Goal: Task Accomplishment & Management: Manage account settings

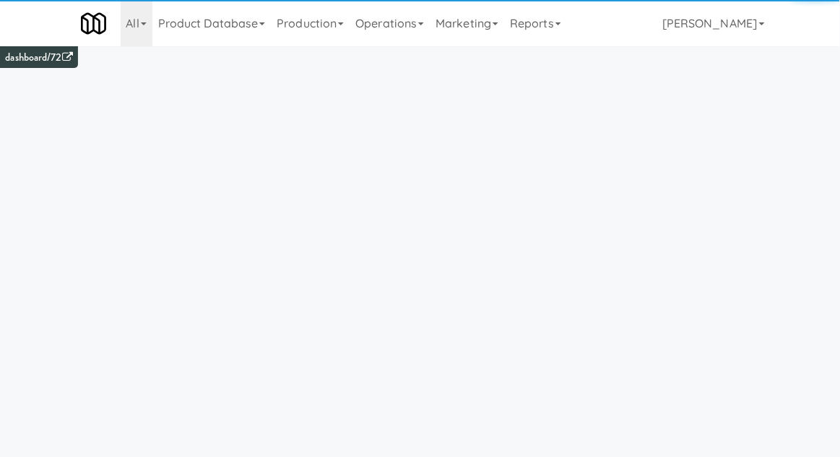
click at [384, 44] on link "Operations" at bounding box center [390, 23] width 80 height 46
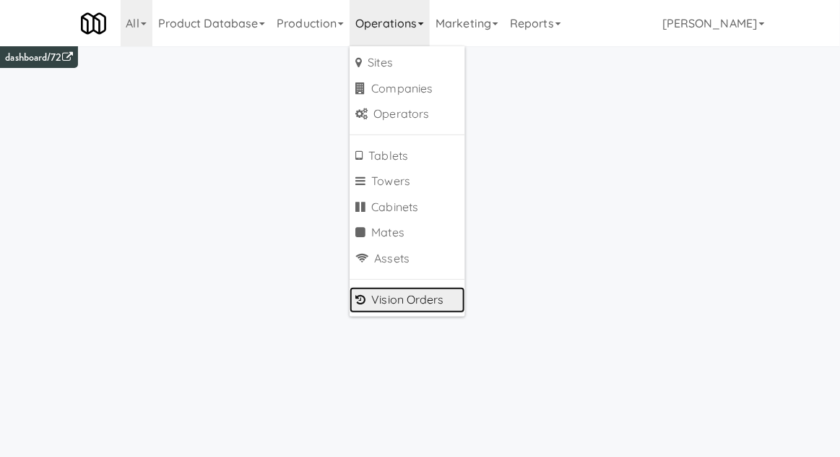
click at [397, 288] on link "Vision Orders" at bounding box center [408, 300] width 116 height 26
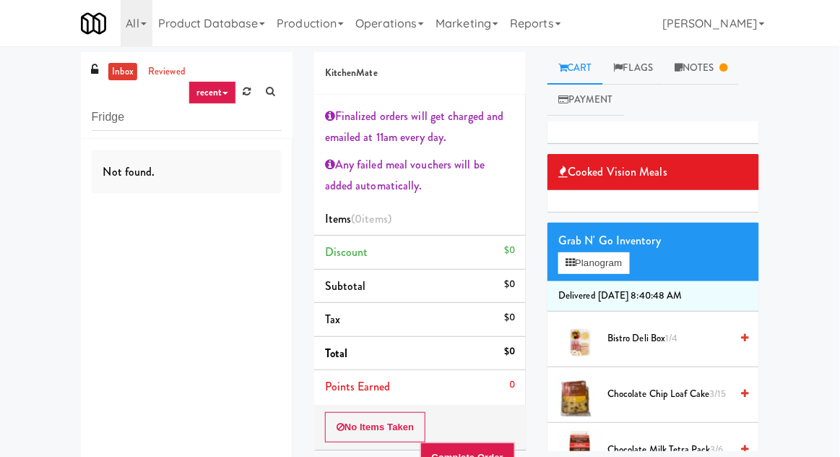
type input "Fridge"
click at [23, 46] on div "inbox reviewed recent all unclear take inventory issue suspicious failed recent…" at bounding box center [420, 321] width 840 height 551
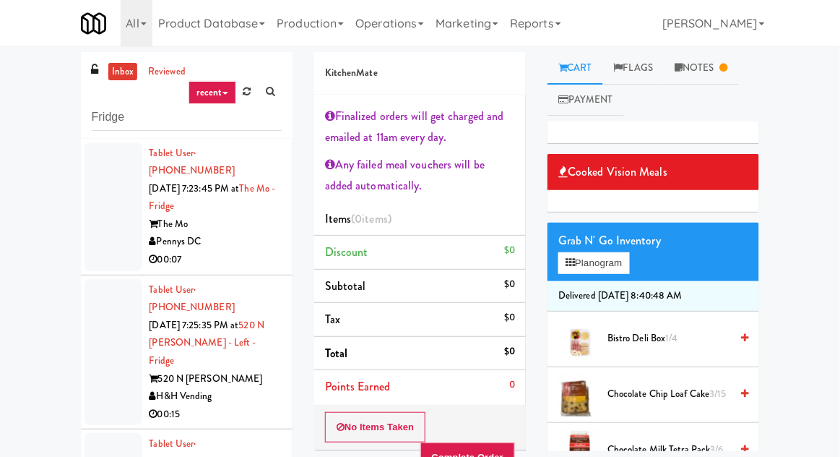
click at [97, 229] on div at bounding box center [114, 206] width 58 height 129
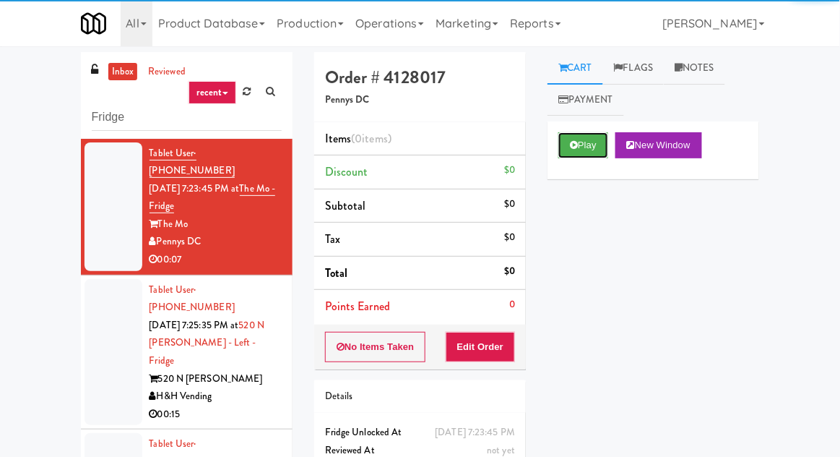
click at [584, 155] on button "Play" at bounding box center [584, 145] width 50 height 26
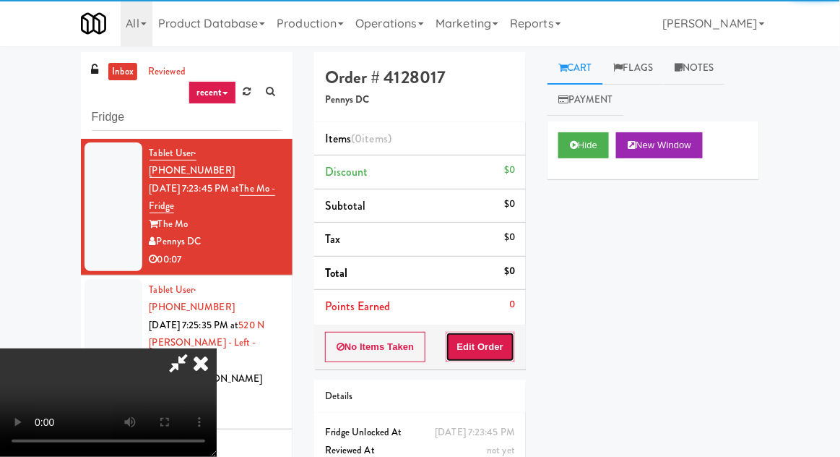
click at [498, 339] on button "Edit Order" at bounding box center [481, 347] width 70 height 30
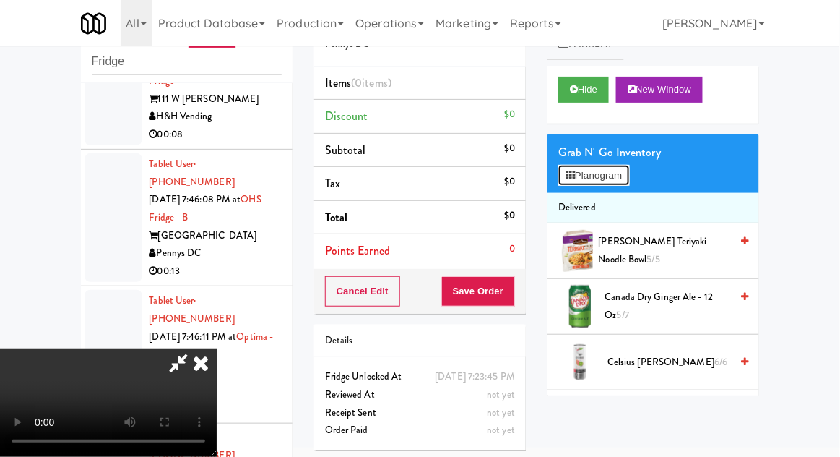
click at [629, 182] on button "Planogram" at bounding box center [594, 176] width 71 height 22
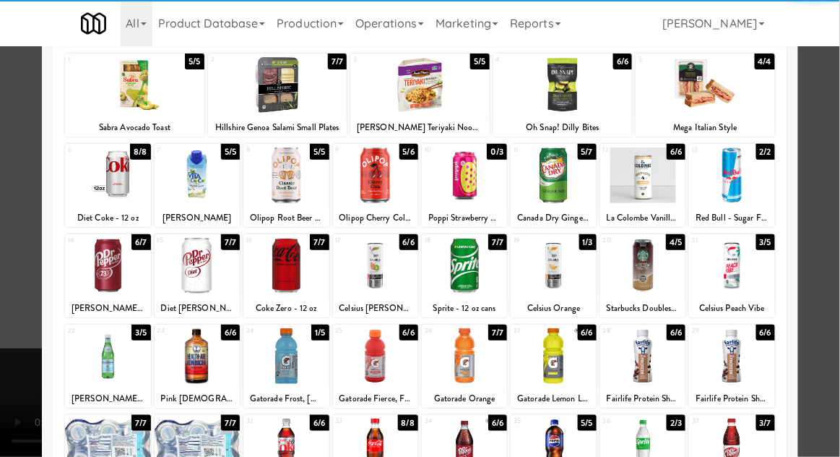
scroll to position [88, 0]
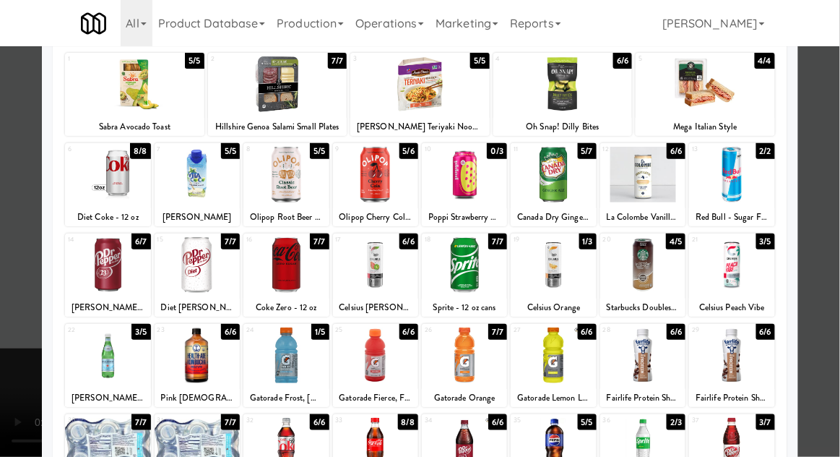
click at [529, 369] on div at bounding box center [553, 355] width 85 height 56
click at [833, 211] on div at bounding box center [420, 228] width 840 height 457
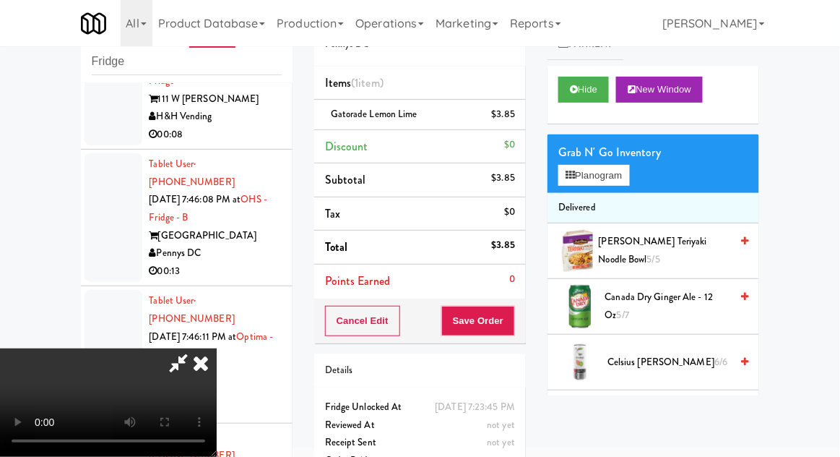
scroll to position [53, 0]
click at [511, 312] on button "Save Order" at bounding box center [478, 321] width 74 height 30
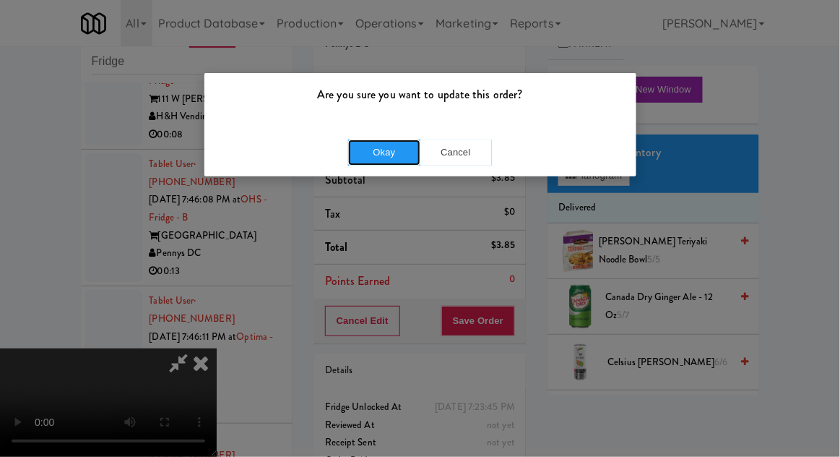
click at [371, 152] on button "Okay" at bounding box center [384, 152] width 72 height 26
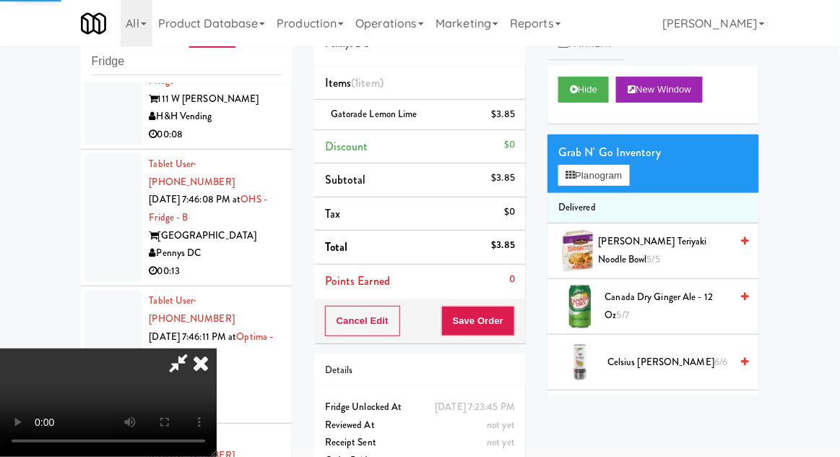
scroll to position [0, 0]
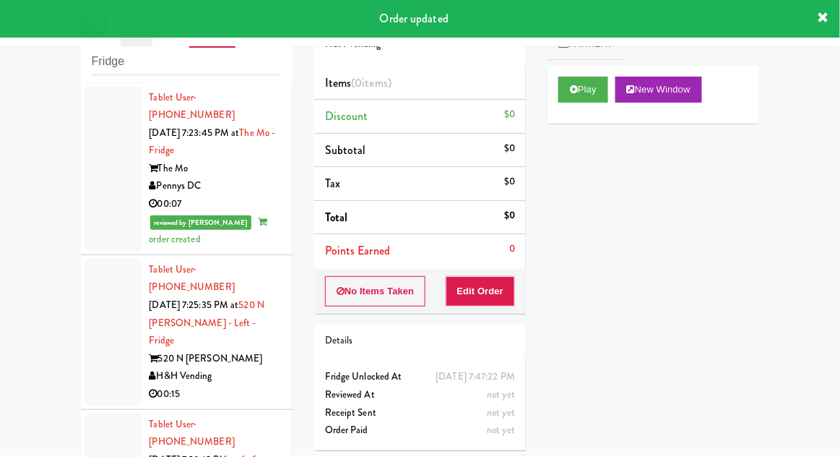
click at [100, 303] on div at bounding box center [114, 332] width 58 height 147
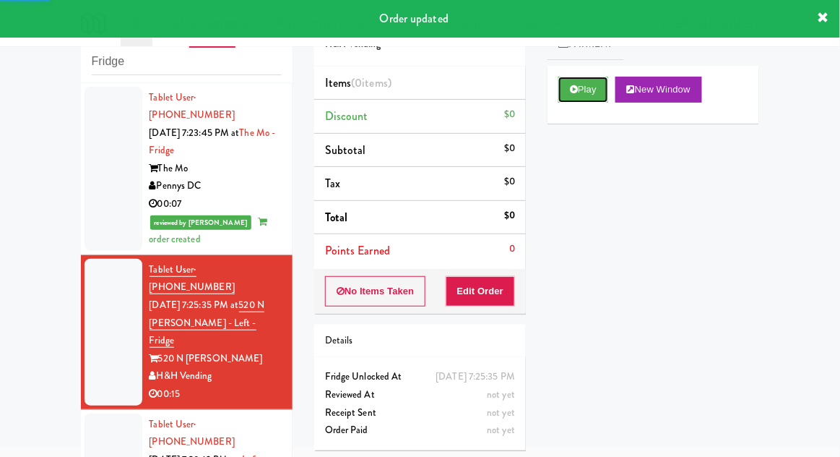
click at [569, 100] on button "Play" at bounding box center [584, 90] width 50 height 26
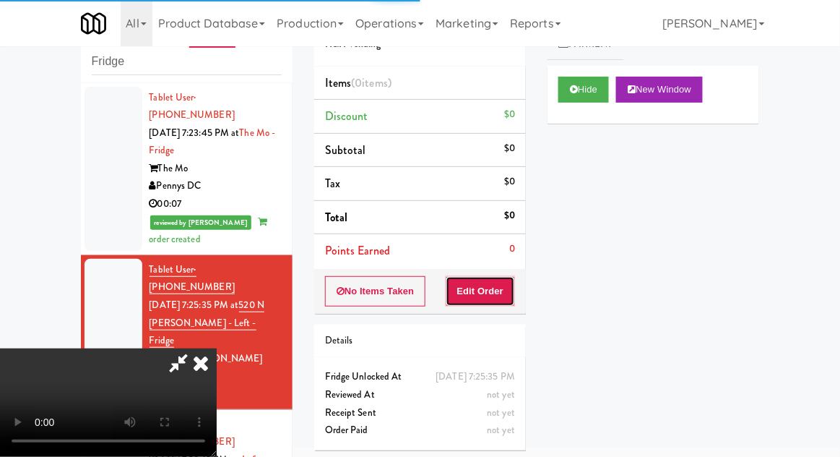
click at [497, 285] on button "Edit Order" at bounding box center [481, 291] width 70 height 30
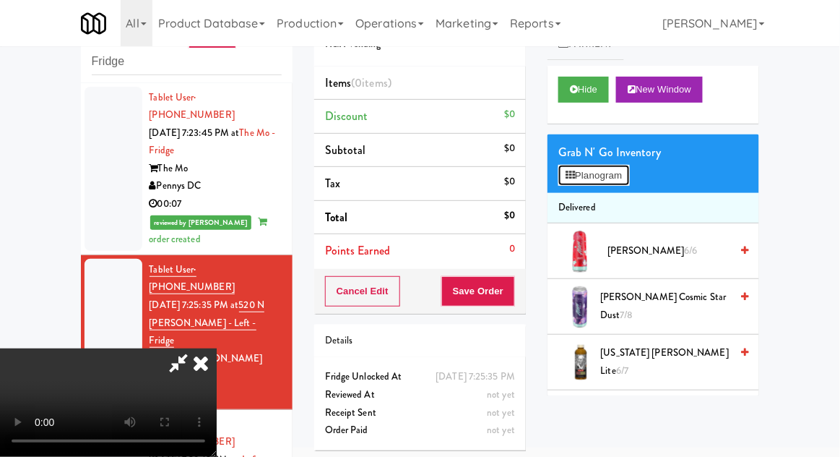
click at [629, 178] on button "Planogram" at bounding box center [594, 176] width 71 height 22
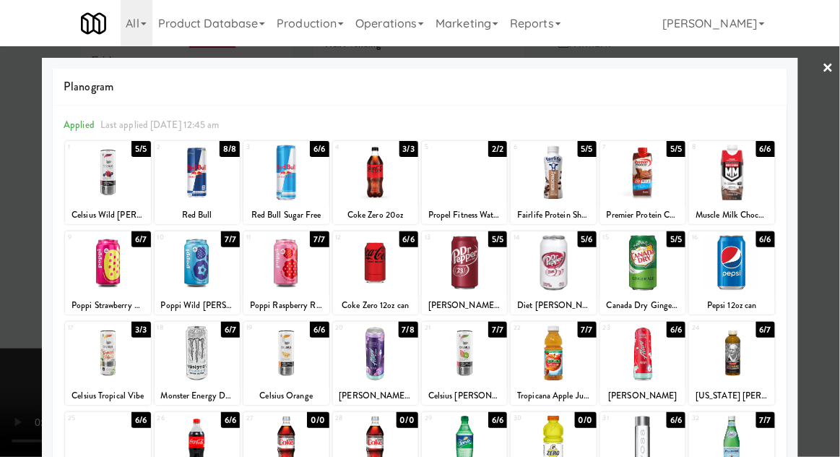
click at [454, 345] on div at bounding box center [464, 353] width 85 height 56
click at [835, 223] on div at bounding box center [420, 228] width 840 height 457
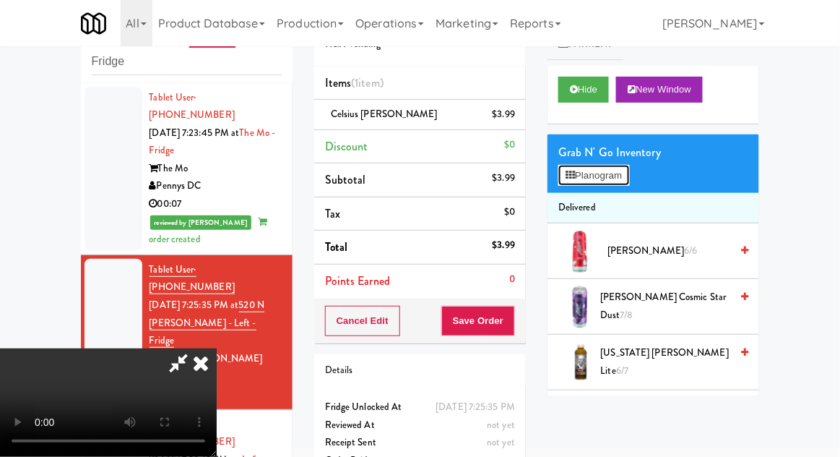
click at [621, 180] on button "Planogram" at bounding box center [594, 176] width 71 height 22
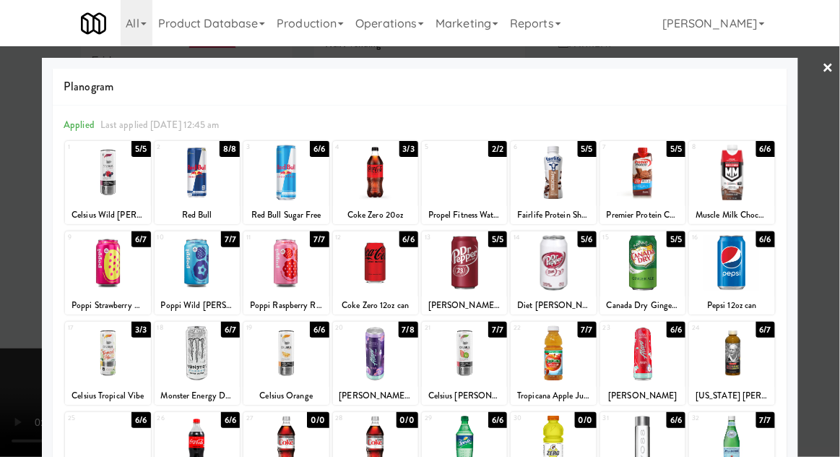
click at [839, 197] on div at bounding box center [420, 228] width 840 height 457
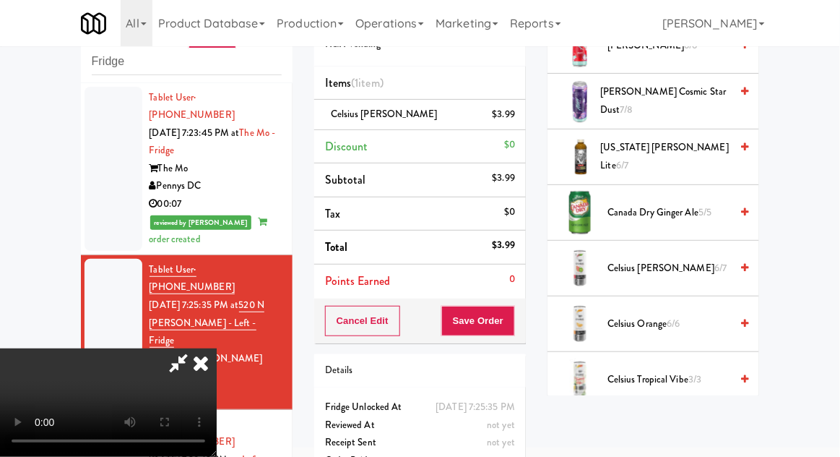
scroll to position [206, 0]
click at [697, 270] on span "Celsius Kiwi Guava 6/7" at bounding box center [669, 268] width 123 height 18
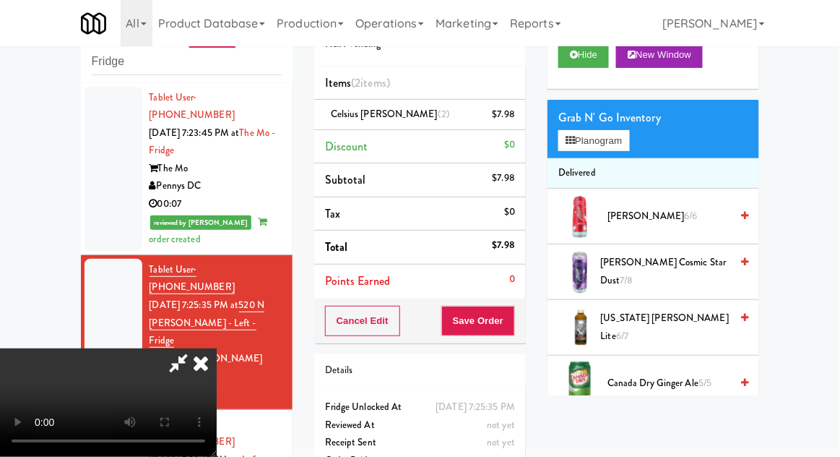
scroll to position [0, 0]
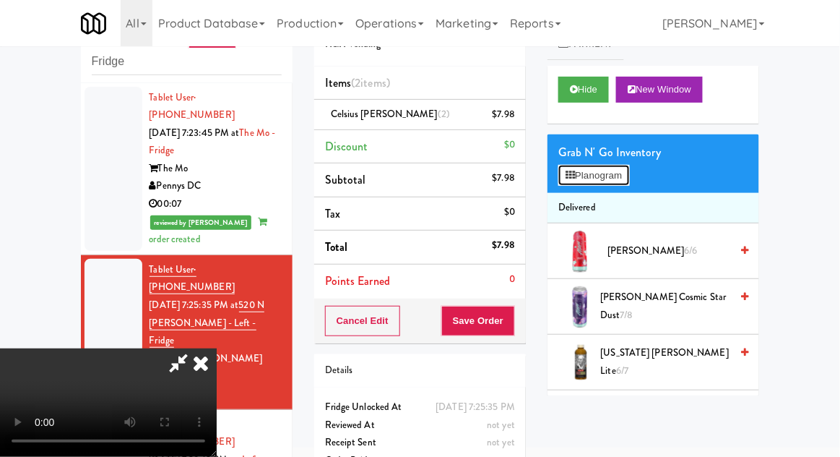
click at [619, 180] on button "Planogram" at bounding box center [594, 176] width 71 height 22
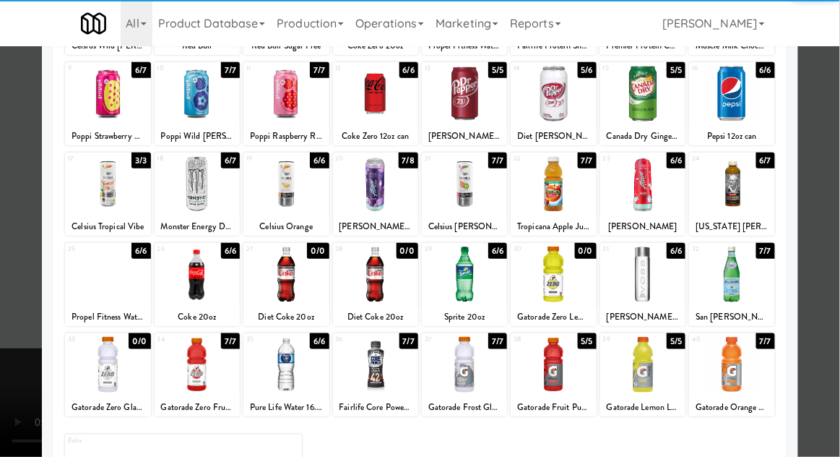
scroll to position [161, 0]
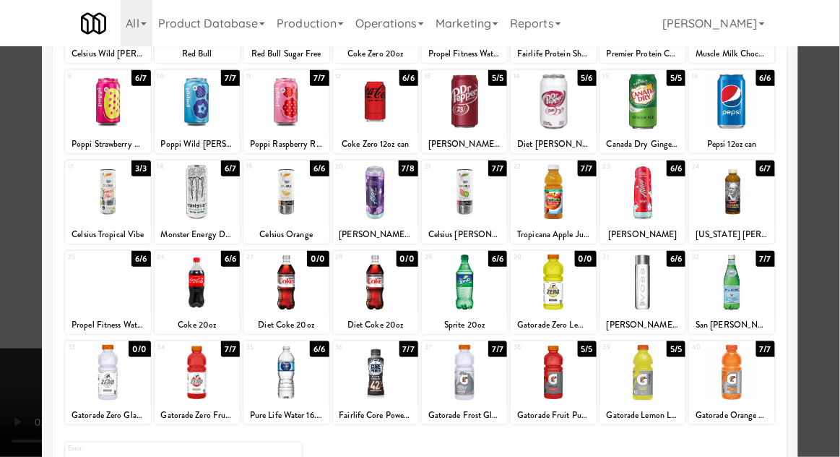
click at [458, 376] on div at bounding box center [464, 373] width 85 height 56
click at [837, 220] on div at bounding box center [420, 228] width 840 height 457
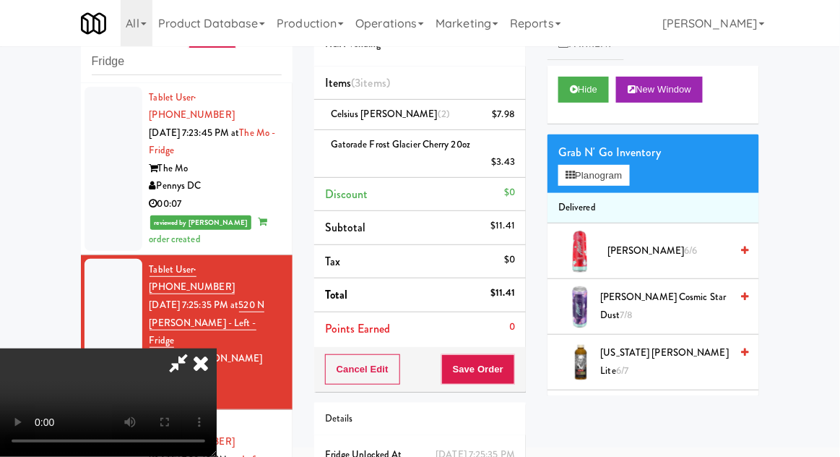
click at [372, 169] on div "Gatorade Frost Glacier Cherry 20oz $3.43" at bounding box center [420, 153] width 190 height 35
click at [515, 171] on icon at bounding box center [516, 167] width 7 height 9
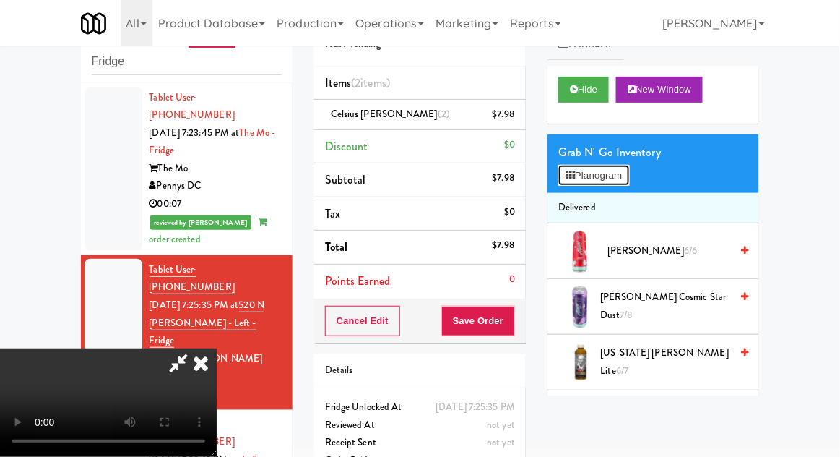
click at [619, 183] on button "Planogram" at bounding box center [594, 176] width 71 height 22
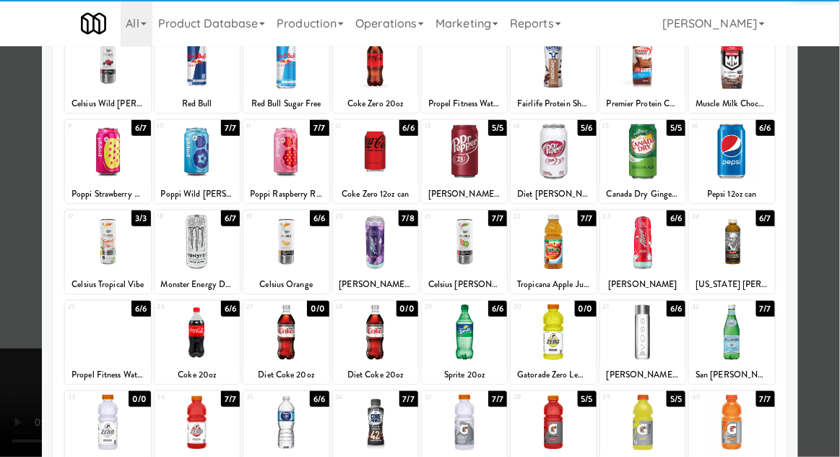
scroll to position [115, 0]
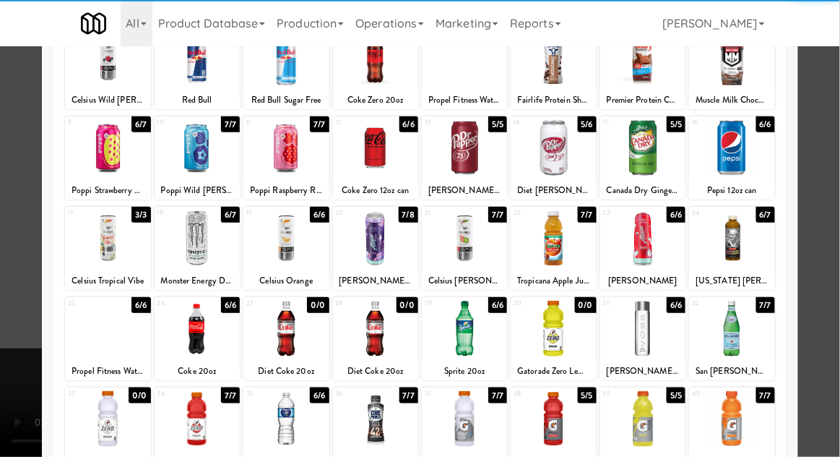
click at [217, 413] on div at bounding box center [197, 419] width 85 height 56
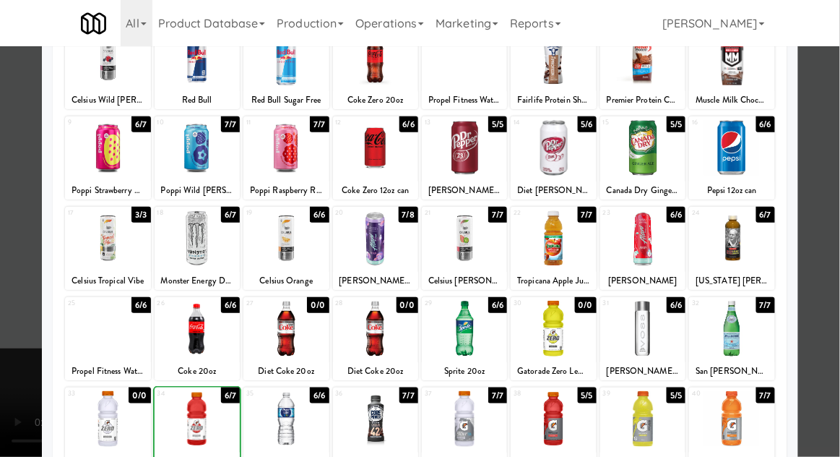
click at [835, 235] on div at bounding box center [420, 228] width 840 height 457
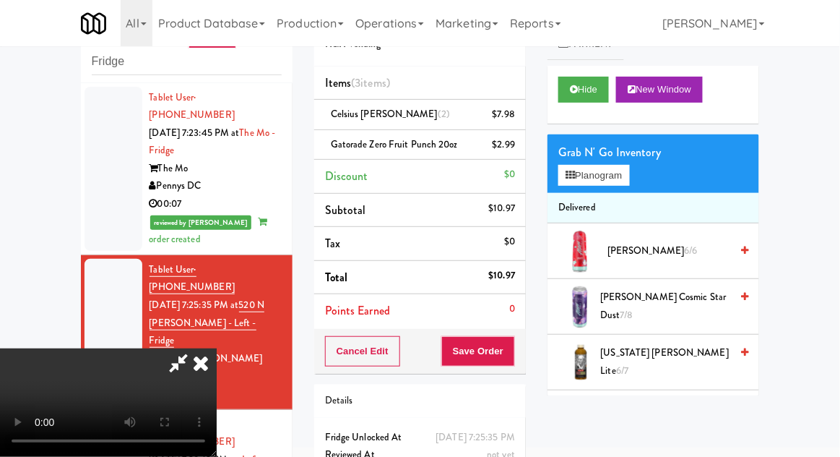
scroll to position [66, 0]
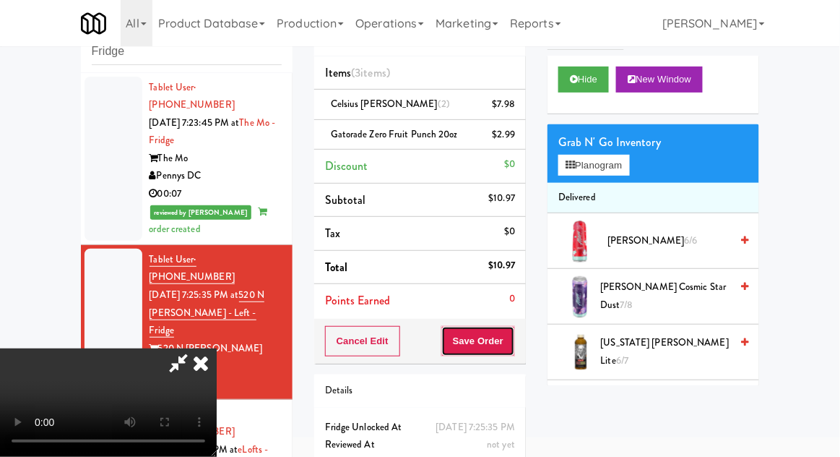
click at [504, 345] on button "Save Order" at bounding box center [478, 341] width 74 height 30
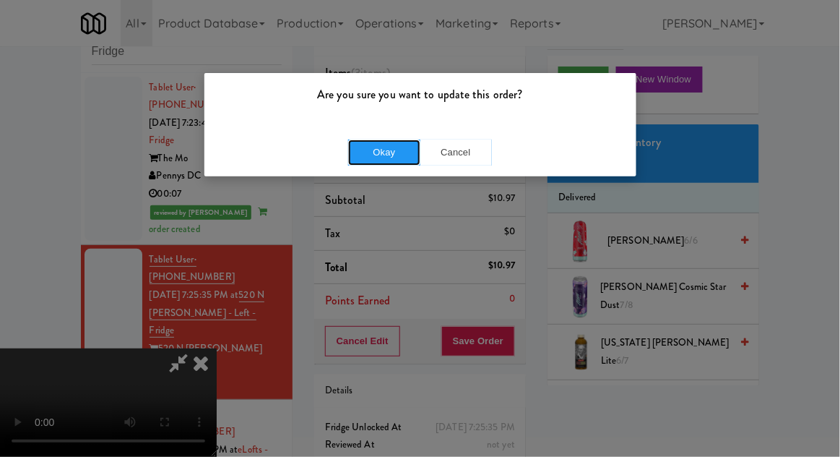
click at [378, 159] on button "Okay" at bounding box center [384, 152] width 72 height 26
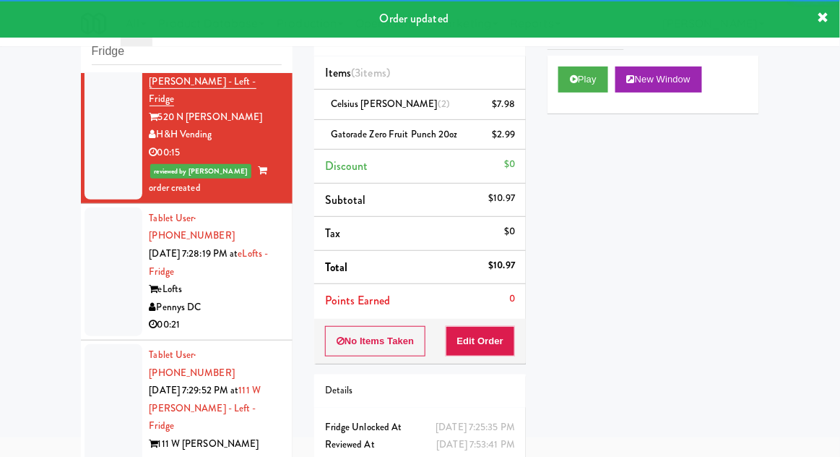
scroll to position [232, 0]
click at [92, 226] on div at bounding box center [114, 271] width 58 height 129
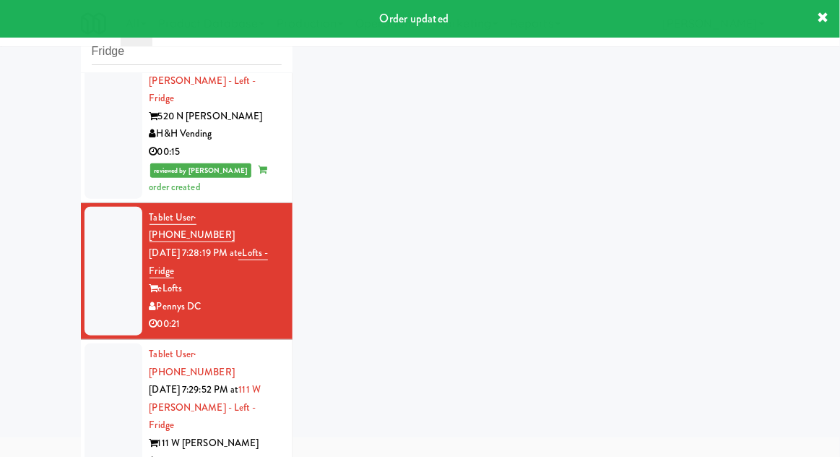
scroll to position [56, 0]
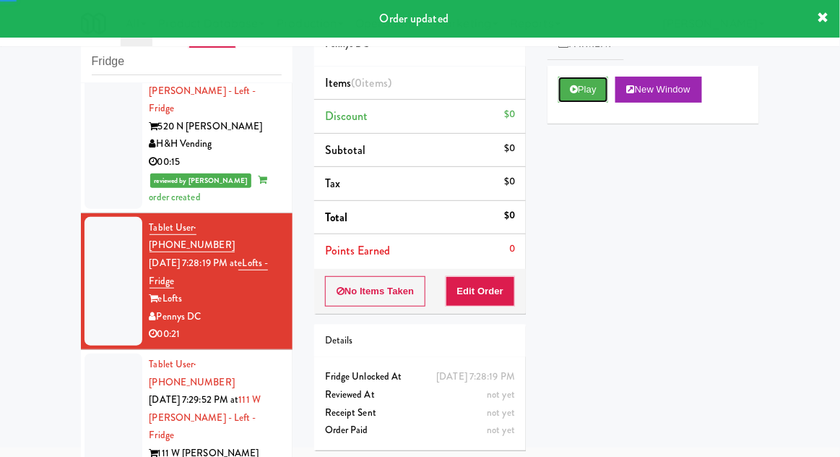
click at [561, 93] on button "Play" at bounding box center [584, 90] width 50 height 26
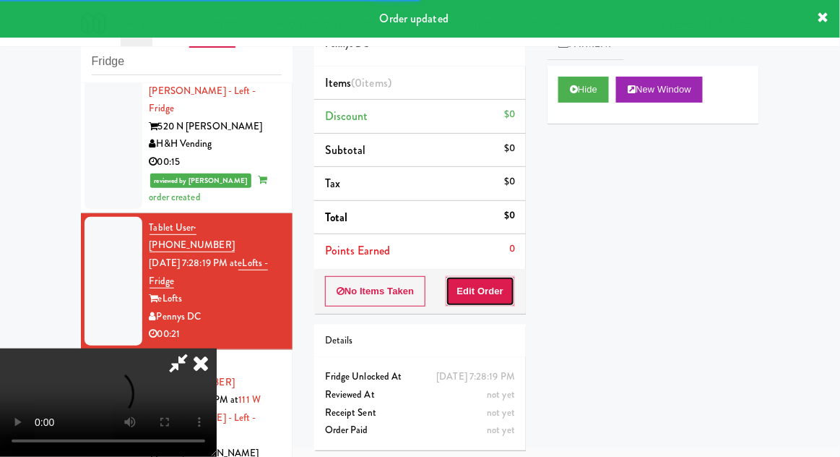
click at [499, 300] on button "Edit Order" at bounding box center [481, 291] width 70 height 30
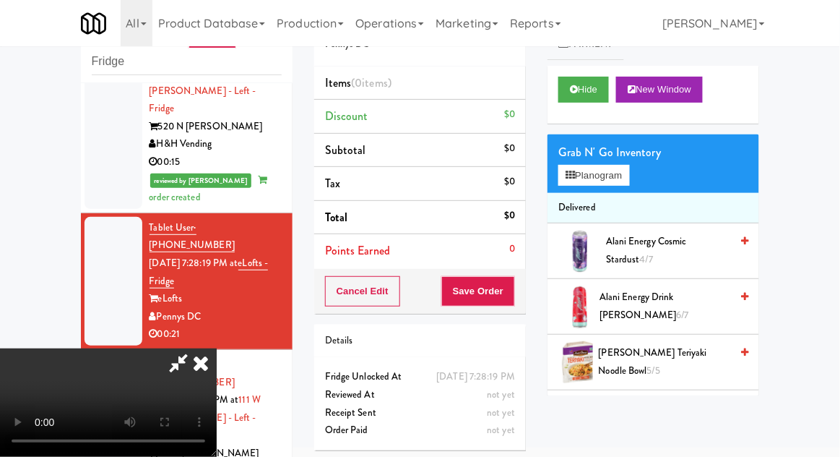
scroll to position [0, 0]
click at [616, 182] on button "Planogram" at bounding box center [594, 176] width 71 height 22
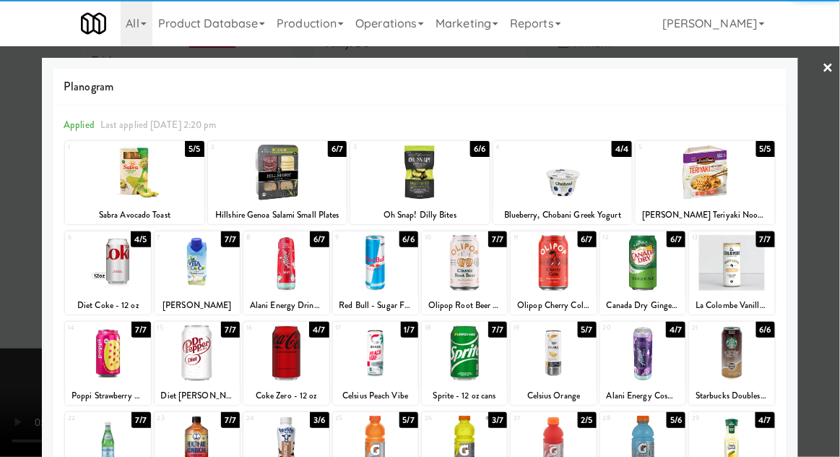
click at [470, 449] on div at bounding box center [464, 443] width 85 height 56
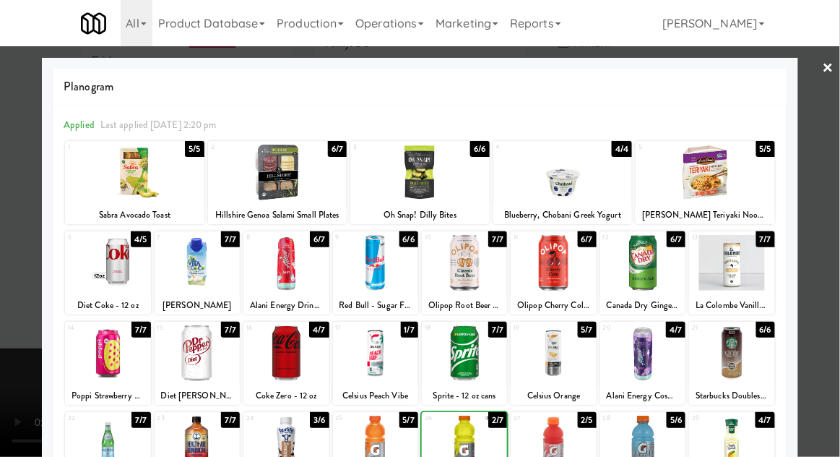
click at [832, 227] on div at bounding box center [420, 228] width 840 height 457
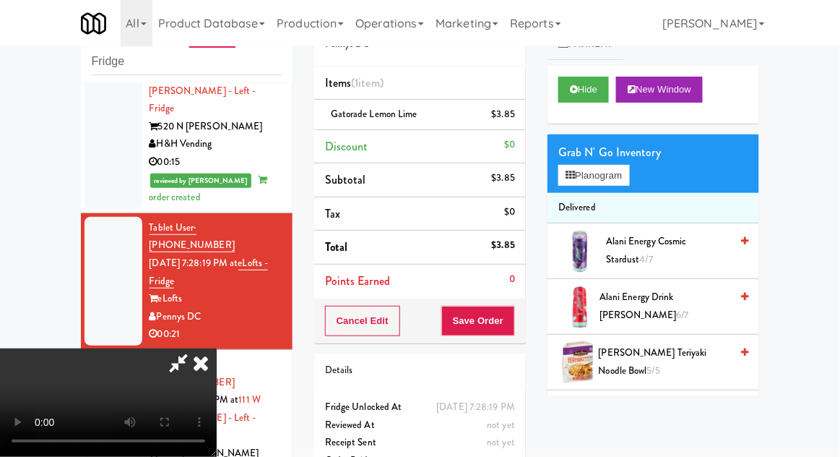
scroll to position [53, 0]
click at [629, 179] on button "Planogram" at bounding box center [594, 176] width 71 height 22
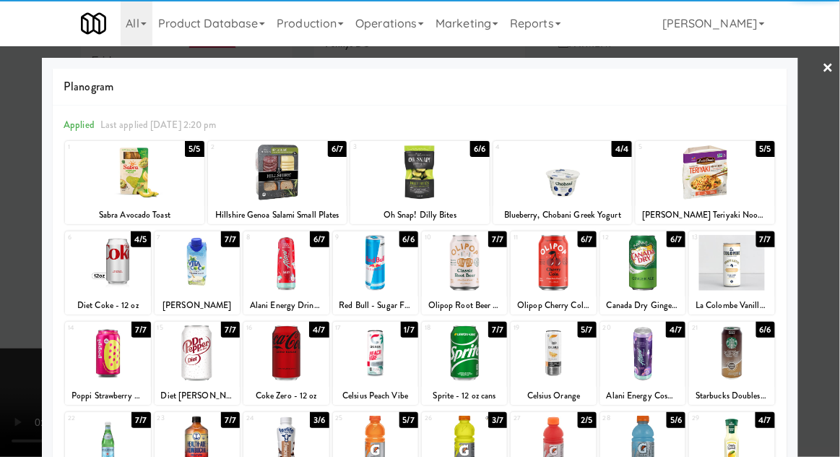
click at [389, 274] on div at bounding box center [375, 263] width 85 height 56
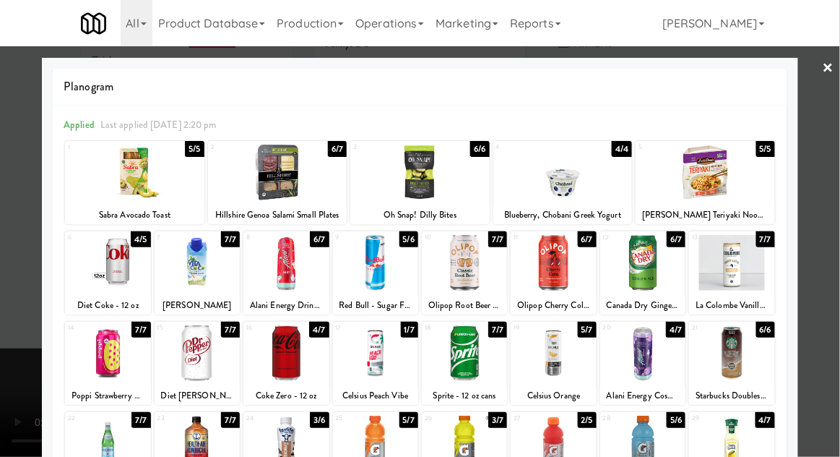
click at [831, 233] on div at bounding box center [420, 228] width 840 height 457
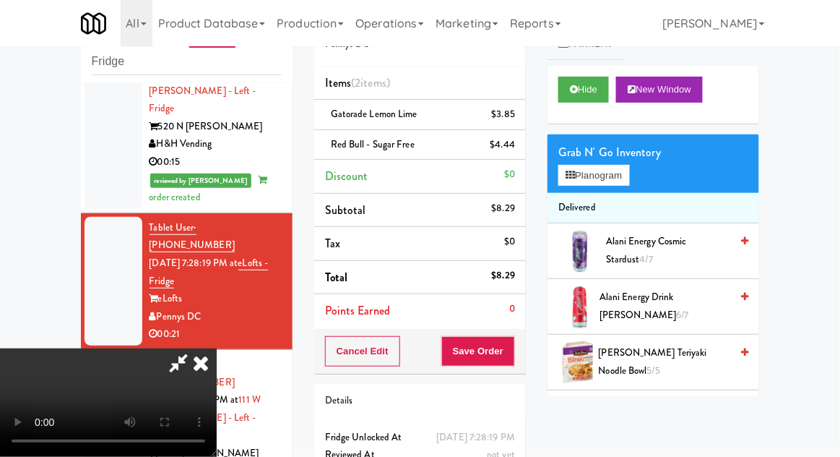
scroll to position [66, 0]
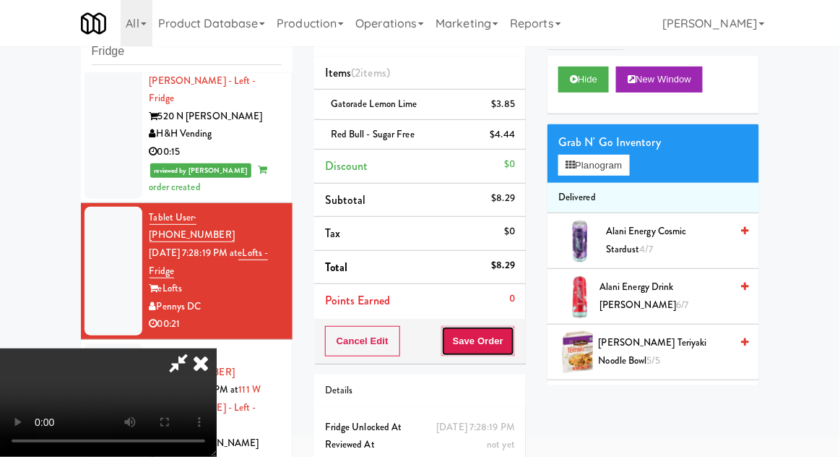
click at [512, 348] on button "Save Order" at bounding box center [478, 341] width 74 height 30
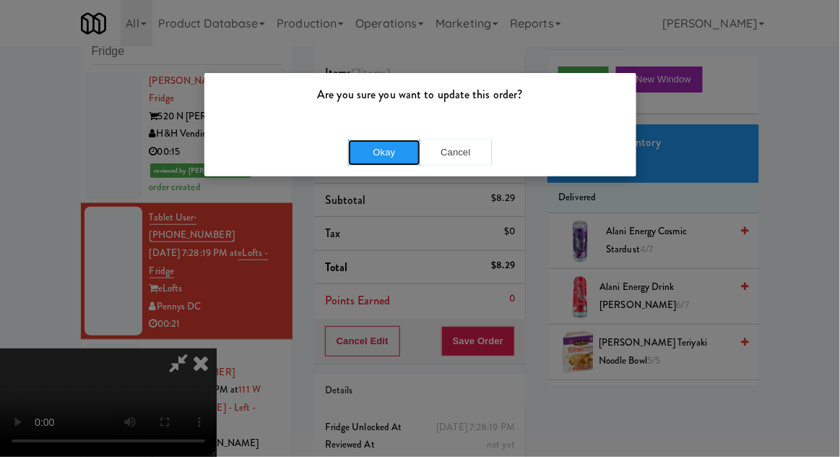
click at [376, 160] on button "Okay" at bounding box center [384, 152] width 72 height 26
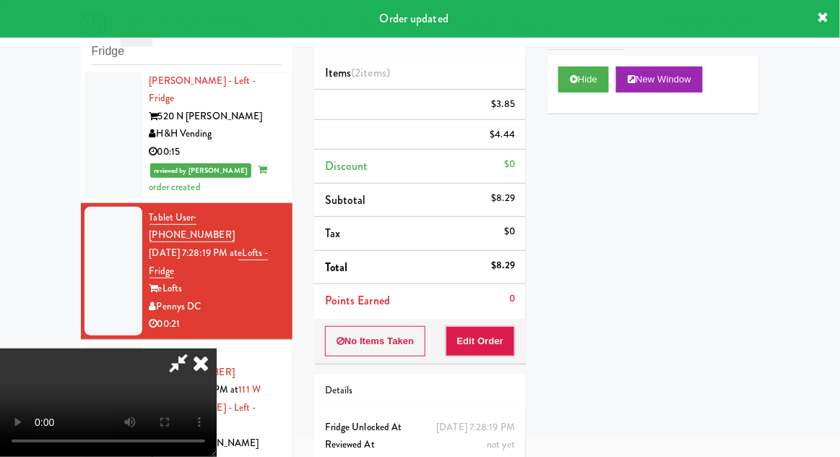
scroll to position [0, 0]
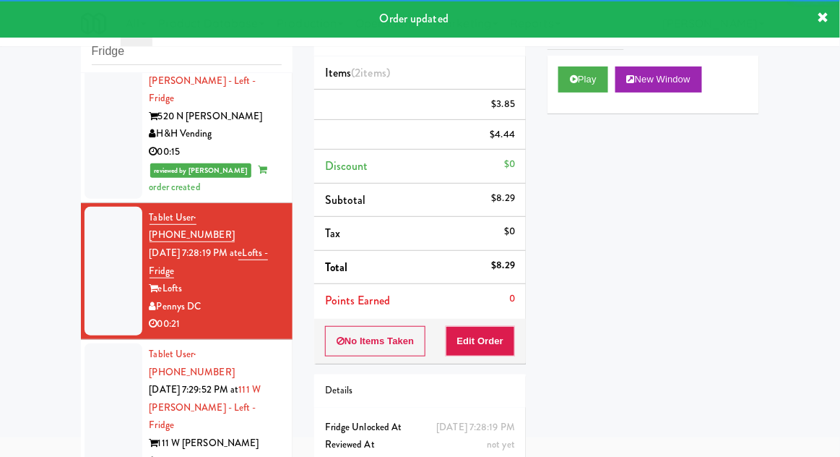
click at [98, 343] on div at bounding box center [114, 416] width 58 height 147
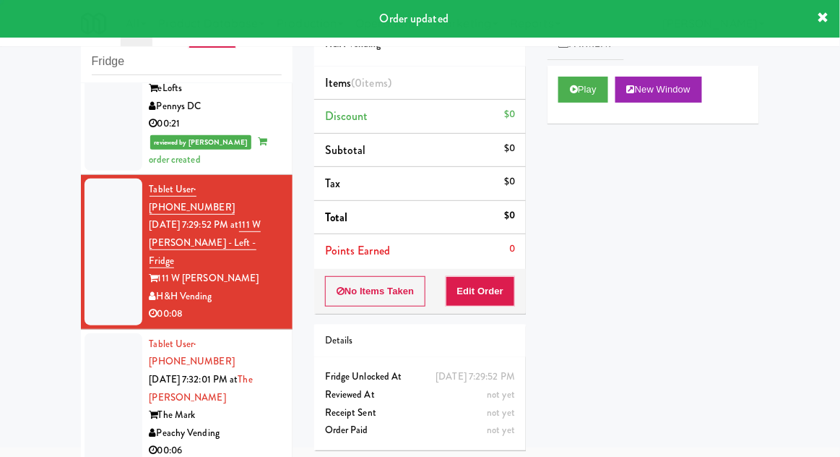
scroll to position [448, 0]
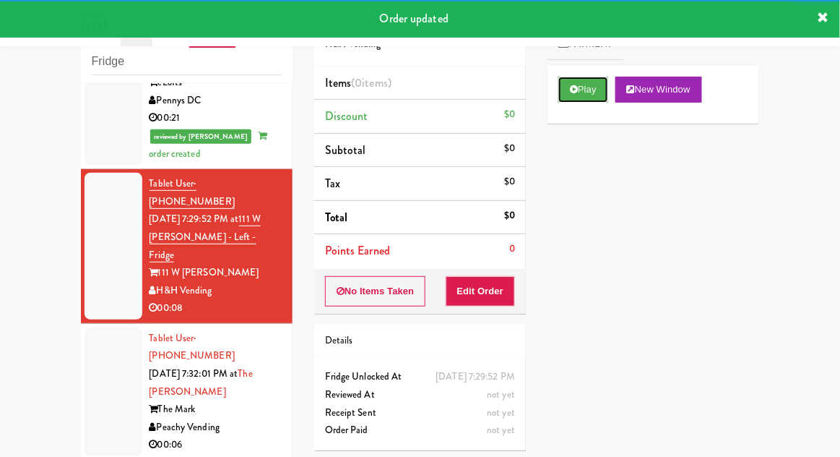
click at [572, 79] on button "Play" at bounding box center [584, 90] width 50 height 26
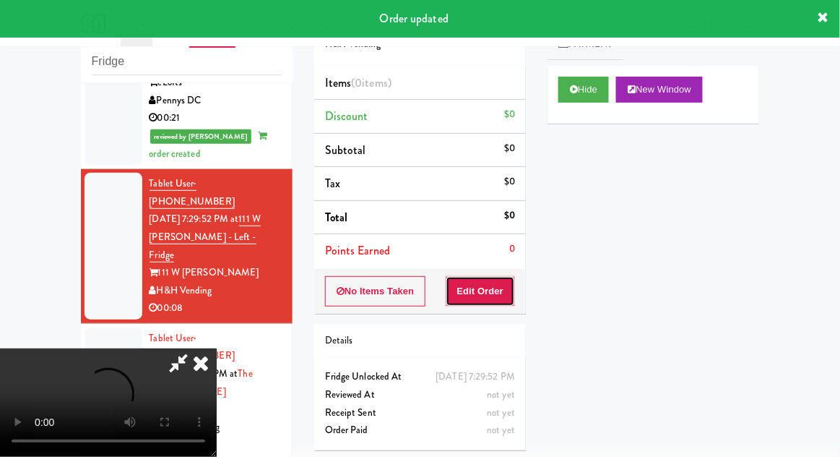
click at [485, 287] on button "Edit Order" at bounding box center [481, 291] width 70 height 30
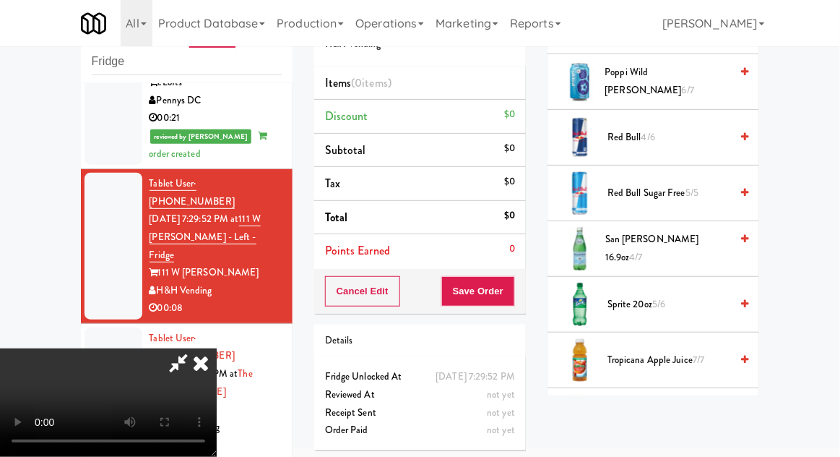
scroll to position [1740, 0]
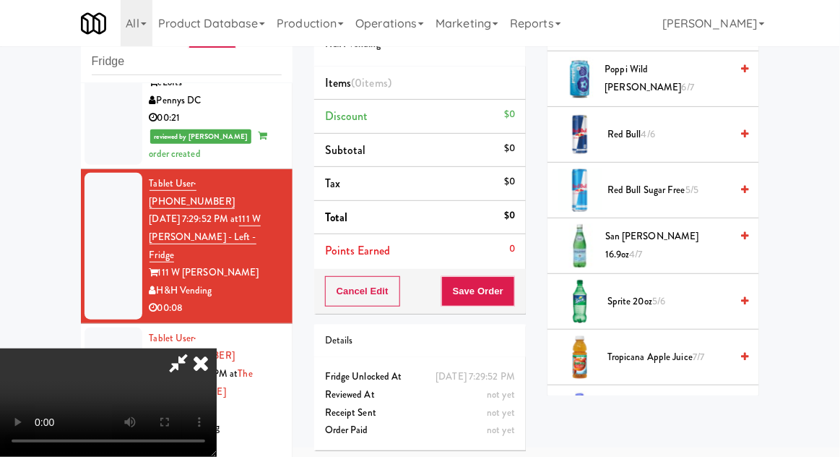
click at [684, 293] on span "Sprite 20oz 5/6" at bounding box center [669, 302] width 123 height 18
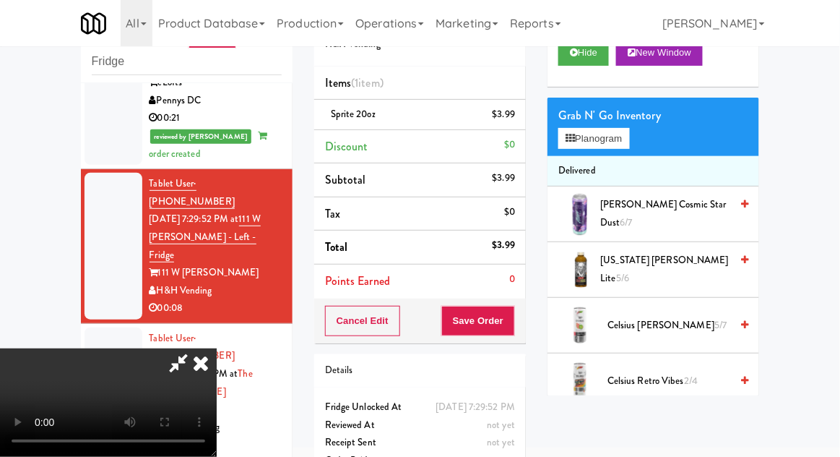
scroll to position [0, 0]
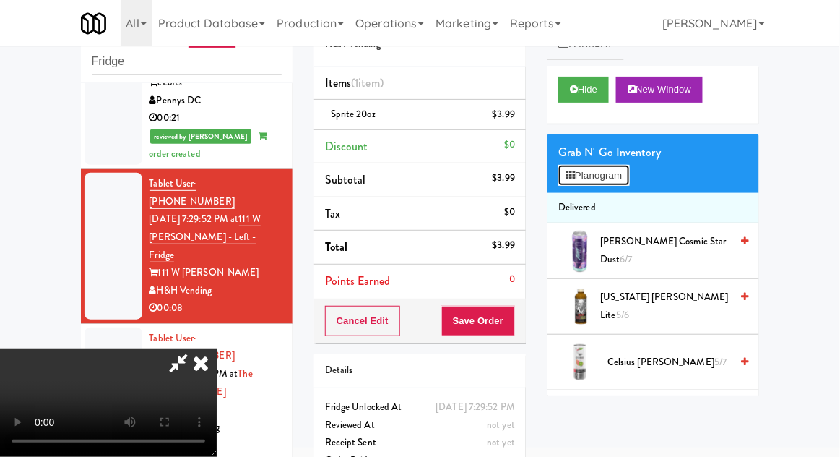
click at [629, 181] on button "Planogram" at bounding box center [594, 176] width 71 height 22
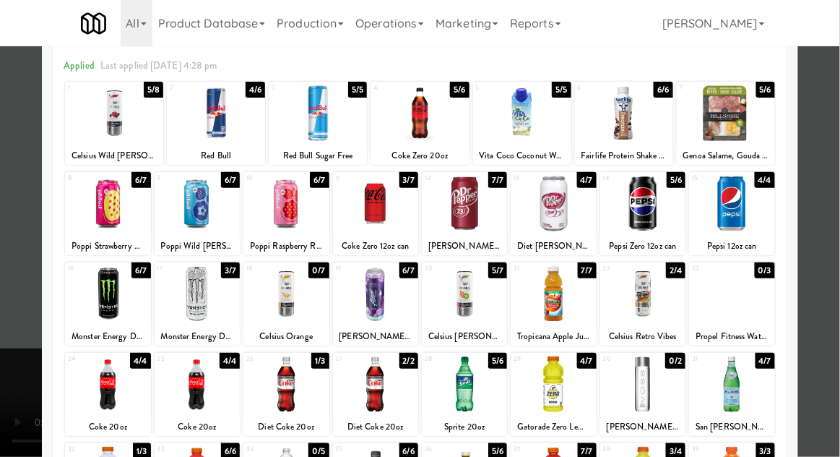
scroll to position [67, 0]
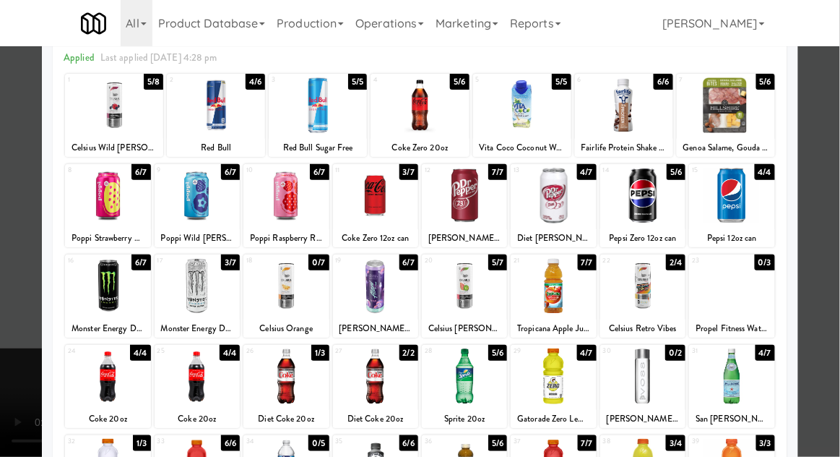
click at [569, 288] on div at bounding box center [553, 286] width 85 height 56
click at [831, 155] on div at bounding box center [420, 228] width 840 height 457
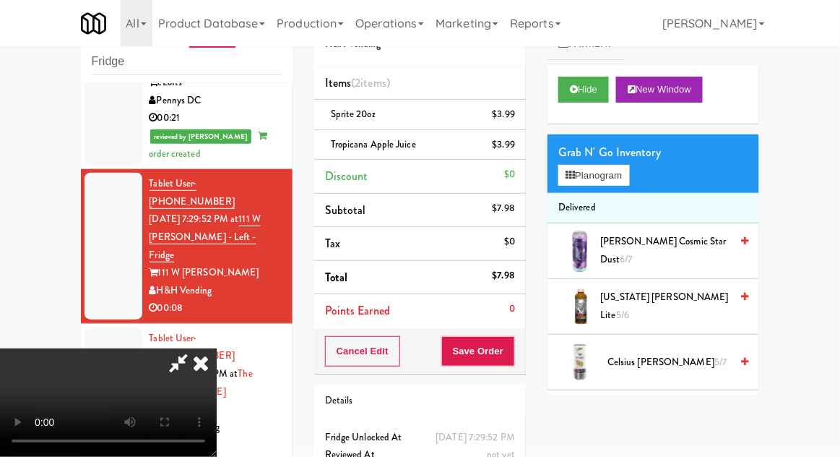
scroll to position [53, 0]
click at [513, 348] on button "Save Order" at bounding box center [478, 351] width 74 height 30
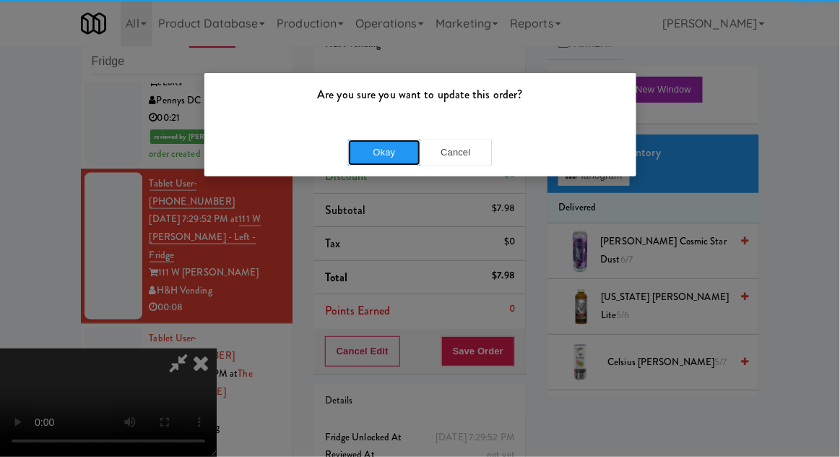
click at [397, 145] on button "Okay" at bounding box center [384, 152] width 72 height 26
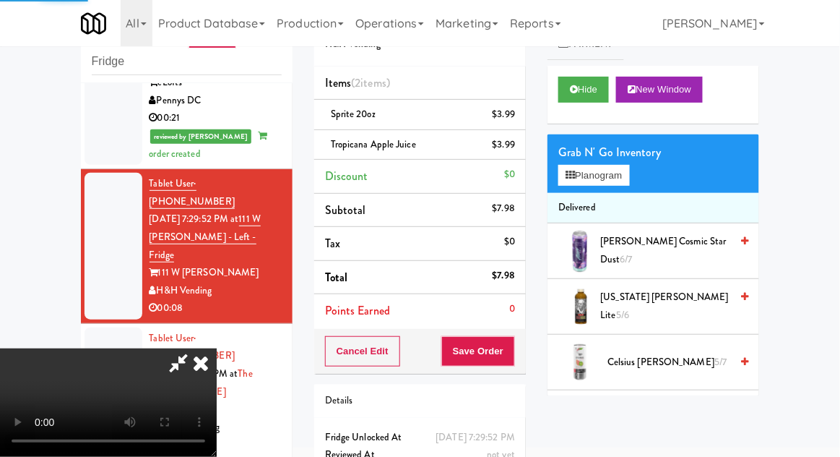
scroll to position [0, 0]
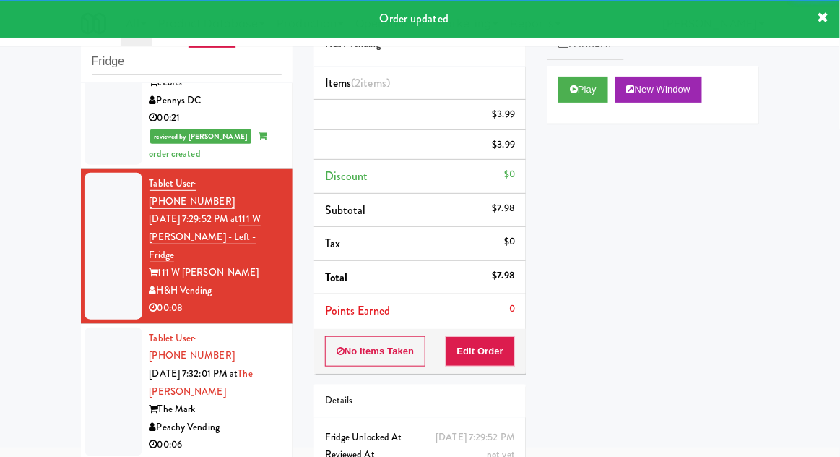
click at [98, 327] on div at bounding box center [114, 391] width 58 height 129
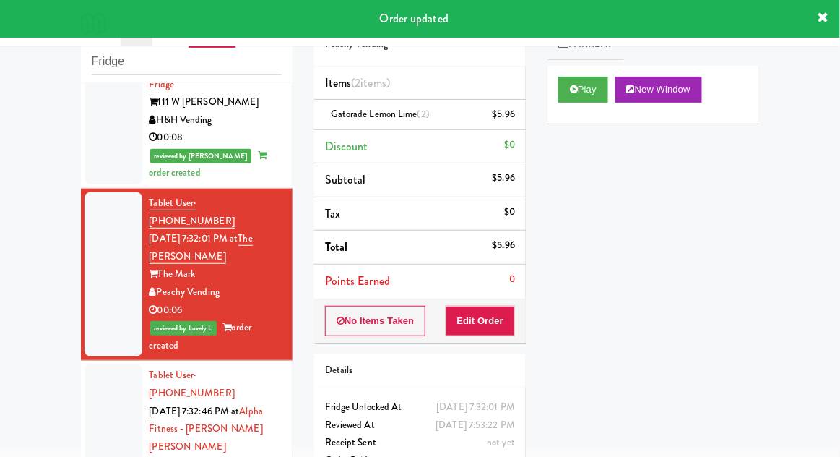
click at [109, 364] on div at bounding box center [114, 446] width 58 height 164
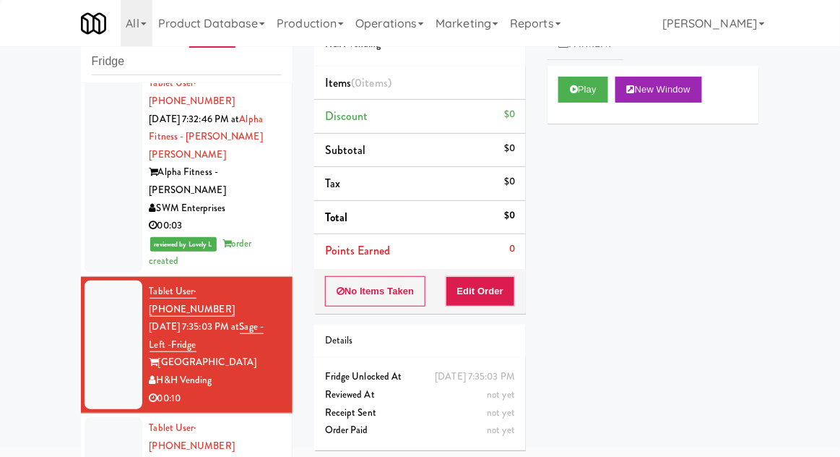
scroll to position [921, 0]
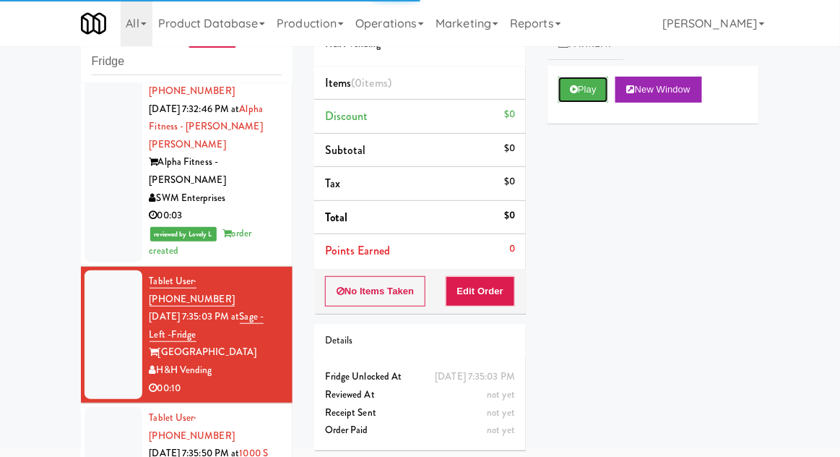
click at [587, 98] on button "Play" at bounding box center [584, 90] width 50 height 26
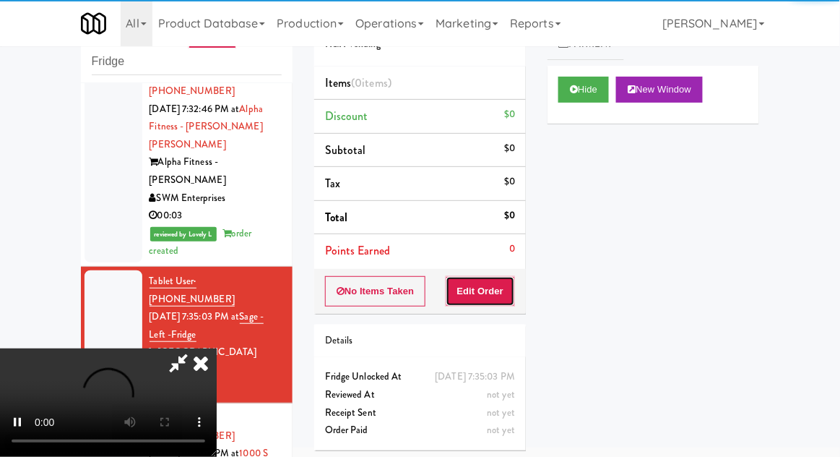
click at [490, 301] on button "Edit Order" at bounding box center [481, 291] width 70 height 30
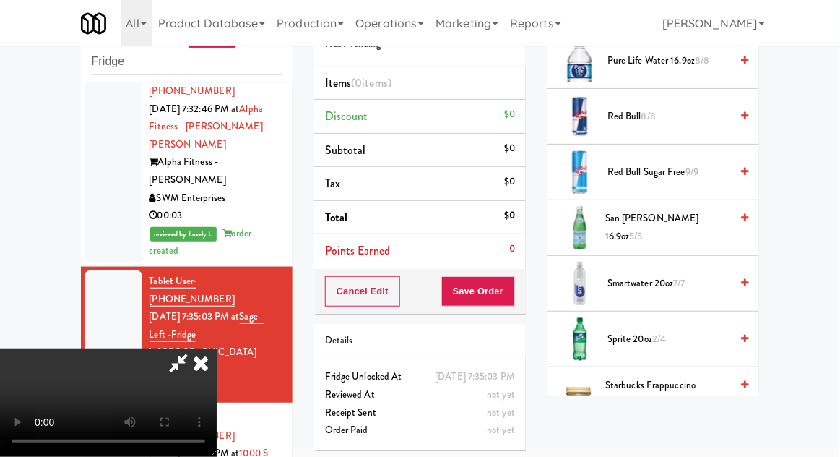
scroll to position [1916, 0]
click at [686, 332] on span "Sprite 20oz 2/4" at bounding box center [669, 338] width 123 height 18
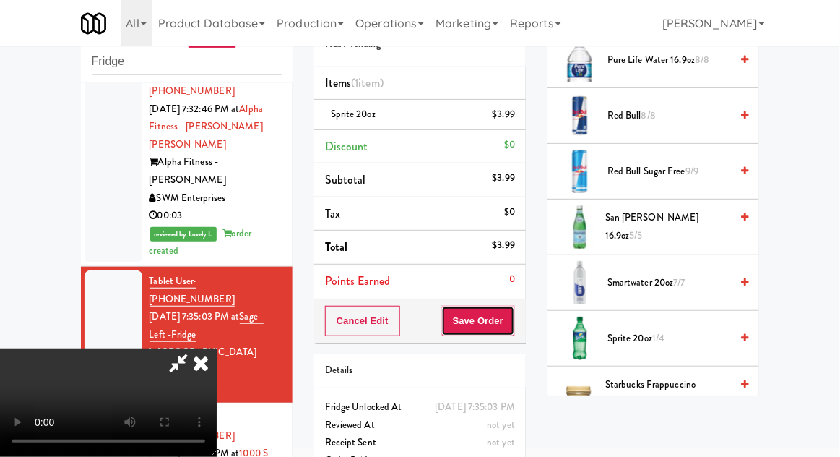
click at [514, 332] on button "Save Order" at bounding box center [478, 321] width 74 height 30
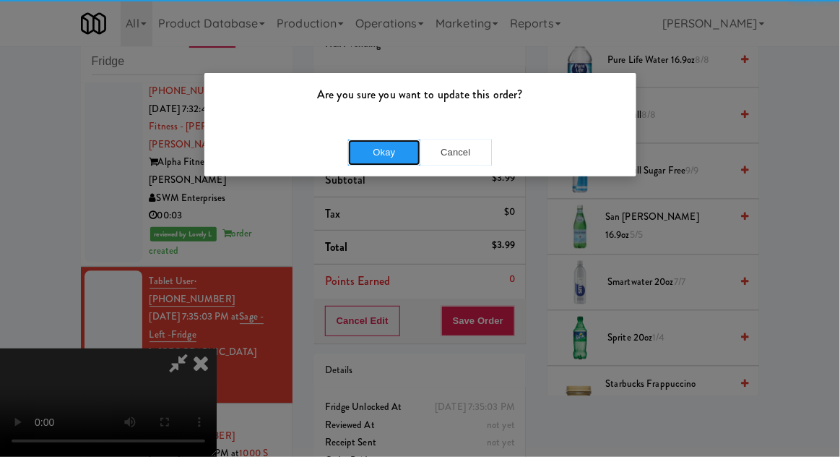
click at [388, 145] on button "Okay" at bounding box center [384, 152] width 72 height 26
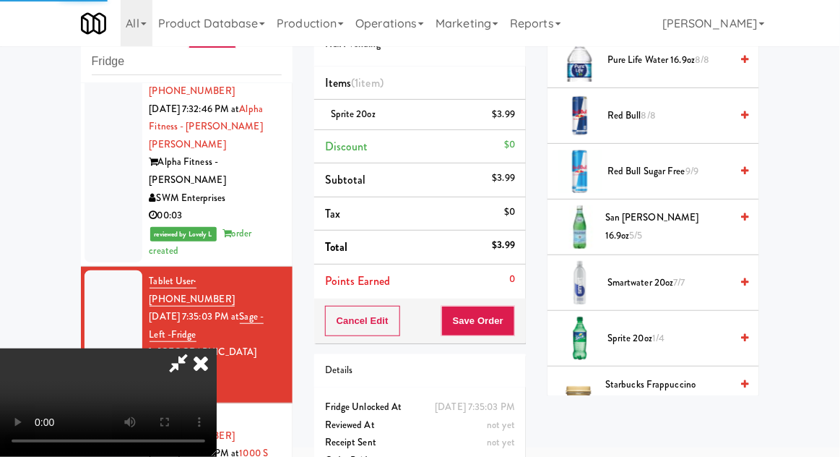
scroll to position [142, 0]
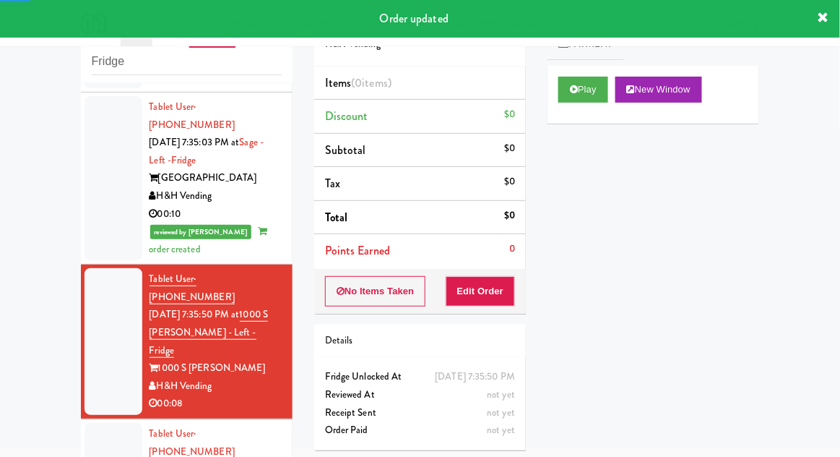
scroll to position [1094, 0]
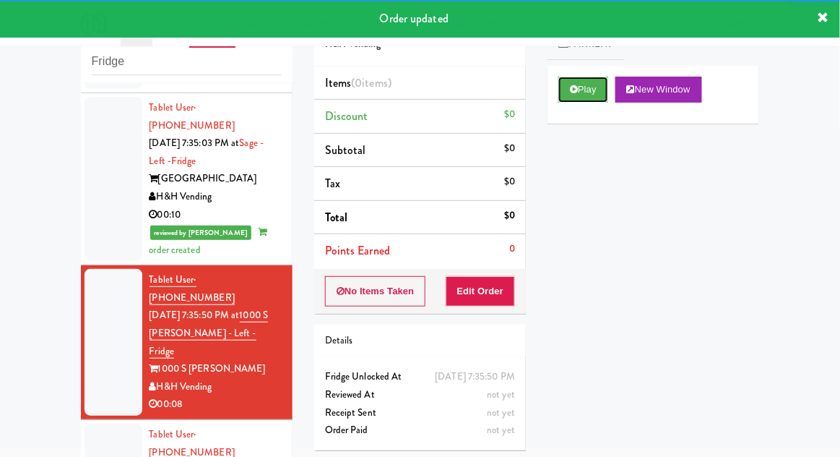
click at [562, 91] on button "Play" at bounding box center [584, 90] width 50 height 26
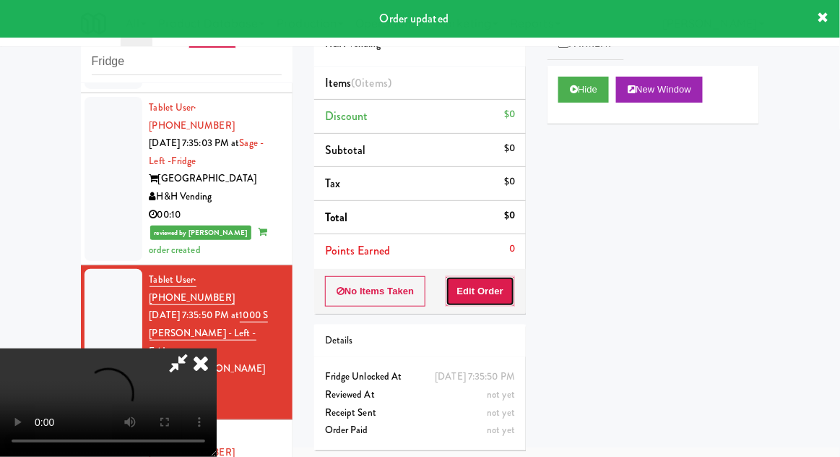
click at [491, 283] on button "Edit Order" at bounding box center [481, 291] width 70 height 30
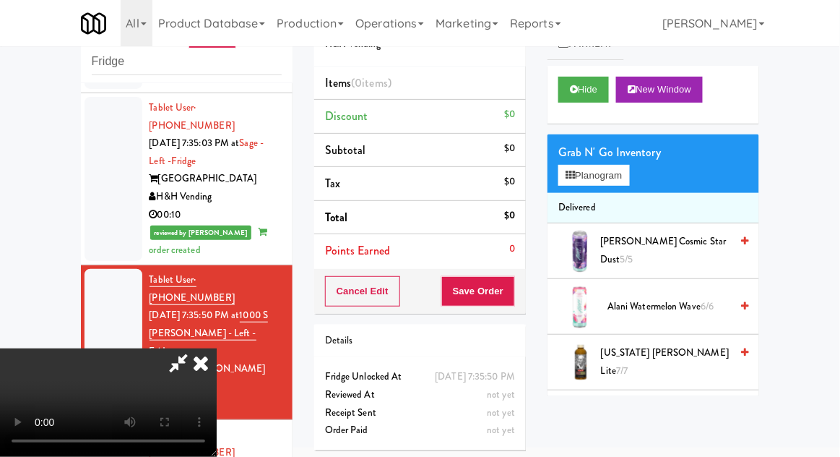
click at [625, 201] on li "Delivered" at bounding box center [654, 208] width 212 height 30
click at [640, 194] on li "Delivered" at bounding box center [654, 208] width 212 height 30
click at [626, 180] on button "Planogram" at bounding box center [594, 176] width 71 height 22
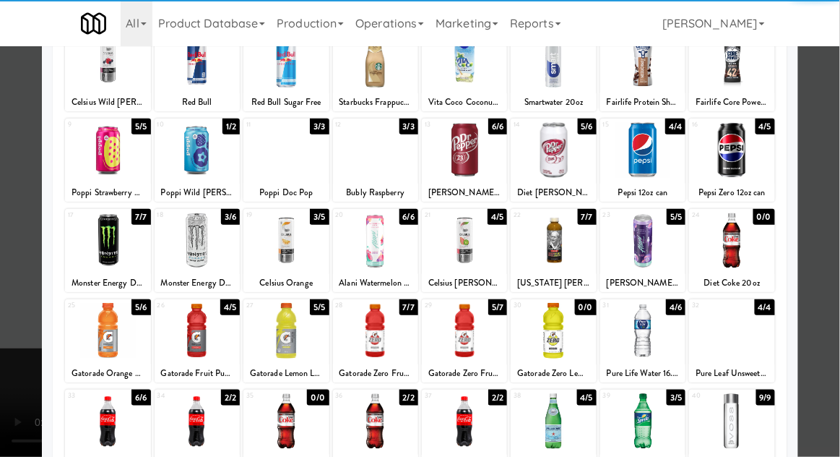
scroll to position [113, 0]
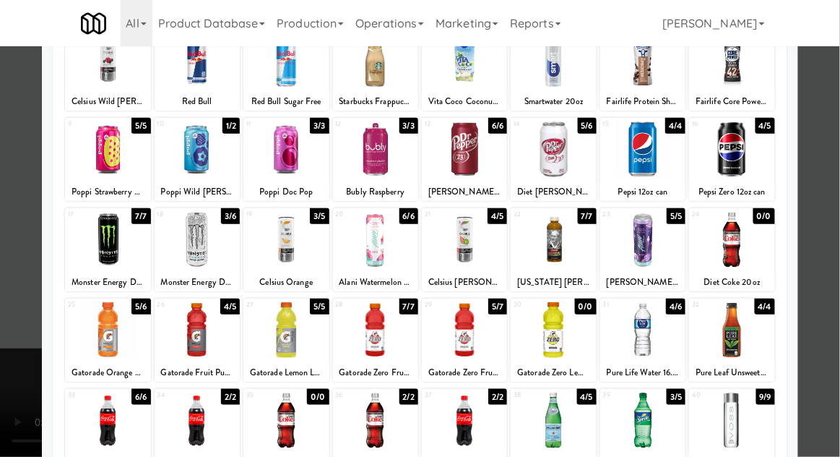
click at [462, 418] on div at bounding box center [464, 420] width 85 height 56
click at [835, 228] on div at bounding box center [420, 228] width 840 height 457
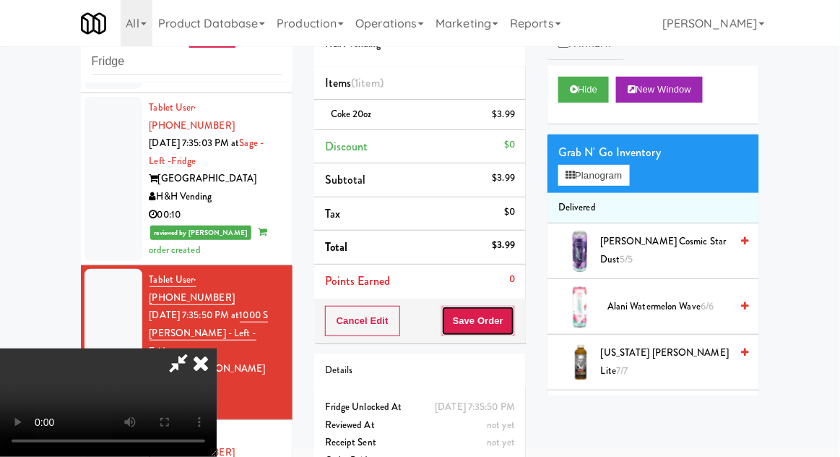
click at [512, 327] on button "Save Order" at bounding box center [478, 321] width 74 height 30
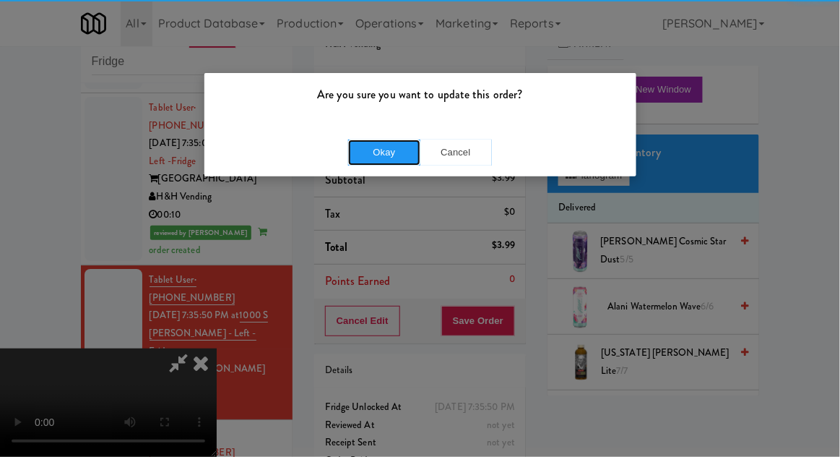
click at [390, 155] on button "Okay" at bounding box center [384, 152] width 72 height 26
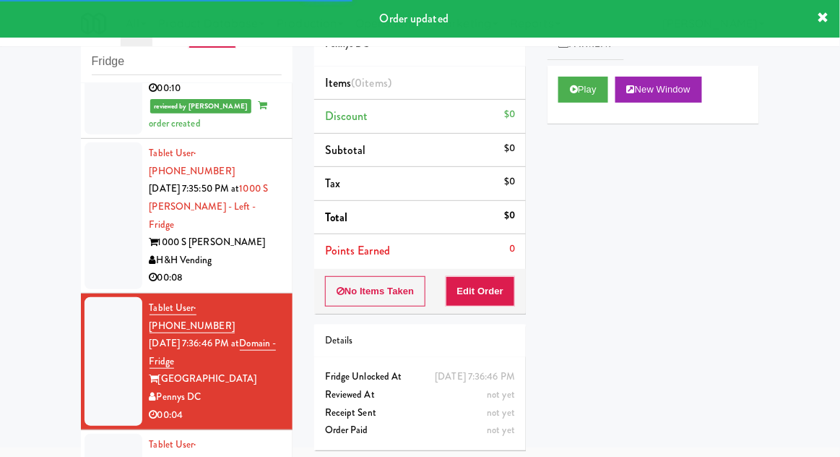
click at [589, 111] on div "Play New Window" at bounding box center [654, 95] width 212 height 58
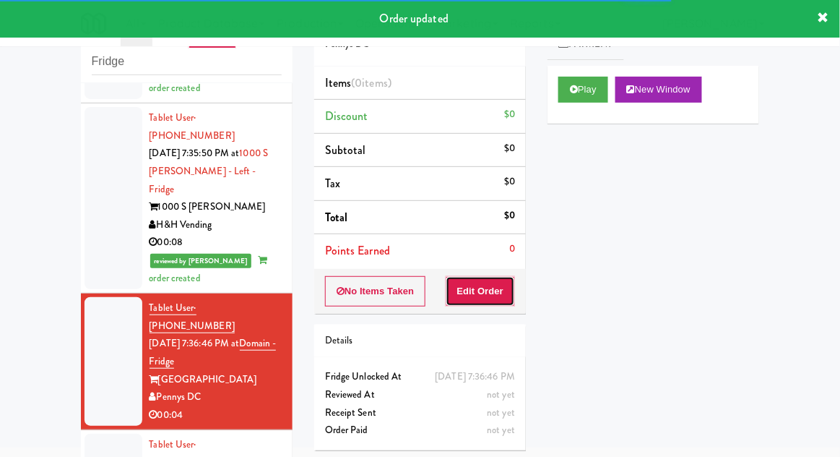
click at [496, 295] on button "Edit Order" at bounding box center [481, 291] width 70 height 30
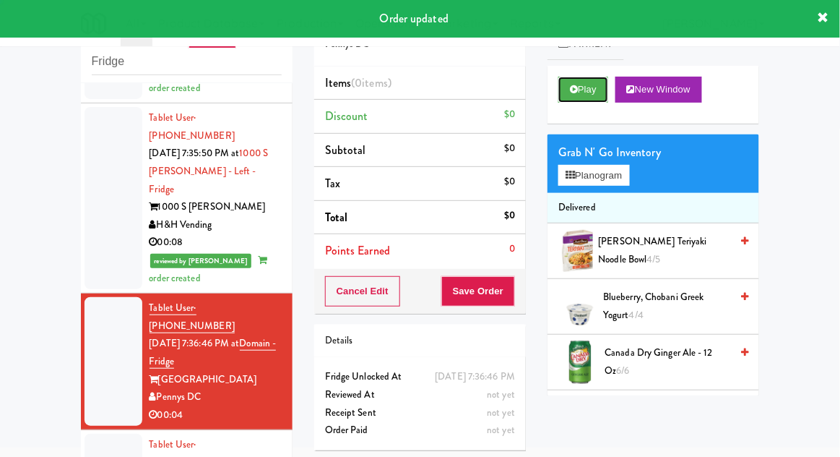
click at [578, 88] on icon at bounding box center [574, 89] width 8 height 9
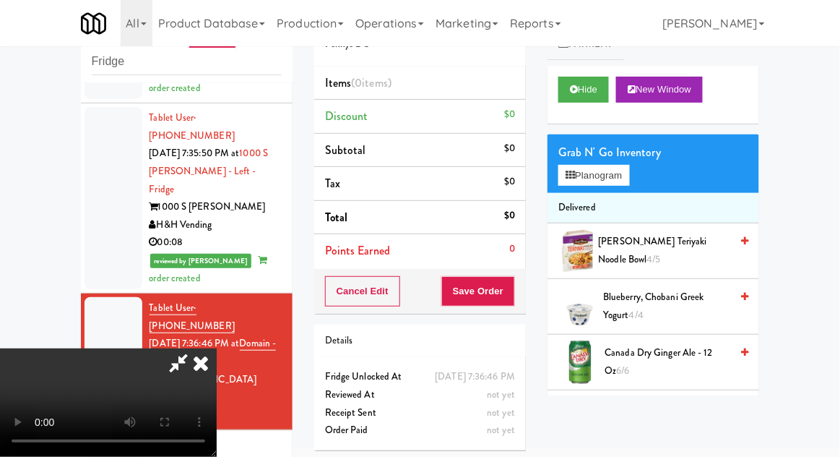
scroll to position [0, 0]
click at [629, 178] on button "Planogram" at bounding box center [594, 176] width 71 height 22
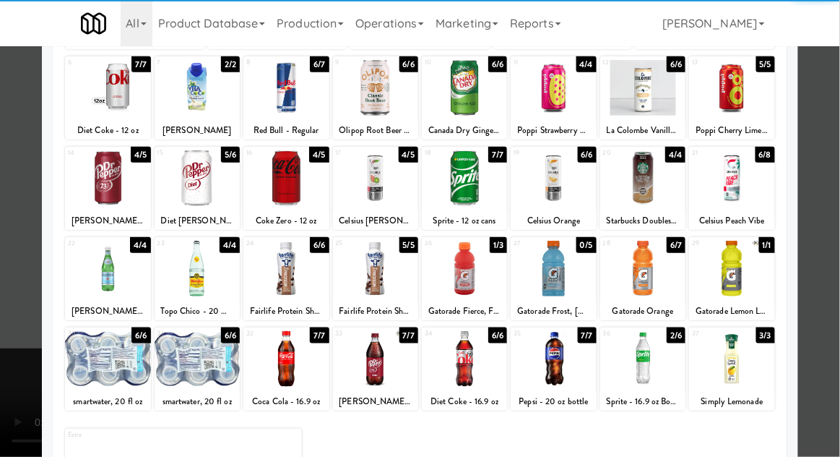
scroll to position [178, 0]
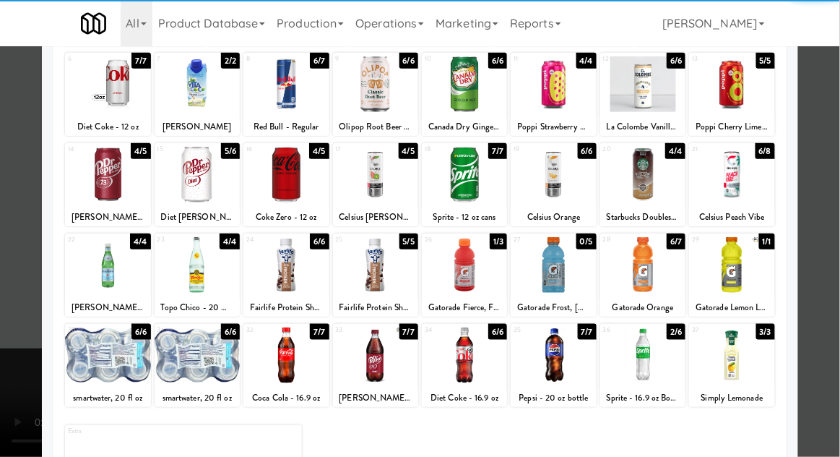
click at [652, 355] on div at bounding box center [642, 355] width 85 height 56
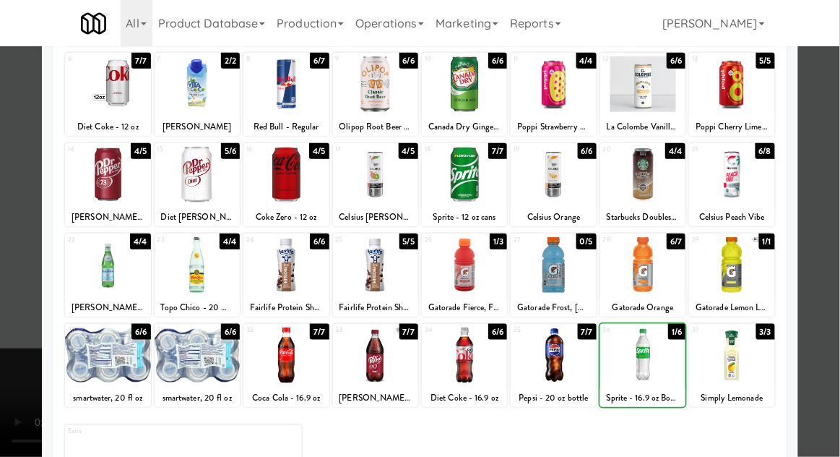
click at [839, 225] on div at bounding box center [420, 228] width 840 height 457
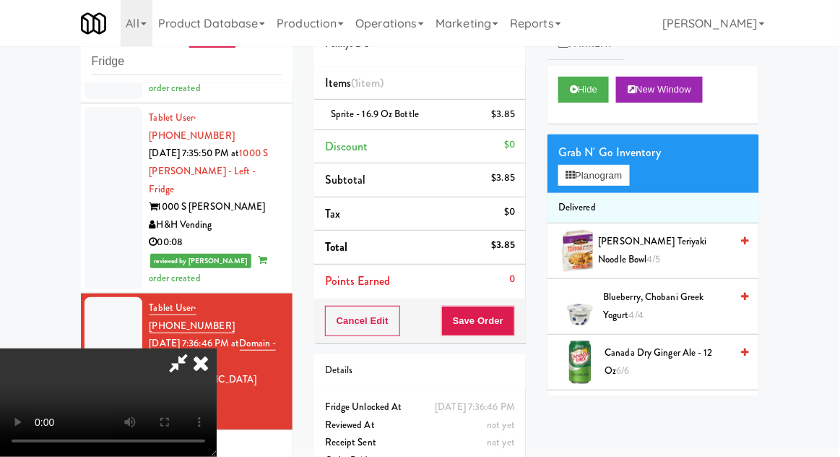
scroll to position [53, 0]
click at [513, 319] on button "Save Order" at bounding box center [478, 321] width 74 height 30
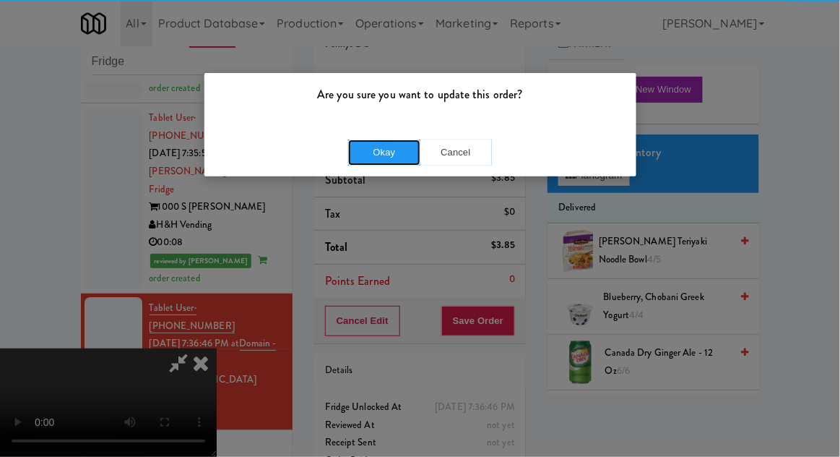
click at [371, 153] on button "Okay" at bounding box center [384, 152] width 72 height 26
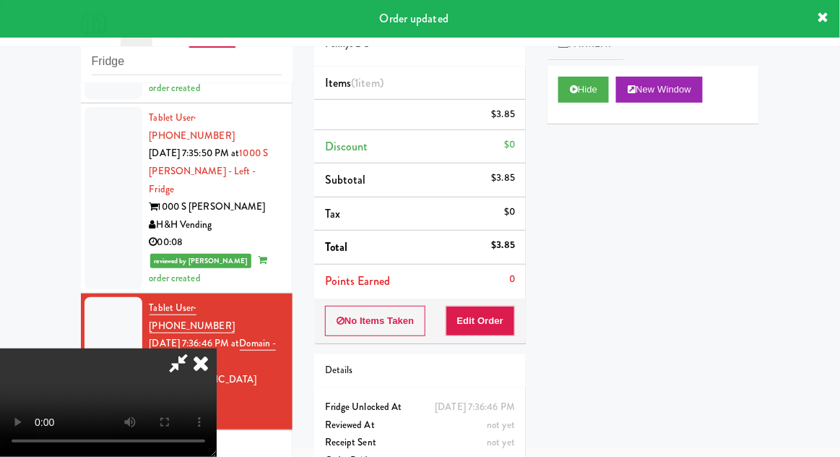
scroll to position [0, 0]
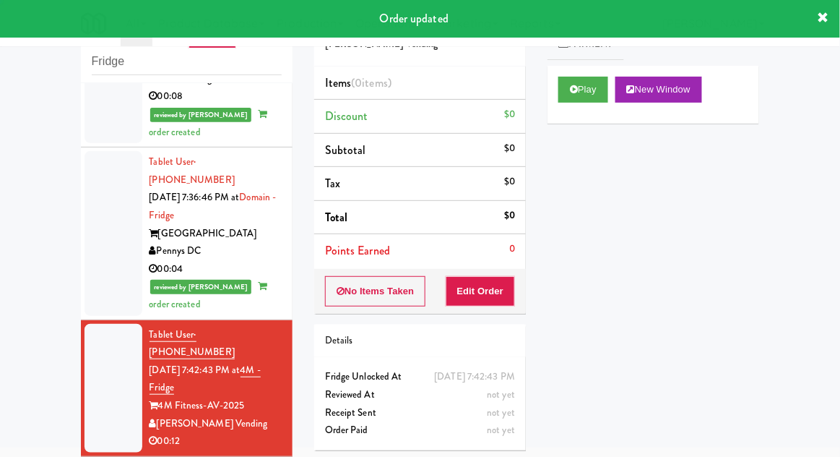
scroll to position [1402, 0]
click at [569, 97] on button "Play" at bounding box center [584, 90] width 50 height 26
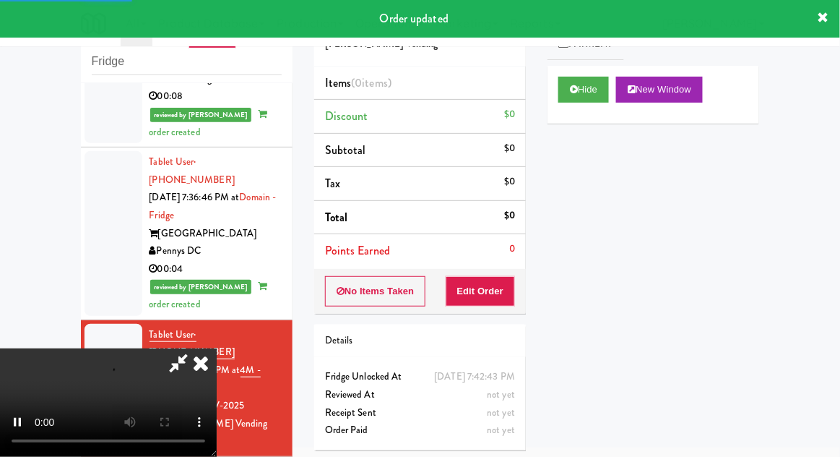
click at [494, 311] on div "Order # 9630118 [PERSON_NAME] Vending Items (0 items ) Discount $0 Subtotal $0 …" at bounding box center [419, 228] width 233 height 465
click at [457, 290] on button "Edit Order" at bounding box center [481, 291] width 70 height 30
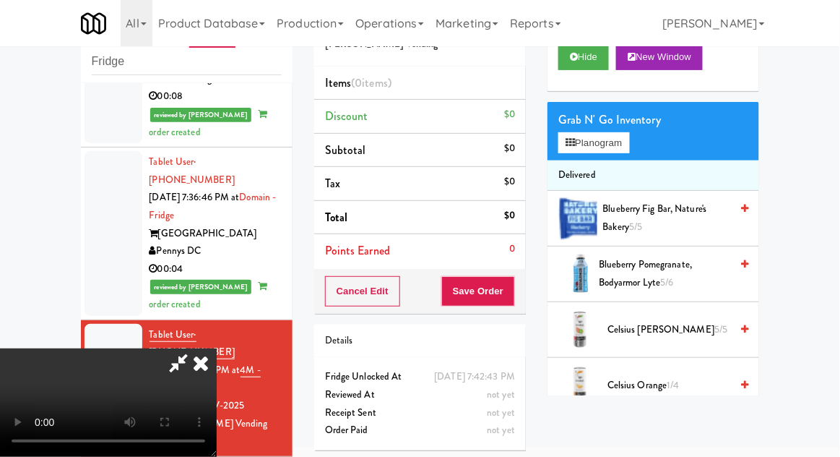
scroll to position [53, 0]
click at [621, 168] on li "Delivered" at bounding box center [654, 175] width 212 height 30
click at [624, 148] on button "Planogram" at bounding box center [594, 143] width 71 height 22
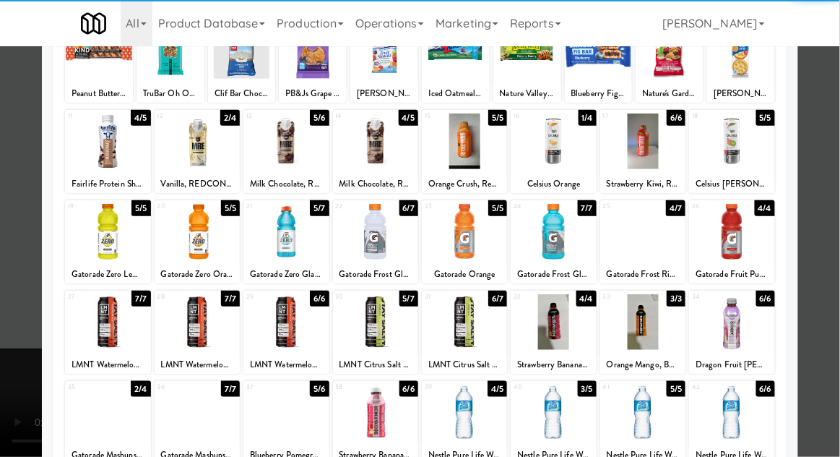
scroll to position [142, 0]
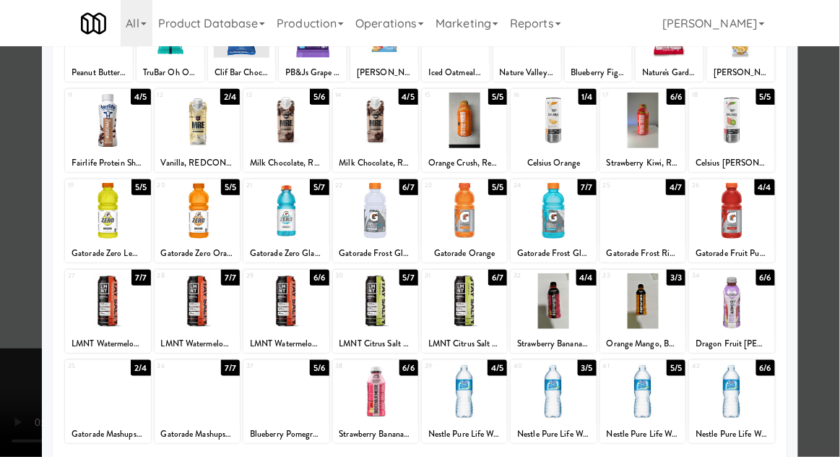
click at [103, 414] on div at bounding box center [107, 391] width 85 height 56
click at [837, 215] on div at bounding box center [420, 228] width 840 height 457
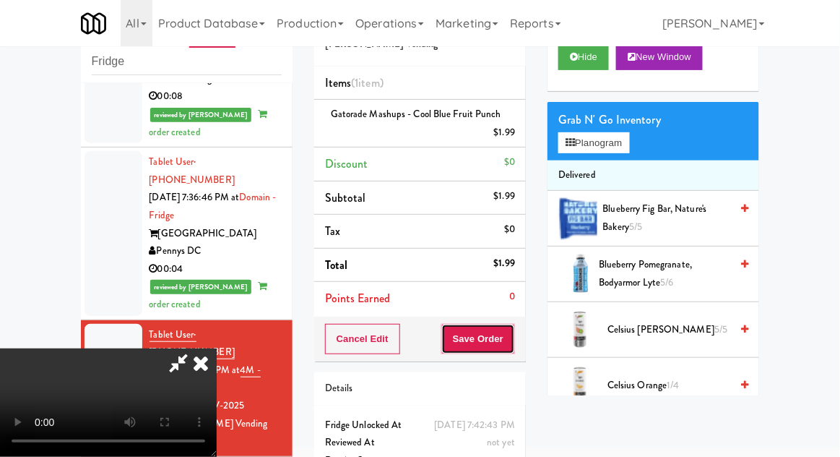
click at [509, 350] on button "Save Order" at bounding box center [478, 339] width 74 height 30
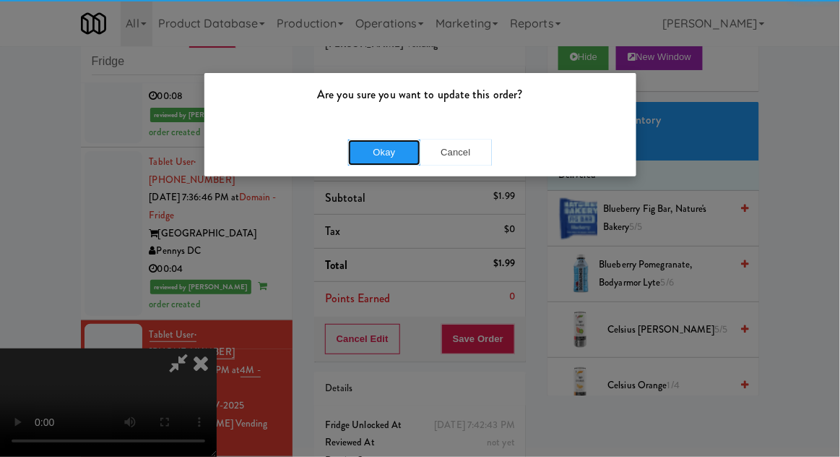
click at [359, 162] on button "Okay" at bounding box center [384, 152] width 72 height 26
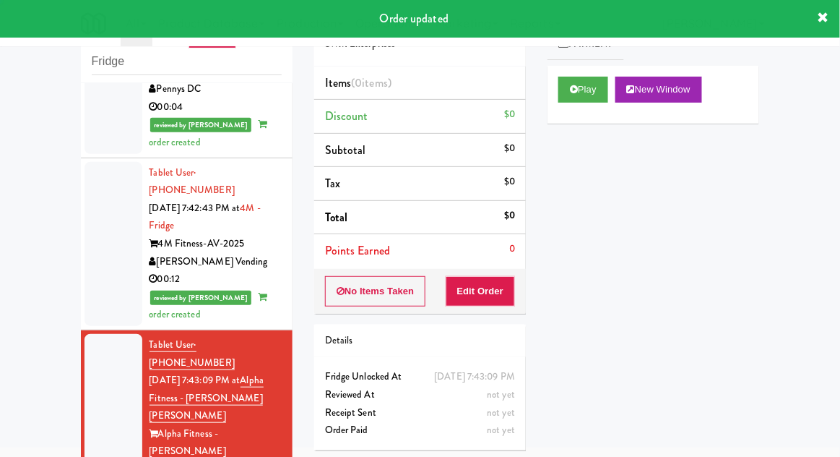
scroll to position [1564, 0]
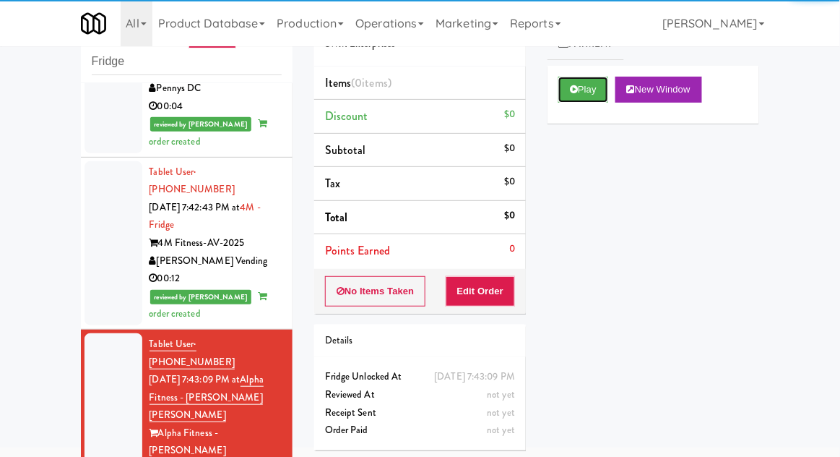
click at [579, 95] on button "Play" at bounding box center [584, 90] width 50 height 26
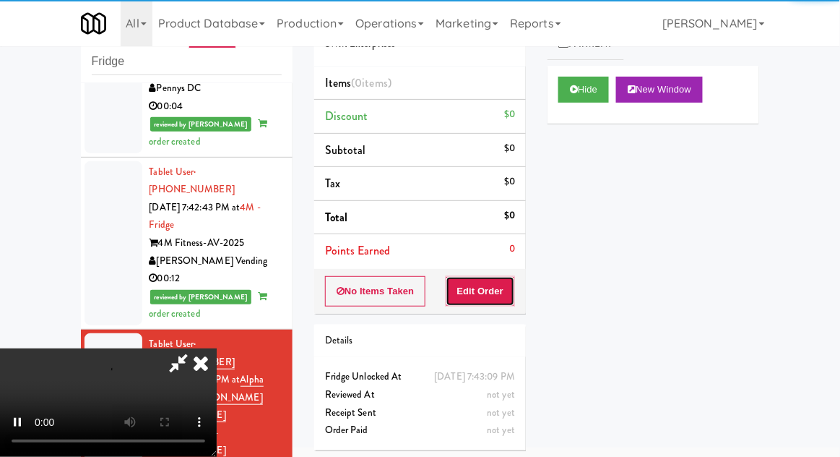
click at [490, 287] on button "Edit Order" at bounding box center [481, 291] width 70 height 30
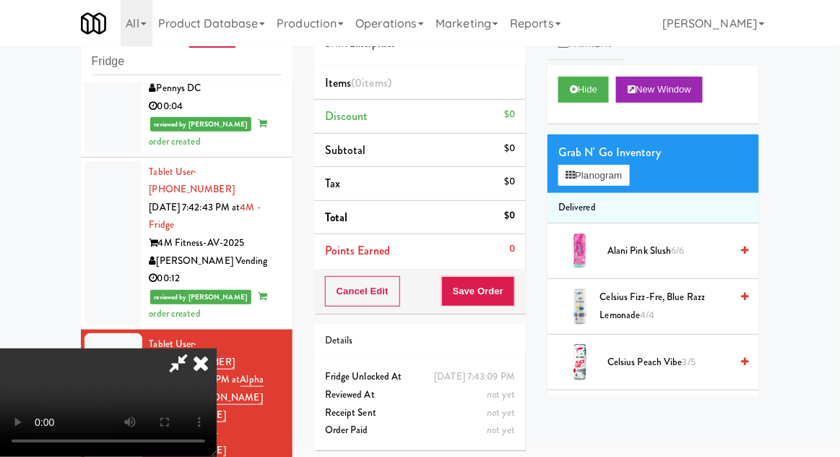
scroll to position [53, 0]
click at [621, 170] on button "Planogram" at bounding box center [594, 176] width 71 height 22
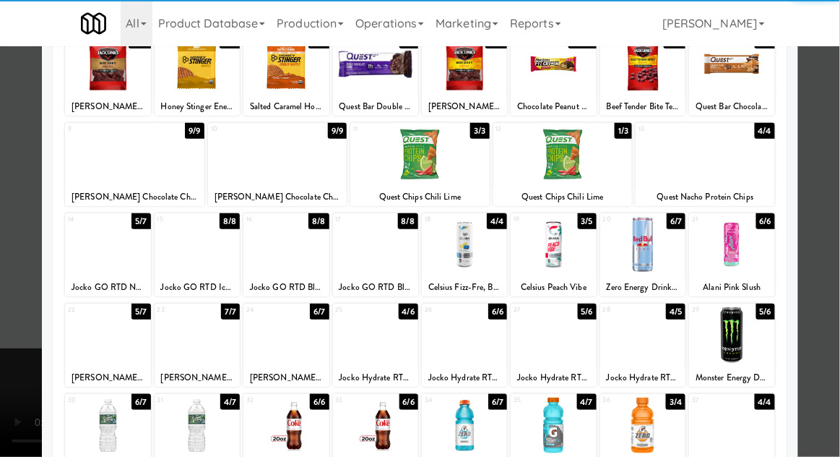
scroll to position [108, 0]
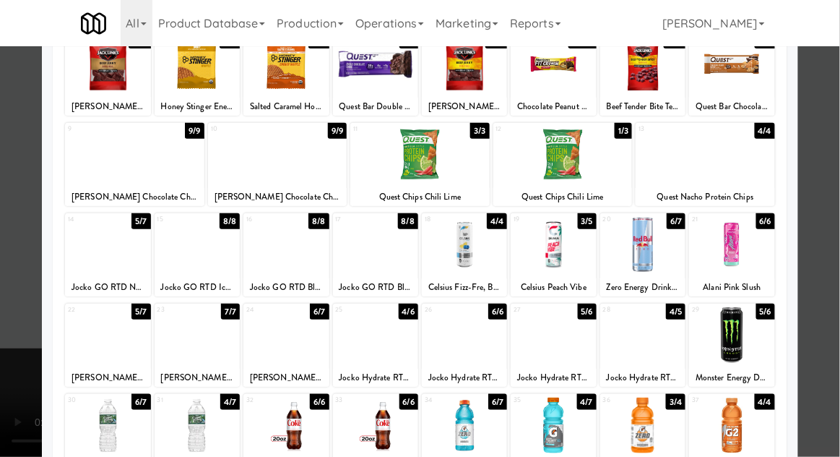
click at [282, 436] on div at bounding box center [286, 425] width 85 height 56
click at [836, 226] on div at bounding box center [420, 228] width 840 height 457
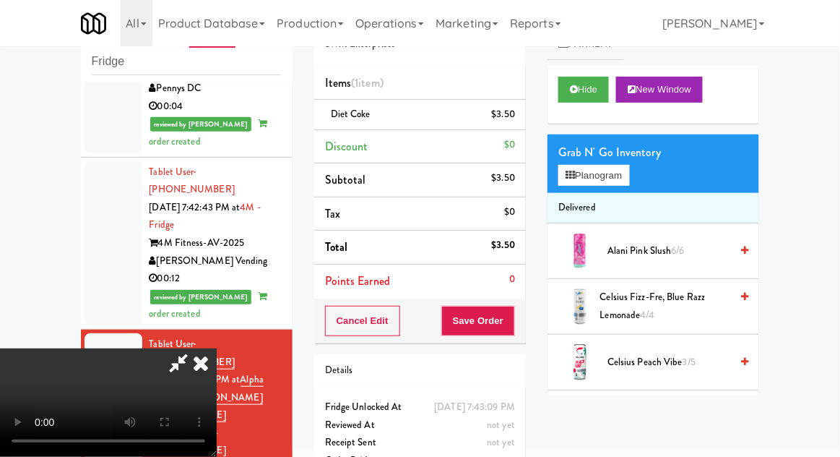
click at [523, 123] on li "Diet Coke $3.50" at bounding box center [420, 115] width 212 height 30
click at [520, 118] on icon at bounding box center [516, 119] width 7 height 9
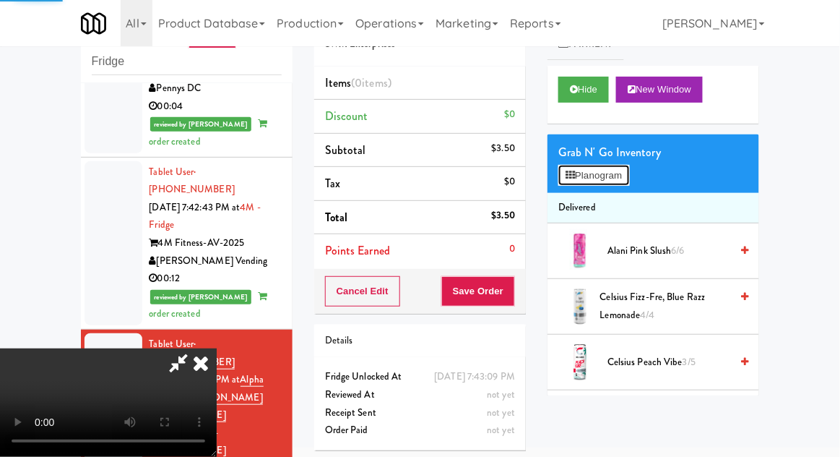
click at [600, 178] on button "Planogram" at bounding box center [594, 176] width 71 height 22
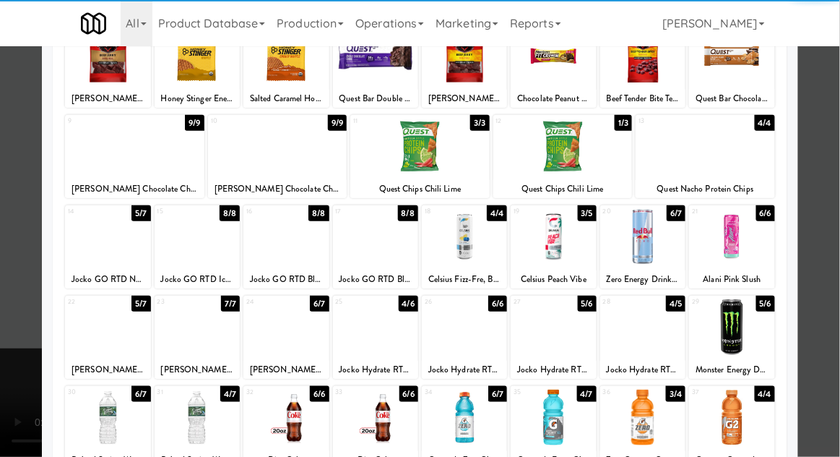
scroll to position [120, 0]
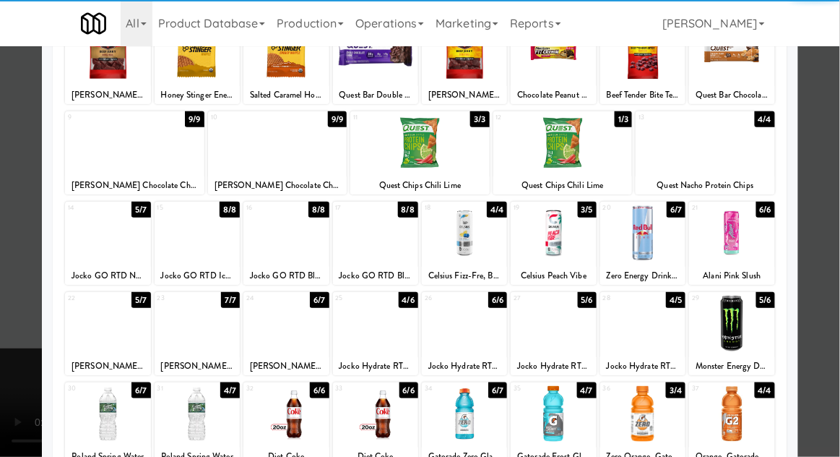
click at [185, 431] on div at bounding box center [197, 414] width 85 height 56
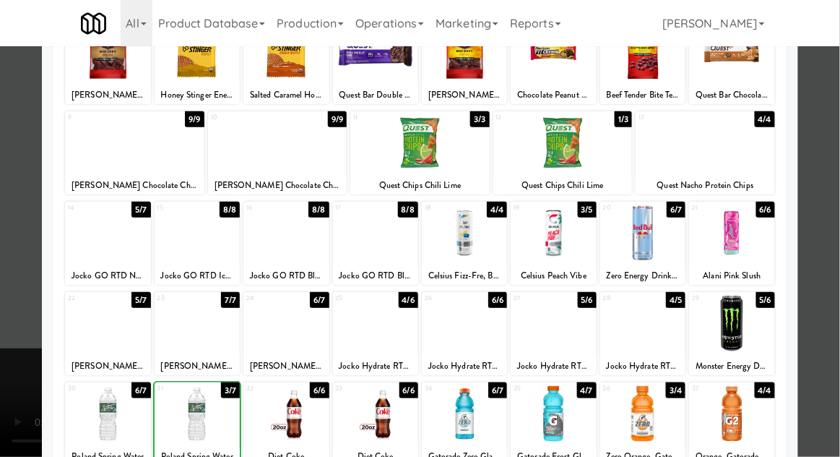
click at [835, 241] on div at bounding box center [420, 228] width 840 height 457
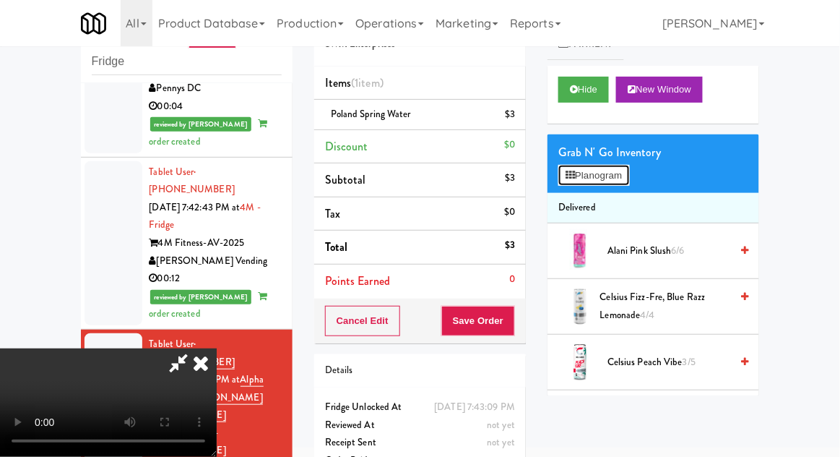
click at [616, 177] on button "Planogram" at bounding box center [594, 176] width 71 height 22
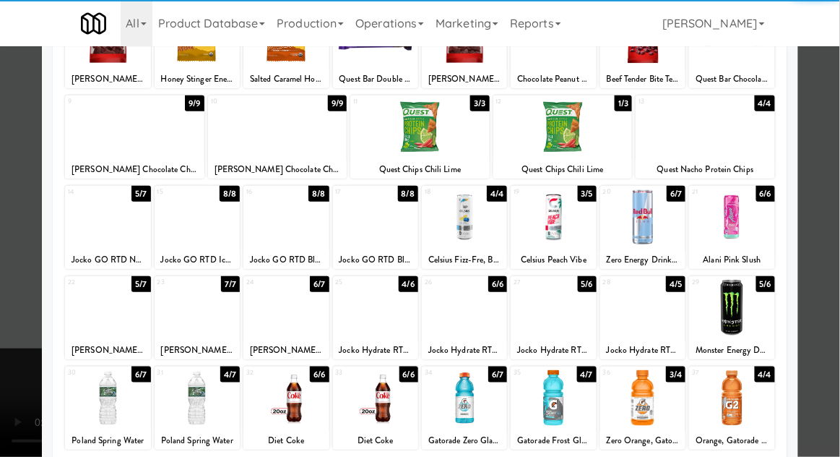
scroll to position [129, 0]
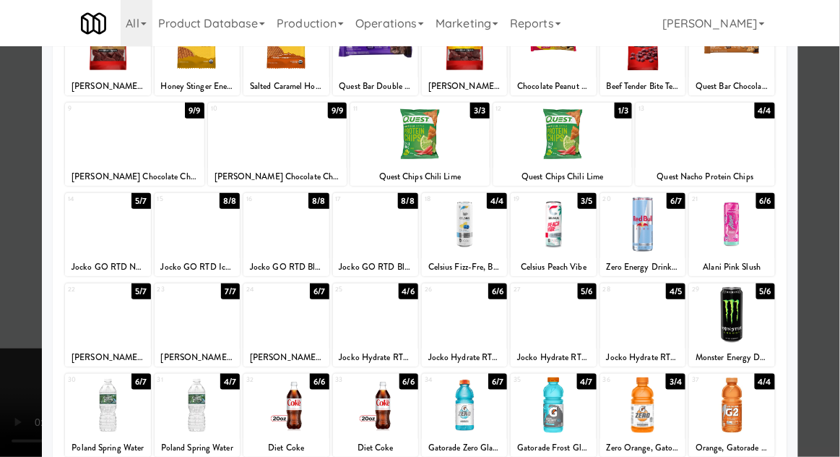
click at [549, 402] on div at bounding box center [553, 405] width 85 height 56
click at [836, 236] on div at bounding box center [420, 228] width 840 height 457
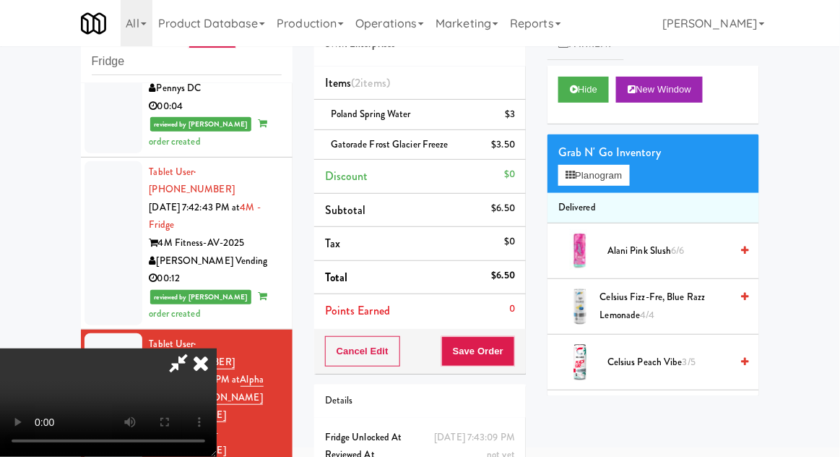
scroll to position [66, 0]
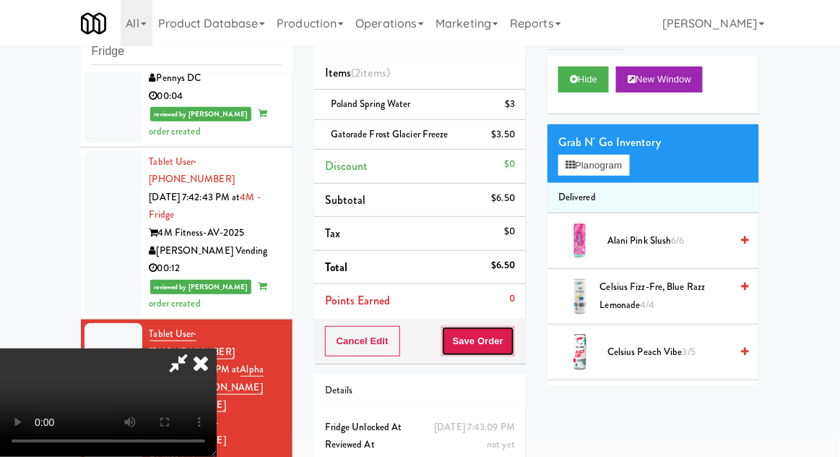
click at [514, 338] on button "Save Order" at bounding box center [478, 341] width 74 height 30
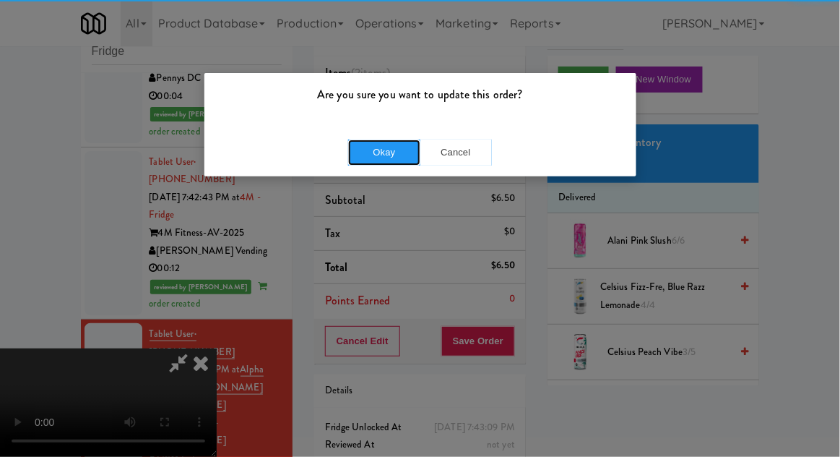
click at [388, 163] on button "Okay" at bounding box center [384, 152] width 72 height 26
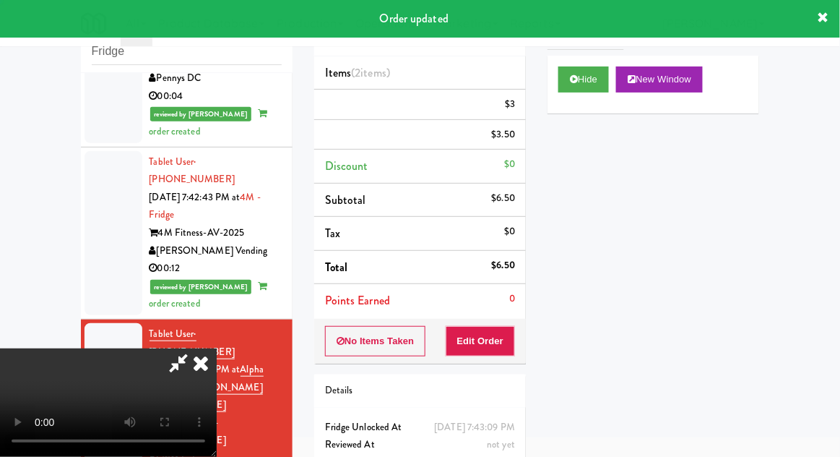
scroll to position [0, 0]
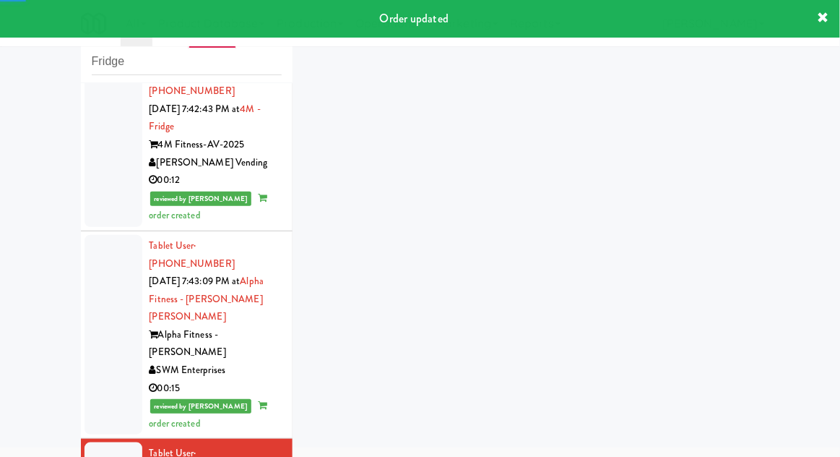
scroll to position [1741, 0]
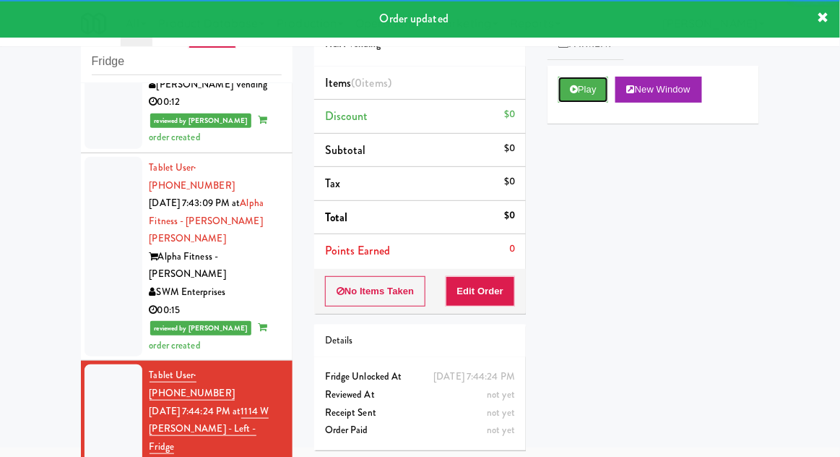
click at [567, 101] on button "Play" at bounding box center [584, 90] width 50 height 26
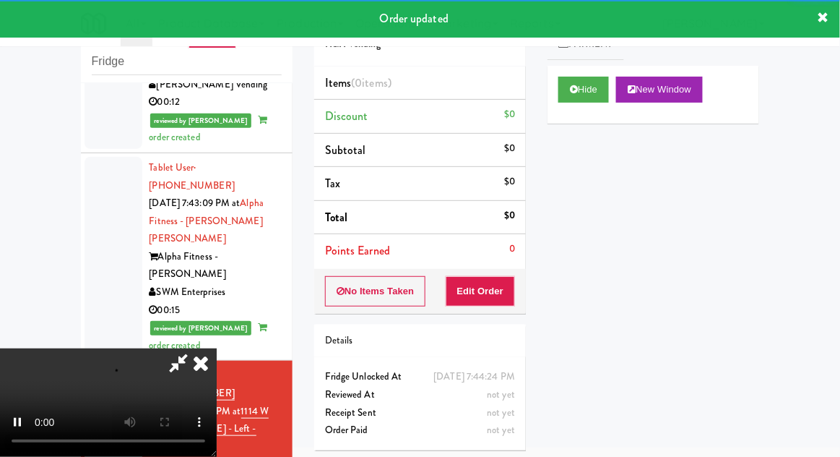
click at [495, 288] on button "Edit Order" at bounding box center [481, 291] width 70 height 30
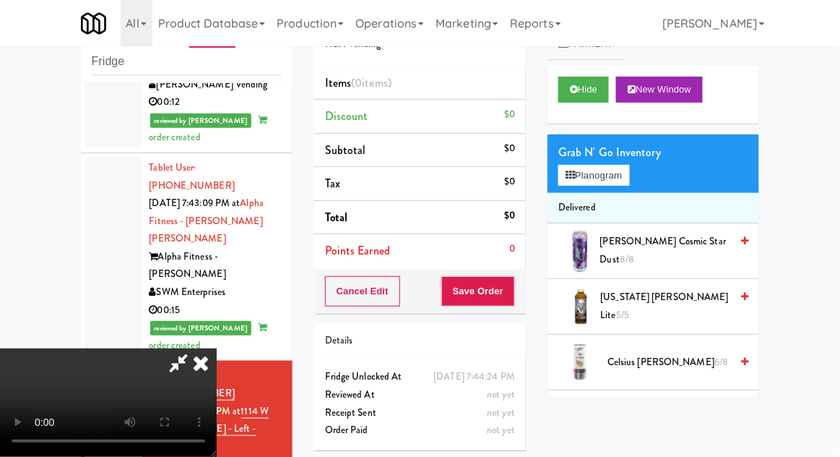
scroll to position [0, 0]
click at [623, 171] on button "Planogram" at bounding box center [594, 176] width 71 height 22
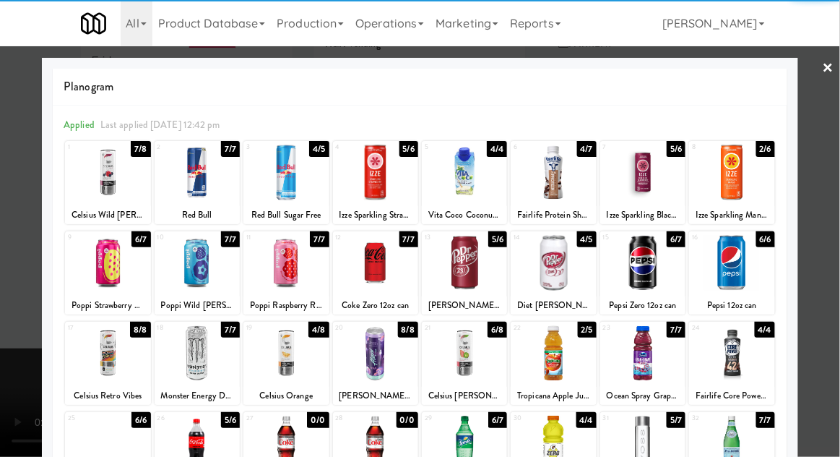
click at [204, 270] on div at bounding box center [197, 263] width 85 height 56
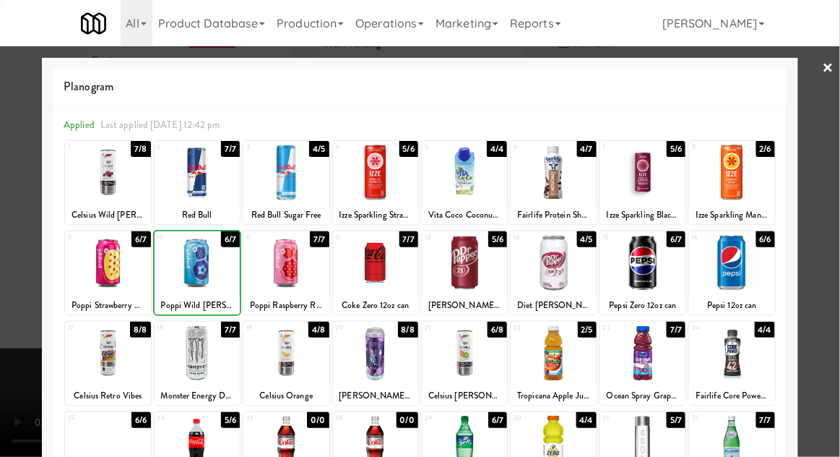
click at [834, 223] on div at bounding box center [420, 228] width 840 height 457
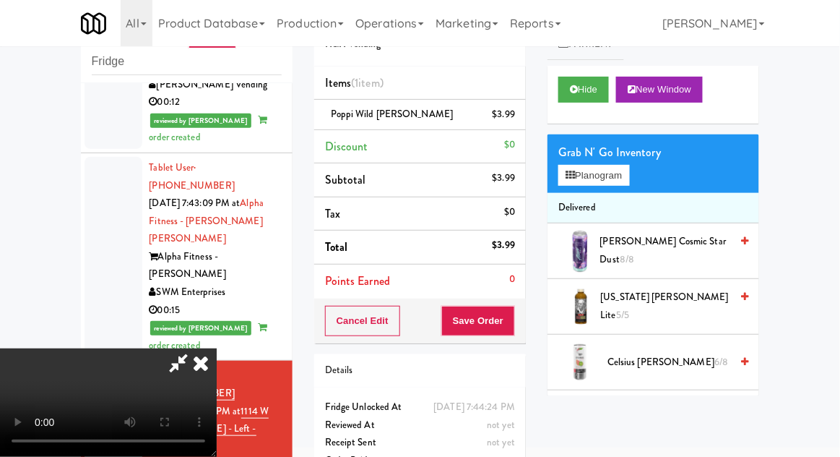
scroll to position [53, 0]
click at [514, 324] on button "Save Order" at bounding box center [478, 321] width 74 height 30
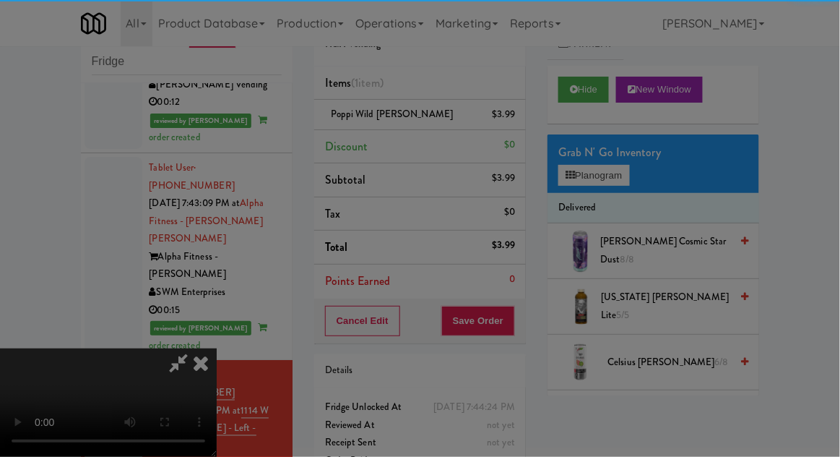
click at [0, 0] on button "Okay" at bounding box center [0, 0] width 0 height 0
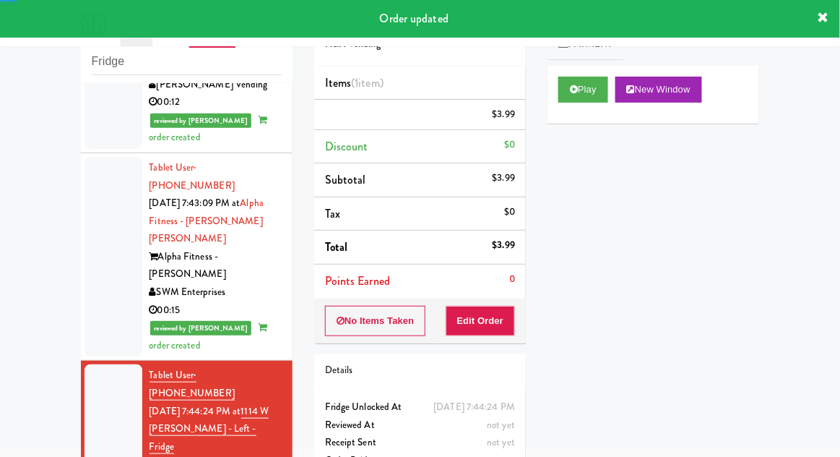
scroll to position [0, 0]
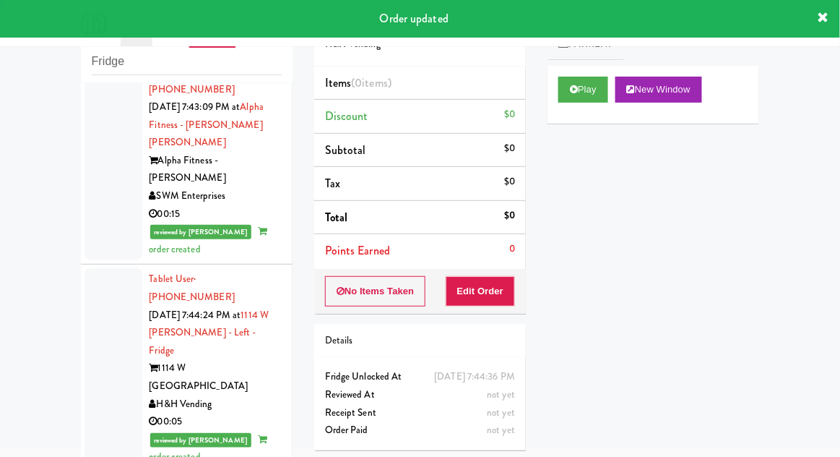
scroll to position [1885, 0]
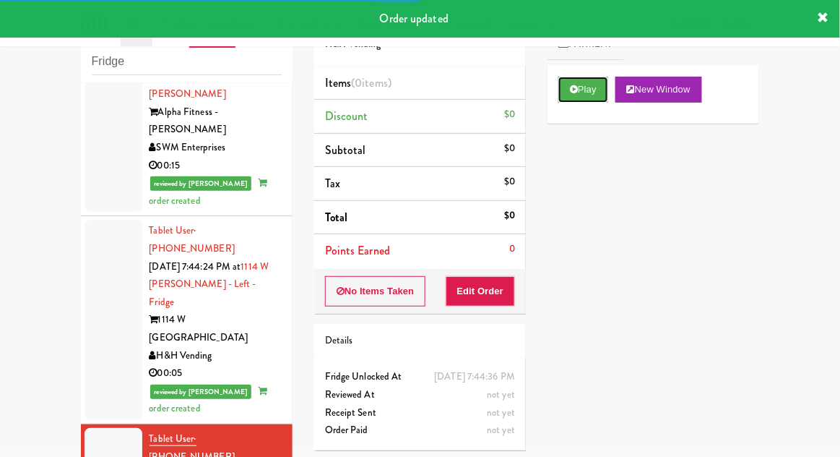
click at [586, 100] on button "Play" at bounding box center [584, 90] width 50 height 26
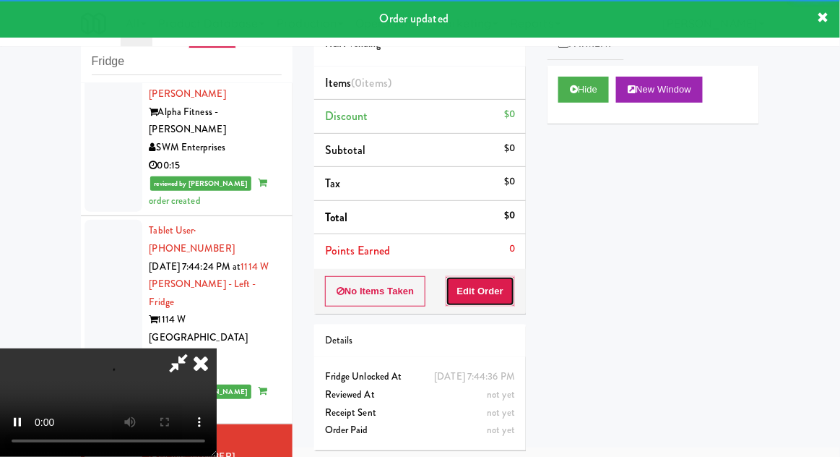
click at [493, 293] on button "Edit Order" at bounding box center [481, 291] width 70 height 30
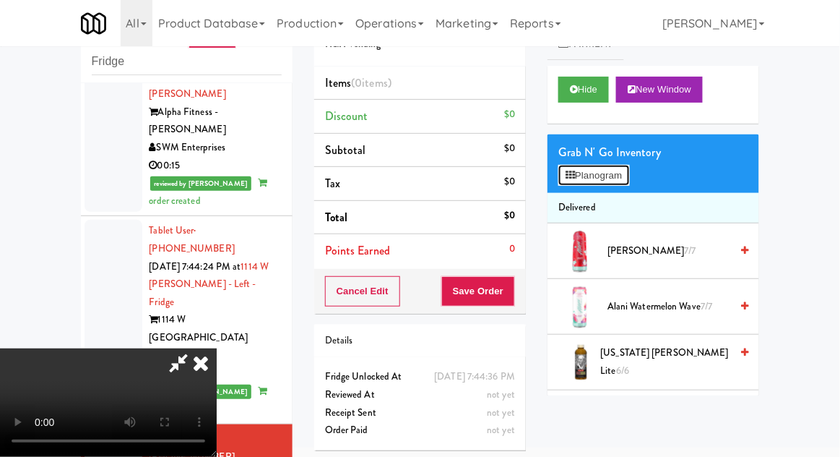
click at [616, 178] on button "Planogram" at bounding box center [594, 176] width 71 height 22
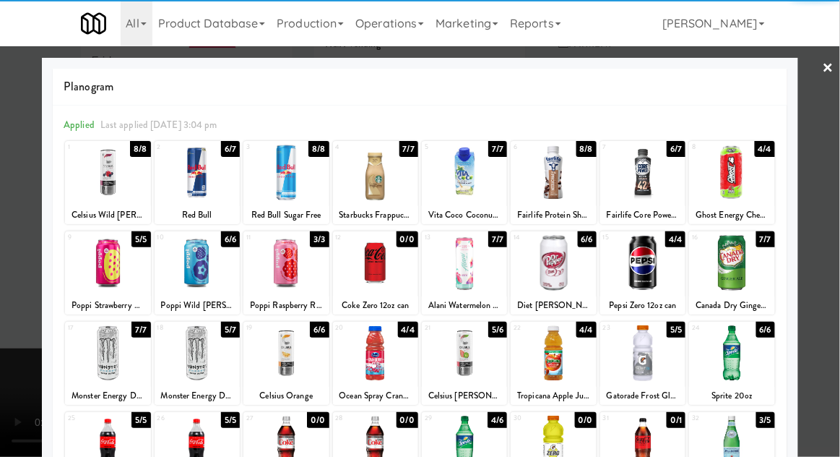
click at [279, 376] on div at bounding box center [286, 353] width 85 height 56
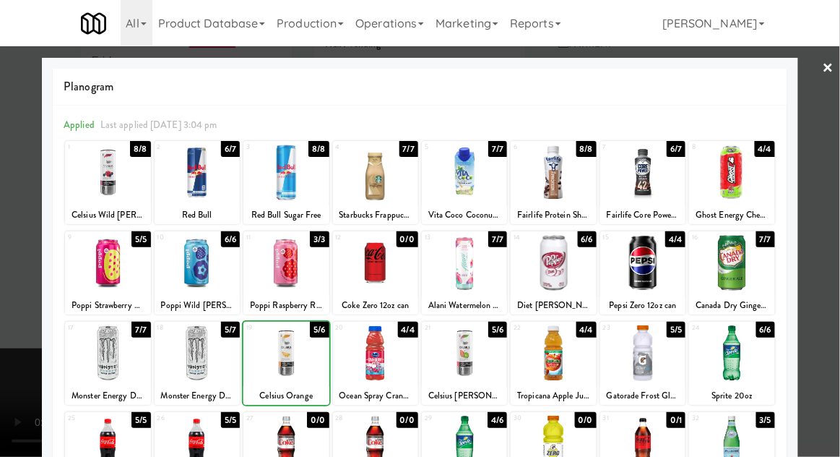
click at [824, 236] on div at bounding box center [420, 228] width 840 height 457
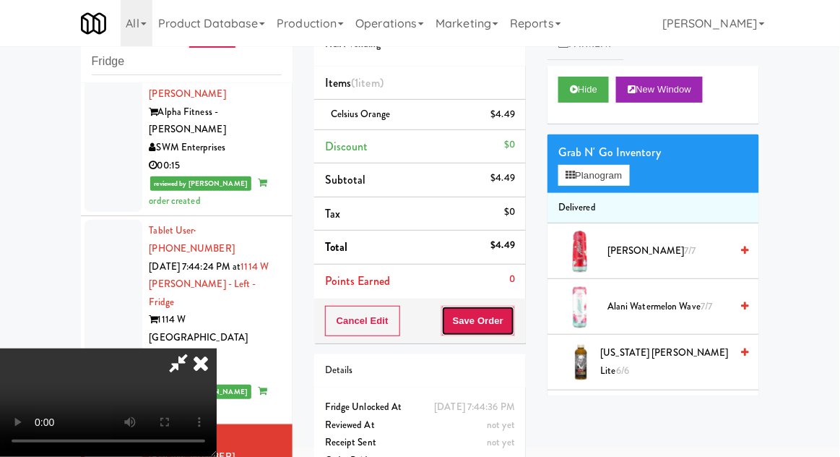
click at [504, 327] on button "Save Order" at bounding box center [478, 321] width 74 height 30
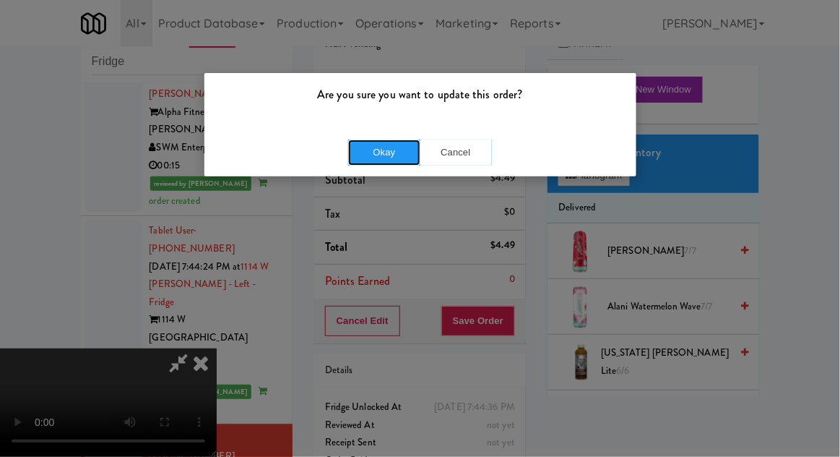
click at [384, 162] on button "Okay" at bounding box center [384, 152] width 72 height 26
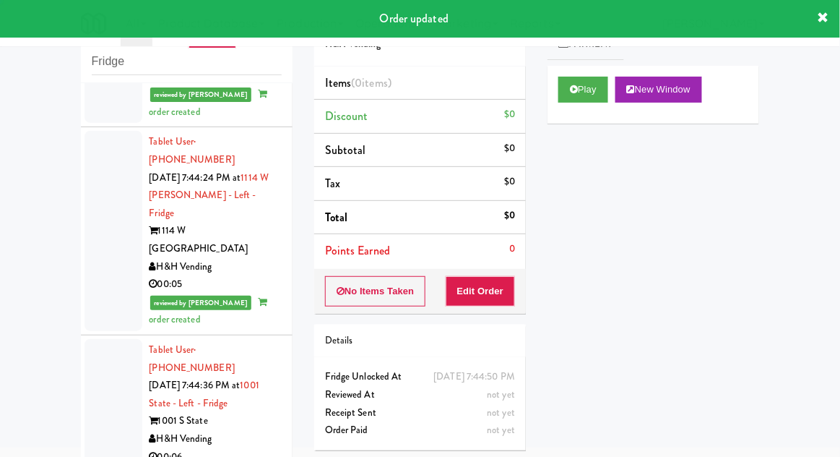
scroll to position [1978, 0]
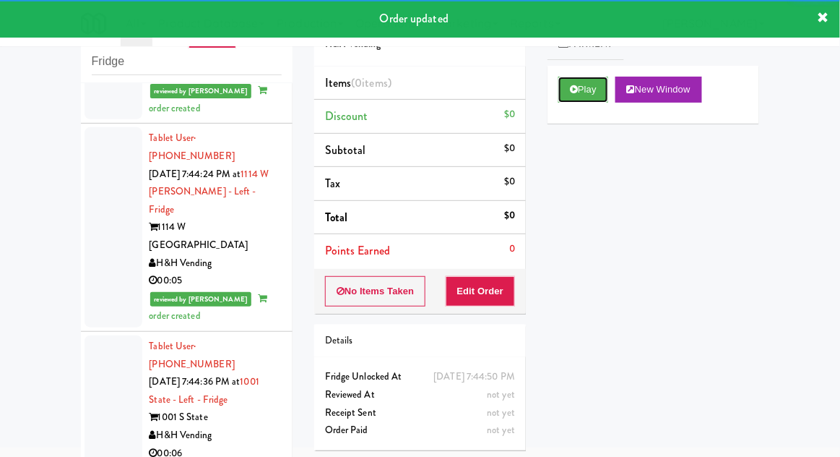
click at [569, 88] on button "Play" at bounding box center [584, 90] width 50 height 26
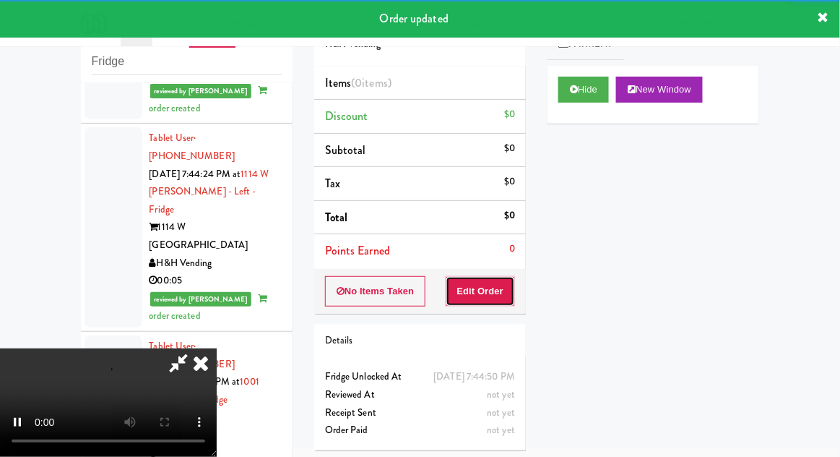
click at [504, 303] on button "Edit Order" at bounding box center [481, 291] width 70 height 30
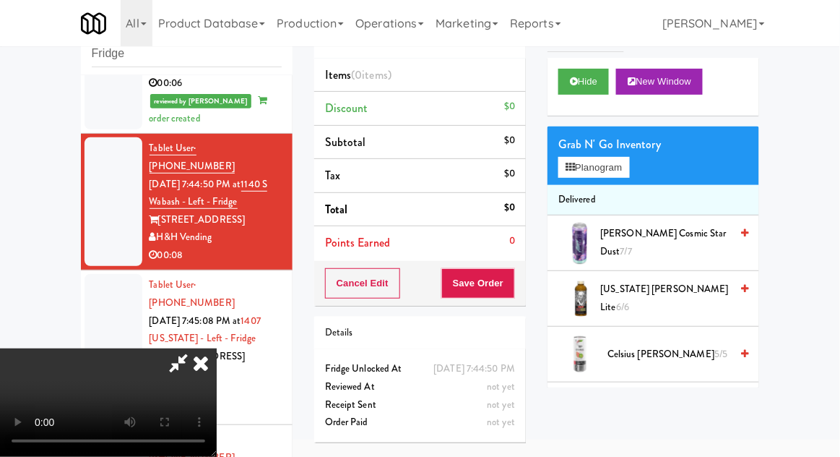
scroll to position [56, 0]
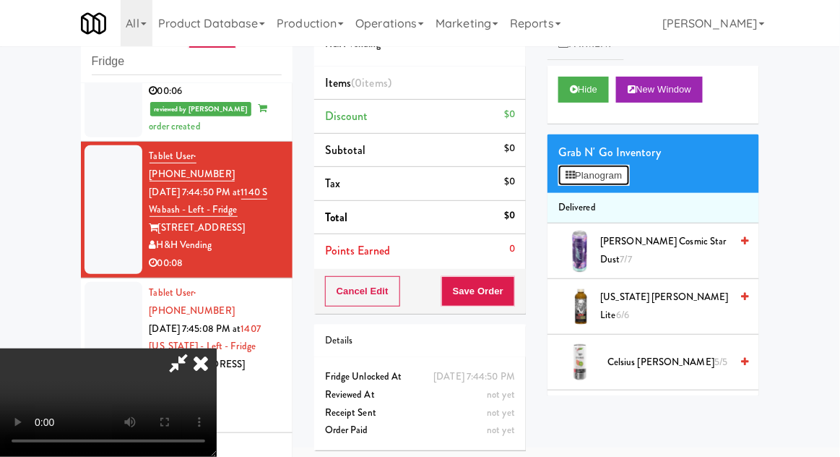
click at [619, 177] on button "Planogram" at bounding box center [594, 176] width 71 height 22
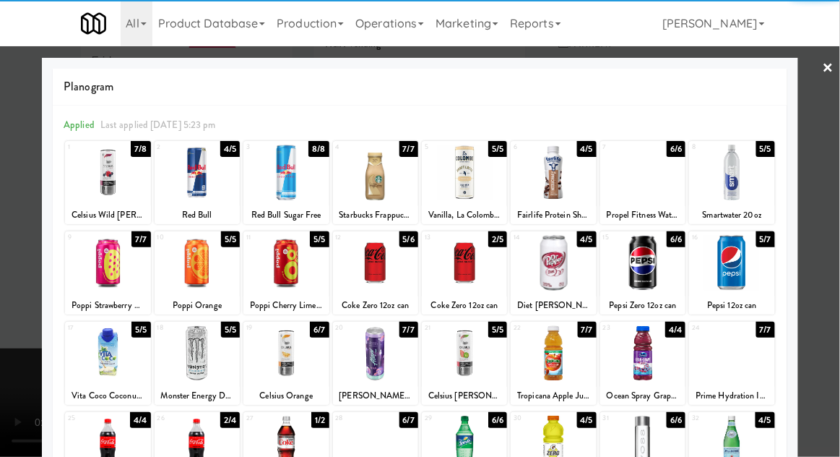
click at [199, 190] on div at bounding box center [197, 173] width 85 height 56
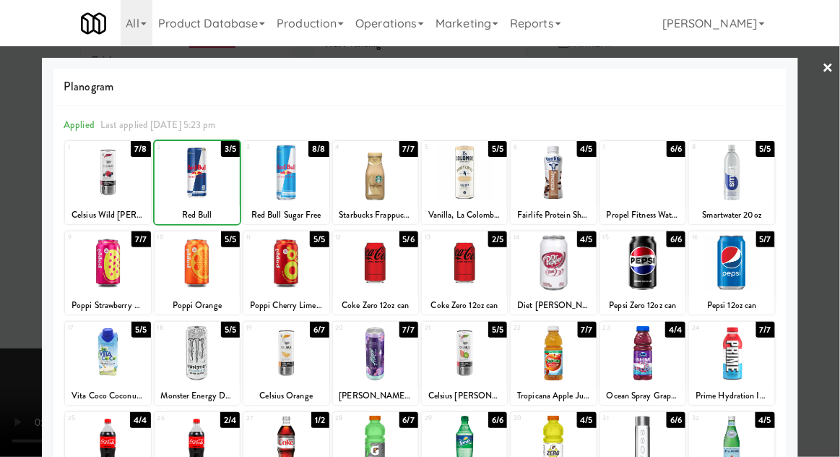
click at [829, 230] on div at bounding box center [420, 228] width 840 height 457
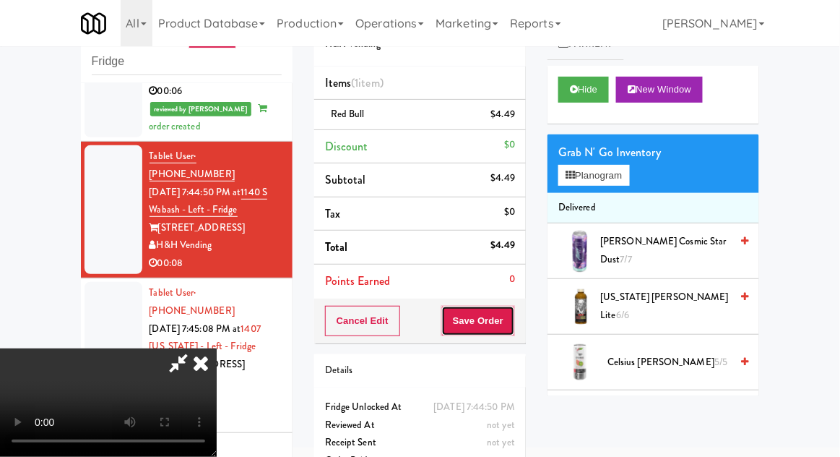
click at [511, 322] on button "Save Order" at bounding box center [478, 321] width 74 height 30
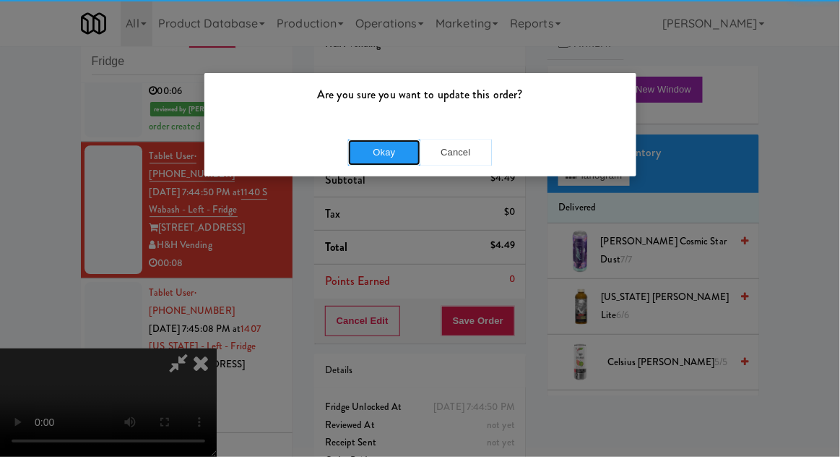
click at [379, 160] on button "Okay" at bounding box center [384, 152] width 72 height 26
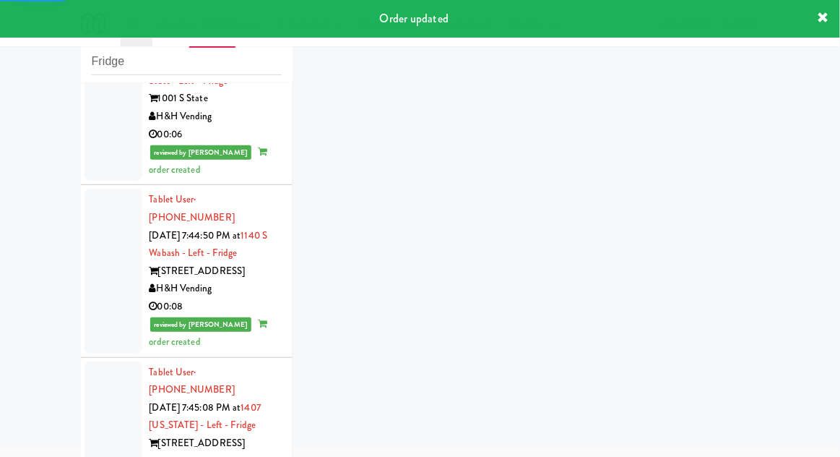
scroll to position [2297, 0]
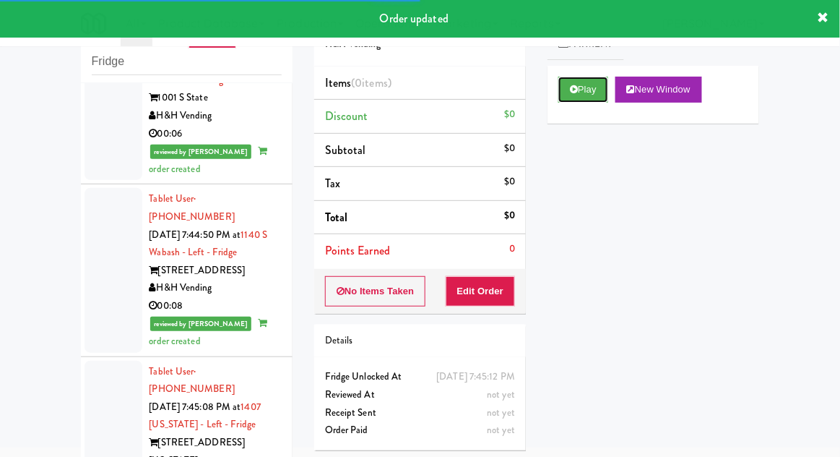
click at [566, 99] on button "Play" at bounding box center [584, 90] width 50 height 26
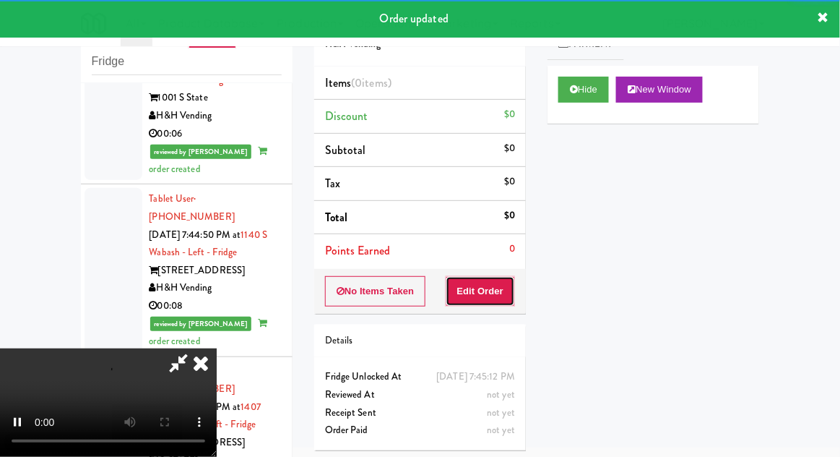
click at [500, 294] on button "Edit Order" at bounding box center [481, 291] width 70 height 30
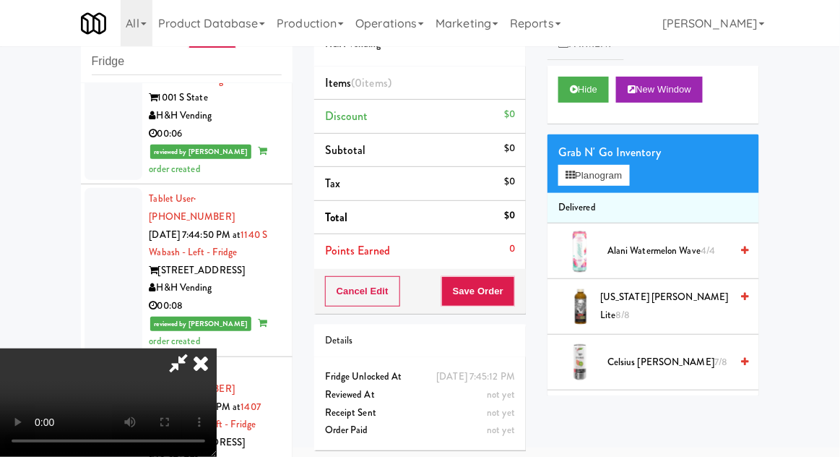
scroll to position [0, 0]
click at [626, 166] on button "Planogram" at bounding box center [594, 176] width 71 height 22
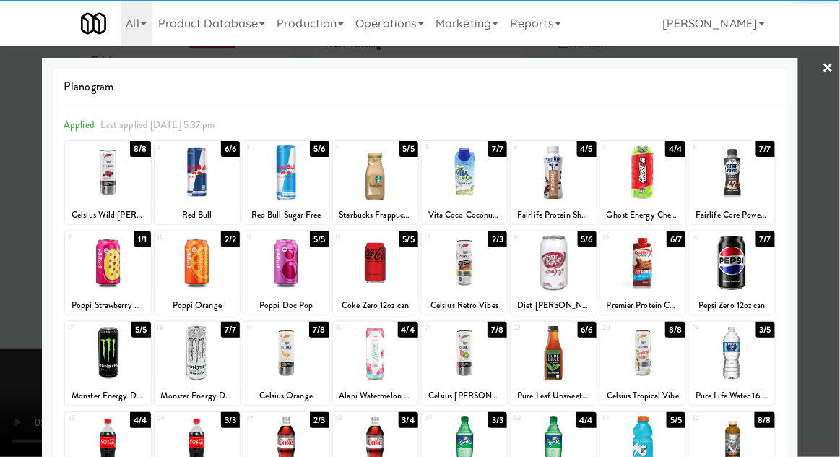
click at [202, 272] on div at bounding box center [197, 263] width 85 height 56
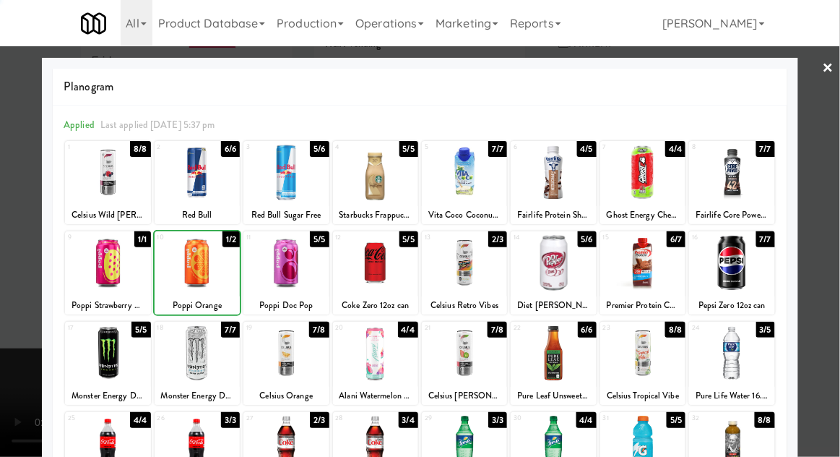
click at [837, 218] on div at bounding box center [420, 228] width 840 height 457
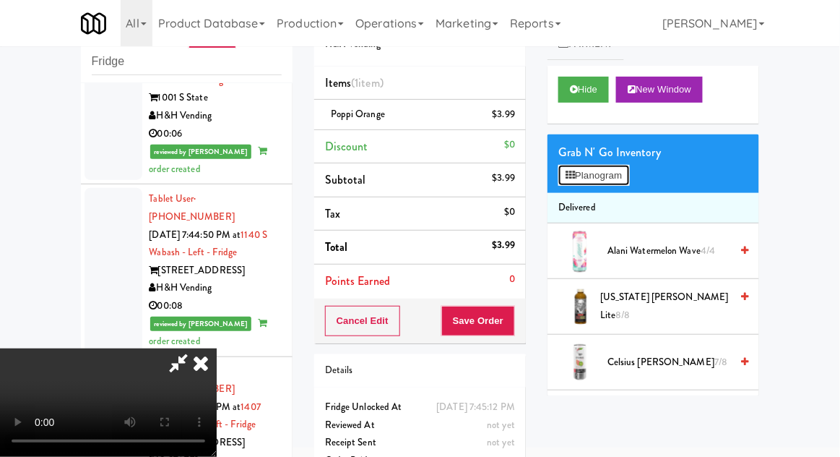
click at [629, 181] on button "Planogram" at bounding box center [594, 176] width 71 height 22
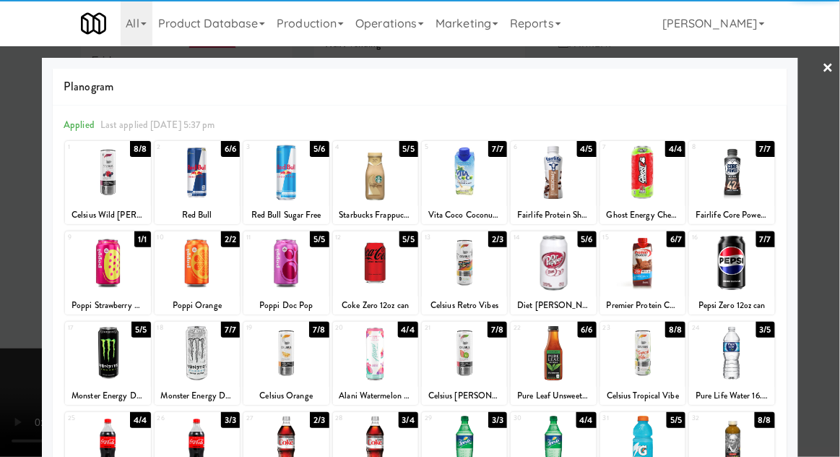
click at [204, 264] on div at bounding box center [197, 263] width 85 height 56
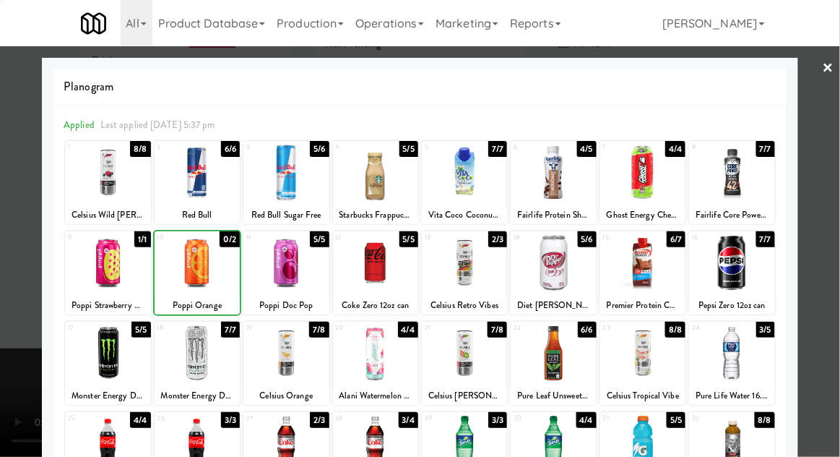
click at [835, 223] on div at bounding box center [420, 228] width 840 height 457
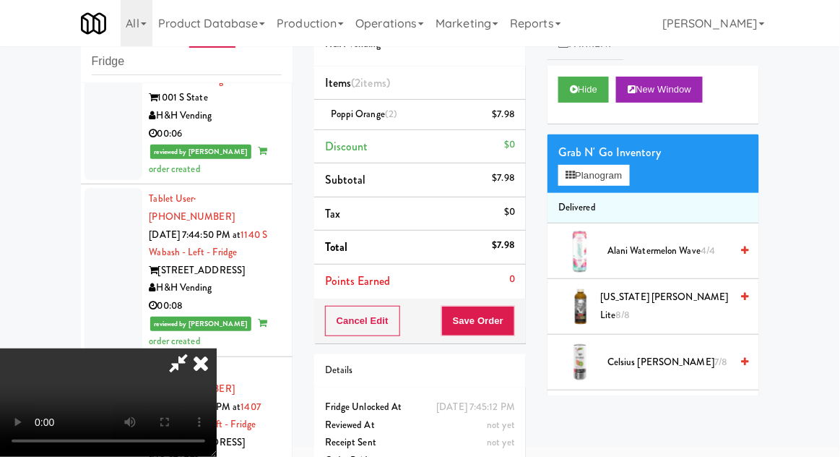
scroll to position [53, 0]
click at [513, 319] on button "Save Order" at bounding box center [478, 321] width 74 height 30
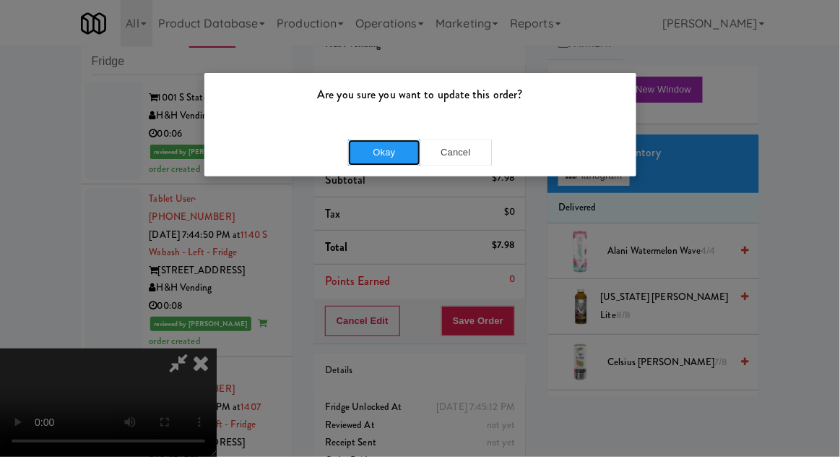
click at [351, 148] on button "Okay" at bounding box center [384, 152] width 72 height 26
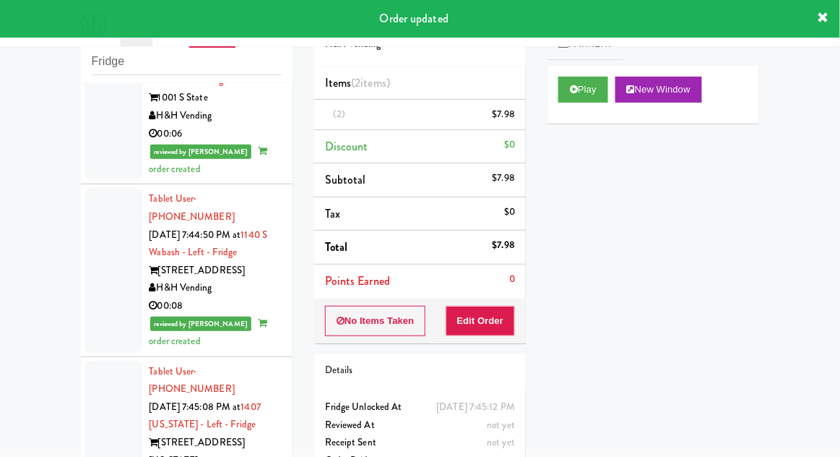
scroll to position [0, 0]
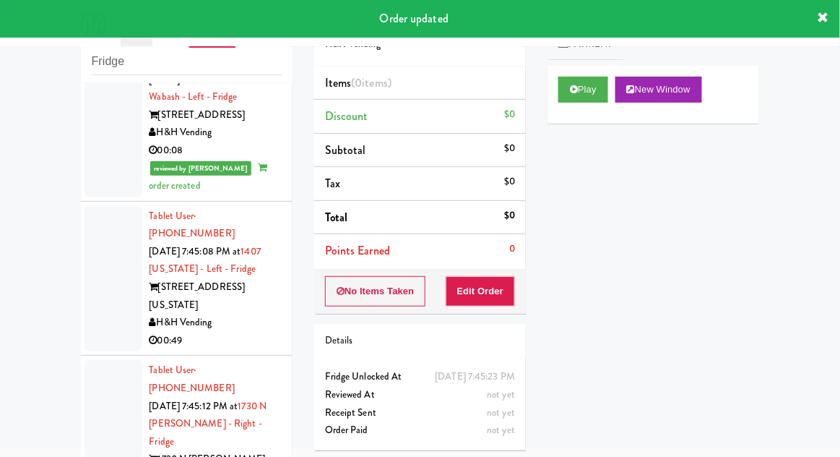
scroll to position [2449, 0]
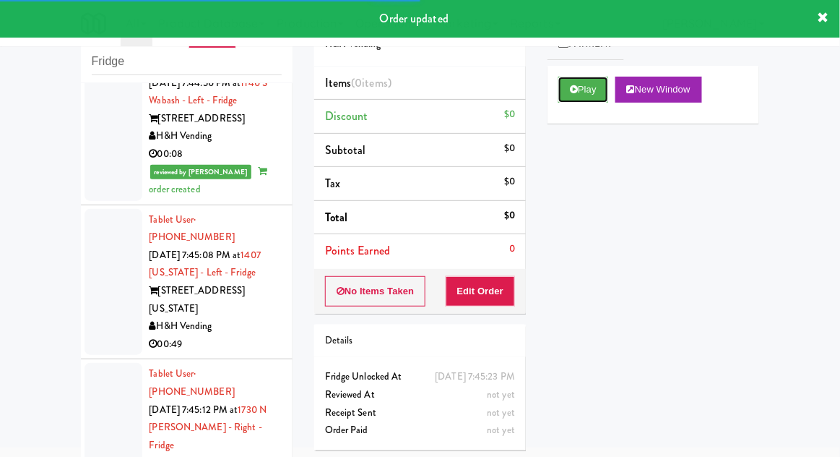
click at [575, 79] on button "Play" at bounding box center [584, 90] width 50 height 26
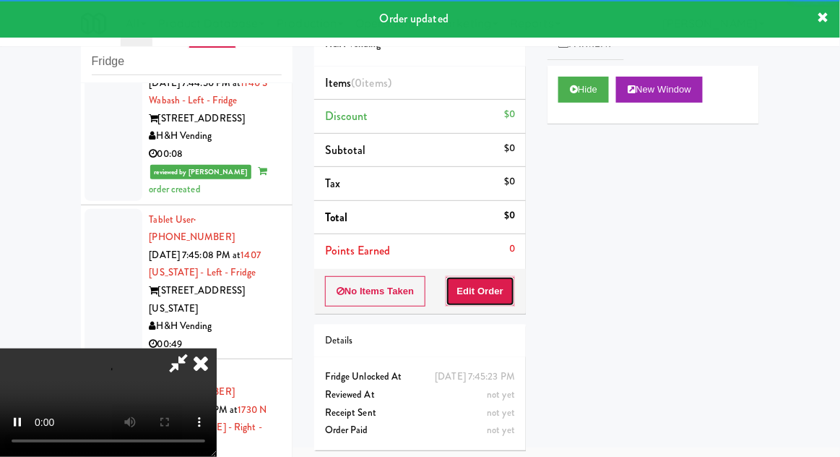
click at [491, 285] on button "Edit Order" at bounding box center [481, 291] width 70 height 30
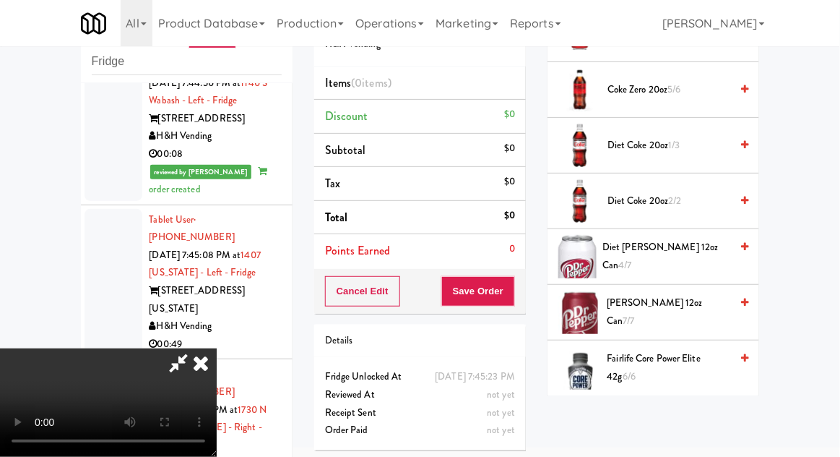
scroll to position [608, 0]
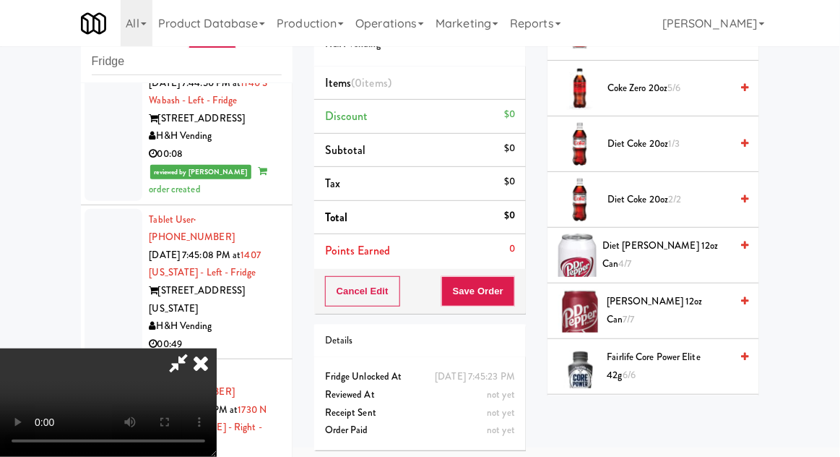
click at [682, 253] on span "Diet [PERSON_NAME] 12oz can 4/7" at bounding box center [667, 254] width 128 height 35
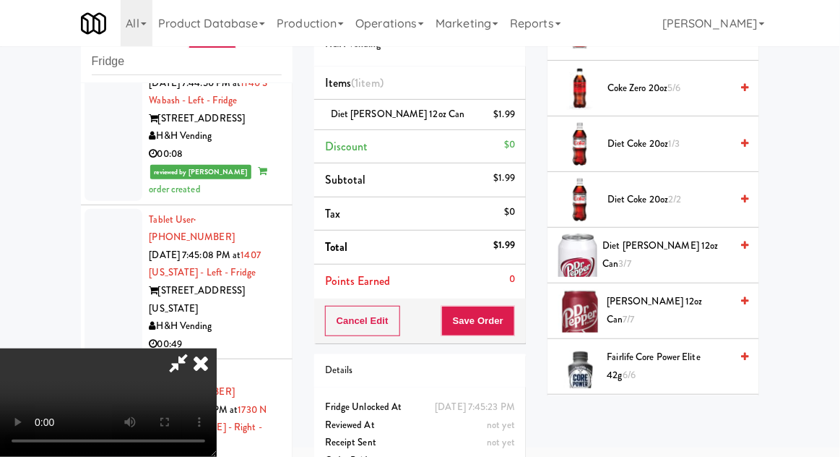
click at [694, 256] on span "Diet [PERSON_NAME] 12oz can 3/7" at bounding box center [667, 254] width 128 height 35
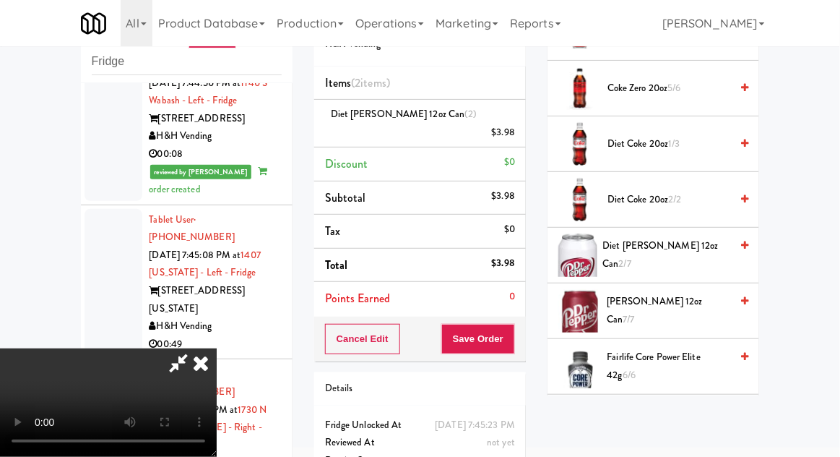
click at [697, 254] on span "Diet [PERSON_NAME] 12oz can 2/7" at bounding box center [667, 254] width 128 height 35
click at [514, 327] on button "Save Order" at bounding box center [478, 339] width 74 height 30
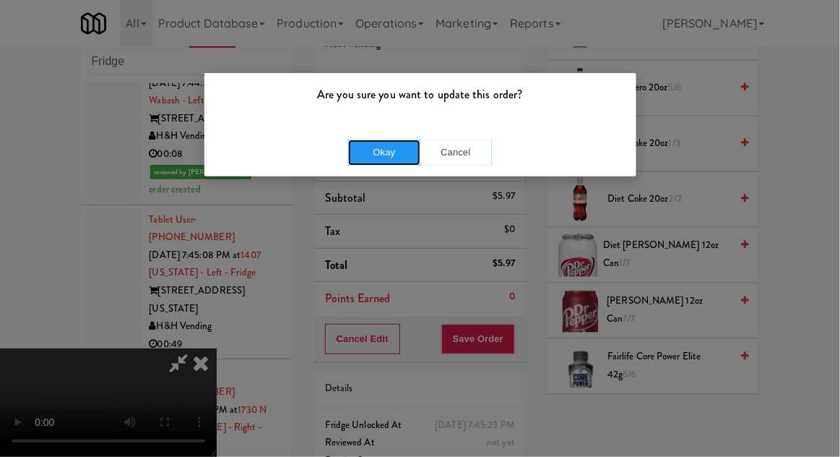
click at [392, 160] on button "Okay" at bounding box center [384, 152] width 72 height 26
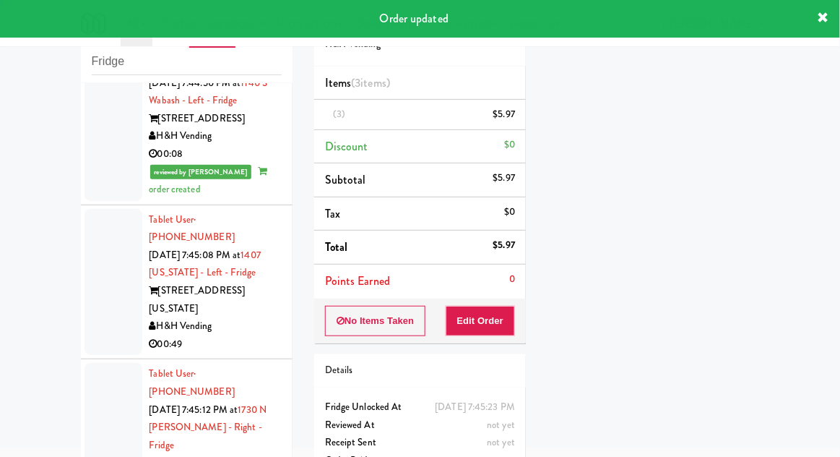
scroll to position [0, 0]
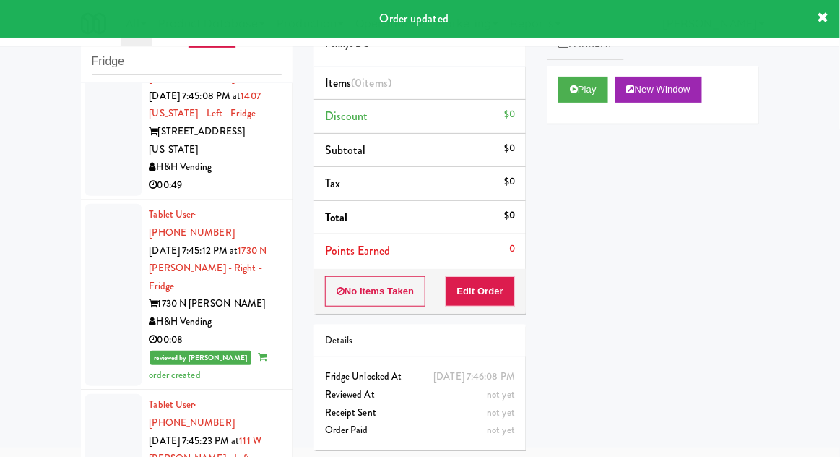
scroll to position [2608, 0]
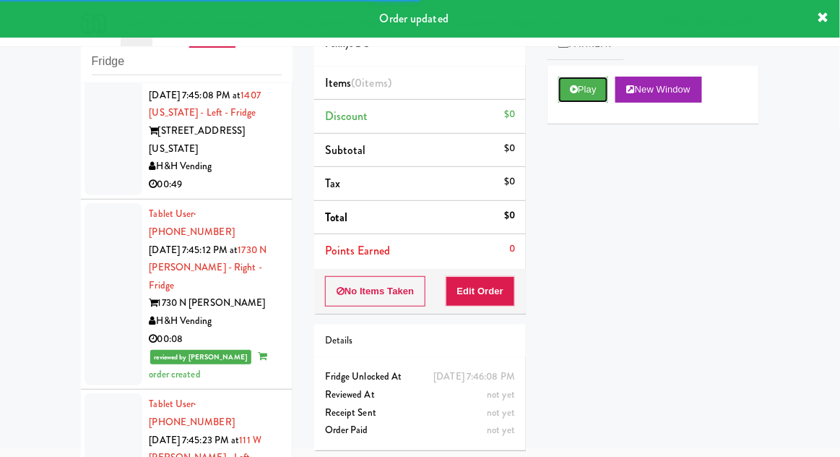
click at [577, 87] on icon at bounding box center [574, 89] width 8 height 9
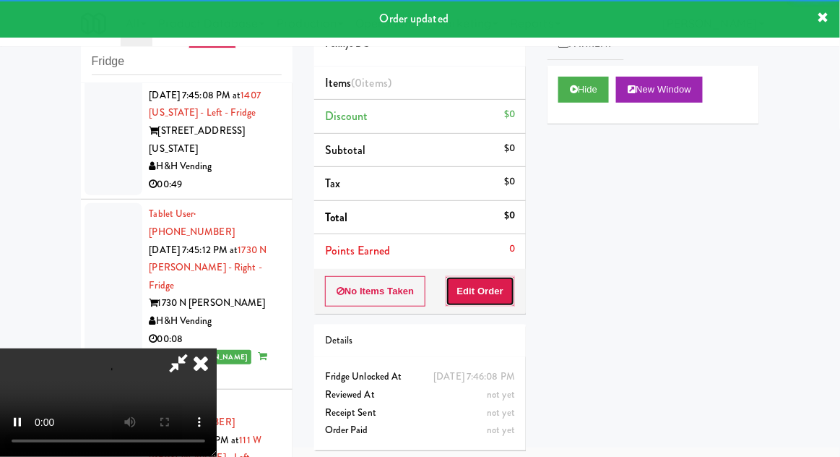
click at [499, 295] on button "Edit Order" at bounding box center [481, 291] width 70 height 30
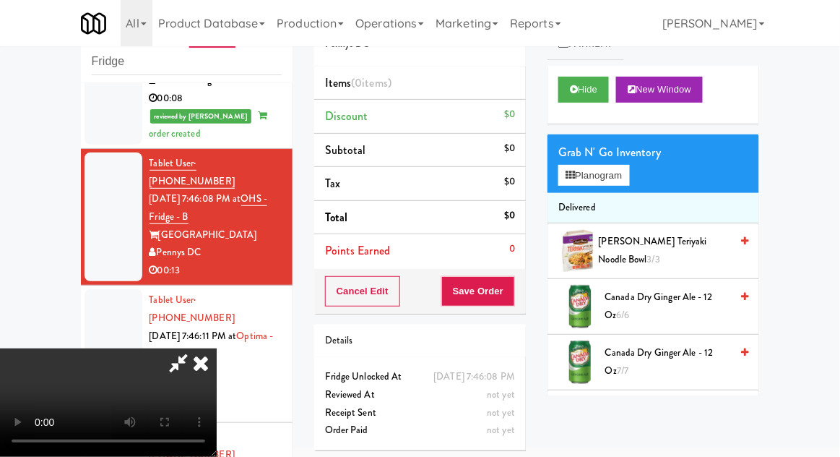
scroll to position [53, 0]
click at [629, 173] on button "Planogram" at bounding box center [594, 176] width 71 height 22
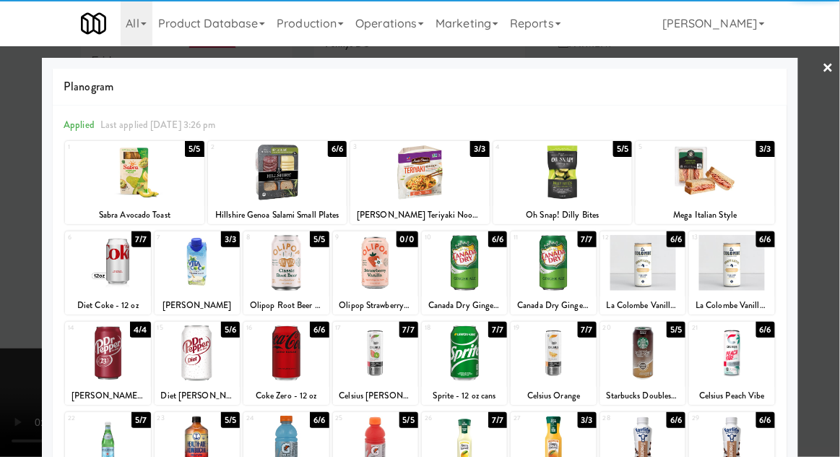
click at [199, 274] on div at bounding box center [197, 263] width 85 height 56
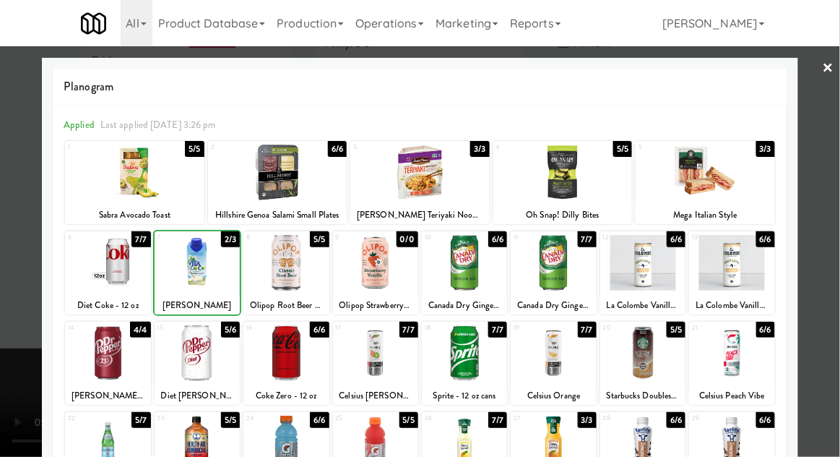
click at [837, 246] on div at bounding box center [420, 228] width 840 height 457
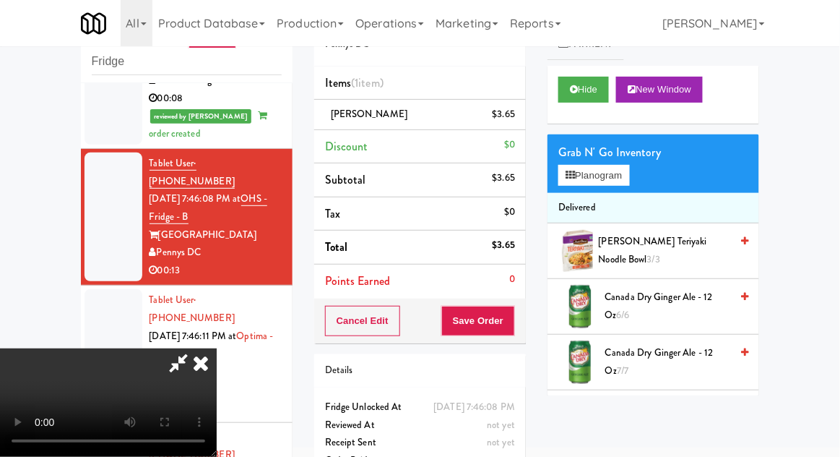
click at [525, 336] on div "Cancel Edit Save Order" at bounding box center [420, 320] width 212 height 45
click at [513, 328] on button "Save Order" at bounding box center [478, 321] width 74 height 30
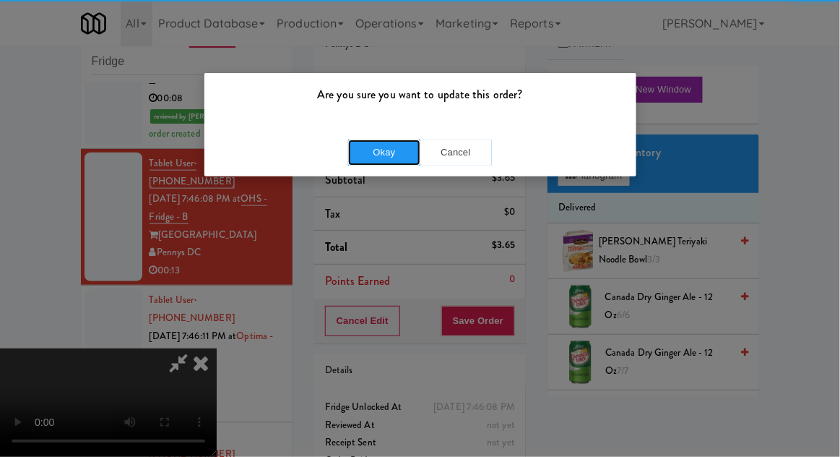
click at [366, 143] on button "Okay" at bounding box center [384, 152] width 72 height 26
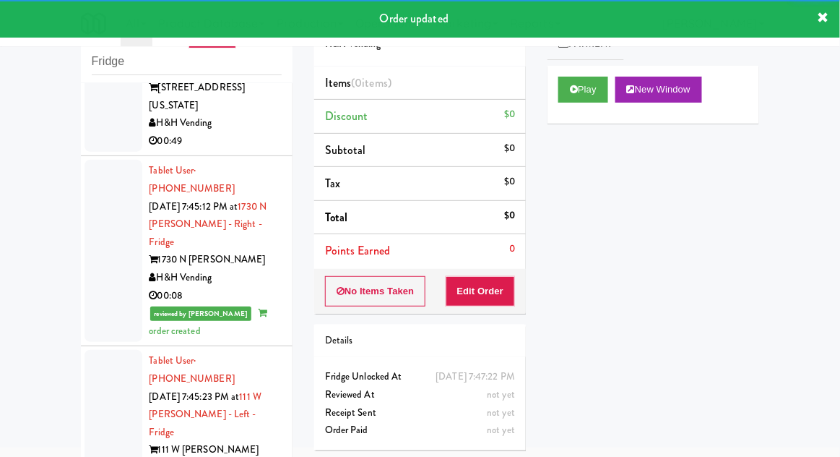
scroll to position [2647, 0]
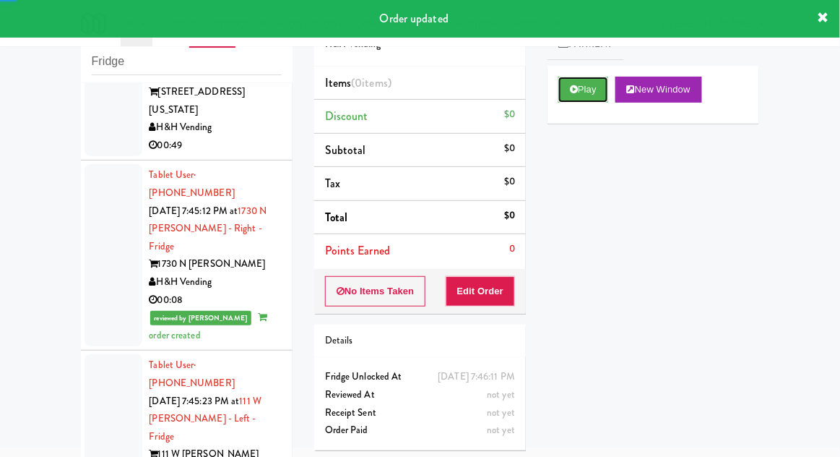
click at [564, 99] on button "Play" at bounding box center [584, 90] width 50 height 26
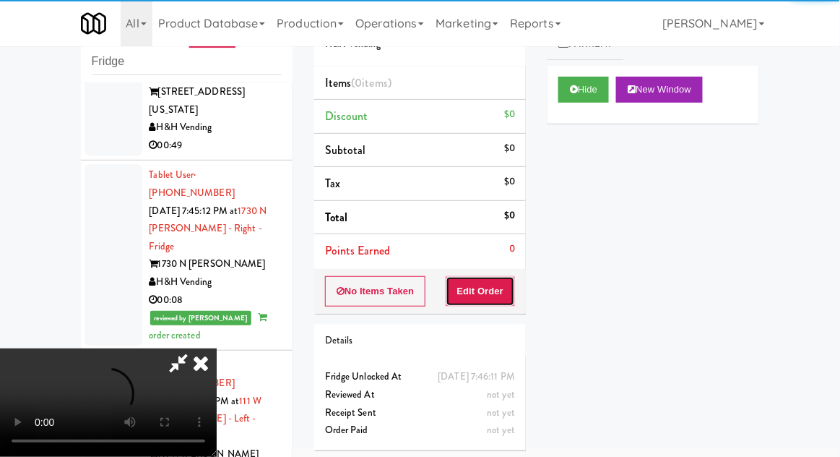
click at [486, 288] on button "Edit Order" at bounding box center [481, 291] width 70 height 30
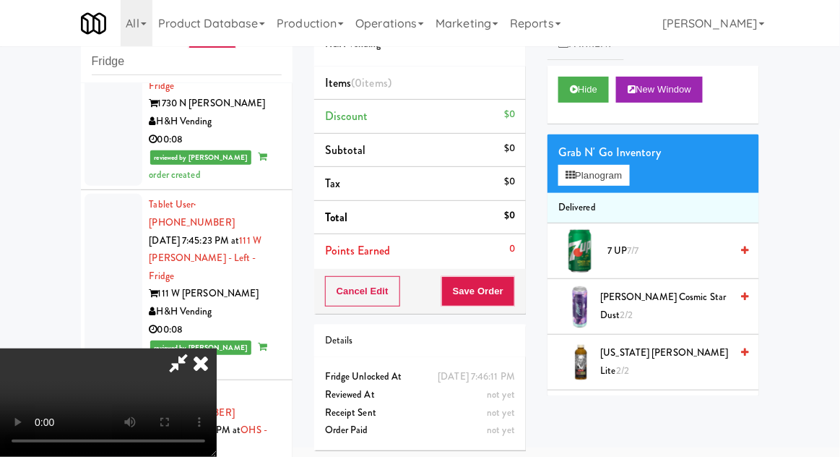
scroll to position [2808, 0]
click at [616, 181] on button "Planogram" at bounding box center [594, 176] width 71 height 22
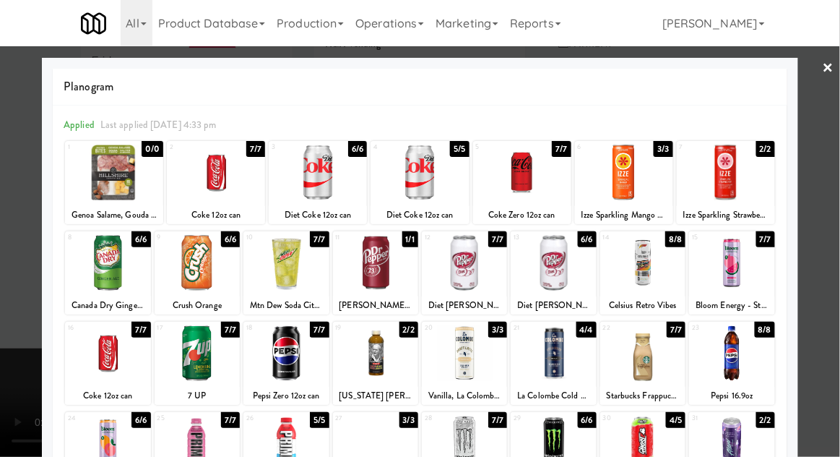
click at [466, 266] on div at bounding box center [464, 263] width 85 height 56
click at [832, 238] on div at bounding box center [420, 228] width 840 height 457
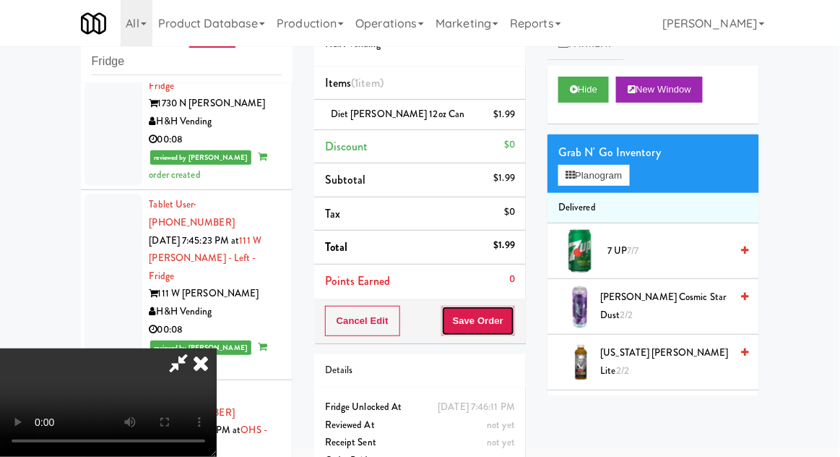
click at [512, 329] on button "Save Order" at bounding box center [478, 321] width 74 height 30
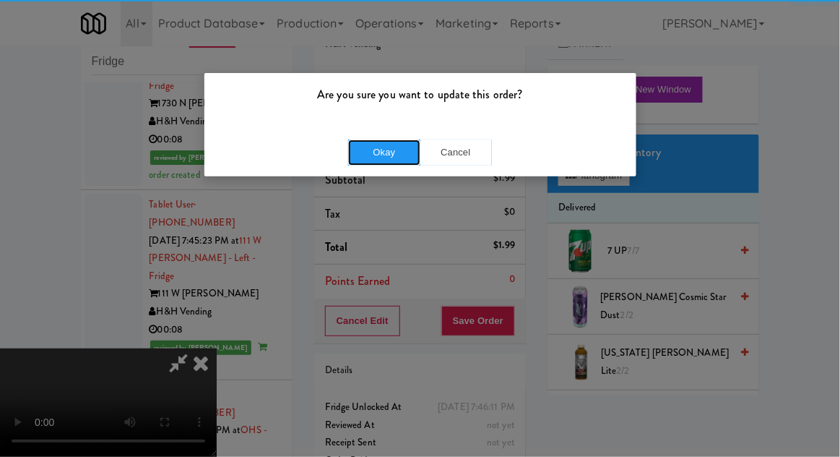
click at [383, 151] on button "Okay" at bounding box center [384, 152] width 72 height 26
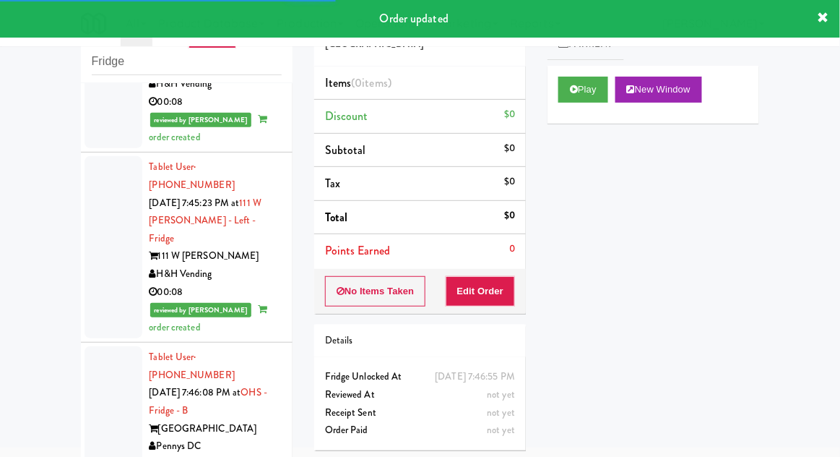
scroll to position [2893, 0]
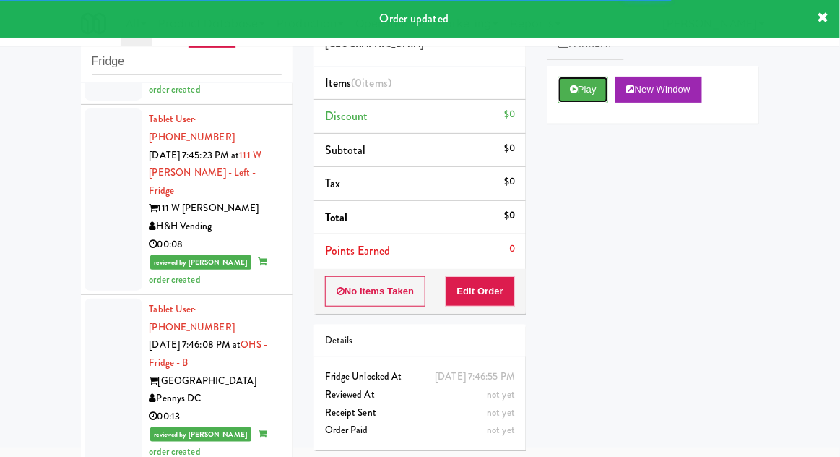
click at [564, 89] on button "Play" at bounding box center [584, 90] width 50 height 26
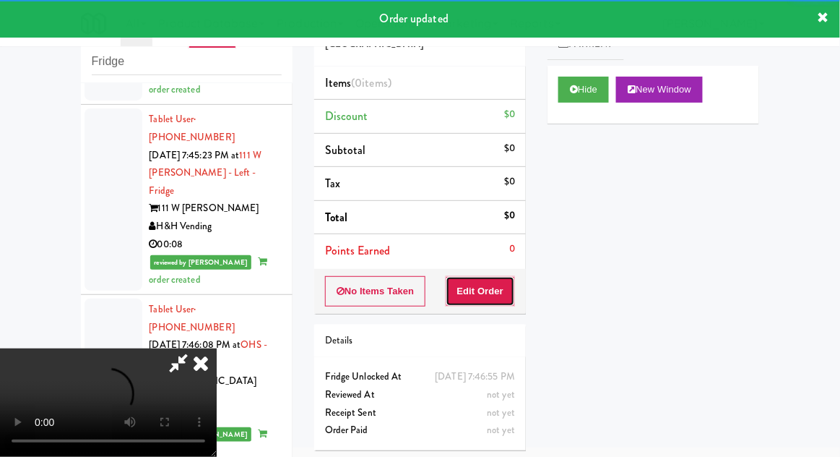
click at [497, 299] on button "Edit Order" at bounding box center [481, 291] width 70 height 30
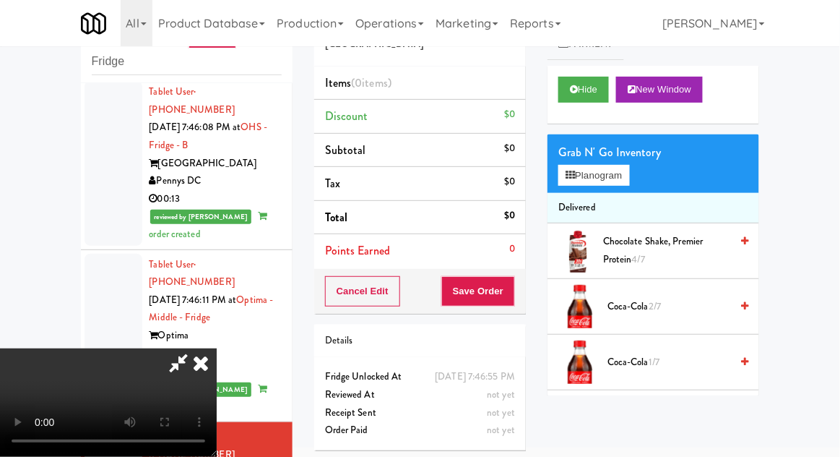
scroll to position [0, 0]
click at [616, 171] on button "Planogram" at bounding box center [594, 176] width 71 height 22
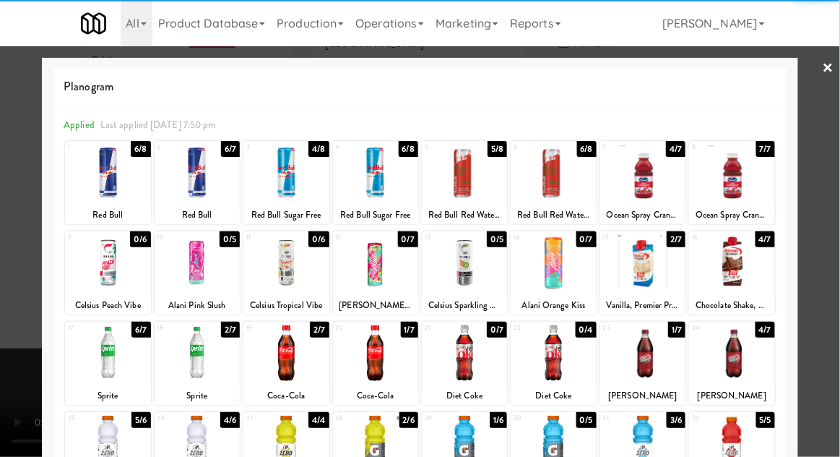
click at [270, 353] on div at bounding box center [286, 353] width 85 height 56
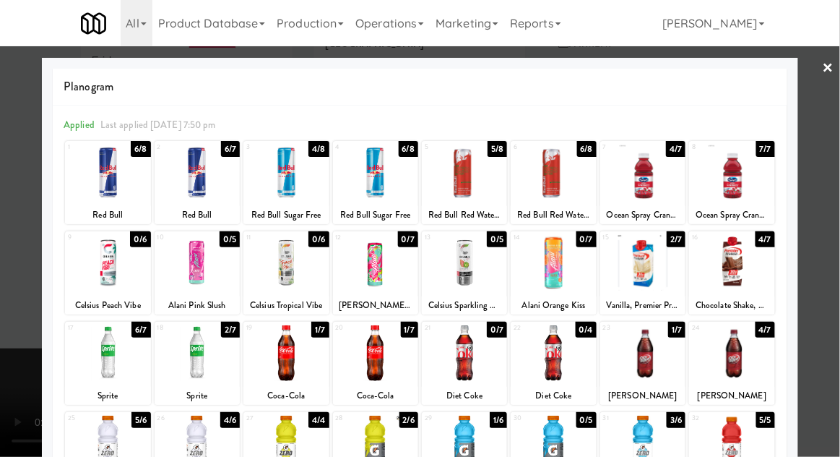
click at [833, 241] on div at bounding box center [420, 228] width 840 height 457
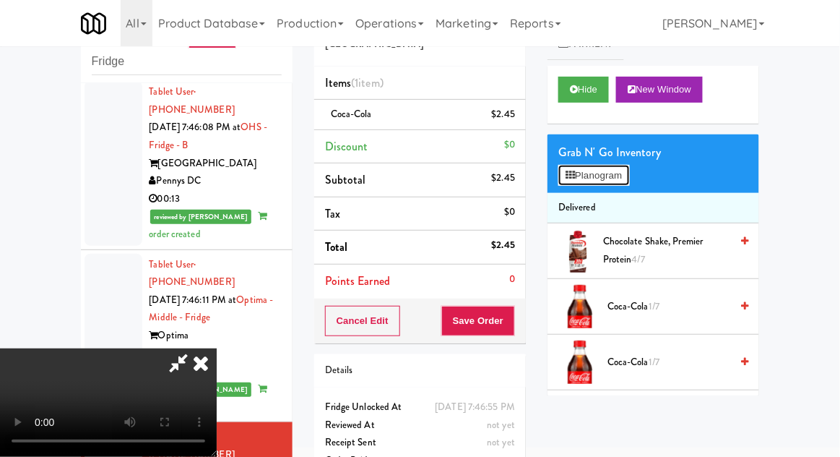
click at [619, 180] on button "Planogram" at bounding box center [594, 176] width 71 height 22
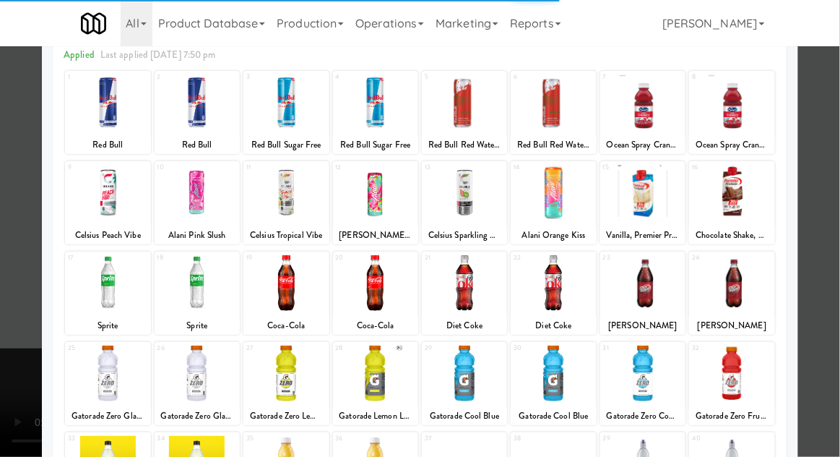
scroll to position [87, 0]
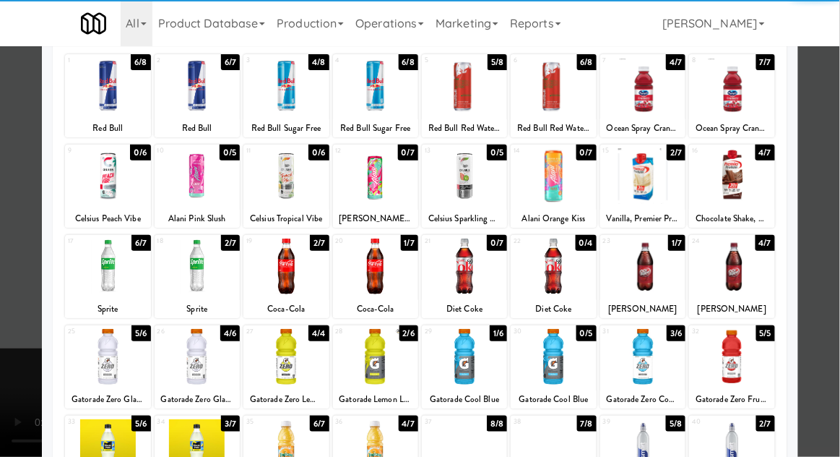
click at [281, 275] on div at bounding box center [286, 266] width 85 height 56
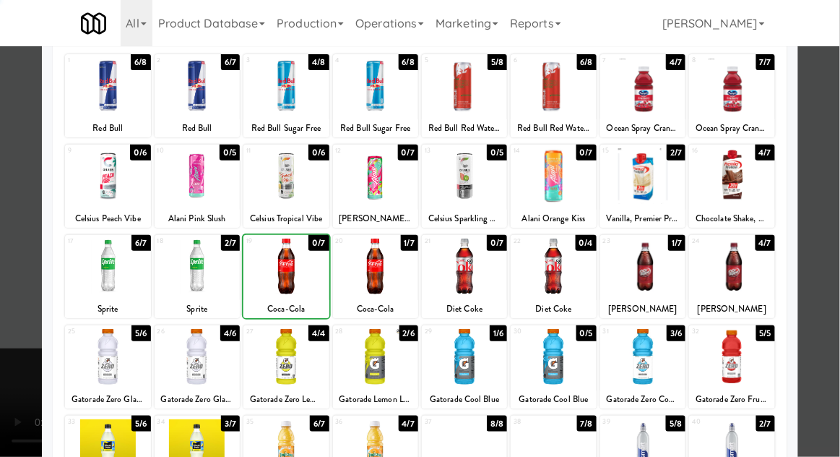
click at [839, 237] on div at bounding box center [420, 228] width 840 height 457
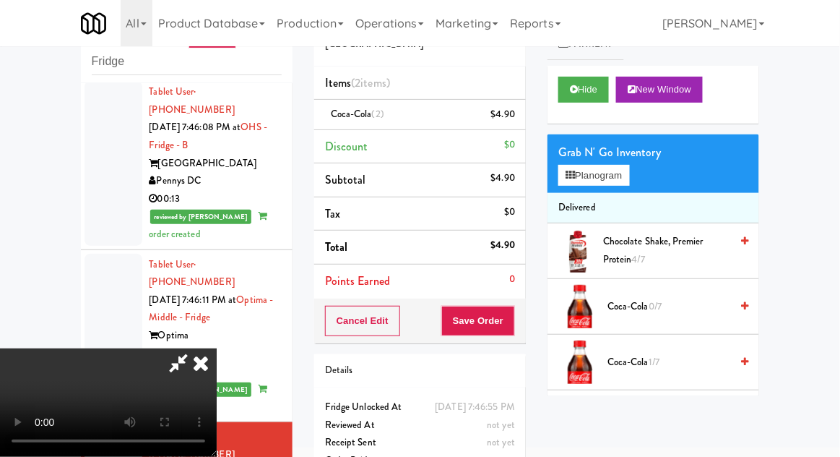
scroll to position [53, 0]
click at [514, 324] on button "Save Order" at bounding box center [478, 321] width 74 height 30
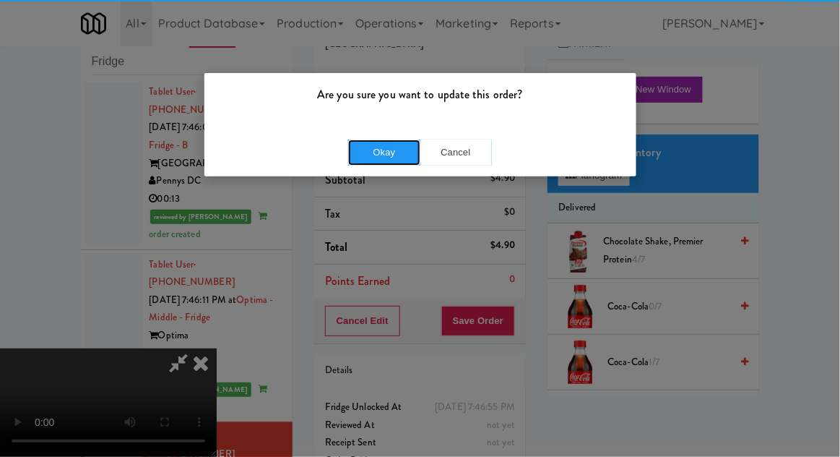
click at [376, 152] on button "Okay" at bounding box center [384, 152] width 72 height 26
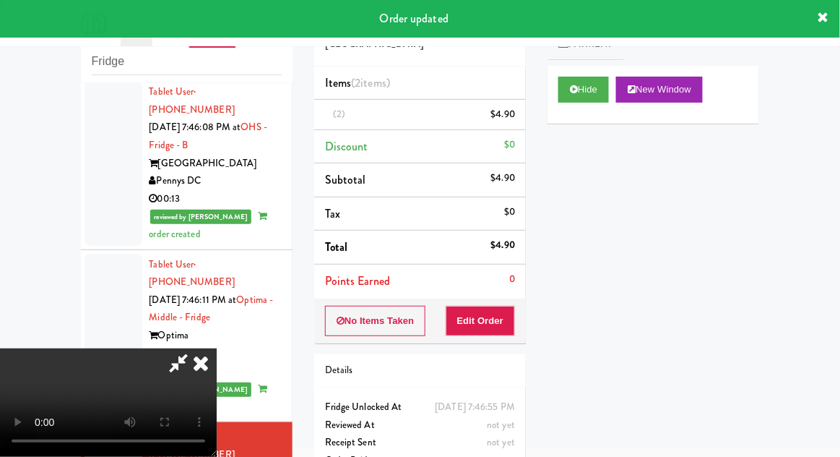
scroll to position [0, 0]
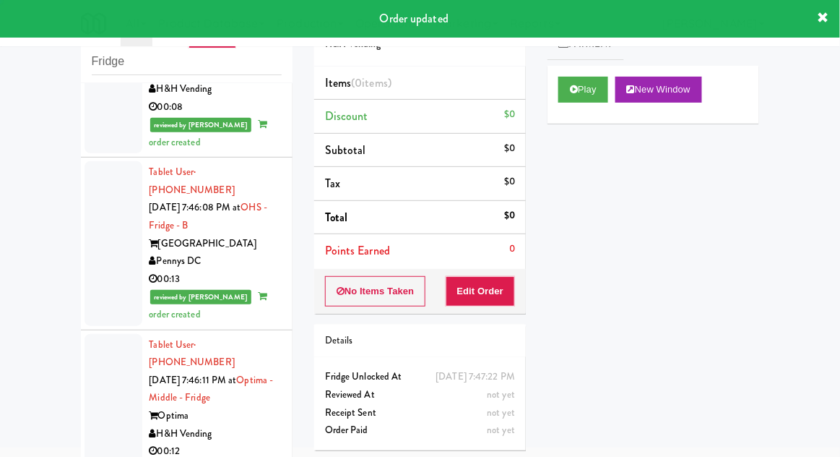
scroll to position [3061, 0]
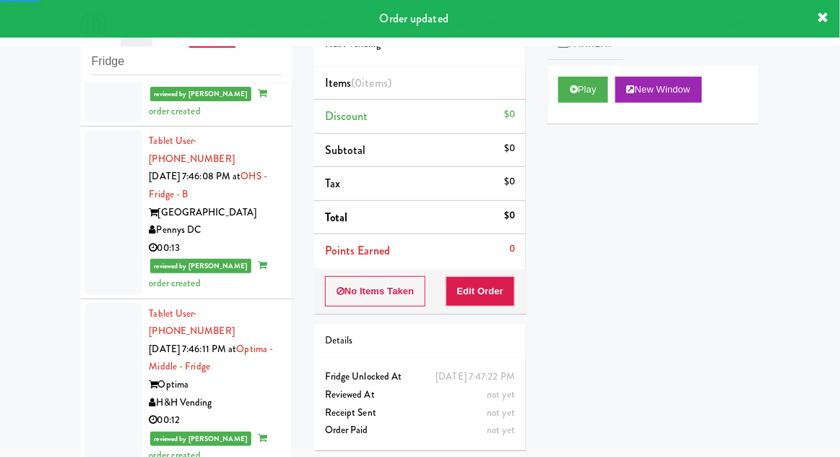
click at [576, 95] on button "Play" at bounding box center [584, 90] width 50 height 26
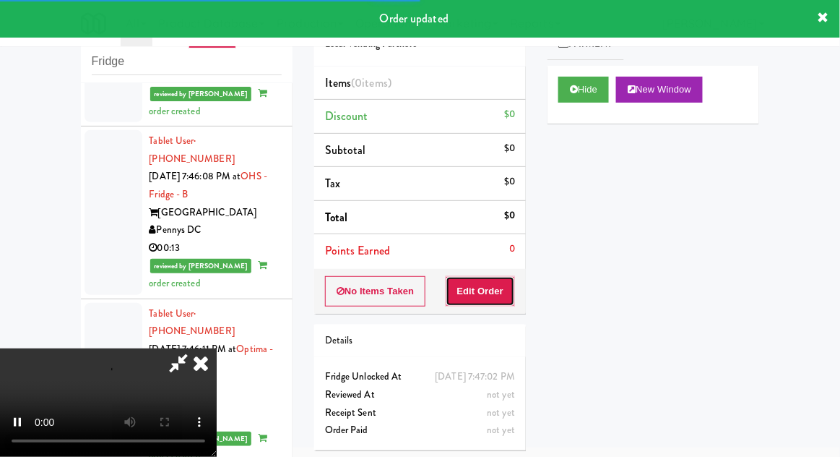
click at [488, 297] on button "Edit Order" at bounding box center [481, 291] width 70 height 30
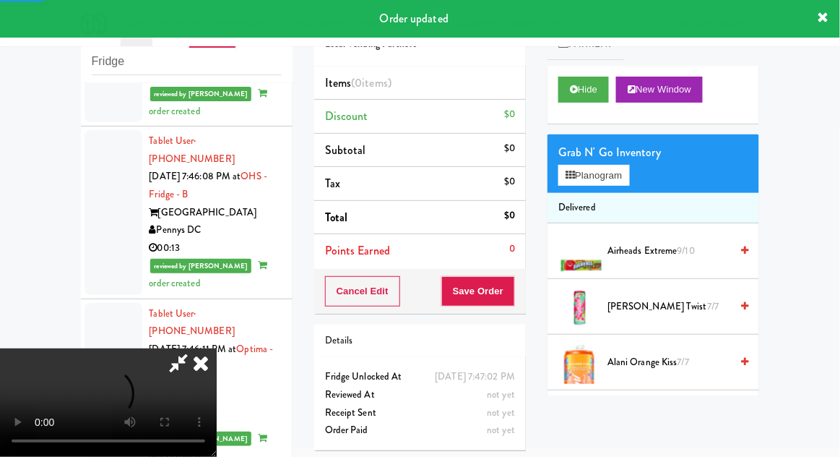
scroll to position [3146, 0]
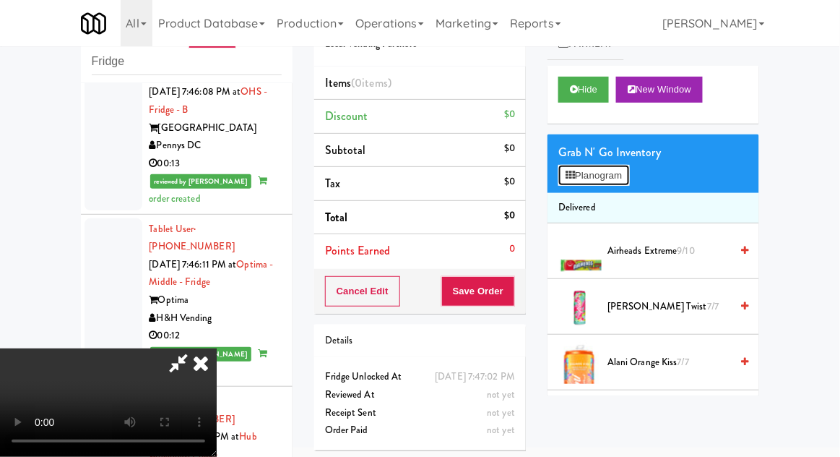
click at [628, 181] on button "Planogram" at bounding box center [594, 176] width 71 height 22
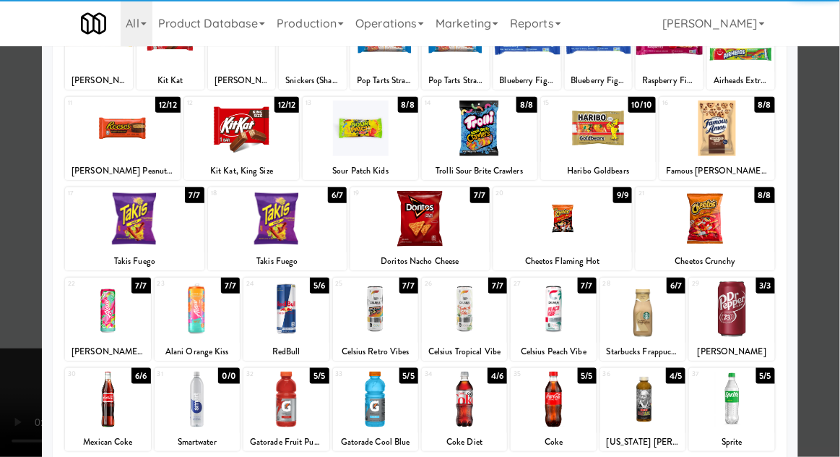
scroll to position [134, 0]
click at [741, 309] on div at bounding box center [731, 309] width 85 height 56
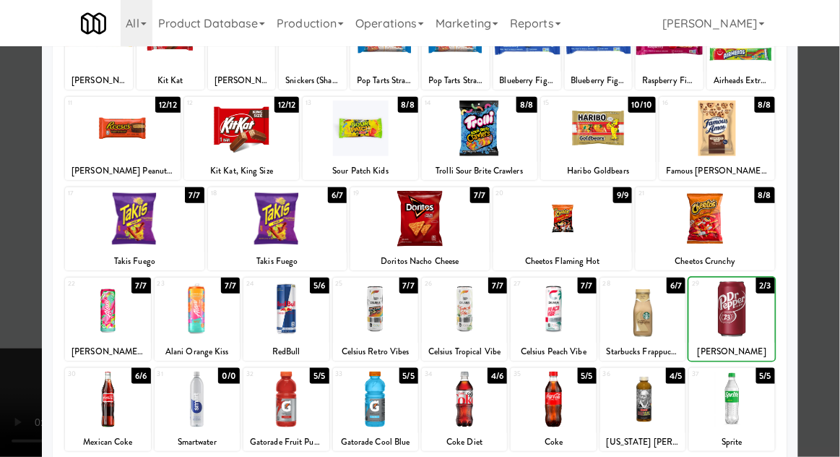
click at [820, 281] on div at bounding box center [420, 228] width 840 height 457
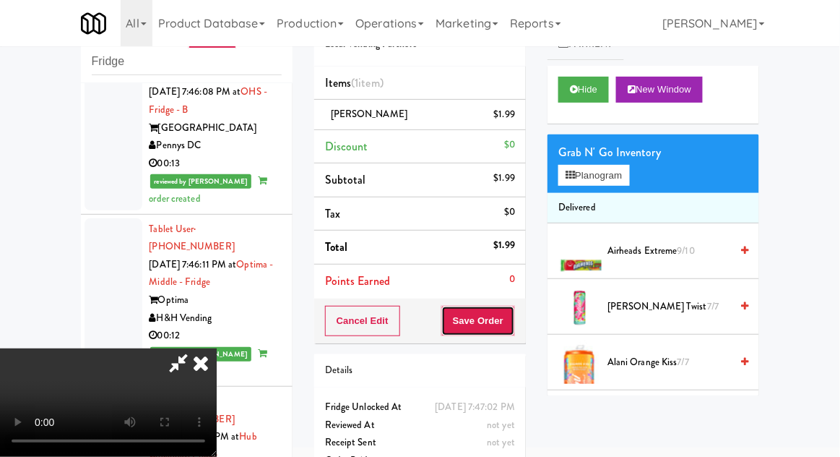
click at [513, 320] on button "Save Order" at bounding box center [478, 321] width 74 height 30
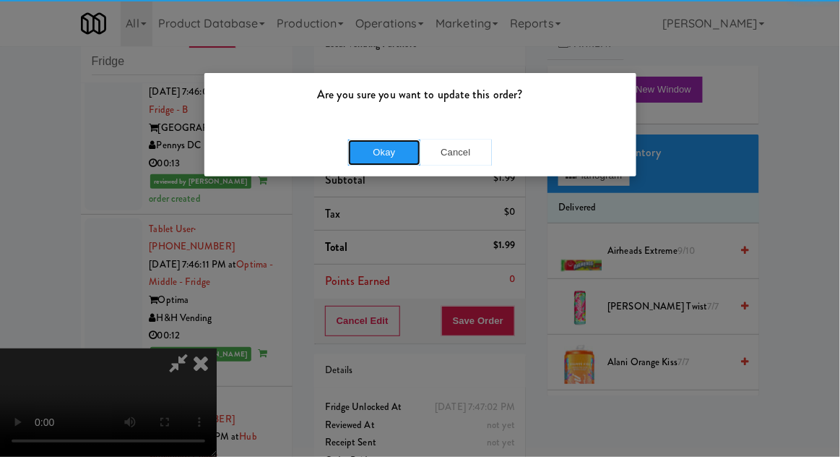
click at [382, 159] on button "Okay" at bounding box center [384, 152] width 72 height 26
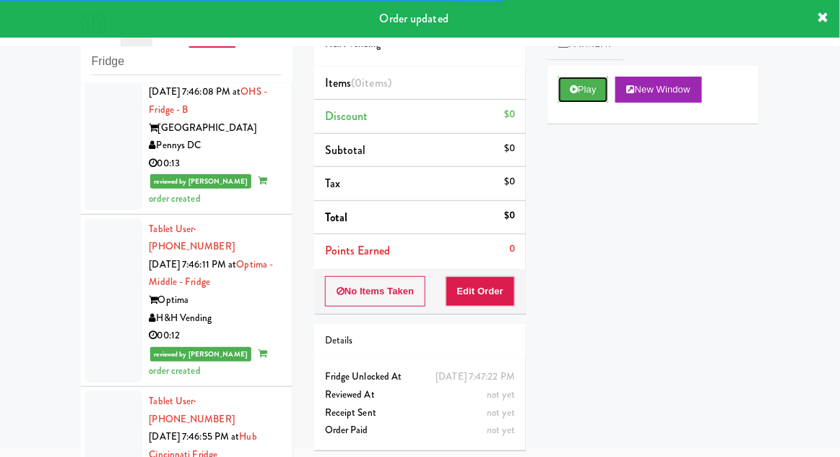
click at [583, 100] on button "Play" at bounding box center [584, 90] width 50 height 26
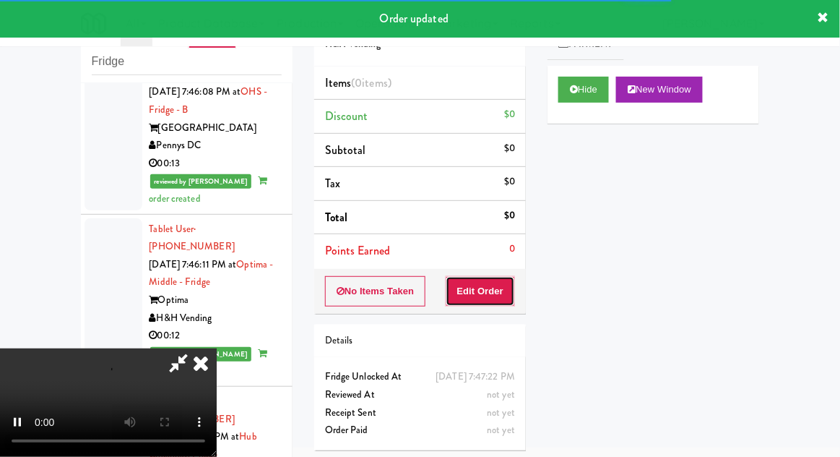
click at [486, 295] on button "Edit Order" at bounding box center [481, 291] width 70 height 30
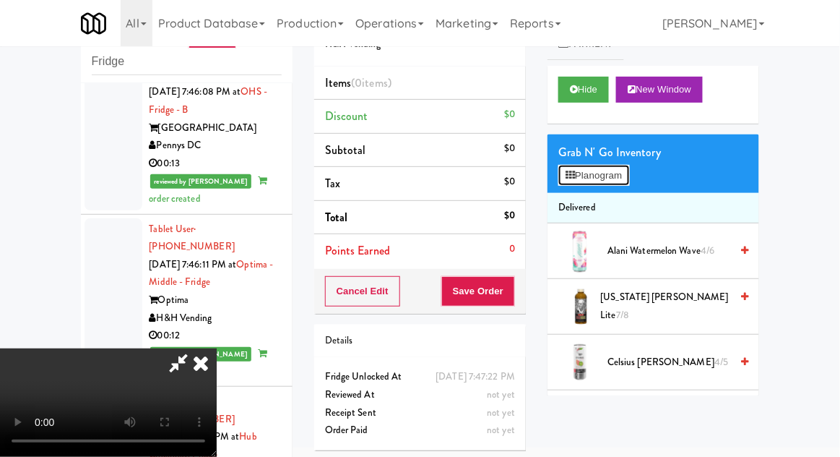
click at [620, 185] on button "Planogram" at bounding box center [594, 176] width 71 height 22
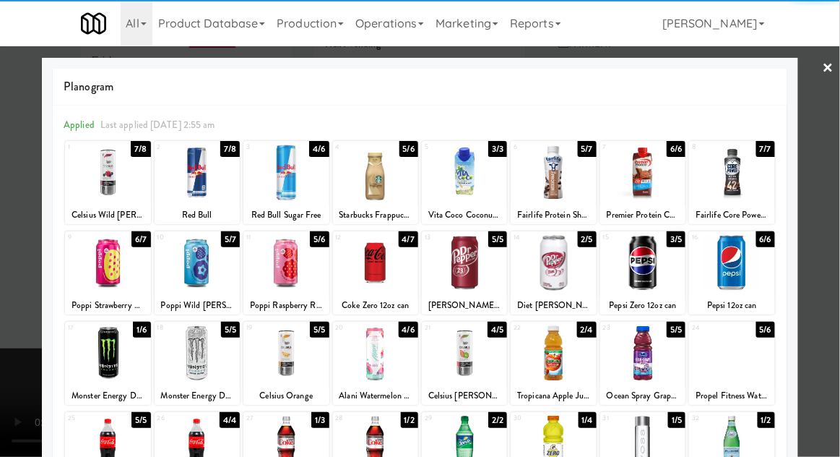
click at [553, 163] on div at bounding box center [553, 173] width 85 height 56
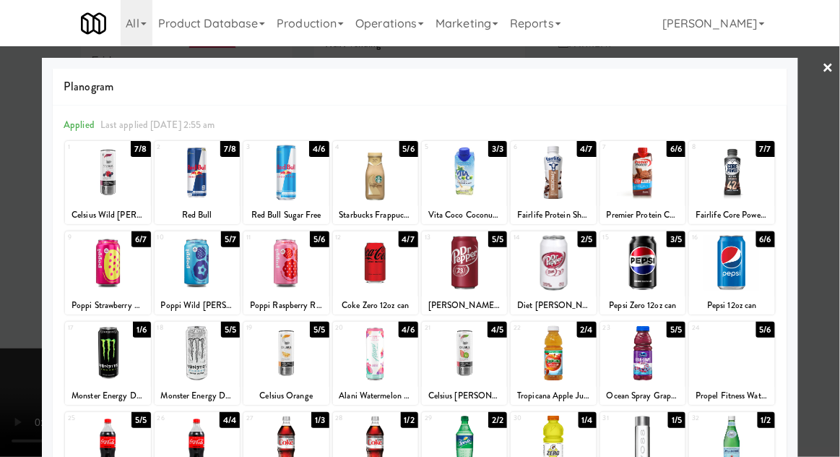
click at [836, 246] on div at bounding box center [420, 228] width 840 height 457
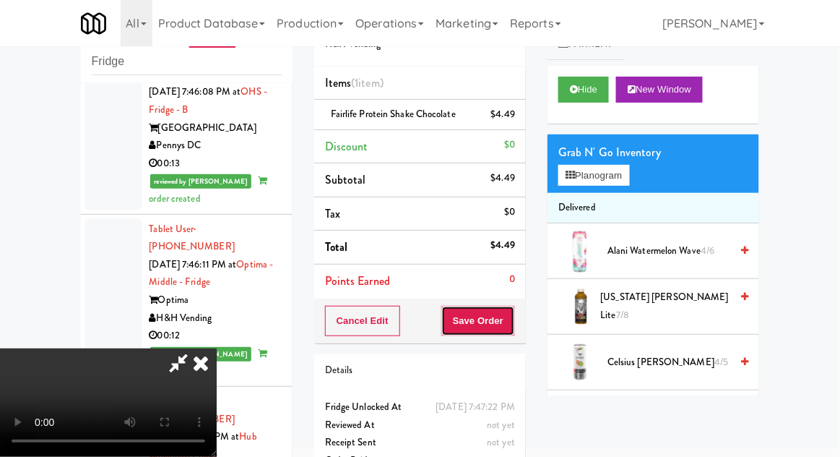
click at [512, 328] on button "Save Order" at bounding box center [478, 321] width 74 height 30
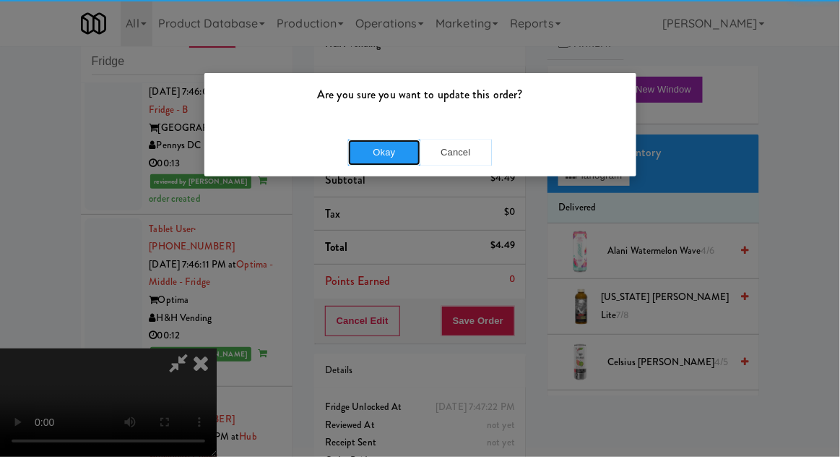
click at [387, 147] on button "Okay" at bounding box center [384, 152] width 72 height 26
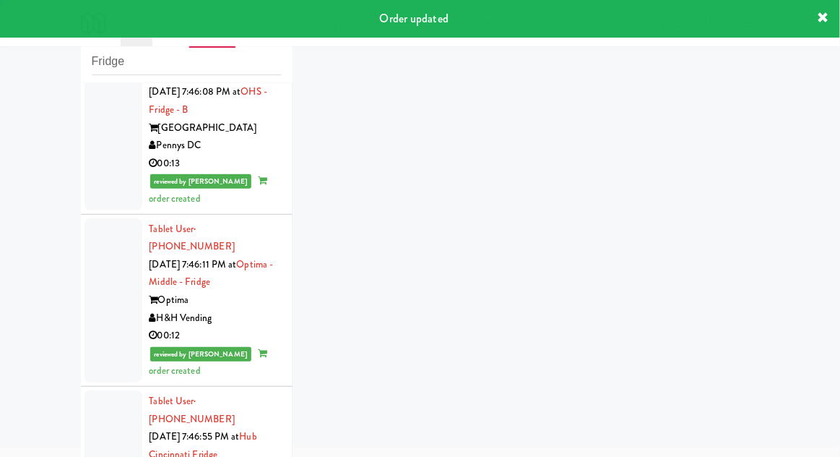
scroll to position [3217, 0]
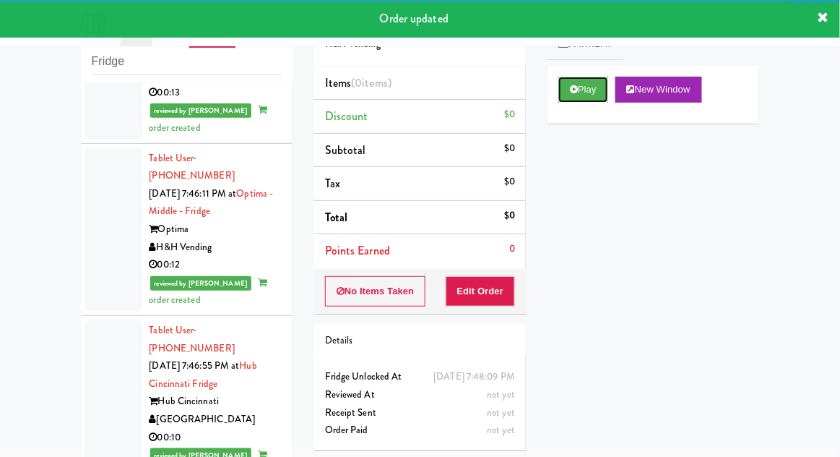
click at [569, 92] on button "Play" at bounding box center [584, 90] width 50 height 26
click at [478, 280] on button "Edit Order" at bounding box center [481, 291] width 70 height 30
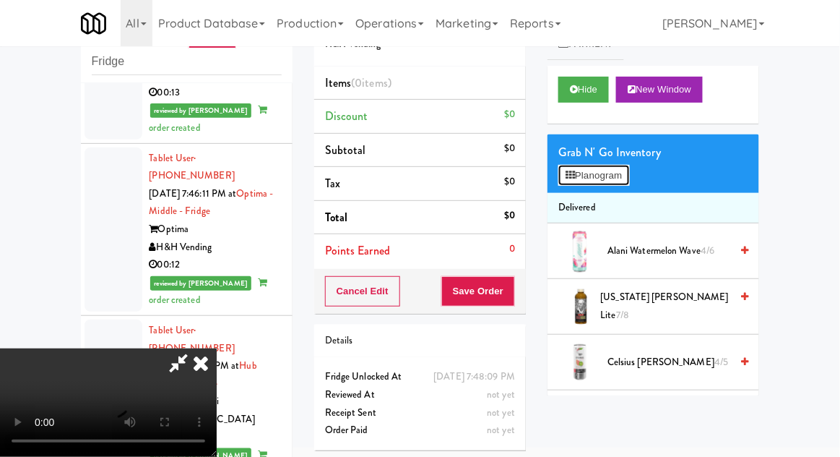
click at [617, 173] on button "Planogram" at bounding box center [594, 176] width 71 height 22
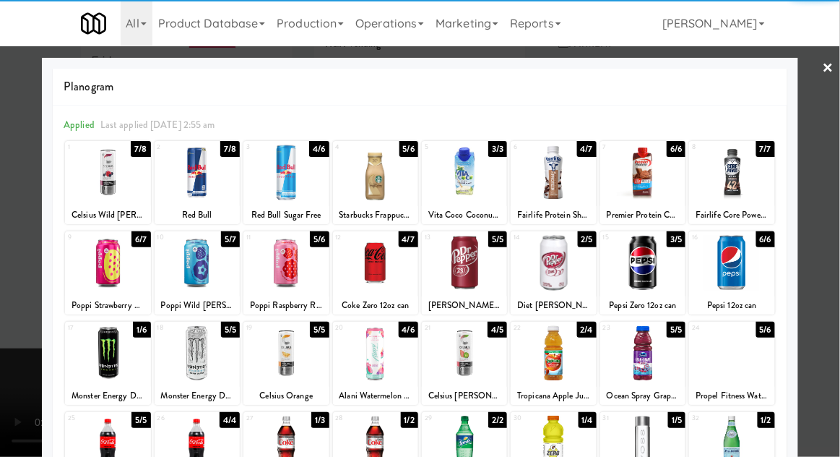
click at [111, 182] on div at bounding box center [107, 173] width 85 height 56
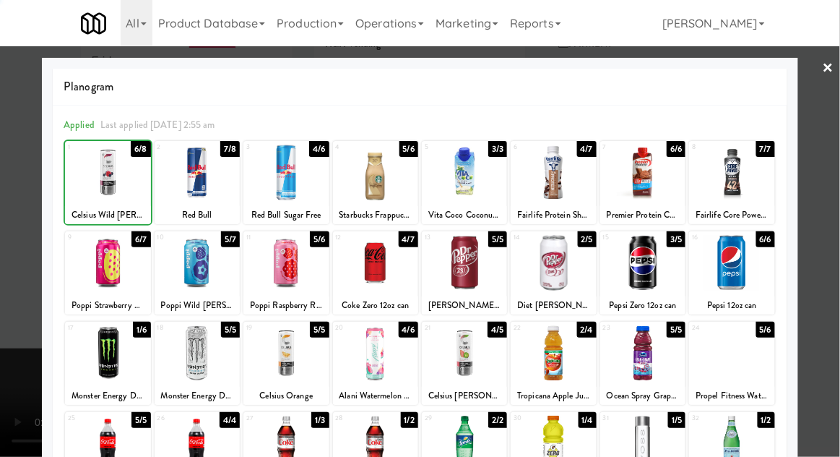
click at [837, 243] on div at bounding box center [420, 228] width 840 height 457
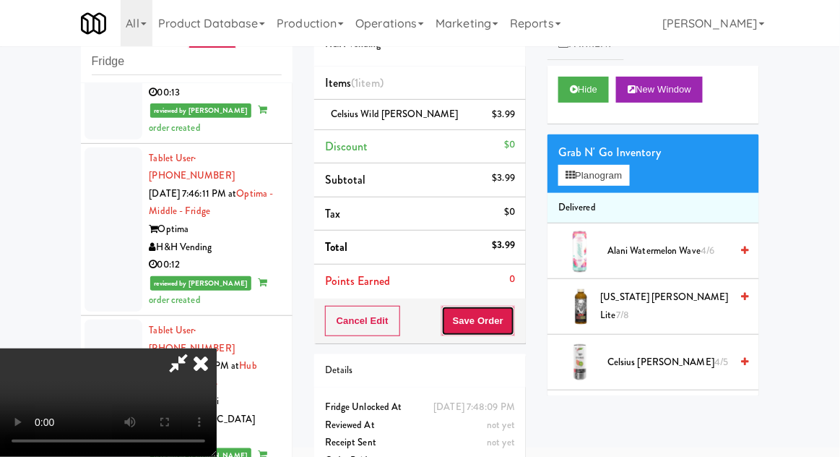
click at [513, 328] on button "Save Order" at bounding box center [478, 321] width 74 height 30
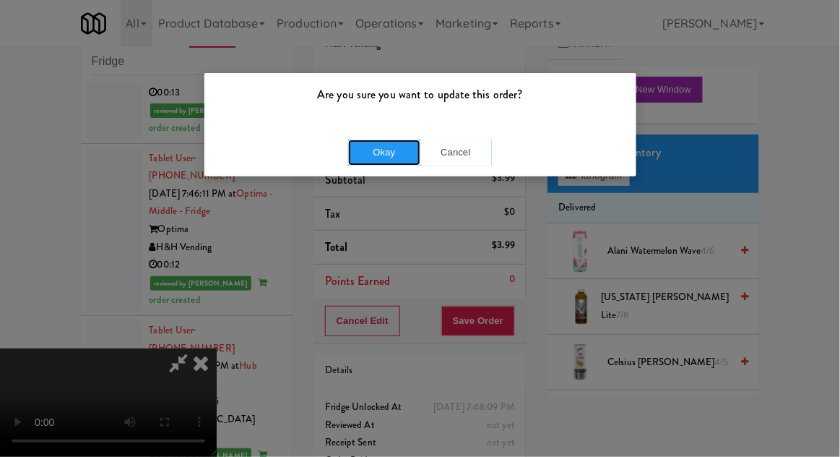
click at [384, 156] on button "Okay" at bounding box center [384, 152] width 72 height 26
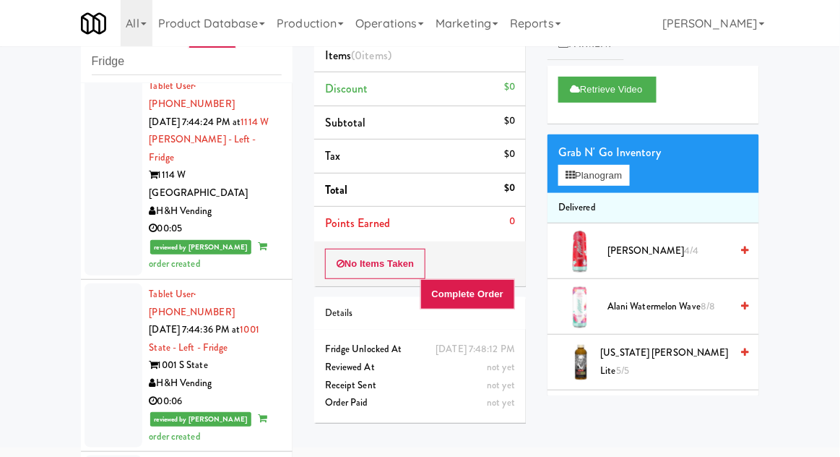
scroll to position [2030, 0]
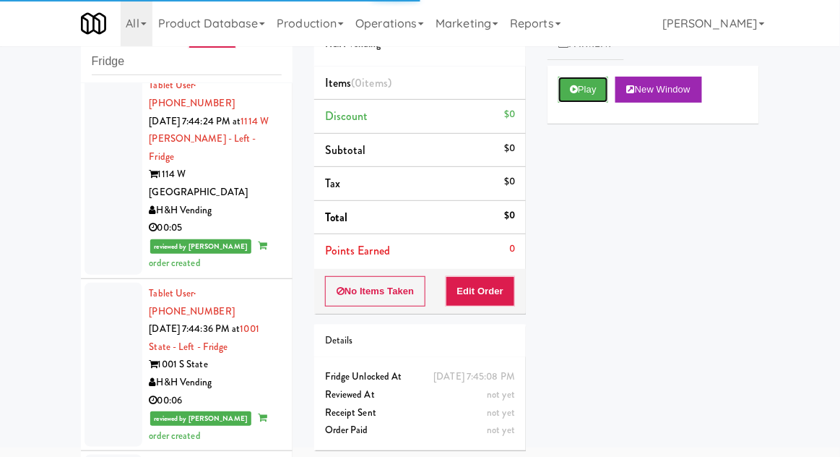
click at [570, 100] on button "Play" at bounding box center [584, 90] width 50 height 26
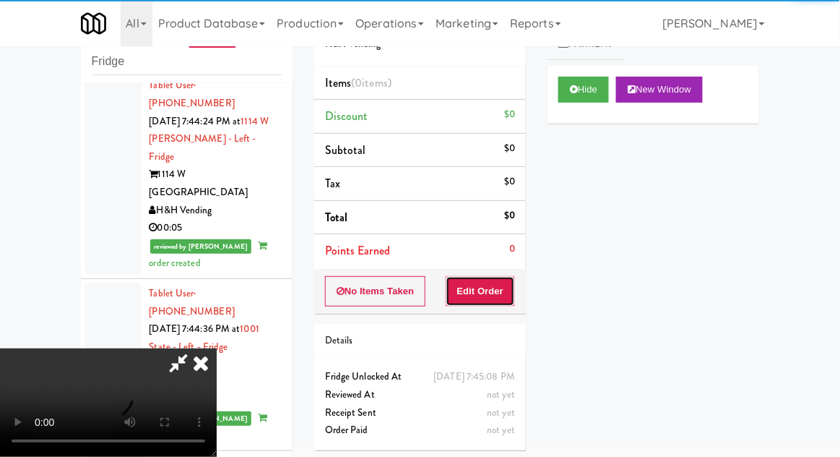
click at [494, 293] on button "Edit Order" at bounding box center [481, 291] width 70 height 30
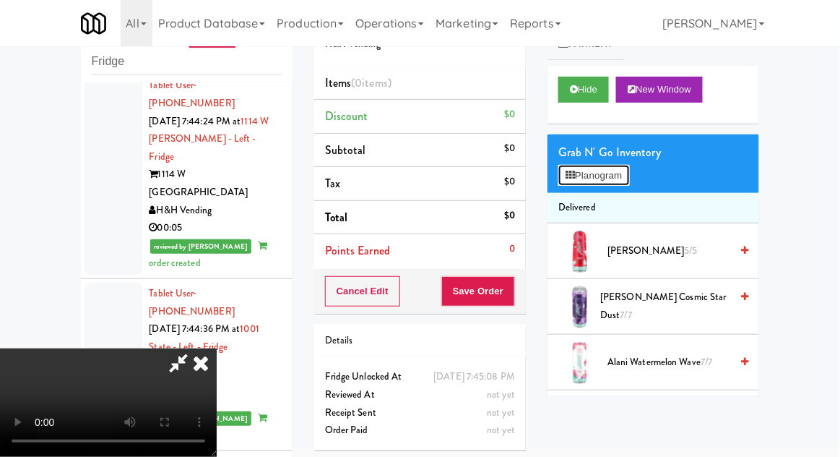
click at [610, 180] on button "Planogram" at bounding box center [594, 176] width 71 height 22
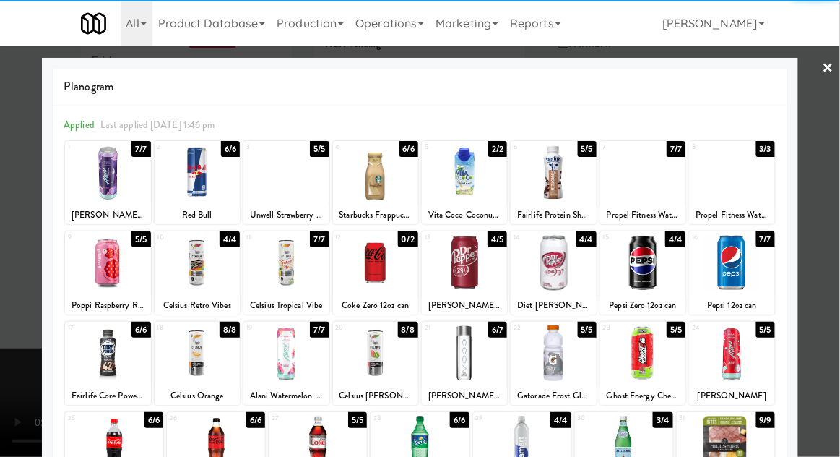
click at [277, 184] on div at bounding box center [286, 173] width 85 height 56
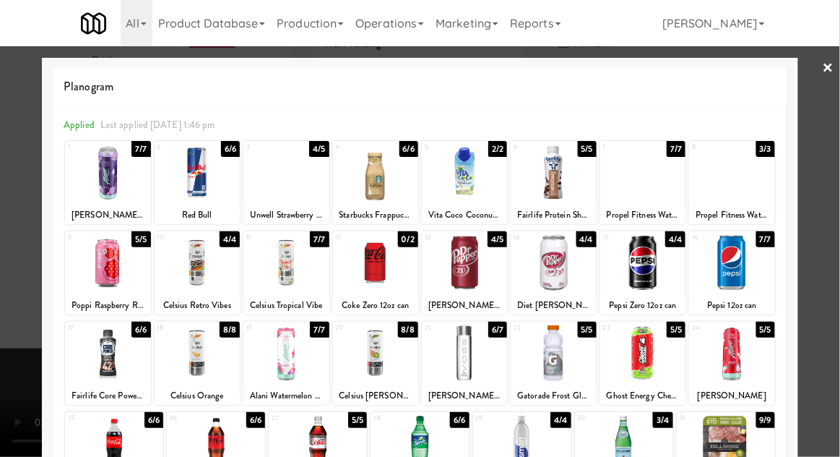
click at [835, 236] on div at bounding box center [420, 228] width 840 height 457
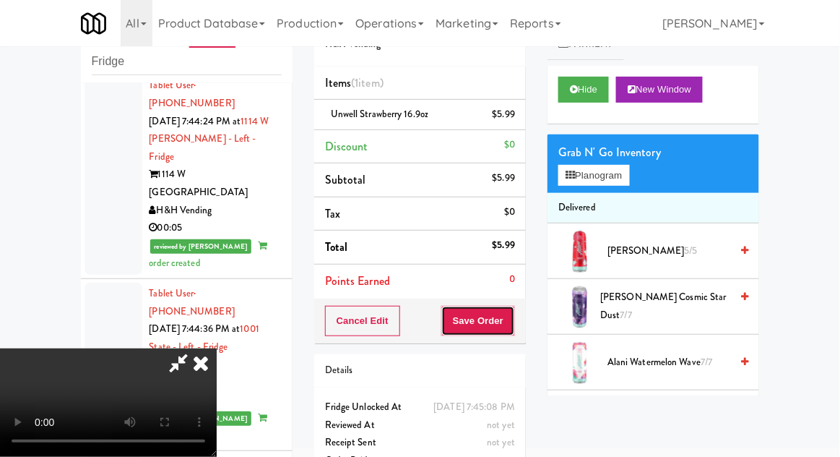
click at [512, 324] on button "Save Order" at bounding box center [478, 321] width 74 height 30
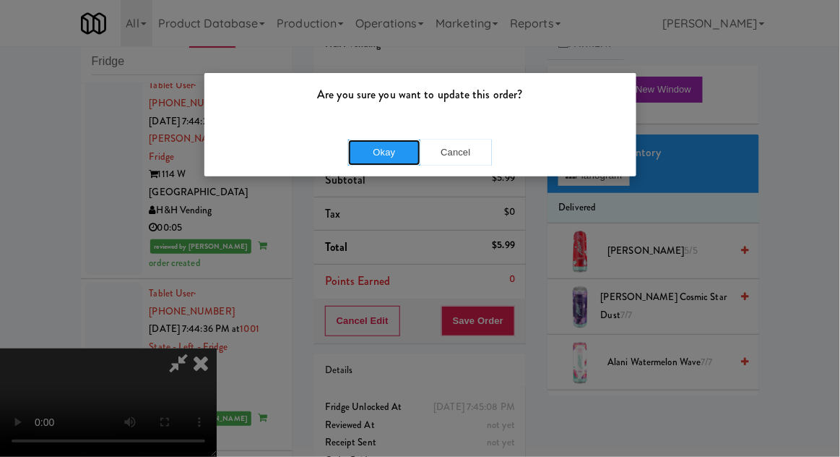
click at [374, 140] on button "Okay" at bounding box center [384, 152] width 72 height 26
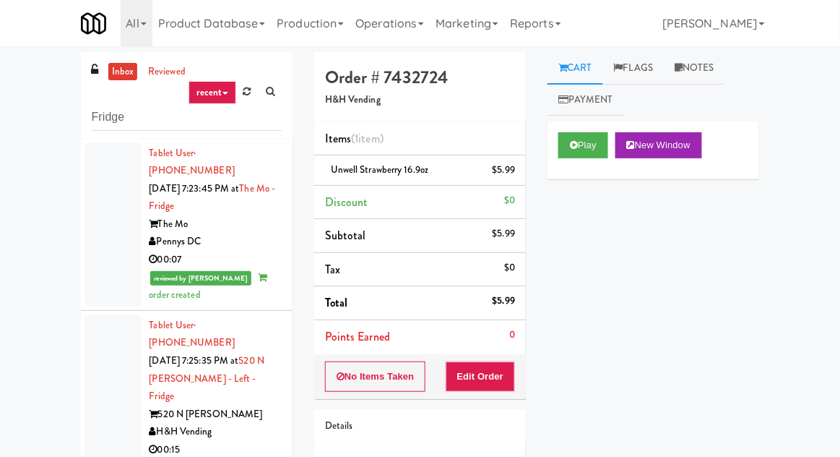
click at [124, 76] on link "inbox" at bounding box center [123, 72] width 30 height 18
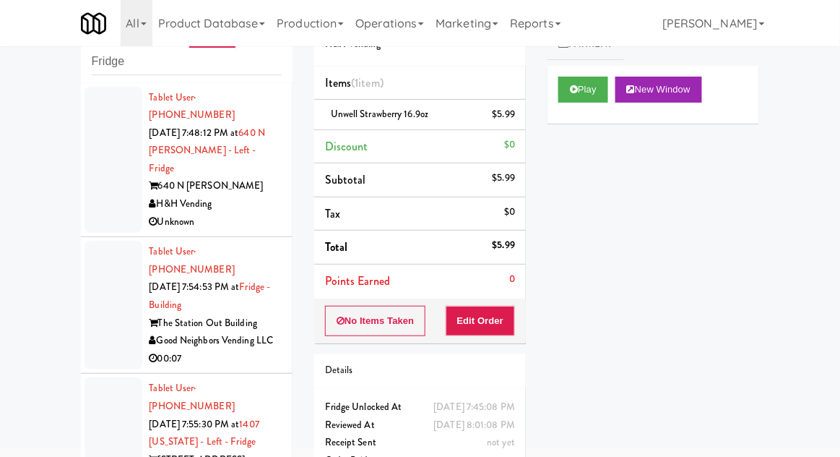
click at [105, 155] on div at bounding box center [114, 160] width 58 height 147
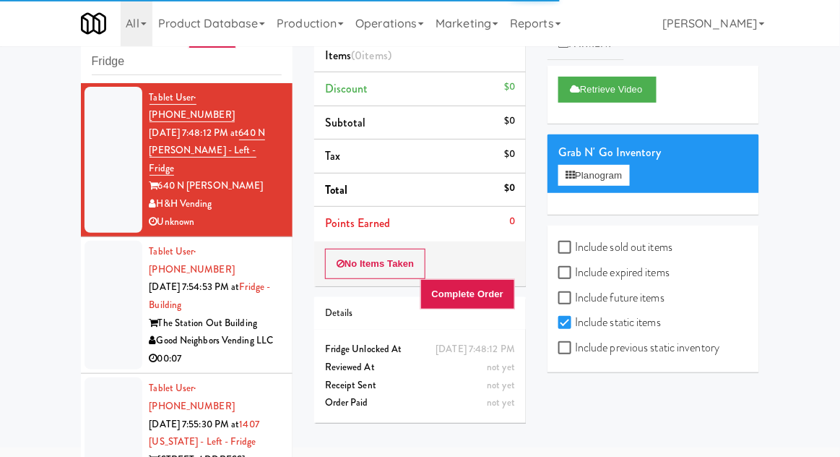
click at [100, 303] on div at bounding box center [114, 305] width 58 height 129
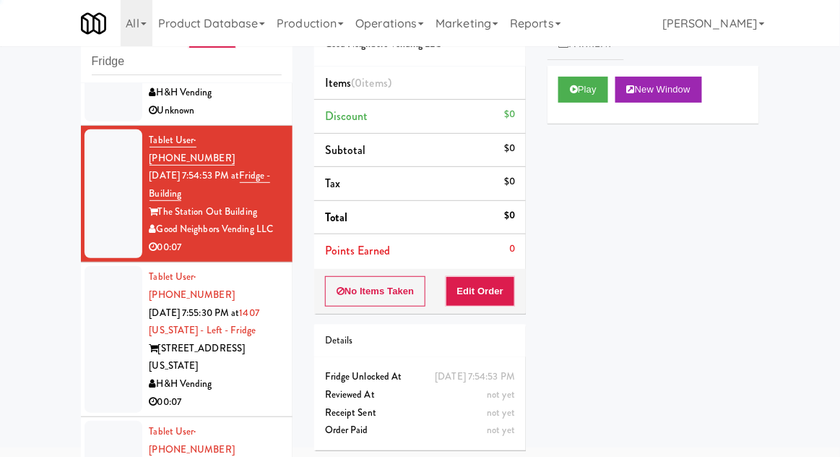
scroll to position [134, 0]
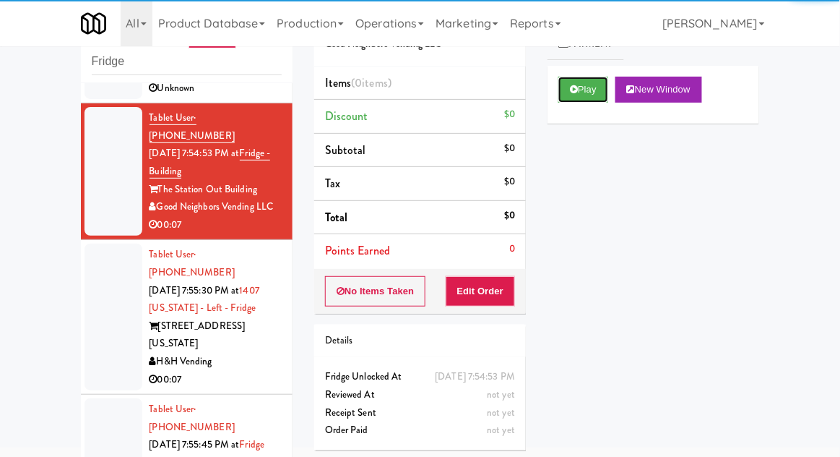
click at [588, 95] on button "Play" at bounding box center [584, 90] width 50 height 26
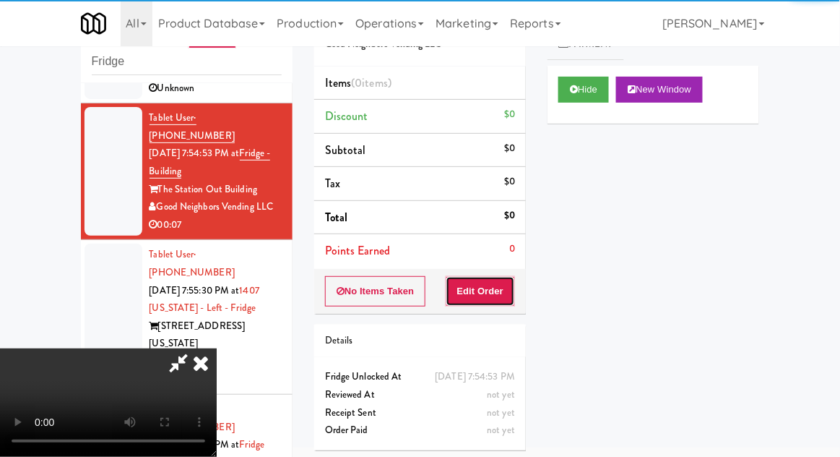
click at [481, 288] on button "Edit Order" at bounding box center [481, 291] width 70 height 30
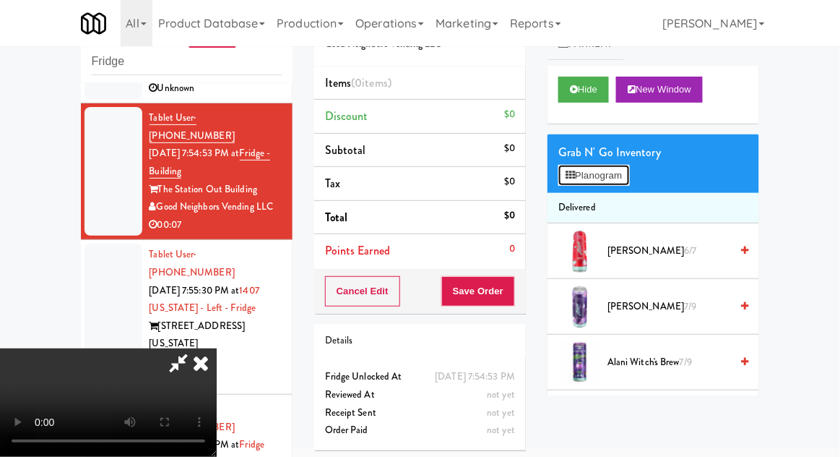
click at [627, 165] on button "Planogram" at bounding box center [594, 176] width 71 height 22
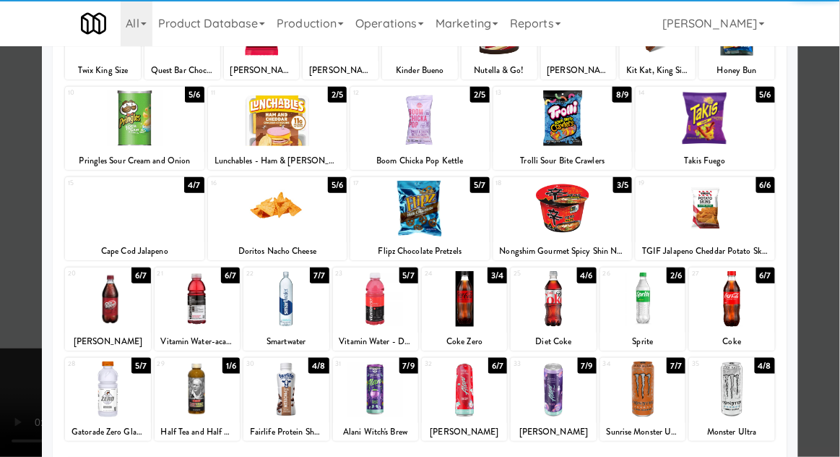
scroll to position [183, 0]
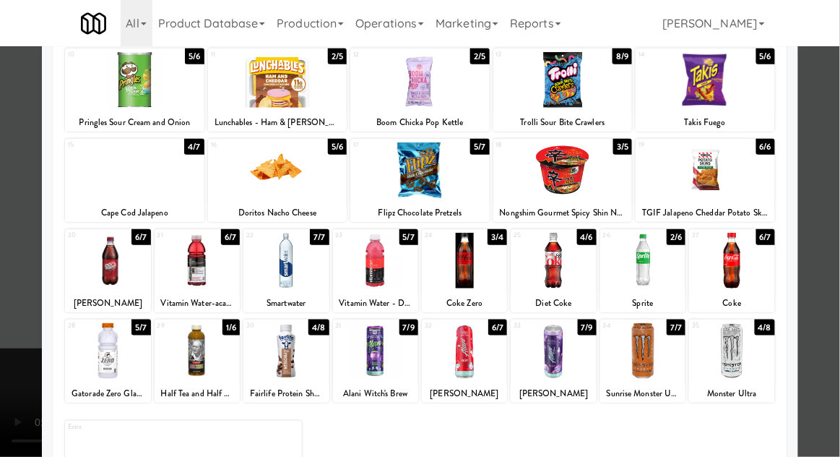
click at [744, 337] on div at bounding box center [731, 351] width 85 height 56
click at [822, 307] on div at bounding box center [420, 228] width 840 height 457
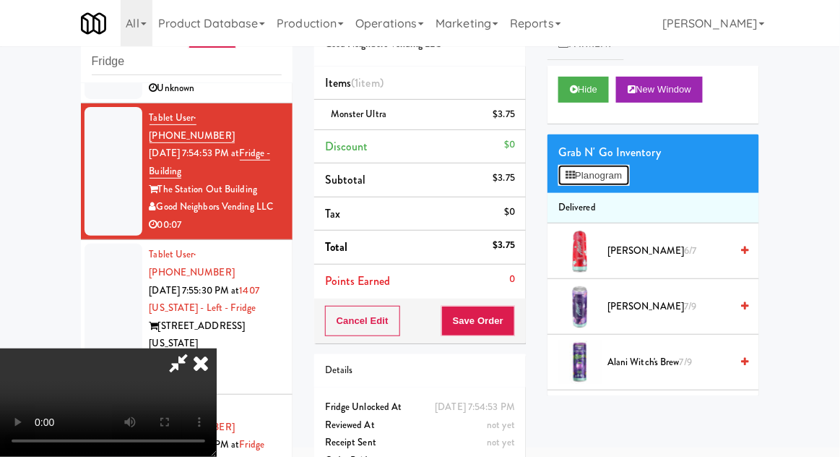
click at [629, 171] on button "Planogram" at bounding box center [594, 176] width 71 height 22
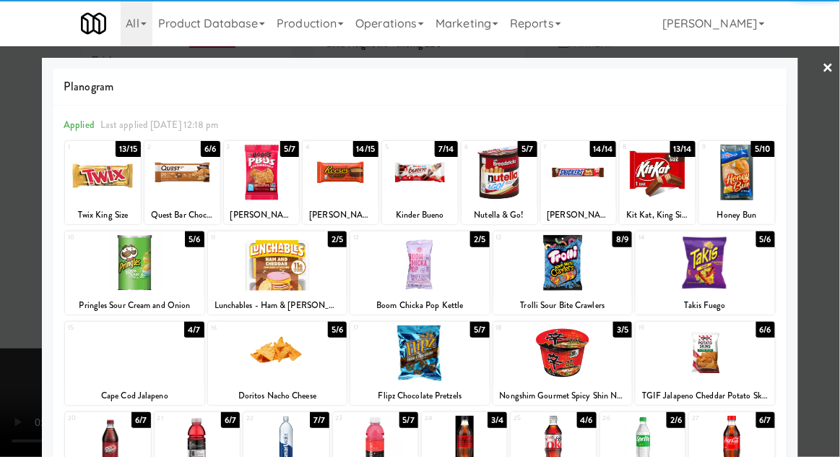
click at [546, 444] on div at bounding box center [553, 443] width 85 height 56
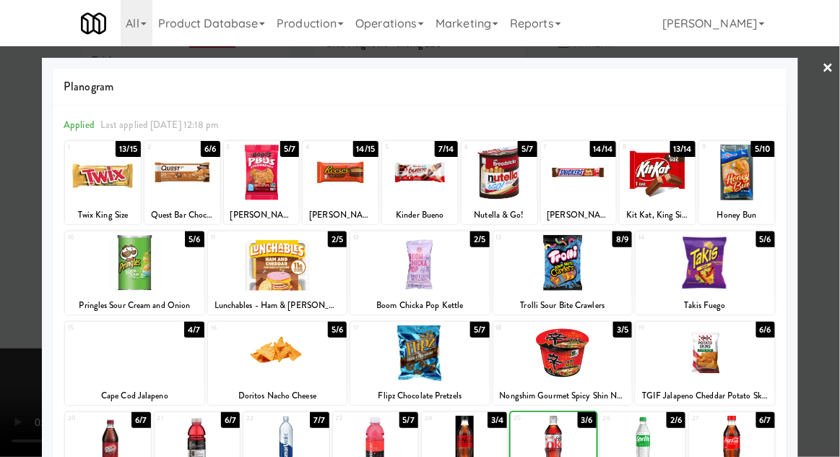
click at [839, 238] on div at bounding box center [420, 228] width 840 height 457
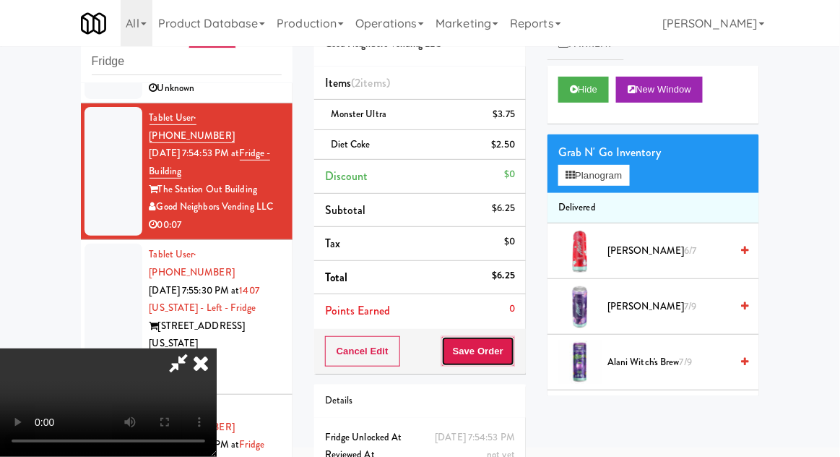
click at [512, 356] on button "Save Order" at bounding box center [478, 351] width 74 height 30
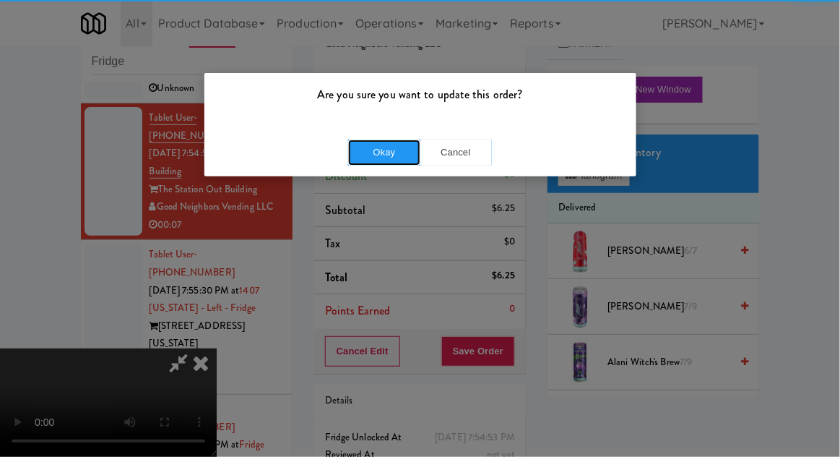
click at [374, 152] on button "Okay" at bounding box center [384, 152] width 72 height 26
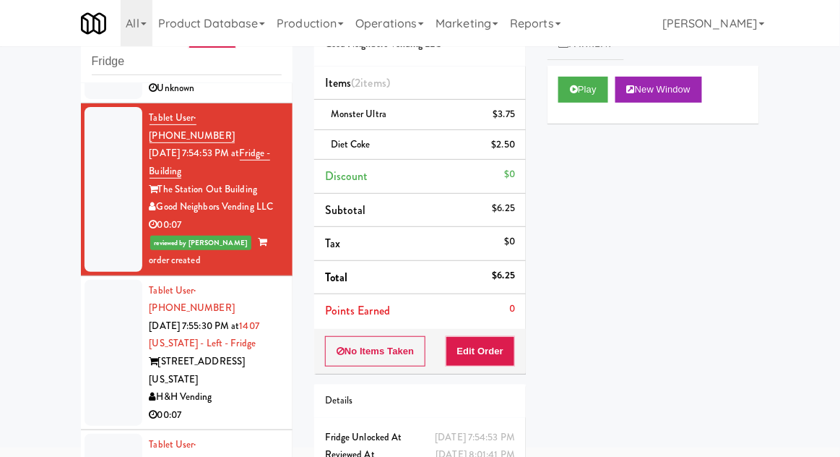
click at [88, 304] on div at bounding box center [114, 353] width 58 height 147
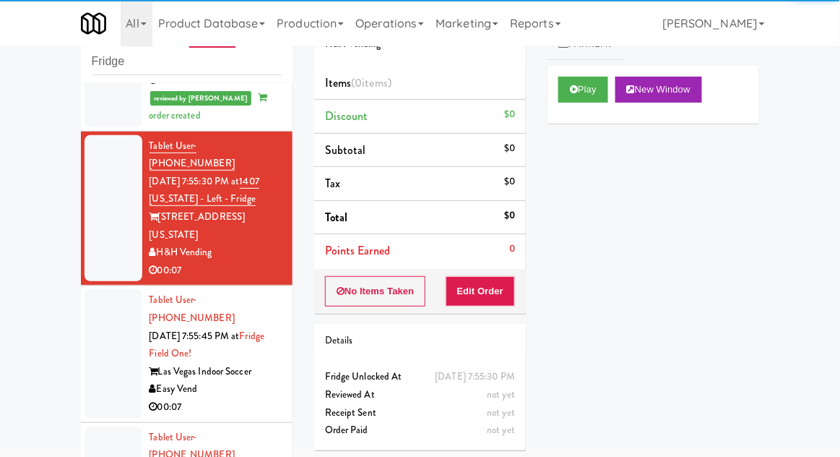
scroll to position [274, 0]
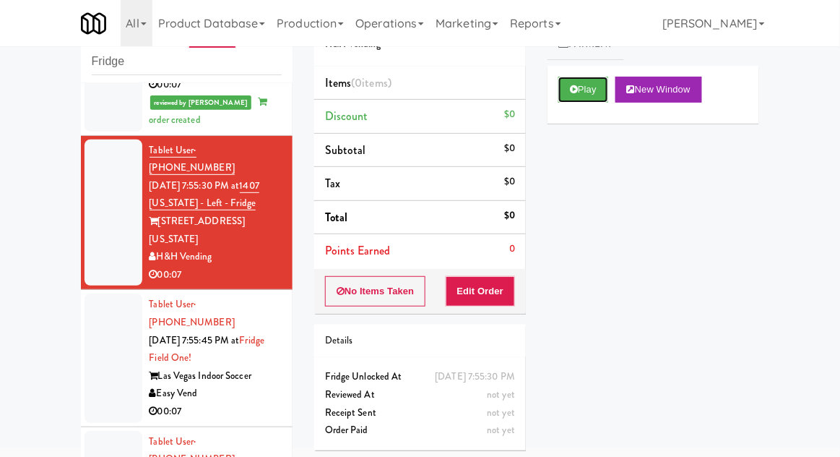
click at [561, 89] on button "Play" at bounding box center [584, 90] width 50 height 26
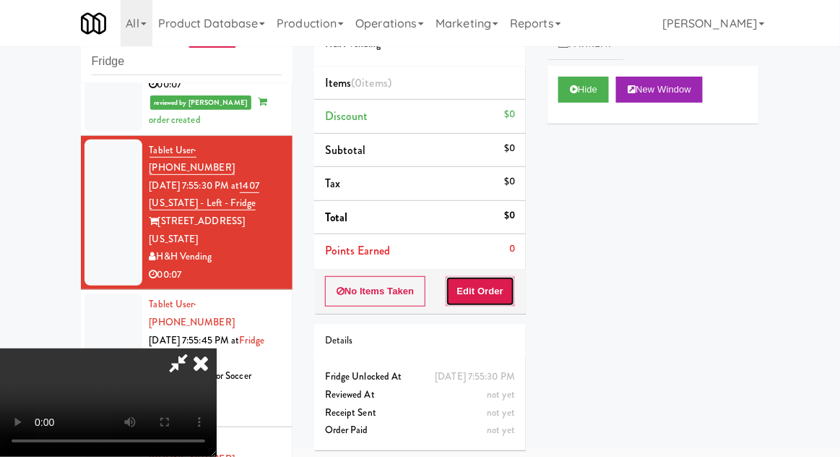
click at [485, 300] on button "Edit Order" at bounding box center [481, 291] width 70 height 30
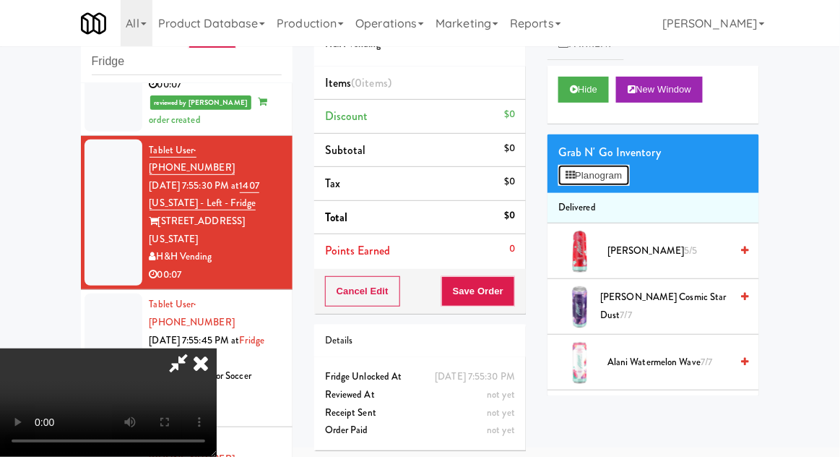
click at [590, 173] on button "Planogram" at bounding box center [594, 176] width 71 height 22
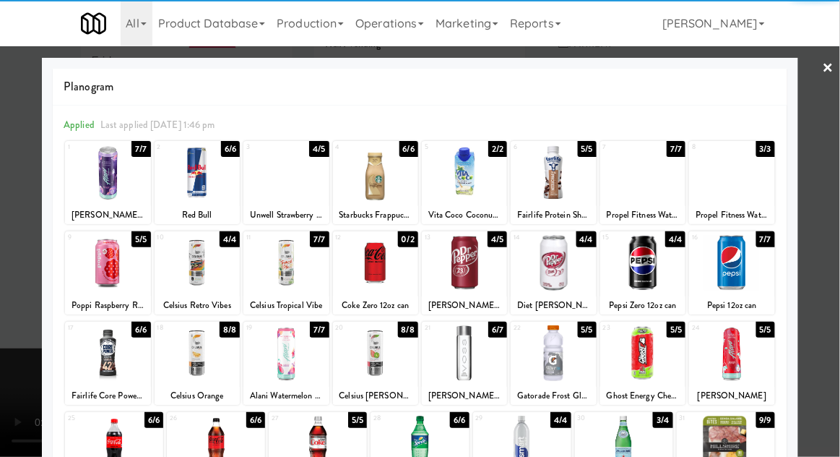
click at [385, 270] on div at bounding box center [375, 263] width 85 height 56
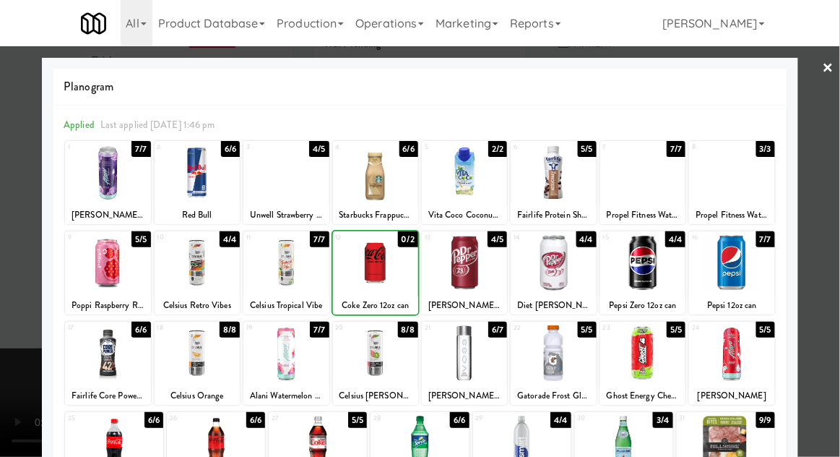
click at [373, 272] on div at bounding box center [375, 263] width 85 height 56
click at [9, 366] on div at bounding box center [420, 228] width 840 height 457
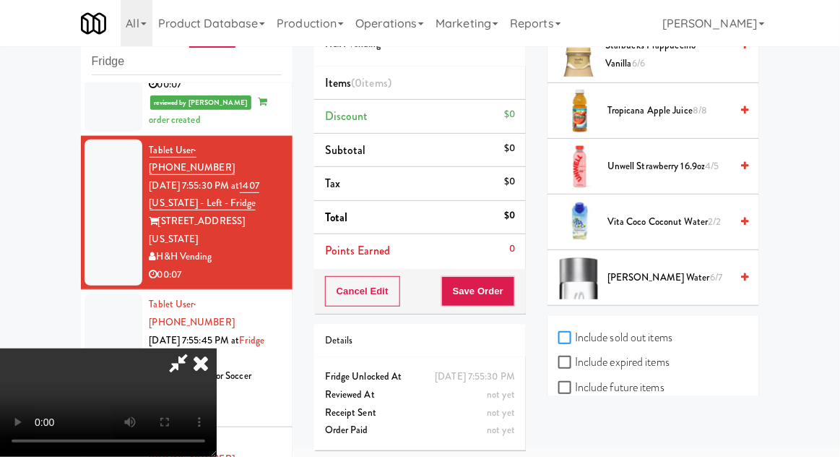
click at [575, 332] on input "Include sold out items" at bounding box center [567, 338] width 17 height 12
checkbox input "true"
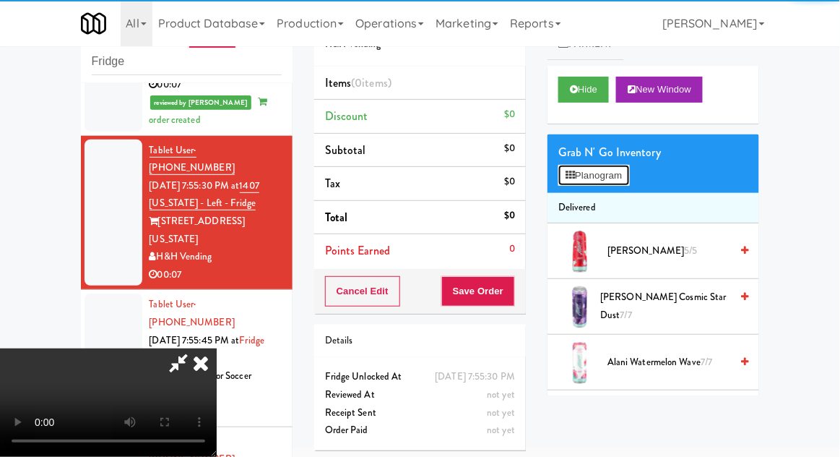
click at [585, 182] on button "Planogram" at bounding box center [594, 176] width 71 height 22
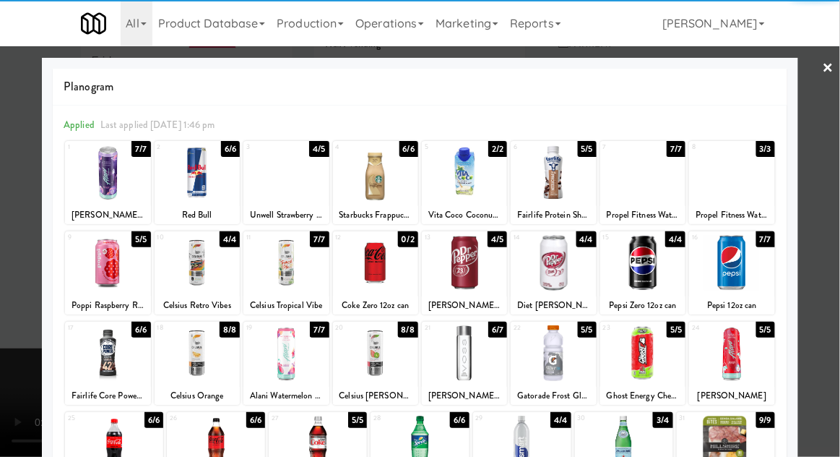
click at [382, 267] on div at bounding box center [375, 263] width 85 height 56
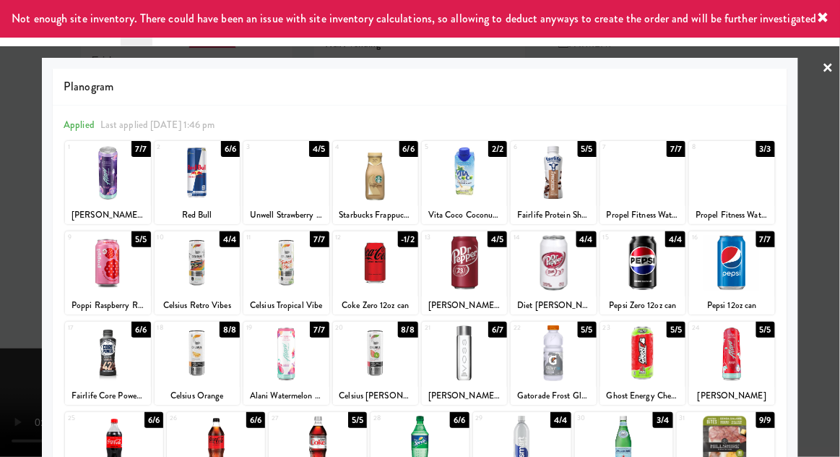
click at [380, 277] on div at bounding box center [375, 263] width 85 height 56
click at [1, 347] on div at bounding box center [420, 228] width 840 height 457
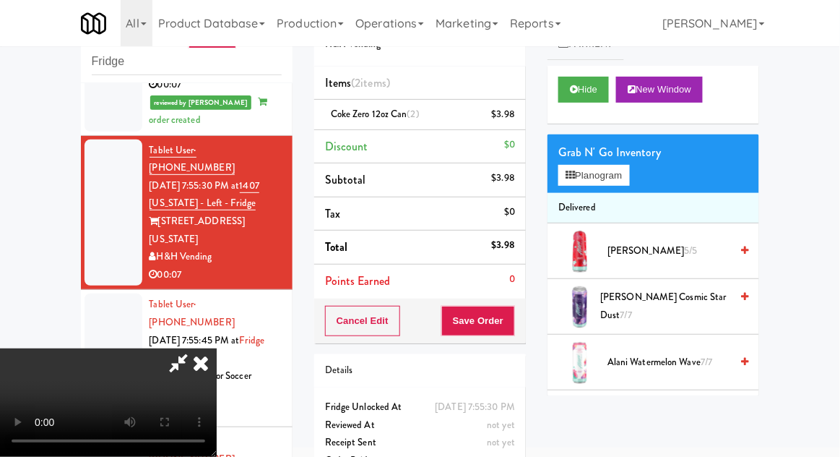
click at [524, 312] on div "Cancel Edit Save Order" at bounding box center [420, 320] width 212 height 45
click at [515, 332] on button "Save Order" at bounding box center [478, 321] width 74 height 30
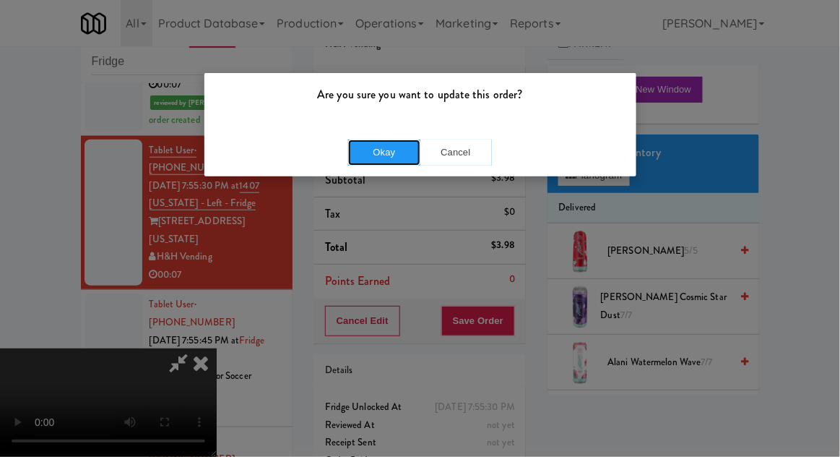
click at [376, 155] on button "Okay" at bounding box center [384, 152] width 72 height 26
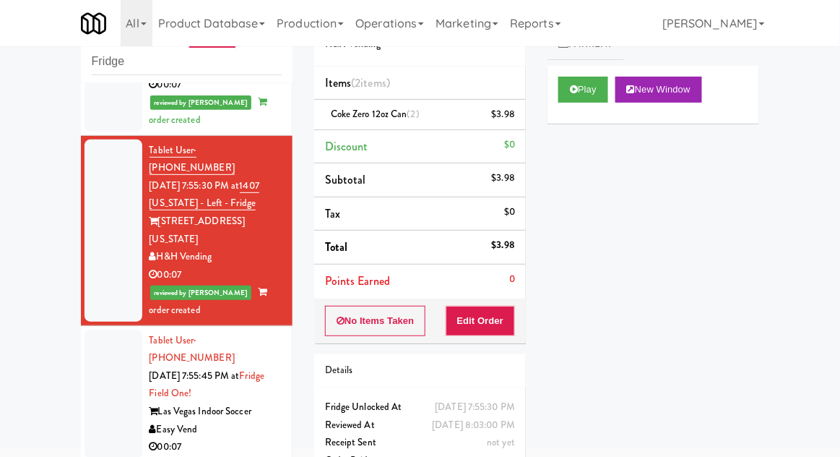
click at [90, 329] on div at bounding box center [114, 393] width 58 height 129
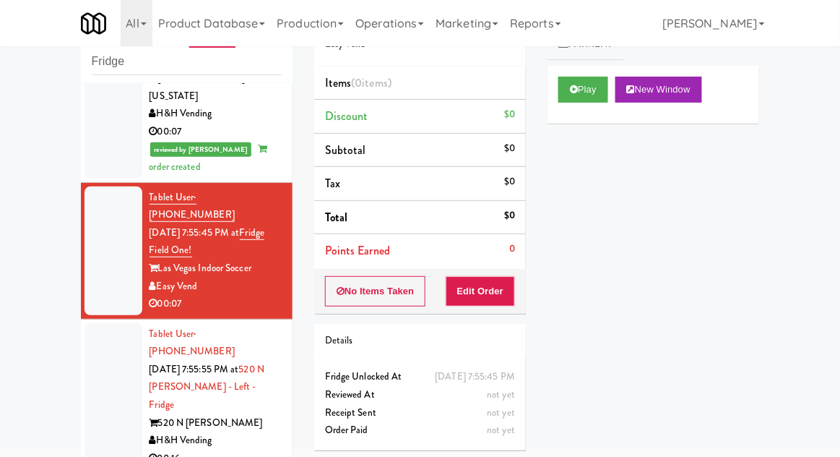
scroll to position [418, 0]
click at [592, 98] on button "Play" at bounding box center [584, 90] width 50 height 26
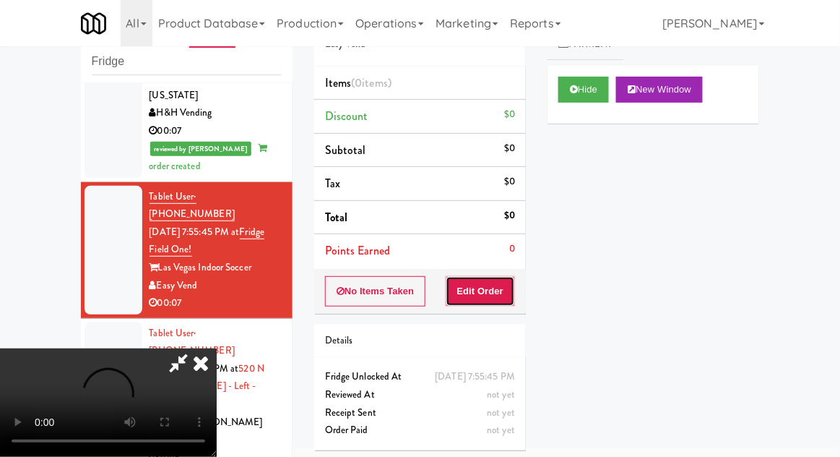
click at [514, 276] on button "Edit Order" at bounding box center [481, 291] width 70 height 30
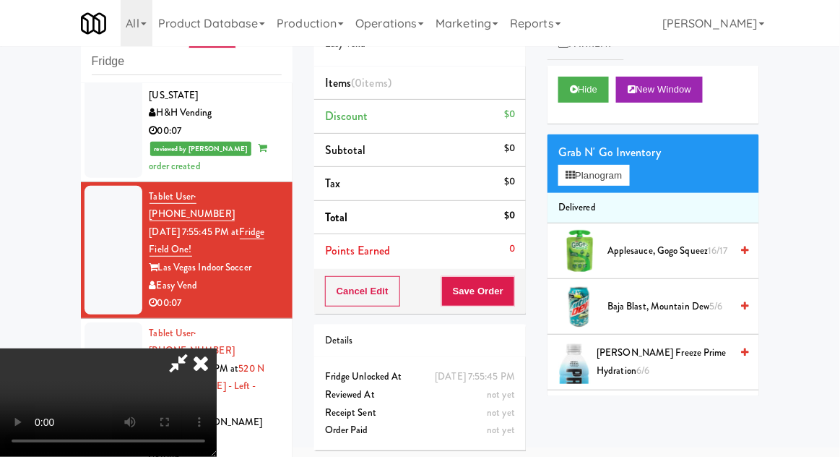
scroll to position [0, 0]
click at [645, 157] on div "Grab N' Go Inventory" at bounding box center [654, 153] width 190 height 22
click at [629, 170] on button "Planogram" at bounding box center [594, 176] width 71 height 22
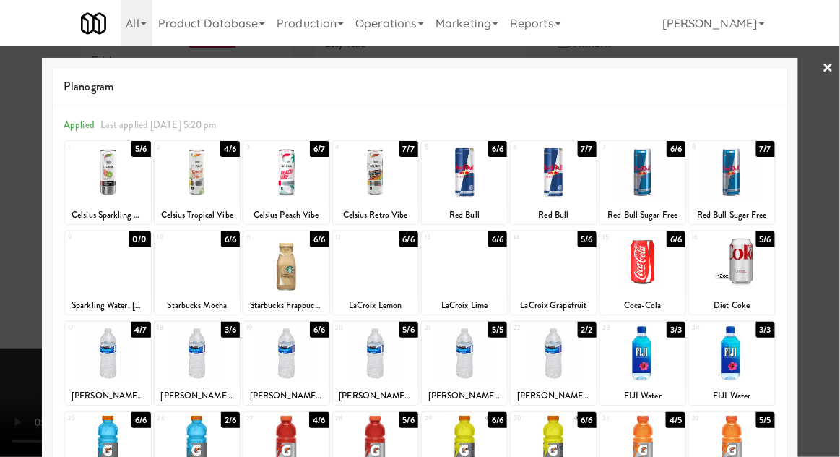
click at [292, 263] on div at bounding box center [286, 263] width 85 height 56
click at [1, 358] on div at bounding box center [420, 228] width 840 height 457
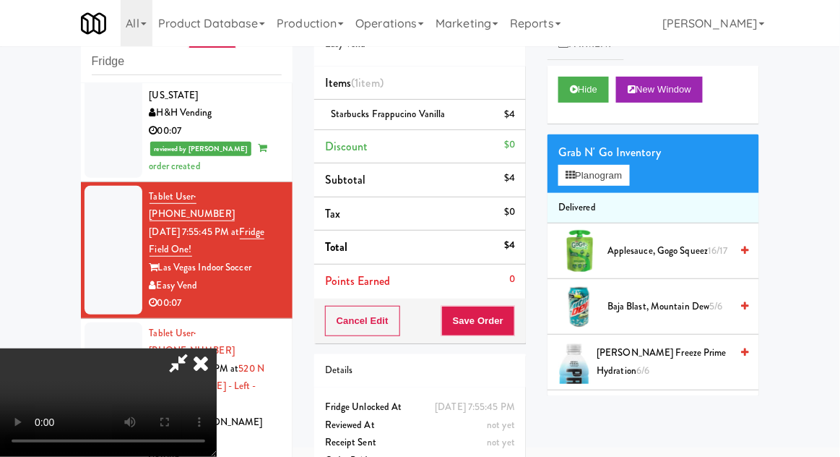
click at [621, 151] on div "Grab N' Go Inventory" at bounding box center [654, 153] width 190 height 22
click at [626, 165] on button "Planogram" at bounding box center [594, 176] width 71 height 22
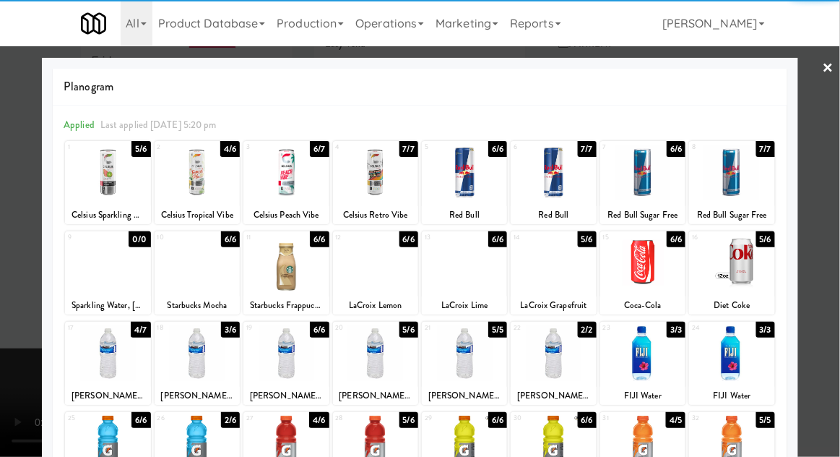
click at [286, 267] on div at bounding box center [286, 263] width 85 height 56
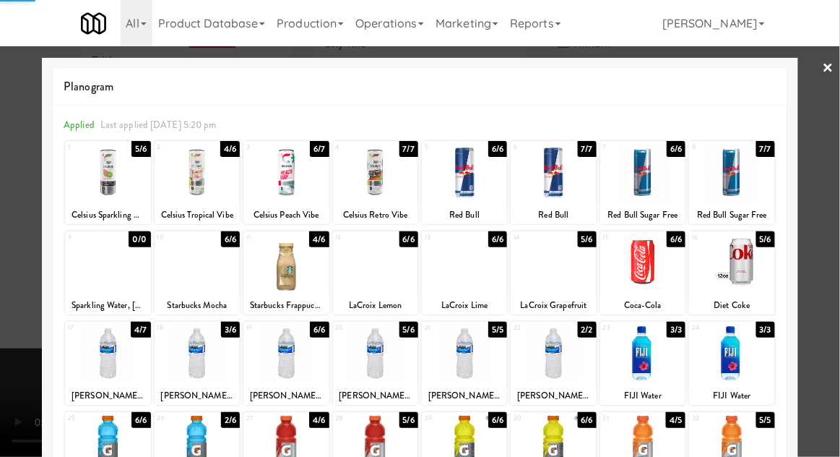
click at [4, 388] on div at bounding box center [420, 228] width 840 height 457
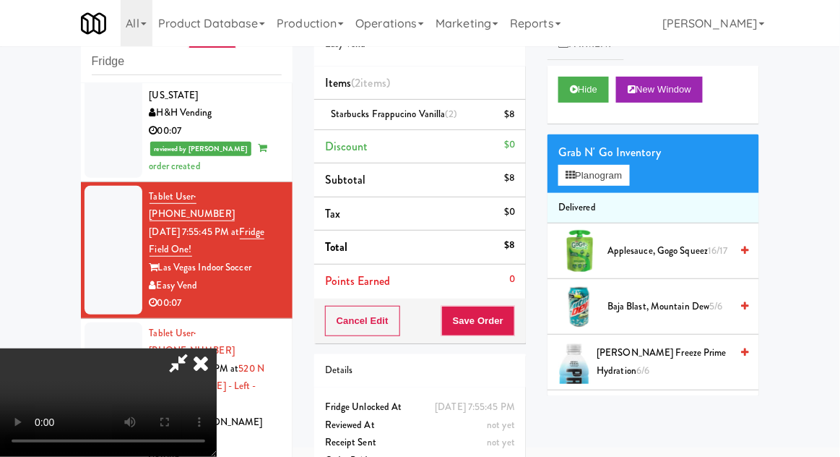
scroll to position [53, 0]
click at [512, 323] on button "Save Order" at bounding box center [478, 321] width 74 height 30
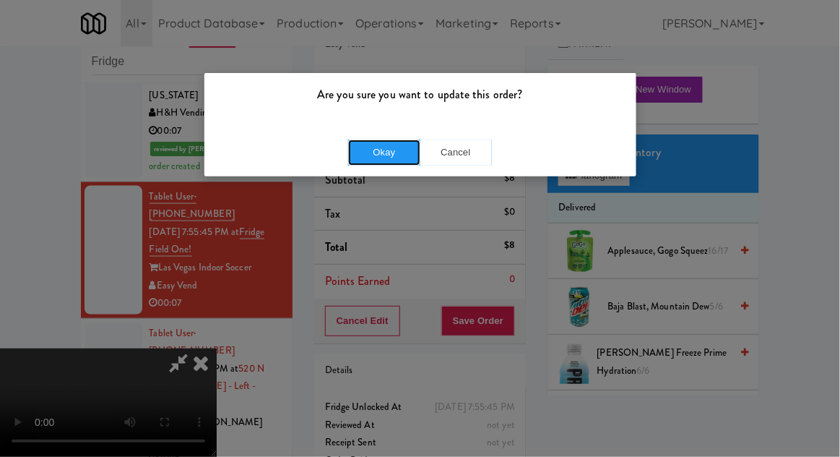
click at [379, 150] on button "Okay" at bounding box center [384, 152] width 72 height 26
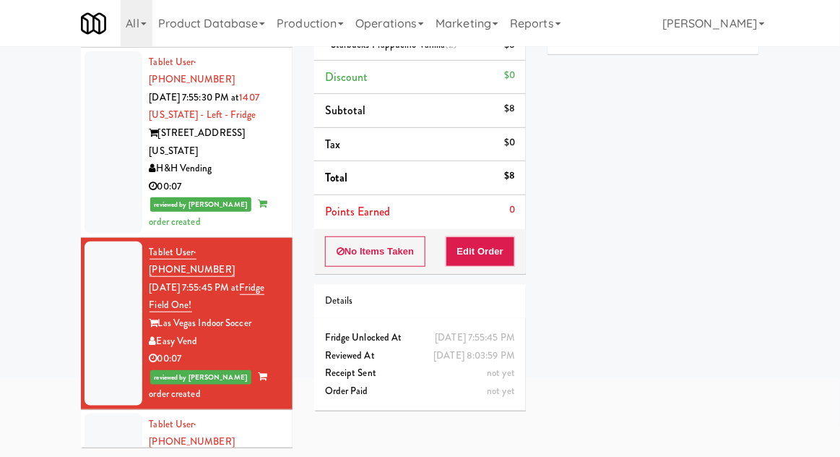
scroll to position [0, 0]
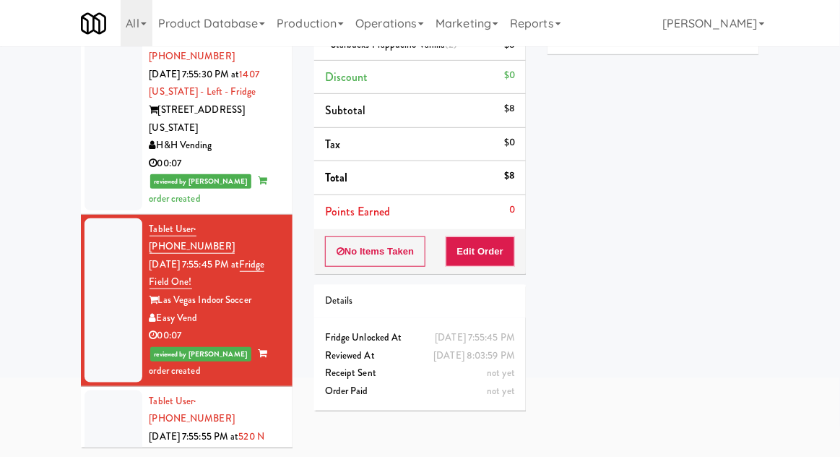
click at [106, 390] on div at bounding box center [114, 463] width 58 height 147
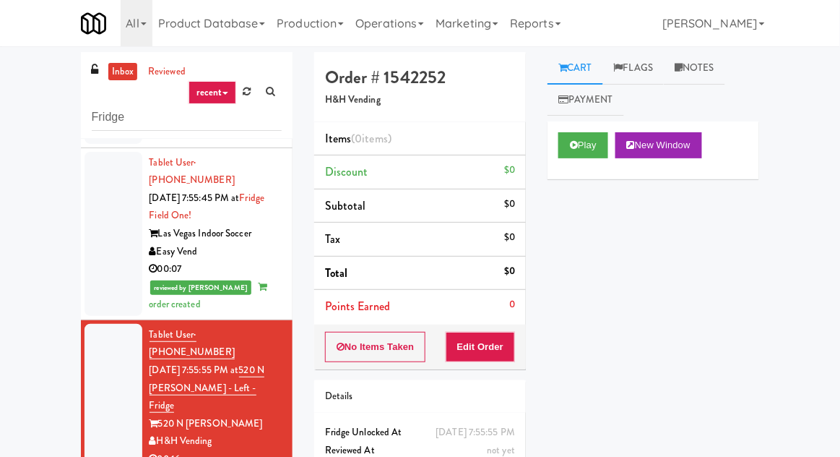
scroll to position [510, 0]
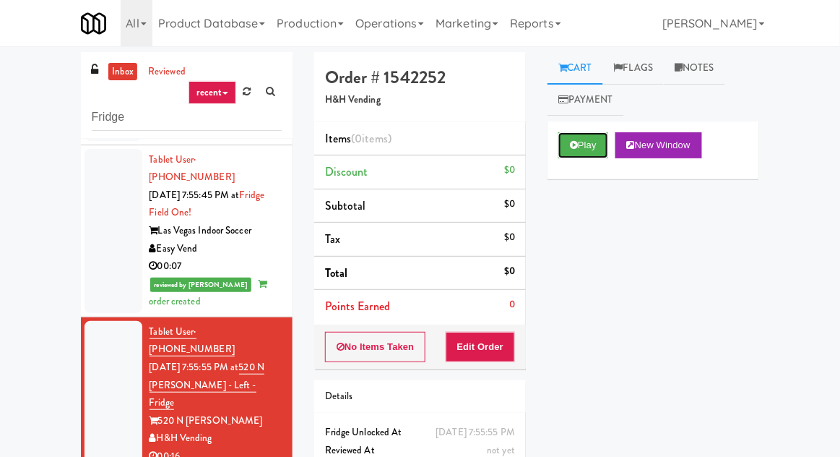
click at [584, 156] on button "Play" at bounding box center [584, 145] width 50 height 26
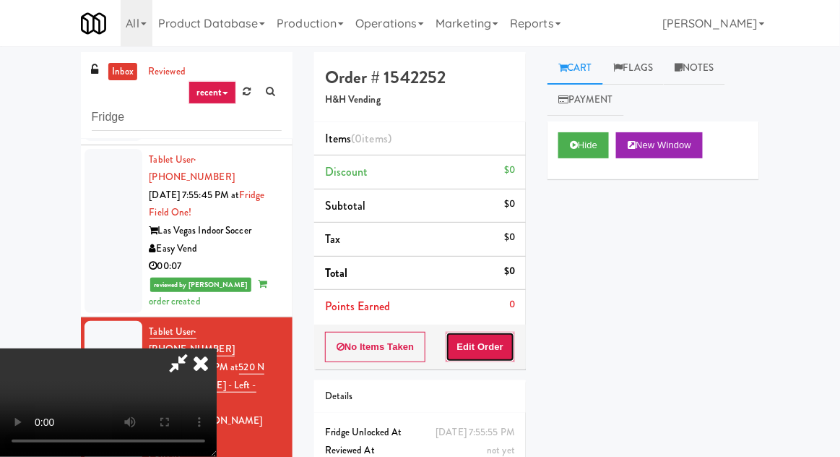
click at [497, 334] on button "Edit Order" at bounding box center [481, 347] width 70 height 30
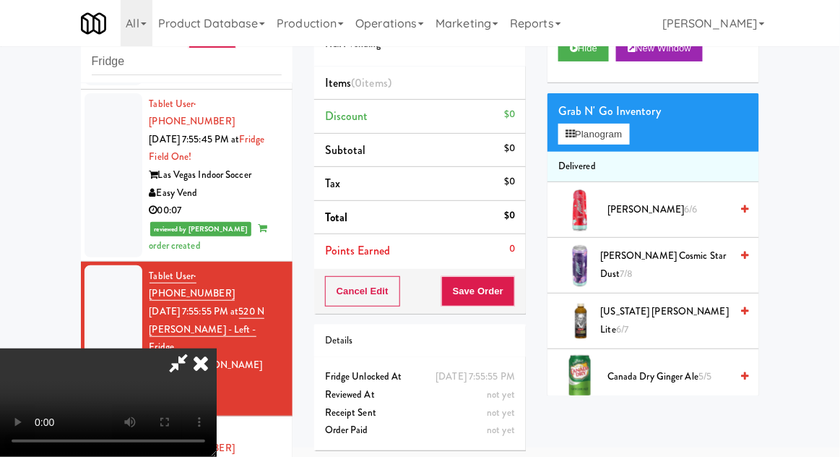
scroll to position [0, 0]
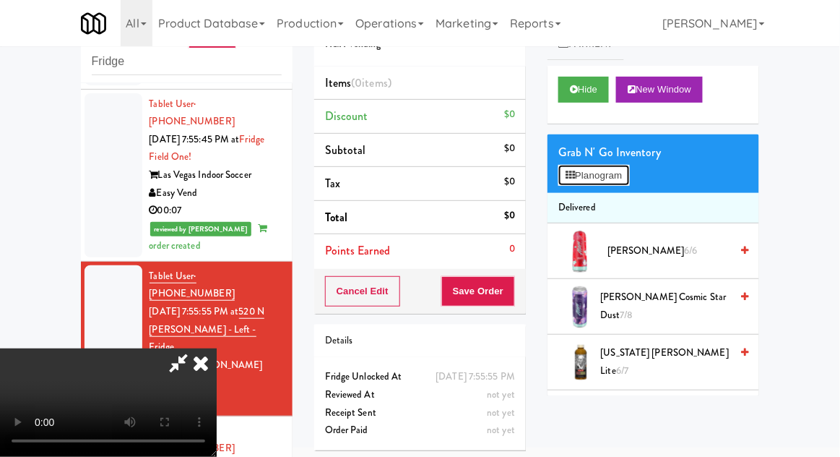
click at [622, 184] on button "Planogram" at bounding box center [594, 176] width 71 height 22
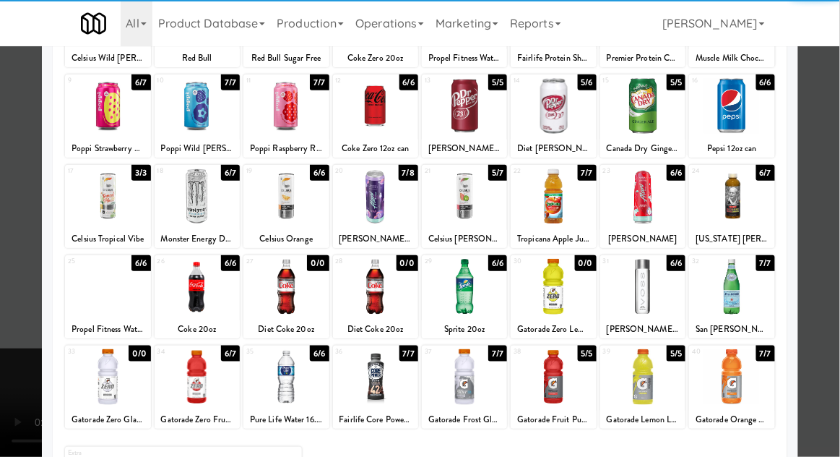
scroll to position [183, 0]
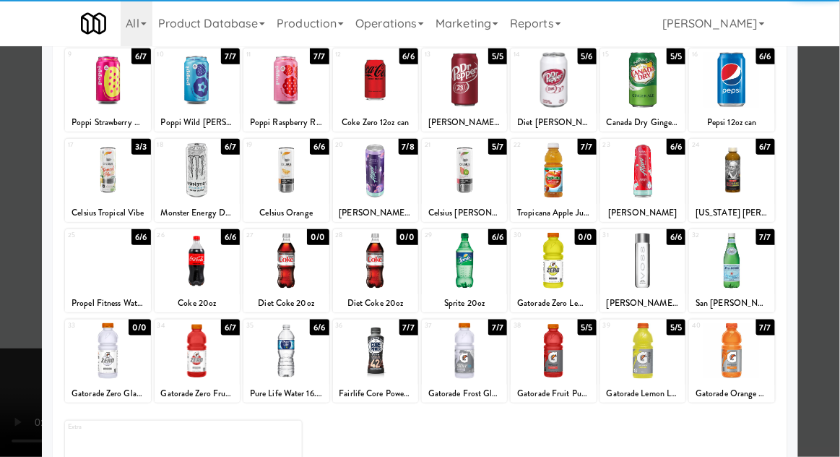
click at [203, 364] on div at bounding box center [197, 351] width 85 height 56
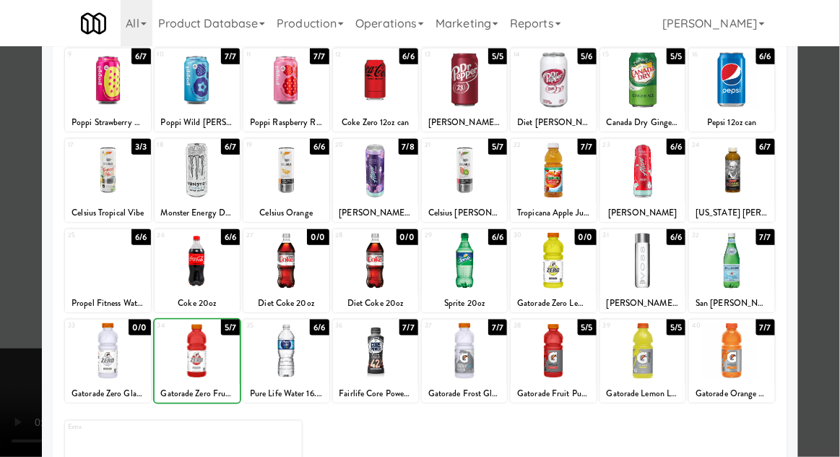
click at [835, 206] on div at bounding box center [420, 228] width 840 height 457
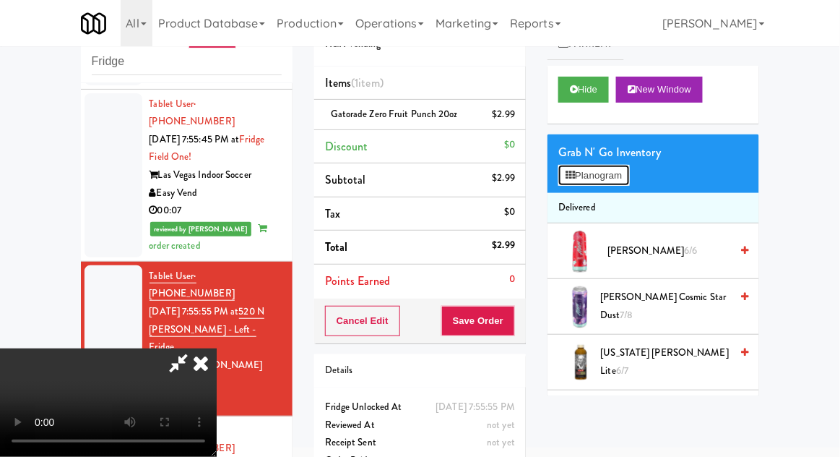
click at [628, 166] on button "Planogram" at bounding box center [594, 176] width 71 height 22
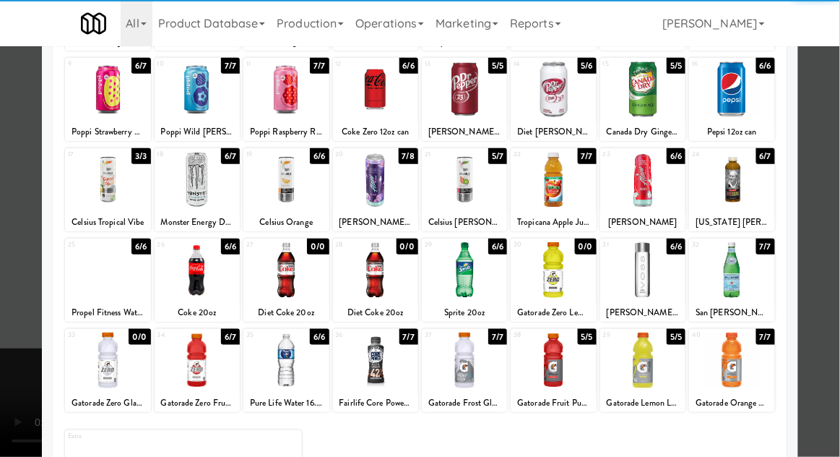
scroll to position [183, 0]
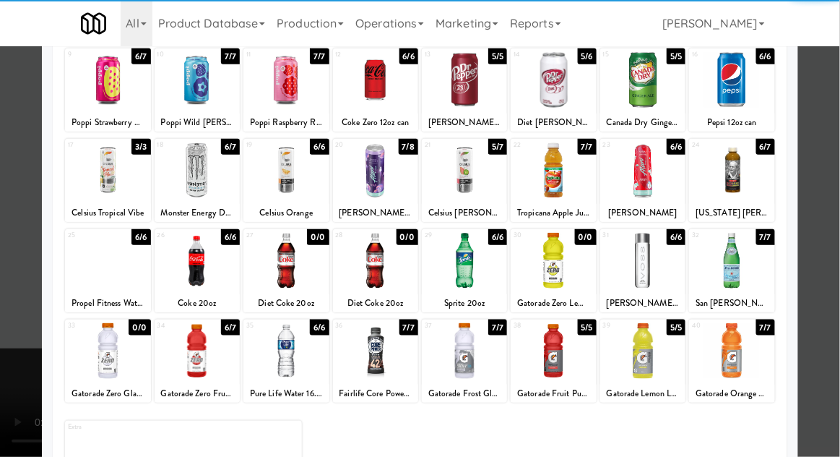
click at [200, 365] on div at bounding box center [197, 351] width 85 height 56
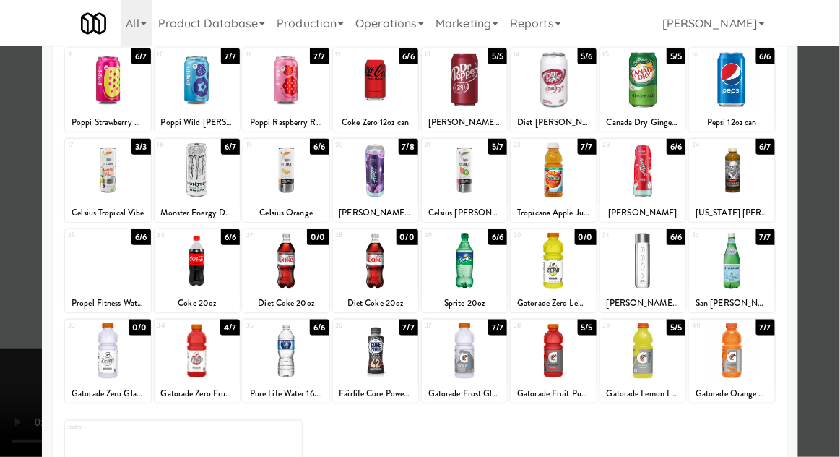
click at [837, 203] on div at bounding box center [420, 228] width 840 height 457
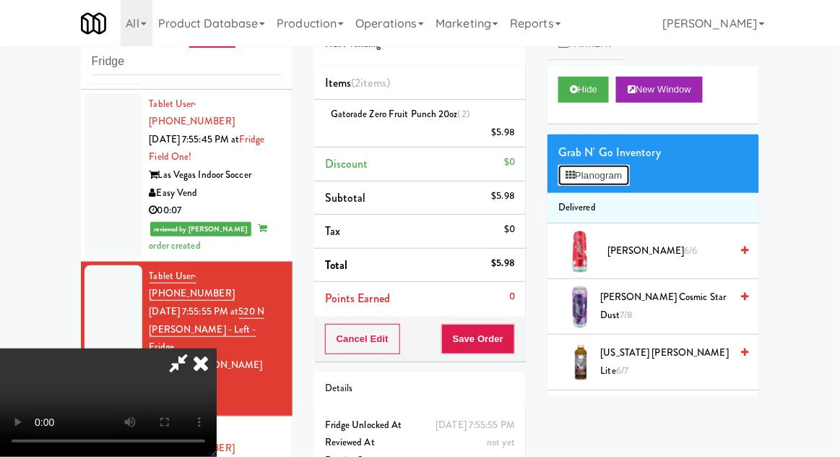
click at [624, 177] on button "Planogram" at bounding box center [594, 176] width 71 height 22
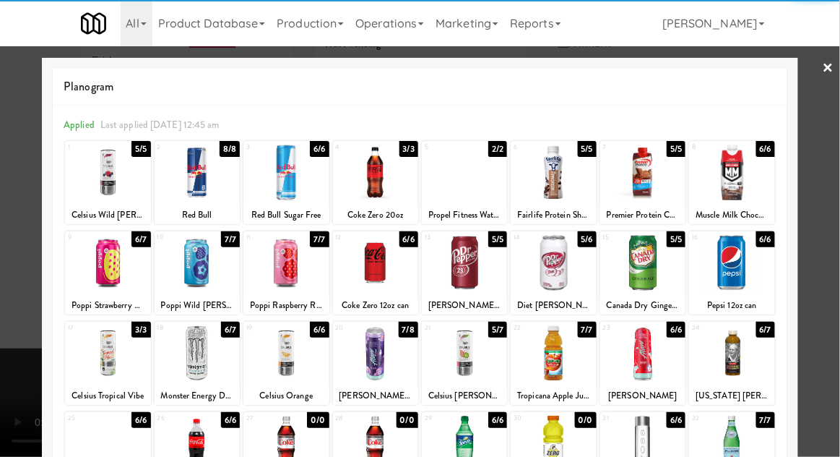
click at [552, 266] on div at bounding box center [553, 263] width 85 height 56
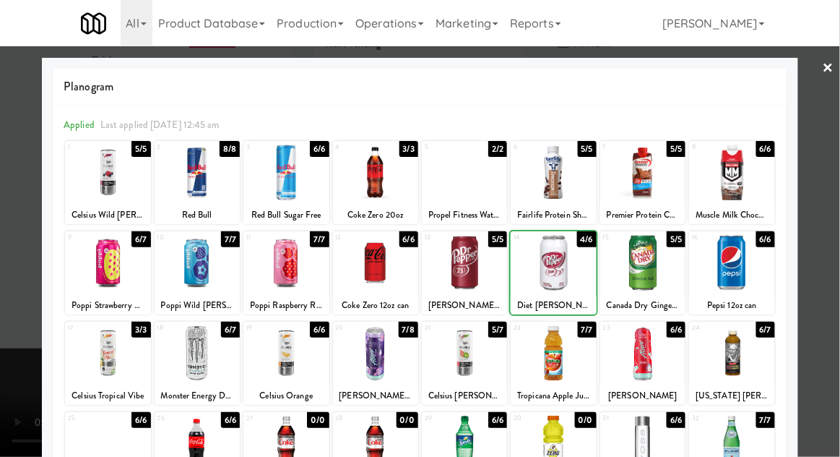
click at [837, 228] on div at bounding box center [420, 228] width 840 height 457
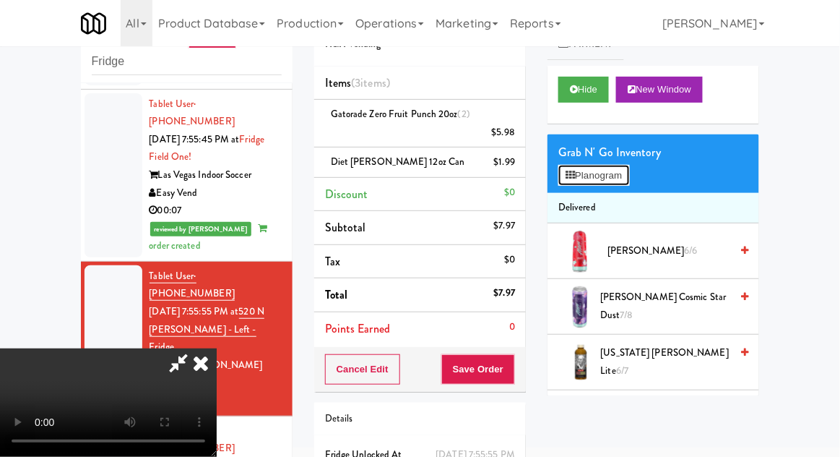
click at [609, 177] on button "Planogram" at bounding box center [594, 176] width 71 height 22
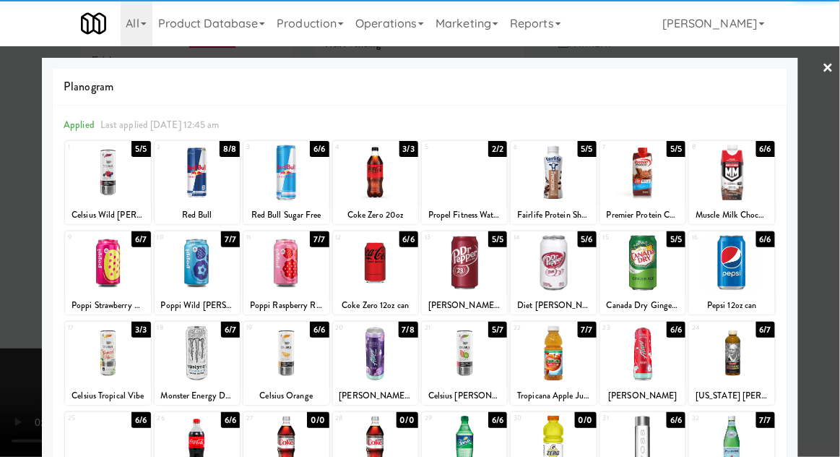
click at [288, 185] on div at bounding box center [286, 173] width 85 height 56
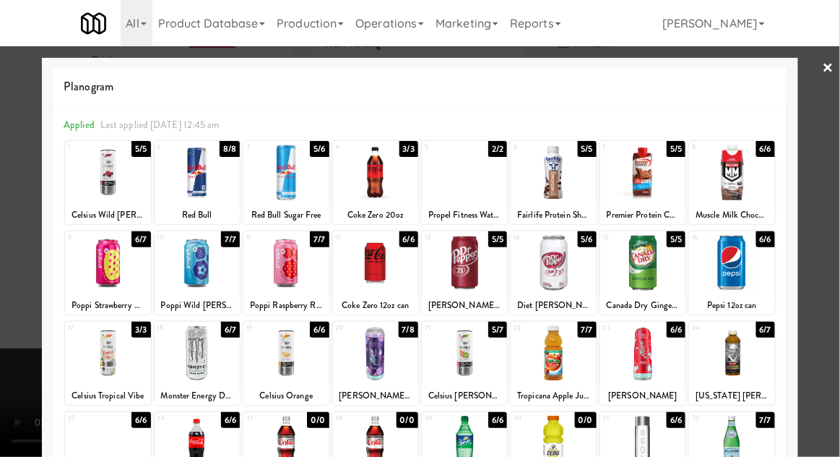
click at [839, 218] on div at bounding box center [420, 228] width 840 height 457
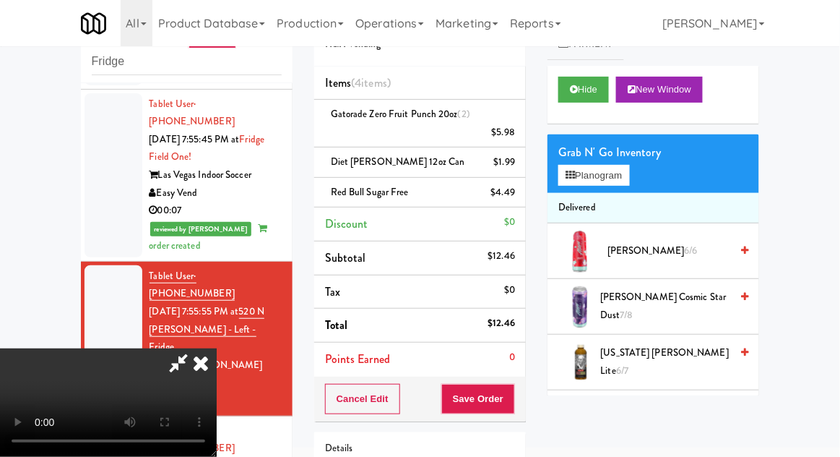
scroll to position [96, 0]
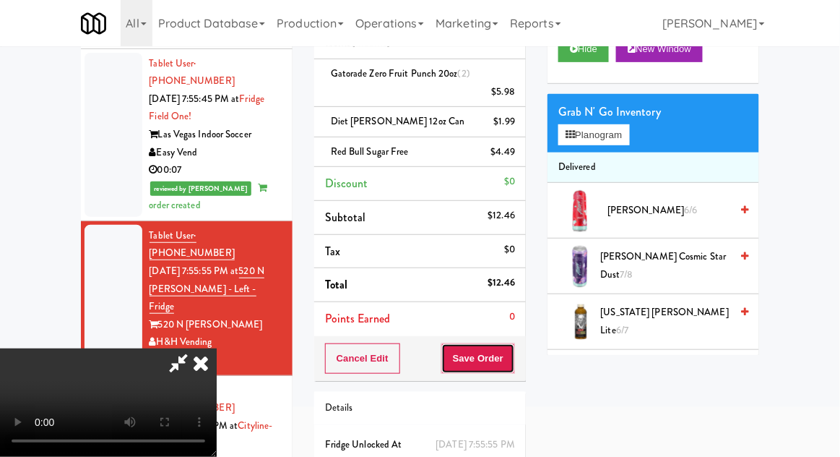
click at [514, 343] on button "Save Order" at bounding box center [478, 358] width 74 height 30
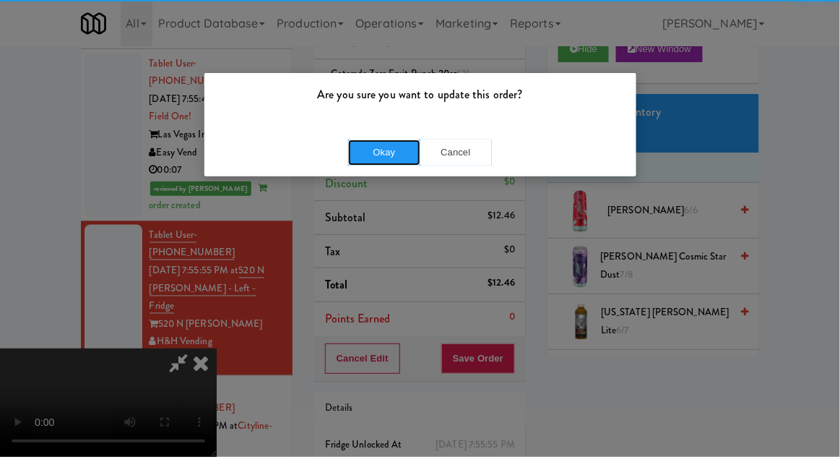
click at [363, 139] on button "Okay" at bounding box center [384, 152] width 72 height 26
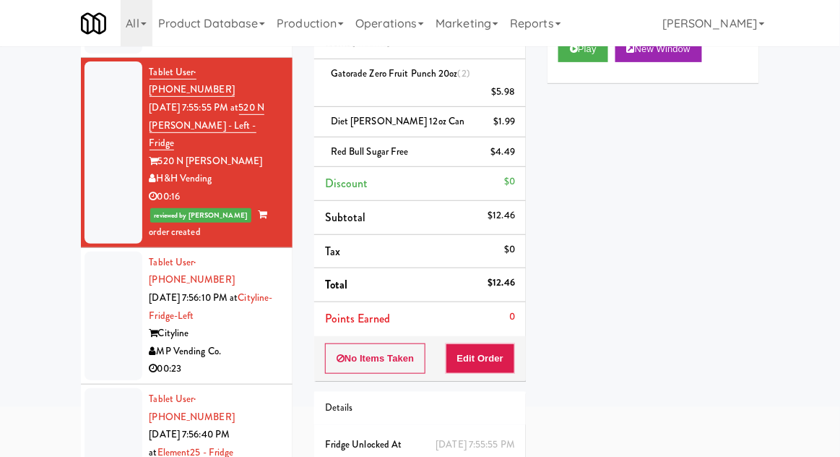
scroll to position [665, 0]
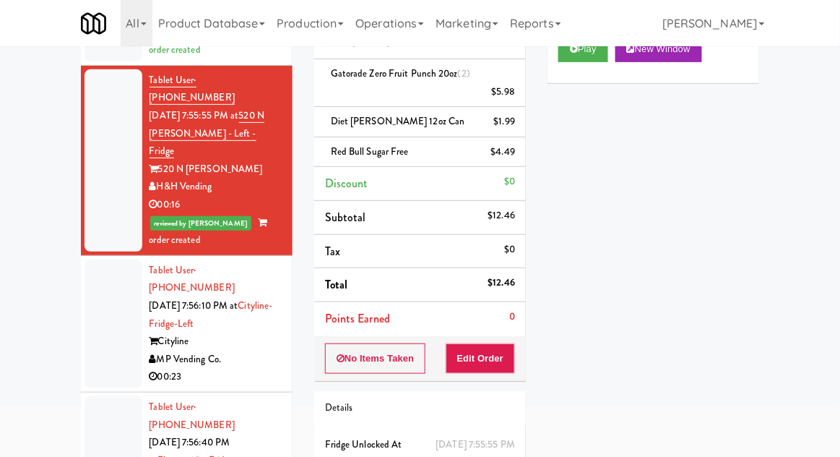
click at [81, 256] on li "Tablet User · (206) 902-8314 [DATE] 7:56:10 PM at [GEOGRAPHIC_DATA]-Fridge-Left…" at bounding box center [187, 324] width 212 height 137
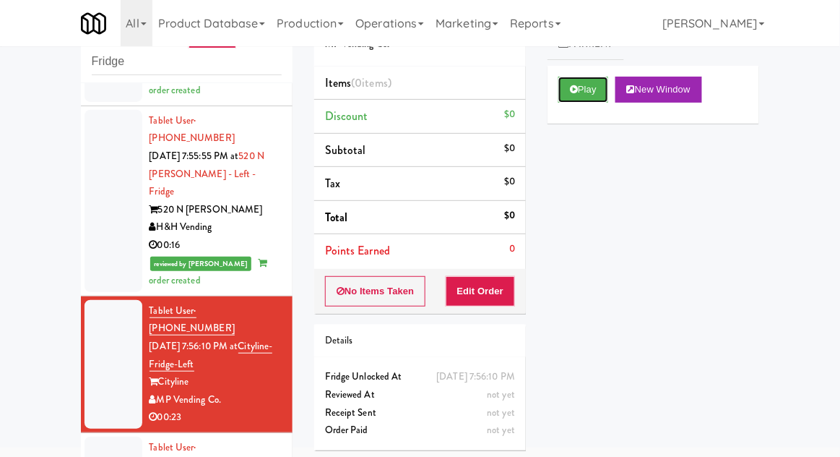
click at [572, 93] on icon at bounding box center [574, 89] width 8 height 9
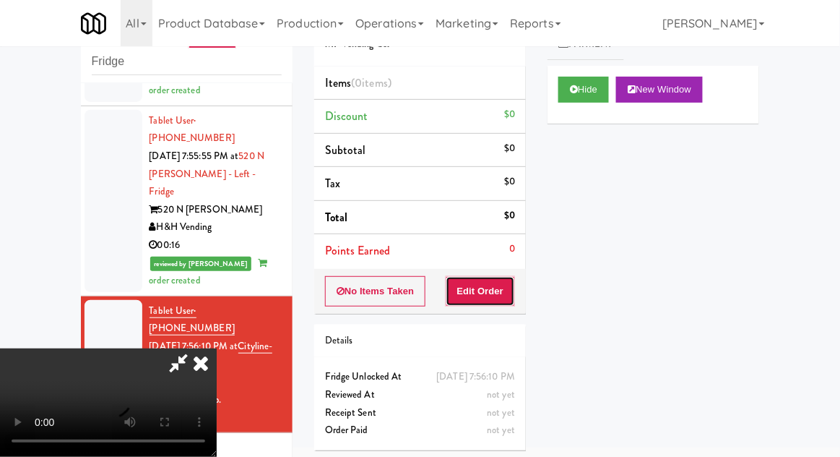
click at [483, 296] on button "Edit Order" at bounding box center [481, 291] width 70 height 30
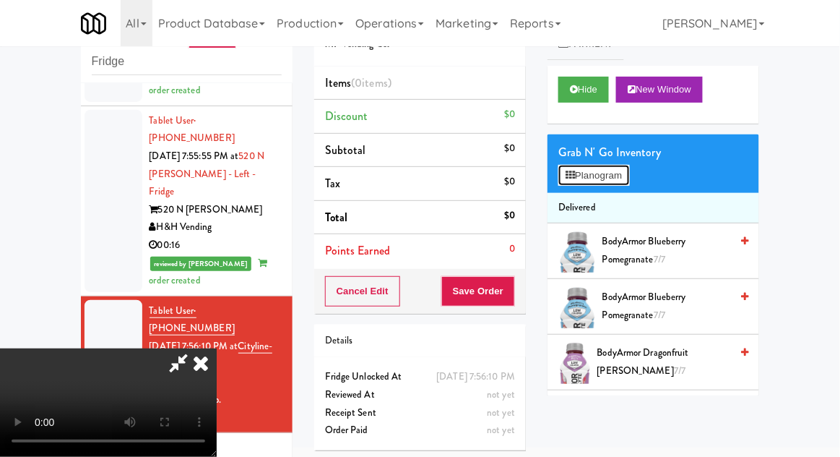
click at [629, 184] on button "Planogram" at bounding box center [594, 176] width 71 height 22
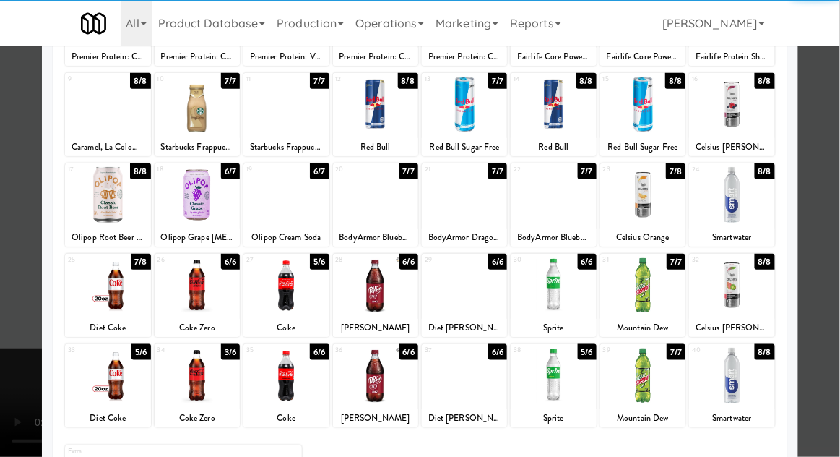
scroll to position [183, 0]
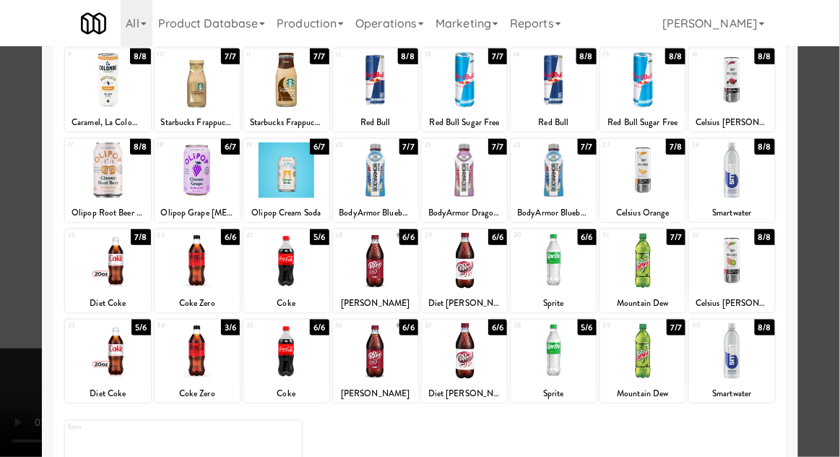
click at [267, 356] on div at bounding box center [286, 351] width 85 height 56
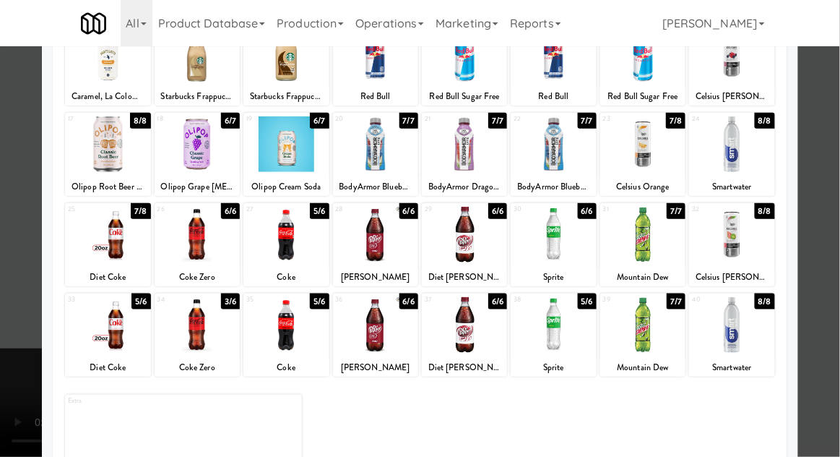
click at [25, 212] on div at bounding box center [420, 228] width 840 height 457
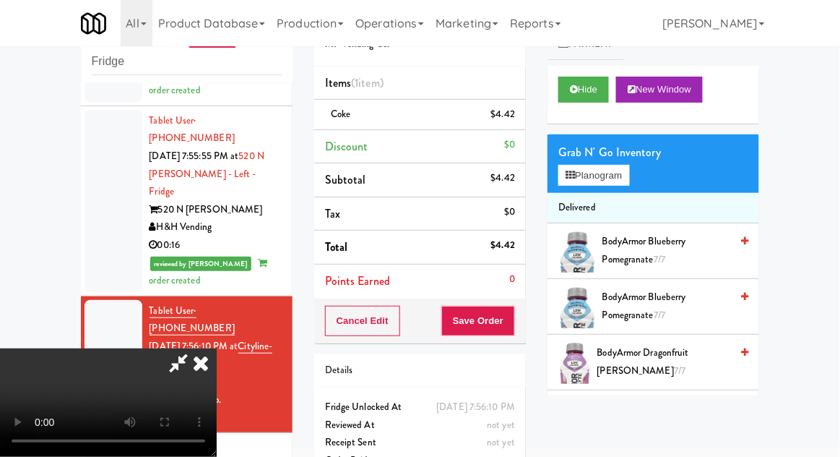
click at [217, 348] on icon at bounding box center [201, 362] width 32 height 29
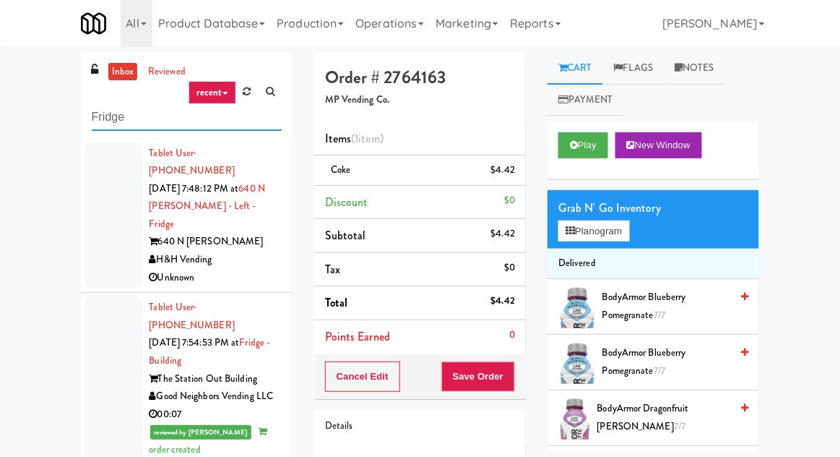
click at [108, 112] on input "Fridge" at bounding box center [187, 117] width 190 height 27
click at [105, 116] on input "Fridge" at bounding box center [187, 117] width 190 height 27
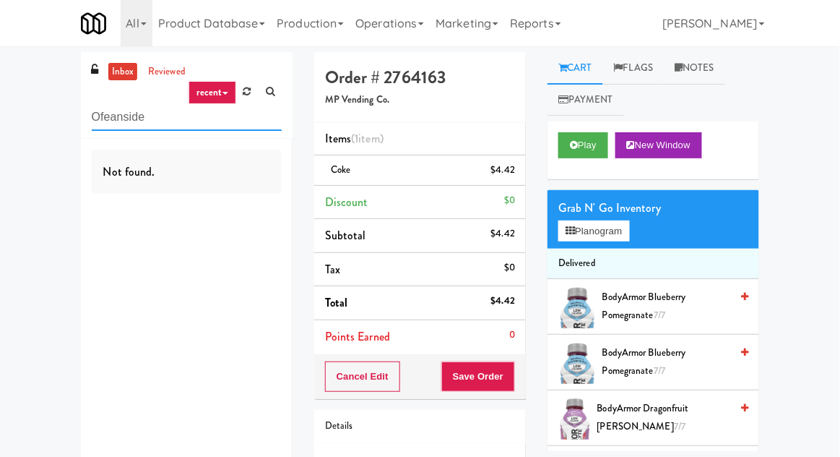
click at [97, 119] on input "Ofeanside" at bounding box center [187, 117] width 190 height 27
type input "Oceanside"
click at [15, 108] on div "inbox reviewed recent all unclear take inventory issue suspicious failed recent…" at bounding box center [420, 299] width 840 height 494
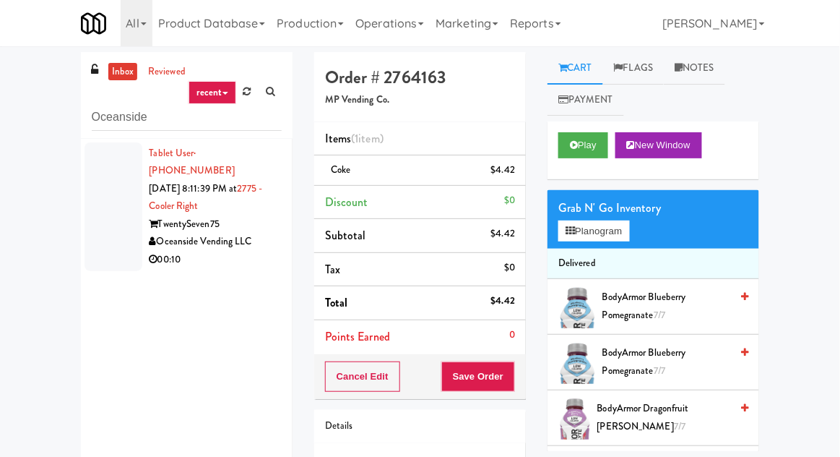
click at [107, 230] on div at bounding box center [114, 206] width 58 height 129
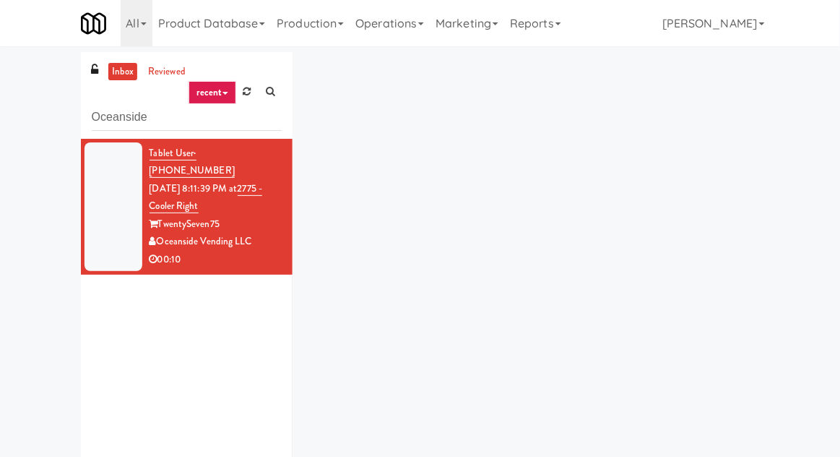
scroll to position [7, 0]
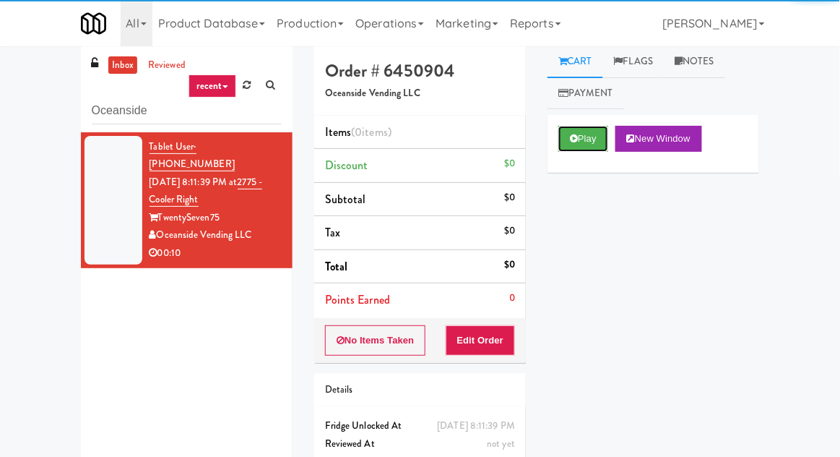
click at [574, 139] on icon at bounding box center [574, 138] width 8 height 9
click at [484, 348] on button "Edit Order" at bounding box center [481, 340] width 70 height 30
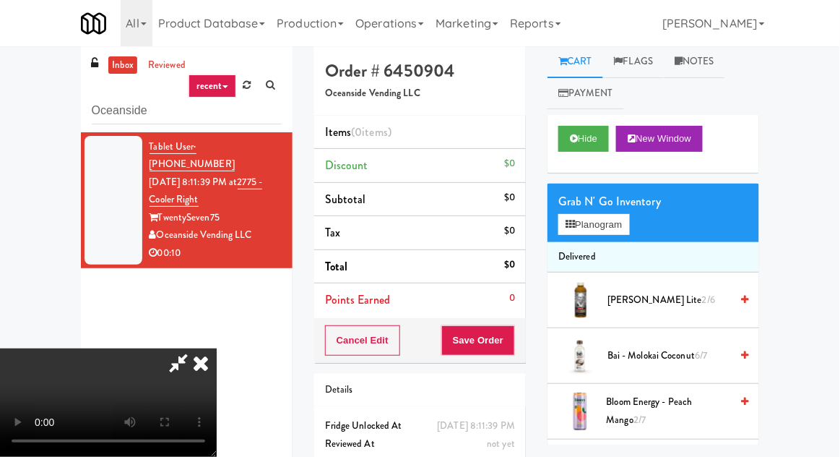
scroll to position [33, 0]
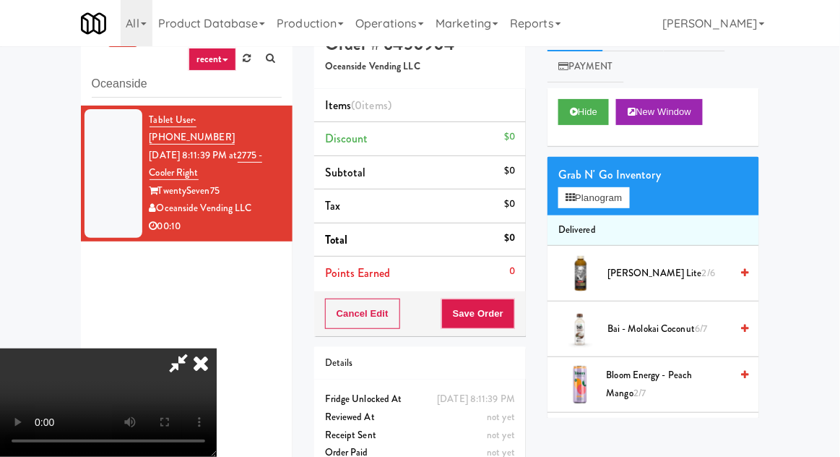
click at [619, 171] on div "Grab N' Go Inventory" at bounding box center [654, 175] width 190 height 22
click at [629, 192] on button "Planogram" at bounding box center [594, 198] width 71 height 22
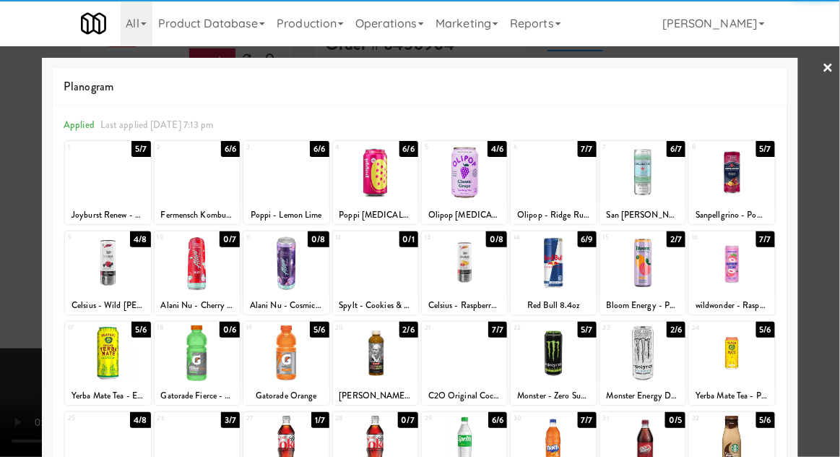
click at [119, 269] on div at bounding box center [107, 263] width 85 height 56
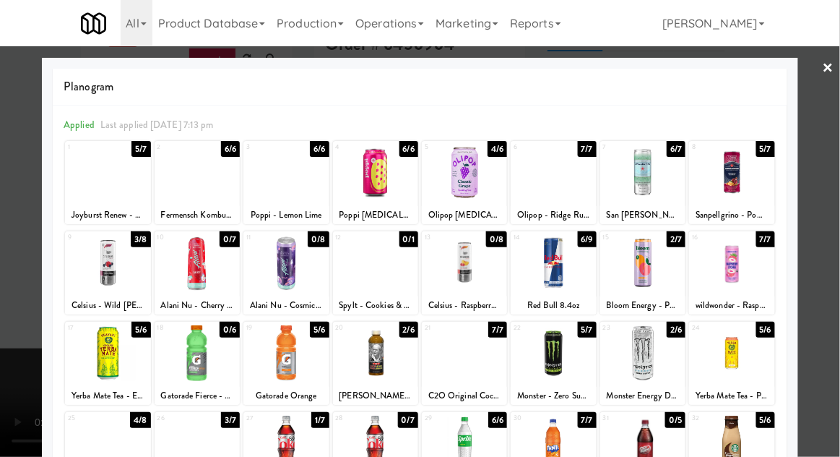
click at [835, 155] on div at bounding box center [420, 228] width 840 height 457
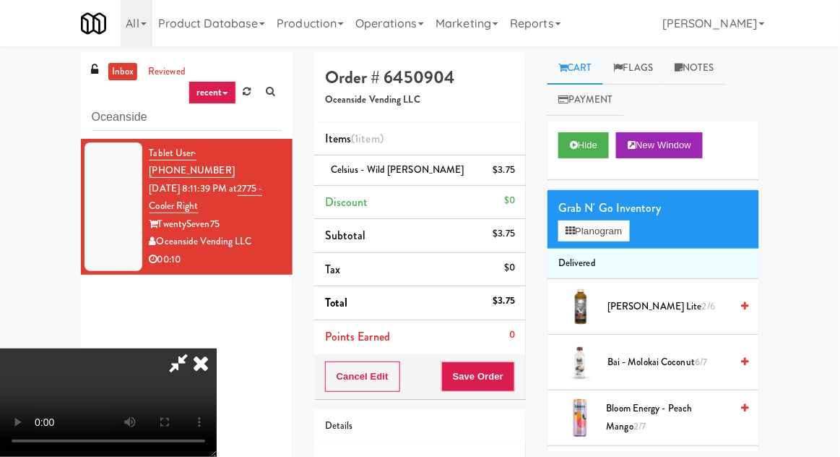
scroll to position [36, 0]
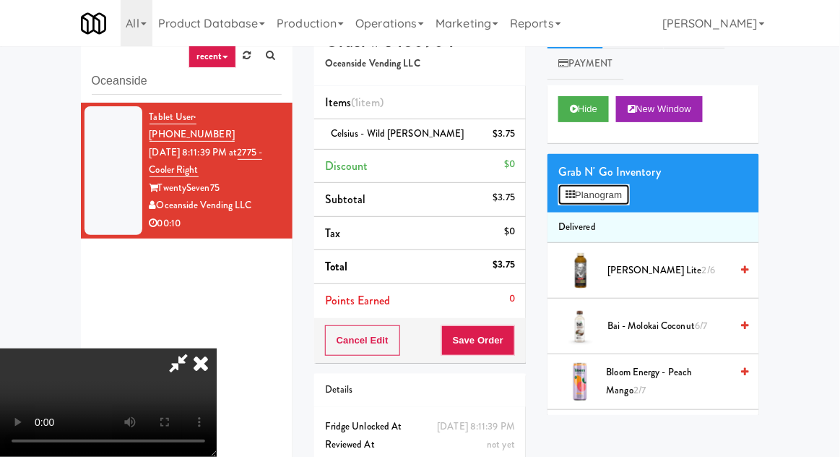
click at [620, 202] on button "Planogram" at bounding box center [594, 195] width 71 height 22
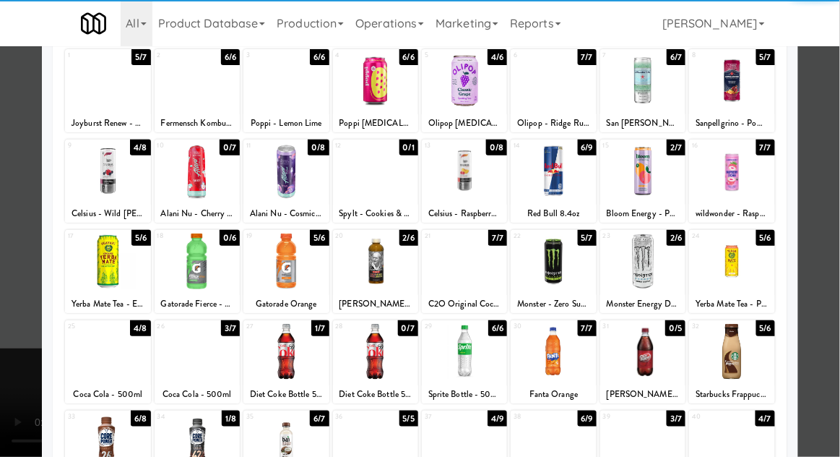
scroll to position [113, 0]
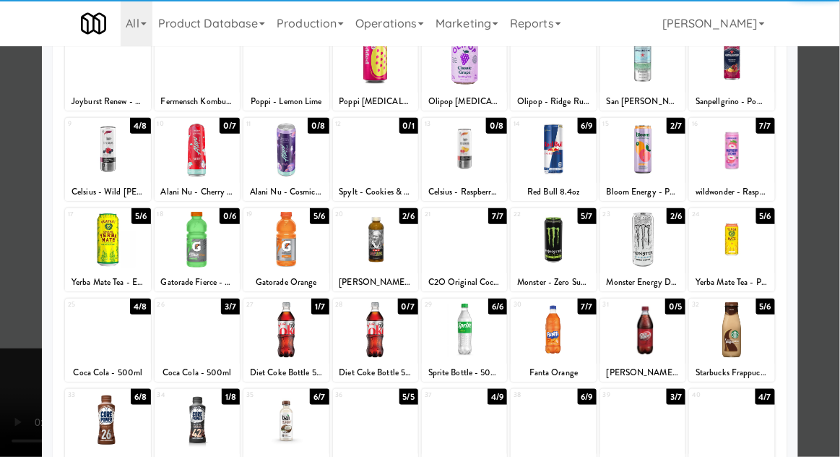
click at [194, 421] on div at bounding box center [197, 420] width 85 height 56
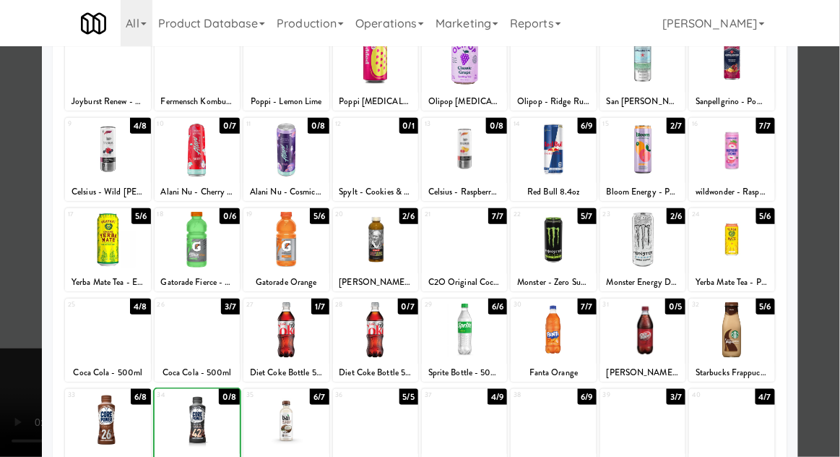
click at [834, 213] on div at bounding box center [420, 228] width 840 height 457
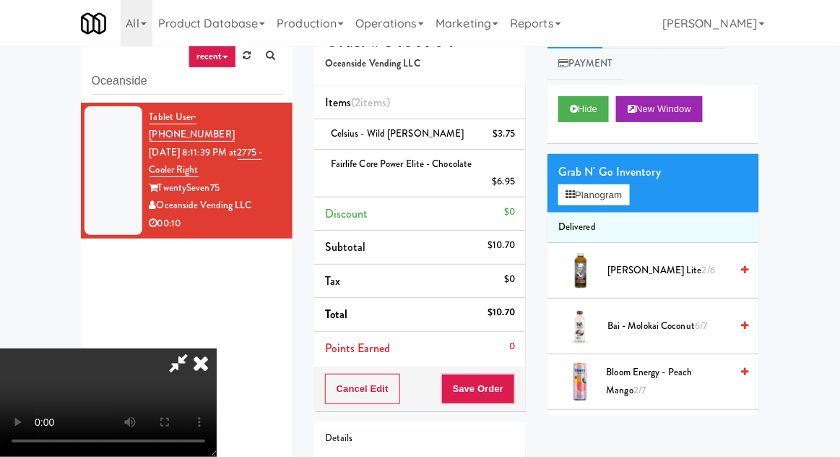
scroll to position [53, 0]
click at [514, 400] on button "Save Order" at bounding box center [478, 389] width 74 height 30
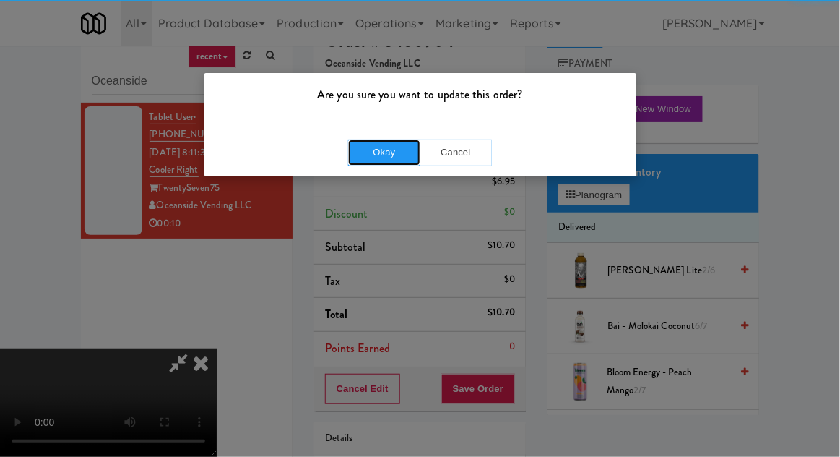
click at [386, 160] on button "Okay" at bounding box center [384, 152] width 72 height 26
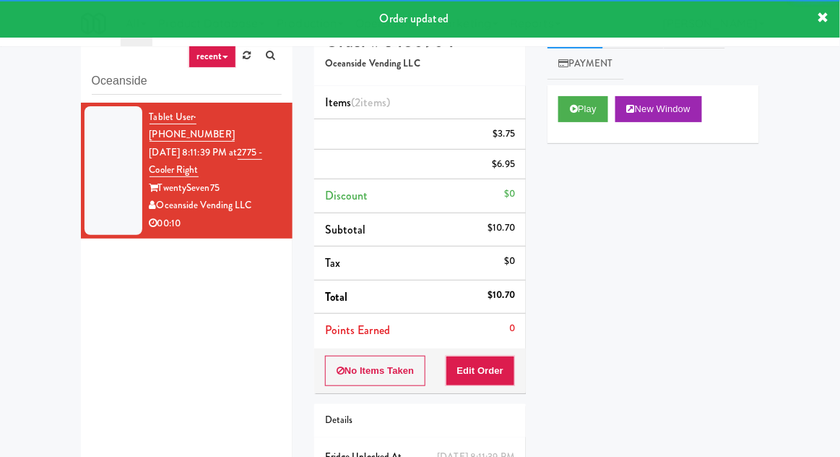
scroll to position [0, 0]
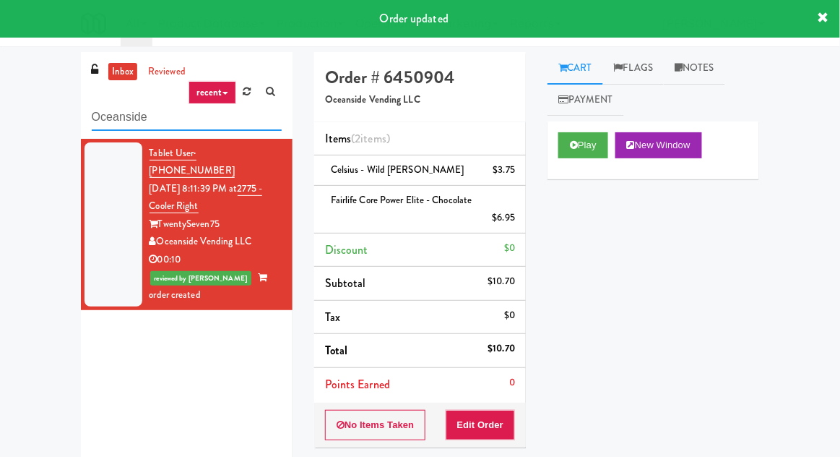
click at [158, 119] on input "Oceanside" at bounding box center [187, 117] width 190 height 27
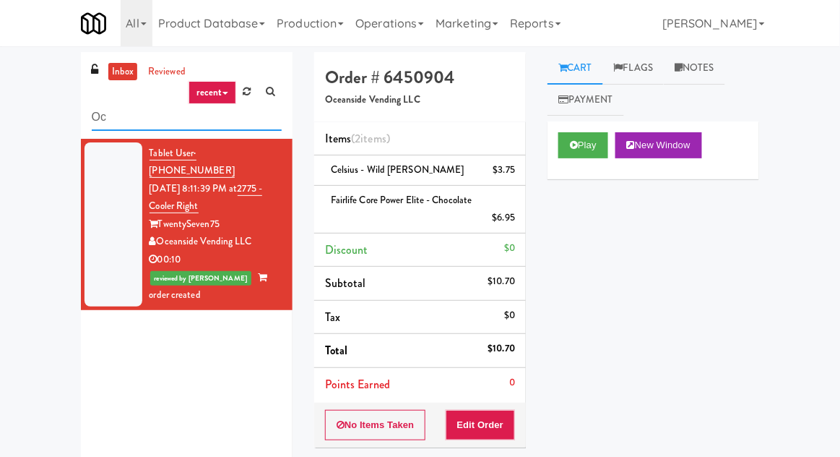
type input "O"
click at [43, 126] on div "inbox reviewed recent all unclear take inventory issue suspicious failed recent…" at bounding box center [420, 323] width 840 height 543
click at [43, 127] on div "inbox reviewed recent all unclear take inventory issue suspicious failed recent…" at bounding box center [420, 323] width 840 height 543
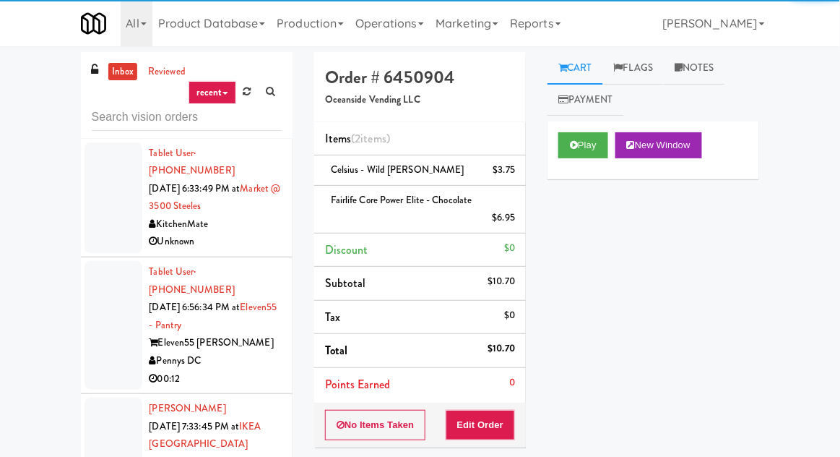
click at [214, 100] on link "recent" at bounding box center [213, 92] width 48 height 23
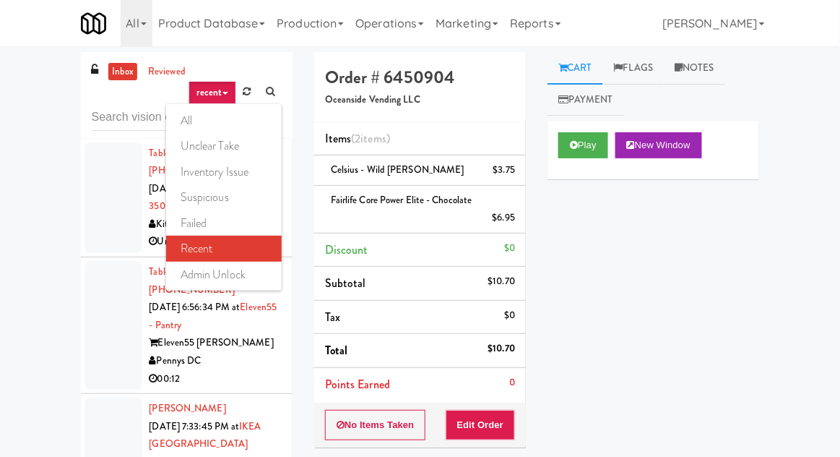
click at [197, 123] on link "all" at bounding box center [224, 121] width 116 height 26
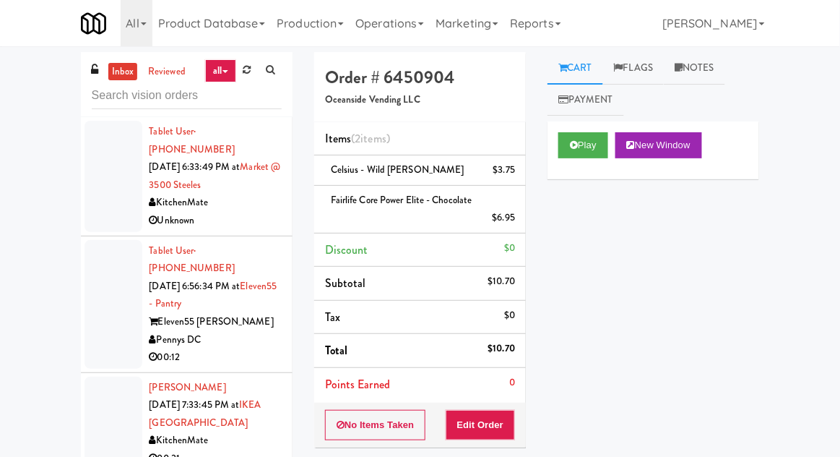
click at [100, 194] on div at bounding box center [114, 176] width 58 height 111
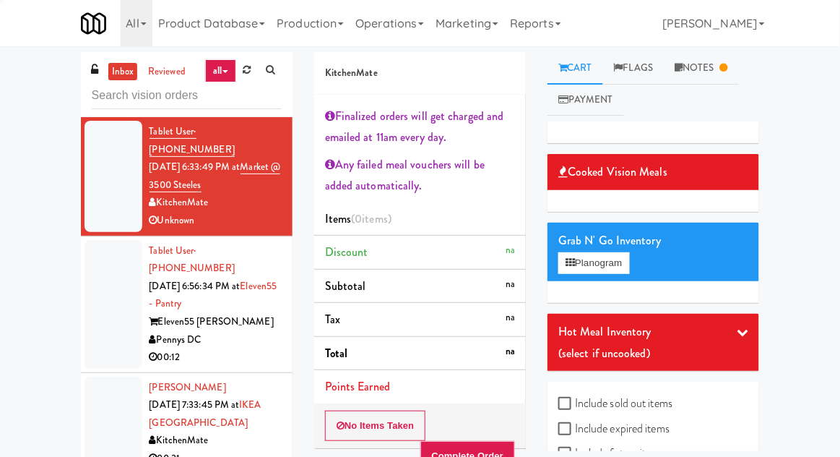
click at [96, 278] on div at bounding box center [114, 304] width 58 height 129
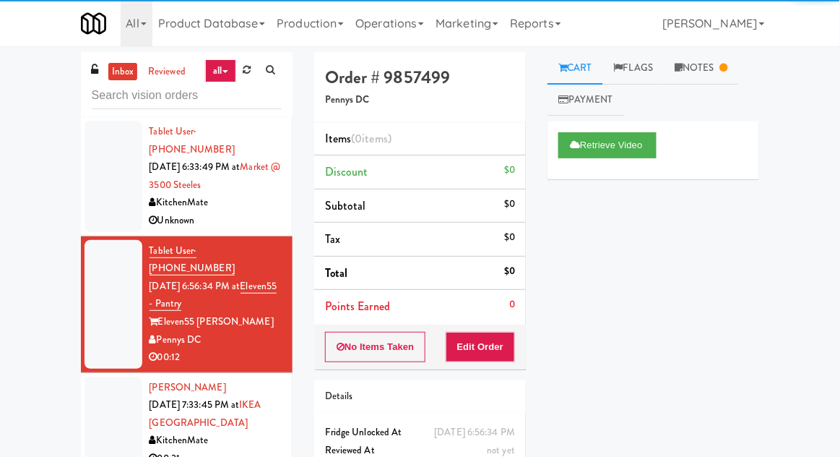
click at [712, 75] on link "Notes" at bounding box center [701, 68] width 75 height 33
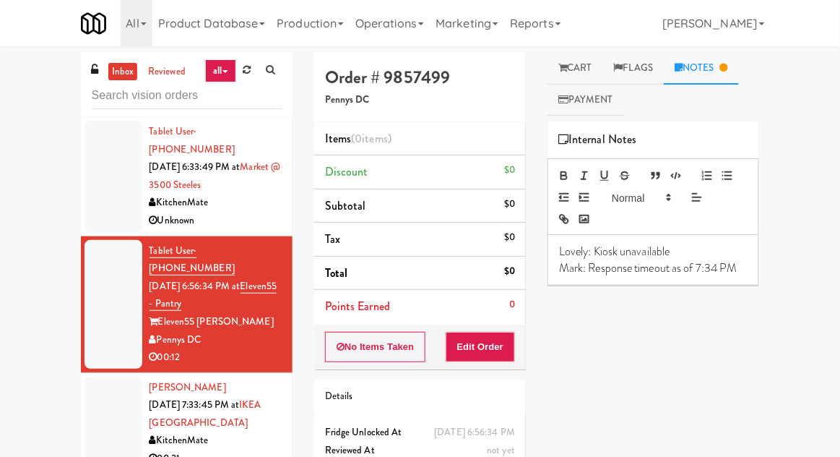
click at [571, 76] on link "Cart" at bounding box center [576, 68] width 56 height 33
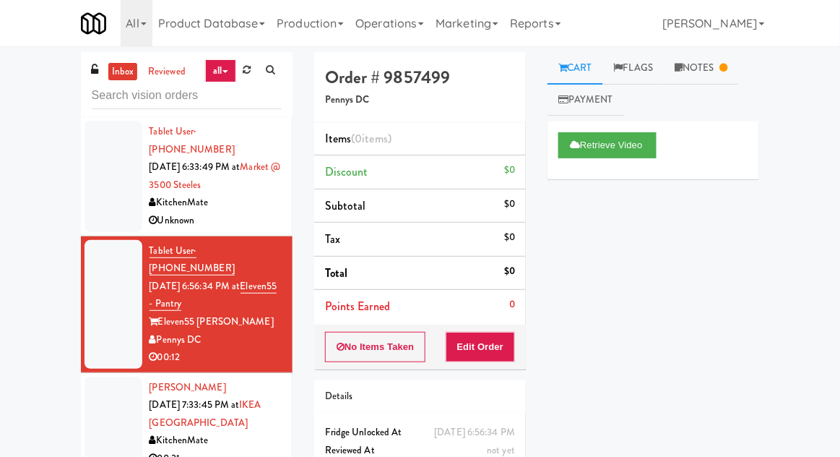
click at [125, 392] on div at bounding box center [114, 422] width 58 height 93
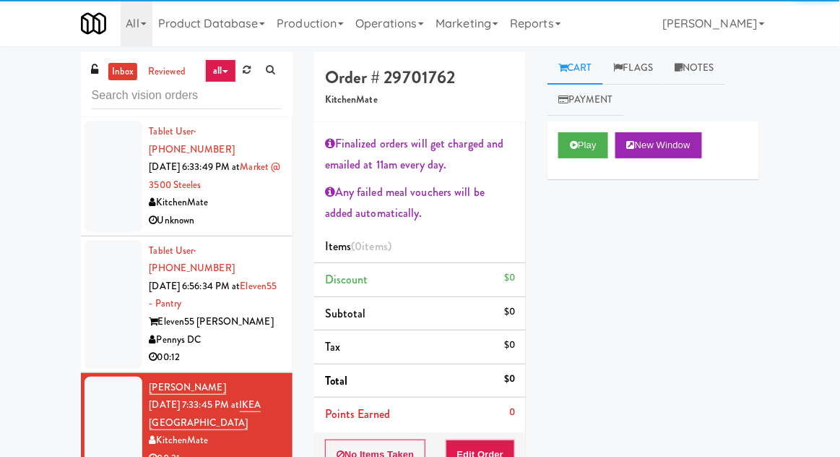
click at [699, 72] on link "Notes" at bounding box center [694, 68] width 61 height 33
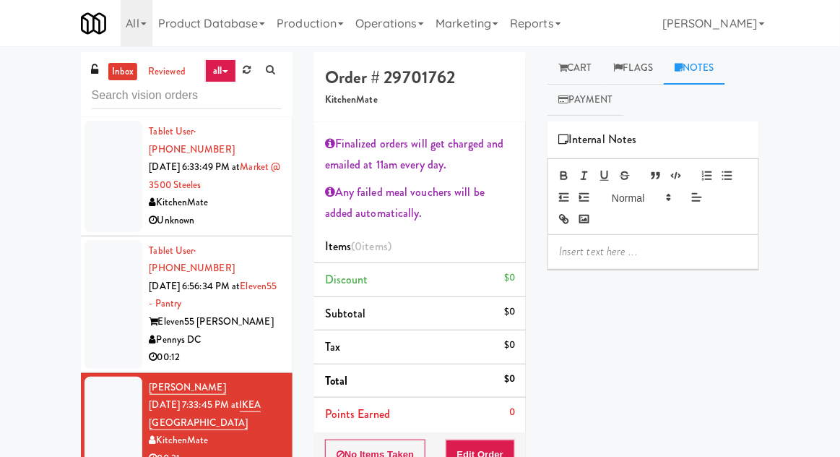
click at [586, 64] on link "Cart" at bounding box center [576, 68] width 56 height 33
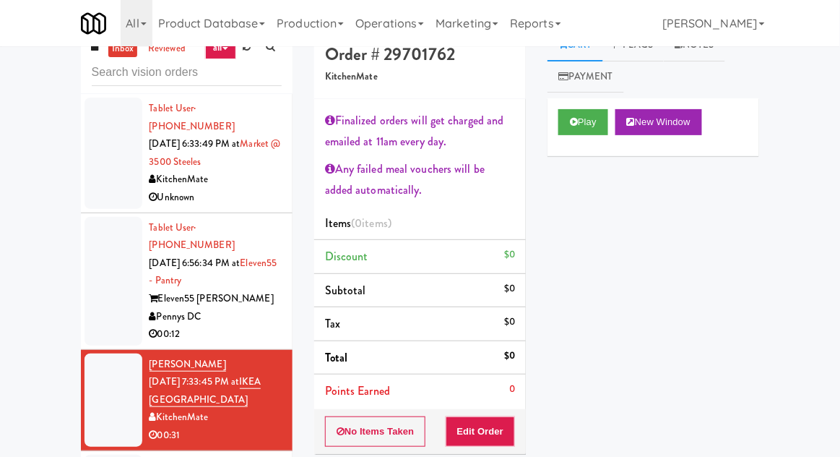
scroll to position [23, 0]
click at [577, 127] on button "Play" at bounding box center [584, 122] width 50 height 26
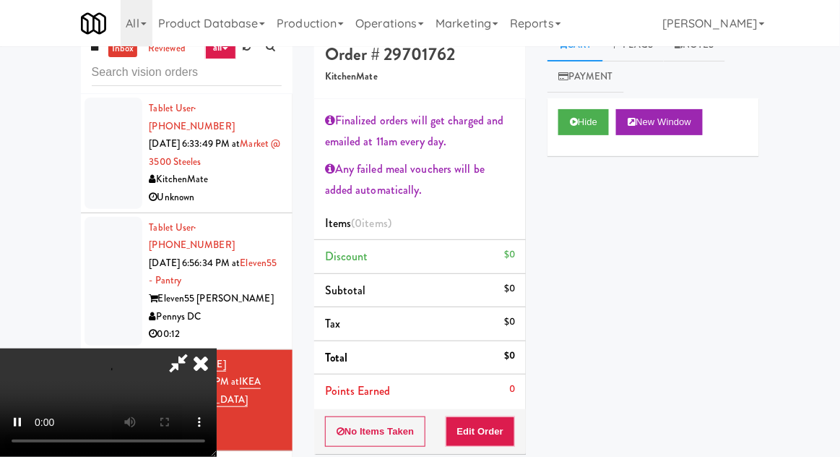
click at [499, 374] on li "Points Earned 0" at bounding box center [420, 390] width 212 height 33
click at [475, 432] on button "Edit Order" at bounding box center [481, 431] width 70 height 30
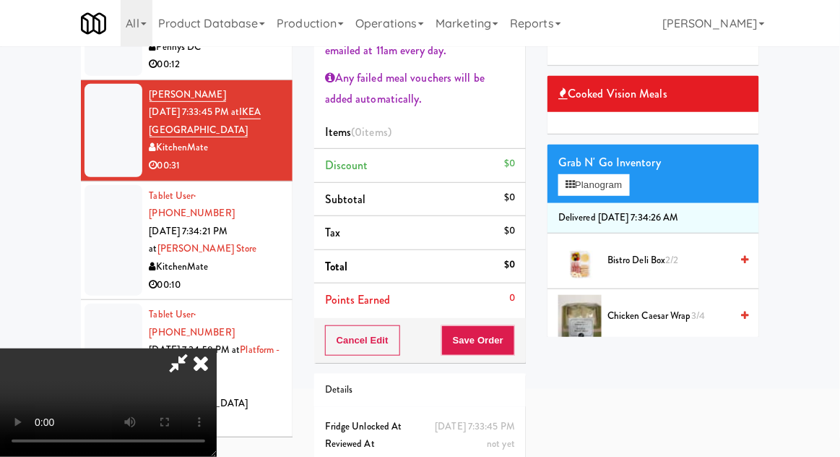
scroll to position [87, 0]
click at [624, 182] on button "Planogram" at bounding box center [594, 185] width 71 height 22
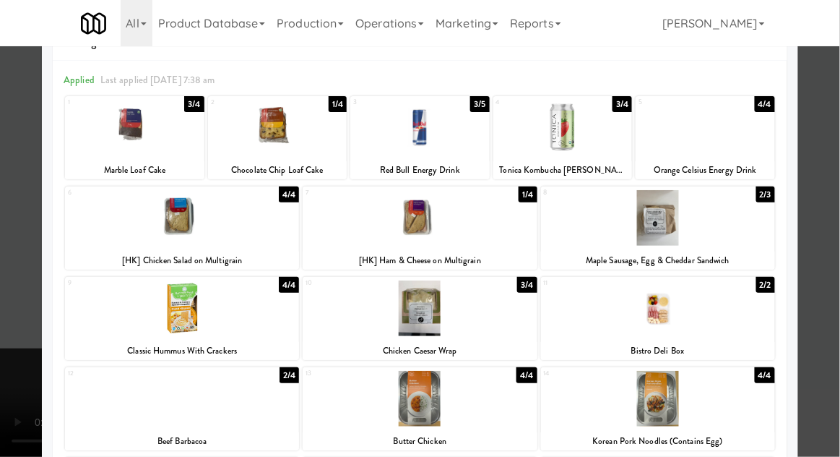
scroll to position [67, 0]
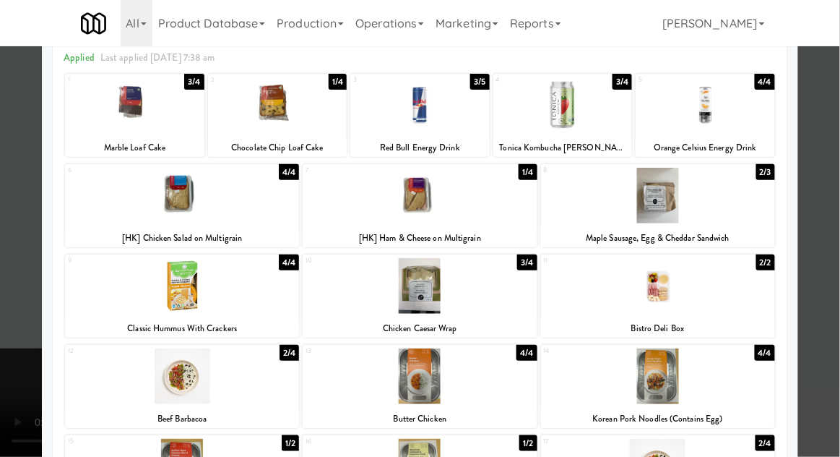
click at [748, 286] on div at bounding box center [658, 286] width 234 height 56
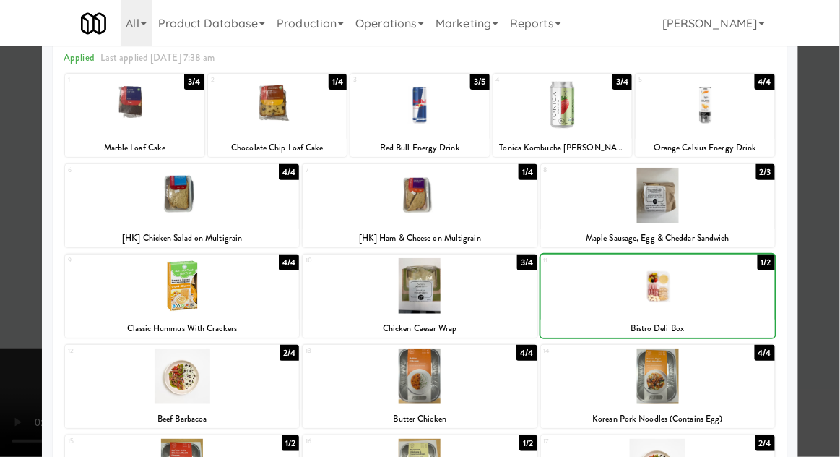
click at [839, 260] on div at bounding box center [420, 228] width 840 height 457
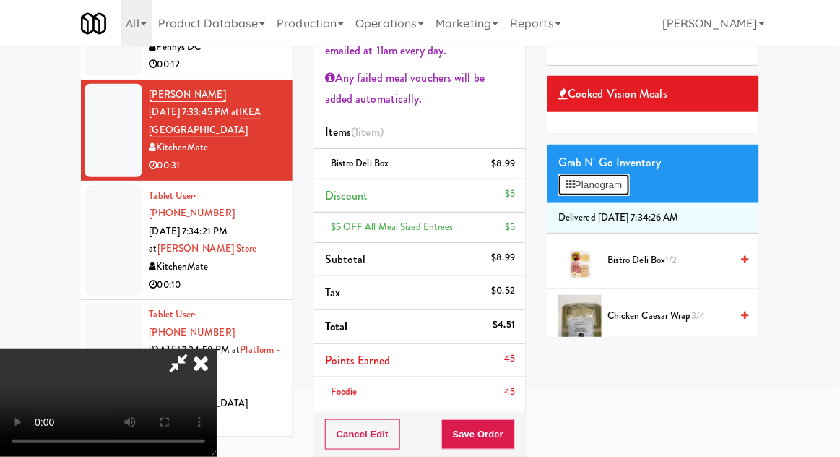
click at [606, 189] on button "Planogram" at bounding box center [594, 185] width 71 height 22
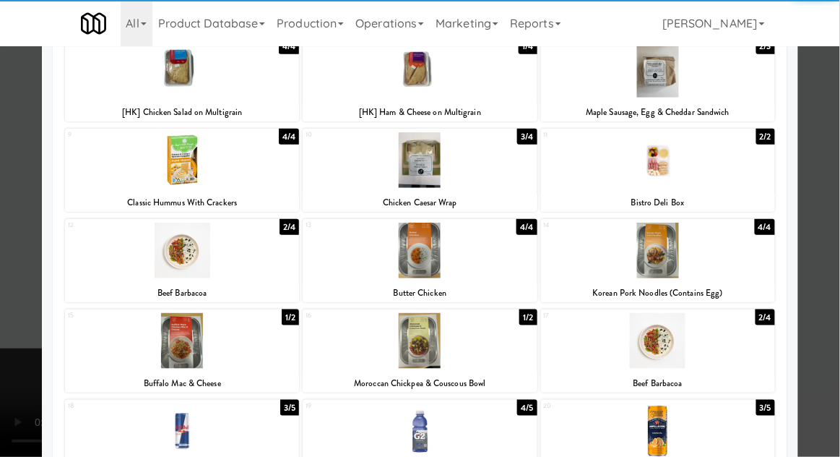
scroll to position [198, 0]
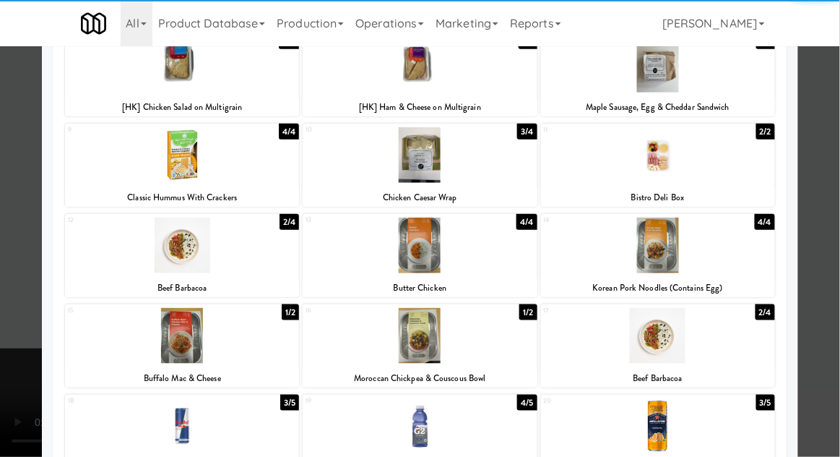
click at [414, 428] on div at bounding box center [420, 426] width 234 height 56
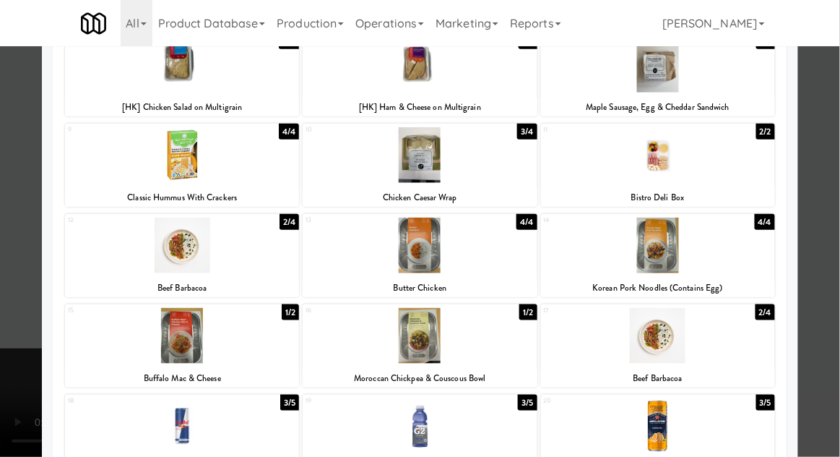
click at [839, 257] on div at bounding box center [420, 228] width 840 height 457
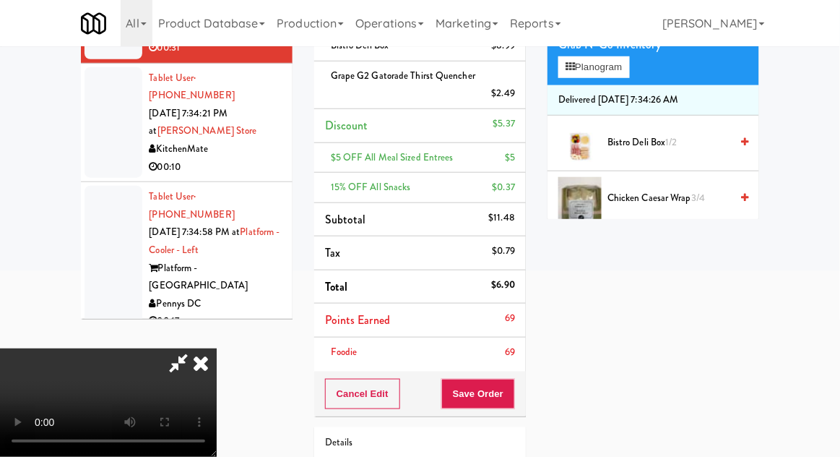
scroll to position [285, 0]
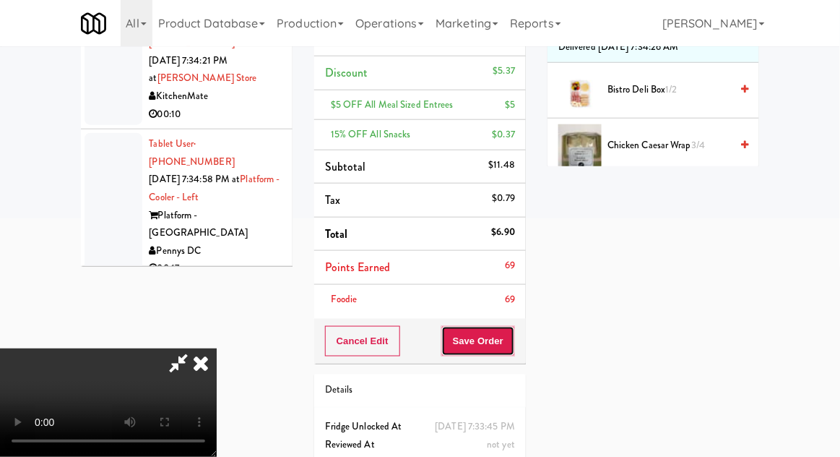
click at [514, 338] on button "Save Order" at bounding box center [478, 341] width 74 height 30
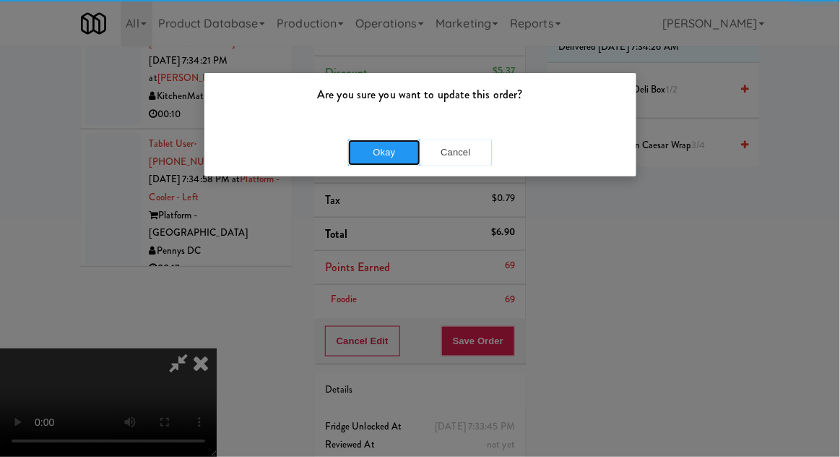
click at [363, 158] on button "Okay" at bounding box center [384, 152] width 72 height 26
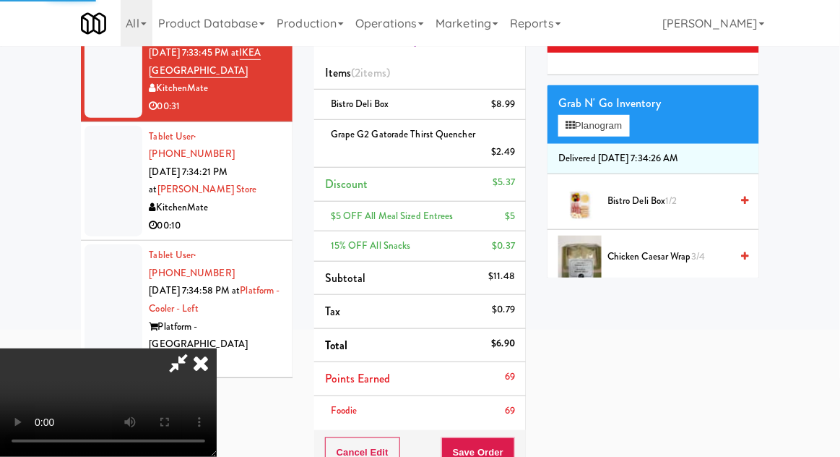
scroll to position [0, 0]
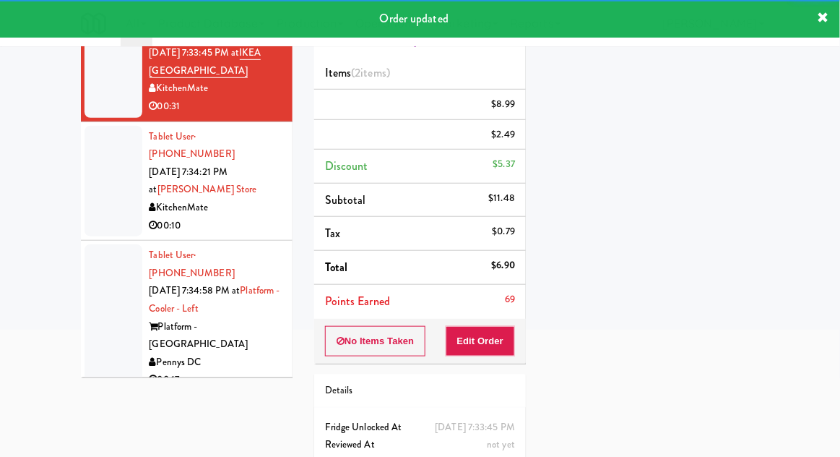
click at [102, 241] on li "Tablet User · (248) 496-3123 [DATE] 7:34:58 PM at Platform - Cooler - Left Plat…" at bounding box center [187, 318] width 212 height 155
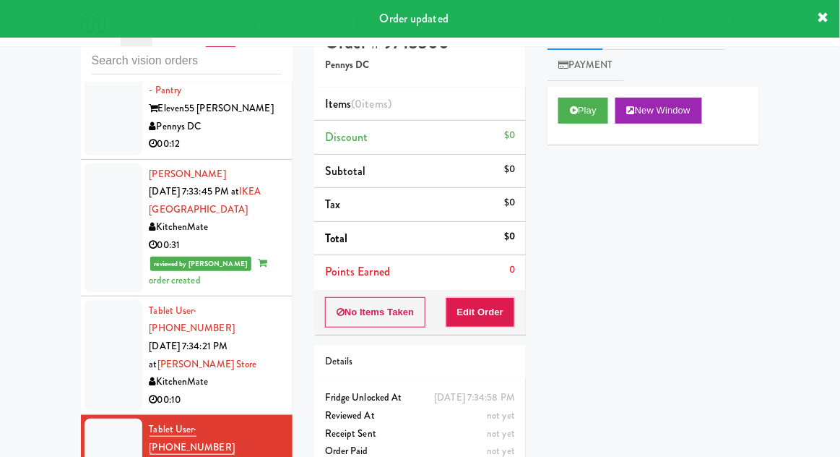
click at [106, 325] on div at bounding box center [114, 355] width 58 height 111
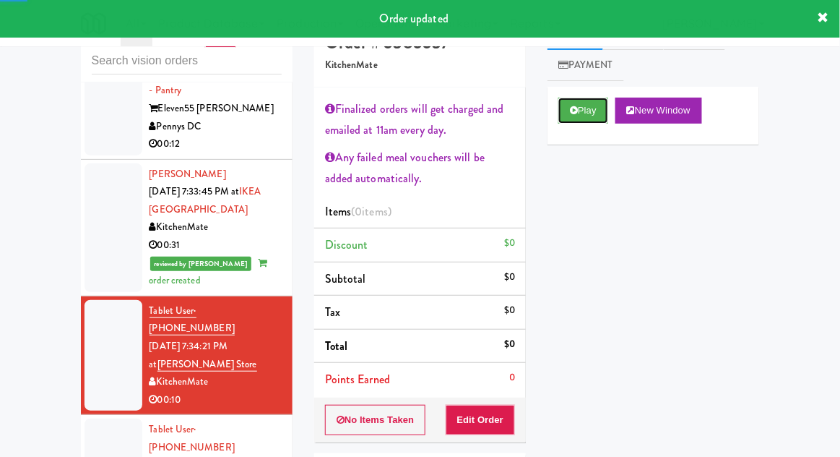
click at [578, 110] on icon at bounding box center [574, 109] width 8 height 9
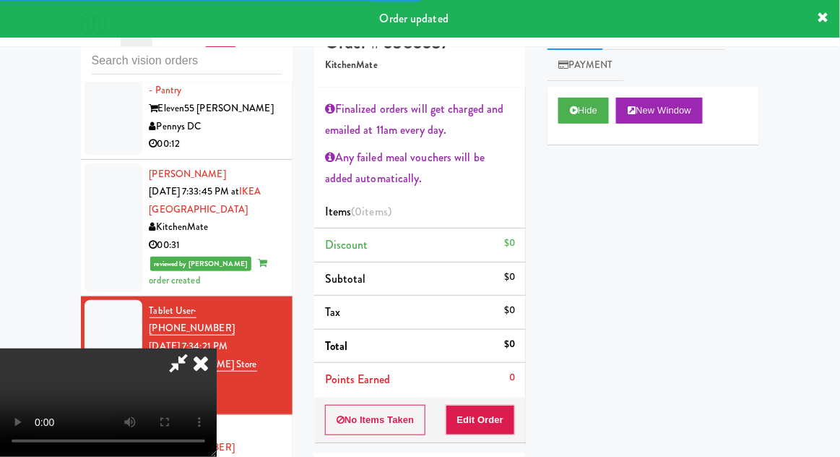
click at [499, 376] on li "Points Earned 0" at bounding box center [420, 379] width 212 height 33
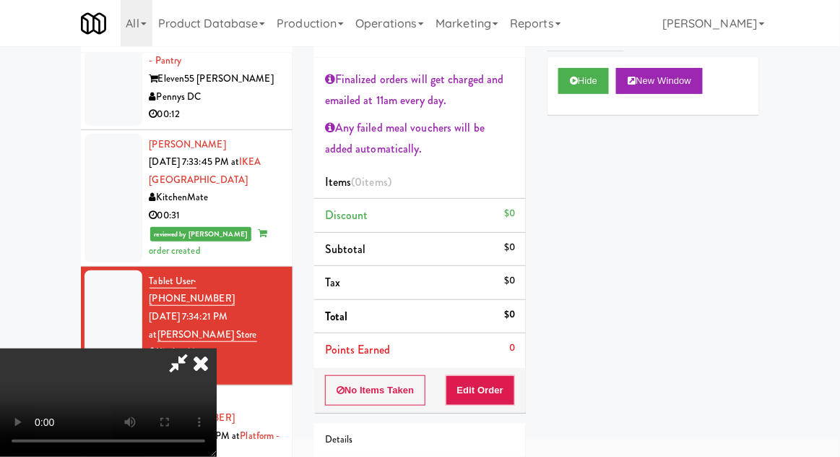
scroll to position [62, 0]
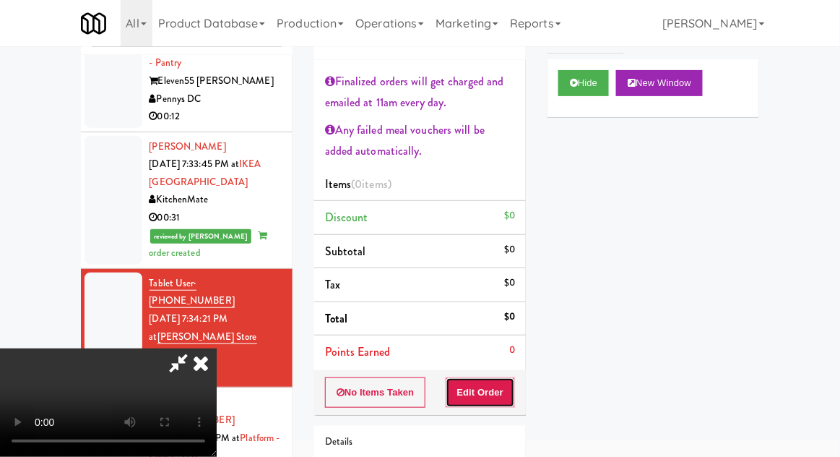
click at [480, 401] on button "Edit Order" at bounding box center [481, 392] width 70 height 30
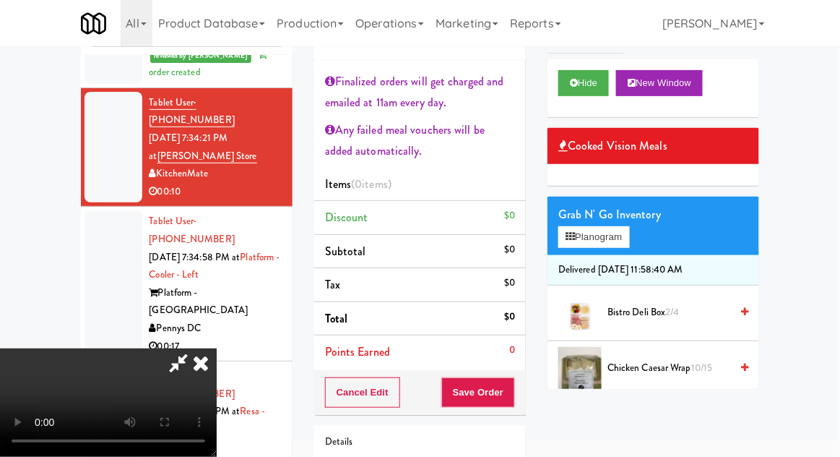
scroll to position [0, 0]
click at [626, 230] on button "Planogram" at bounding box center [594, 237] width 71 height 22
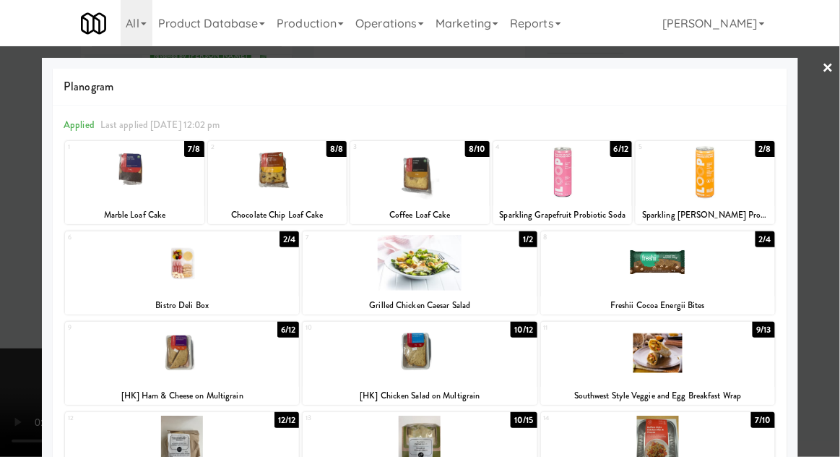
click at [382, 357] on div at bounding box center [420, 353] width 234 height 56
click at [839, 240] on div at bounding box center [420, 228] width 840 height 457
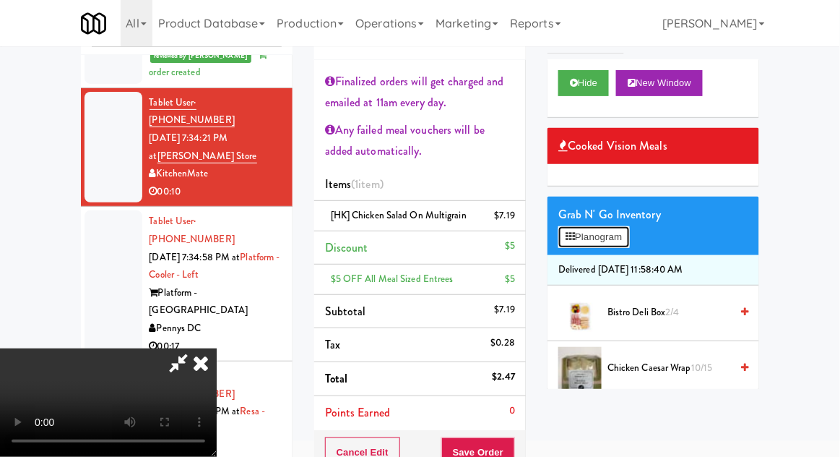
click at [621, 247] on button "Planogram" at bounding box center [594, 237] width 71 height 22
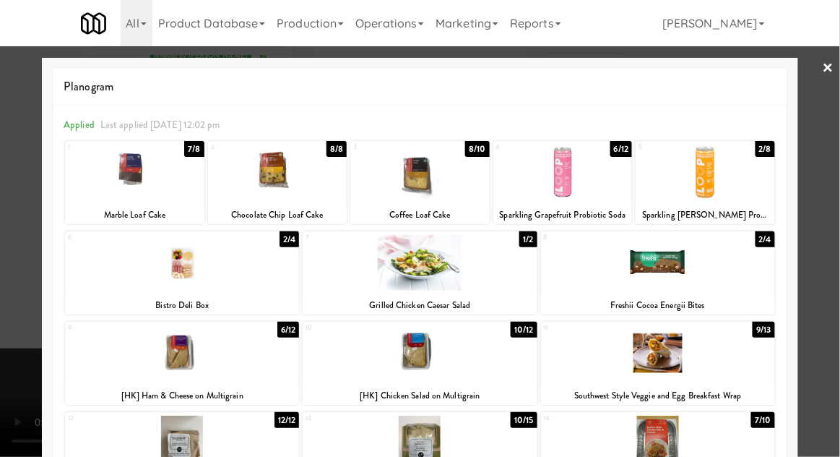
click at [837, 245] on div at bounding box center [420, 228] width 840 height 457
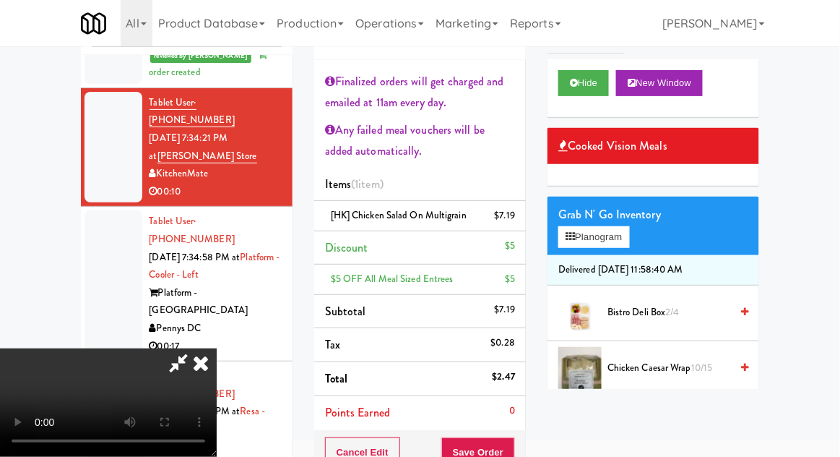
scroll to position [87, 0]
click at [523, 456] on div "Cancel Edit Save Order" at bounding box center [420, 452] width 212 height 45
click at [513, 456] on button "Save Order" at bounding box center [478, 452] width 74 height 30
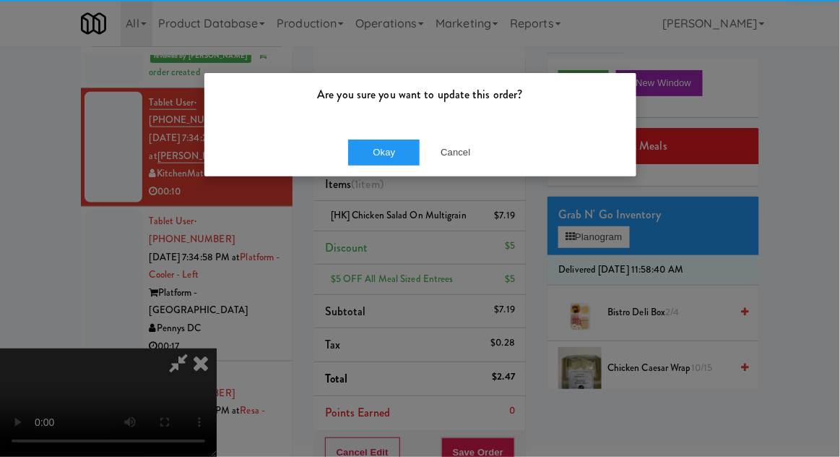
click at [381, 173] on div "Okay Cancel" at bounding box center [420, 152] width 432 height 48
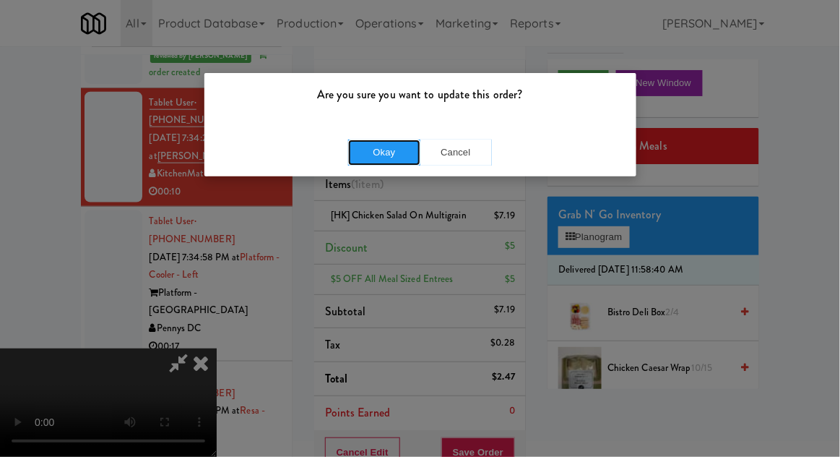
click at [376, 163] on button "Okay" at bounding box center [384, 152] width 72 height 26
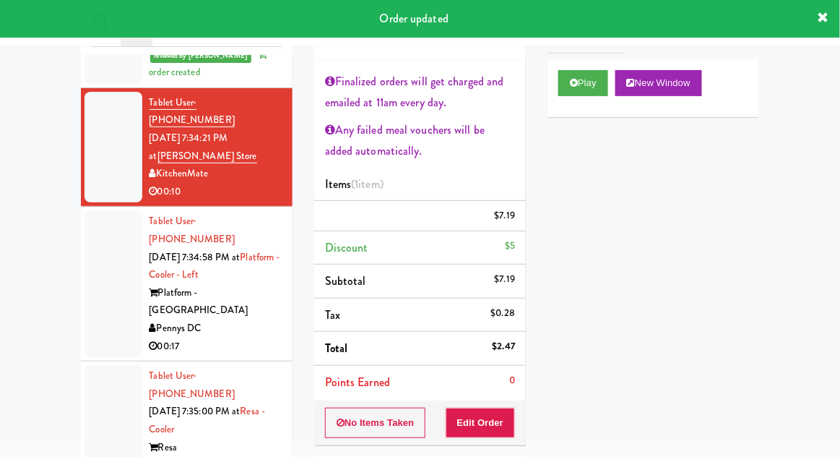
scroll to position [0, 0]
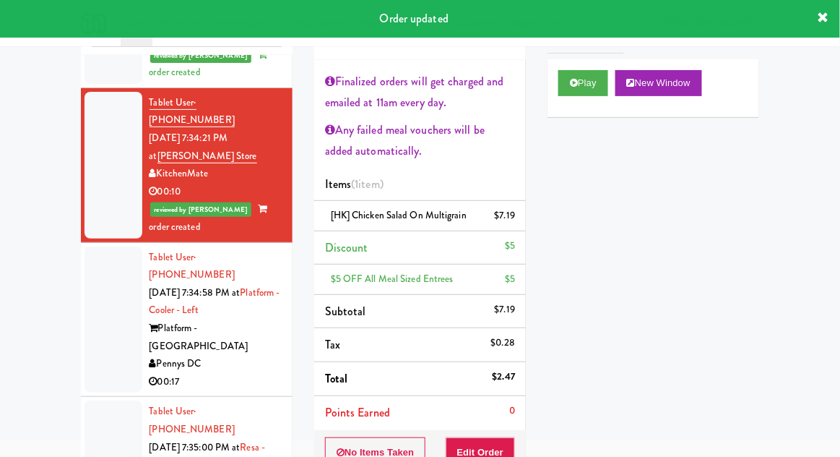
click at [95, 270] on div at bounding box center [114, 319] width 58 height 147
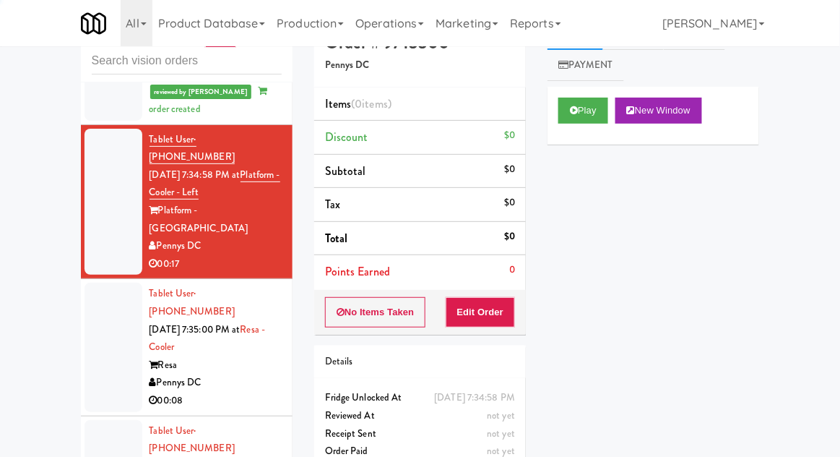
scroll to position [510, 0]
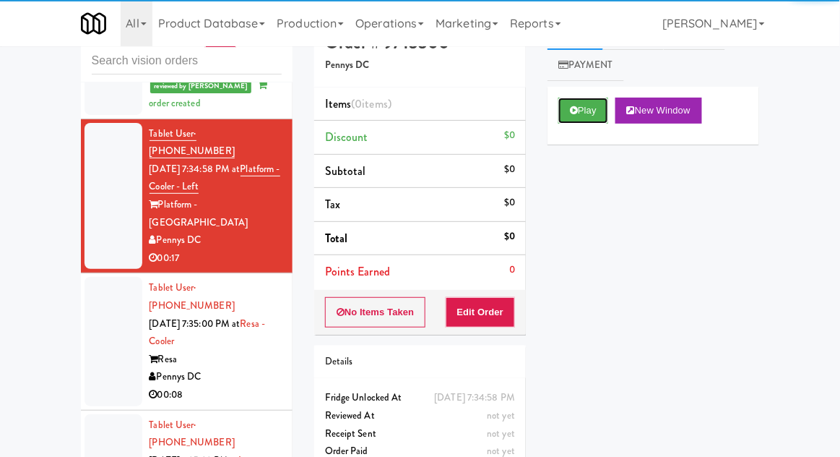
click at [572, 119] on button "Play" at bounding box center [584, 111] width 50 height 26
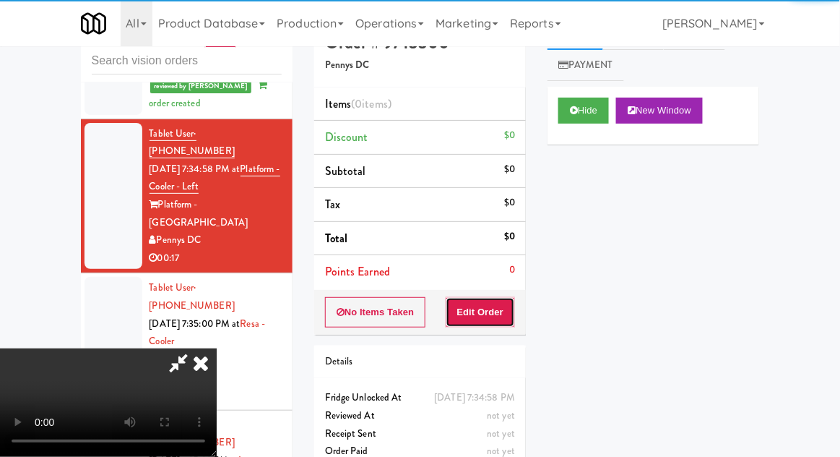
click at [487, 322] on button "Edit Order" at bounding box center [481, 312] width 70 height 30
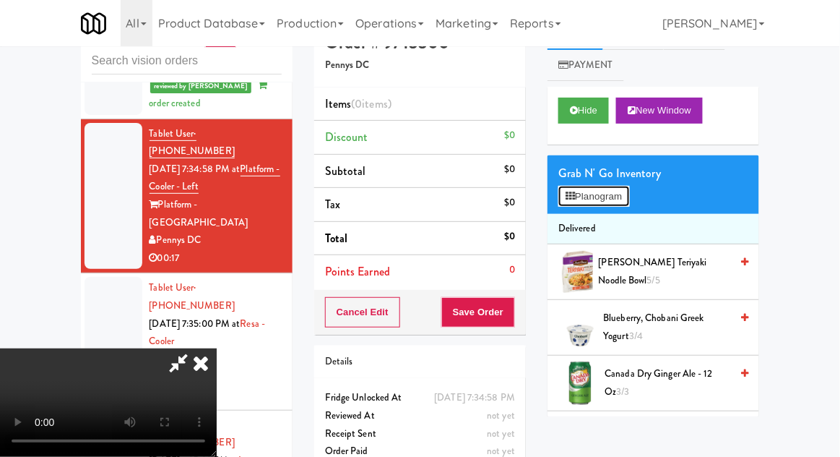
click at [619, 204] on button "Planogram" at bounding box center [594, 197] width 71 height 22
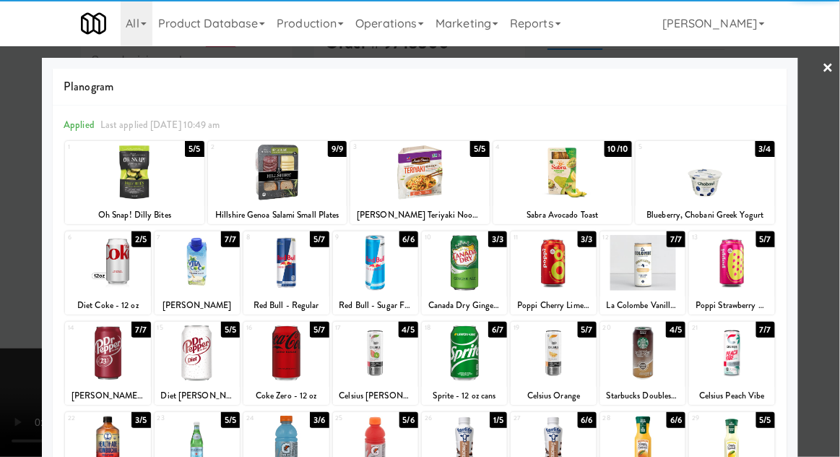
click at [385, 272] on div at bounding box center [375, 263] width 85 height 56
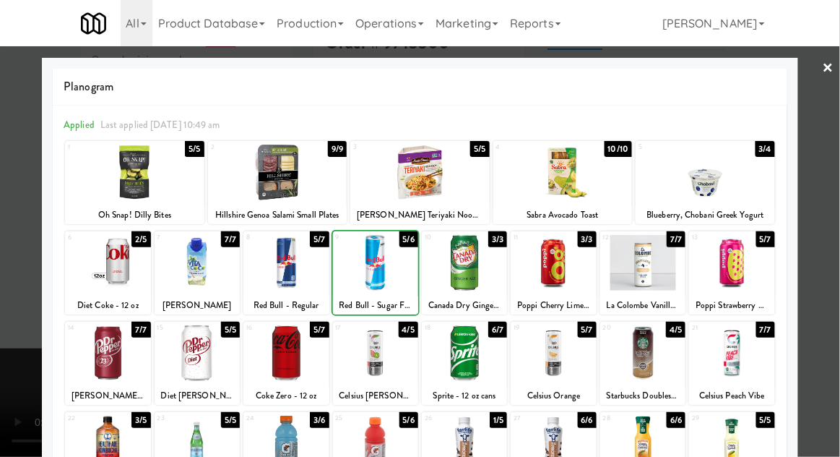
click at [837, 247] on div at bounding box center [420, 228] width 840 height 457
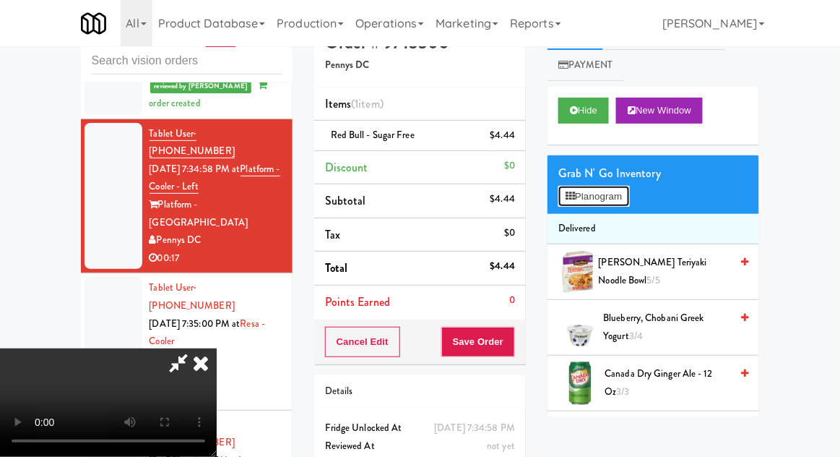
click at [622, 194] on button "Planogram" at bounding box center [594, 197] width 71 height 22
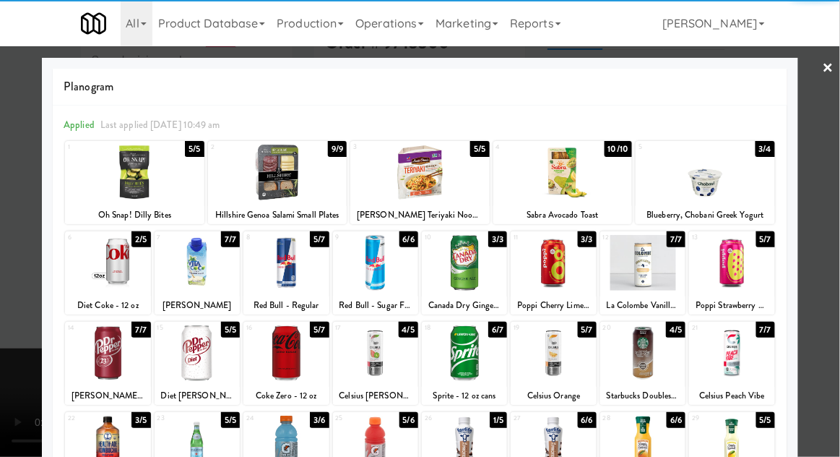
click at [113, 272] on div at bounding box center [107, 263] width 85 height 56
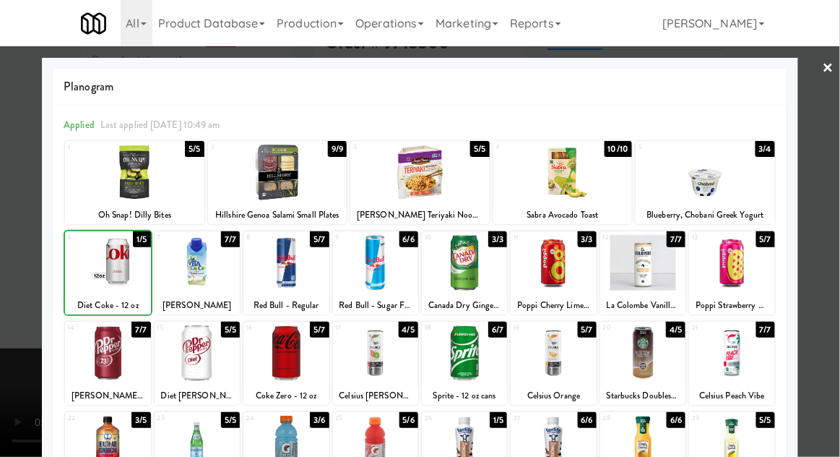
click at [839, 232] on div at bounding box center [420, 228] width 840 height 457
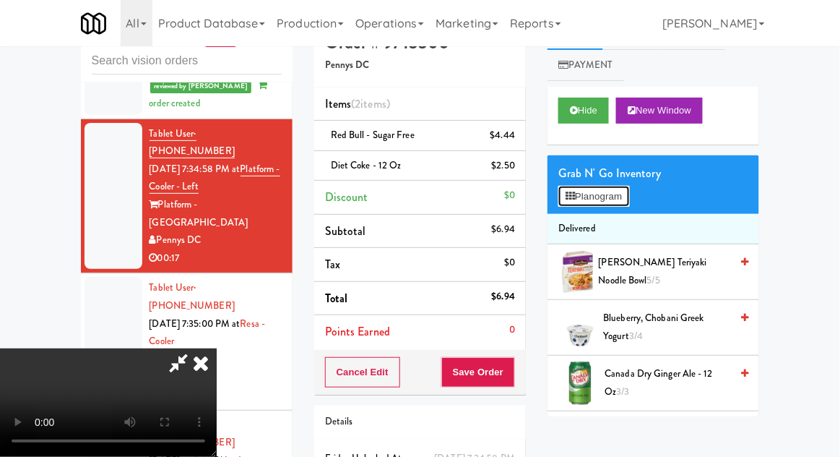
click at [622, 188] on button "Planogram" at bounding box center [594, 197] width 71 height 22
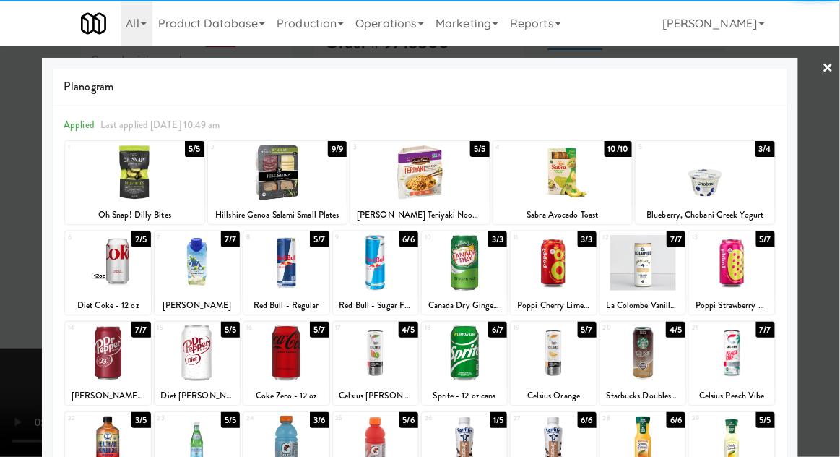
click at [285, 445] on div at bounding box center [286, 443] width 85 height 56
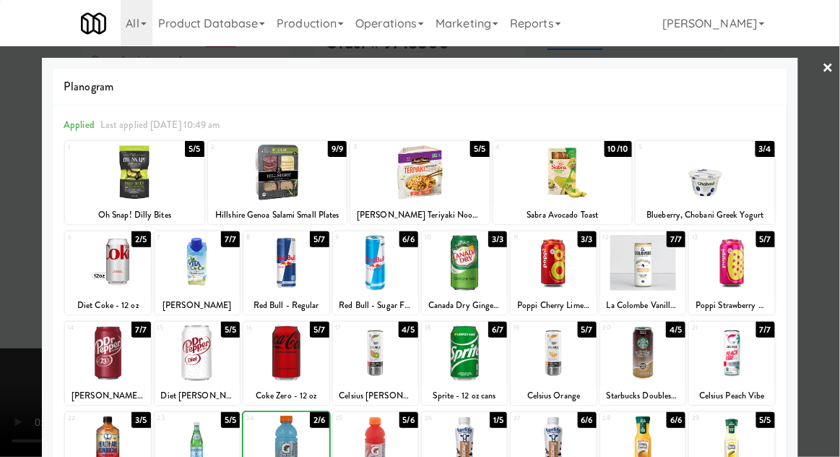
click at [835, 246] on div at bounding box center [420, 228] width 840 height 457
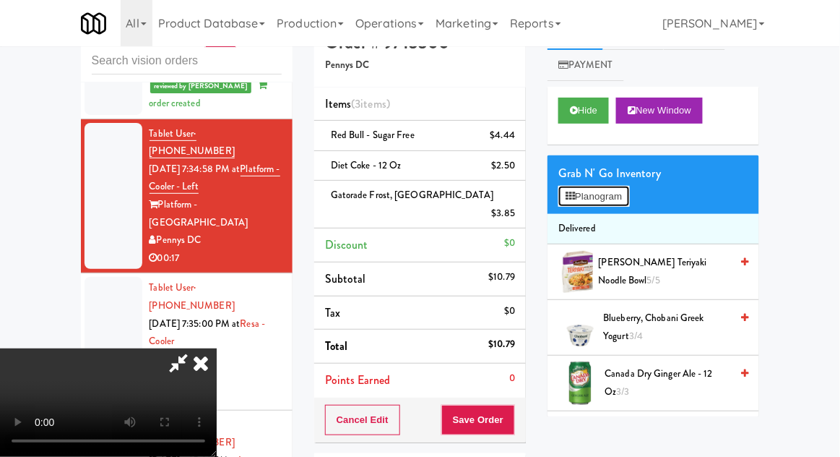
click at [620, 194] on button "Planogram" at bounding box center [594, 197] width 71 height 22
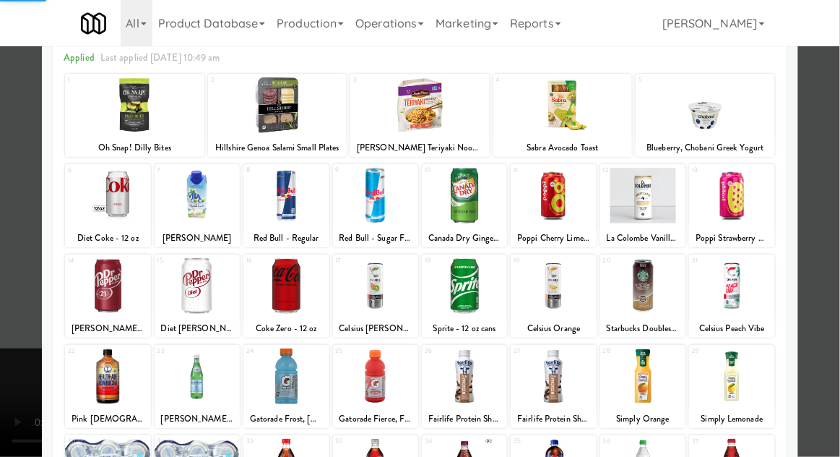
scroll to position [114, 0]
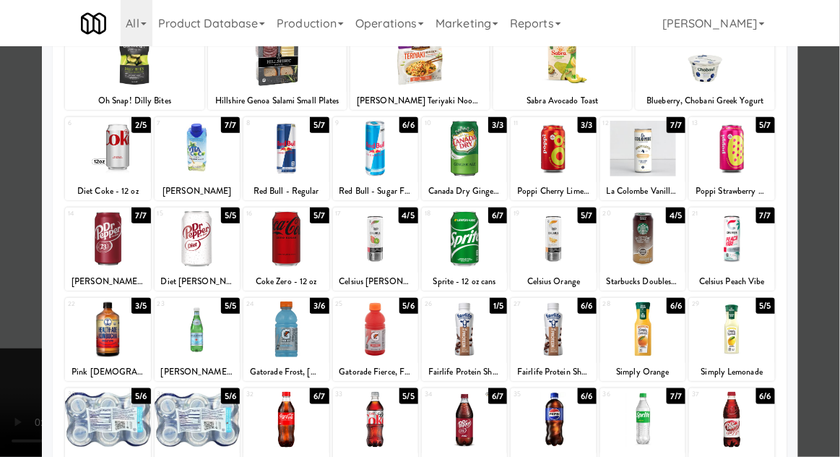
click at [466, 255] on div at bounding box center [464, 239] width 85 height 56
click at [837, 252] on div at bounding box center [420, 228] width 840 height 457
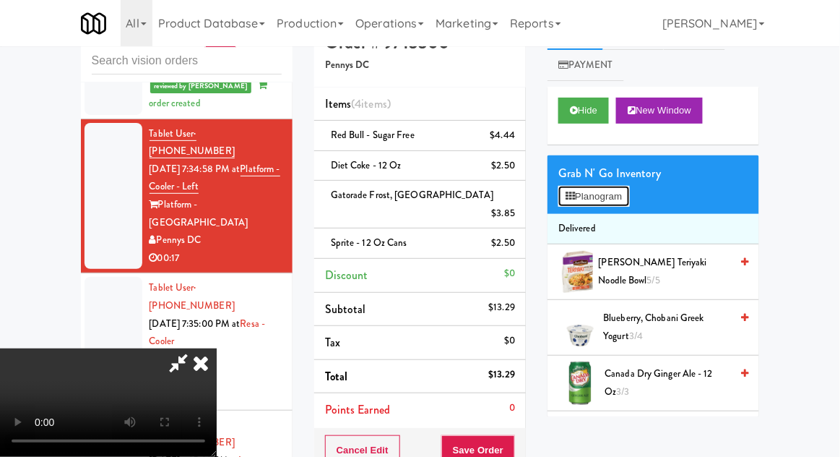
click at [619, 204] on button "Planogram" at bounding box center [594, 197] width 71 height 22
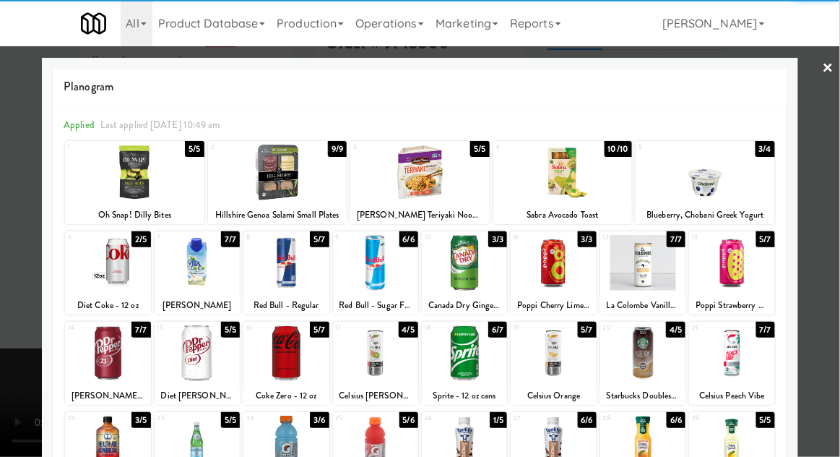
click at [275, 361] on div at bounding box center [286, 353] width 85 height 56
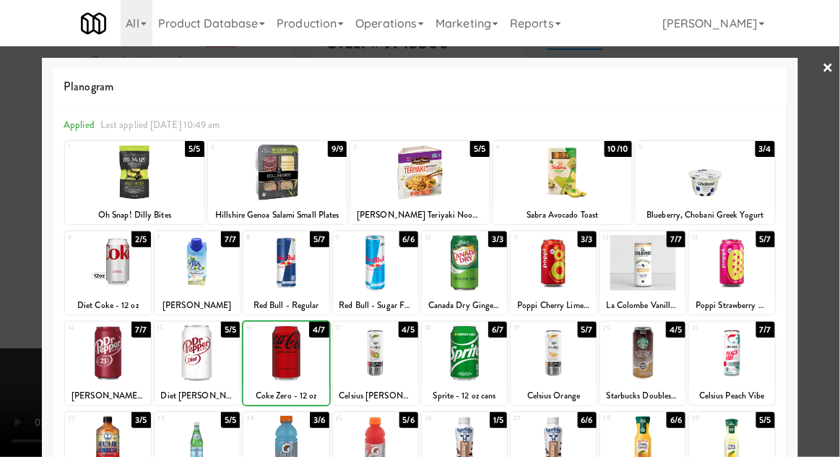
click at [835, 249] on div at bounding box center [420, 228] width 840 height 457
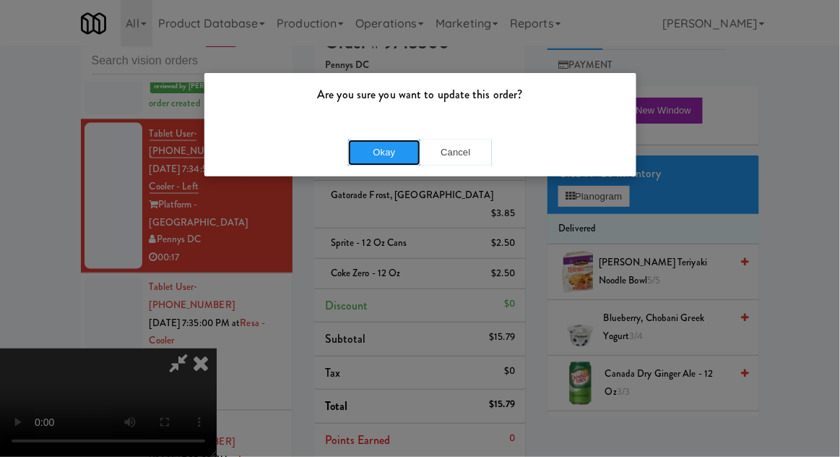
click at [373, 160] on button "Okay" at bounding box center [384, 152] width 72 height 26
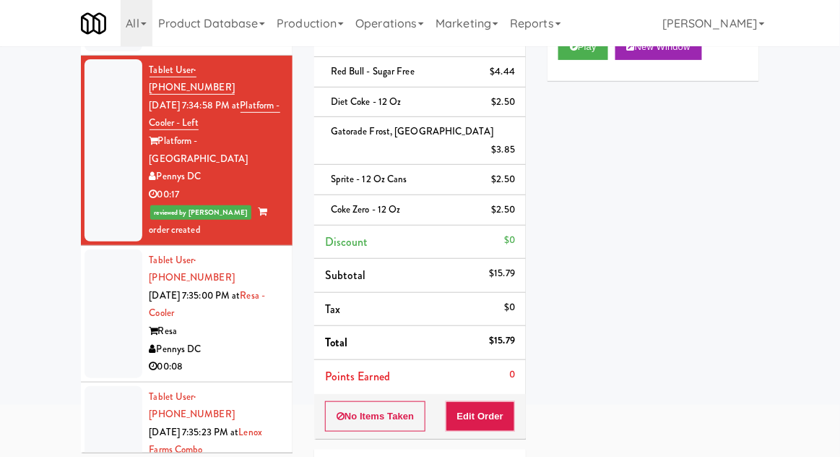
scroll to position [104, 0]
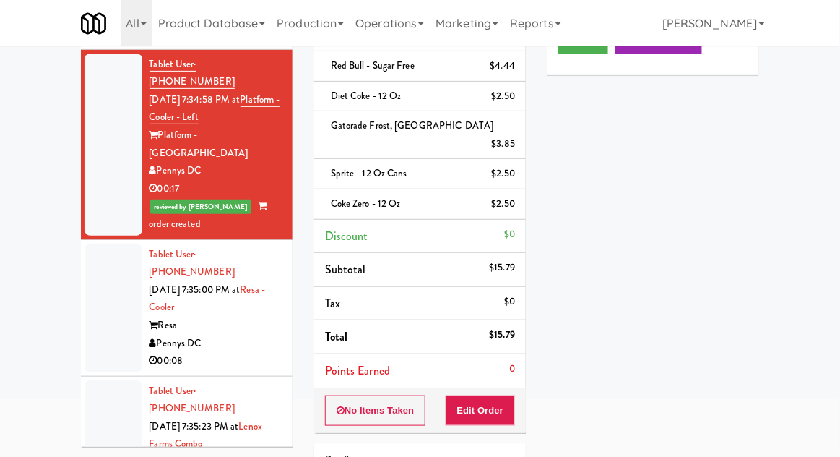
click at [90, 254] on div at bounding box center [114, 308] width 58 height 129
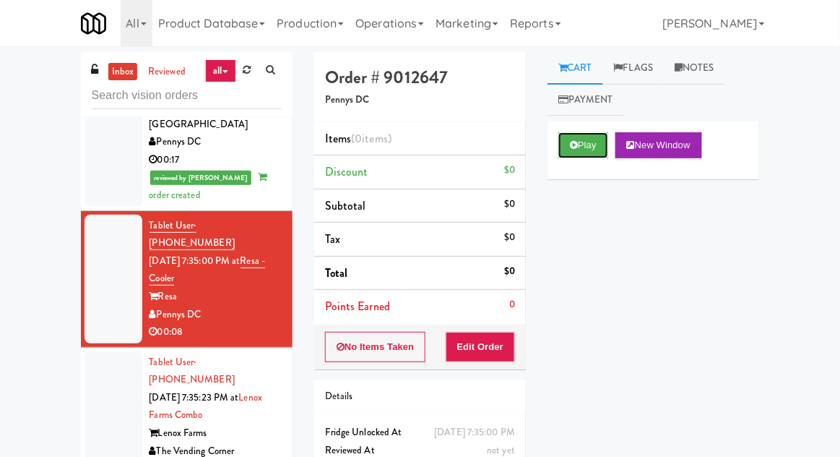
click at [569, 151] on button "Play" at bounding box center [584, 145] width 50 height 26
click at [496, 345] on button "Edit Order" at bounding box center [481, 347] width 70 height 30
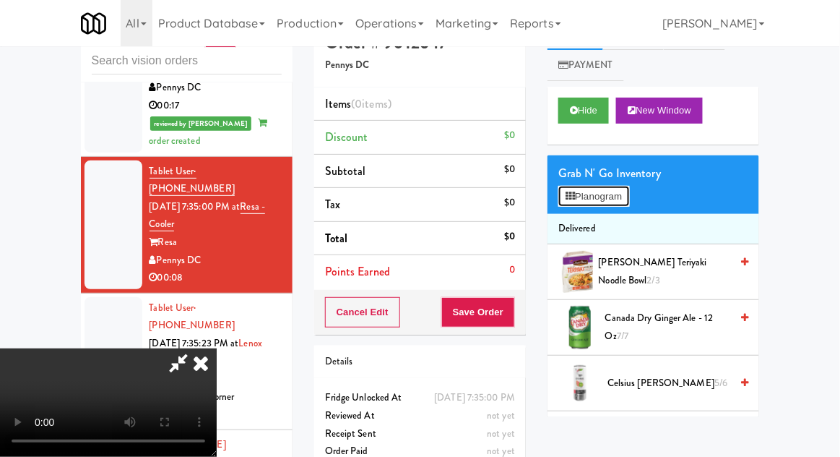
click at [629, 200] on button "Planogram" at bounding box center [594, 197] width 71 height 22
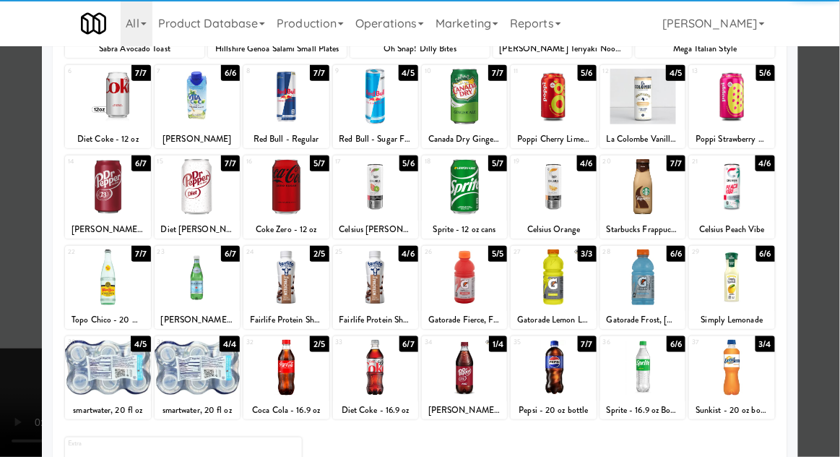
scroll to position [167, 0]
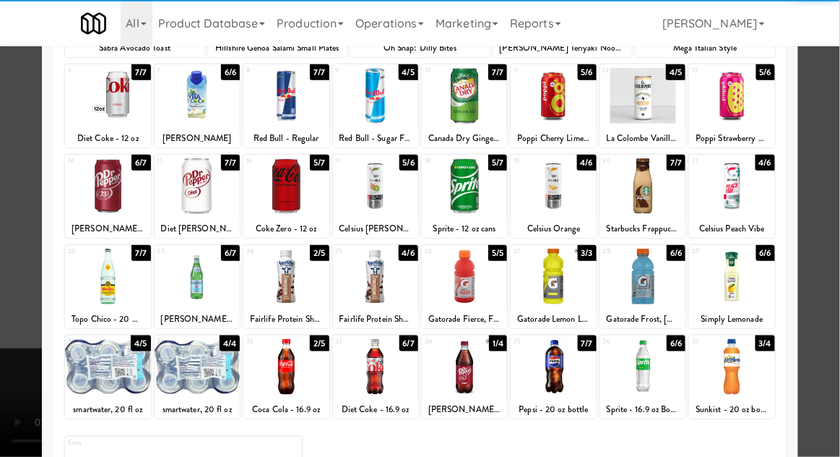
click at [467, 379] on div at bounding box center [464, 367] width 85 height 56
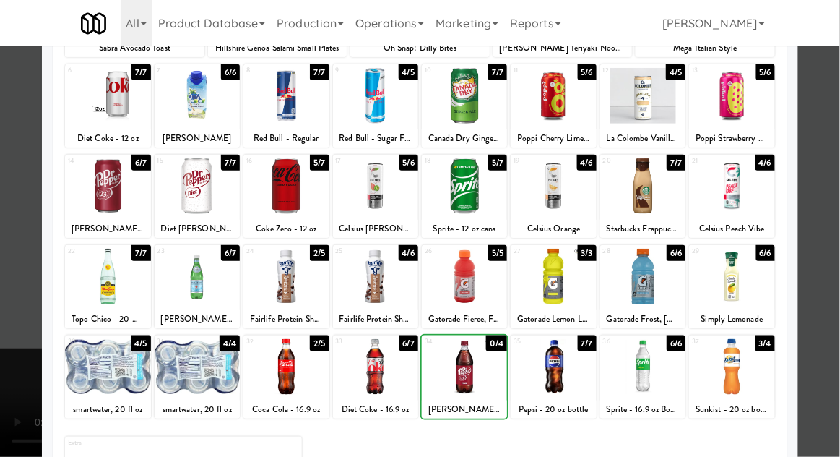
click at [836, 178] on div at bounding box center [420, 228] width 840 height 457
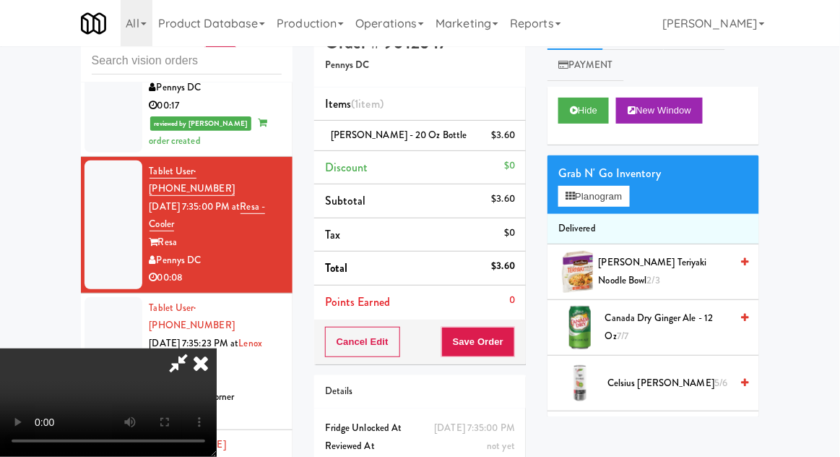
scroll to position [53, 0]
click at [629, 198] on button "Planogram" at bounding box center [594, 197] width 71 height 22
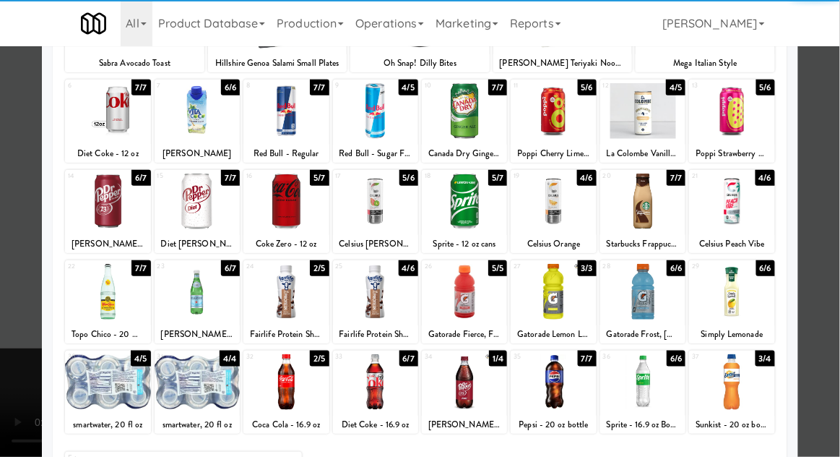
scroll to position [151, 0]
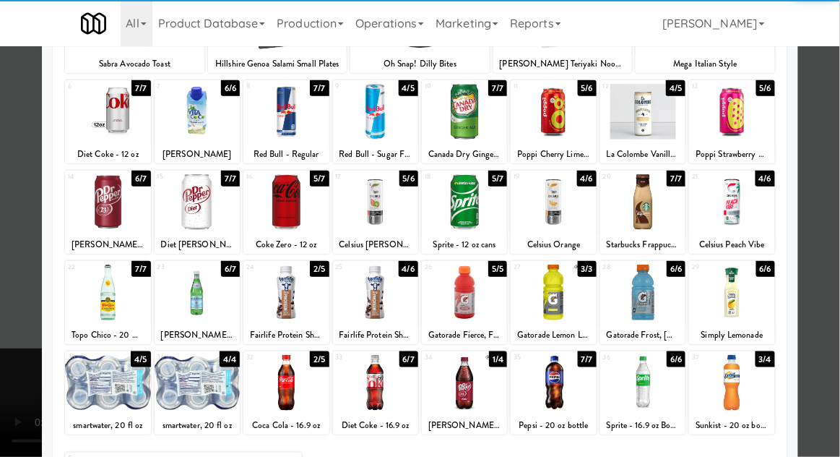
click at [647, 382] on div at bounding box center [642, 383] width 85 height 56
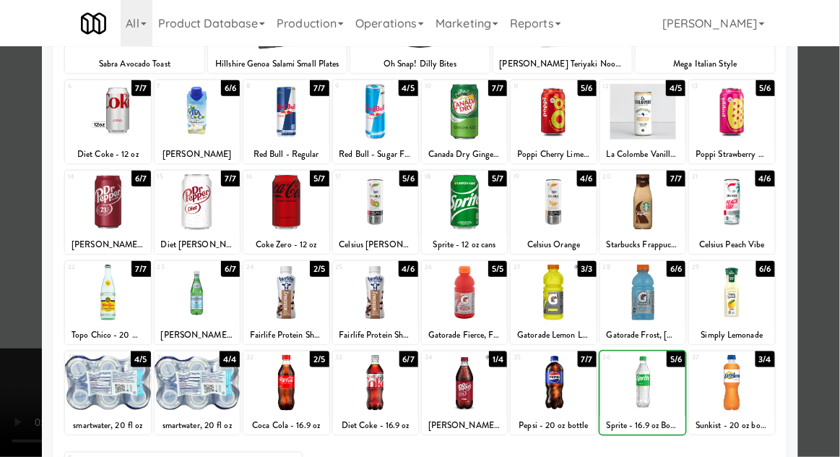
click at [839, 174] on div at bounding box center [420, 228] width 840 height 457
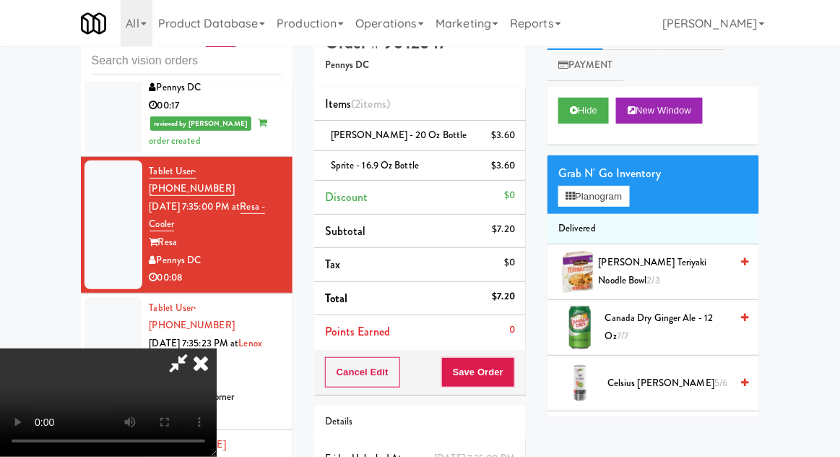
scroll to position [66, 0]
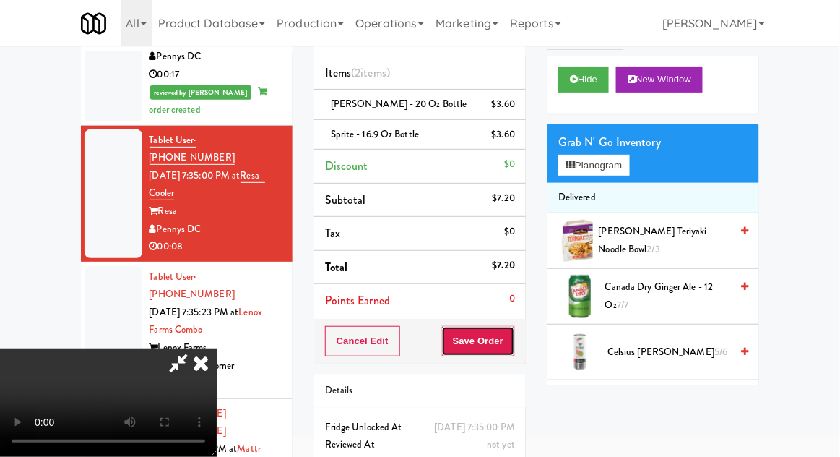
click at [514, 348] on button "Save Order" at bounding box center [478, 341] width 74 height 30
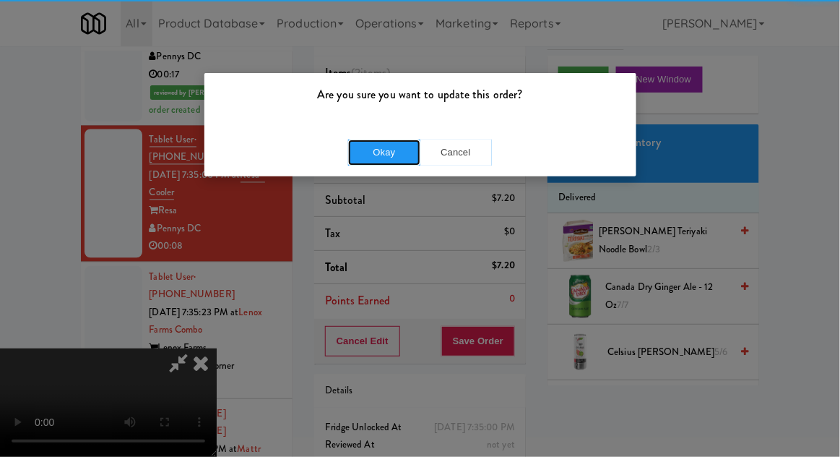
click at [386, 152] on button "Okay" at bounding box center [384, 152] width 72 height 26
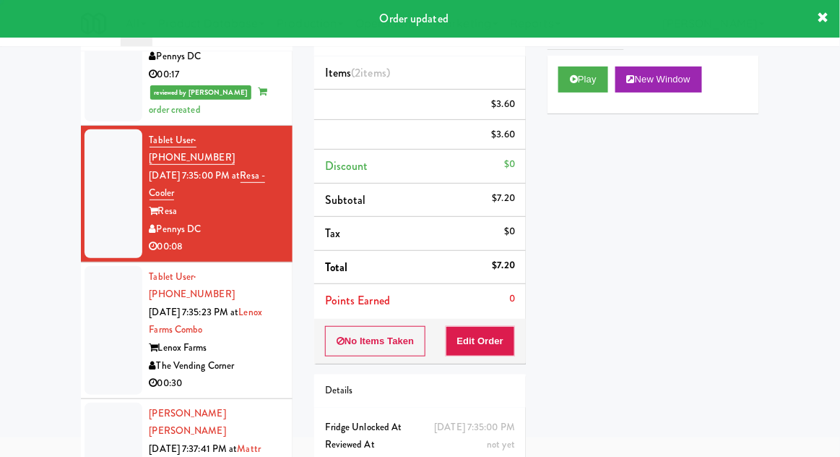
scroll to position [0, 0]
click at [97, 266] on div at bounding box center [114, 330] width 58 height 129
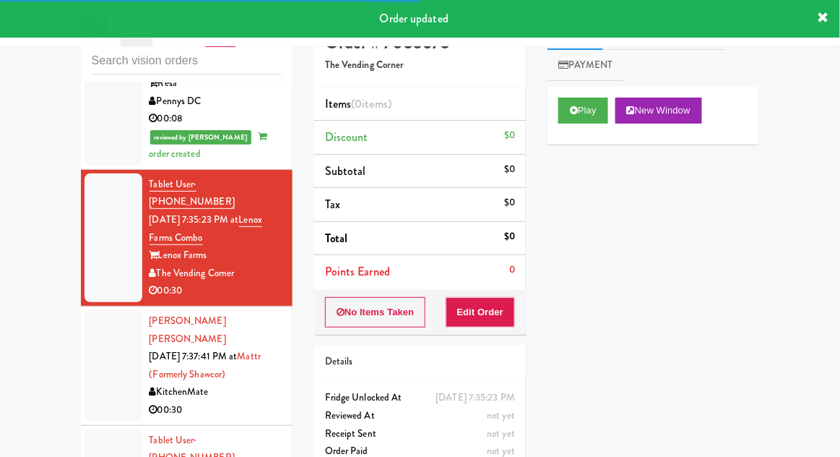
scroll to position [822, 0]
click at [572, 116] on button "Play" at bounding box center [584, 111] width 50 height 26
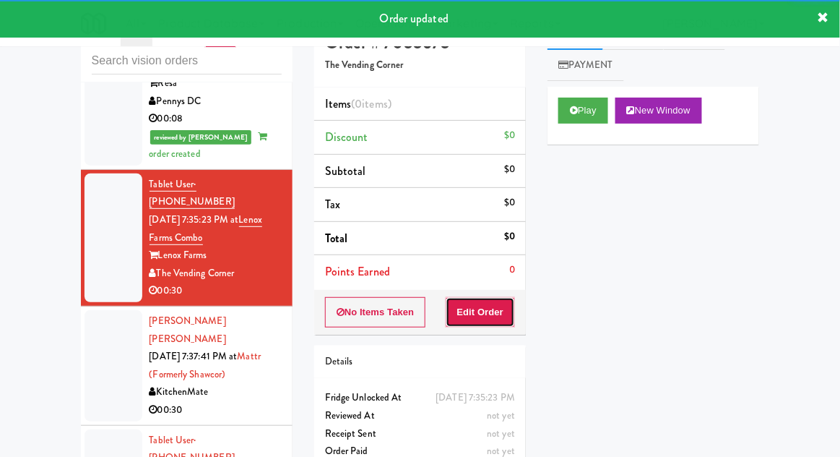
click at [482, 322] on button "Edit Order" at bounding box center [481, 312] width 70 height 30
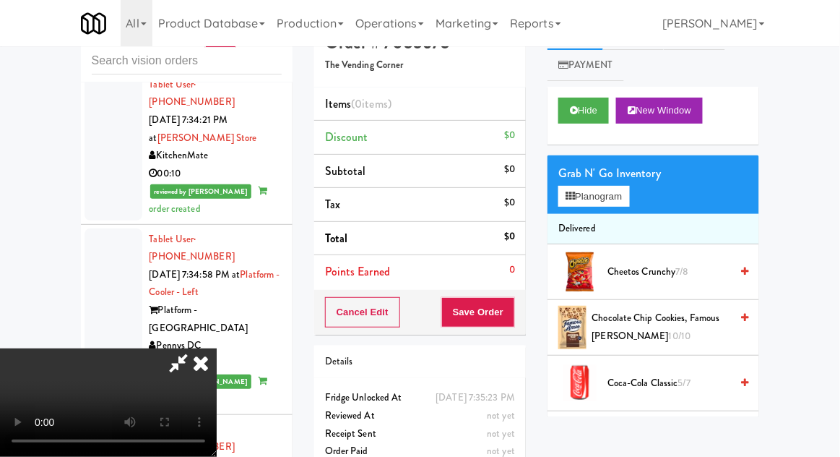
scroll to position [53, 0]
click at [629, 199] on button "Planogram" at bounding box center [594, 197] width 71 height 22
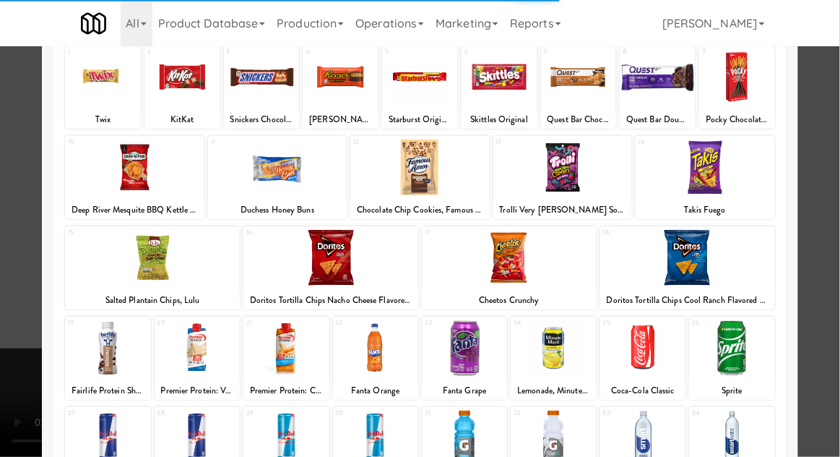
scroll to position [160, 0]
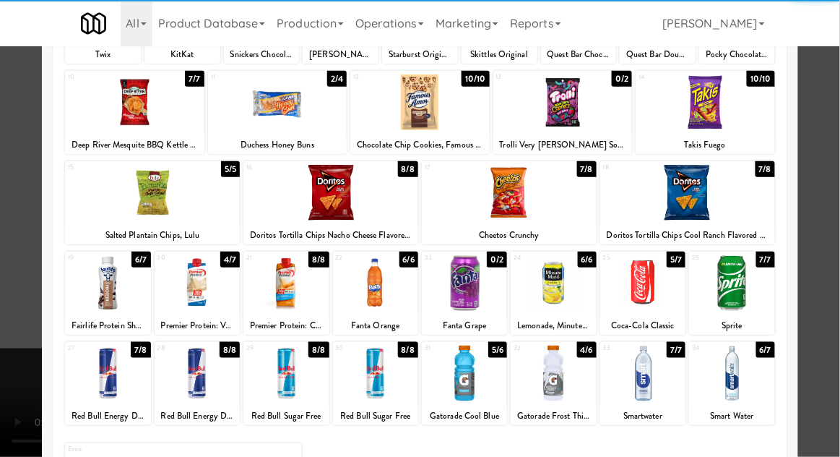
click at [561, 387] on div at bounding box center [553, 373] width 85 height 56
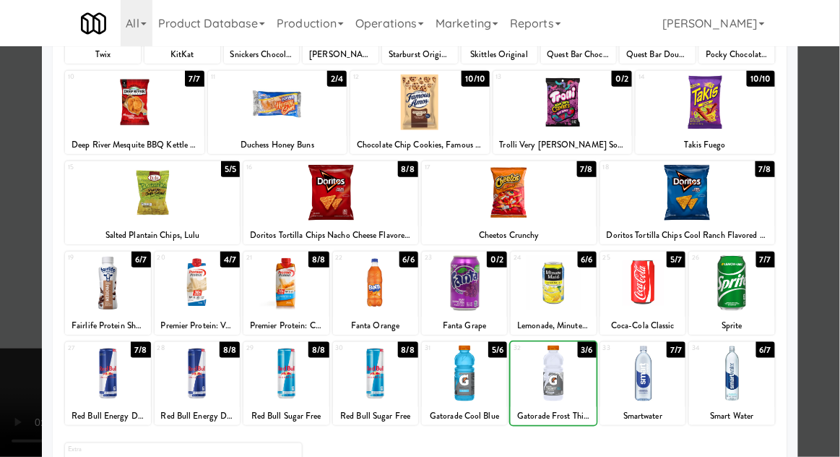
click at [839, 165] on div at bounding box center [420, 228] width 840 height 457
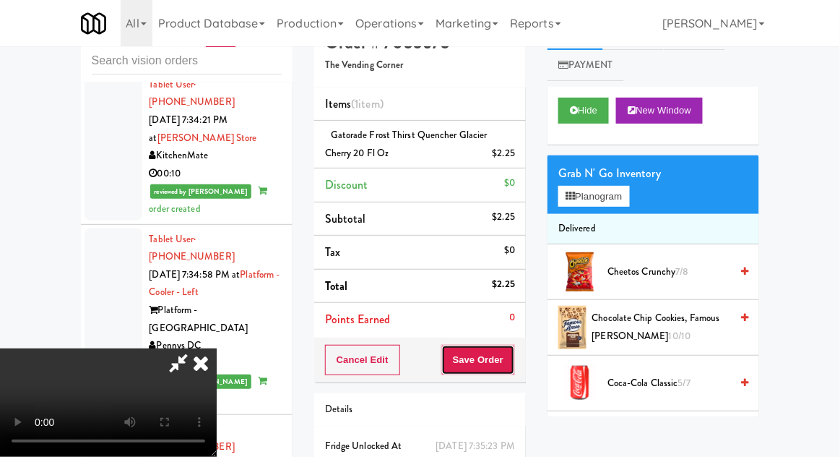
click at [513, 362] on button "Save Order" at bounding box center [478, 360] width 74 height 30
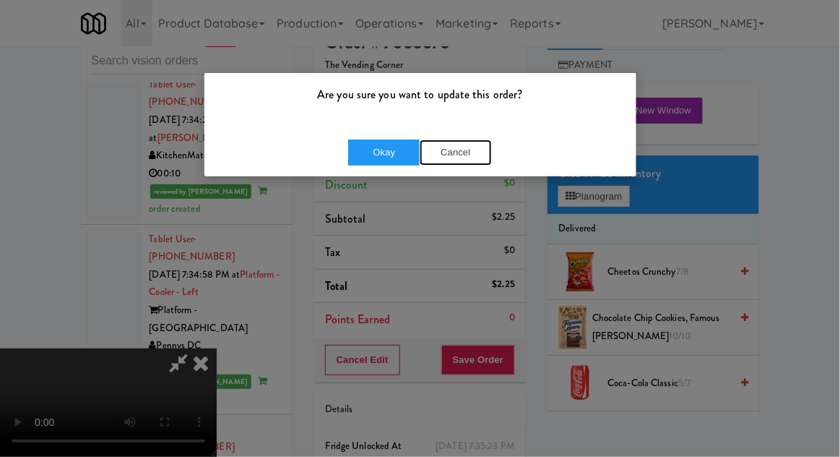
click at [442, 160] on button "Cancel" at bounding box center [456, 152] width 72 height 26
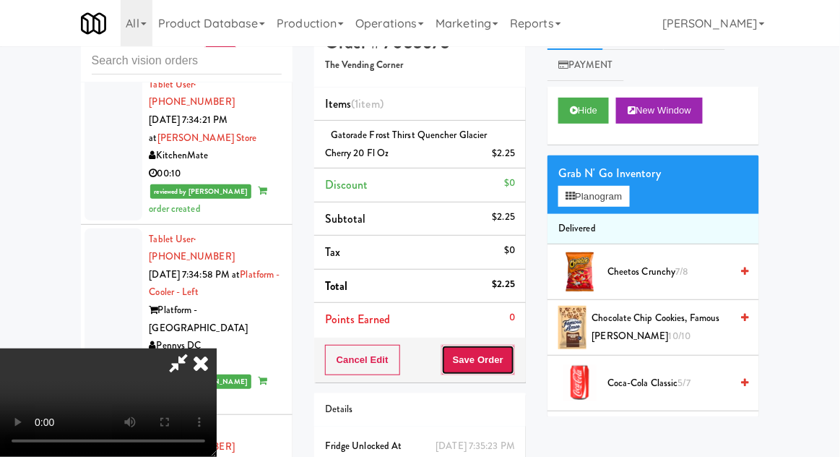
click at [513, 365] on button "Save Order" at bounding box center [478, 360] width 74 height 30
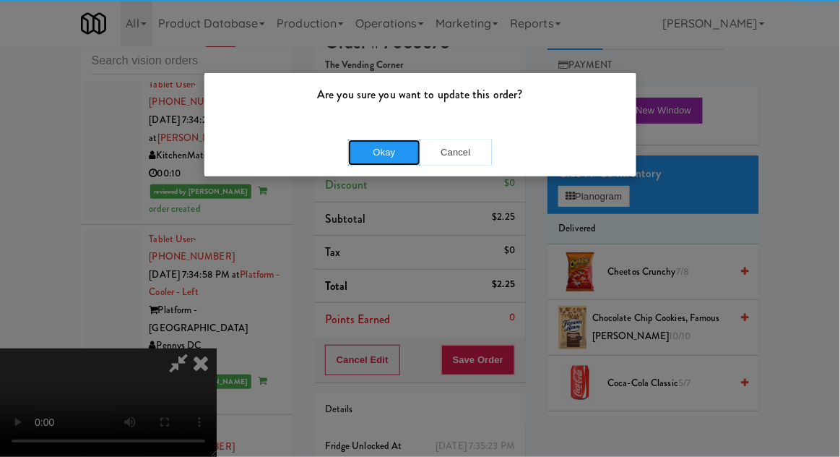
click at [376, 160] on button "Okay" at bounding box center [384, 152] width 72 height 26
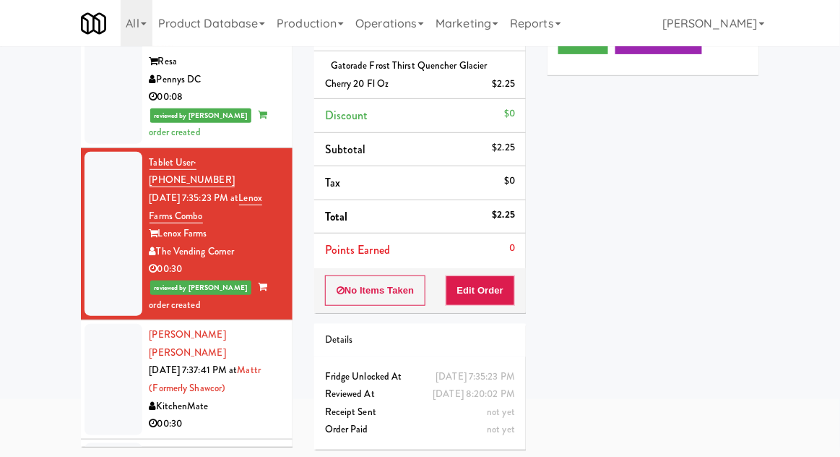
scroll to position [798, 0]
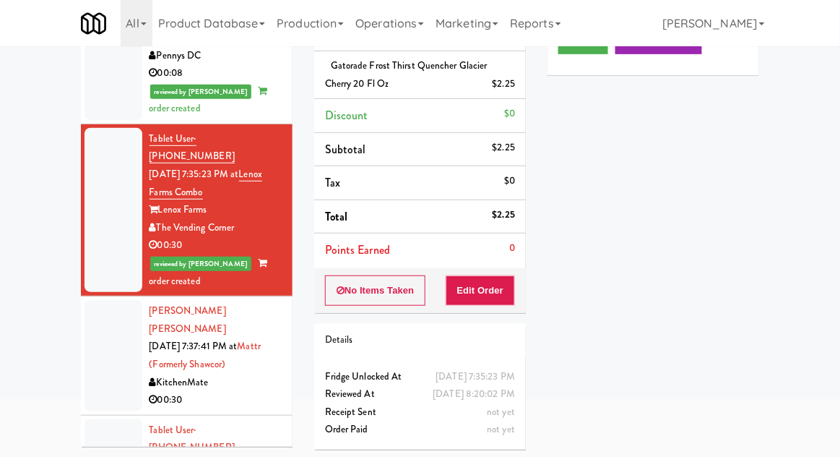
click at [108, 300] on div at bounding box center [114, 355] width 58 height 111
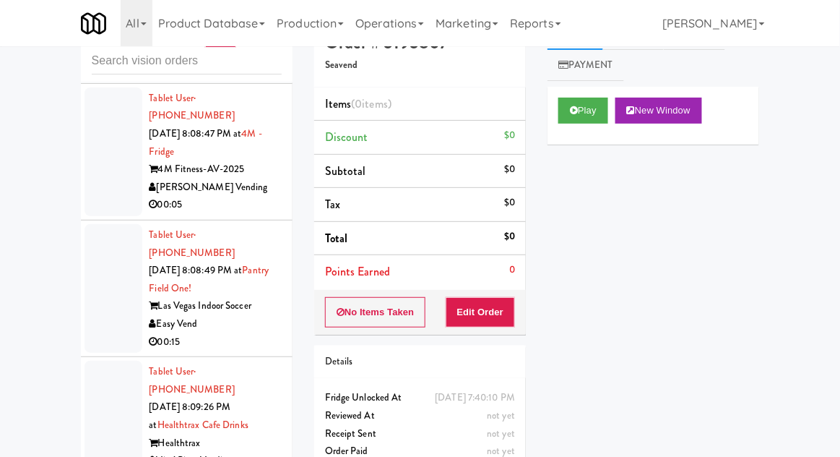
scroll to position [17319, 0]
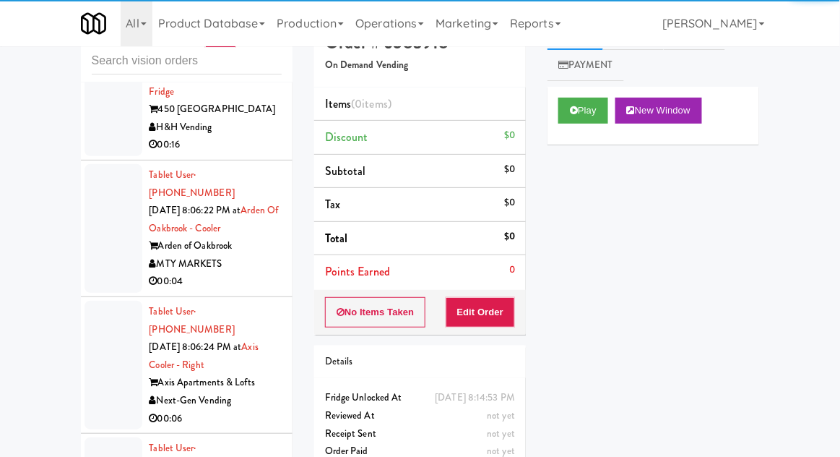
scroll to position [15461, 0]
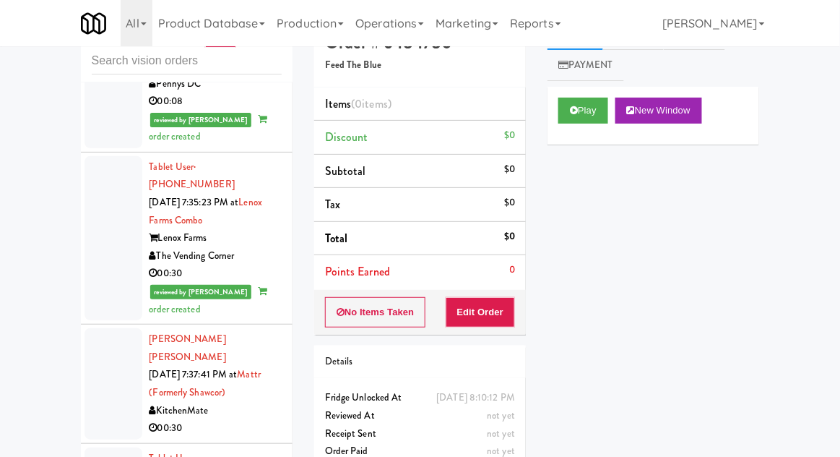
scroll to position [856, 0]
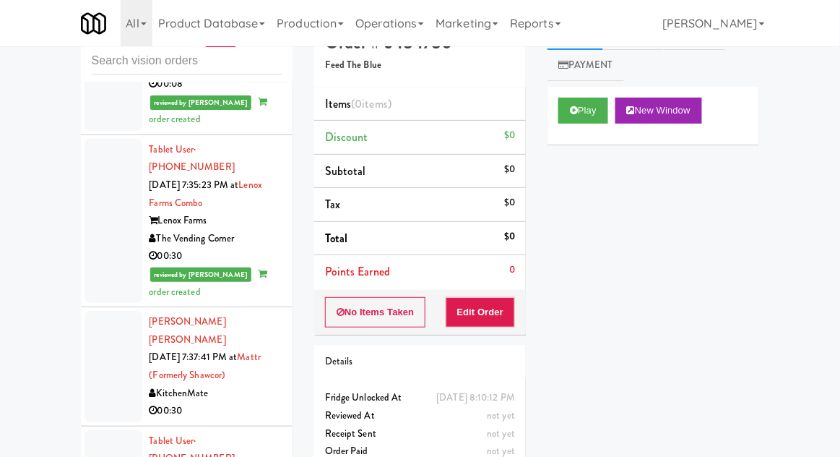
click at [95, 311] on div at bounding box center [114, 366] width 58 height 111
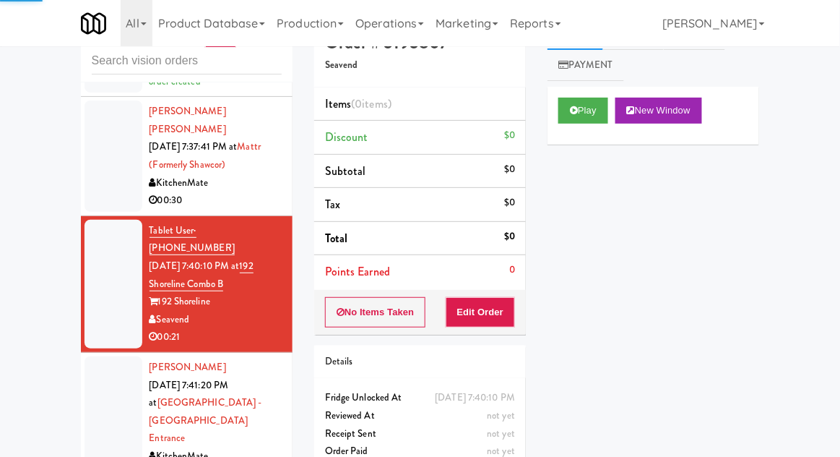
scroll to position [1067, 0]
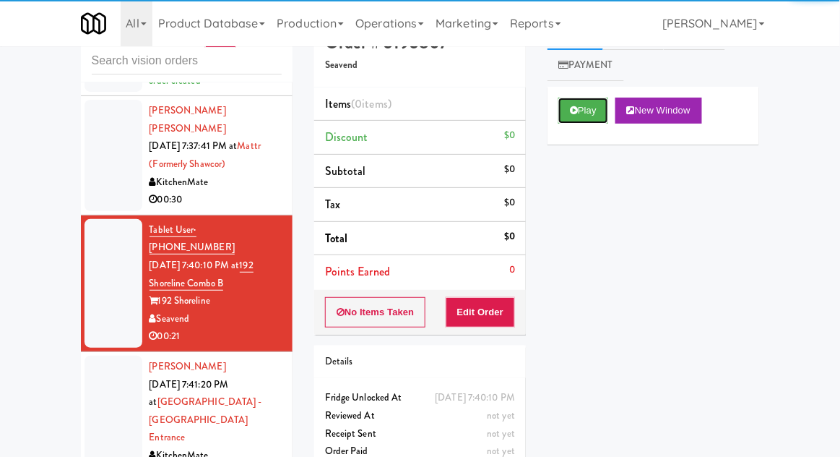
click at [587, 117] on button "Play" at bounding box center [584, 111] width 50 height 26
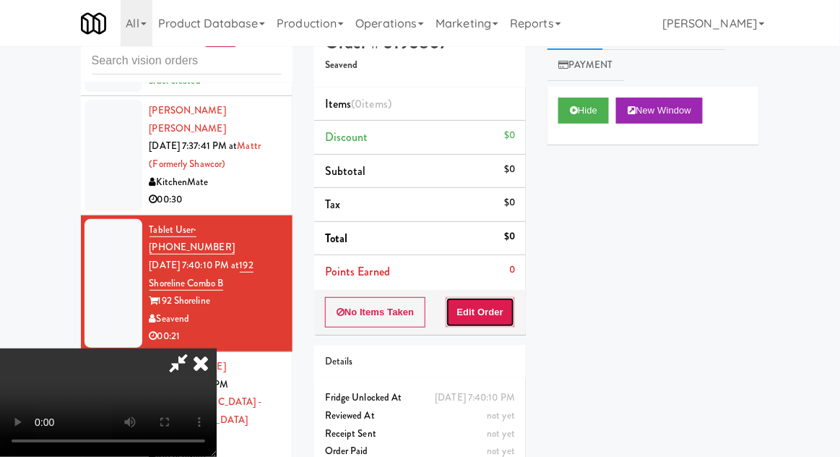
click at [475, 320] on button "Edit Order" at bounding box center [481, 312] width 70 height 30
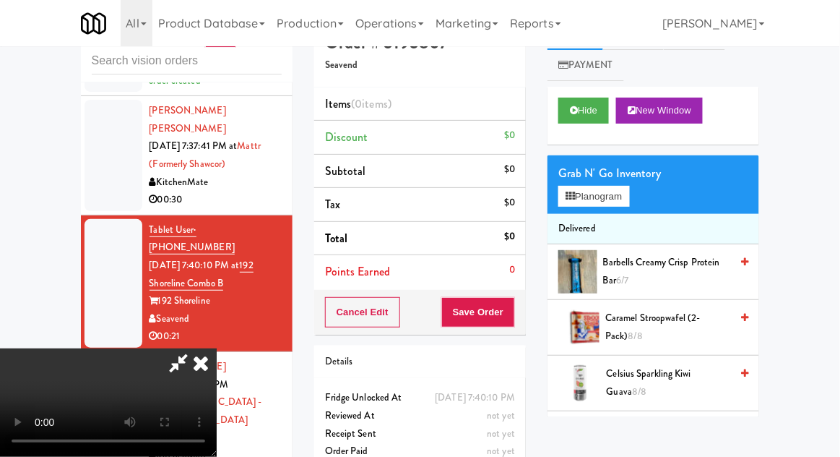
scroll to position [0, 0]
click at [629, 216] on li "Delivered" at bounding box center [654, 229] width 212 height 30
click at [629, 202] on button "Planogram" at bounding box center [594, 197] width 71 height 22
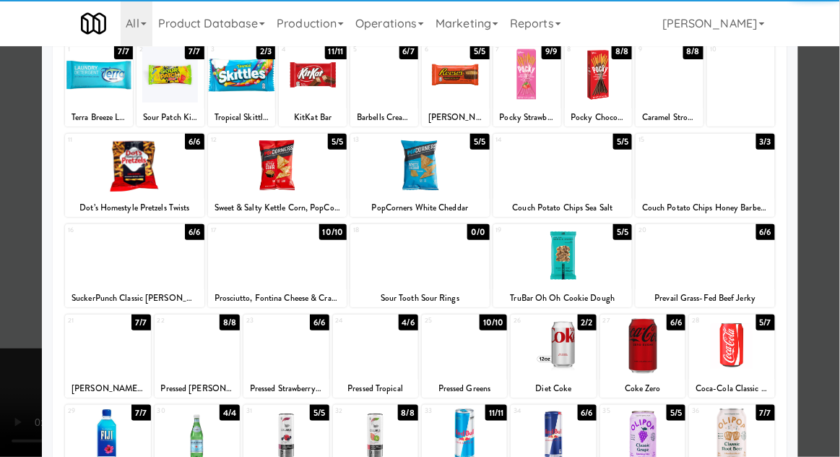
scroll to position [107, 0]
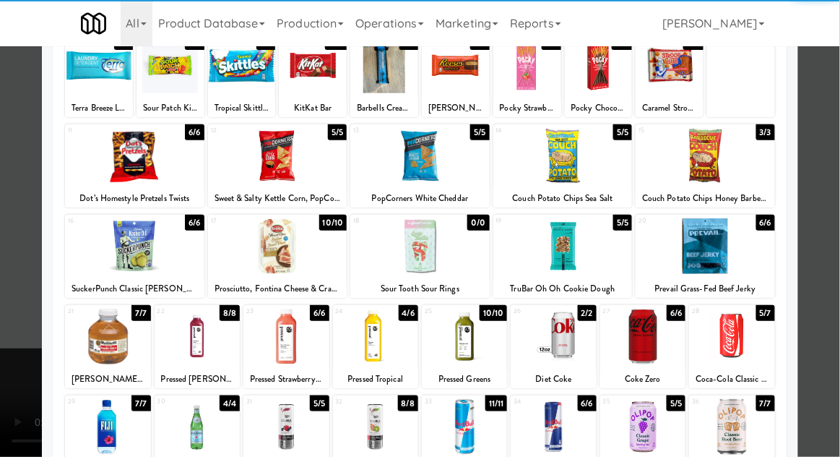
click at [749, 326] on div at bounding box center [731, 337] width 85 height 56
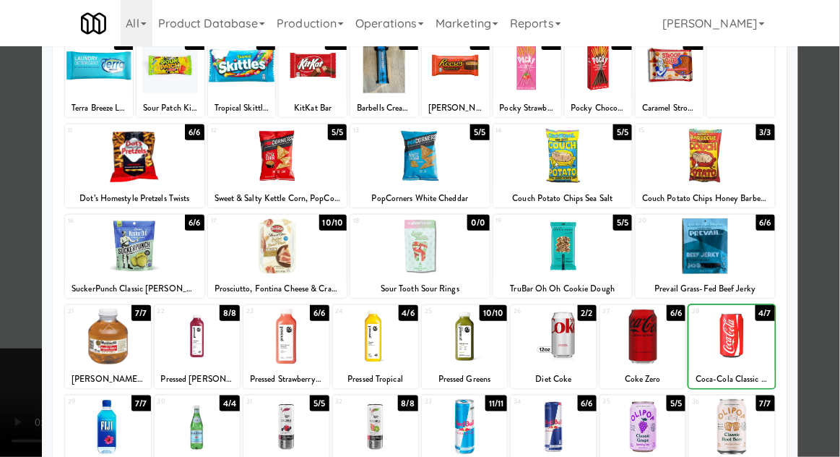
click at [824, 306] on div at bounding box center [420, 228] width 840 height 457
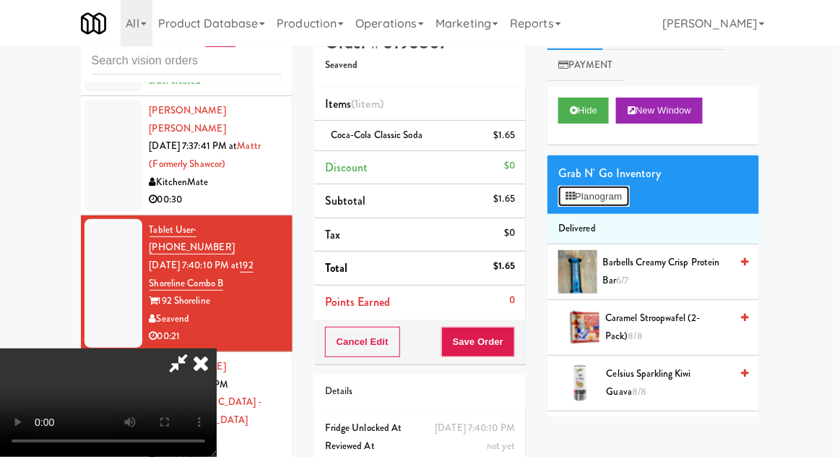
click at [617, 202] on button "Planogram" at bounding box center [594, 197] width 71 height 22
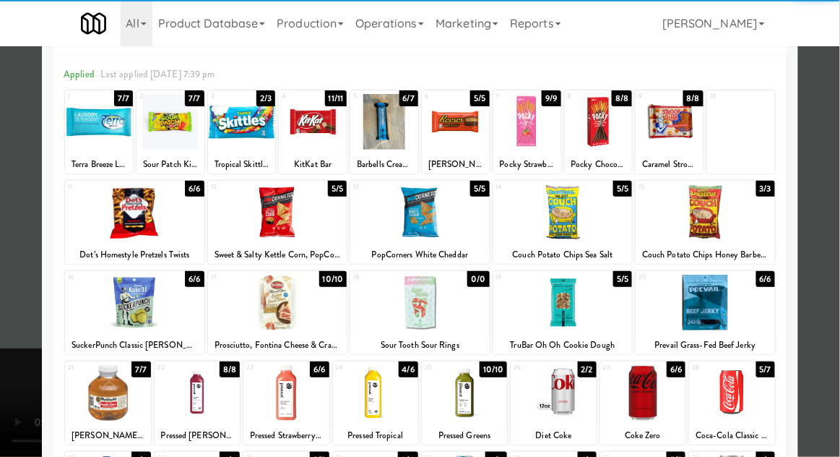
scroll to position [56, 0]
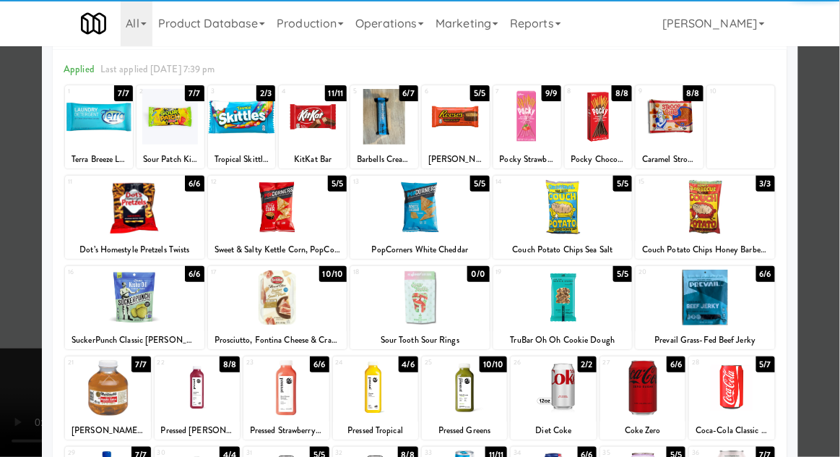
click at [103, 384] on div at bounding box center [107, 388] width 85 height 56
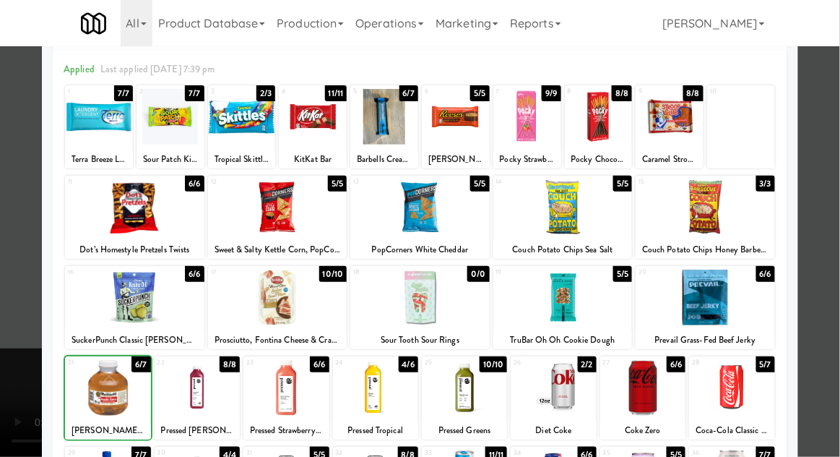
click at [834, 278] on div at bounding box center [420, 228] width 840 height 457
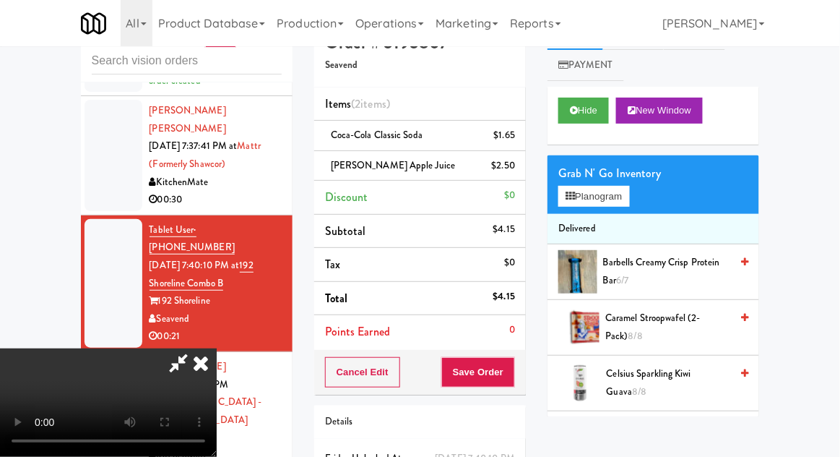
scroll to position [53, 0]
click at [627, 197] on button "Planogram" at bounding box center [594, 197] width 71 height 22
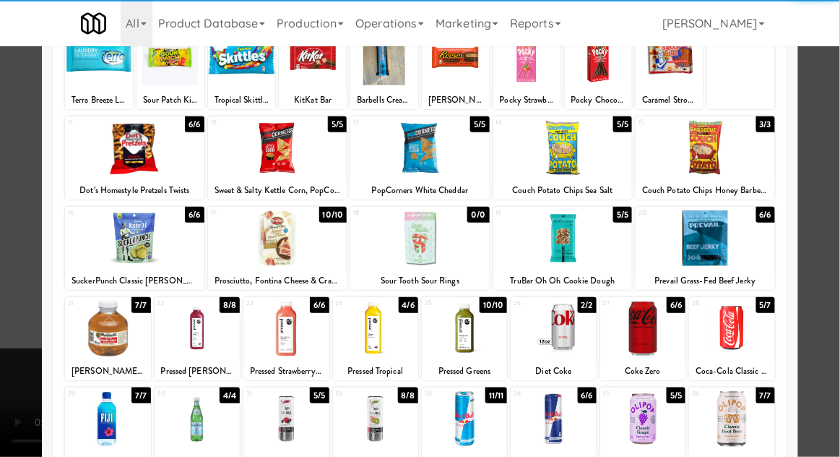
scroll to position [116, 0]
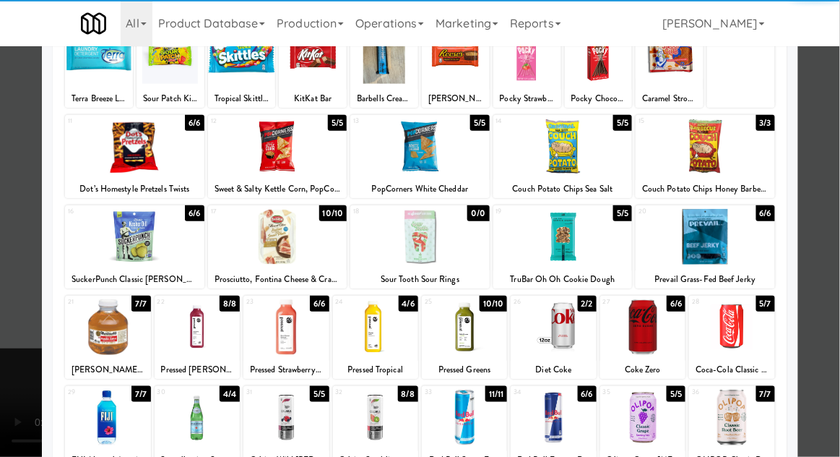
click at [554, 249] on div at bounding box center [563, 237] width 139 height 56
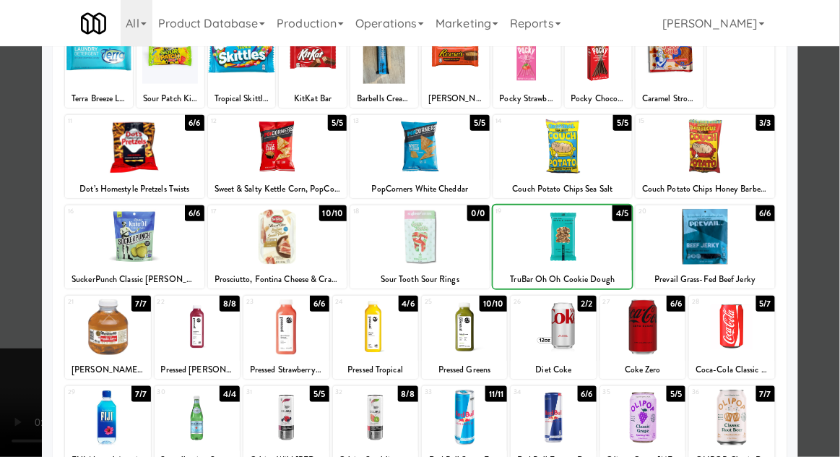
click at [835, 258] on div at bounding box center [420, 228] width 840 height 457
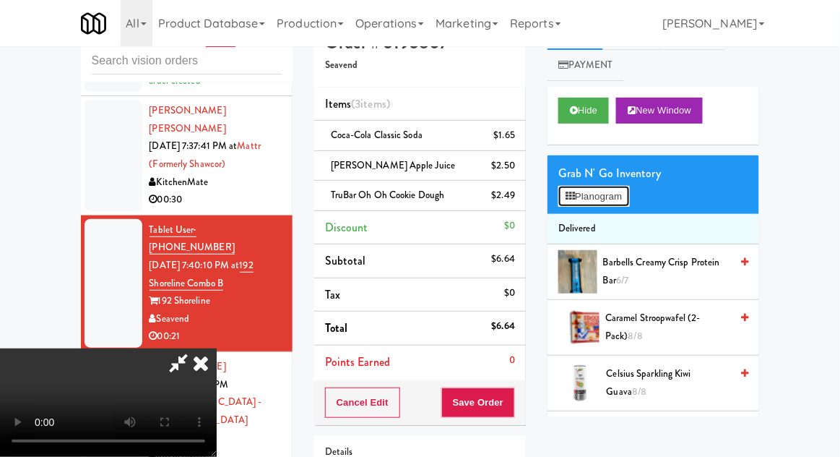
click at [624, 204] on button "Planogram" at bounding box center [594, 197] width 71 height 22
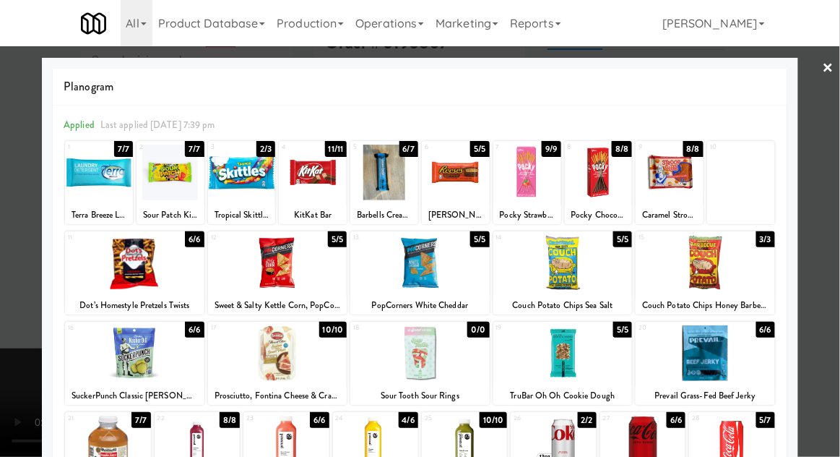
click at [264, 353] on div at bounding box center [277, 353] width 139 height 56
click at [836, 247] on div at bounding box center [420, 228] width 840 height 457
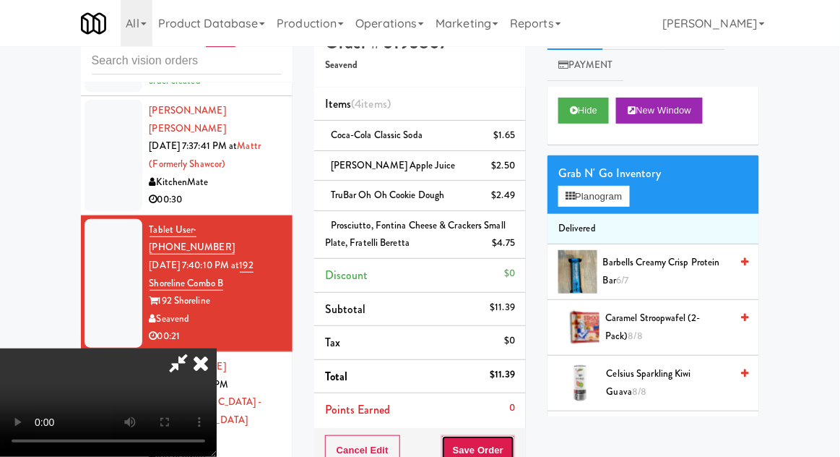
click at [512, 443] on button "Save Order" at bounding box center [478, 450] width 74 height 30
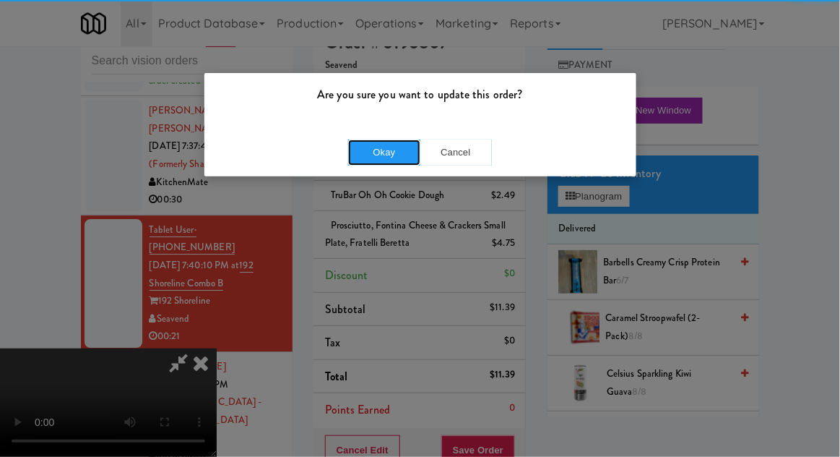
click at [354, 142] on button "Okay" at bounding box center [384, 152] width 72 height 26
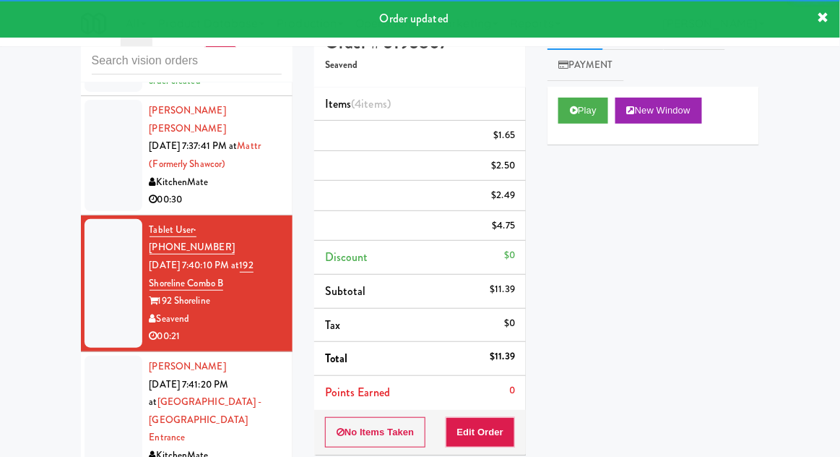
click at [94, 355] on div at bounding box center [114, 419] width 58 height 129
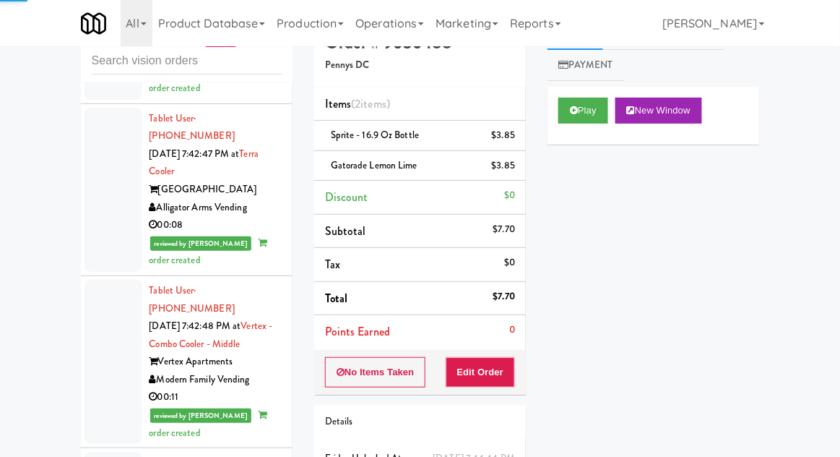
scroll to position [2460, 0]
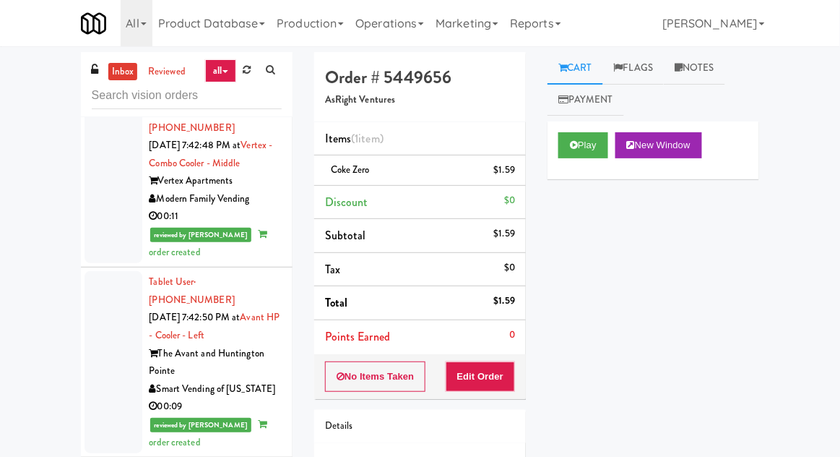
click at [113, 75] on link "inbox" at bounding box center [123, 72] width 30 height 18
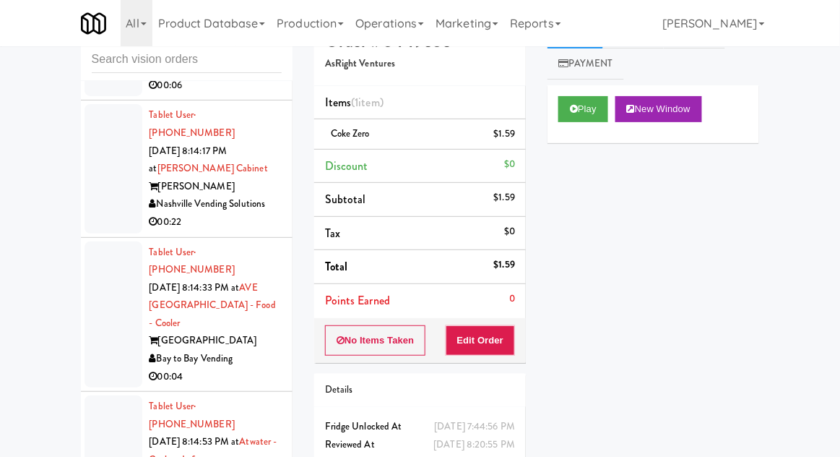
scroll to position [13999, 0]
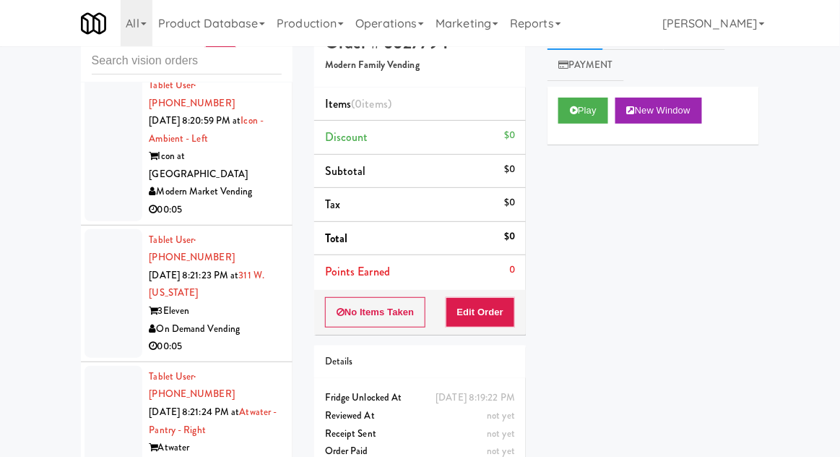
scroll to position [18787, 0]
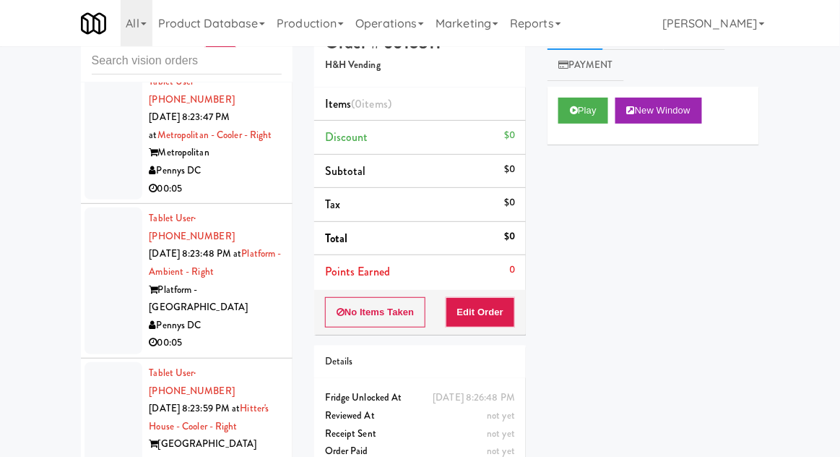
scroll to position [19790, 0]
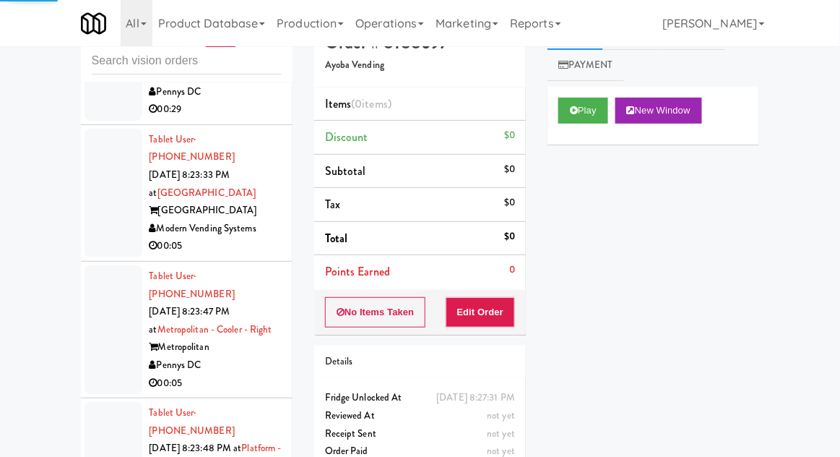
scroll to position [19513, 0]
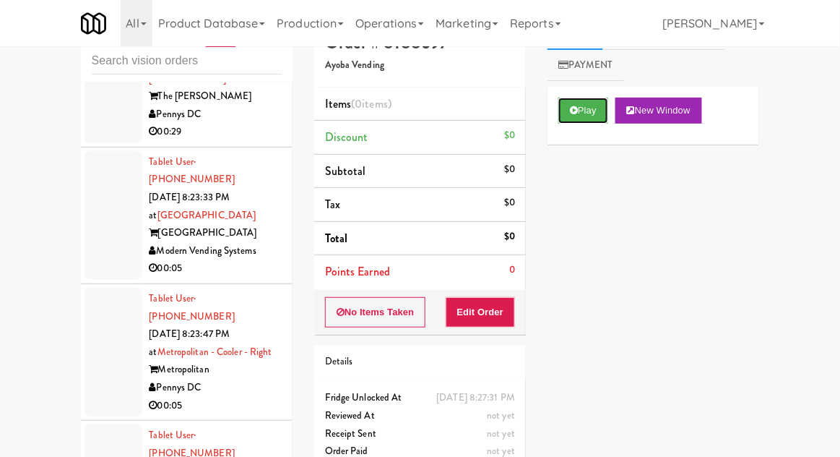
click at [582, 110] on button "Play" at bounding box center [584, 111] width 50 height 26
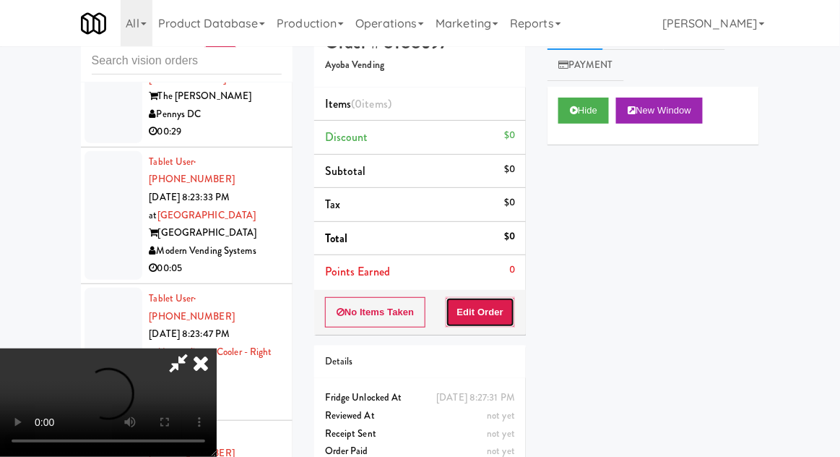
click at [487, 312] on button "Edit Order" at bounding box center [481, 312] width 70 height 30
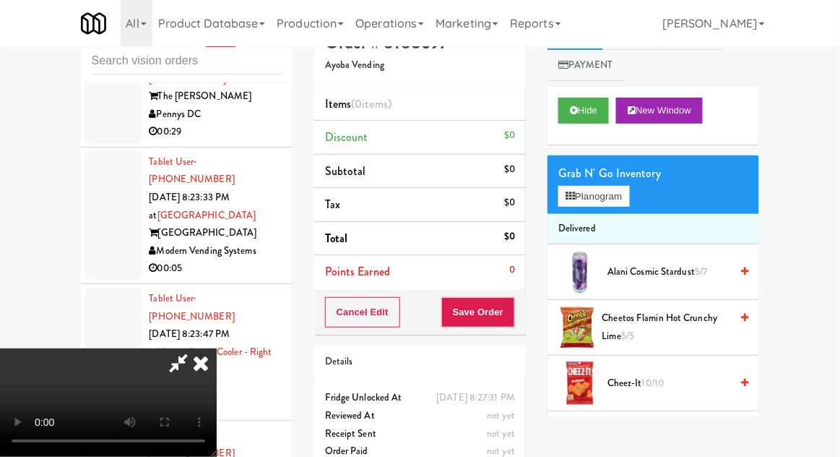
scroll to position [0, 0]
click at [629, 201] on button "Planogram" at bounding box center [594, 197] width 71 height 22
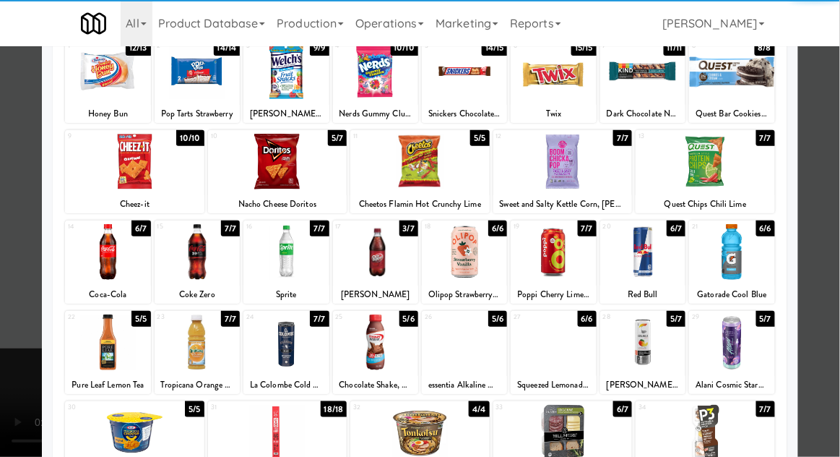
scroll to position [129, 0]
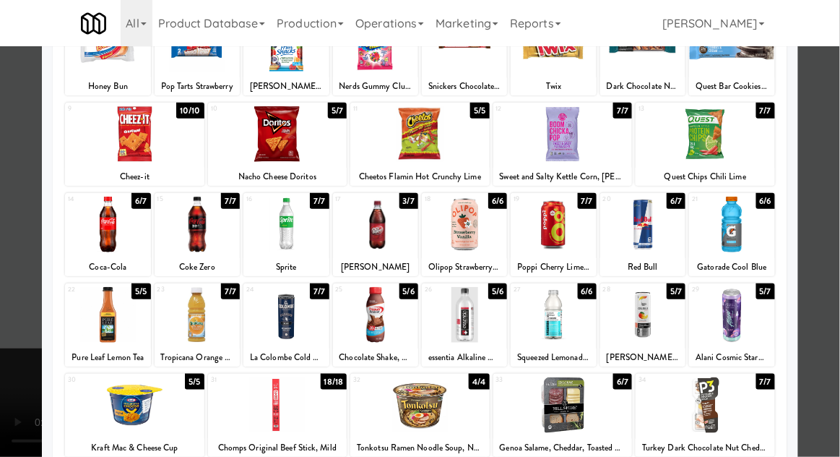
click at [371, 324] on div at bounding box center [375, 315] width 85 height 56
click at [831, 223] on div at bounding box center [420, 228] width 840 height 457
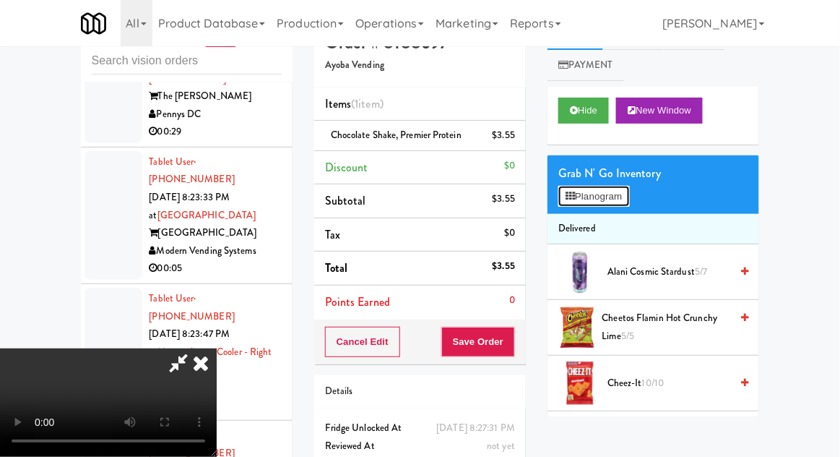
click at [629, 202] on button "Planogram" at bounding box center [594, 197] width 71 height 22
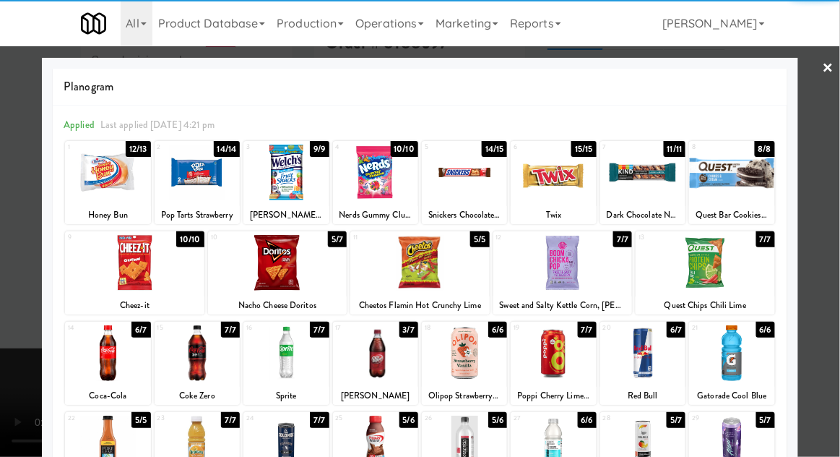
click at [639, 179] on div at bounding box center [642, 173] width 85 height 56
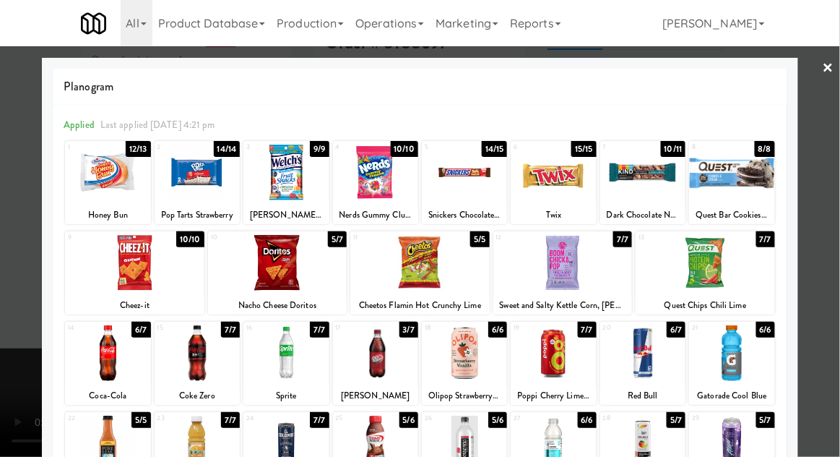
click at [825, 217] on div at bounding box center [420, 228] width 840 height 457
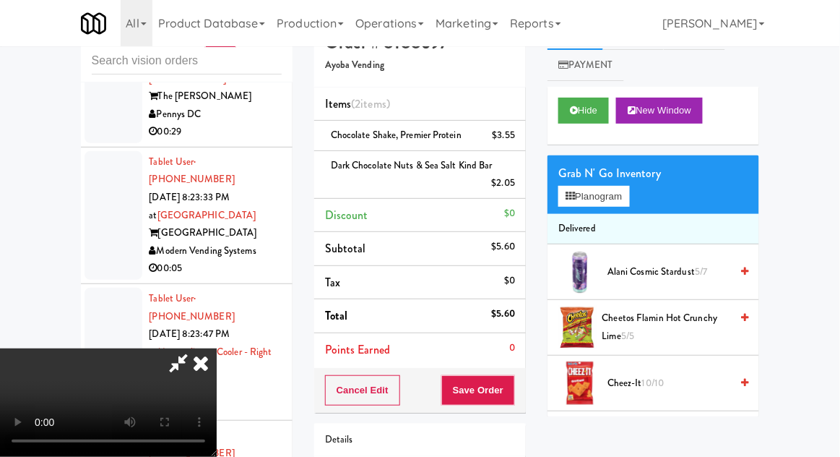
scroll to position [53, 0]
click at [512, 395] on button "Save Order" at bounding box center [478, 390] width 74 height 30
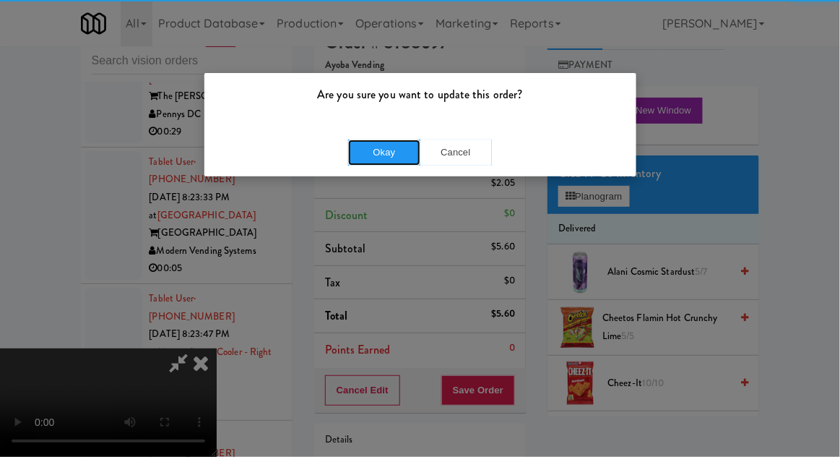
click at [389, 145] on button "Okay" at bounding box center [384, 152] width 72 height 26
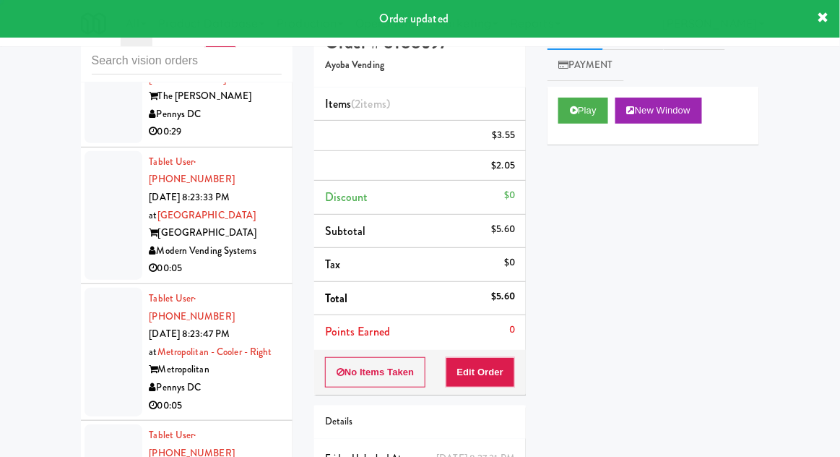
scroll to position [0, 0]
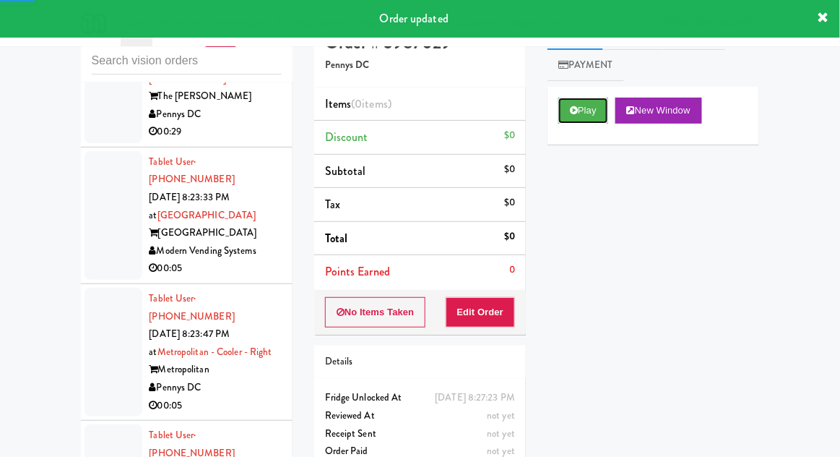
click at [581, 115] on button "Play" at bounding box center [584, 111] width 50 height 26
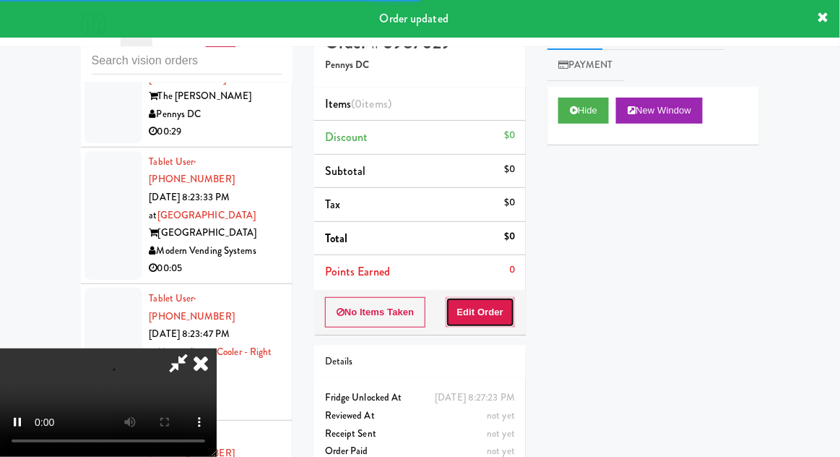
click at [487, 304] on button "Edit Order" at bounding box center [481, 312] width 70 height 30
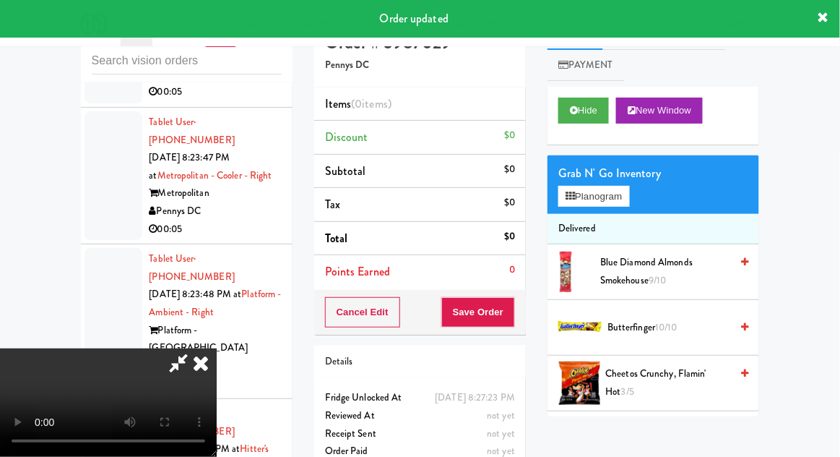
scroll to position [19690, 0]
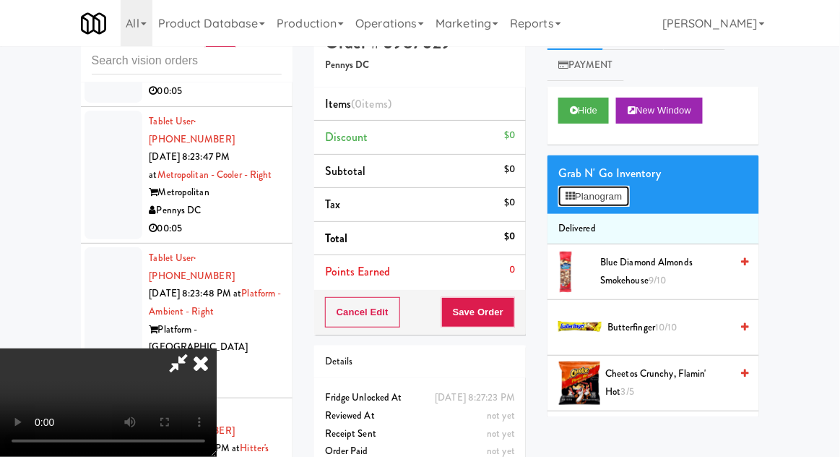
click at [624, 186] on button "Planogram" at bounding box center [594, 197] width 71 height 22
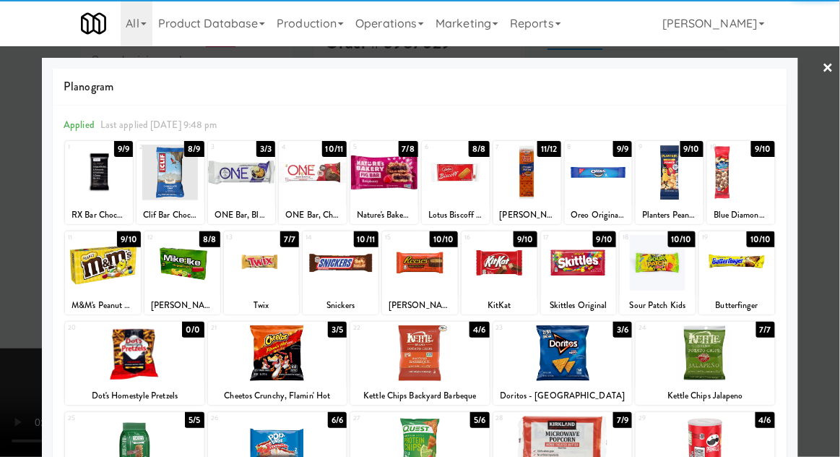
click at [665, 186] on div at bounding box center [670, 173] width 68 height 56
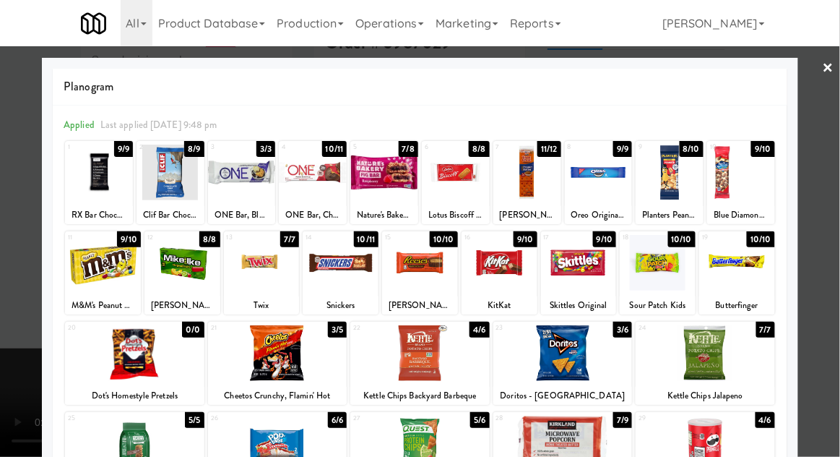
click at [835, 223] on div at bounding box center [420, 228] width 840 height 457
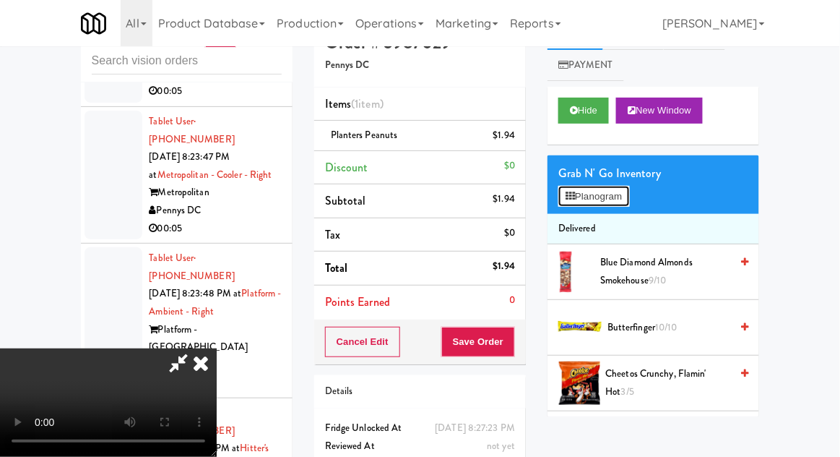
click at [621, 198] on button "Planogram" at bounding box center [594, 197] width 71 height 22
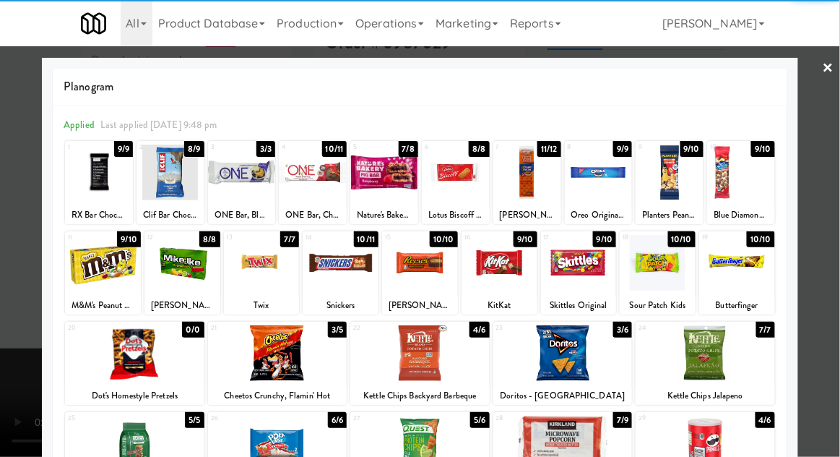
click at [465, 168] on div at bounding box center [456, 173] width 68 height 56
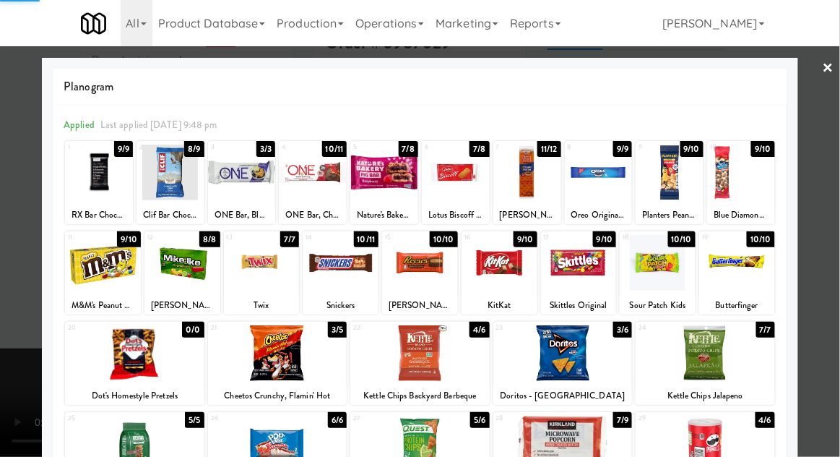
click at [834, 212] on div at bounding box center [420, 228] width 840 height 457
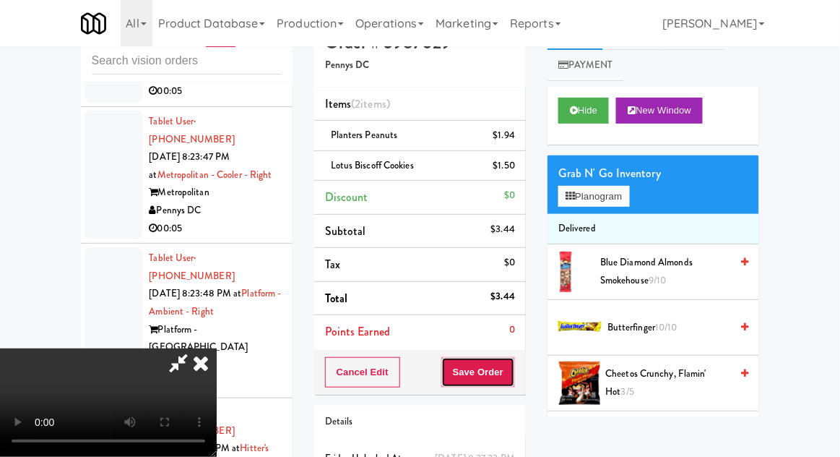
click at [512, 374] on button "Save Order" at bounding box center [478, 372] width 74 height 30
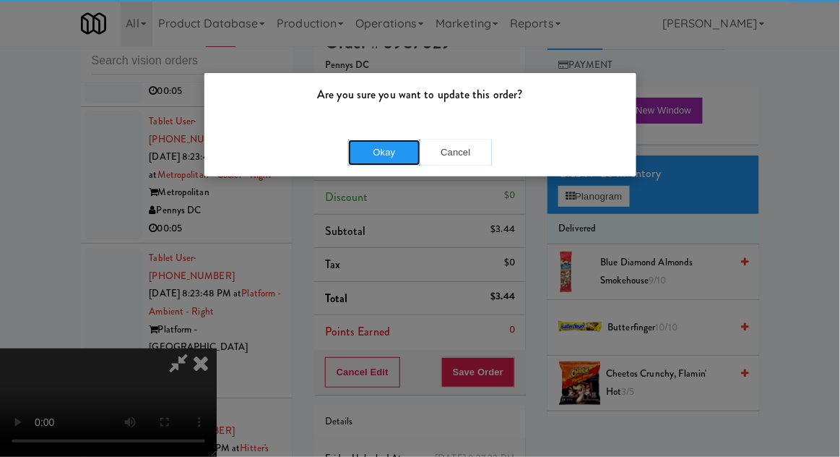
click at [400, 153] on button "Okay" at bounding box center [384, 152] width 72 height 26
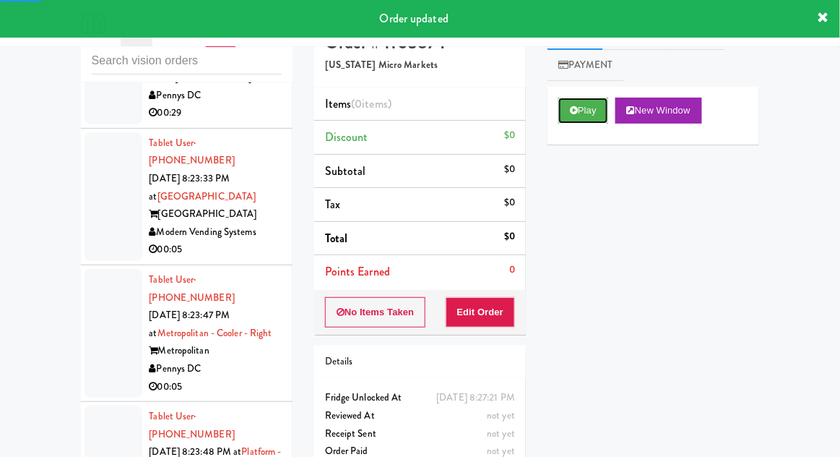
click at [574, 116] on button "Play" at bounding box center [584, 111] width 50 height 26
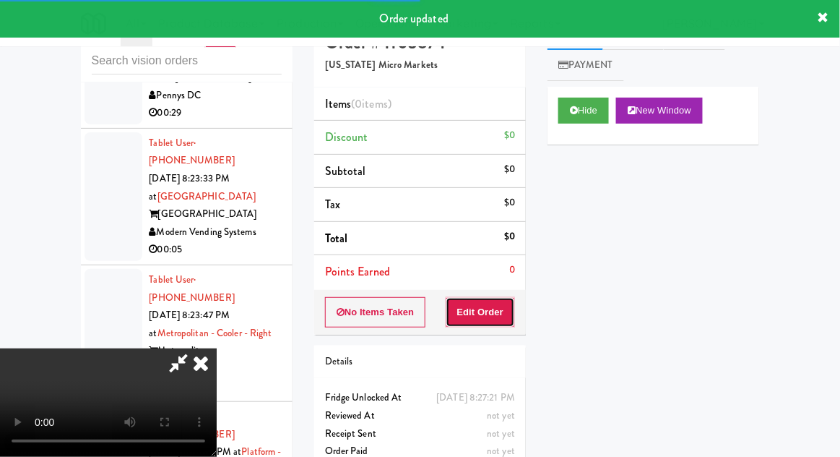
click at [504, 322] on button "Edit Order" at bounding box center [481, 312] width 70 height 30
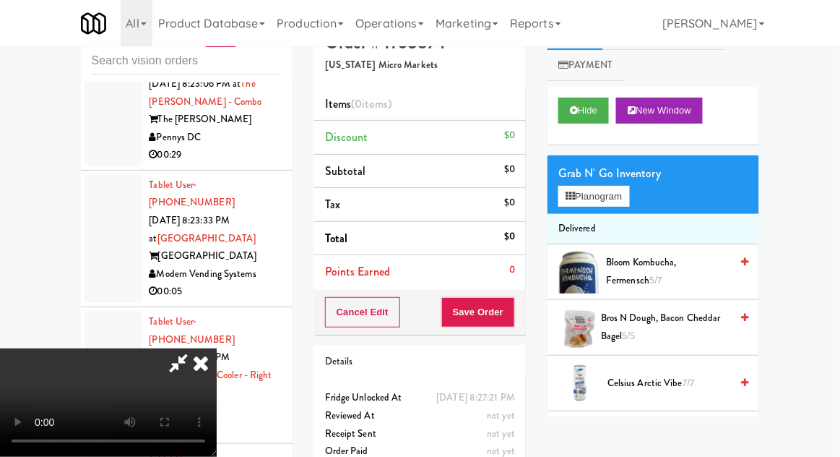
scroll to position [0, 0]
click at [626, 197] on button "Planogram" at bounding box center [594, 197] width 71 height 22
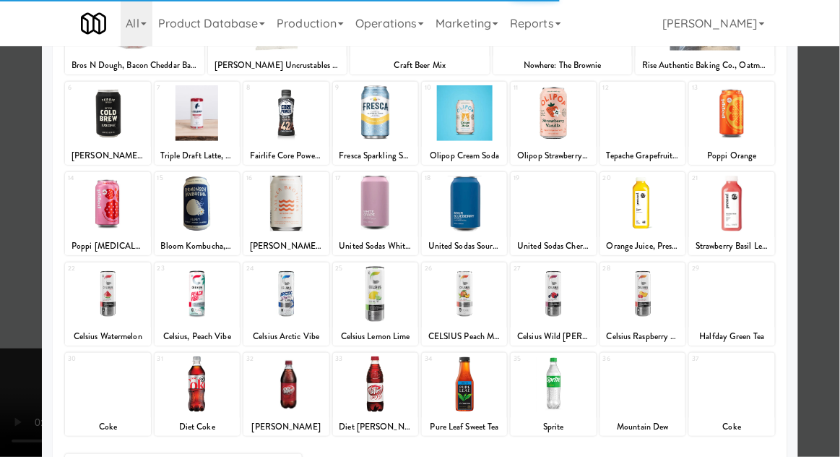
scroll to position [156, 0]
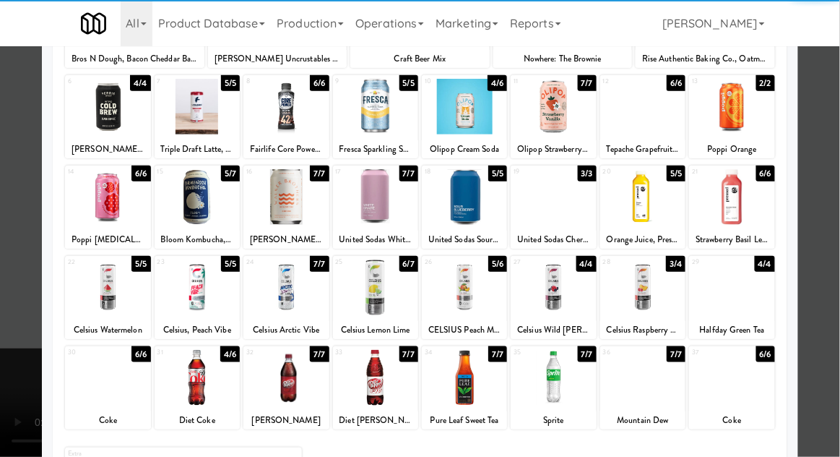
click at [374, 390] on div at bounding box center [375, 378] width 85 height 56
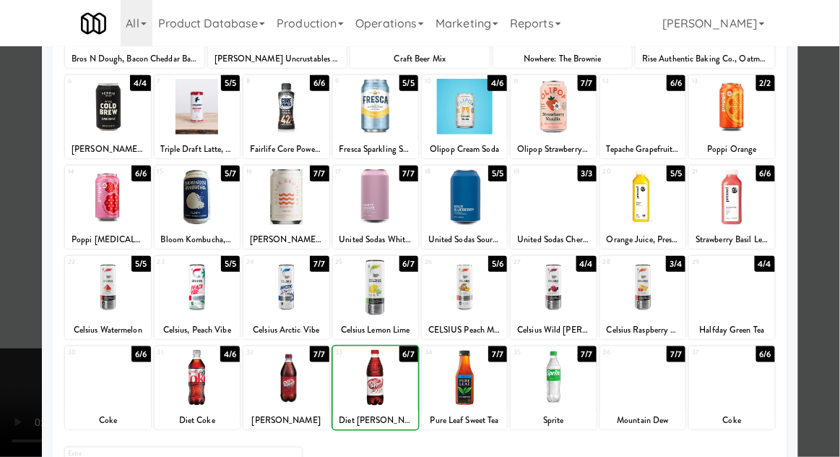
click at [839, 215] on div at bounding box center [420, 228] width 840 height 457
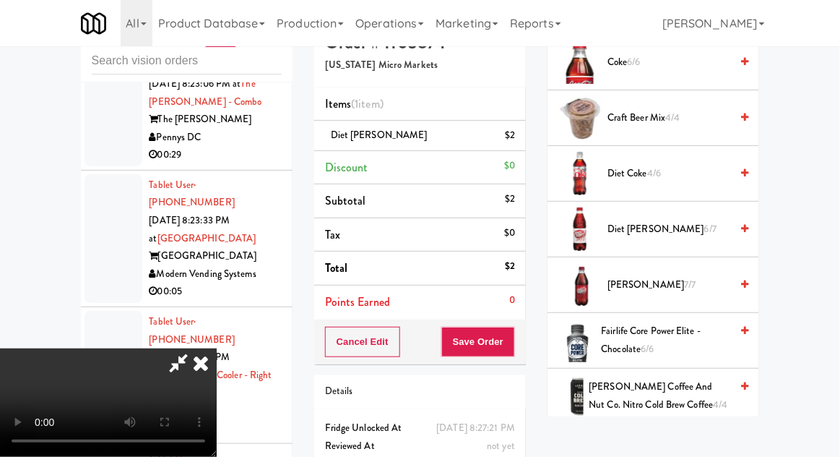
scroll to position [765, 0]
click at [702, 226] on span "Diet [PERSON_NAME] 6/7" at bounding box center [669, 230] width 123 height 18
click at [509, 351] on button "Save Order" at bounding box center [478, 342] width 74 height 30
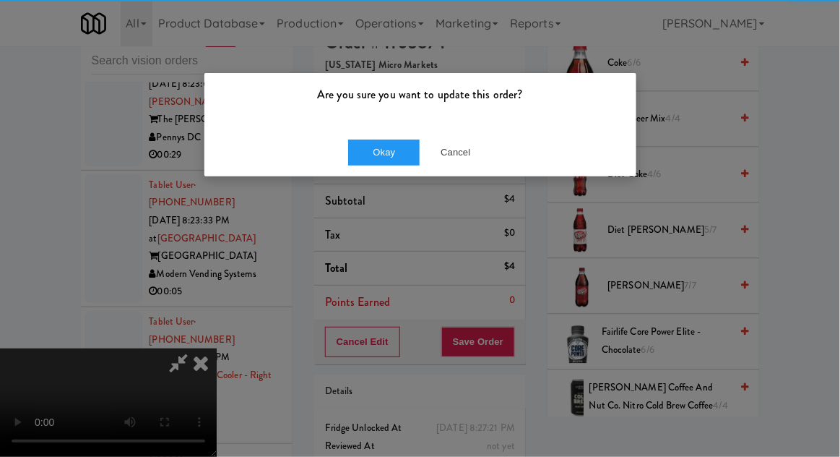
click at [389, 137] on div "Okay Cancel" at bounding box center [420, 152] width 432 height 48
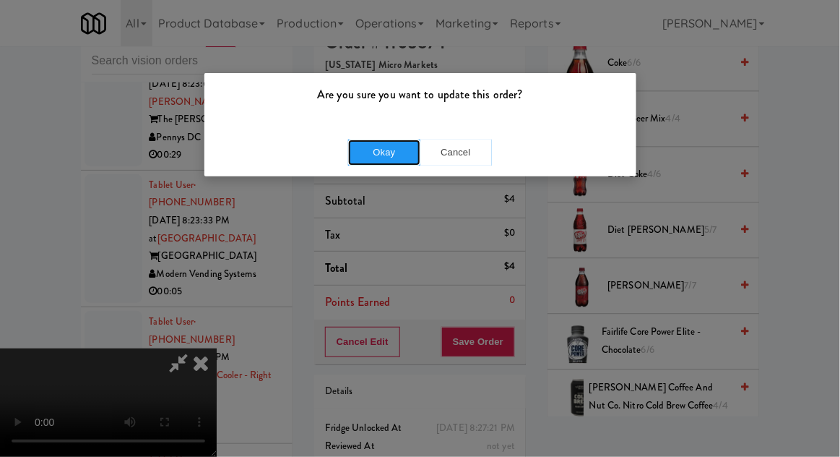
click at [376, 162] on button "Okay" at bounding box center [384, 152] width 72 height 26
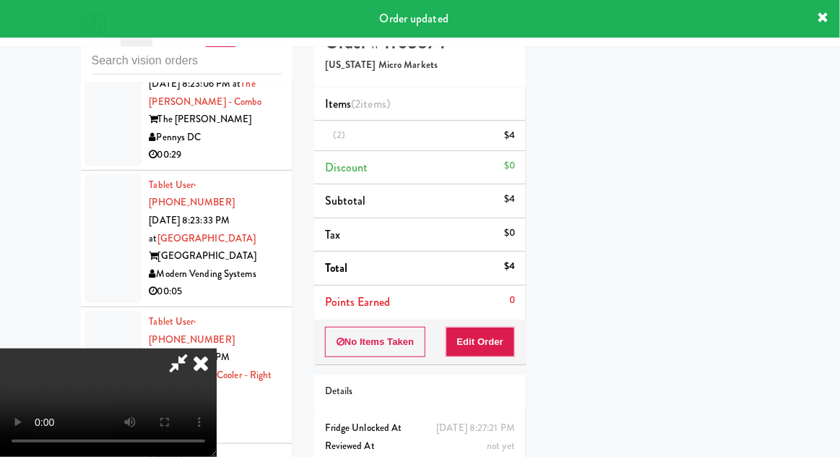
scroll to position [0, 0]
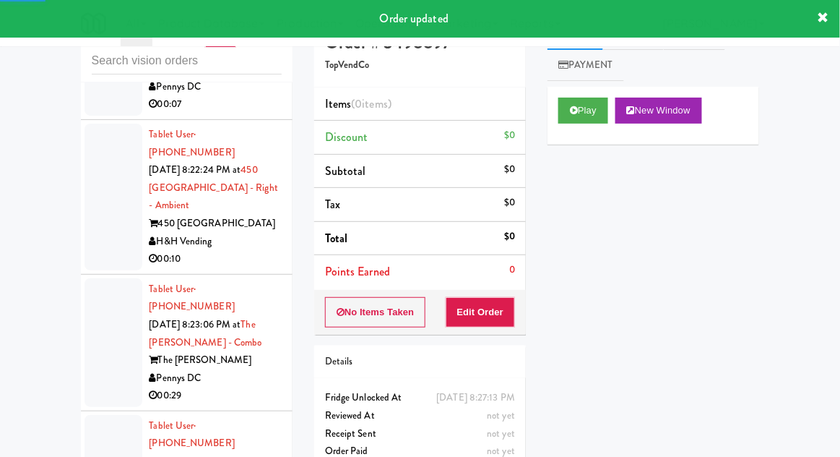
scroll to position [19248, 0]
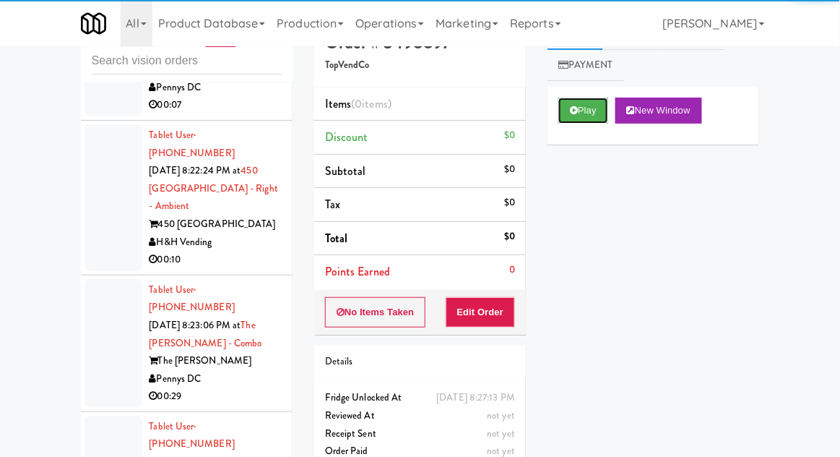
click at [564, 110] on button "Play" at bounding box center [584, 111] width 50 height 26
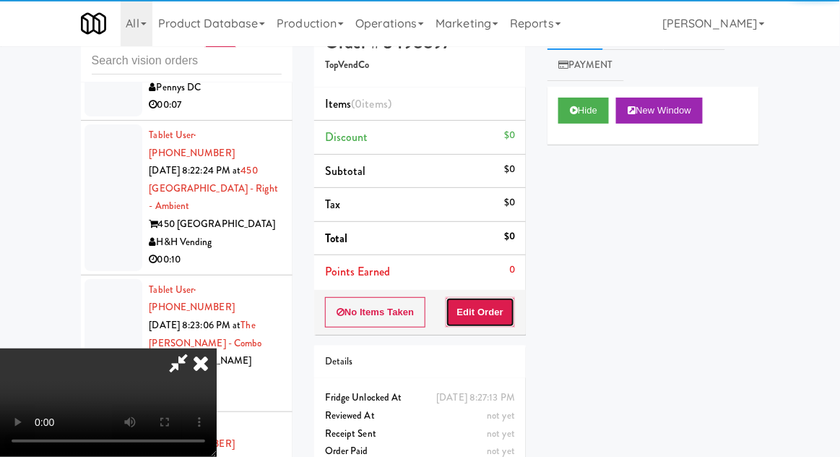
click at [494, 304] on button "Edit Order" at bounding box center [481, 312] width 70 height 30
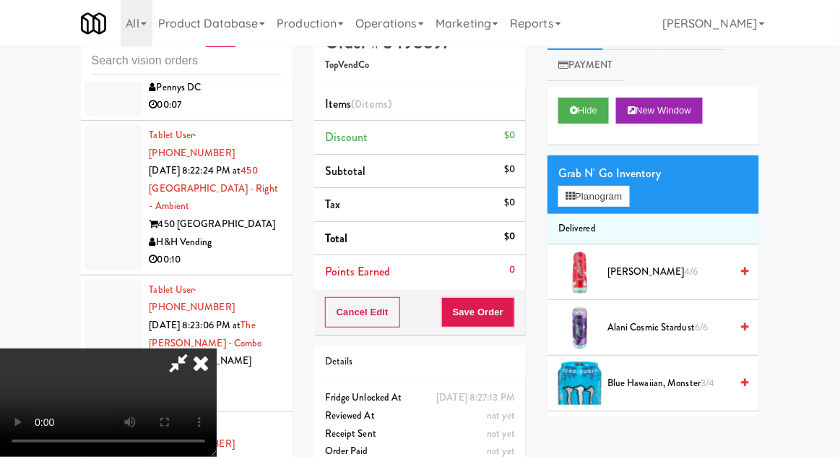
scroll to position [53, 0]
click at [596, 116] on button "Hide" at bounding box center [584, 111] width 51 height 26
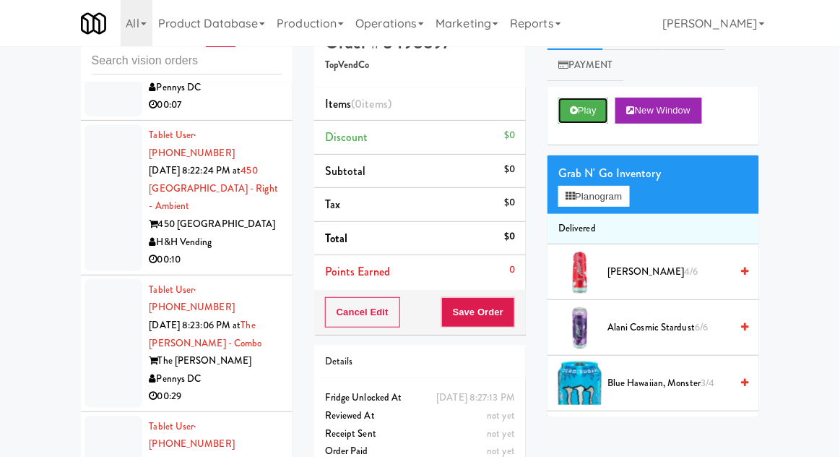
click at [608, 123] on button "Play" at bounding box center [584, 111] width 50 height 26
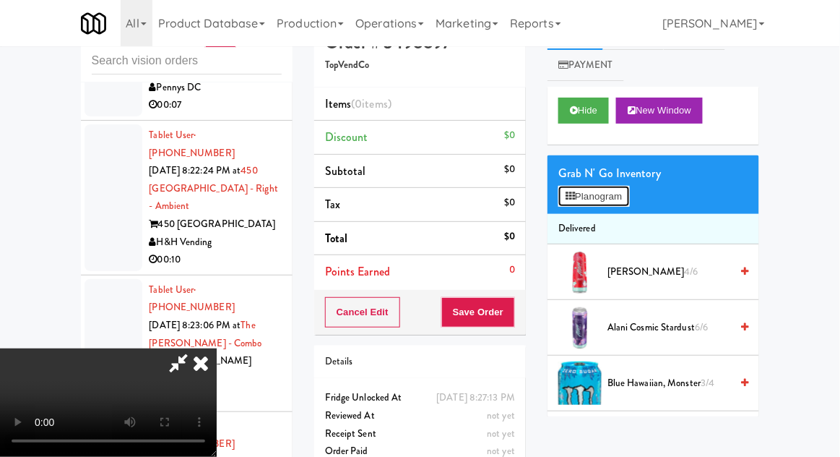
click at [629, 203] on button "Planogram" at bounding box center [594, 197] width 71 height 22
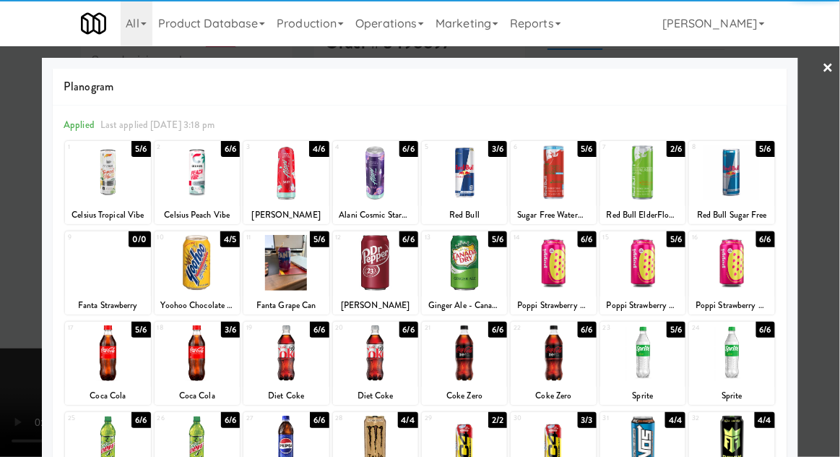
click at [465, 357] on div at bounding box center [464, 353] width 85 height 56
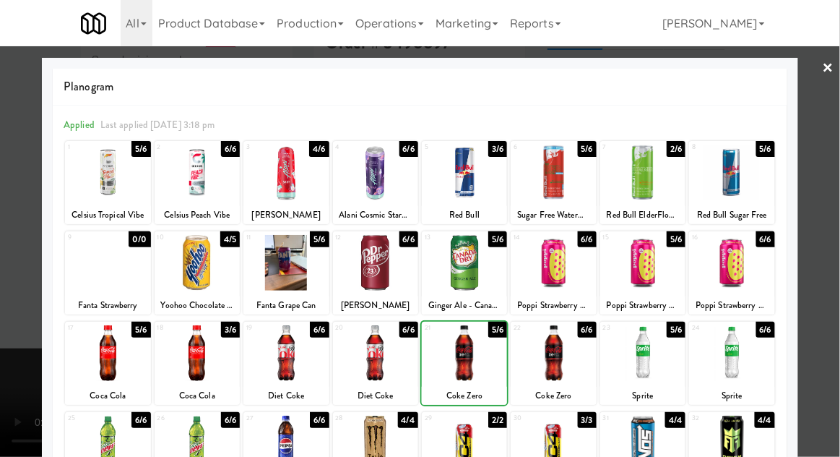
click at [830, 222] on div at bounding box center [420, 228] width 840 height 457
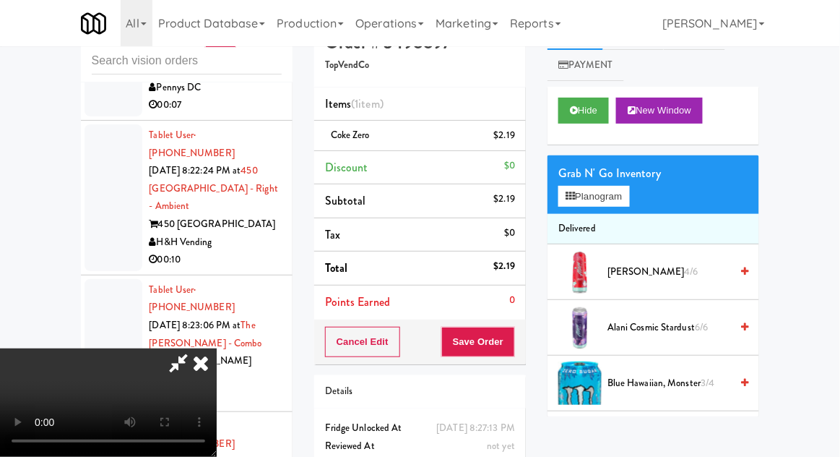
scroll to position [53, 0]
click at [513, 350] on button "Save Order" at bounding box center [478, 342] width 74 height 30
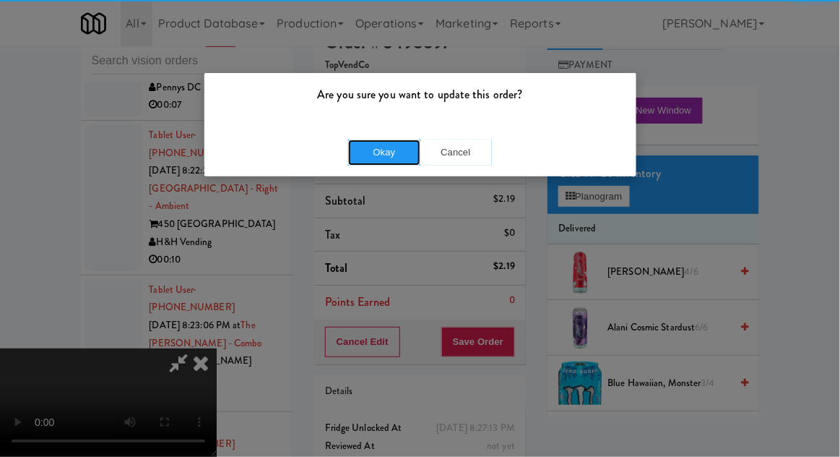
click at [383, 153] on button "Okay" at bounding box center [384, 152] width 72 height 26
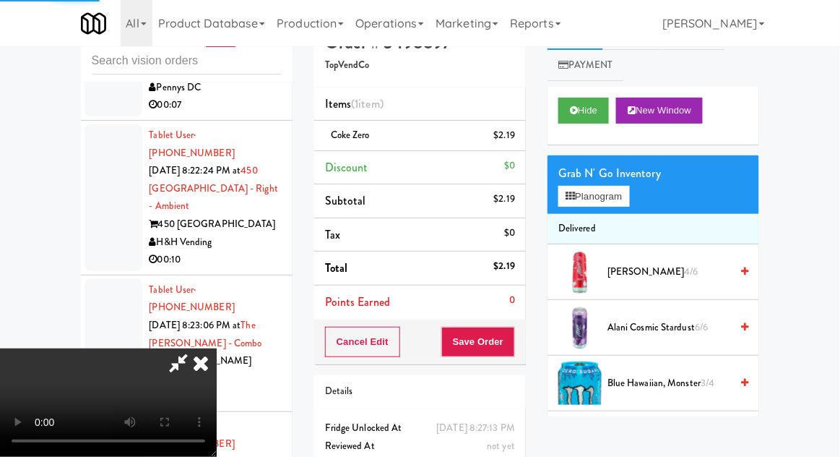
scroll to position [0, 0]
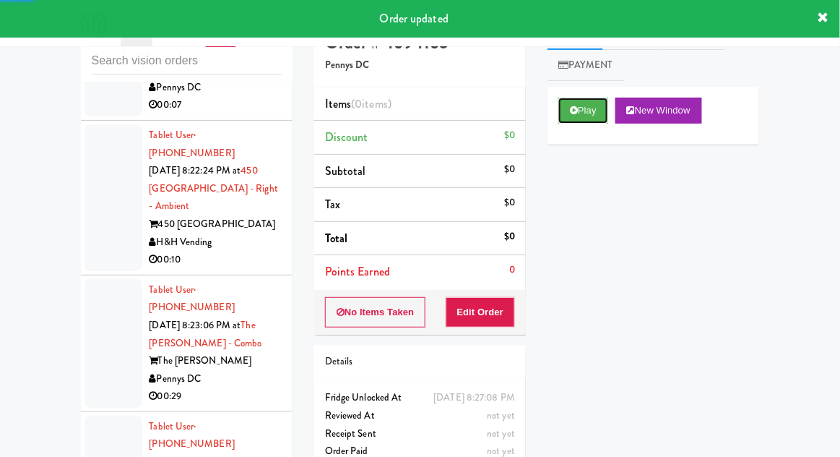
click at [569, 116] on button "Play" at bounding box center [584, 111] width 50 height 26
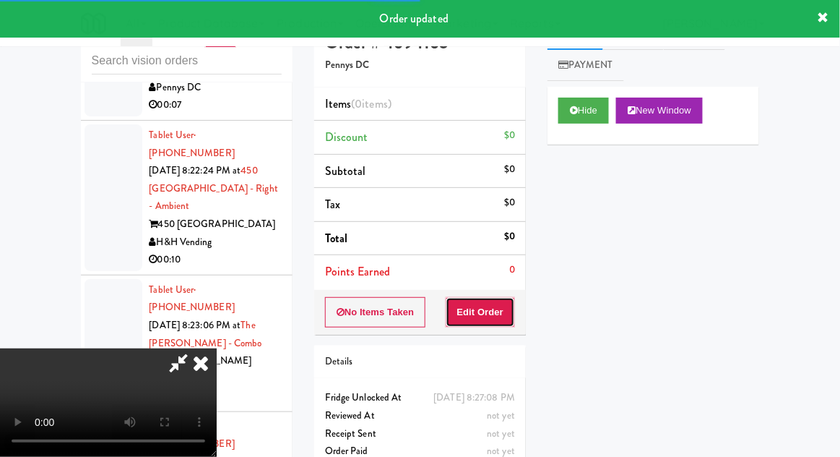
click at [468, 324] on button "Edit Order" at bounding box center [481, 312] width 70 height 30
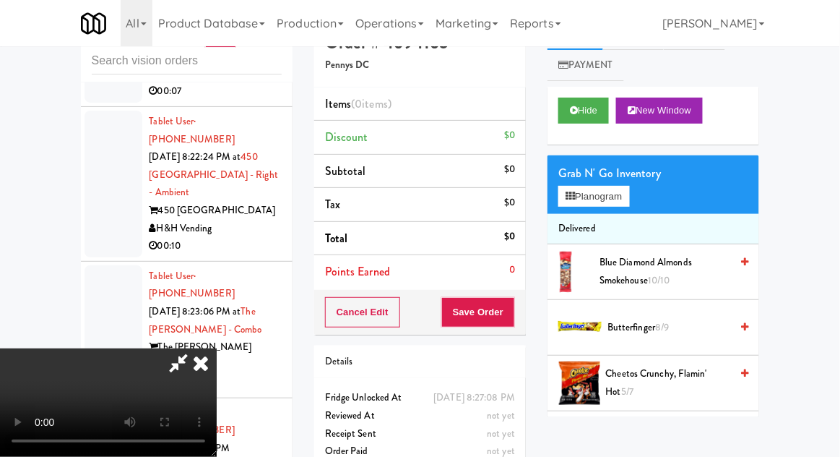
scroll to position [64, 0]
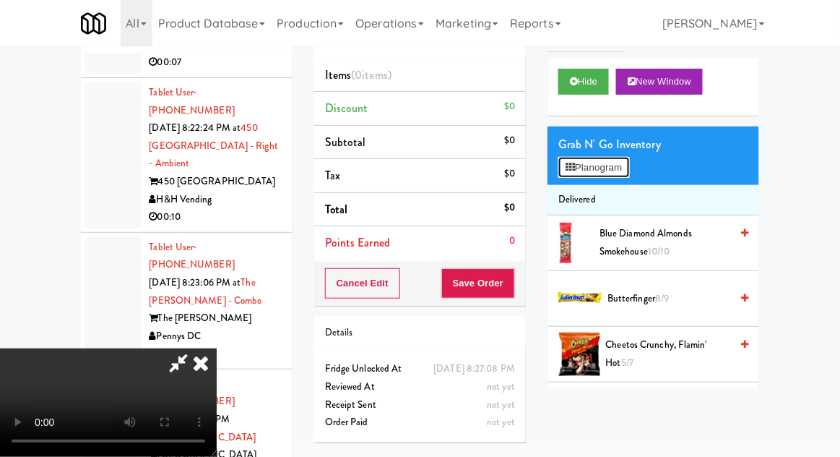
click at [625, 174] on button "Planogram" at bounding box center [594, 168] width 71 height 22
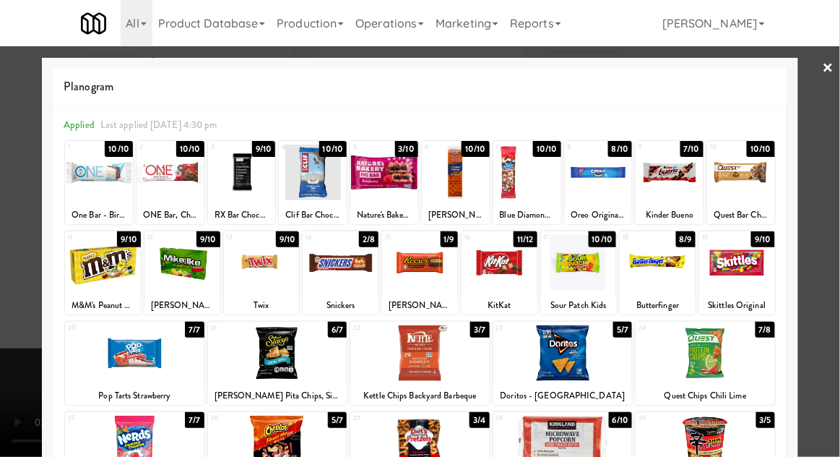
click at [835, 127] on div at bounding box center [420, 228] width 840 height 457
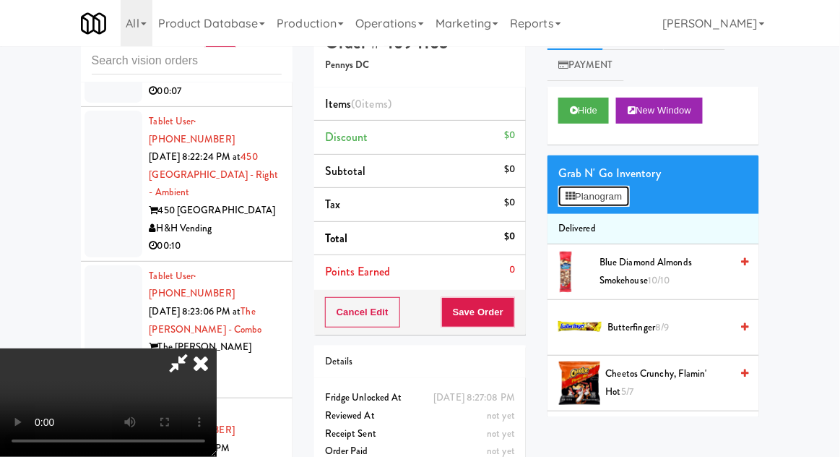
click at [612, 199] on button "Planogram" at bounding box center [594, 197] width 71 height 22
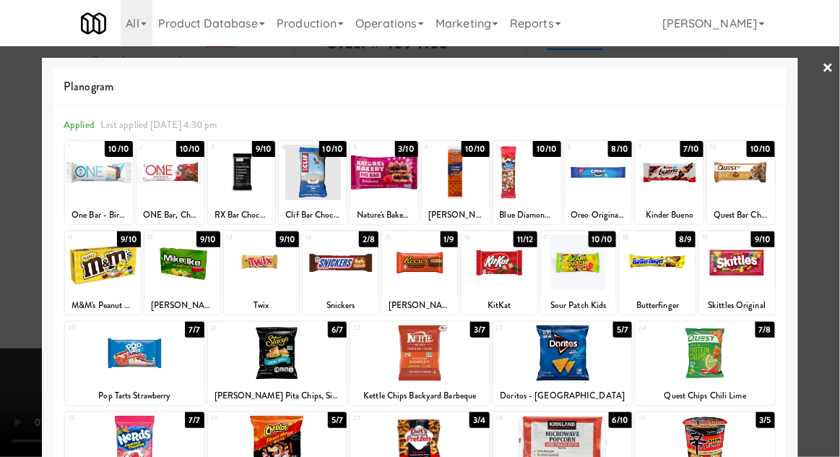
click at [366, 165] on div at bounding box center [384, 173] width 68 height 56
click at [833, 199] on div at bounding box center [420, 228] width 840 height 457
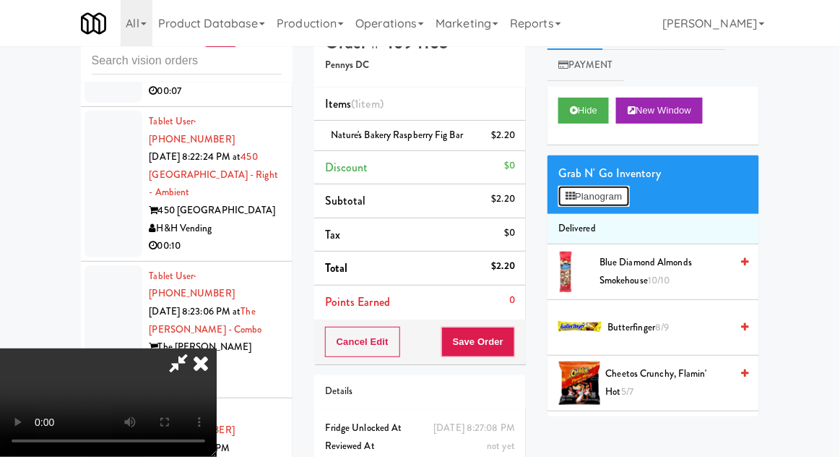
click at [629, 206] on button "Planogram" at bounding box center [594, 197] width 71 height 22
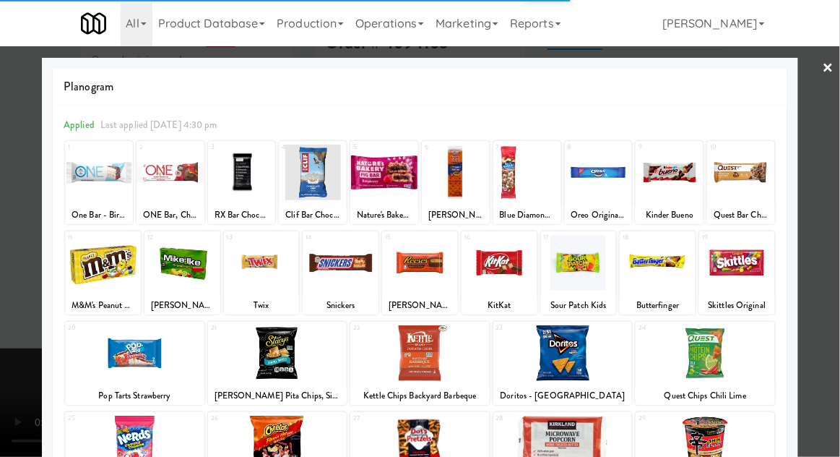
click at [833, 195] on div at bounding box center [420, 228] width 840 height 457
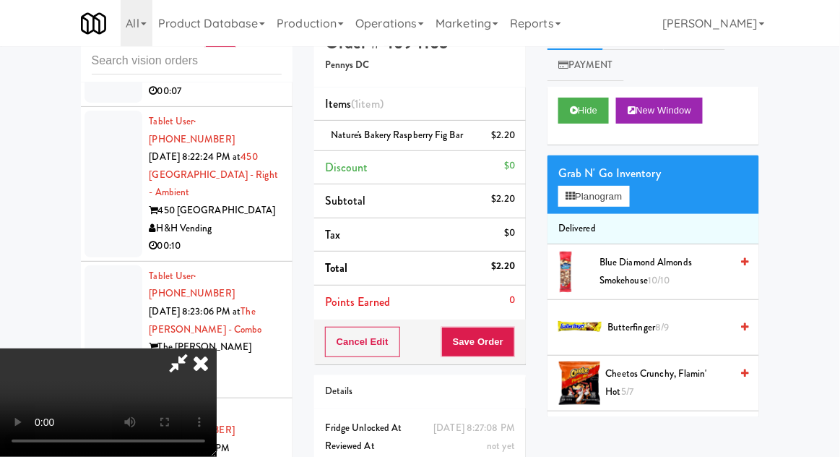
scroll to position [53, 0]
click at [514, 336] on button "Save Order" at bounding box center [478, 342] width 74 height 30
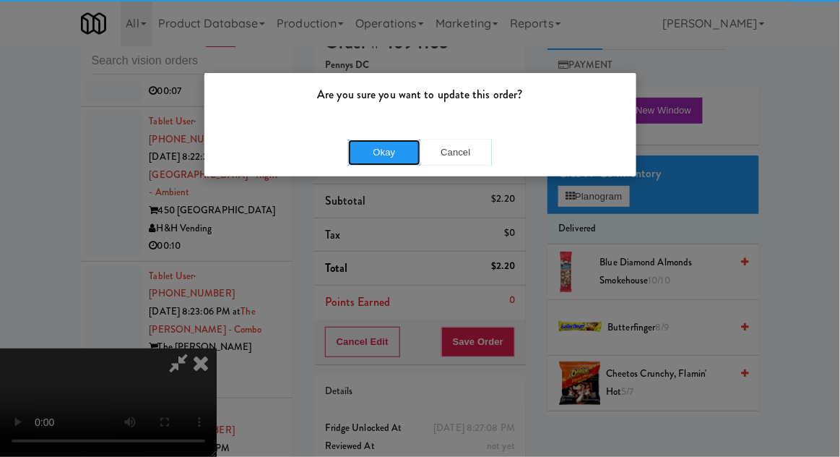
click at [362, 148] on button "Okay" at bounding box center [384, 152] width 72 height 26
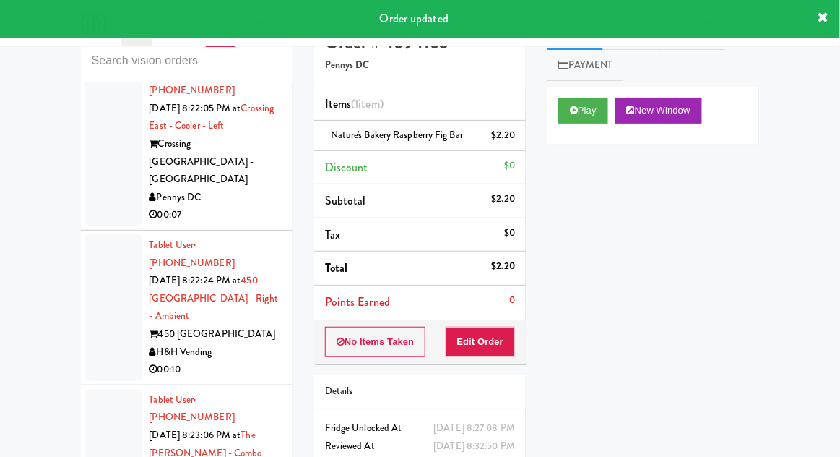
scroll to position [19133, 0]
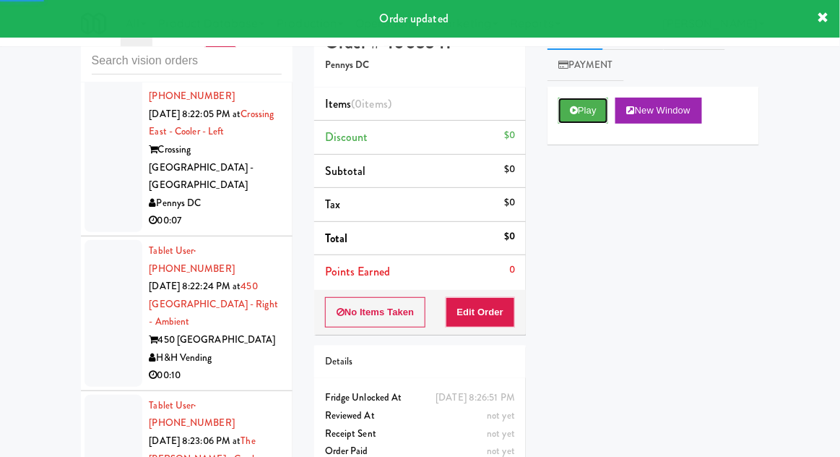
click at [559, 116] on button "Play" at bounding box center [584, 111] width 50 height 26
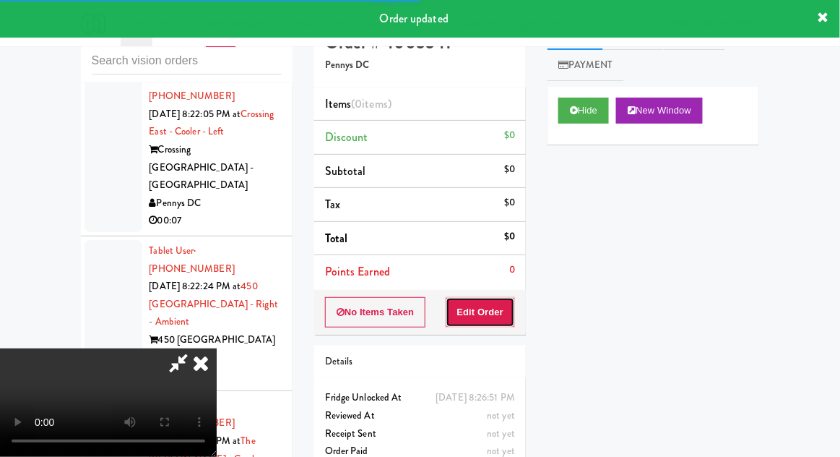
click at [486, 302] on button "Edit Order" at bounding box center [481, 312] width 70 height 30
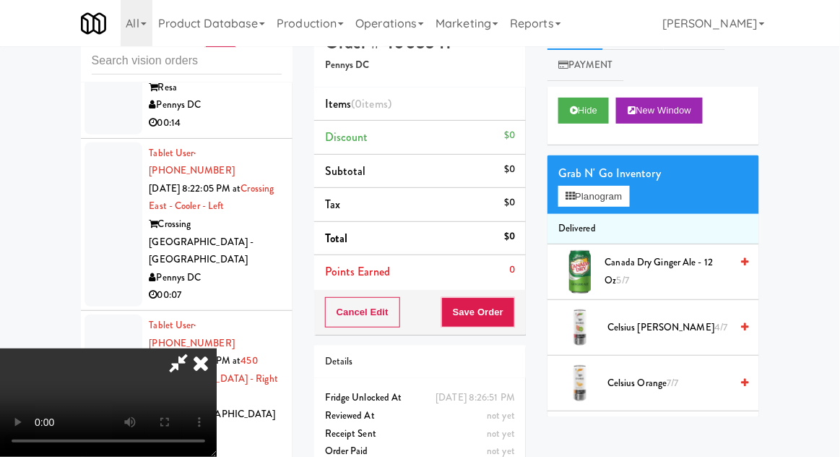
scroll to position [19054, 0]
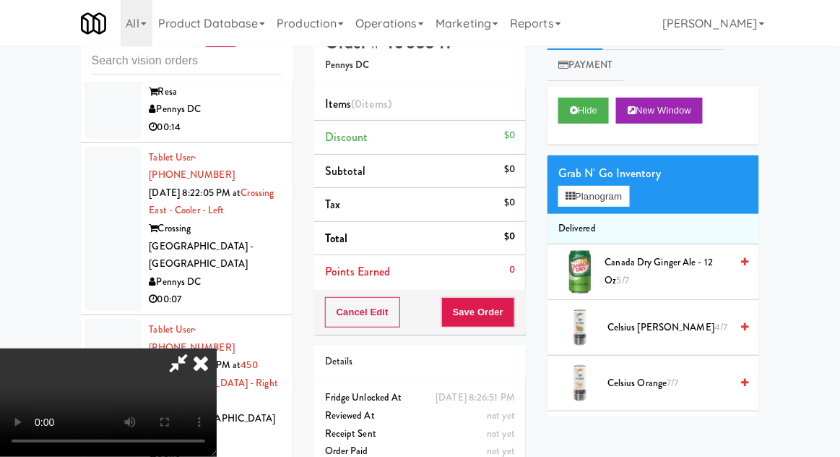
click at [645, 196] on div "Grab N' Go Inventory Planogram" at bounding box center [654, 184] width 212 height 59
click at [629, 199] on button "Planogram" at bounding box center [594, 197] width 71 height 22
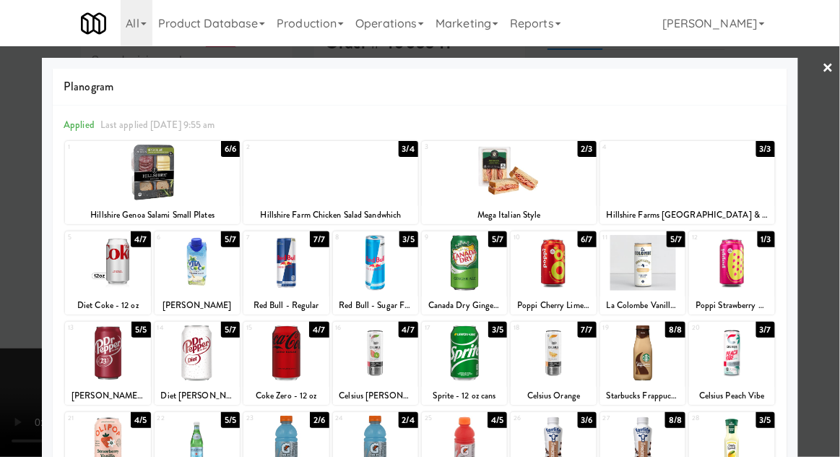
click at [472, 274] on div at bounding box center [464, 263] width 85 height 56
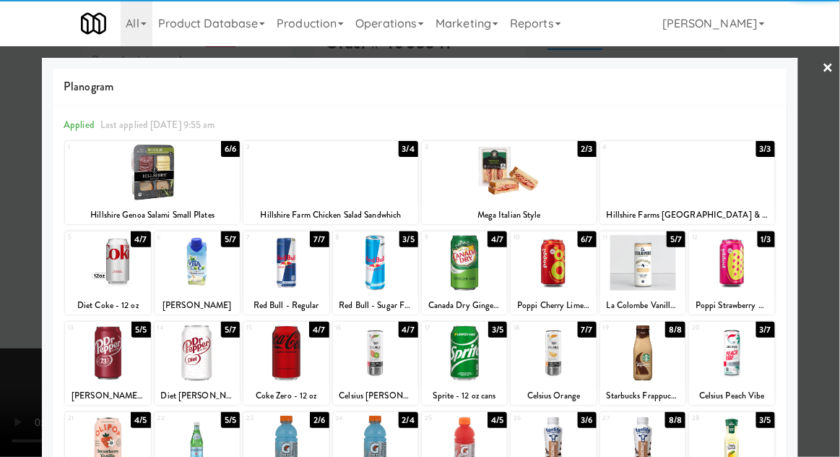
click at [837, 202] on div at bounding box center [420, 228] width 840 height 457
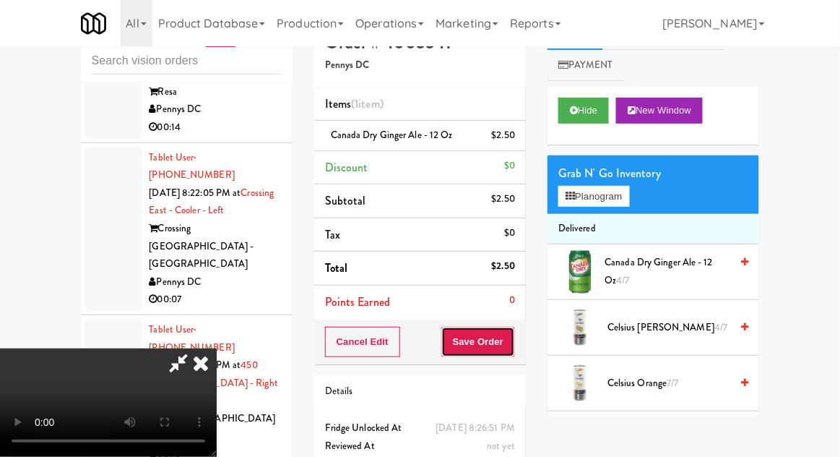
click at [515, 347] on button "Save Order" at bounding box center [478, 342] width 74 height 30
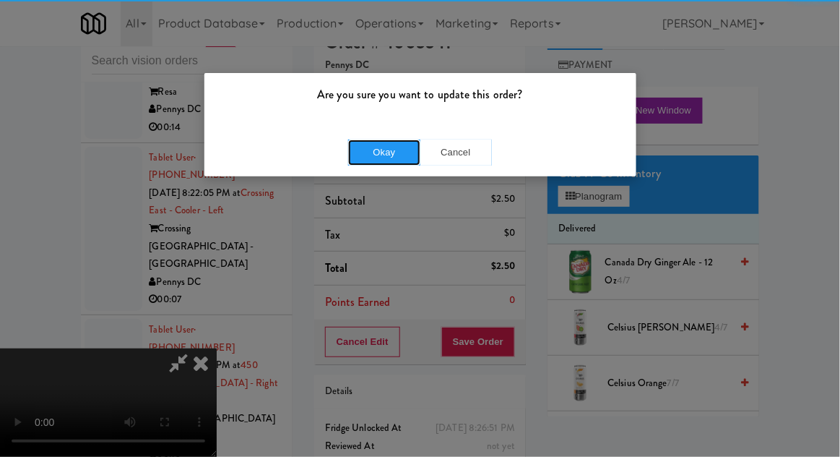
click at [395, 157] on button "Okay" at bounding box center [384, 152] width 72 height 26
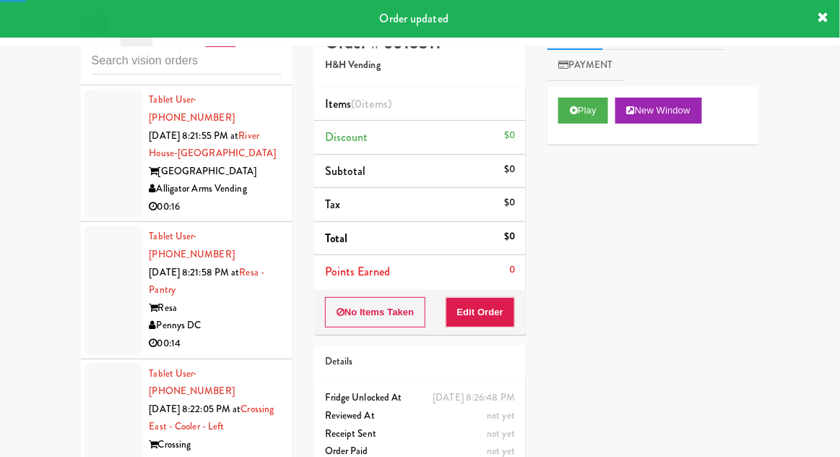
scroll to position [18837, 0]
click at [566, 107] on button "Play" at bounding box center [584, 111] width 50 height 26
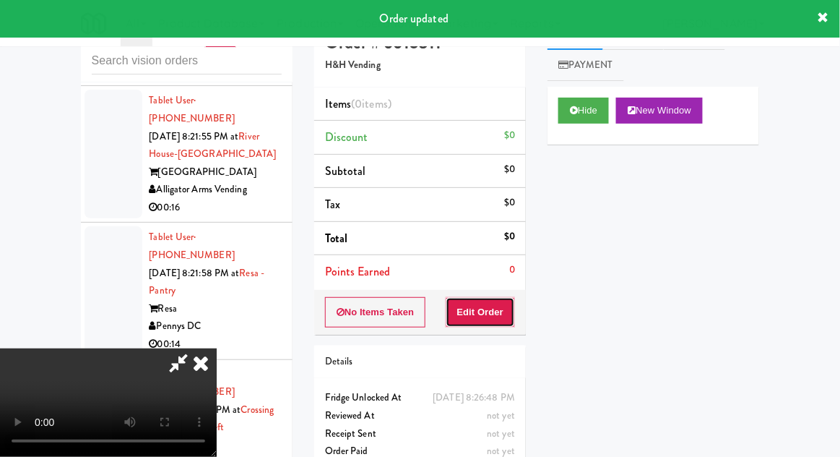
click at [490, 321] on button "Edit Order" at bounding box center [481, 312] width 70 height 30
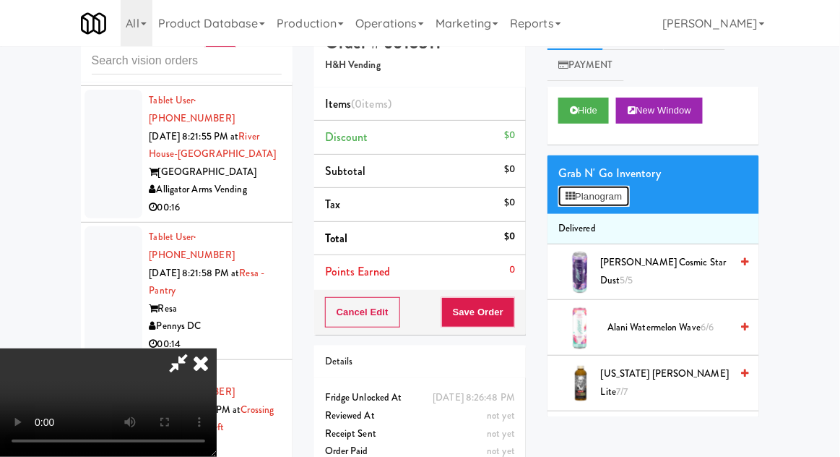
click at [622, 200] on button "Planogram" at bounding box center [594, 197] width 71 height 22
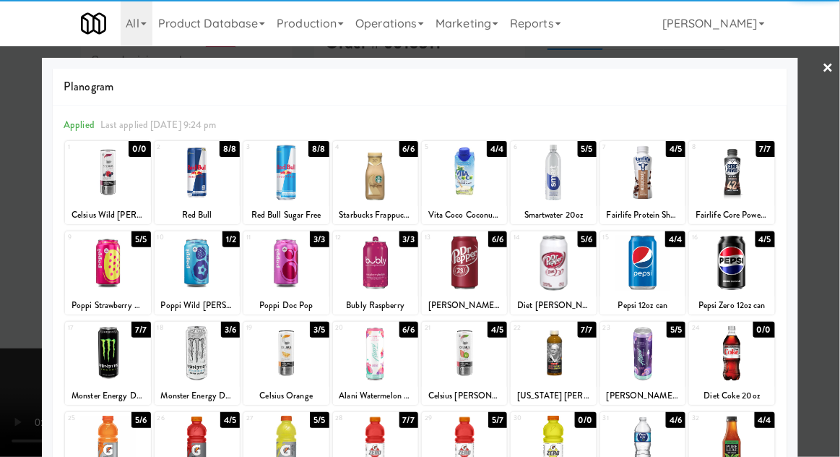
click at [287, 271] on div at bounding box center [286, 263] width 85 height 56
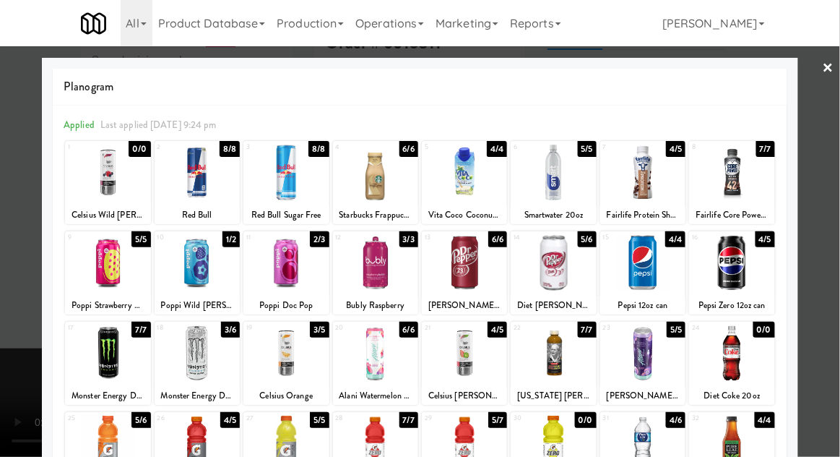
click at [839, 207] on div at bounding box center [420, 228] width 840 height 457
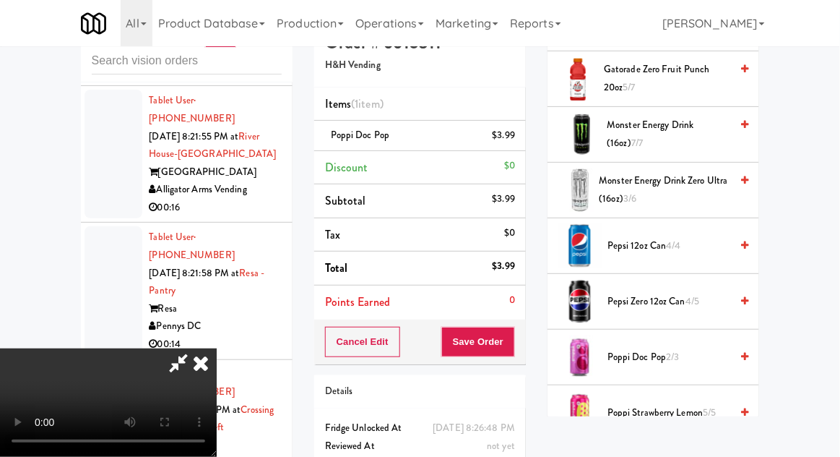
scroll to position [1921, 0]
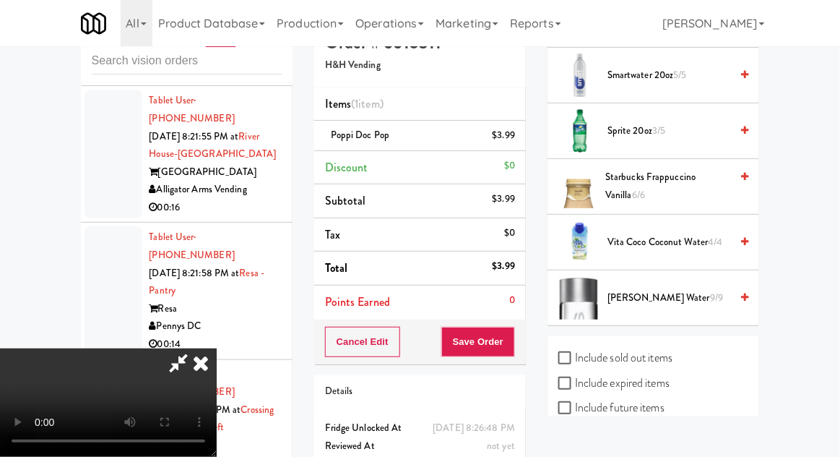
click at [683, 233] on span "Vita Coco Coconut Water 4/4" at bounding box center [669, 242] width 123 height 18
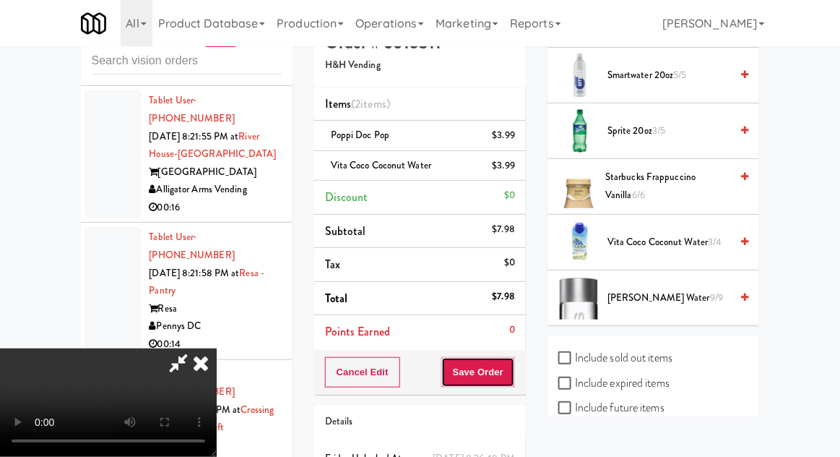
click at [512, 371] on button "Save Order" at bounding box center [478, 372] width 74 height 30
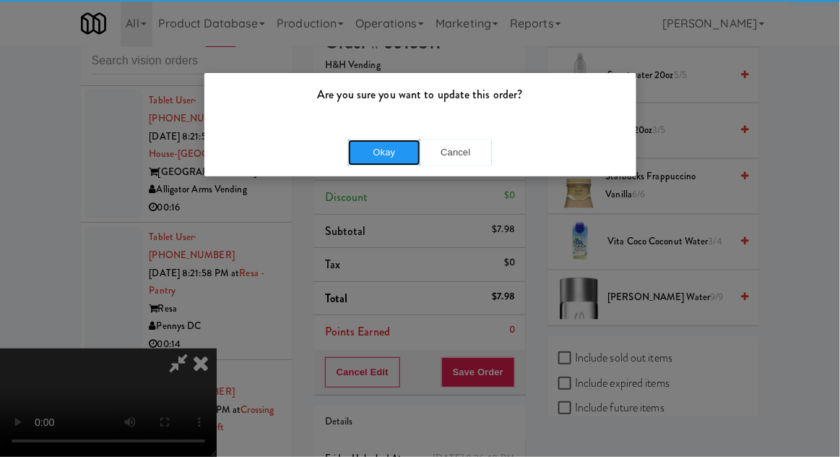
click at [402, 162] on button "Okay" at bounding box center [384, 152] width 72 height 26
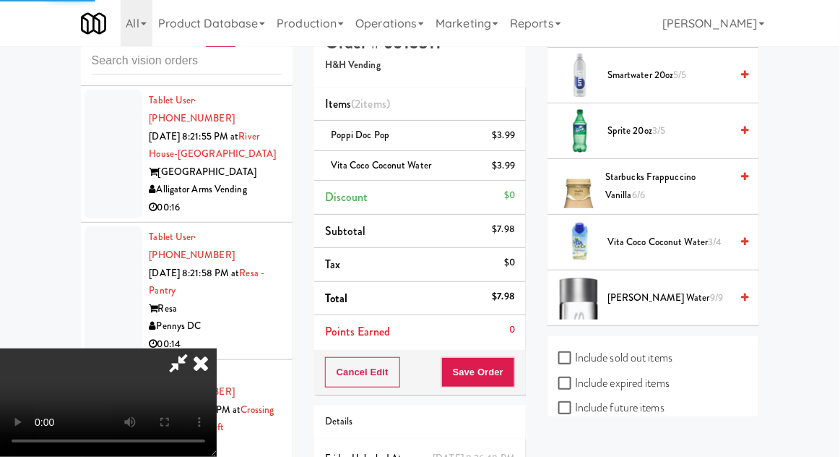
scroll to position [142, 0]
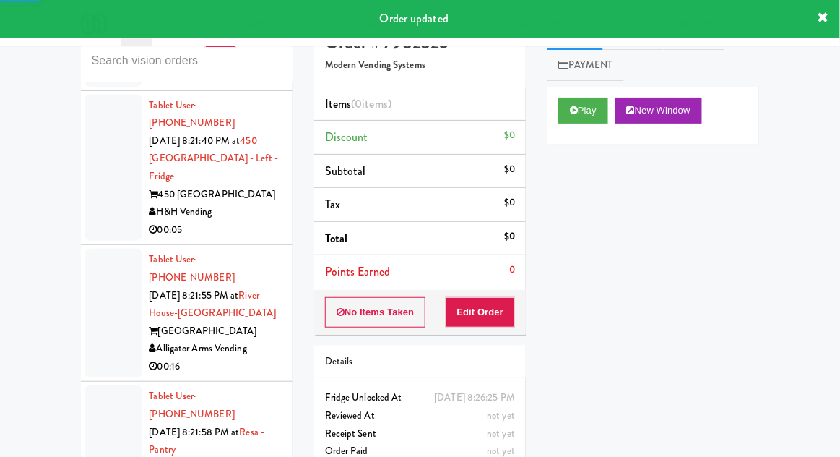
scroll to position [18676, 0]
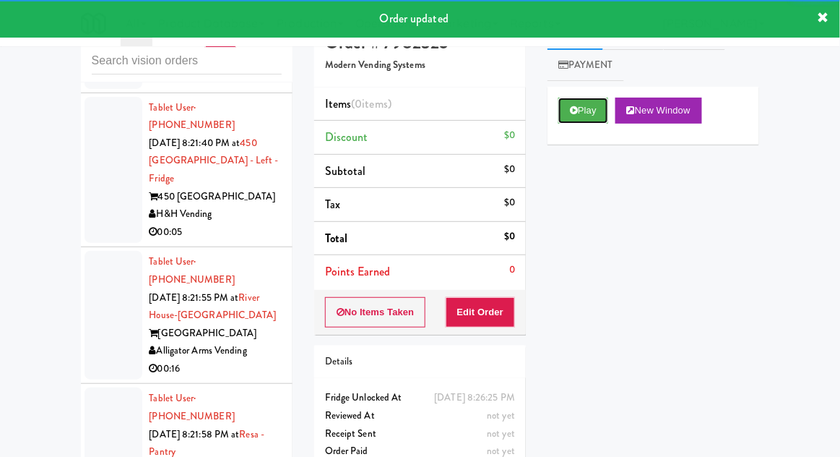
click at [574, 113] on icon at bounding box center [574, 109] width 8 height 9
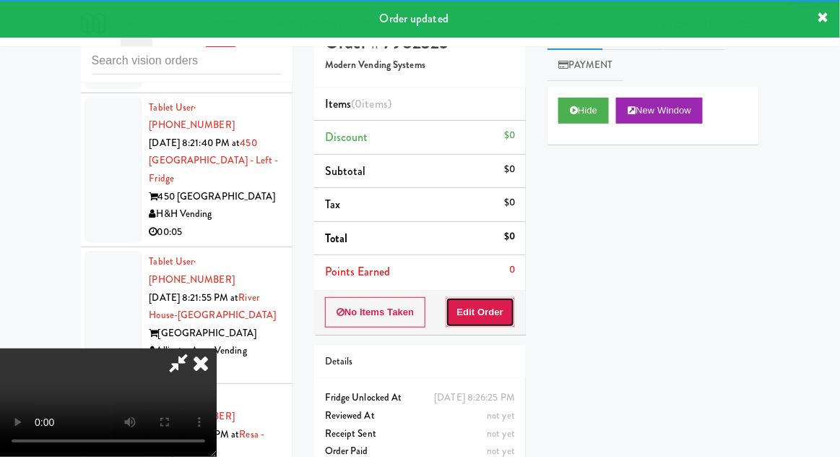
click at [486, 299] on button "Edit Order" at bounding box center [481, 312] width 70 height 30
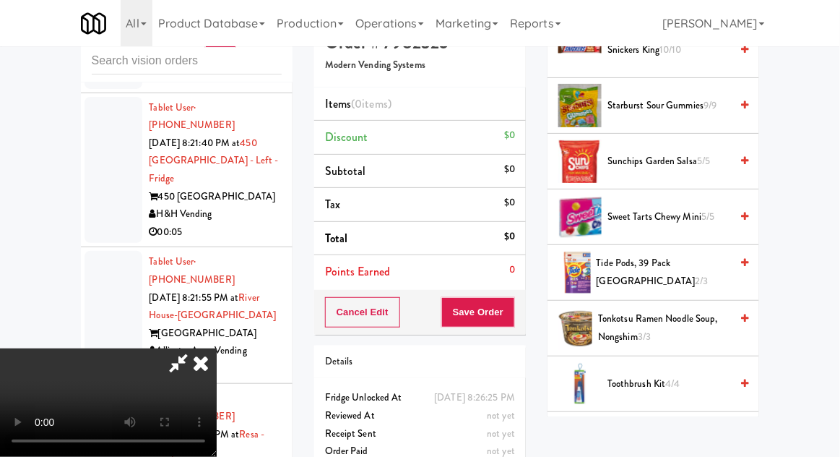
scroll to position [1533, 0]
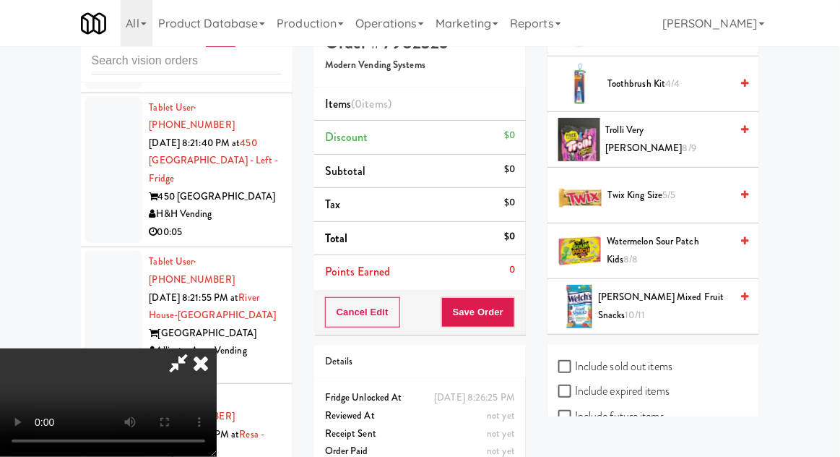
click at [689, 129] on span "Trolli Very [PERSON_NAME] 8/9" at bounding box center [668, 138] width 125 height 35
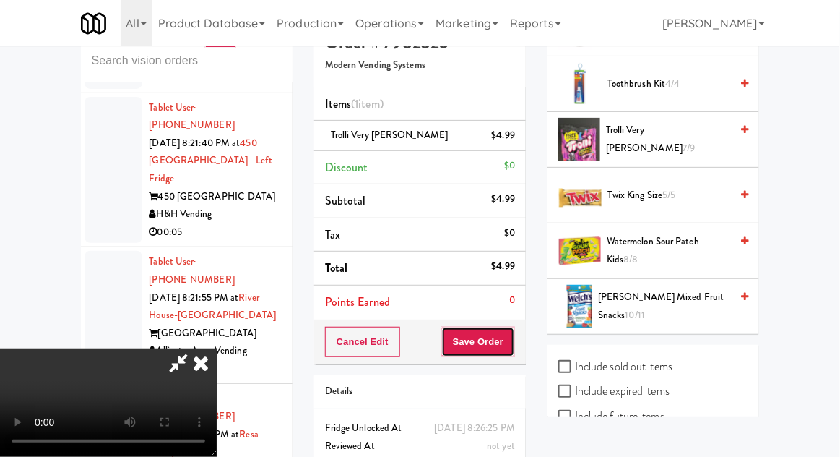
click at [511, 327] on button "Save Order" at bounding box center [478, 342] width 74 height 30
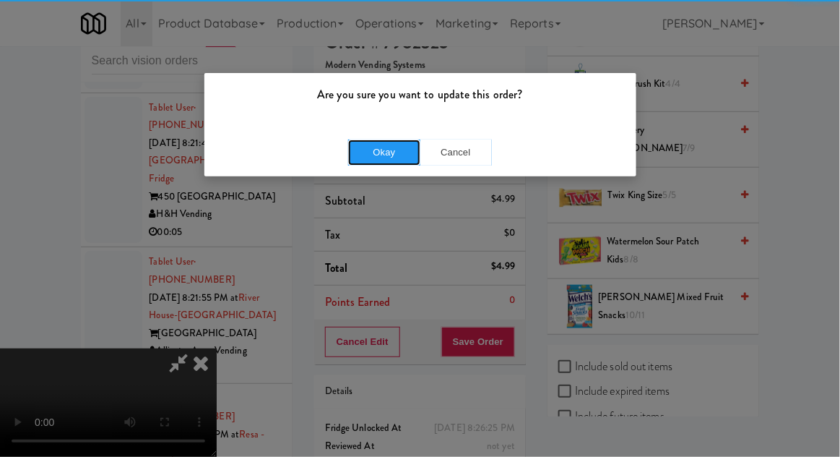
click at [369, 152] on button "Okay" at bounding box center [384, 152] width 72 height 26
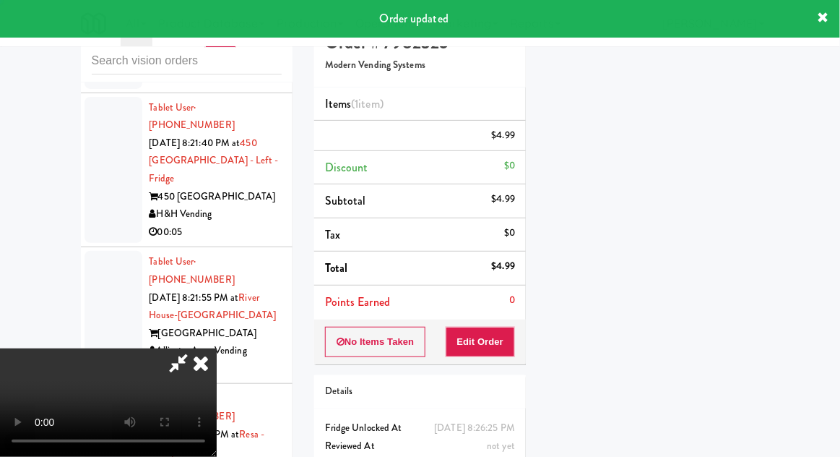
scroll to position [0, 0]
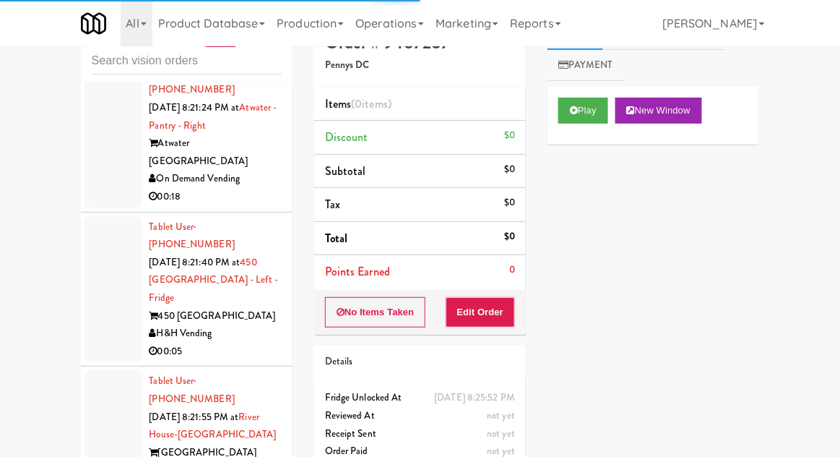
scroll to position [18556, 0]
click at [576, 108] on icon at bounding box center [574, 109] width 8 height 9
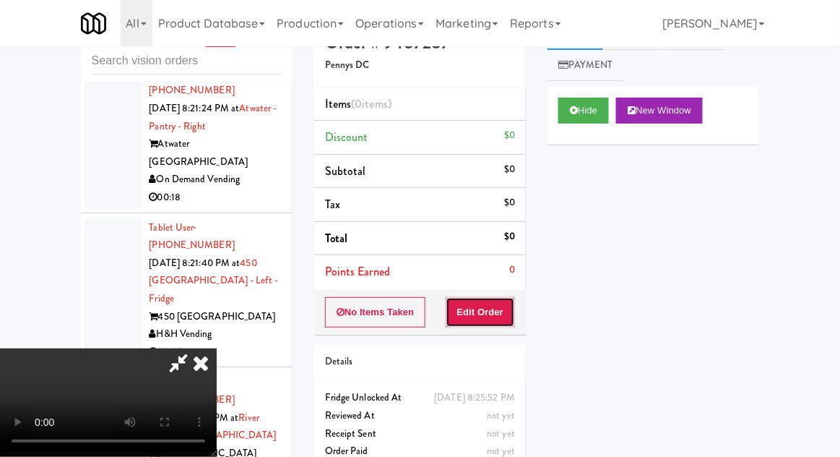
click at [482, 310] on button "Edit Order" at bounding box center [481, 312] width 70 height 30
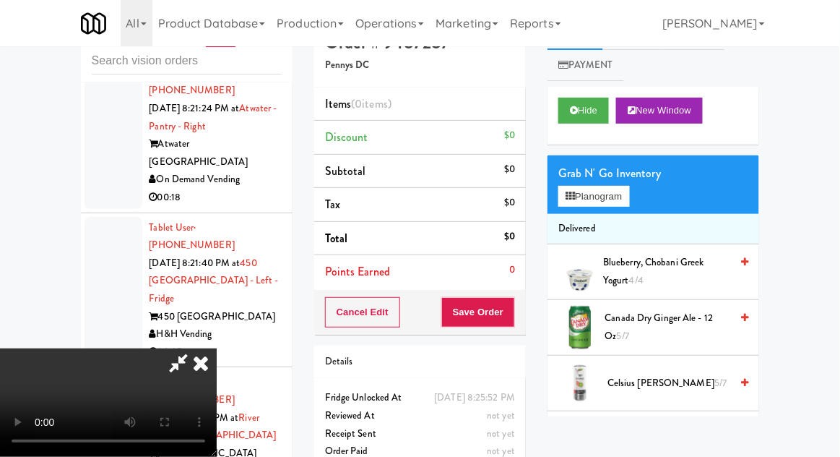
click at [678, 320] on span "Canada Dry Ginger Ale - 12 oz 5/7" at bounding box center [669, 326] width 126 height 35
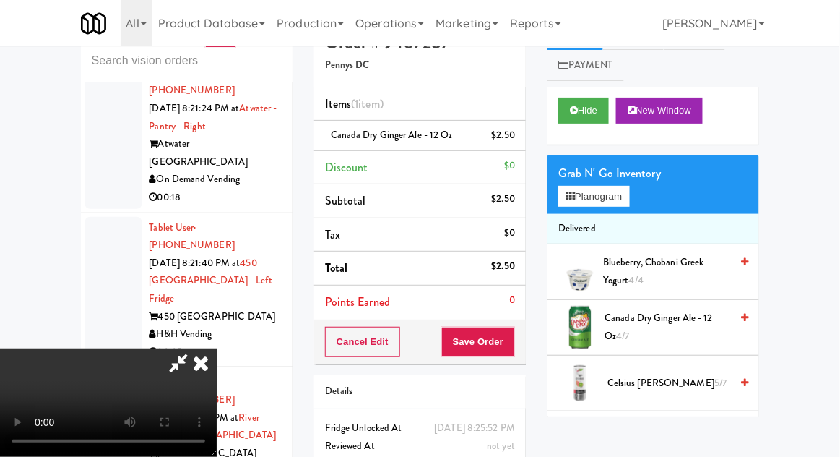
click at [691, 314] on span "Canada Dry Ginger Ale - 12 oz 4/7" at bounding box center [669, 326] width 126 height 35
click at [613, 201] on button "Planogram" at bounding box center [594, 197] width 71 height 22
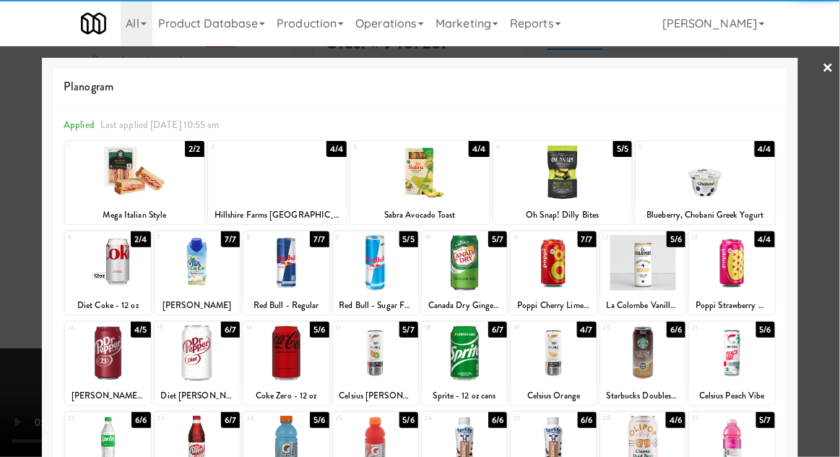
click at [836, 257] on div at bounding box center [420, 228] width 840 height 457
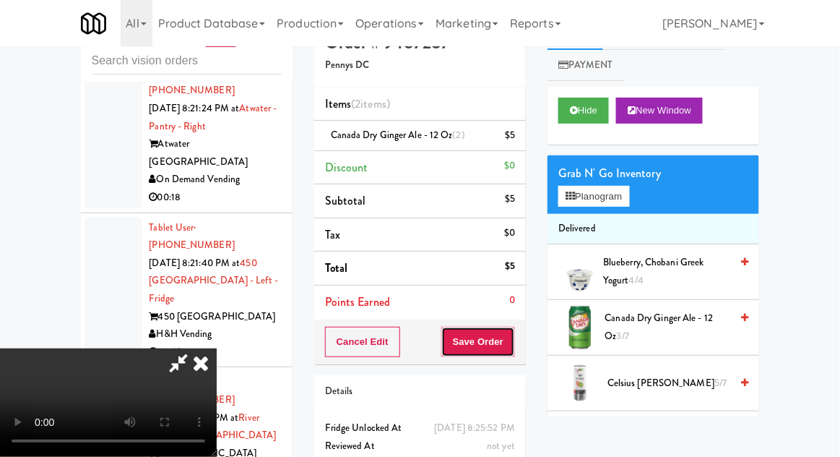
click at [514, 343] on button "Save Order" at bounding box center [478, 342] width 74 height 30
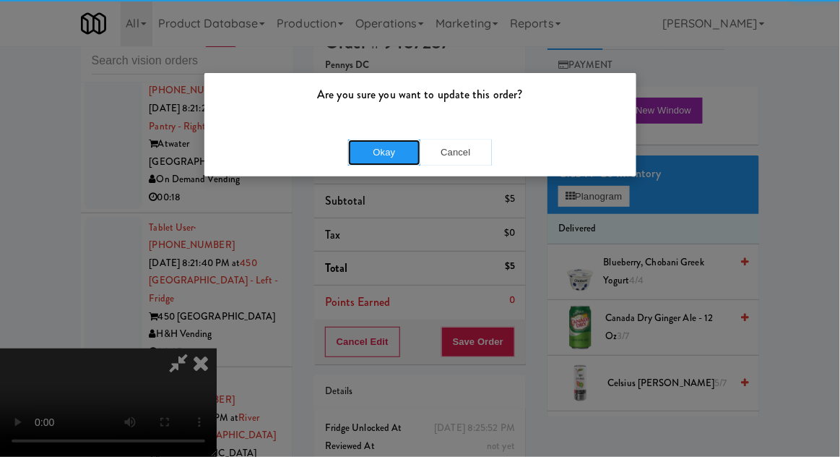
click at [389, 145] on button "Okay" at bounding box center [384, 152] width 72 height 26
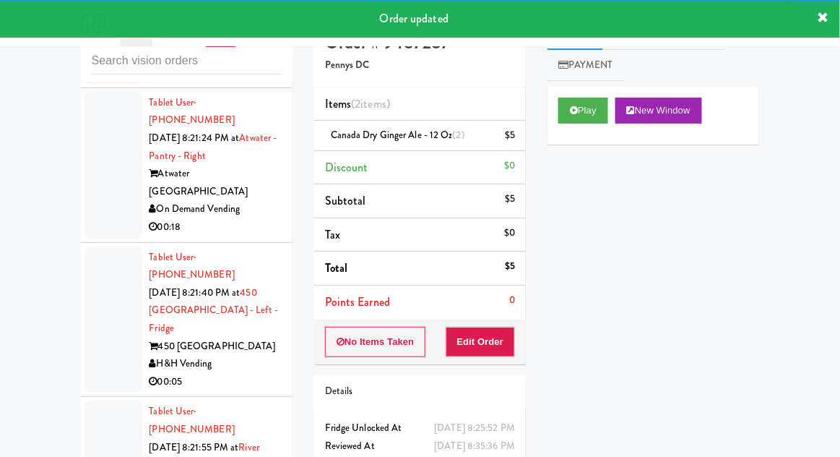
scroll to position [18524, 0]
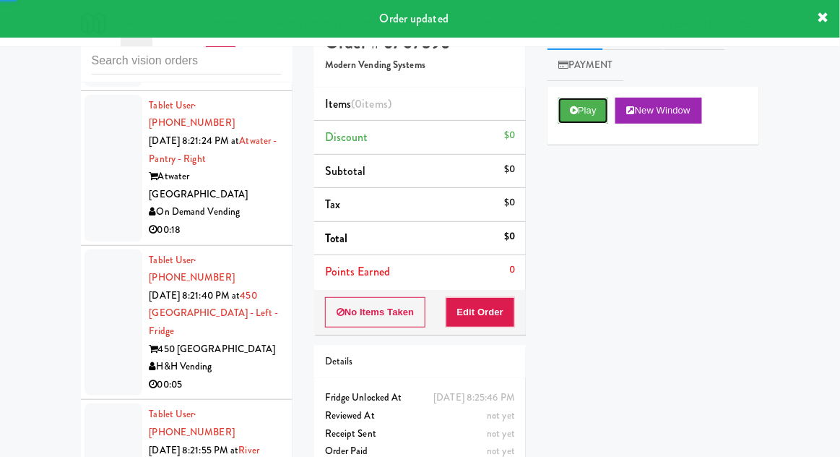
click at [598, 98] on button "Play" at bounding box center [584, 111] width 50 height 26
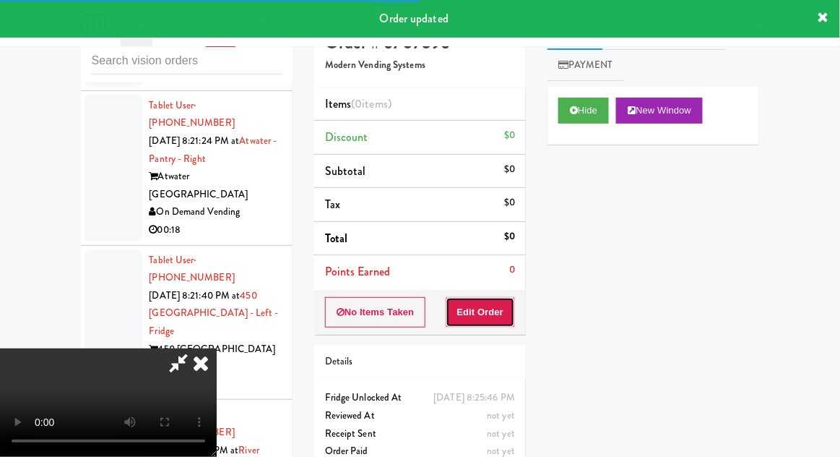
click at [485, 305] on button "Edit Order" at bounding box center [481, 312] width 70 height 30
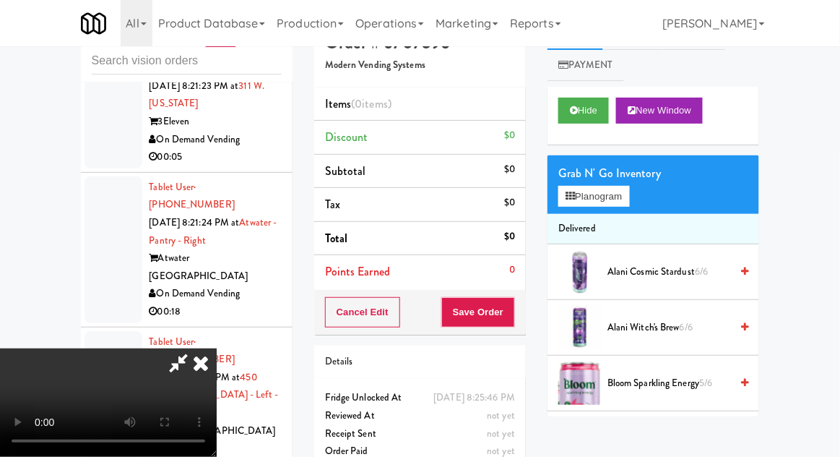
scroll to position [53, 0]
click at [626, 189] on button "Planogram" at bounding box center [594, 197] width 71 height 22
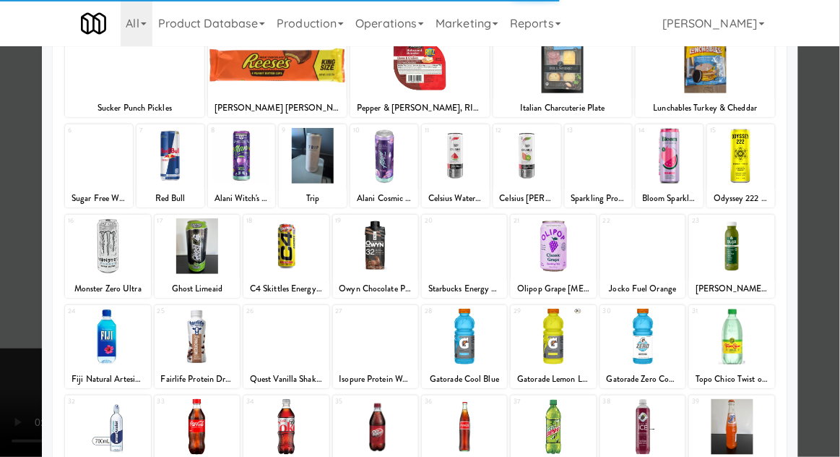
scroll to position [163, 0]
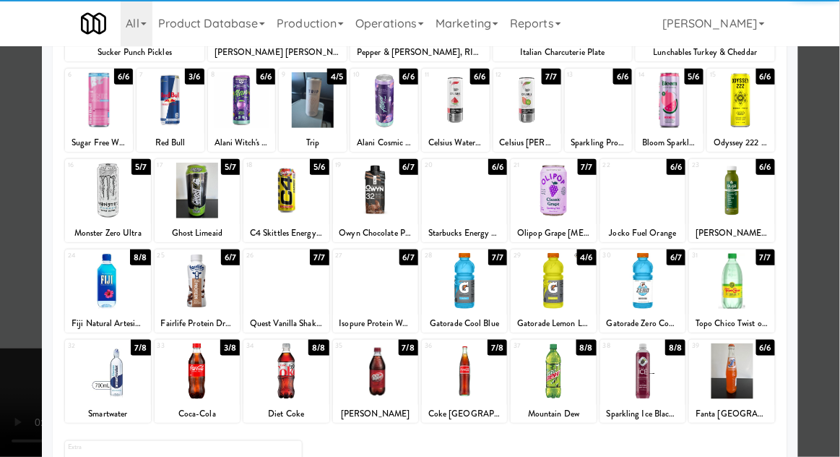
click at [465, 386] on div at bounding box center [464, 371] width 85 height 56
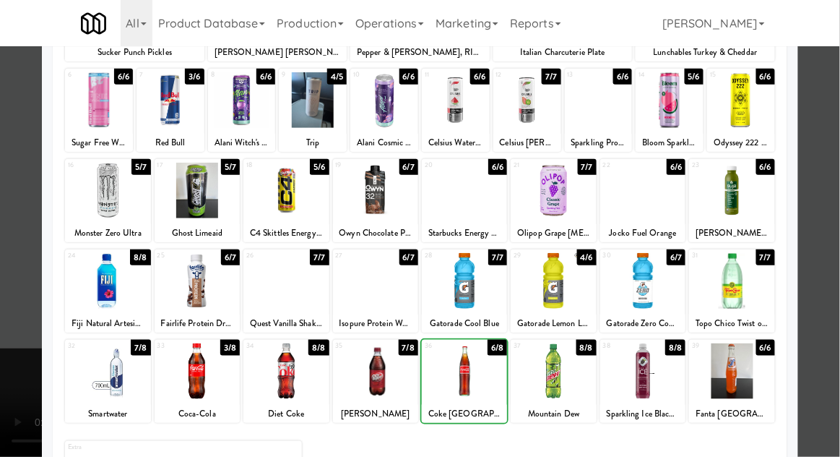
click at [466, 375] on div at bounding box center [464, 371] width 85 height 56
click at [834, 244] on div at bounding box center [420, 228] width 840 height 457
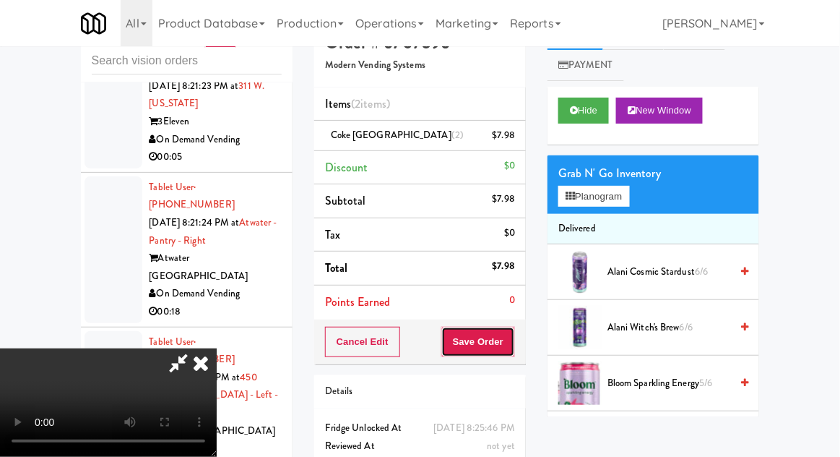
click at [514, 340] on button "Save Order" at bounding box center [478, 342] width 74 height 30
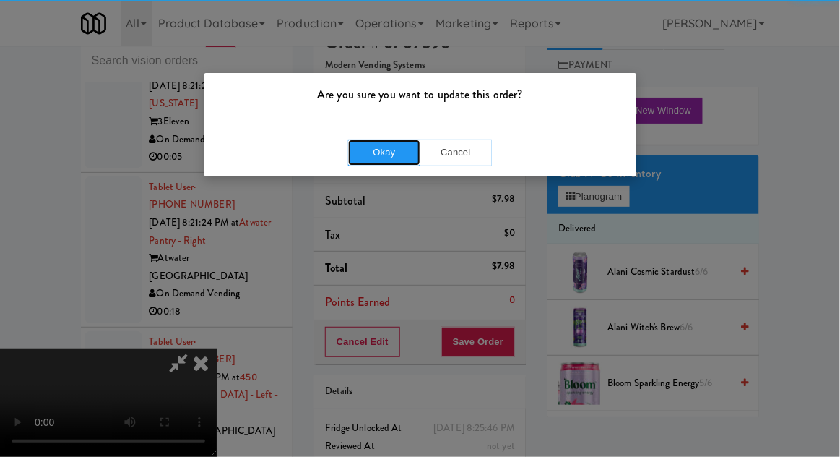
click at [384, 158] on button "Okay" at bounding box center [384, 152] width 72 height 26
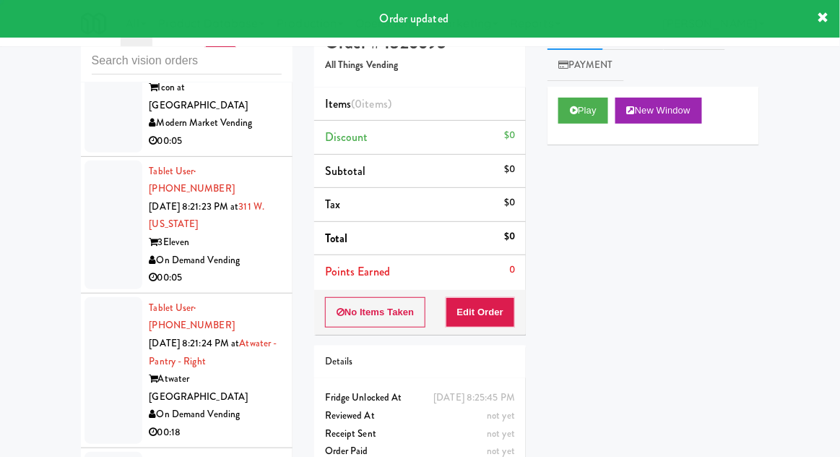
scroll to position [18319, 0]
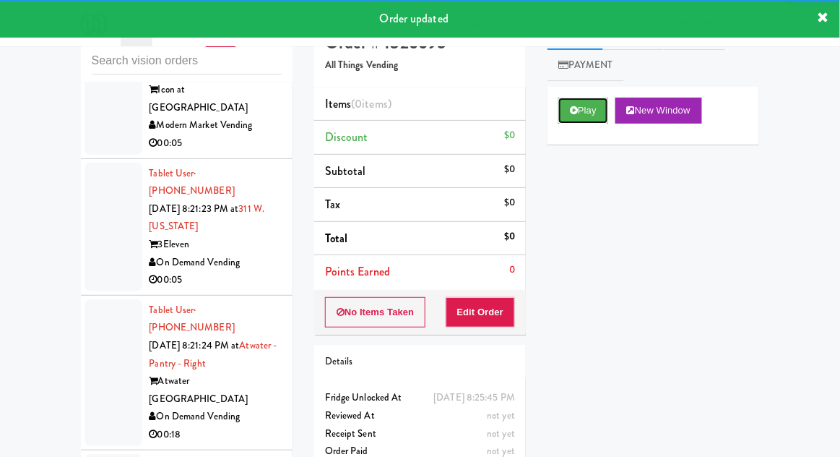
click at [579, 99] on button "Play" at bounding box center [584, 111] width 50 height 26
click at [491, 310] on button "Edit Order" at bounding box center [481, 312] width 70 height 30
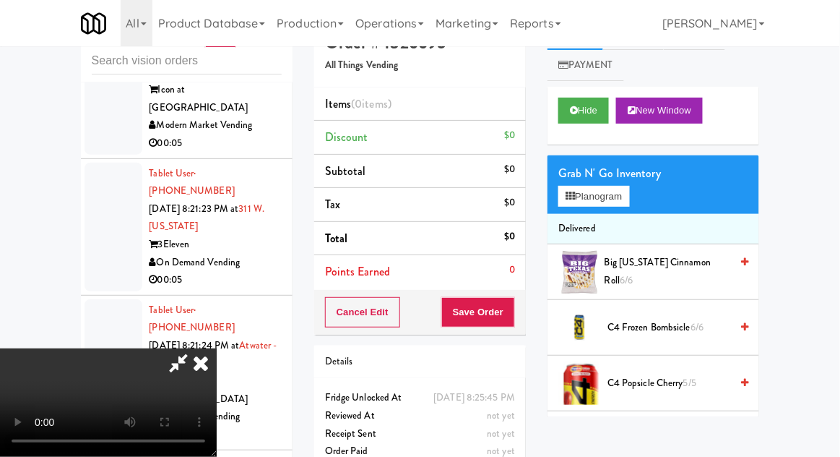
scroll to position [0, 0]
click at [617, 194] on button "Planogram" at bounding box center [594, 197] width 71 height 22
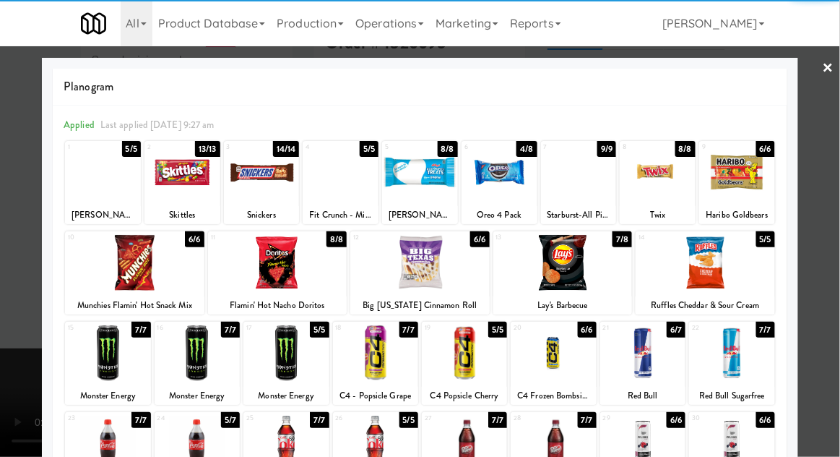
click at [648, 360] on div at bounding box center [642, 353] width 85 height 56
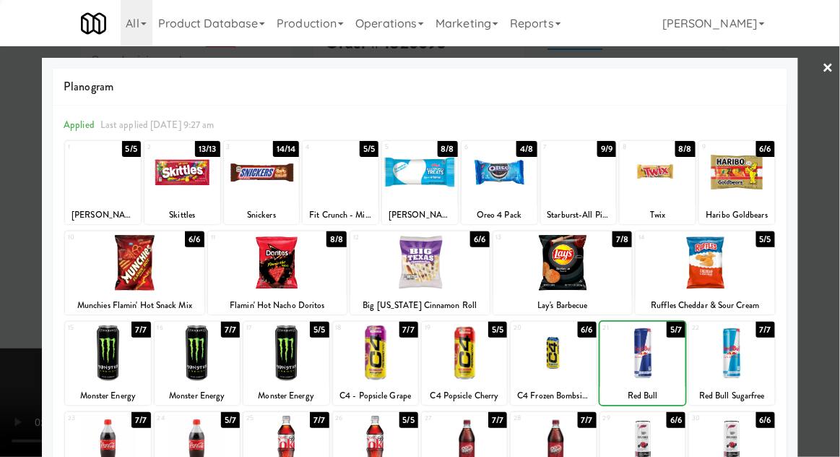
click at [832, 249] on div at bounding box center [420, 228] width 840 height 457
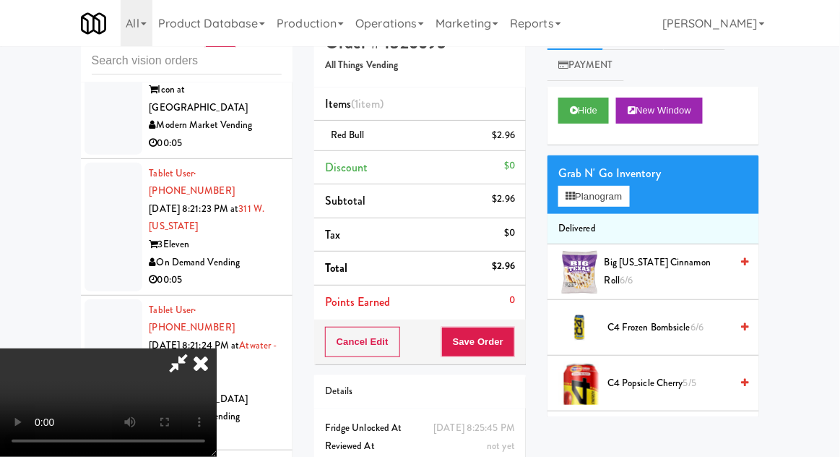
scroll to position [53, 0]
click at [511, 340] on button "Save Order" at bounding box center [478, 342] width 74 height 30
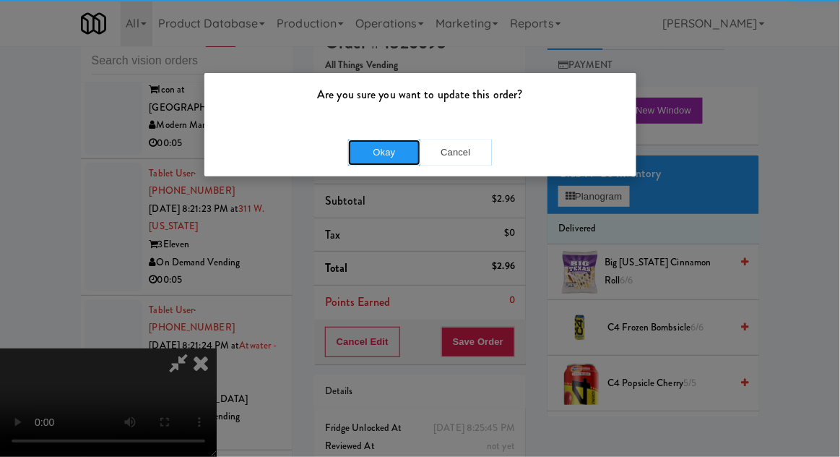
click at [369, 163] on button "Okay" at bounding box center [384, 152] width 72 height 26
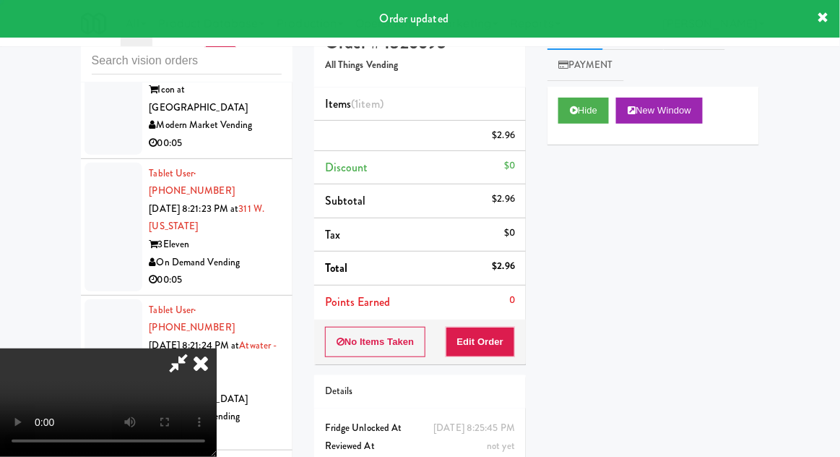
scroll to position [0, 0]
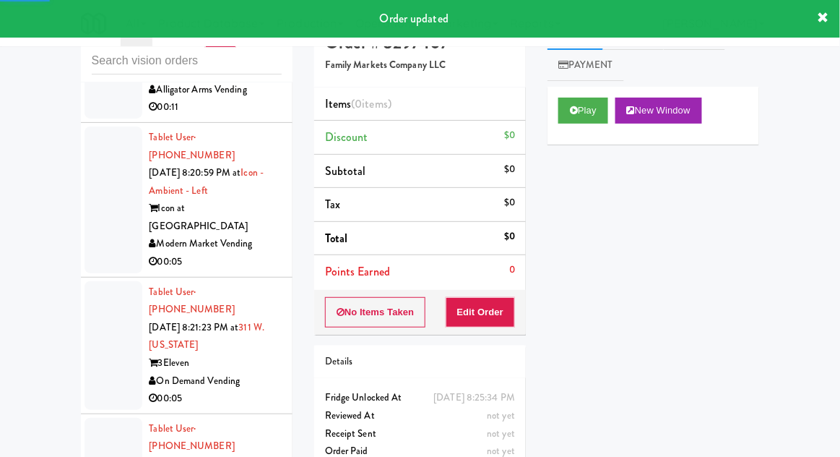
scroll to position [18204, 0]
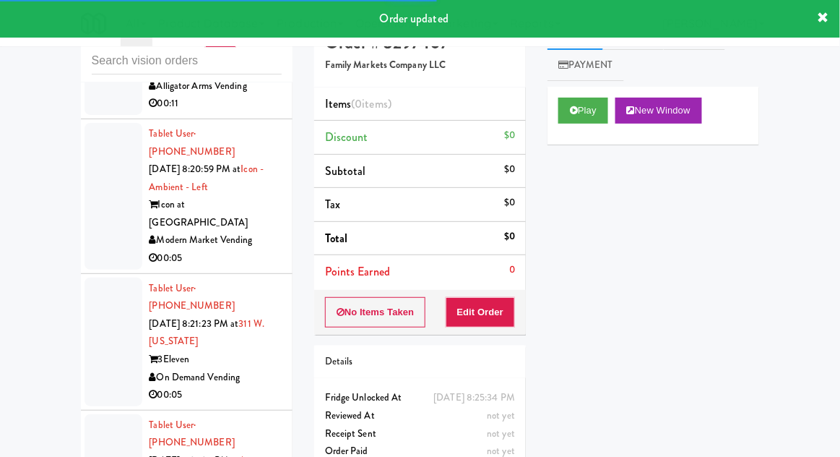
click at [556, 133] on div "Play New Window" at bounding box center [654, 116] width 212 height 58
click at [565, 107] on button "Play" at bounding box center [584, 111] width 50 height 26
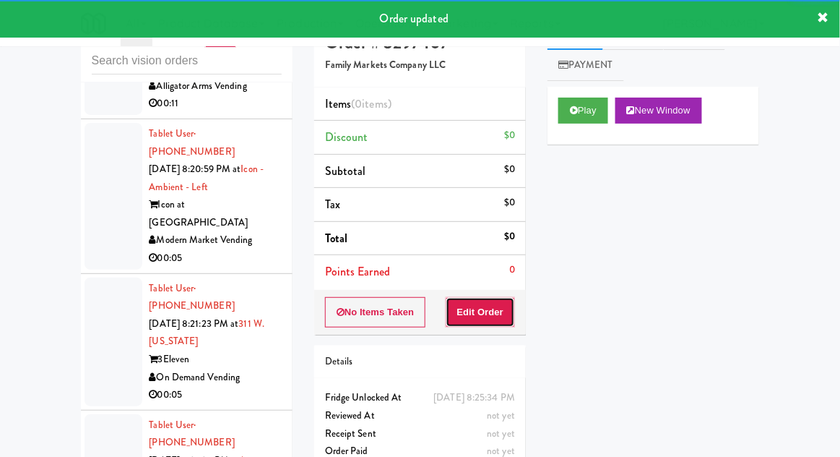
click at [496, 303] on button "Edit Order" at bounding box center [481, 312] width 70 height 30
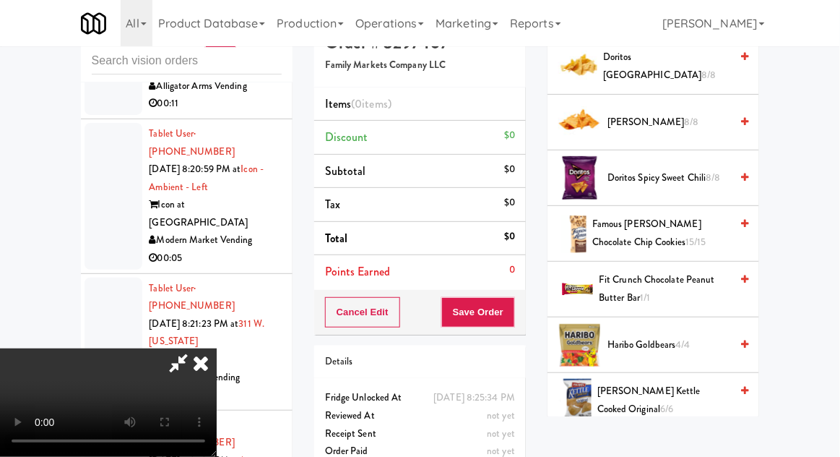
scroll to position [542, 0]
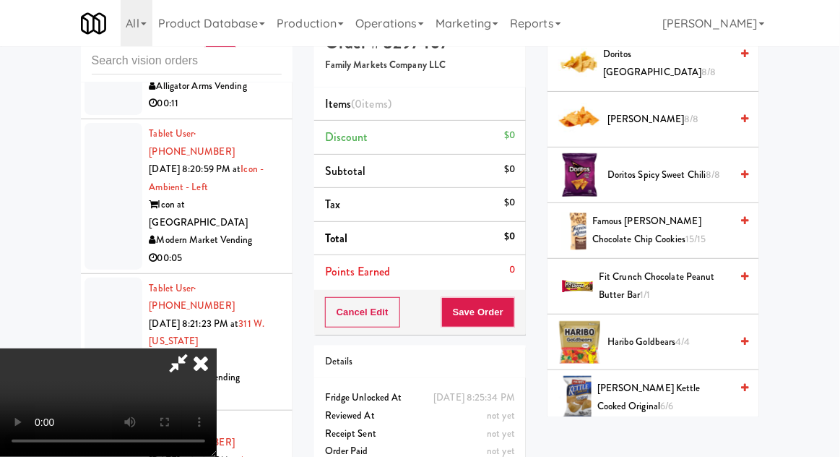
click at [692, 234] on span "Famous [PERSON_NAME] Chocolate Chip Cookies 15/15" at bounding box center [661, 229] width 138 height 35
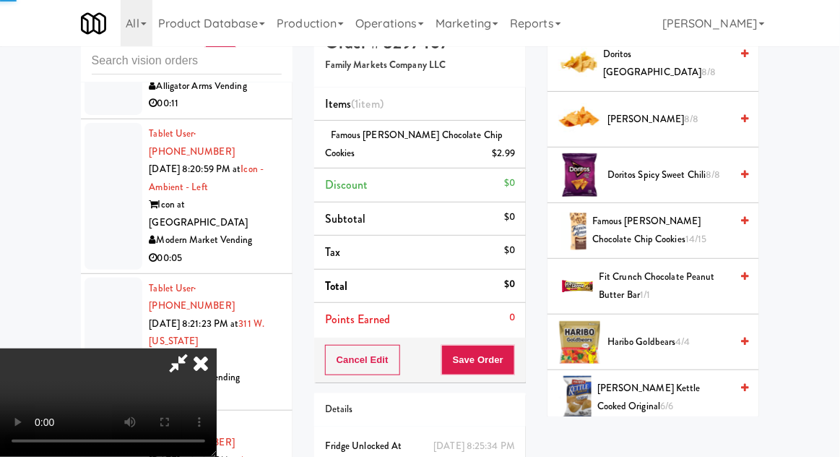
click at [690, 227] on span "Famous [PERSON_NAME] Chocolate Chip Cookies 14/15" at bounding box center [661, 229] width 138 height 35
click at [510, 371] on button "Save Order" at bounding box center [478, 360] width 74 height 30
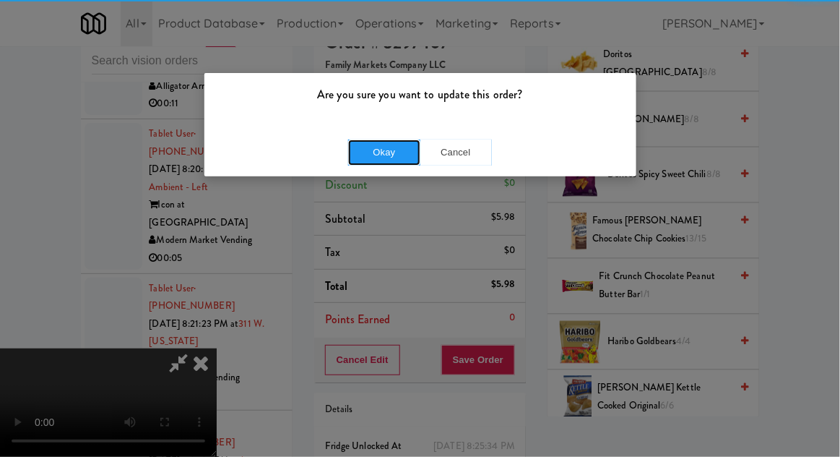
click at [379, 155] on button "Okay" at bounding box center [384, 152] width 72 height 26
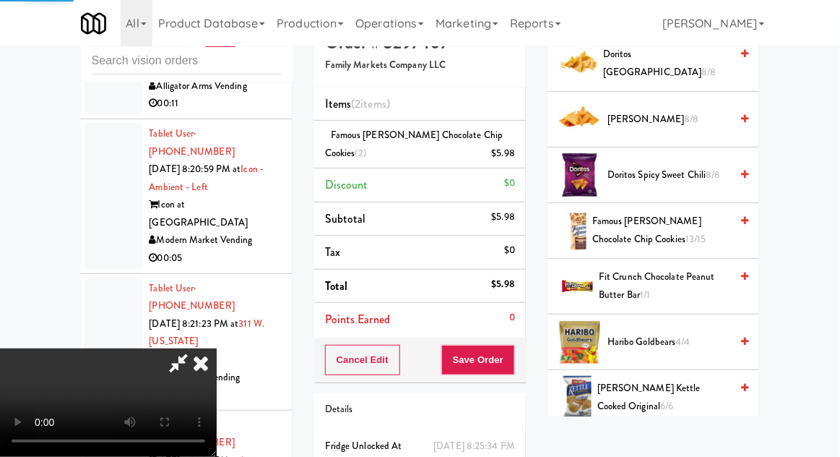
scroll to position [142, 0]
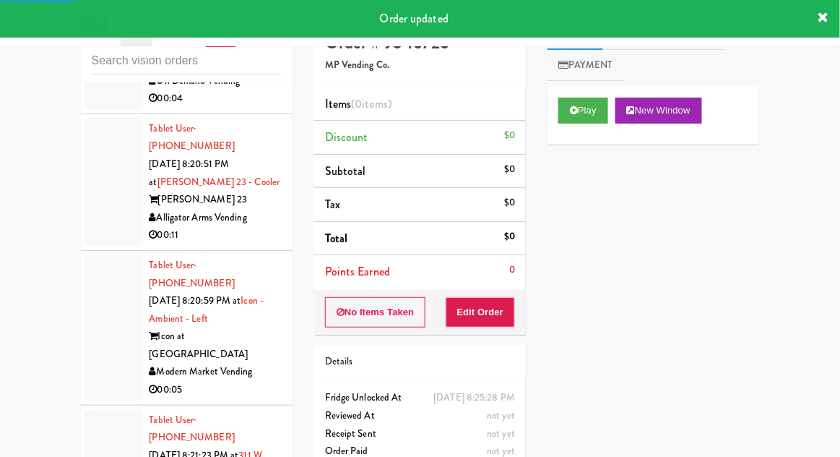
scroll to position [18073, 0]
click at [568, 116] on button "Play" at bounding box center [584, 111] width 50 height 26
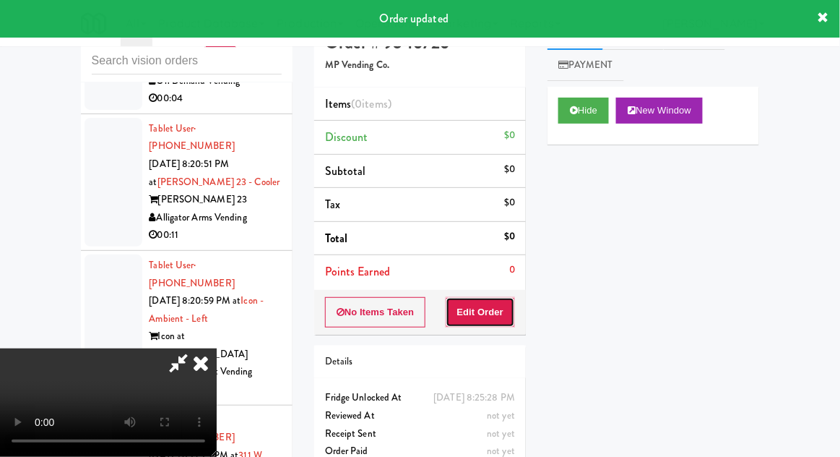
click at [468, 303] on button "Edit Order" at bounding box center [481, 312] width 70 height 30
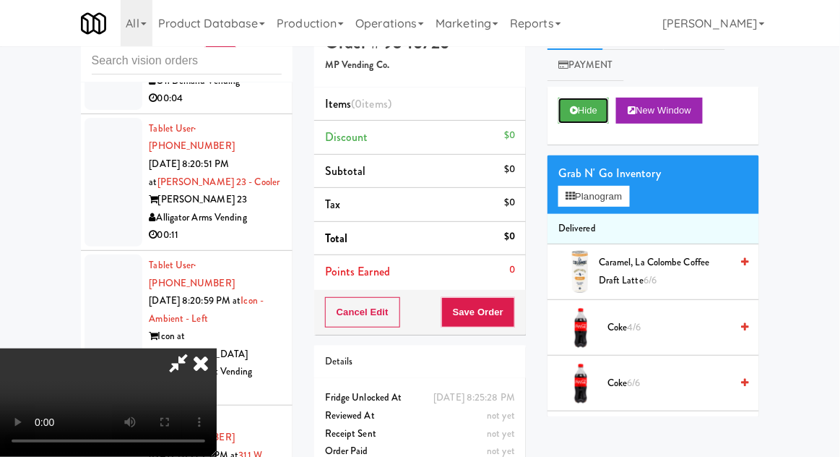
click at [593, 108] on button "Hide" at bounding box center [584, 111] width 51 height 26
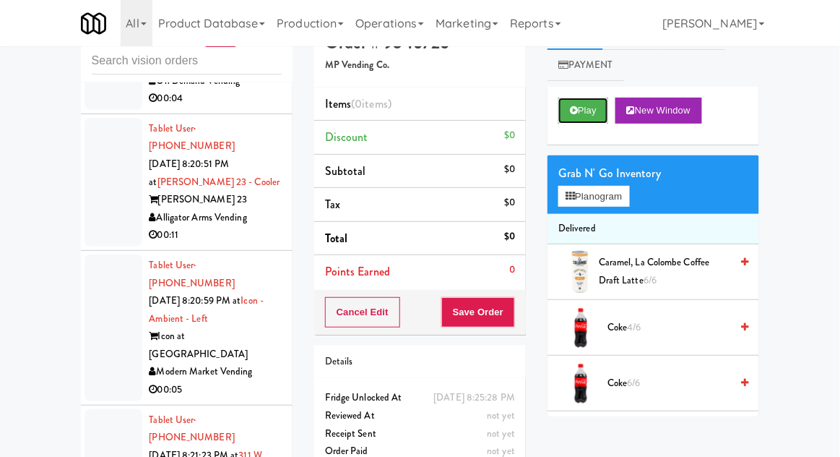
click at [591, 109] on button "Play" at bounding box center [584, 111] width 50 height 26
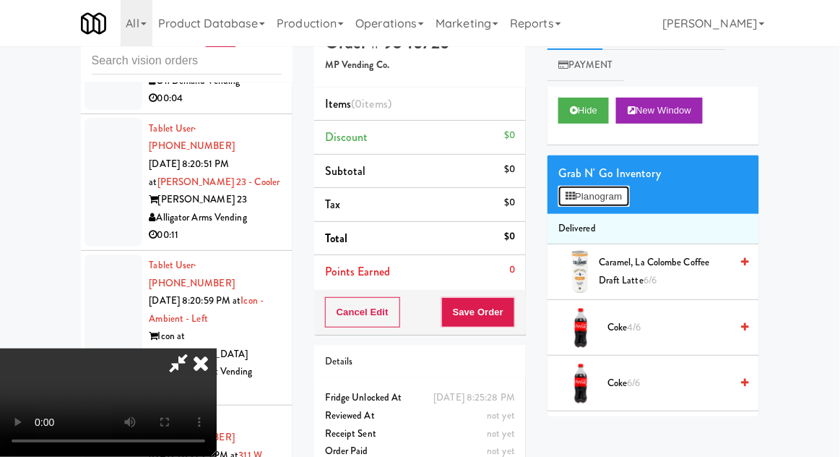
click at [629, 197] on button "Planogram" at bounding box center [594, 197] width 71 height 22
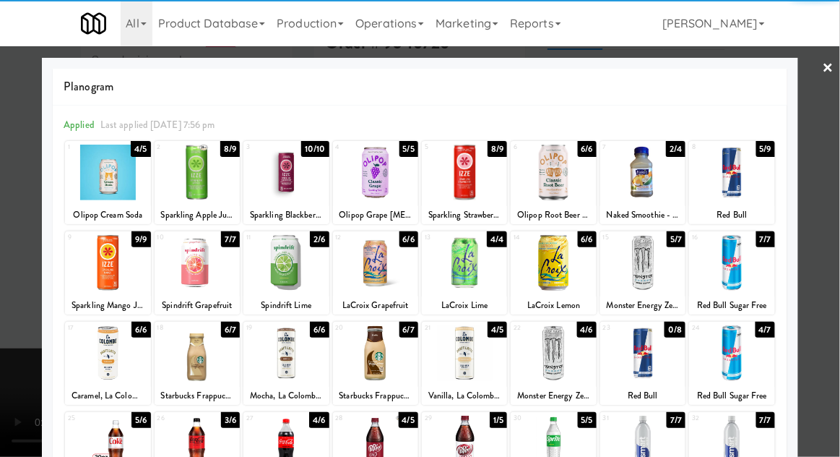
click at [379, 345] on div at bounding box center [375, 353] width 85 height 56
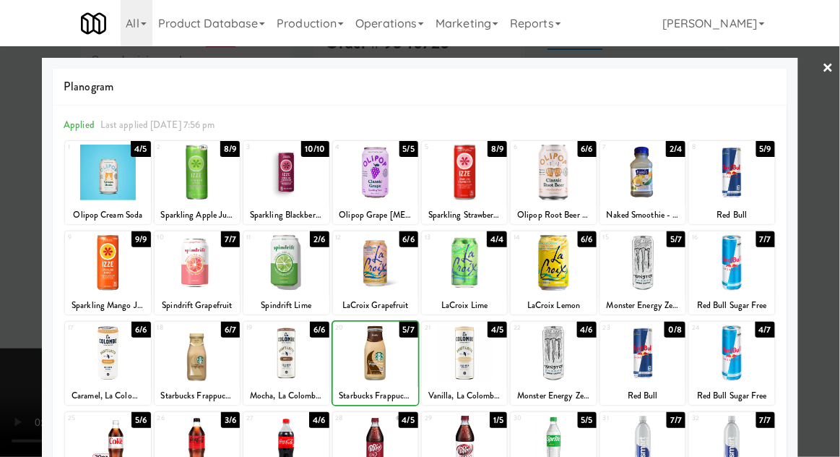
click at [835, 245] on div at bounding box center [420, 228] width 840 height 457
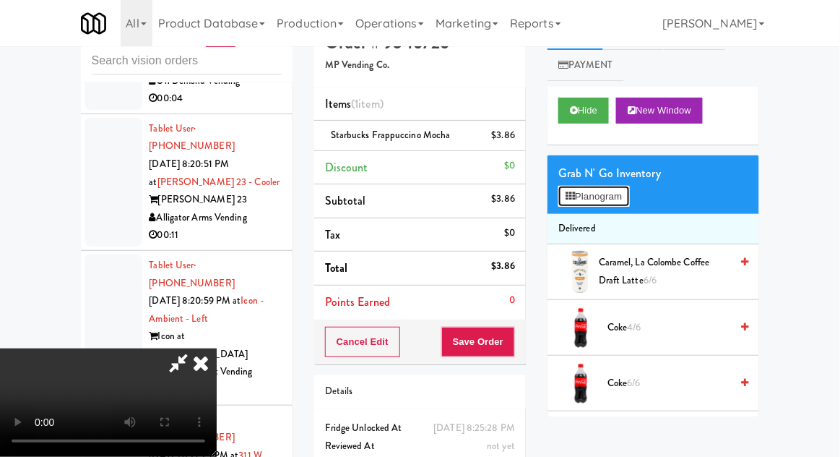
click at [626, 189] on button "Planogram" at bounding box center [594, 197] width 71 height 22
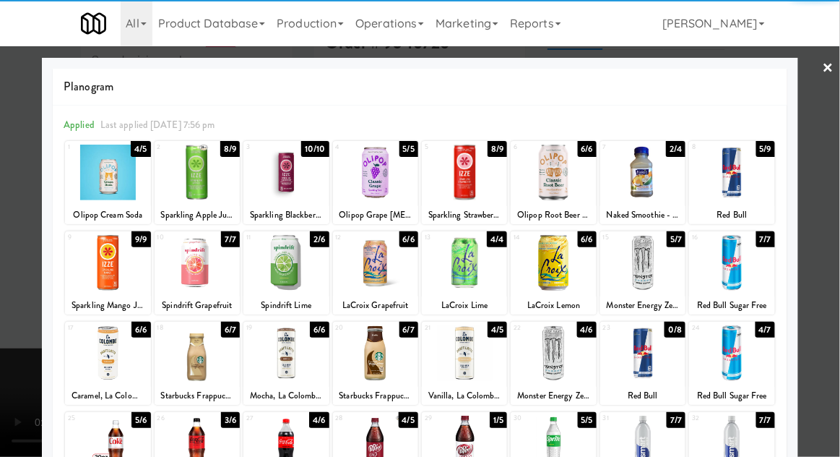
click at [466, 364] on div at bounding box center [464, 353] width 85 height 56
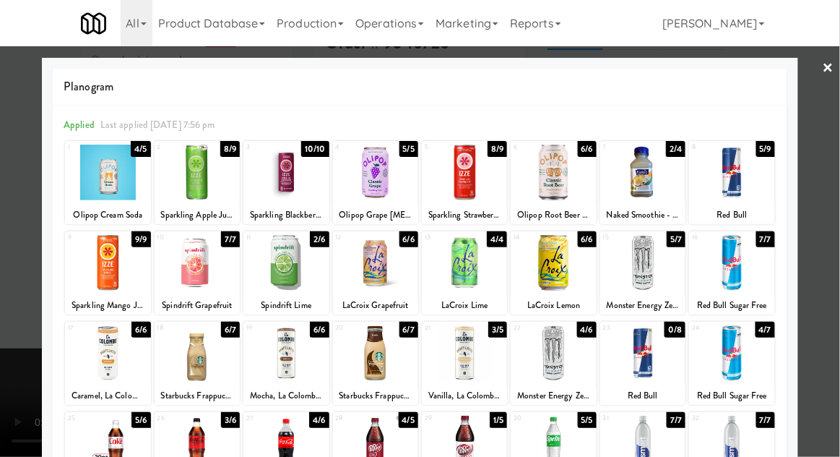
click at [835, 226] on div at bounding box center [420, 228] width 840 height 457
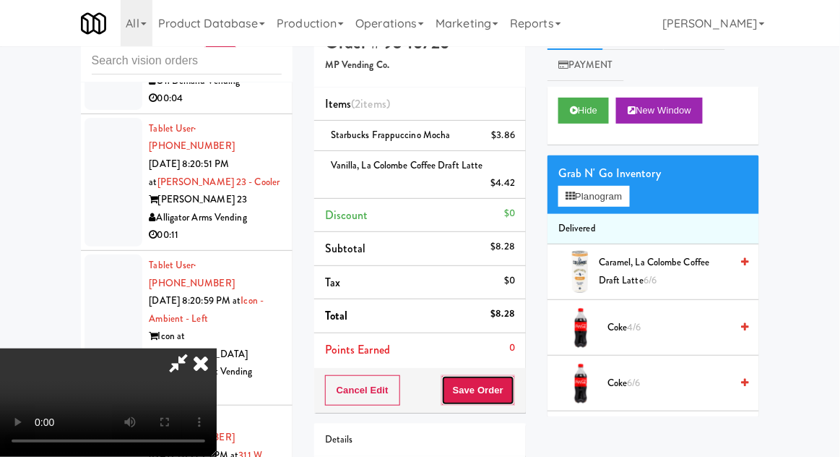
click at [512, 399] on button "Save Order" at bounding box center [478, 390] width 74 height 30
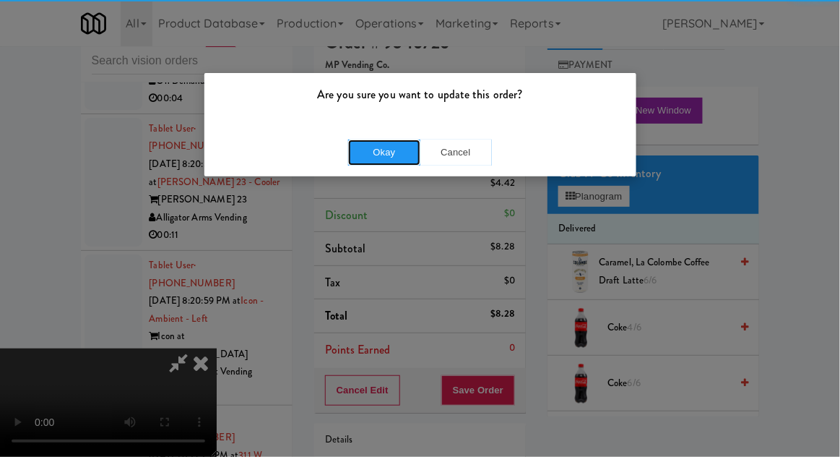
click at [369, 160] on button "Okay" at bounding box center [384, 152] width 72 height 26
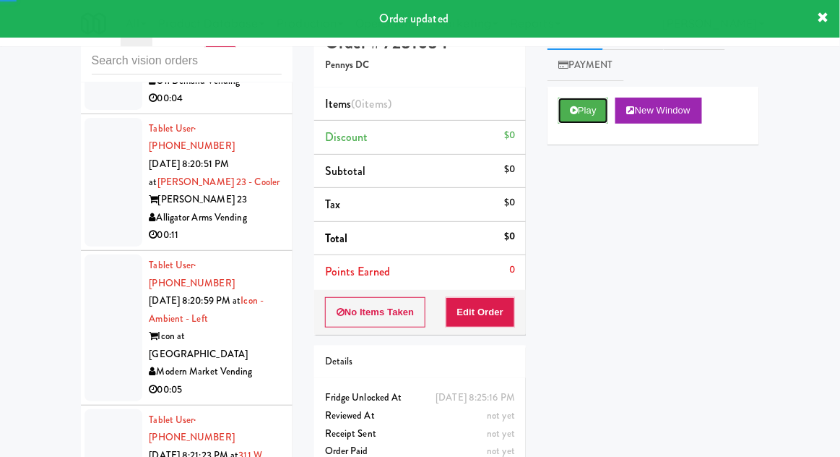
click at [572, 111] on icon at bounding box center [574, 109] width 8 height 9
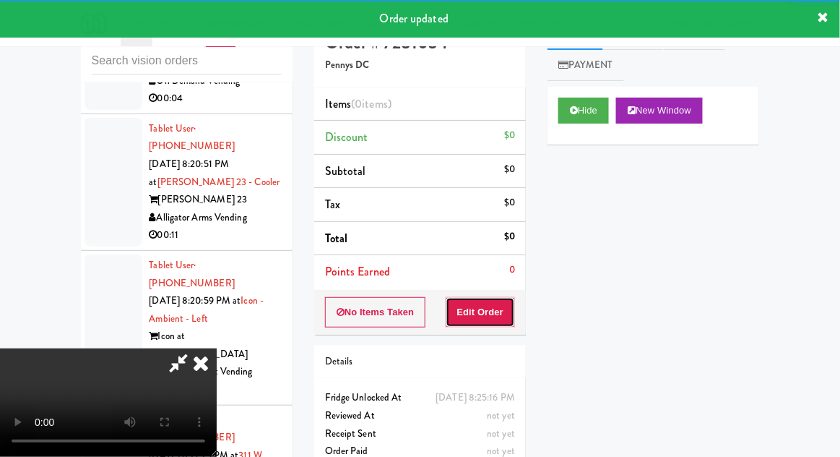
click at [470, 311] on button "Edit Order" at bounding box center [481, 312] width 70 height 30
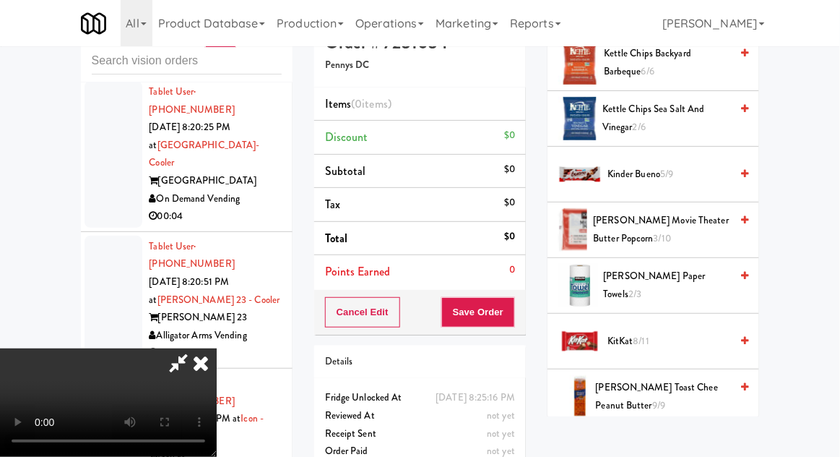
scroll to position [35, 0]
click at [702, 241] on span "[PERSON_NAME] Movie Theater Butter Popcorn 3/10" at bounding box center [661, 229] width 137 height 35
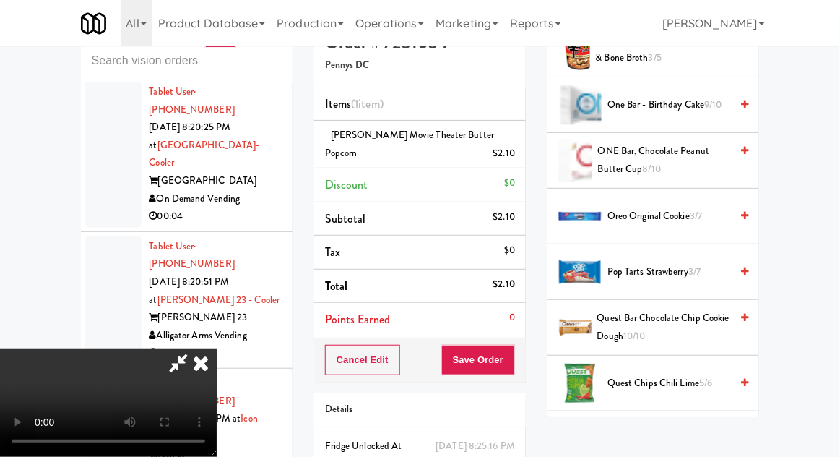
scroll to position [1124, 0]
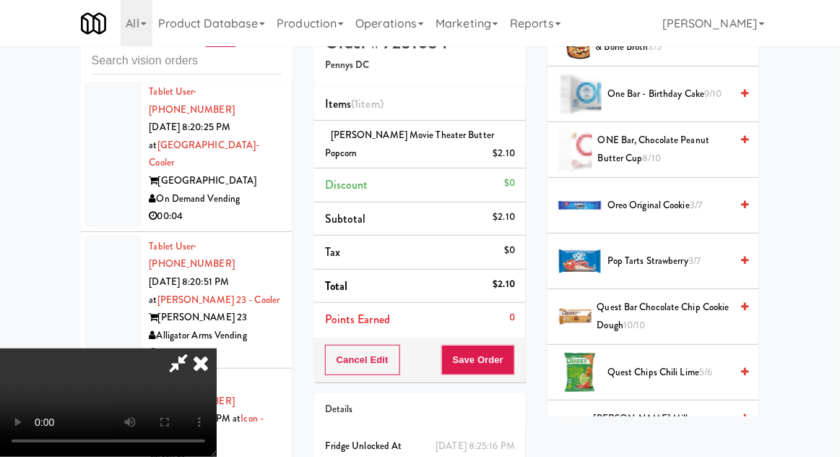
click at [701, 256] on span "3/7" at bounding box center [695, 261] width 12 height 14
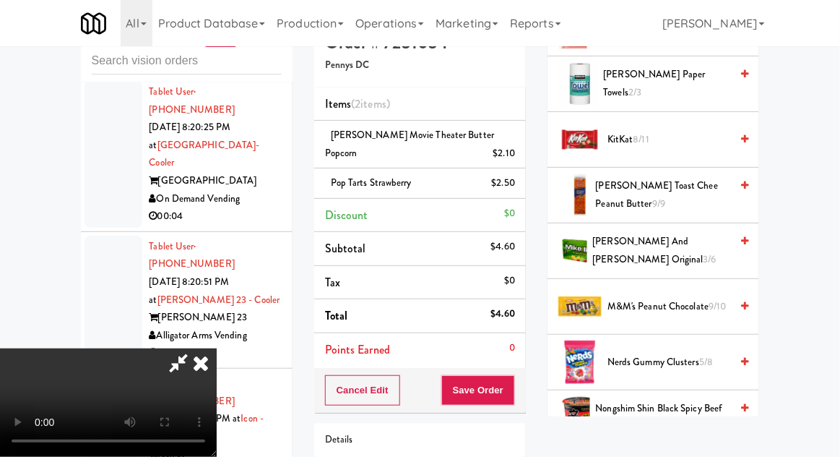
scroll to position [744, 0]
click at [702, 298] on span "M&M's Peanut Chocolate 9/10" at bounding box center [669, 307] width 123 height 18
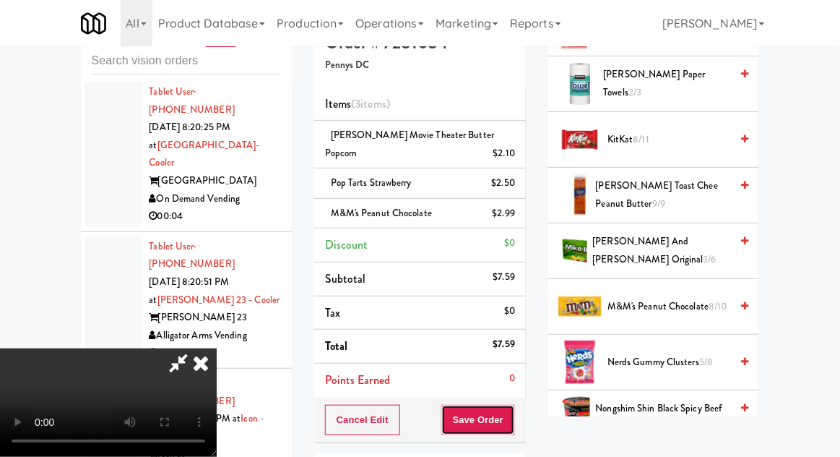
click at [515, 426] on button "Save Order" at bounding box center [478, 420] width 74 height 30
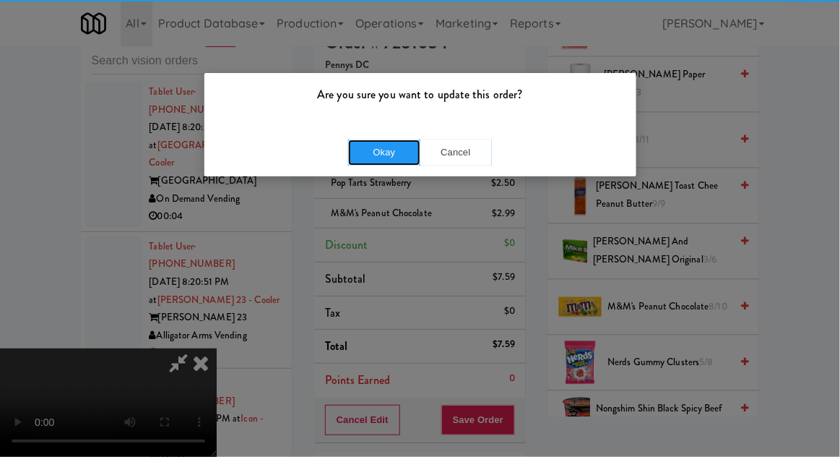
click at [374, 164] on button "Okay" at bounding box center [384, 152] width 72 height 26
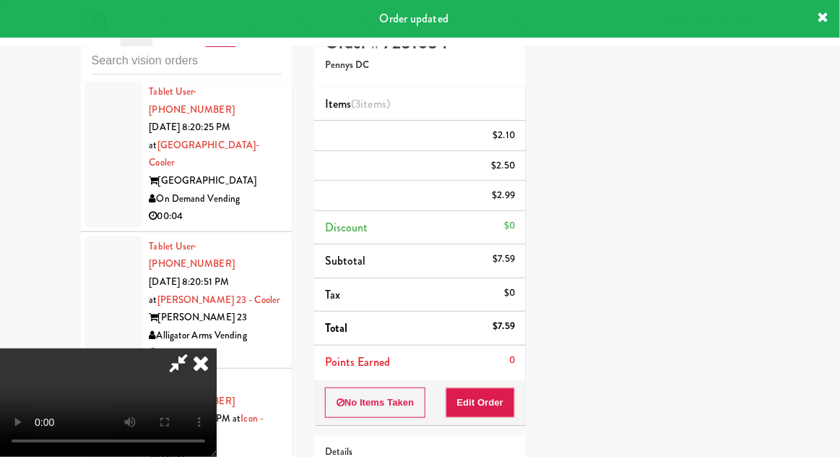
scroll to position [142, 0]
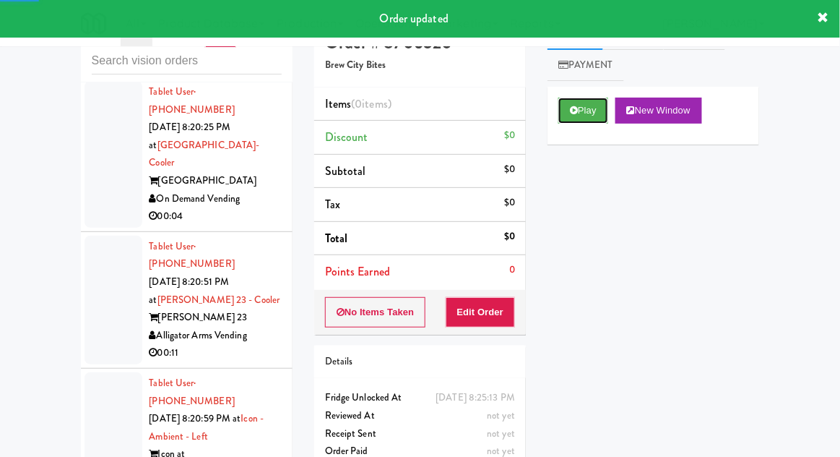
click at [582, 120] on button "Play" at bounding box center [584, 111] width 50 height 26
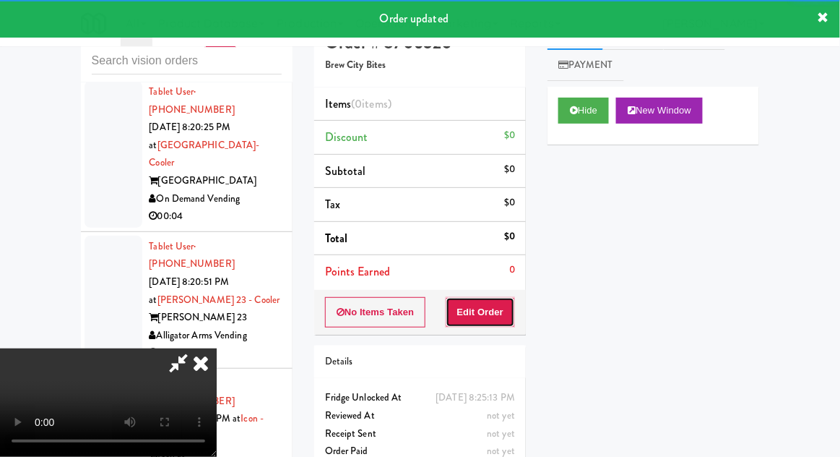
click at [483, 302] on button "Edit Order" at bounding box center [481, 312] width 70 height 30
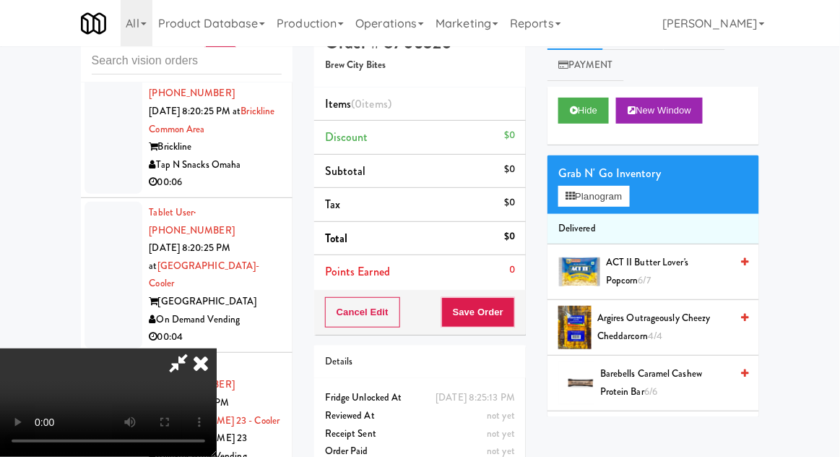
scroll to position [53, 0]
click at [622, 203] on button "Planogram" at bounding box center [594, 197] width 71 height 22
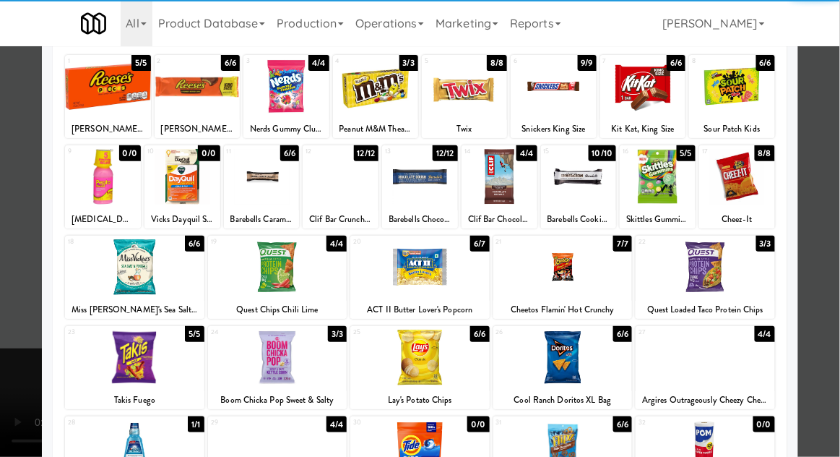
scroll to position [103, 0]
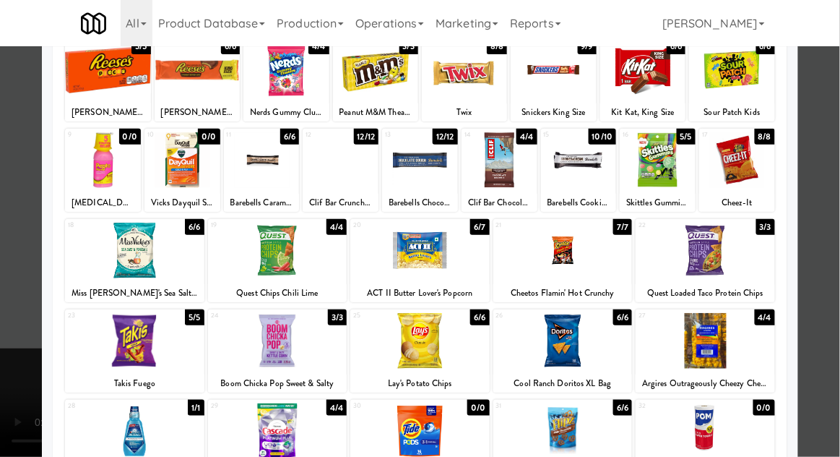
click at [136, 244] on div at bounding box center [134, 251] width 139 height 56
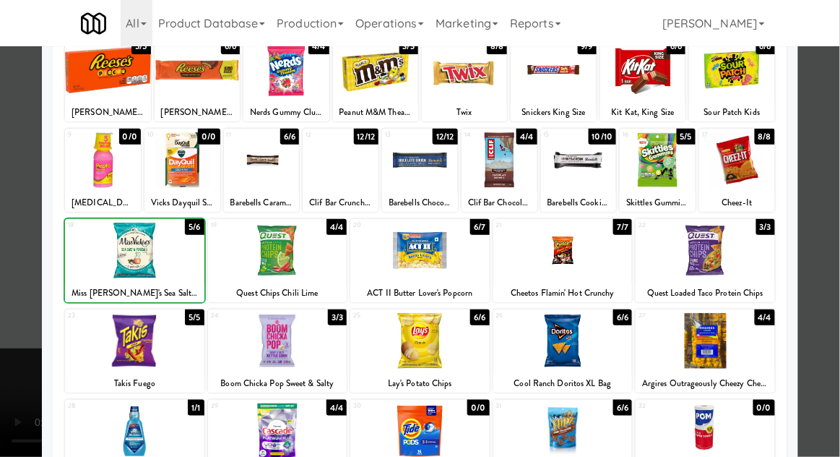
click at [835, 221] on div at bounding box center [420, 228] width 840 height 457
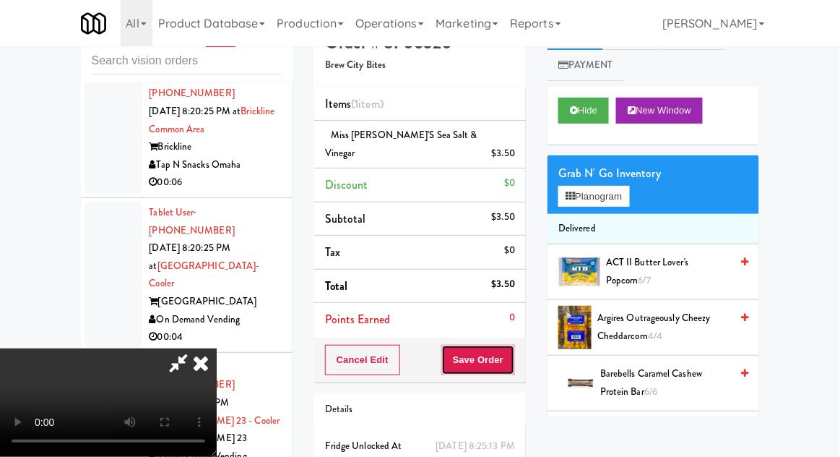
click at [511, 353] on button "Save Order" at bounding box center [478, 360] width 74 height 30
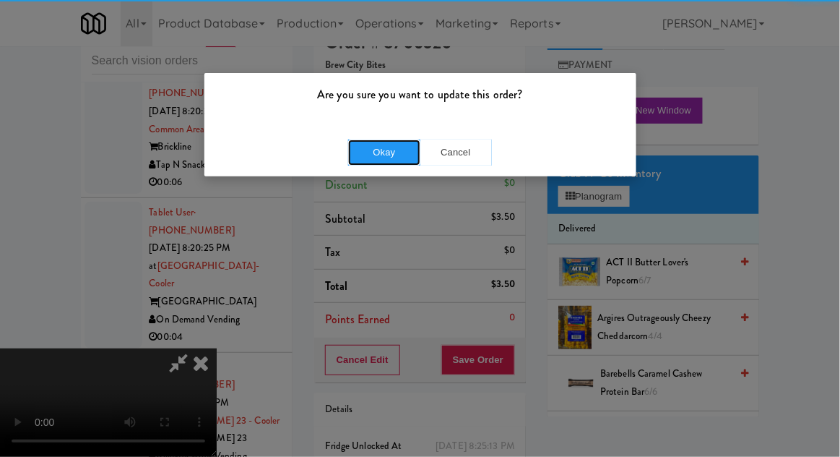
click at [386, 156] on button "Okay" at bounding box center [384, 152] width 72 height 26
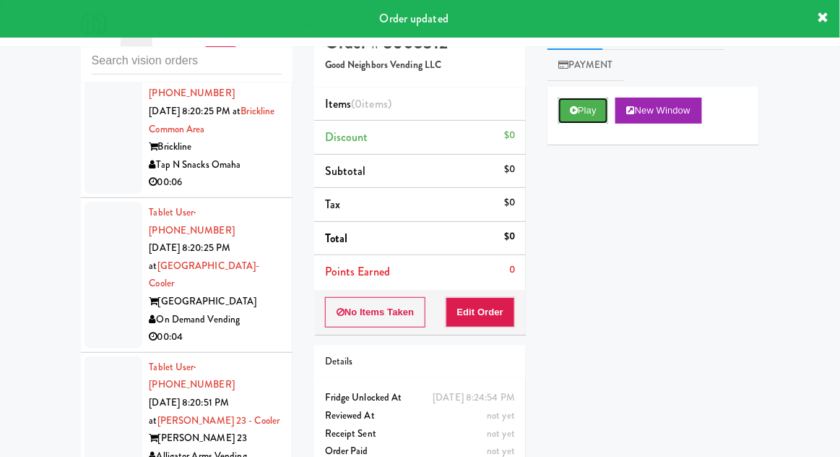
click at [576, 115] on icon at bounding box center [574, 109] width 8 height 9
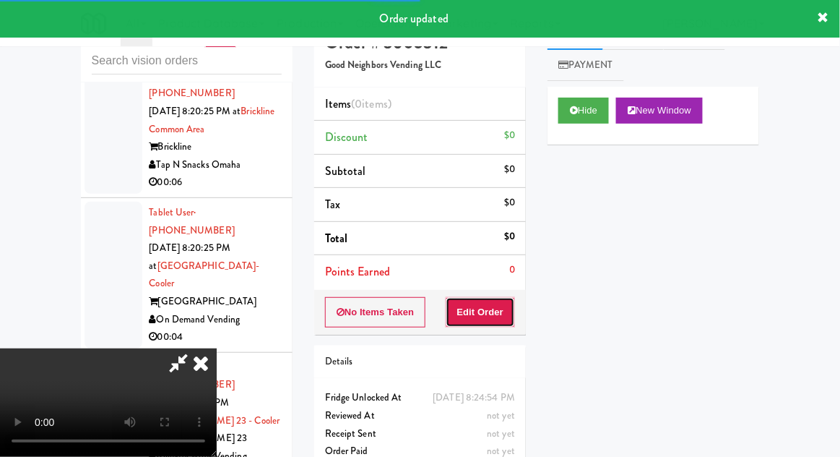
click at [482, 319] on button "Edit Order" at bounding box center [481, 312] width 70 height 30
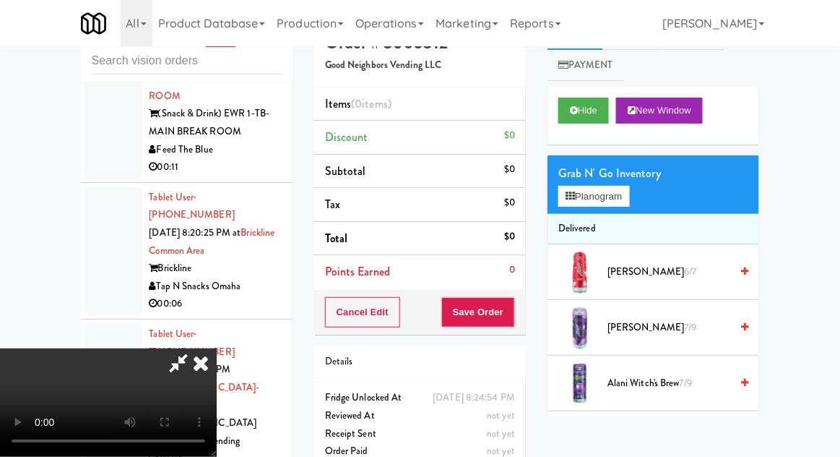
scroll to position [27, 0]
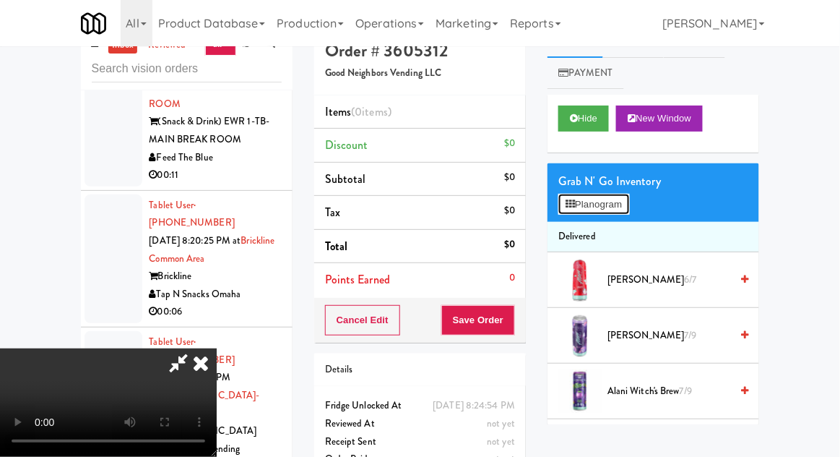
click at [622, 208] on button "Planogram" at bounding box center [594, 205] width 71 height 22
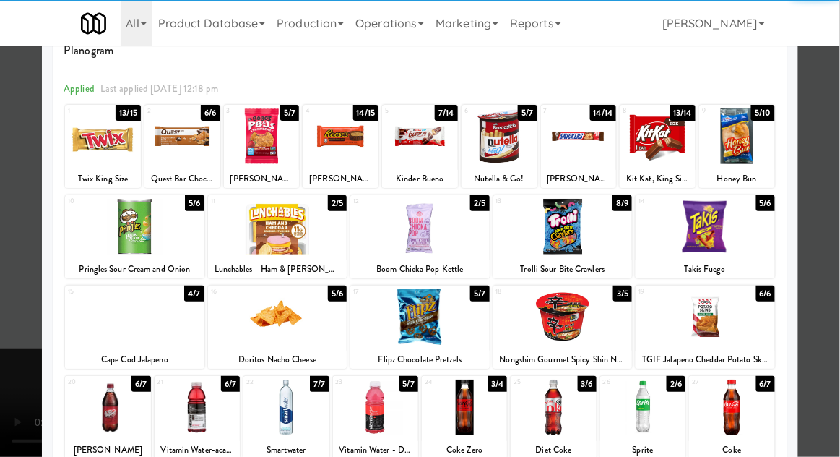
scroll to position [43, 0]
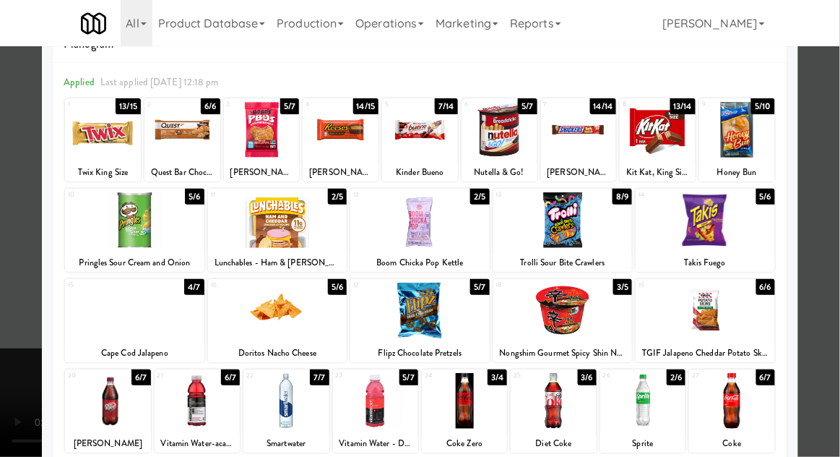
click at [143, 324] on div at bounding box center [134, 311] width 139 height 56
click at [829, 223] on div at bounding box center [420, 228] width 840 height 457
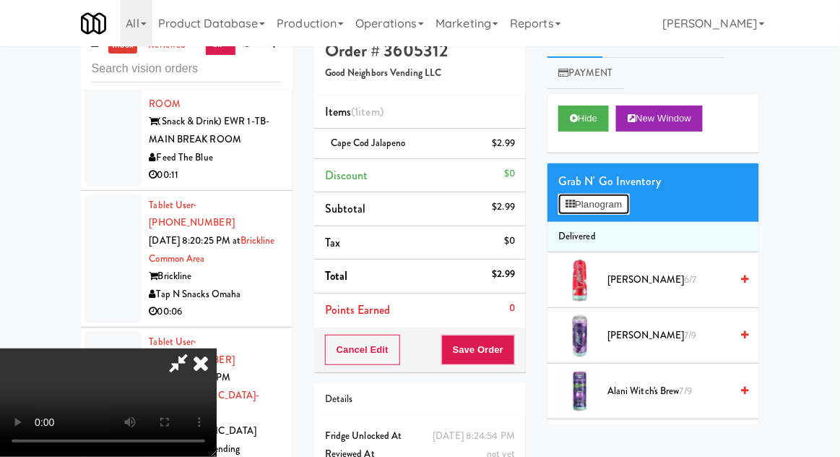
click at [624, 202] on button "Planogram" at bounding box center [594, 205] width 71 height 22
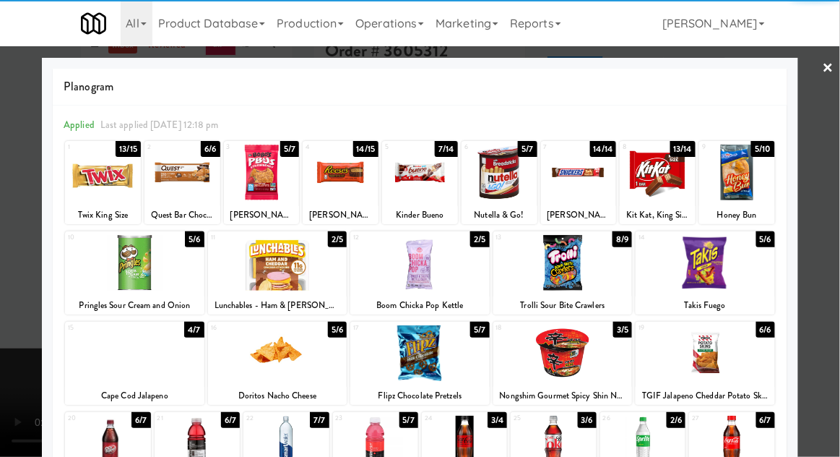
click at [571, 259] on div at bounding box center [563, 263] width 139 height 56
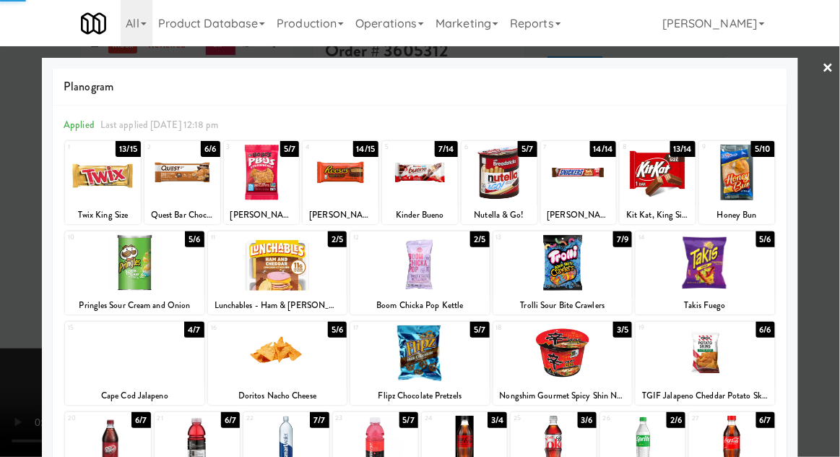
click at [837, 241] on div at bounding box center [420, 228] width 840 height 457
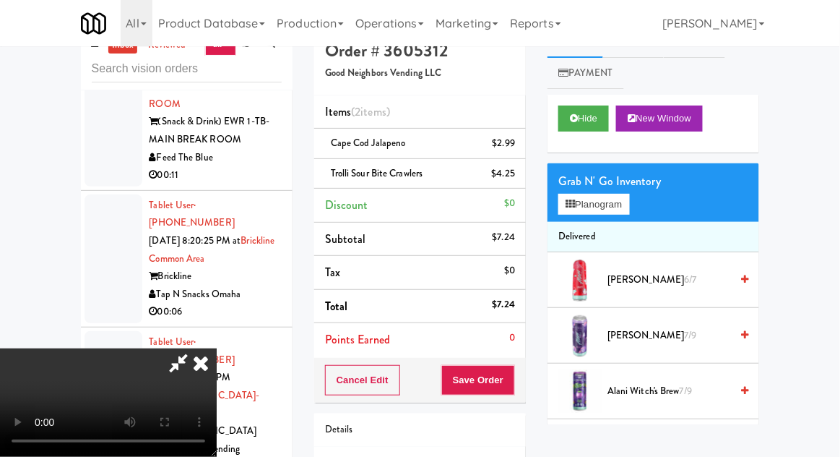
click at [527, 386] on div "Order # 3605312 Good Neighbors Vending LLC Items (2 items ) Cape Cod Jalapeno $…" at bounding box center [419, 287] width 233 height 525
click at [514, 385] on button "Save Order" at bounding box center [478, 380] width 74 height 30
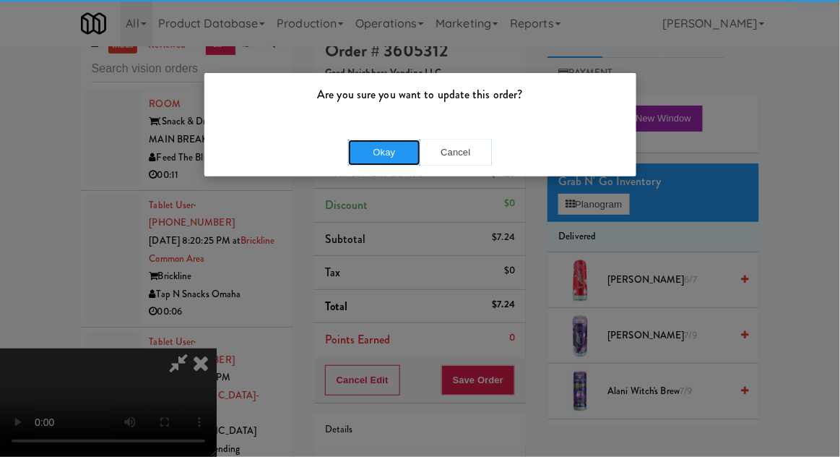
click at [392, 152] on button "Okay" at bounding box center [384, 152] width 72 height 26
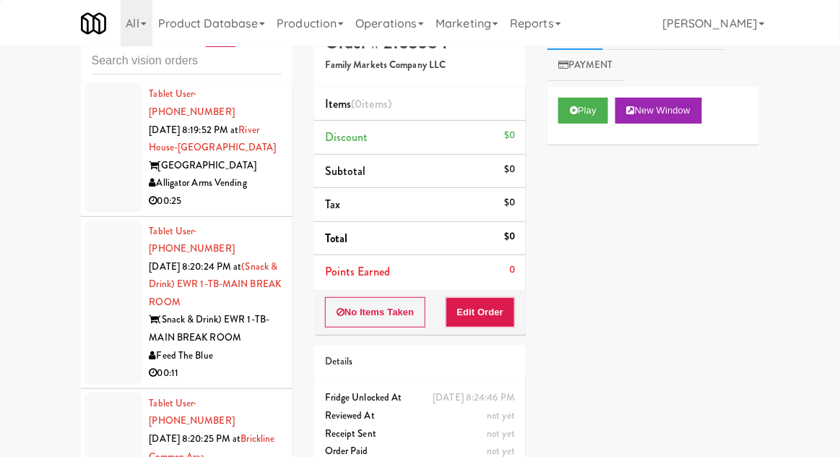
scroll to position [17502, 0]
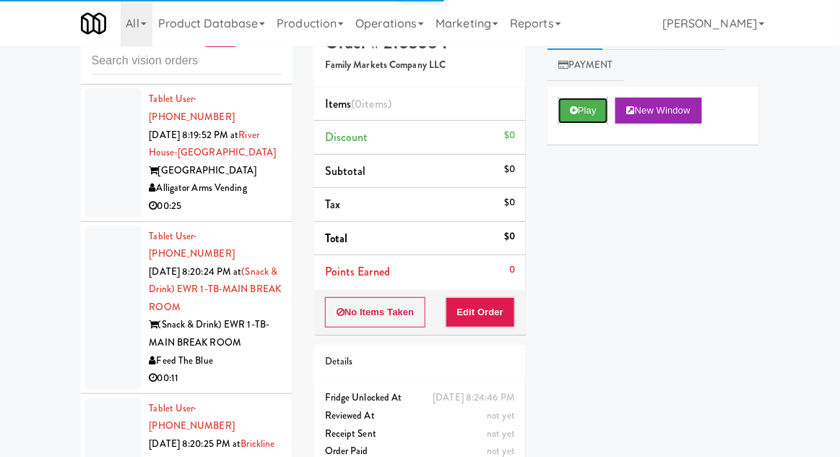
click at [566, 119] on button "Play" at bounding box center [584, 111] width 50 height 26
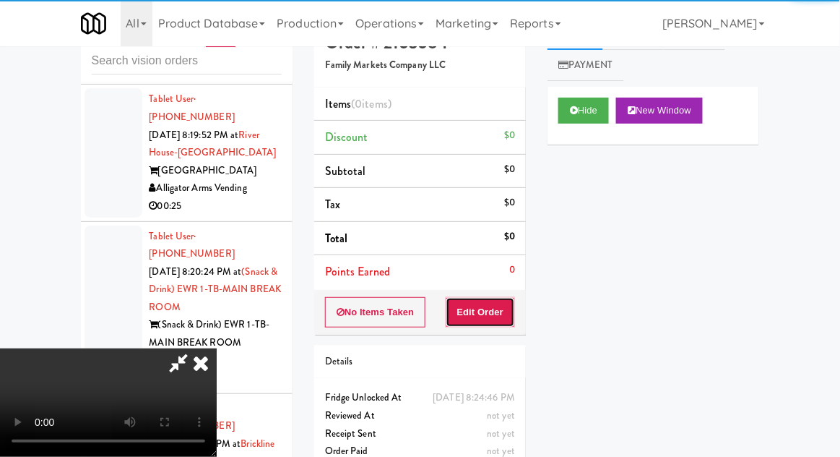
click at [473, 322] on button "Edit Order" at bounding box center [481, 312] width 70 height 30
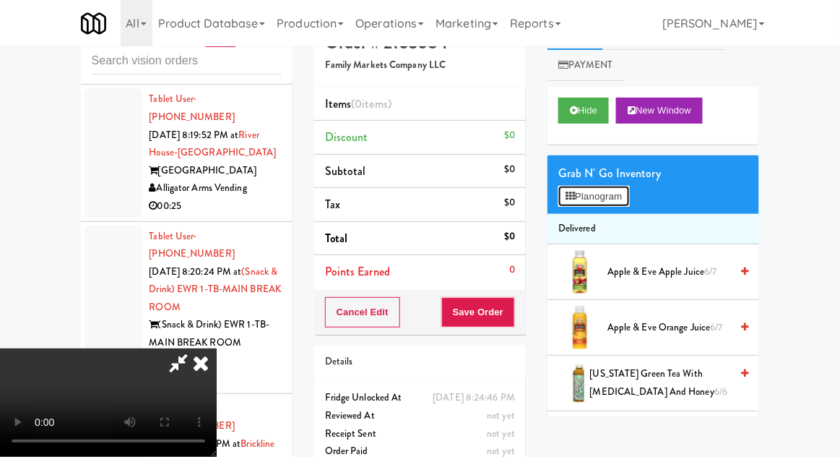
click at [613, 194] on button "Planogram" at bounding box center [594, 197] width 71 height 22
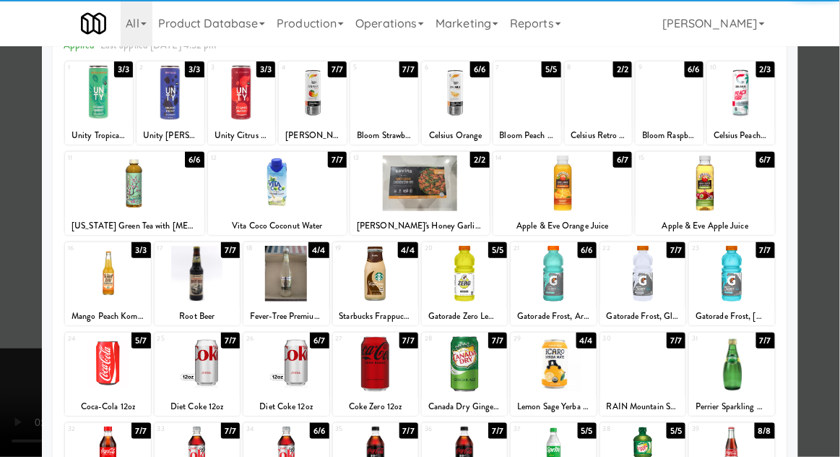
scroll to position [107, 0]
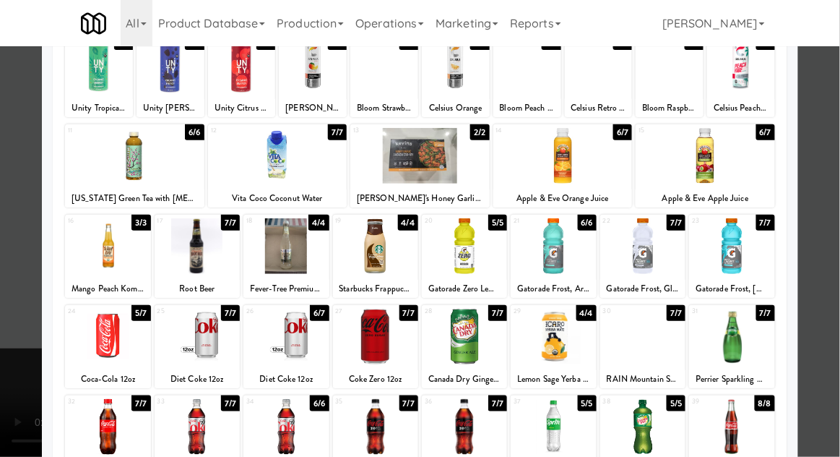
click at [105, 446] on div at bounding box center [107, 427] width 85 height 56
click at [833, 235] on div at bounding box center [420, 228] width 840 height 457
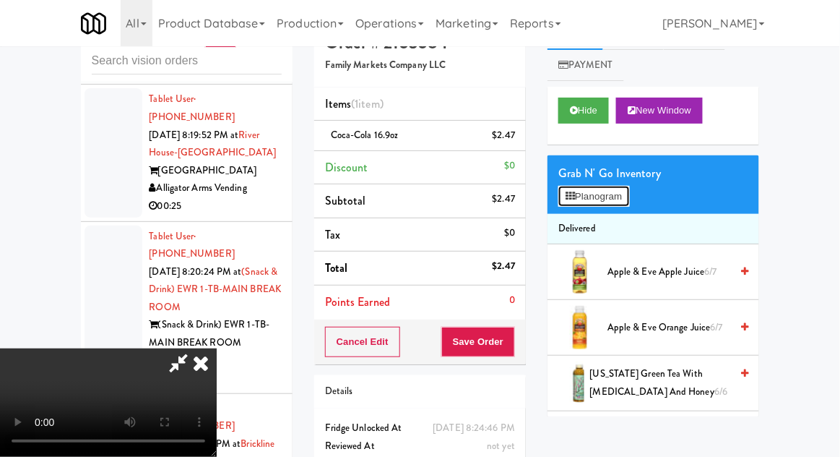
click at [623, 204] on button "Planogram" at bounding box center [594, 197] width 71 height 22
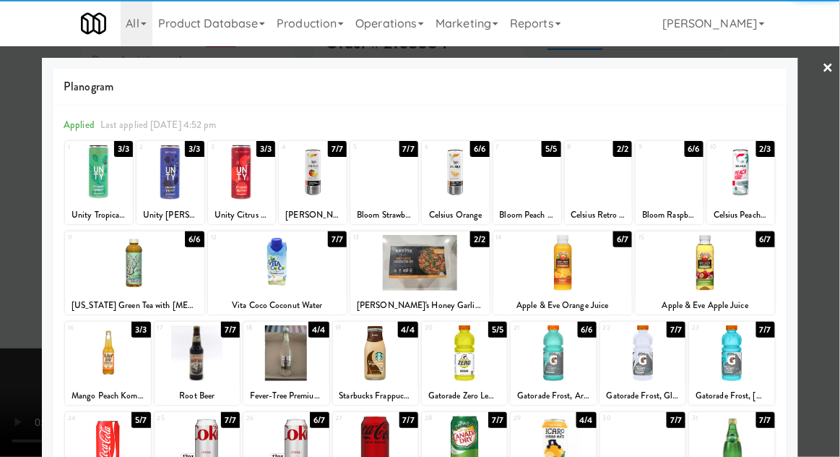
click at [373, 350] on div at bounding box center [375, 353] width 85 height 56
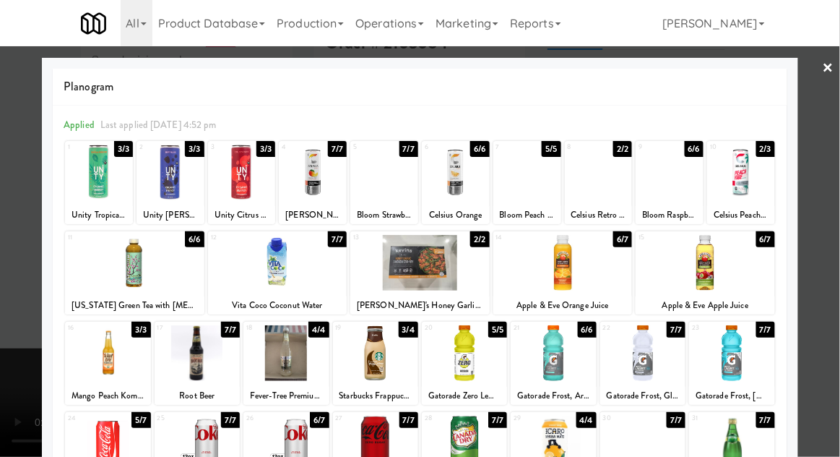
click at [837, 236] on div at bounding box center [420, 228] width 840 height 457
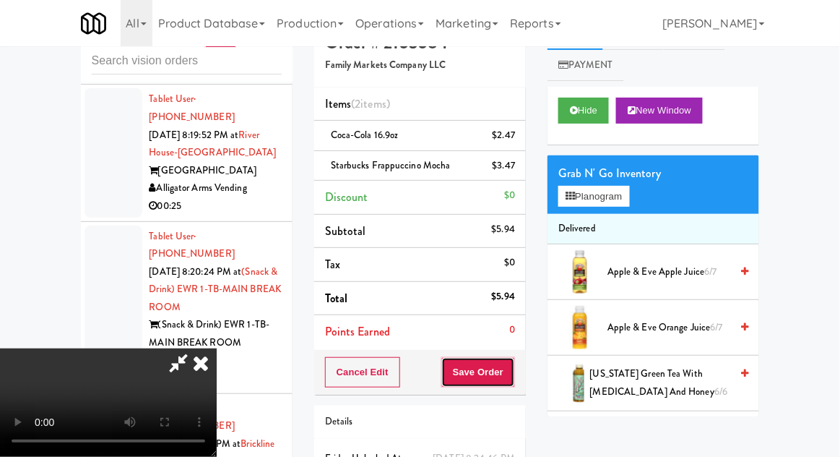
click at [507, 384] on button "Save Order" at bounding box center [478, 372] width 74 height 30
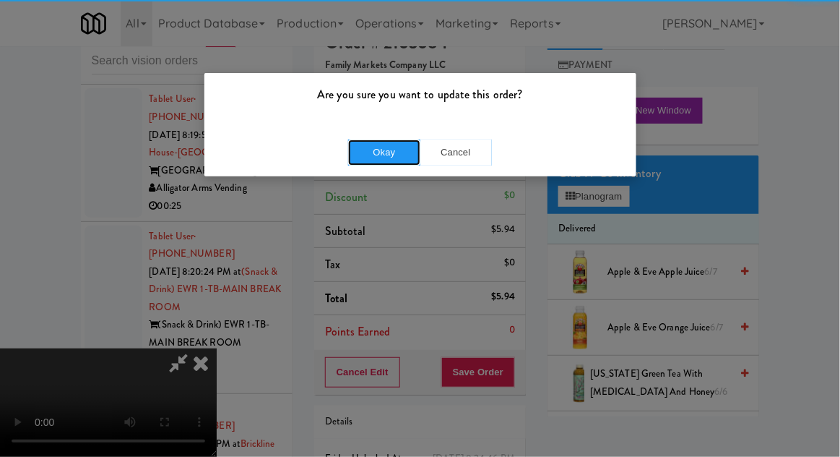
click at [376, 152] on button "Okay" at bounding box center [384, 152] width 72 height 26
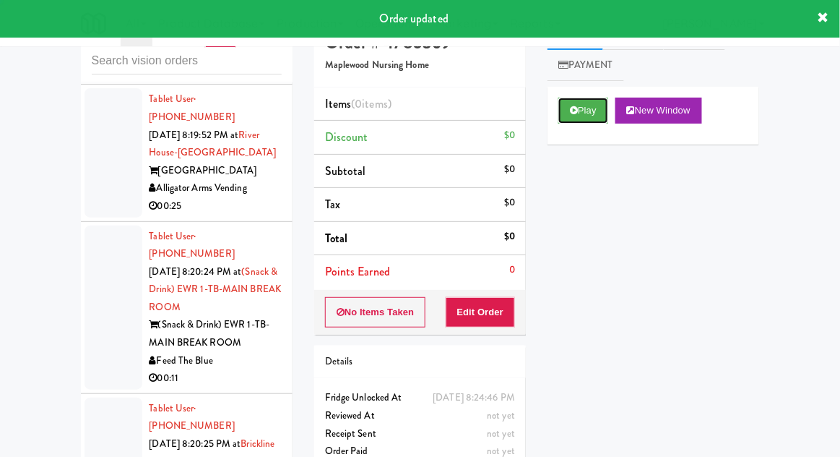
click at [570, 120] on button "Play" at bounding box center [584, 111] width 50 height 26
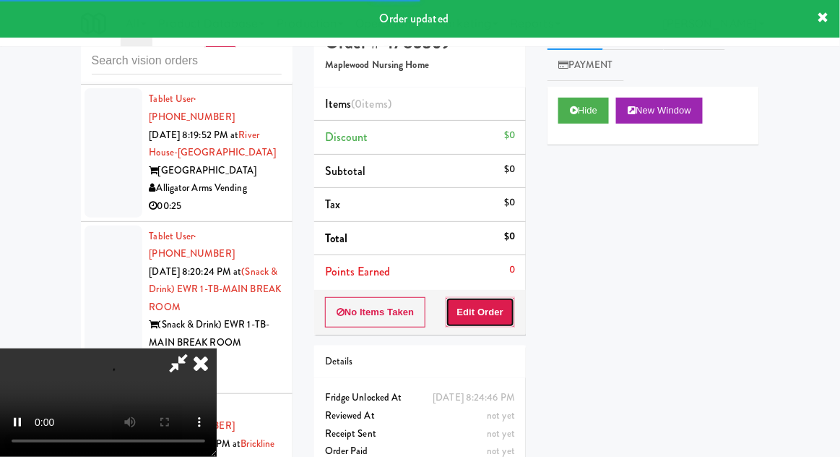
click at [483, 304] on button "Edit Order" at bounding box center [481, 312] width 70 height 30
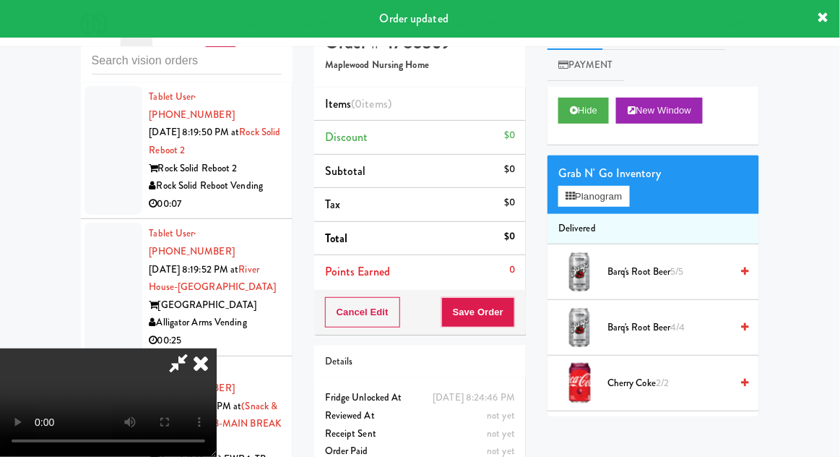
scroll to position [17367, 0]
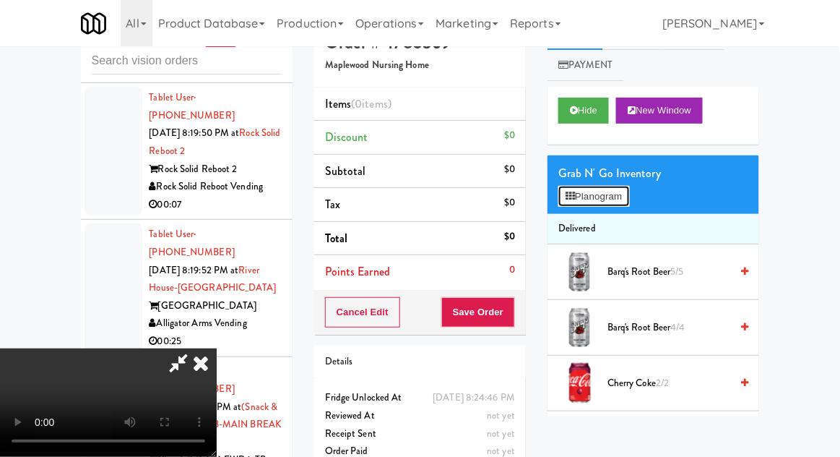
click at [629, 191] on button "Planogram" at bounding box center [594, 197] width 71 height 22
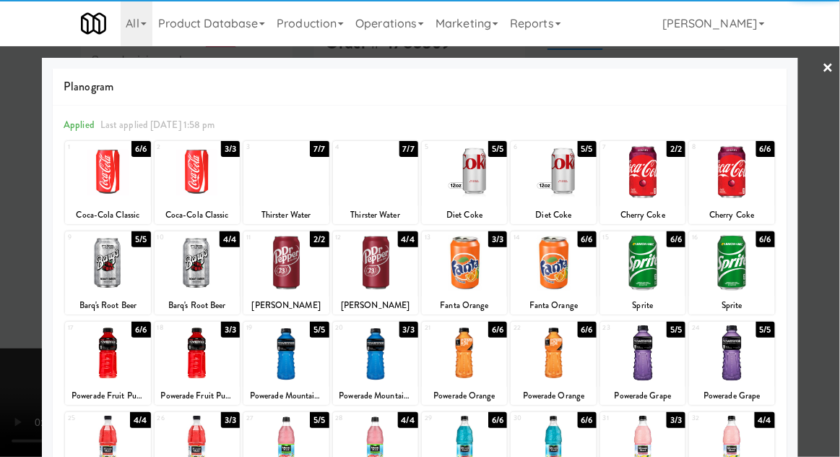
click at [380, 176] on div at bounding box center [375, 173] width 85 height 56
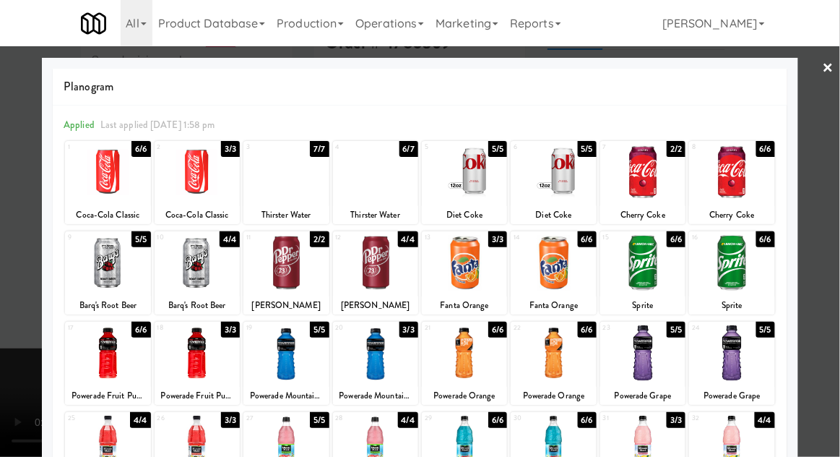
click at [832, 238] on div at bounding box center [420, 228] width 840 height 457
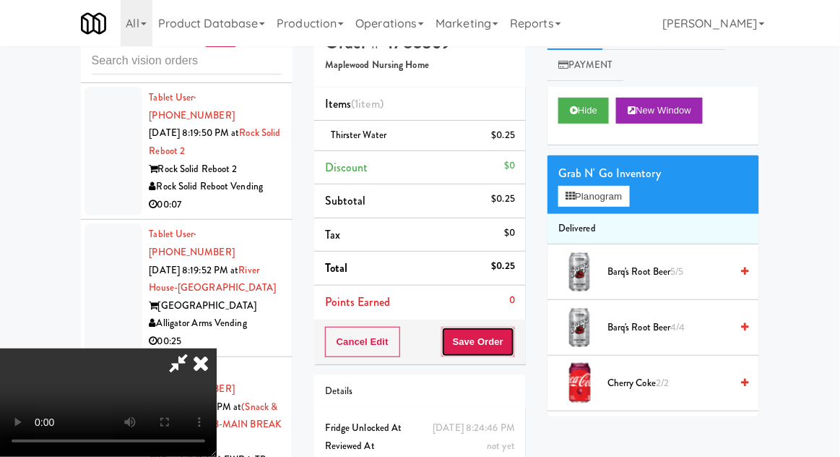
click at [514, 336] on button "Save Order" at bounding box center [478, 342] width 74 height 30
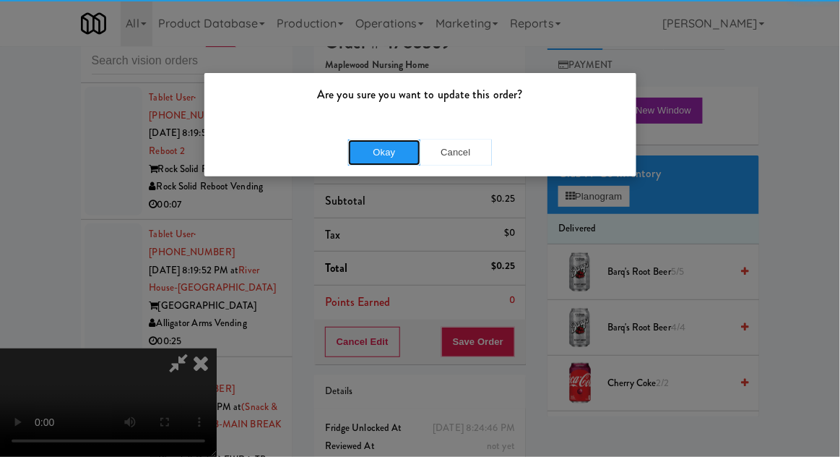
click at [387, 156] on button "Okay" at bounding box center [384, 152] width 72 height 26
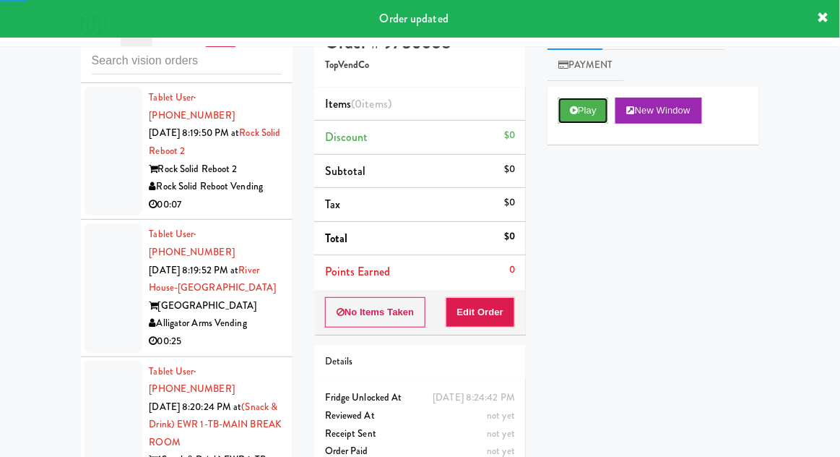
click at [574, 116] on button "Play" at bounding box center [584, 111] width 50 height 26
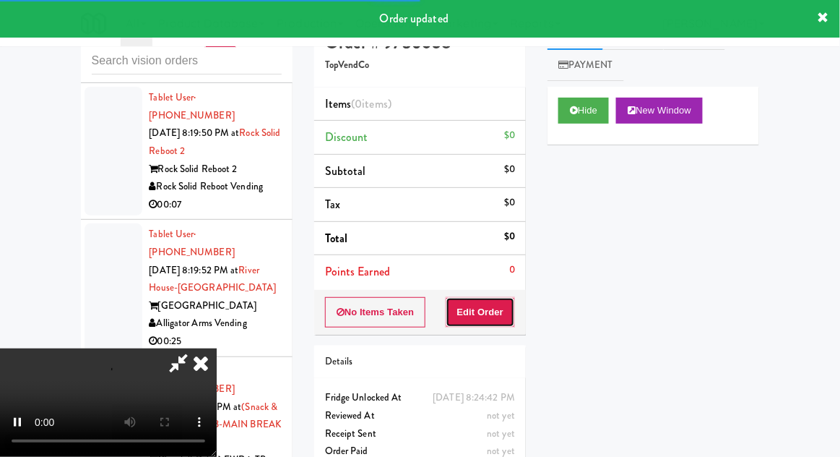
click at [494, 301] on button "Edit Order" at bounding box center [481, 312] width 70 height 30
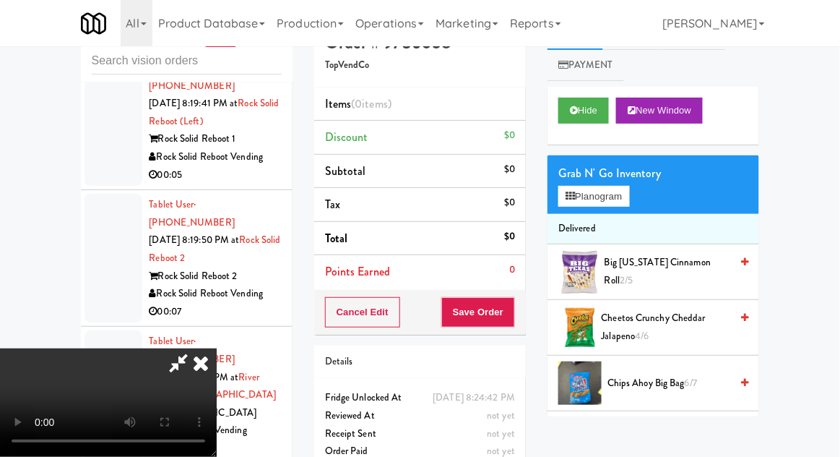
scroll to position [53, 0]
click at [628, 194] on button "Planogram" at bounding box center [594, 197] width 71 height 22
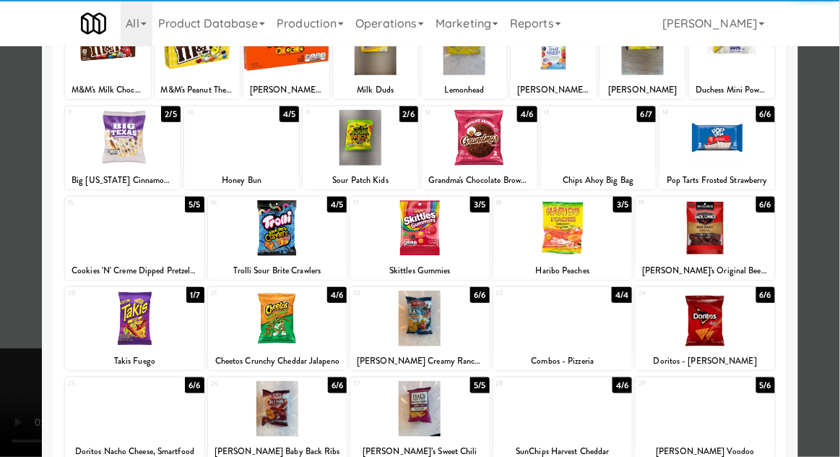
scroll to position [126, 0]
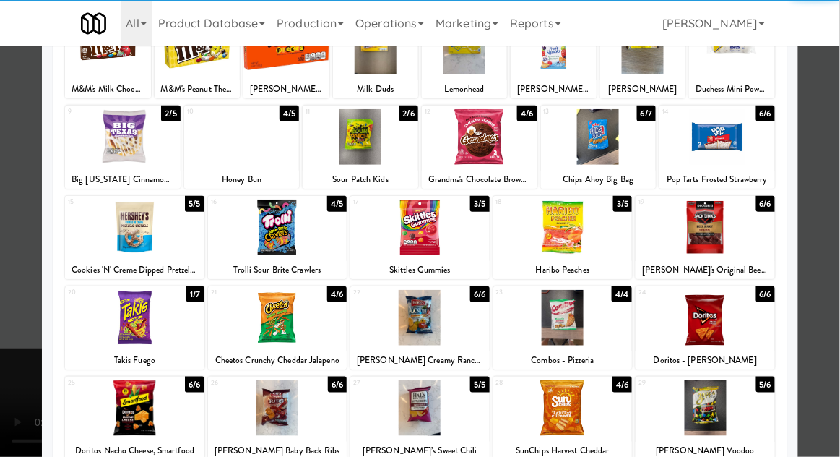
click at [423, 422] on div at bounding box center [419, 408] width 139 height 56
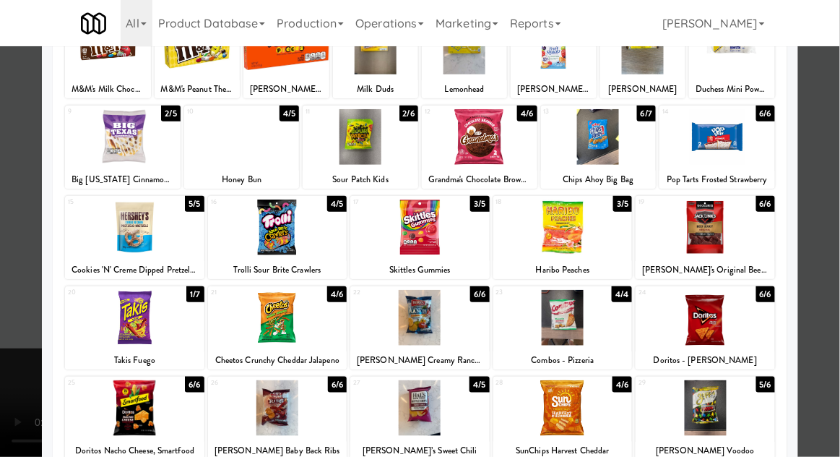
click at [839, 226] on div at bounding box center [420, 228] width 840 height 457
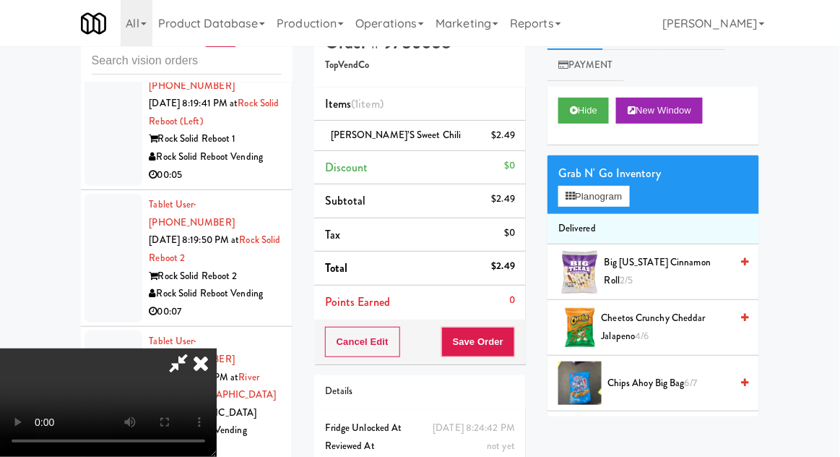
click at [522, 139] on li "[PERSON_NAME]’s Sweet Chili $2.49" at bounding box center [420, 136] width 212 height 30
click at [516, 143] on icon at bounding box center [516, 140] width 7 height 9
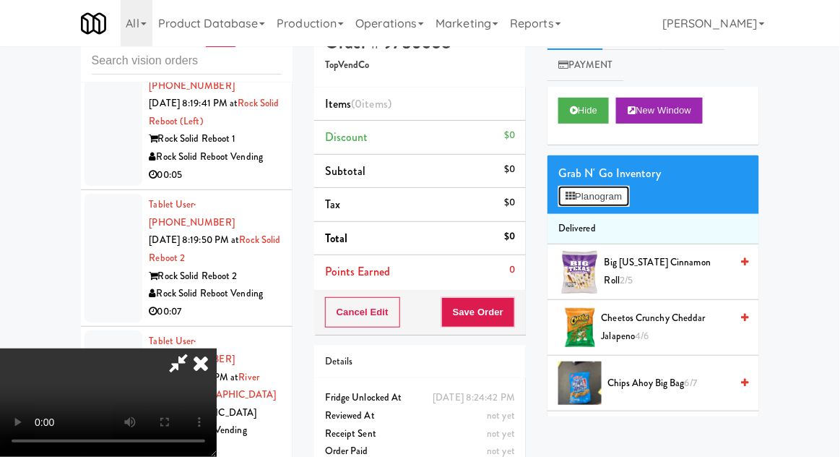
click at [574, 190] on button "Planogram" at bounding box center [594, 197] width 71 height 22
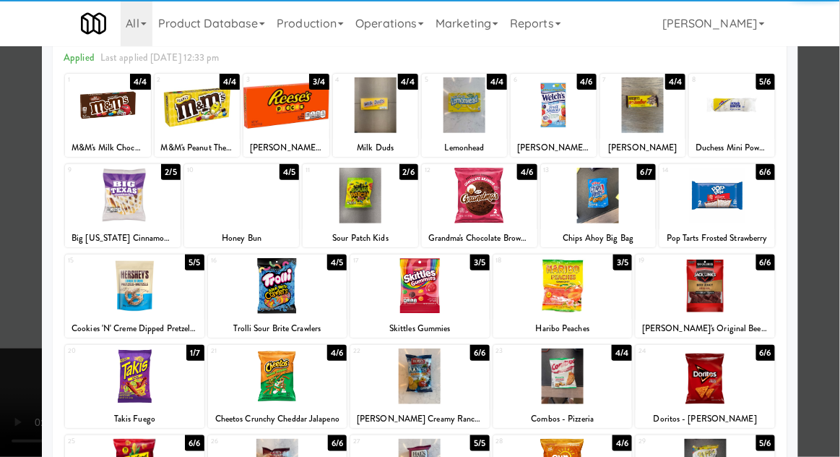
scroll to position [114, 0]
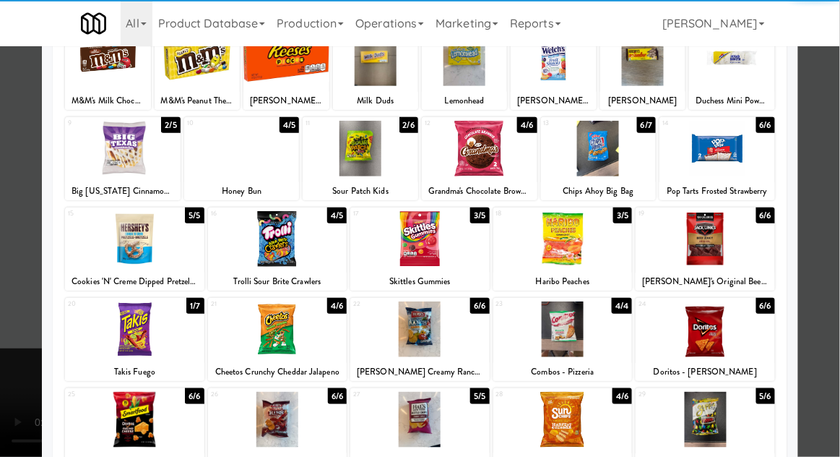
click at [260, 400] on div at bounding box center [277, 420] width 139 height 56
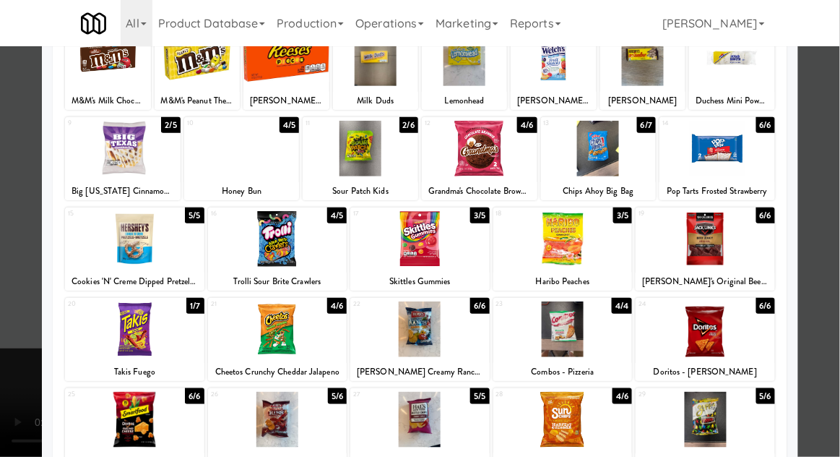
click at [833, 225] on div at bounding box center [420, 228] width 840 height 457
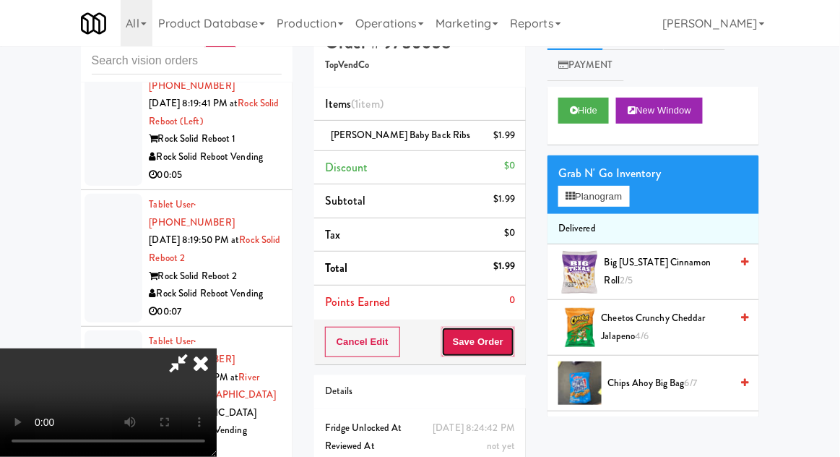
click at [504, 350] on button "Save Order" at bounding box center [478, 342] width 74 height 30
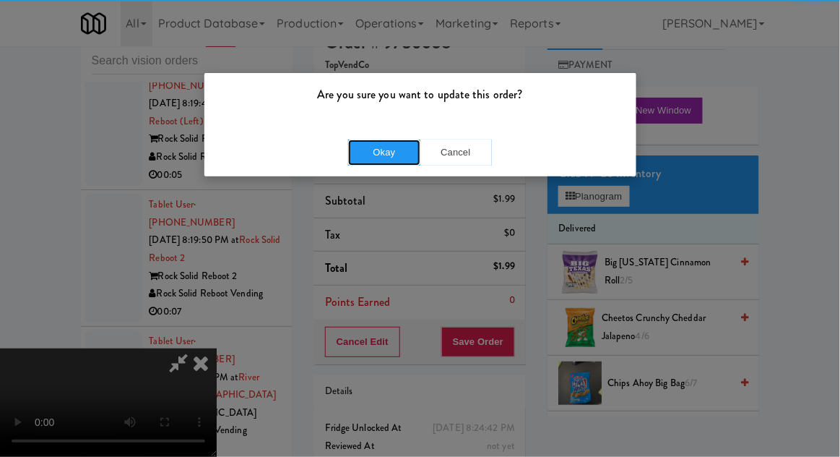
click at [364, 160] on button "Okay" at bounding box center [384, 152] width 72 height 26
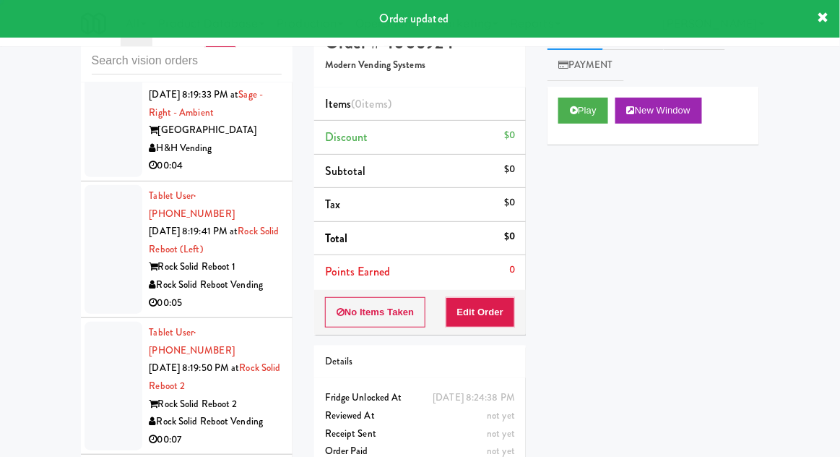
scroll to position [17119, 0]
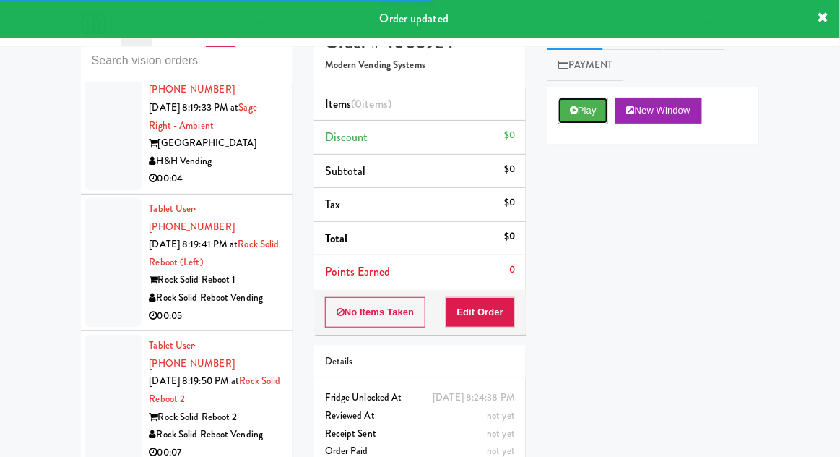
click at [565, 107] on button "Play" at bounding box center [584, 111] width 50 height 26
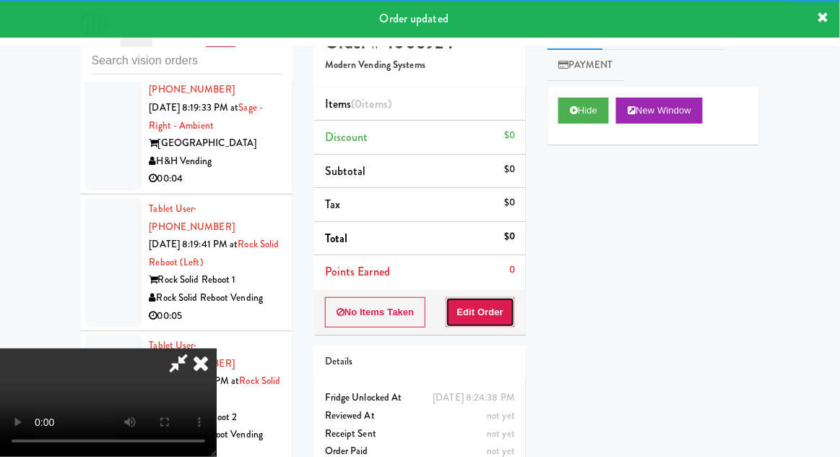
click at [486, 311] on button "Edit Order" at bounding box center [481, 312] width 70 height 30
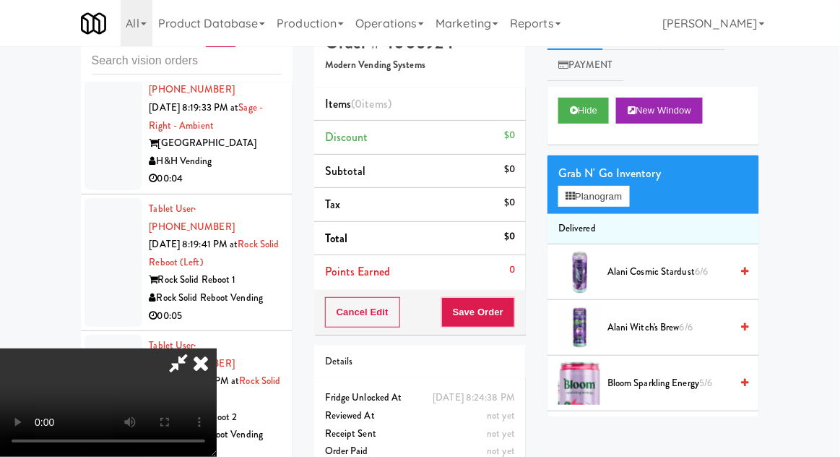
scroll to position [0, 0]
click at [629, 194] on button "Planogram" at bounding box center [594, 197] width 71 height 22
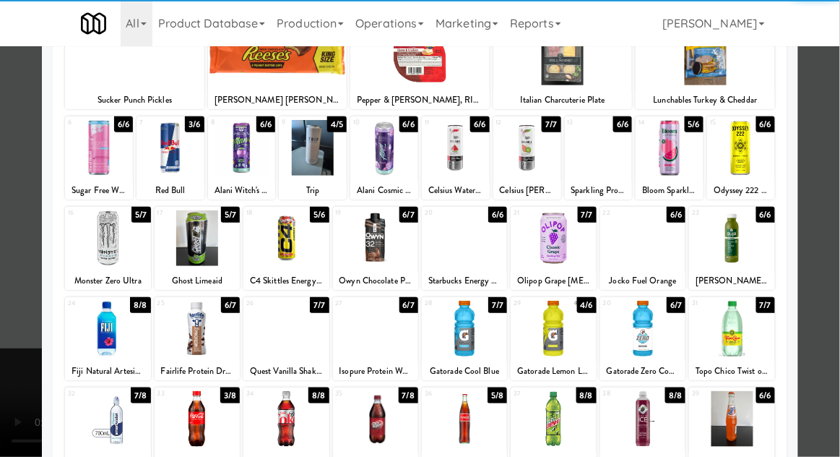
scroll to position [113, 0]
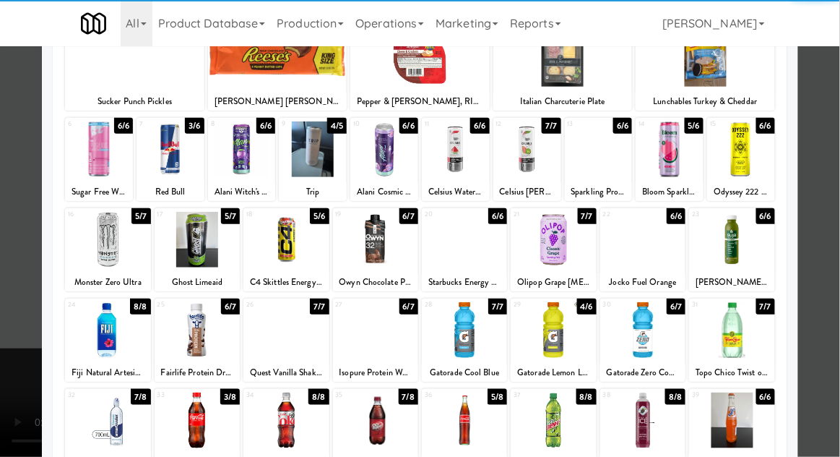
click at [184, 418] on div at bounding box center [197, 420] width 85 height 56
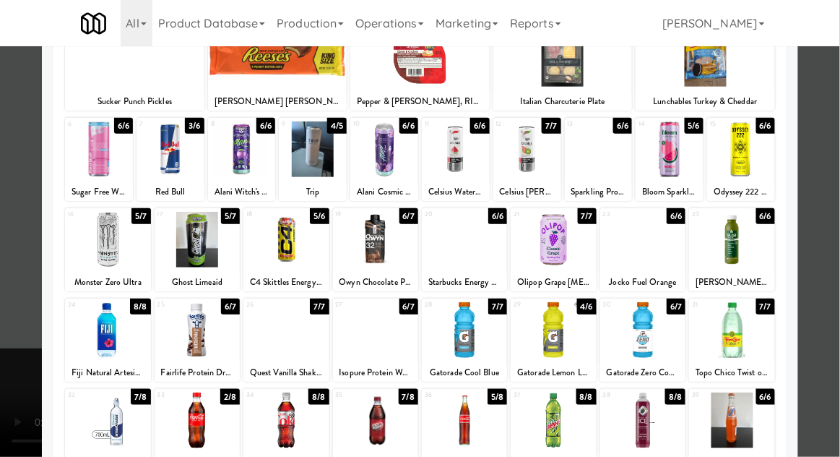
click at [834, 216] on div at bounding box center [420, 228] width 840 height 457
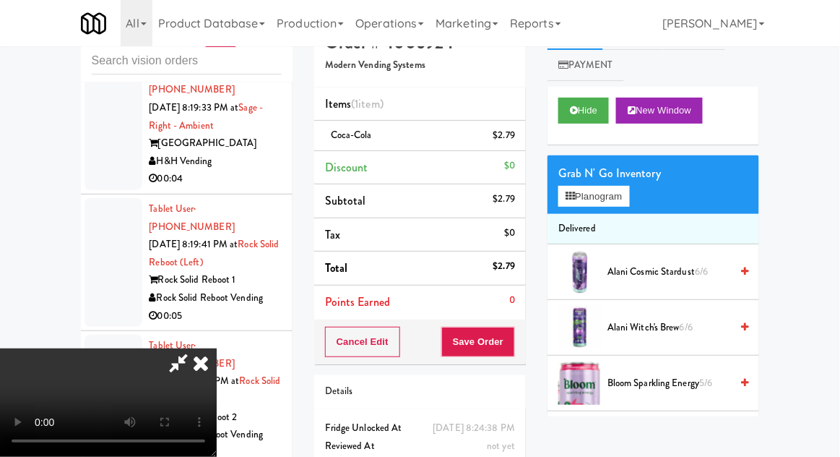
scroll to position [53, 0]
click at [514, 349] on button "Save Order" at bounding box center [478, 342] width 74 height 30
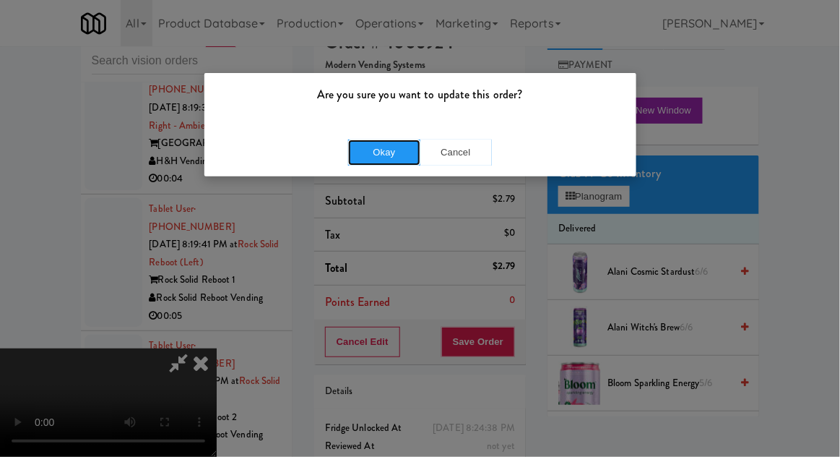
click at [383, 163] on button "Okay" at bounding box center [384, 152] width 72 height 26
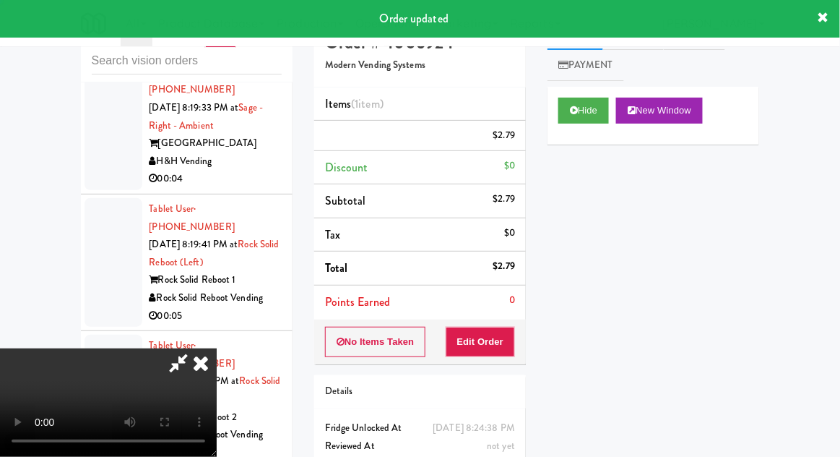
scroll to position [0, 0]
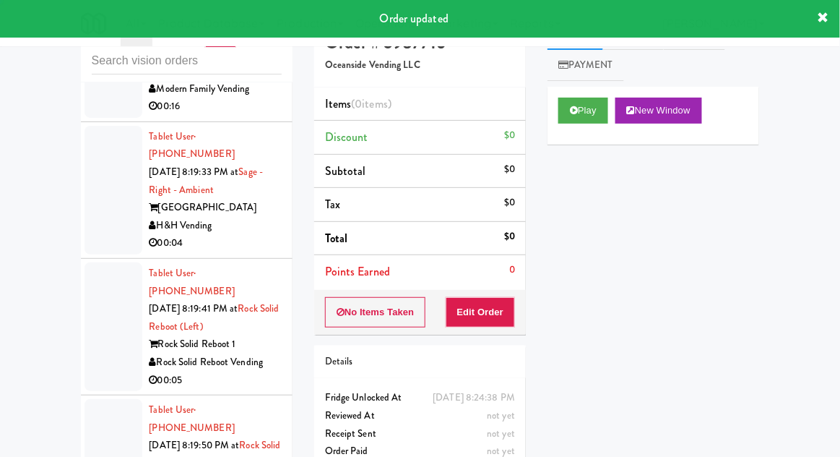
scroll to position [17004, 0]
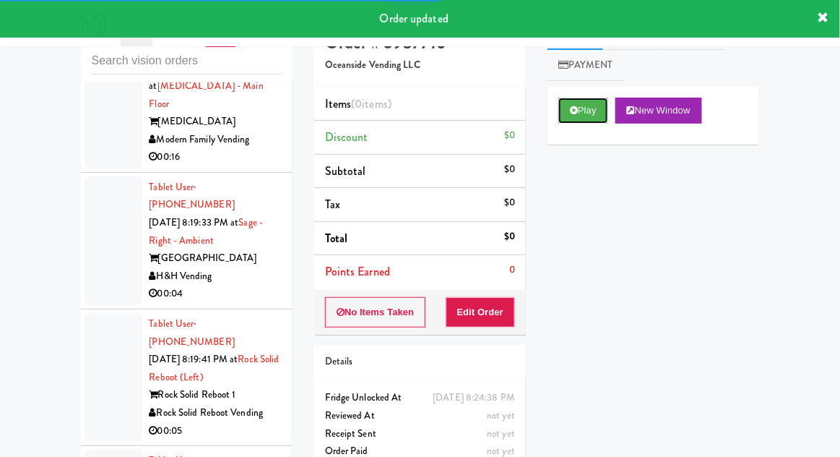
click at [568, 122] on button "Play" at bounding box center [584, 111] width 50 height 26
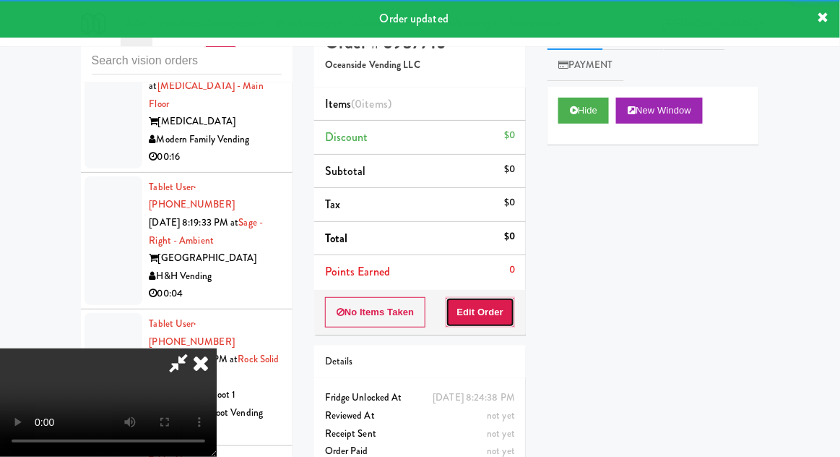
click at [501, 316] on button "Edit Order" at bounding box center [481, 312] width 70 height 30
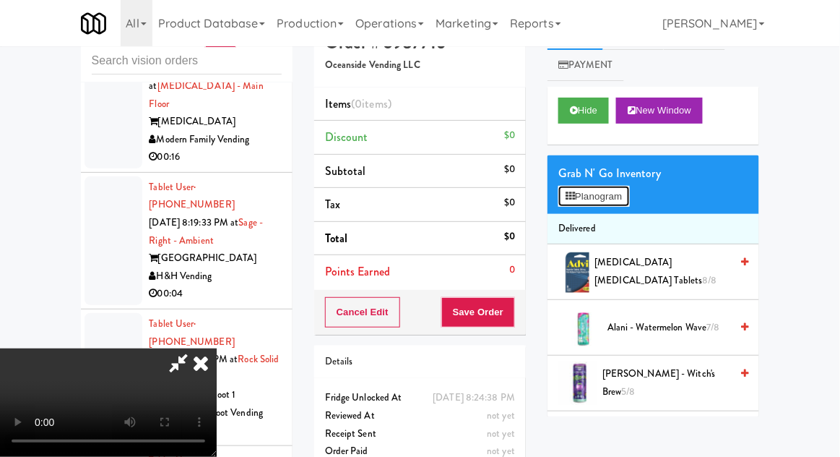
click at [629, 204] on button "Planogram" at bounding box center [594, 197] width 71 height 22
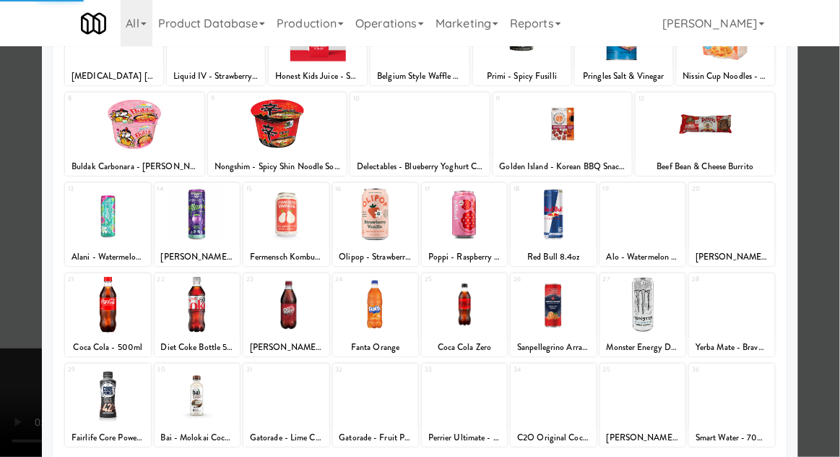
scroll to position [145, 0]
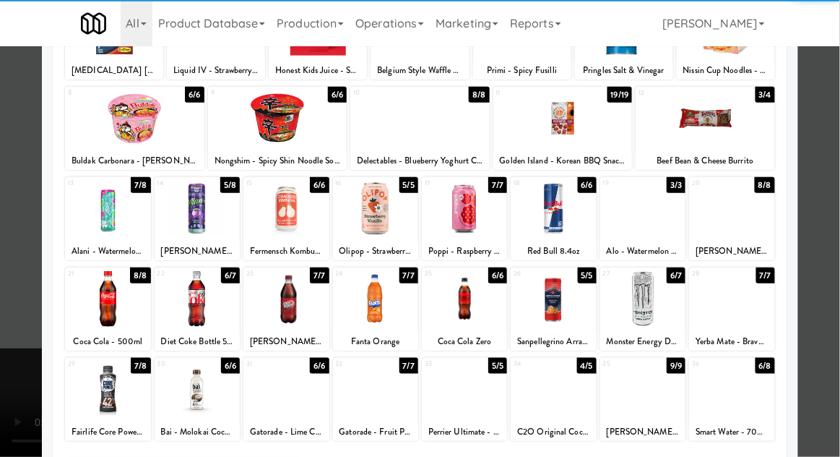
click at [659, 394] on div at bounding box center [642, 389] width 85 height 56
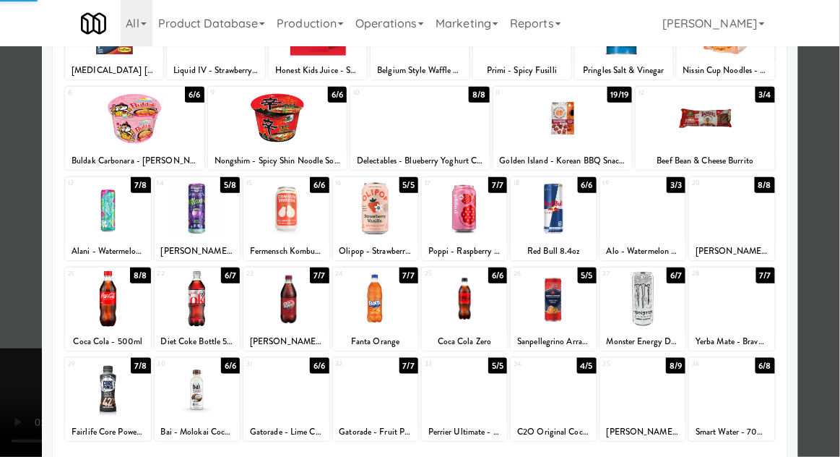
click at [837, 217] on div at bounding box center [420, 228] width 840 height 457
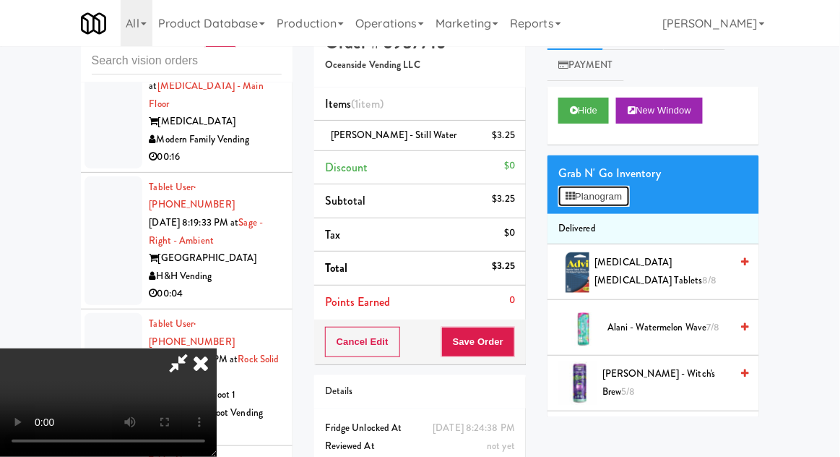
click at [624, 202] on button "Planogram" at bounding box center [594, 197] width 71 height 22
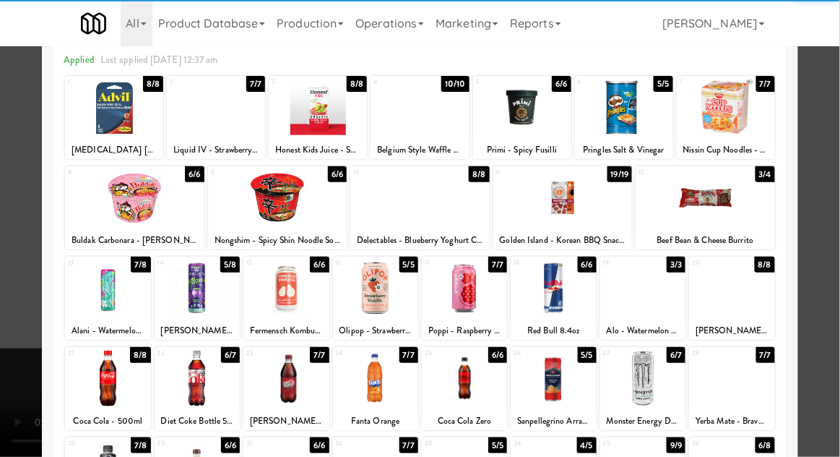
scroll to position [134, 0]
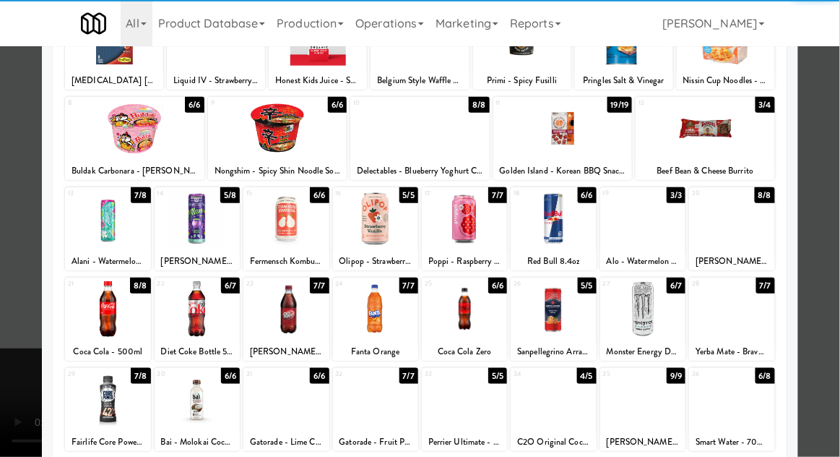
click at [623, 405] on div at bounding box center [642, 399] width 85 height 56
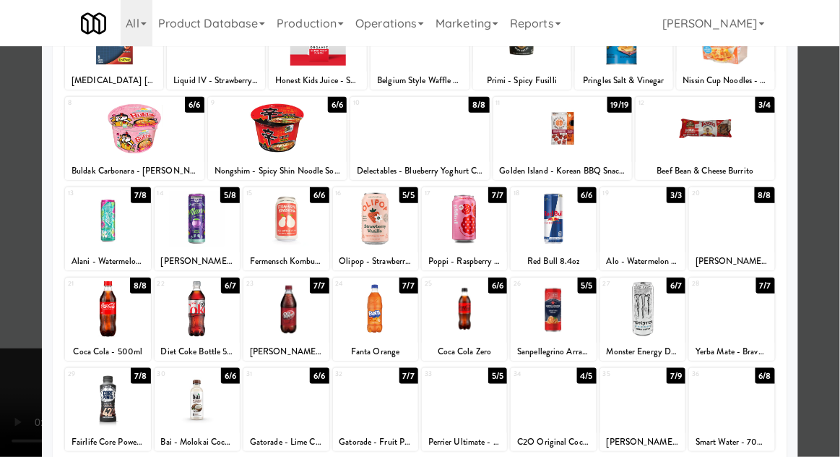
click at [839, 213] on div at bounding box center [420, 228] width 840 height 457
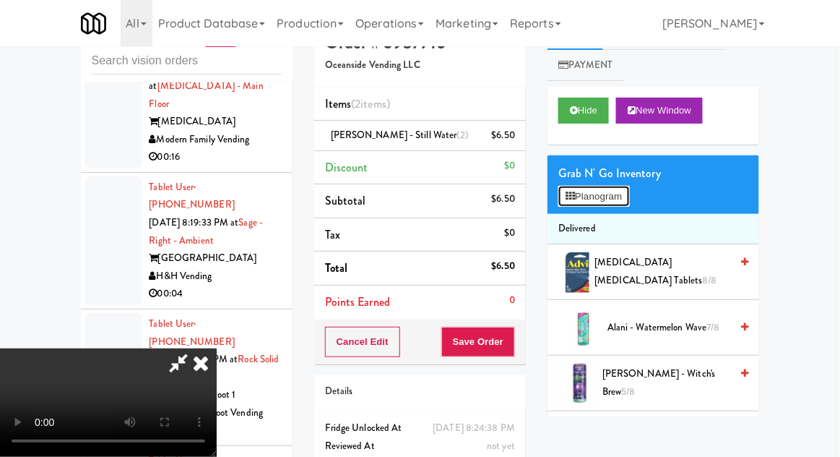
click at [621, 201] on button "Planogram" at bounding box center [594, 197] width 71 height 22
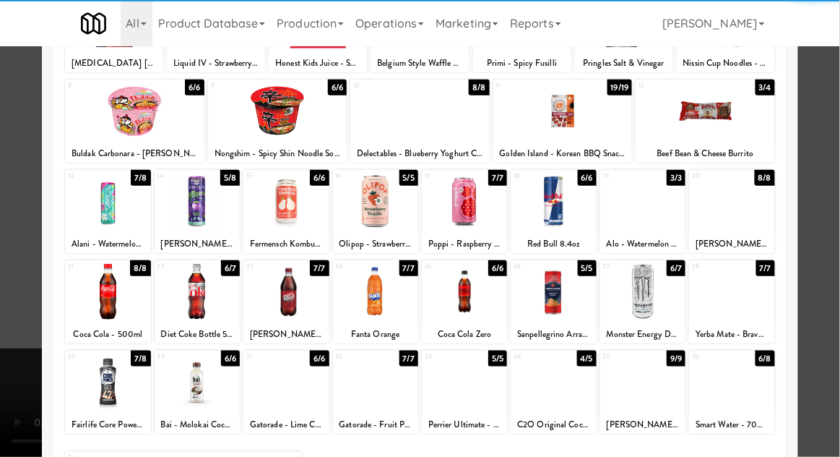
scroll to position [153, 0]
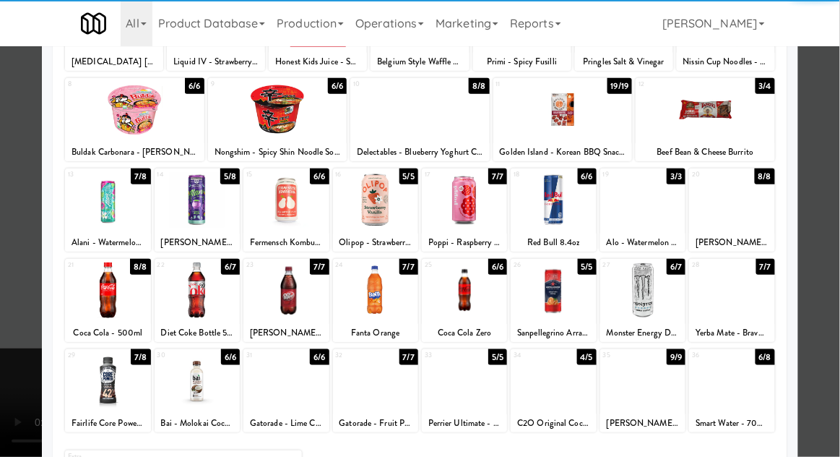
click at [649, 389] on div at bounding box center [642, 381] width 85 height 56
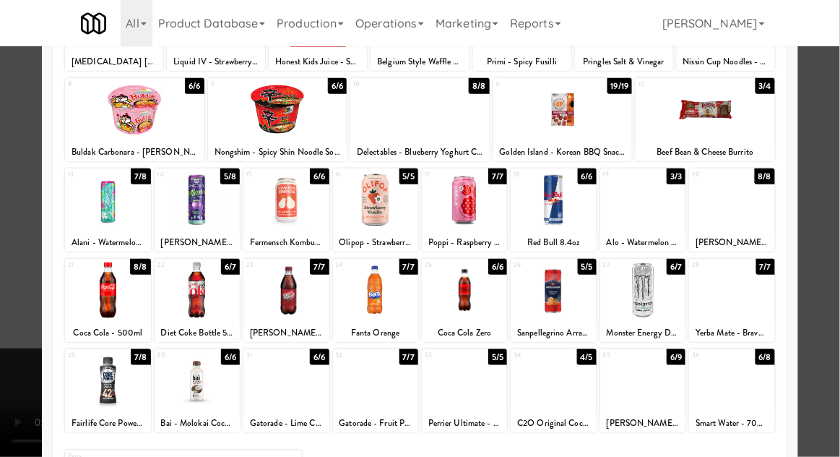
click at [839, 221] on div at bounding box center [420, 228] width 840 height 457
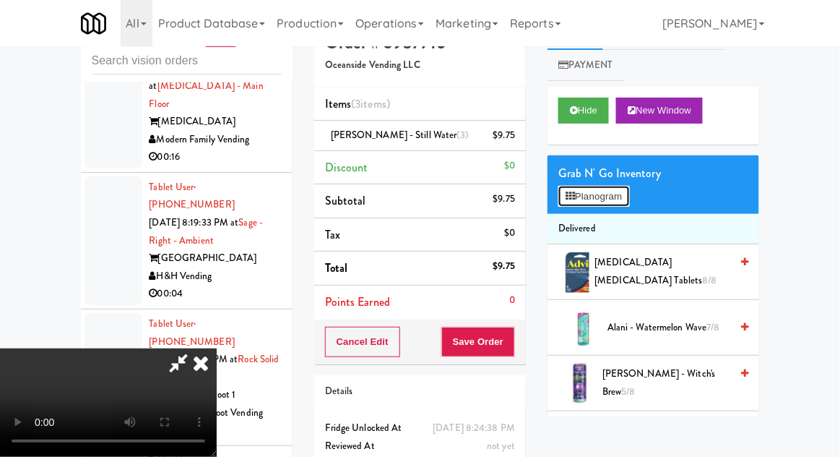
click at [620, 203] on button "Planogram" at bounding box center [594, 197] width 71 height 22
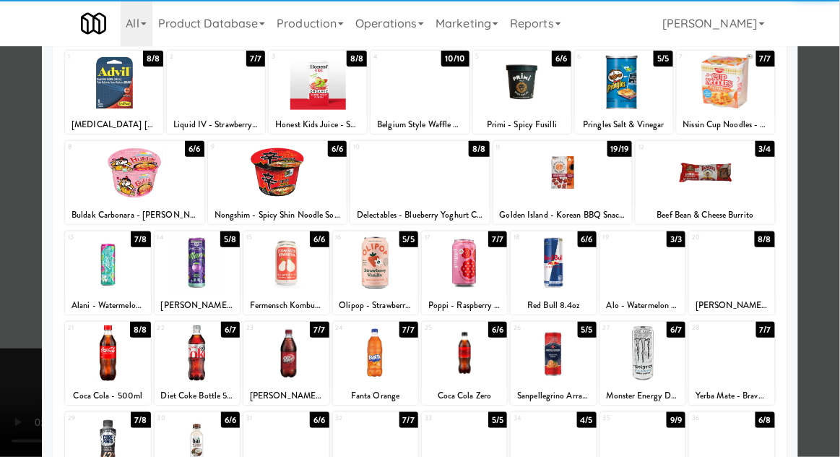
scroll to position [89, 0]
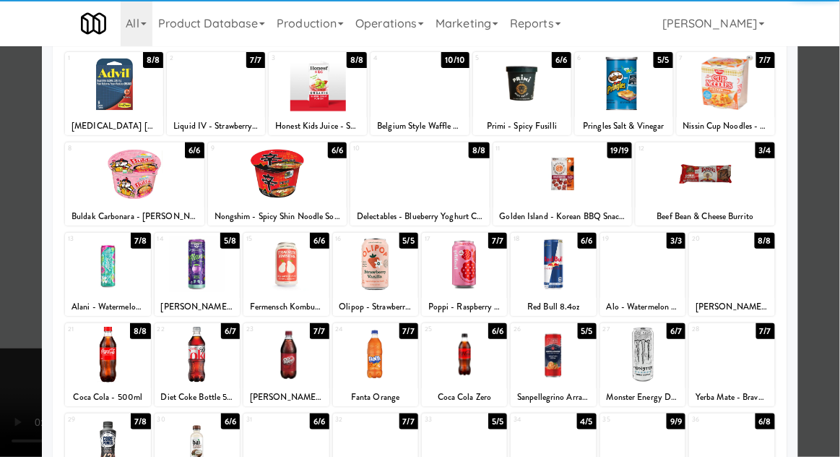
click at [648, 443] on div at bounding box center [642, 445] width 85 height 56
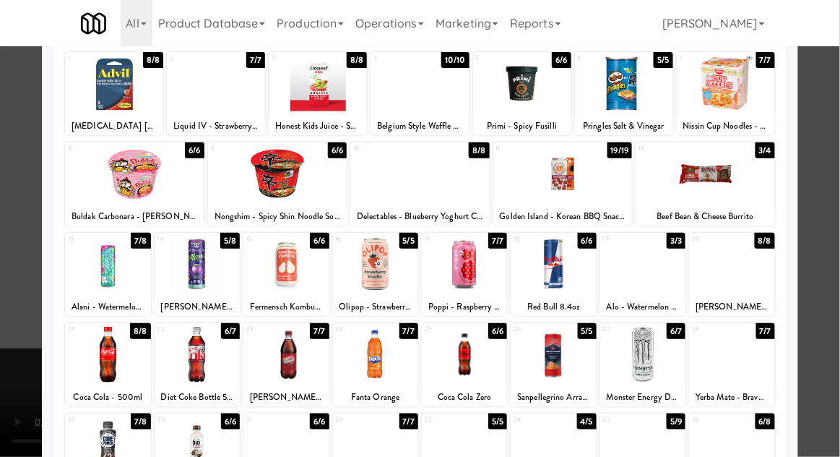
click at [834, 239] on div at bounding box center [420, 228] width 840 height 457
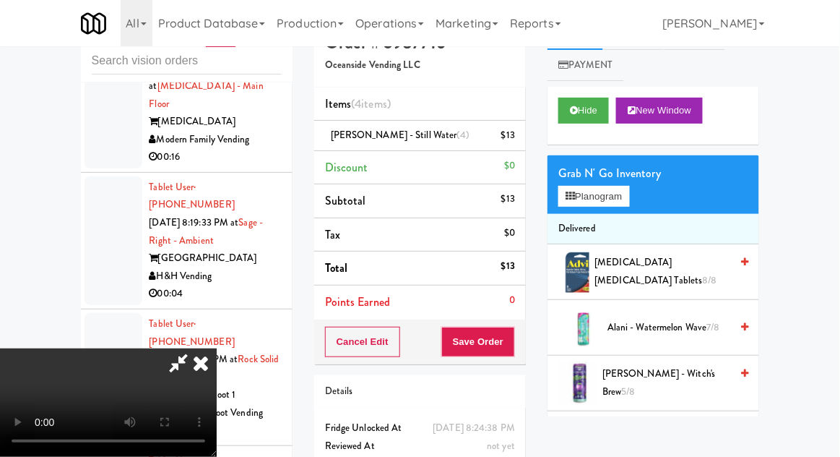
click at [526, 352] on div "Order # 5937716 Oceanside Vending LLC Items (4 items ) [PERSON_NAME] - Still Wa…" at bounding box center [419, 264] width 233 height 494
click at [514, 352] on button "Save Order" at bounding box center [478, 342] width 74 height 30
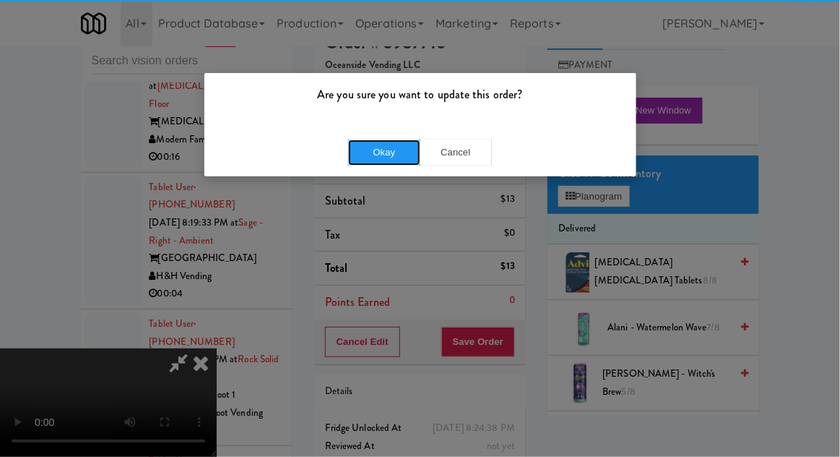
click at [379, 139] on button "Okay" at bounding box center [384, 152] width 72 height 26
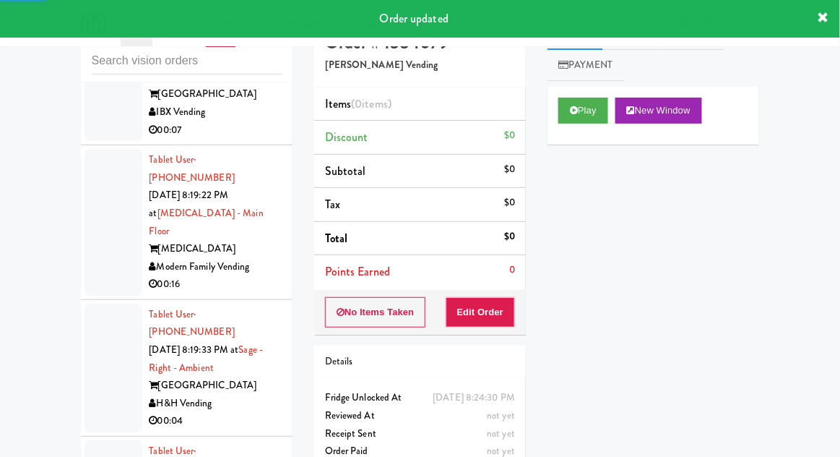
scroll to position [16880, 0]
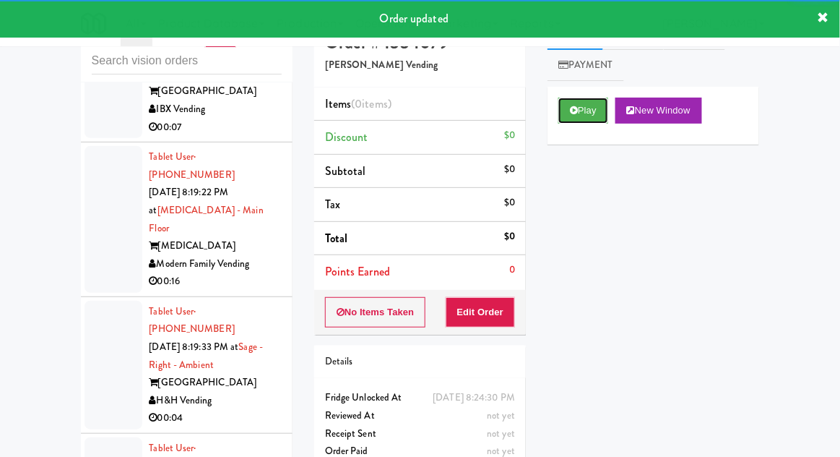
click at [581, 105] on button "Play" at bounding box center [584, 111] width 50 height 26
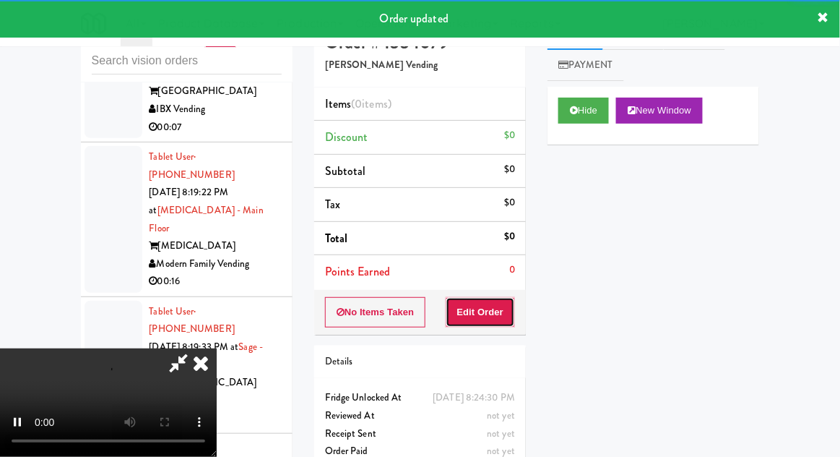
click at [498, 310] on button "Edit Order" at bounding box center [481, 312] width 70 height 30
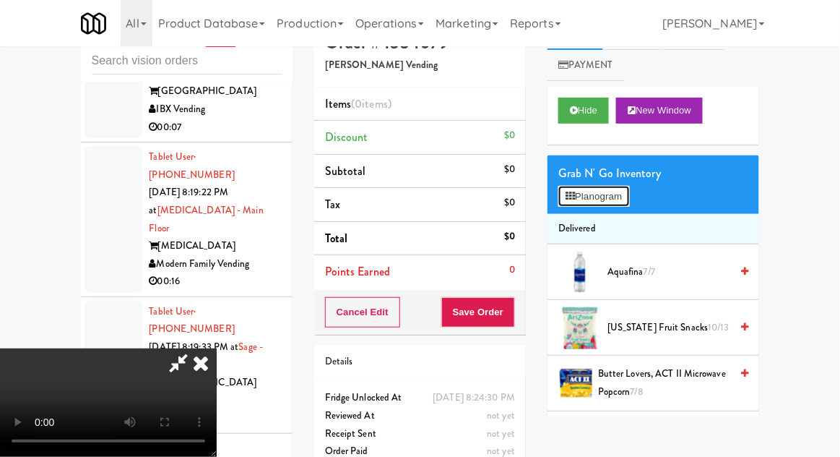
click at [629, 201] on button "Planogram" at bounding box center [594, 197] width 71 height 22
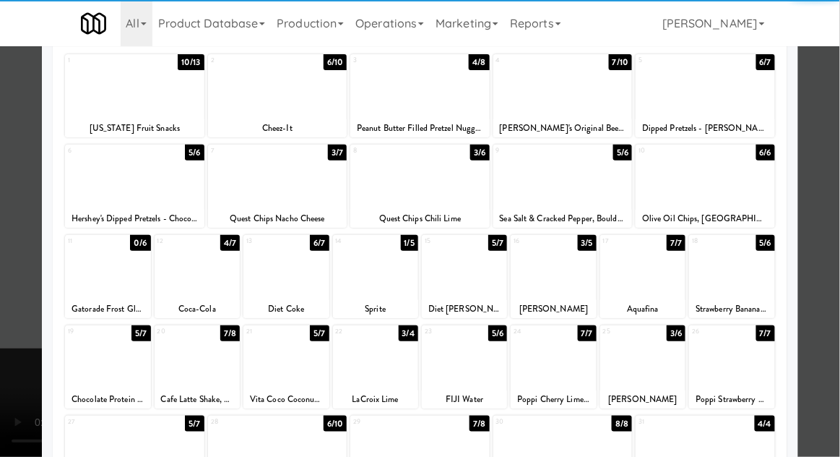
scroll to position [111, 0]
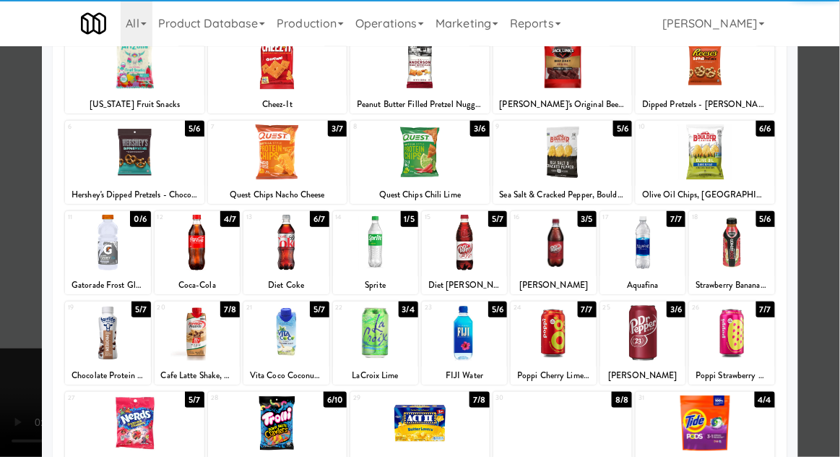
click at [105, 340] on div at bounding box center [107, 333] width 85 height 56
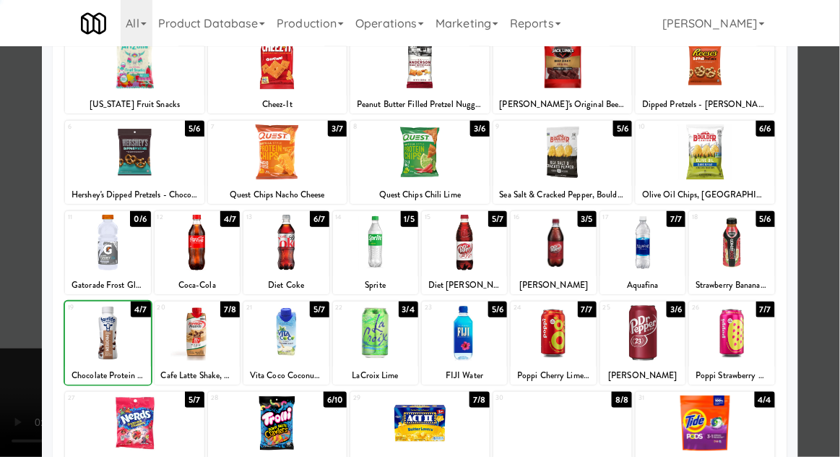
click at [839, 224] on div at bounding box center [420, 228] width 840 height 457
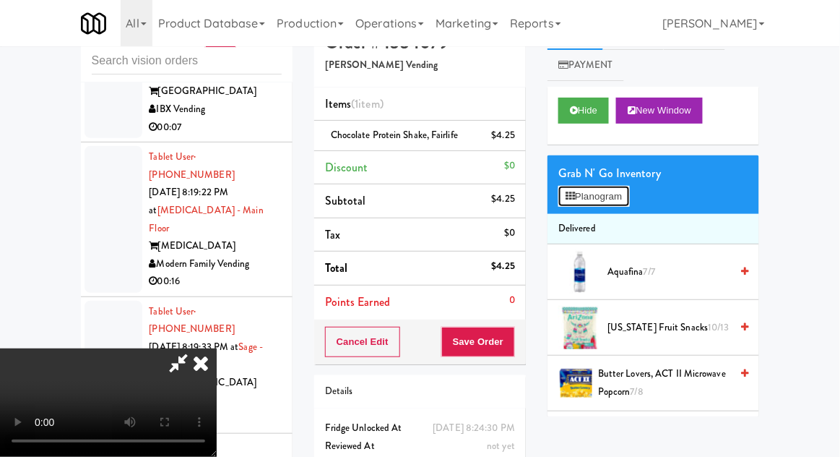
click at [628, 189] on button "Planogram" at bounding box center [594, 197] width 71 height 22
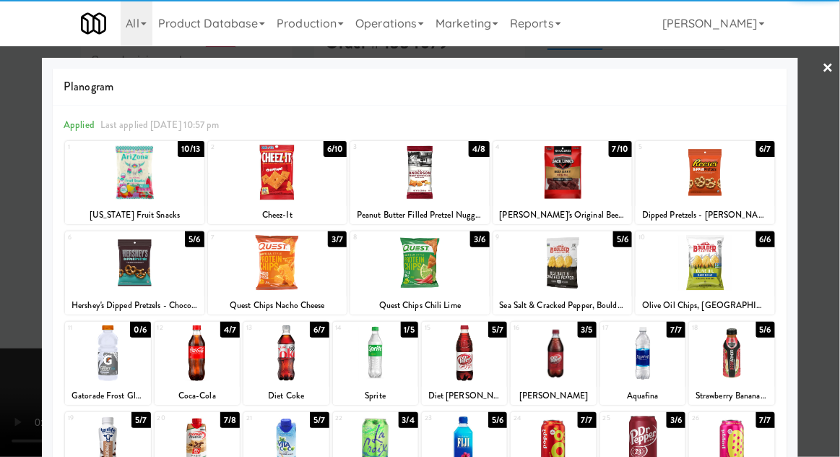
click at [423, 179] on div at bounding box center [419, 173] width 139 height 56
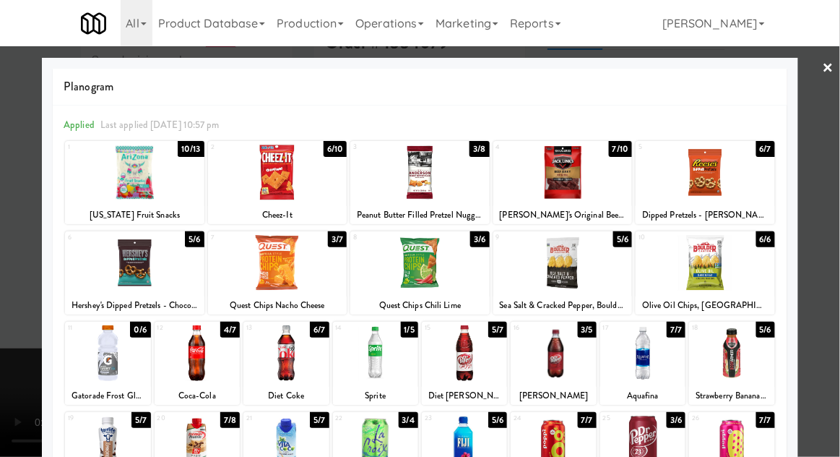
click at [839, 215] on div at bounding box center [420, 228] width 840 height 457
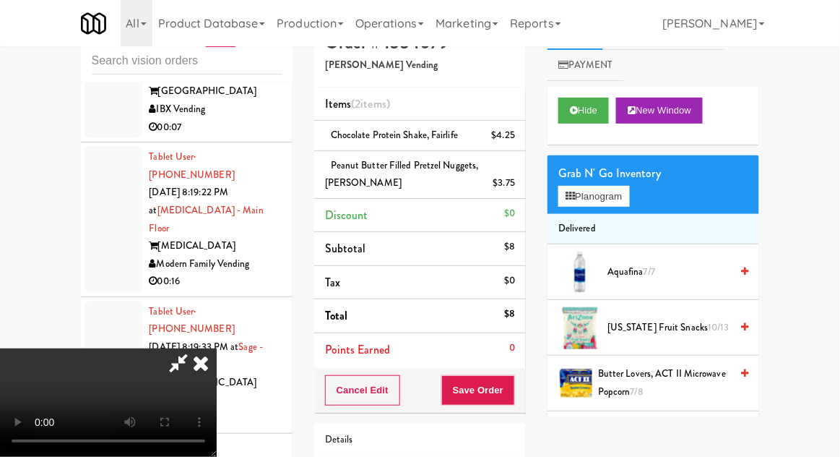
scroll to position [53, 0]
click at [514, 389] on button "Save Order" at bounding box center [478, 390] width 74 height 30
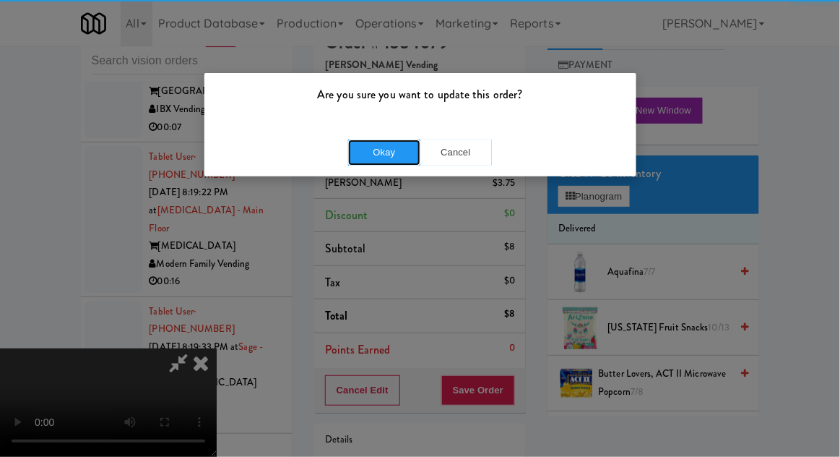
click at [395, 159] on button "Okay" at bounding box center [384, 152] width 72 height 26
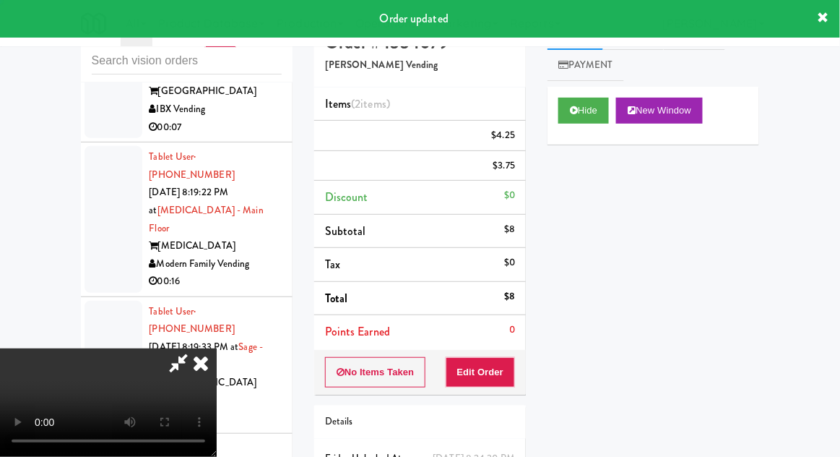
scroll to position [0, 0]
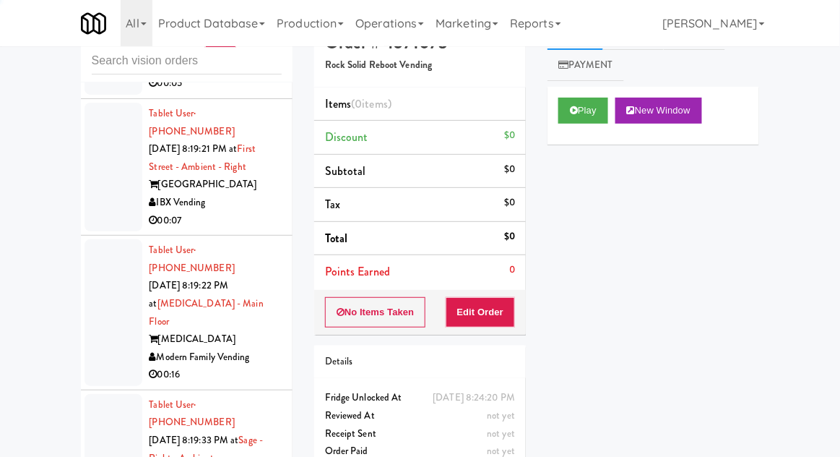
scroll to position [16779, 0]
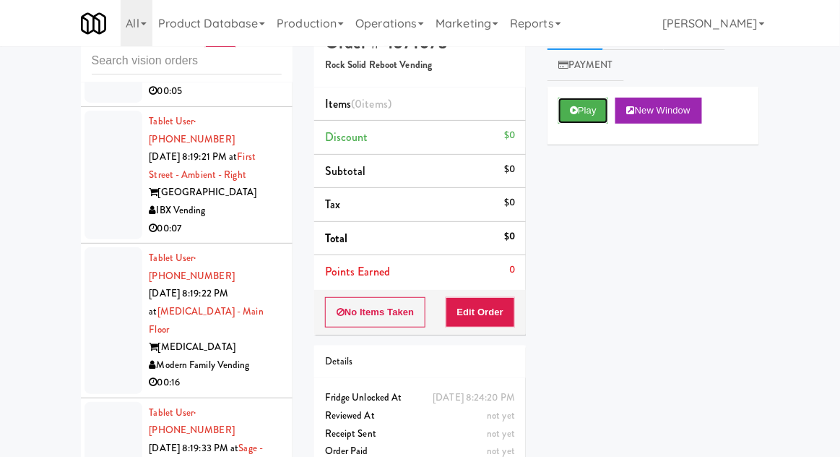
click at [582, 116] on button "Play" at bounding box center [584, 111] width 50 height 26
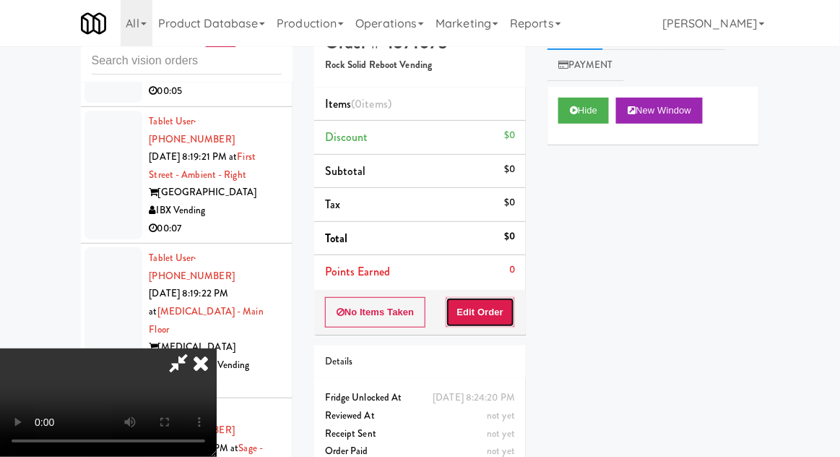
click at [492, 305] on button "Edit Order" at bounding box center [481, 312] width 70 height 30
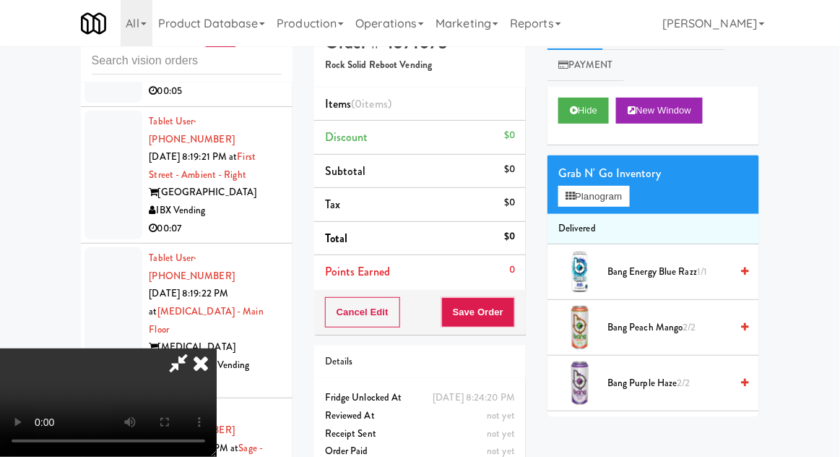
scroll to position [0, 0]
click at [623, 215] on li "Delivered" at bounding box center [654, 229] width 212 height 30
click at [629, 202] on button "Planogram" at bounding box center [594, 197] width 71 height 22
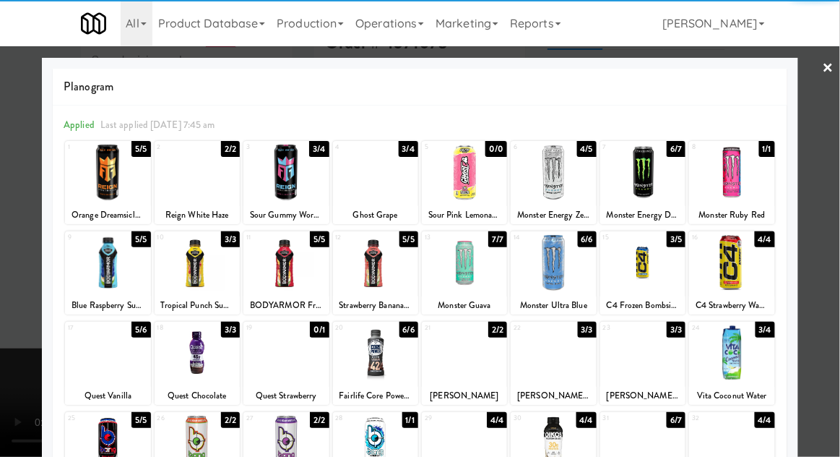
click at [651, 180] on div at bounding box center [642, 173] width 85 height 56
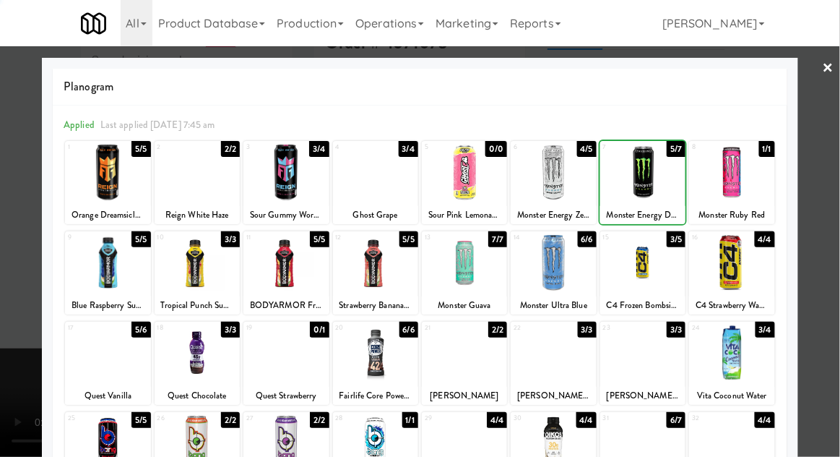
click at [834, 168] on div at bounding box center [420, 228] width 840 height 457
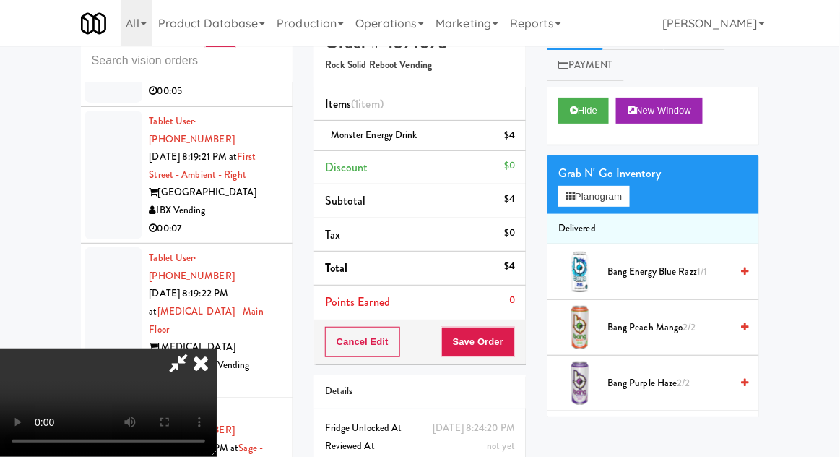
scroll to position [53, 0]
click at [523, 357] on div "Cancel Edit Save Order" at bounding box center [420, 341] width 212 height 45
click at [509, 351] on button "Save Order" at bounding box center [478, 342] width 74 height 30
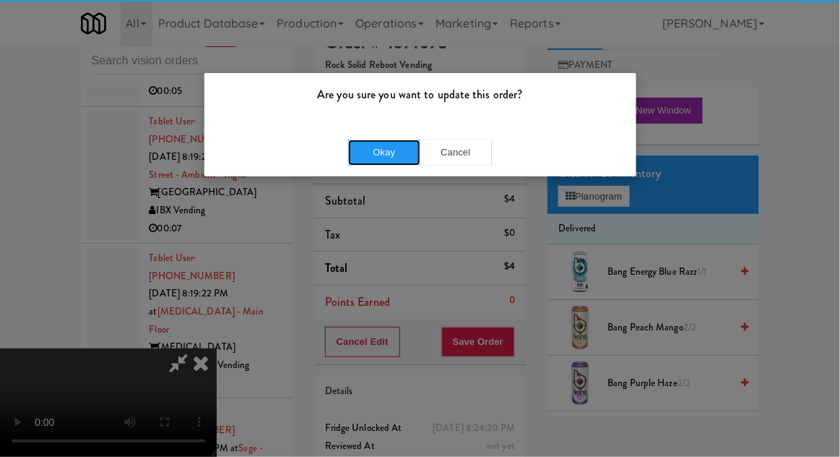
click at [379, 152] on button "Okay" at bounding box center [384, 152] width 72 height 26
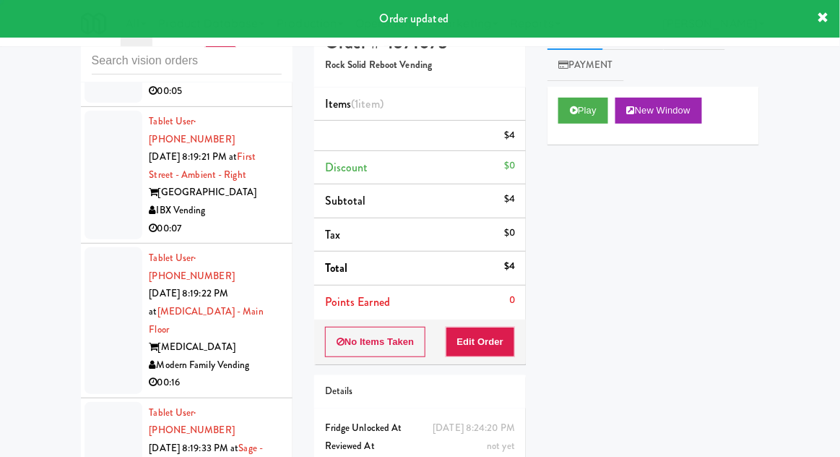
scroll to position [0, 0]
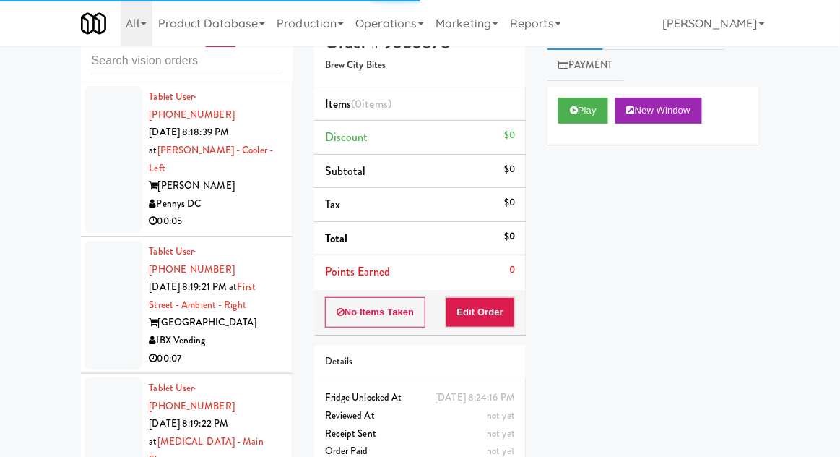
scroll to position [16648, 0]
click at [564, 110] on button "Play" at bounding box center [584, 111] width 50 height 26
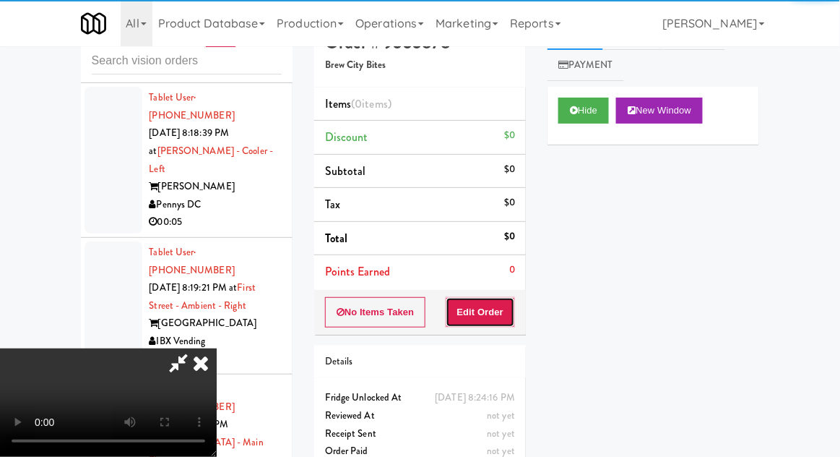
click at [483, 313] on button "Edit Order" at bounding box center [481, 312] width 70 height 30
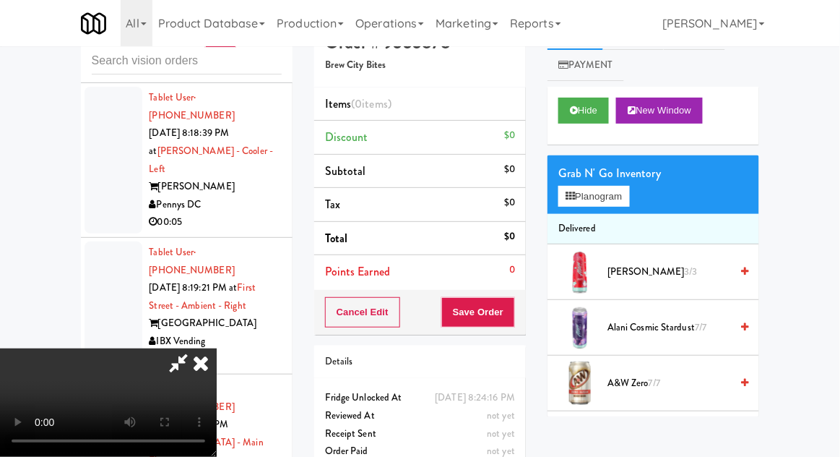
scroll to position [0, 0]
click at [634, 215] on li "Delivered" at bounding box center [654, 229] width 212 height 30
click at [629, 197] on button "Planogram" at bounding box center [594, 197] width 71 height 22
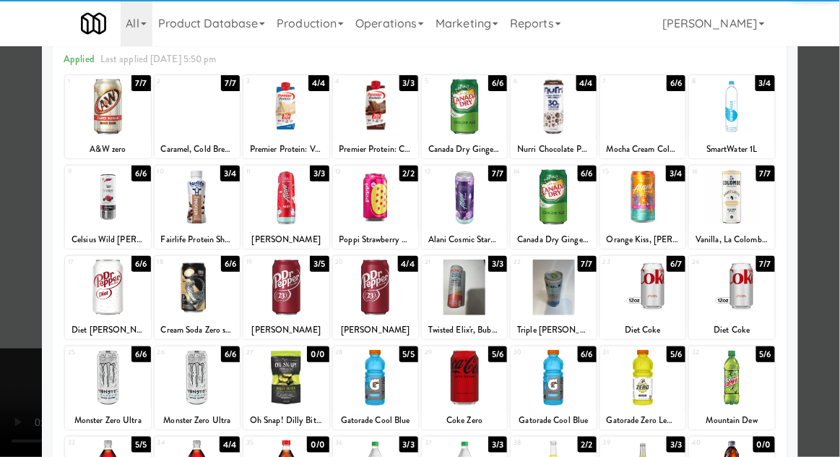
scroll to position [64, 0]
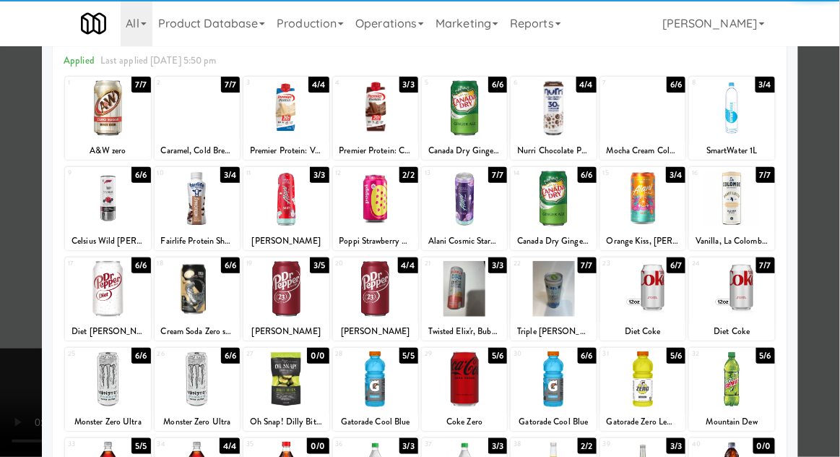
click at [652, 299] on div at bounding box center [642, 289] width 85 height 56
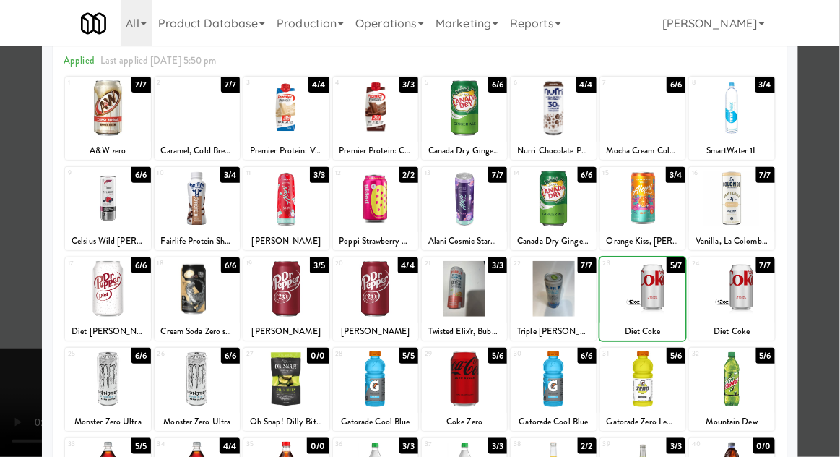
click at [839, 181] on div at bounding box center [420, 228] width 840 height 457
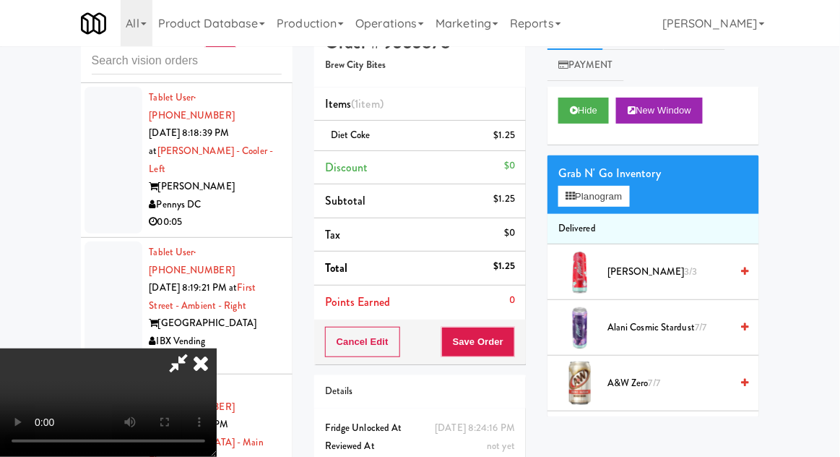
scroll to position [53, 0]
click at [514, 344] on button "Save Order" at bounding box center [478, 342] width 74 height 30
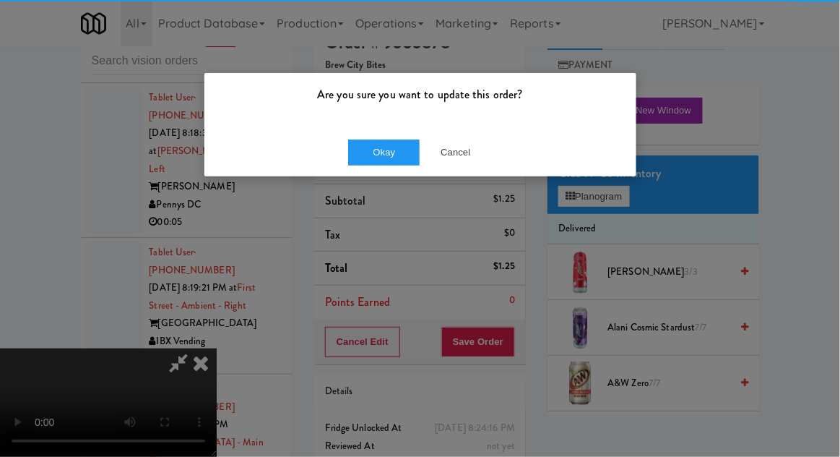
click at [388, 170] on div "Okay Cancel" at bounding box center [420, 152] width 432 height 48
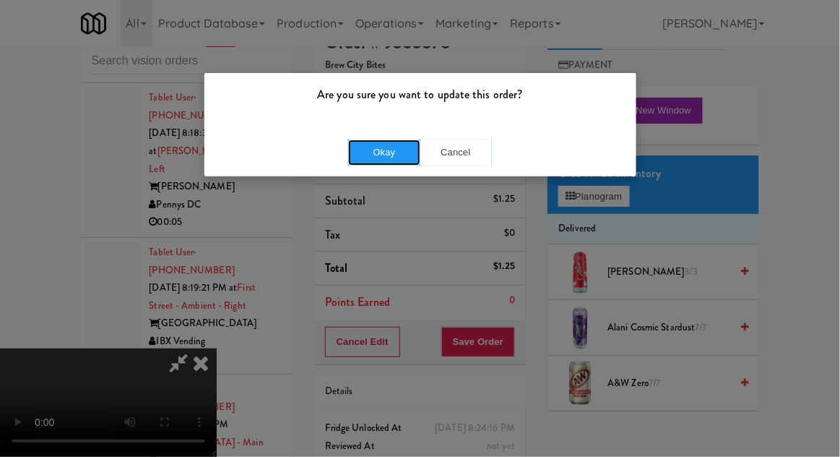
click at [371, 160] on button "Okay" at bounding box center [384, 152] width 72 height 26
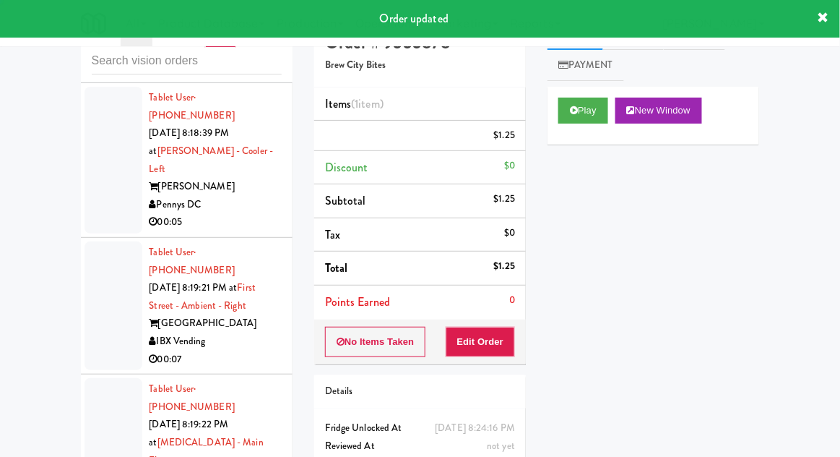
scroll to position [0, 0]
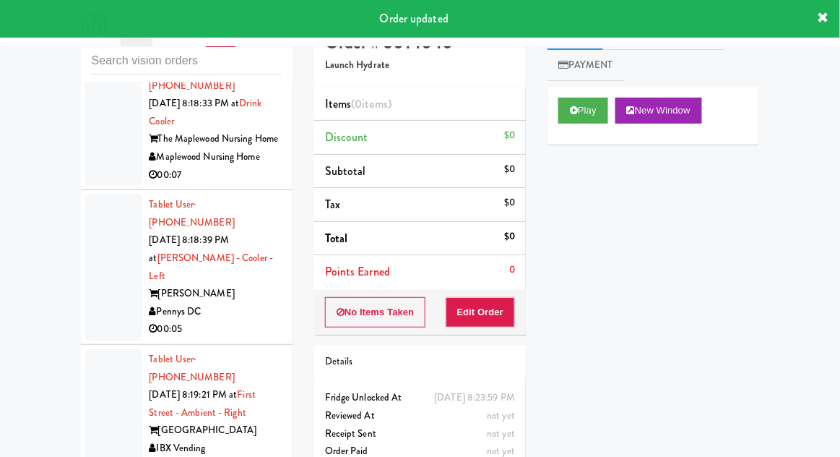
scroll to position [16539, 0]
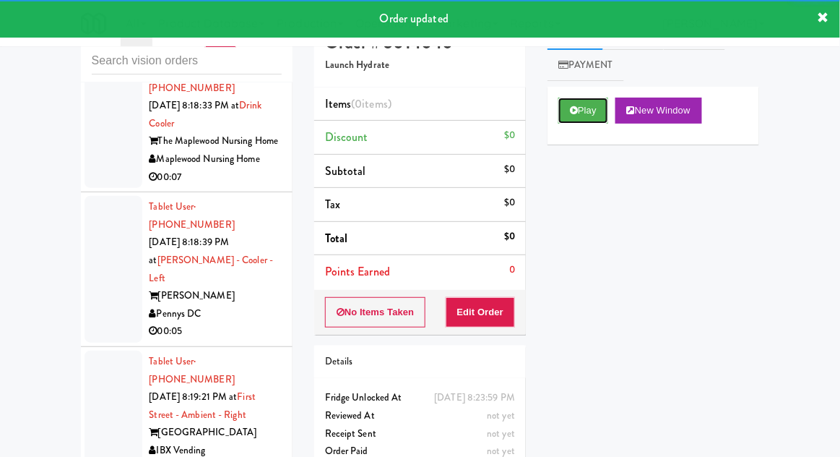
click at [564, 109] on button "Play" at bounding box center [584, 111] width 50 height 26
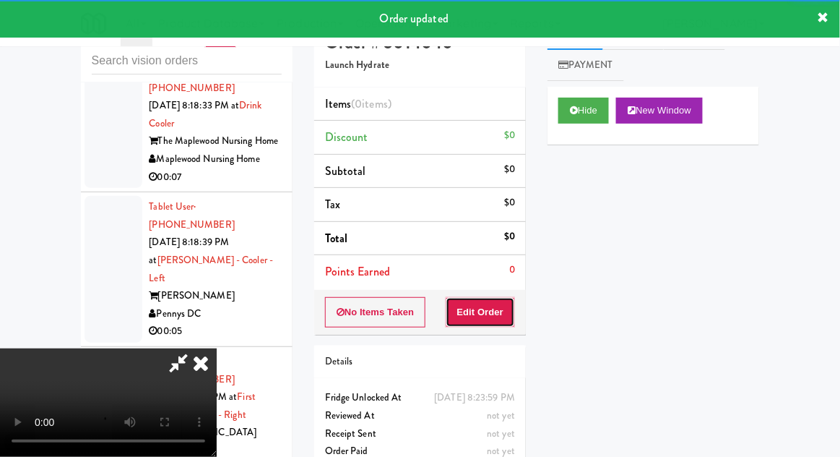
click at [488, 315] on button "Edit Order" at bounding box center [481, 312] width 70 height 30
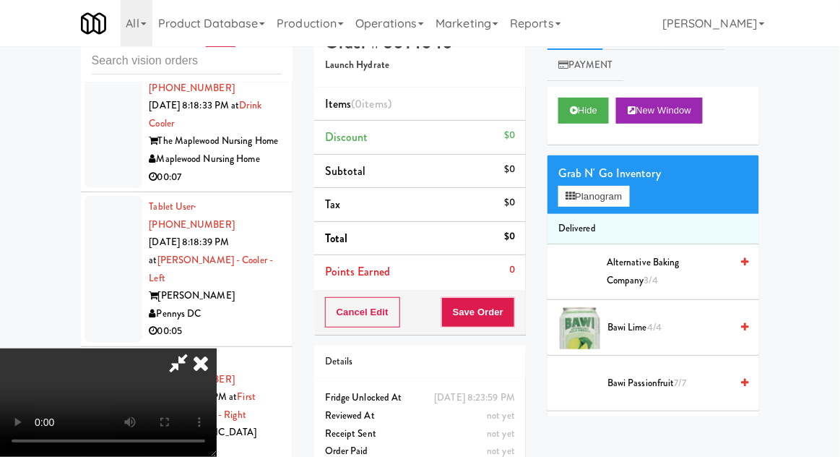
scroll to position [53, 0]
click at [588, 100] on button "Hide" at bounding box center [584, 111] width 51 height 26
click at [575, 100] on button "Hide" at bounding box center [584, 111] width 51 height 26
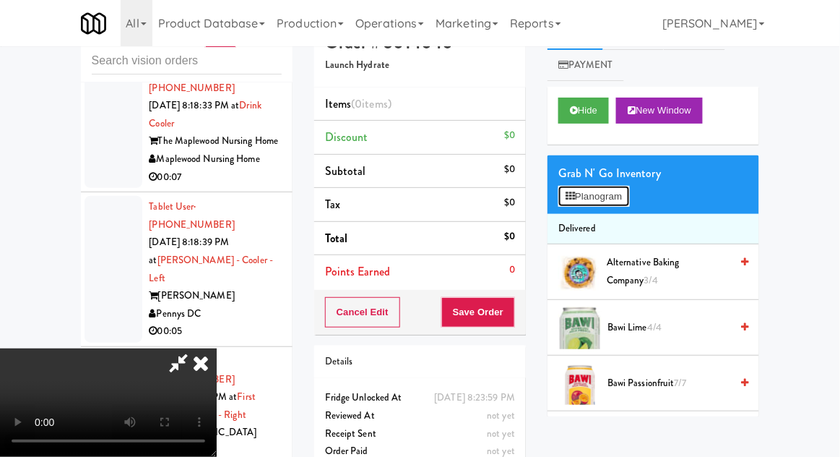
click at [621, 186] on button "Planogram" at bounding box center [594, 197] width 71 height 22
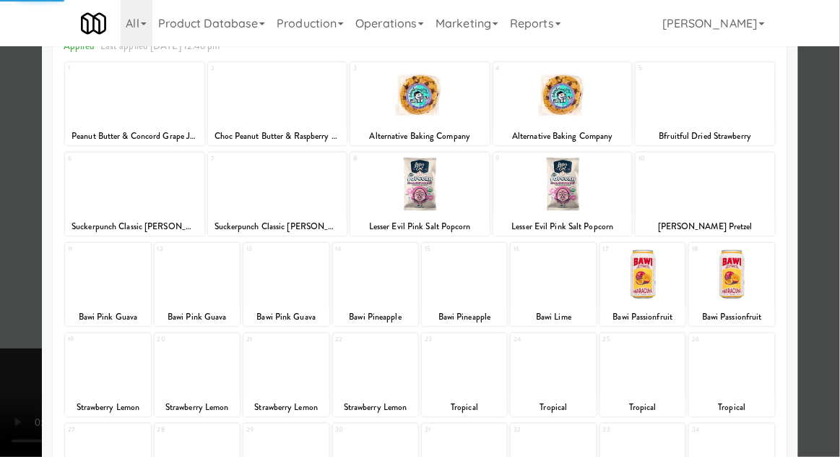
scroll to position [79, 0]
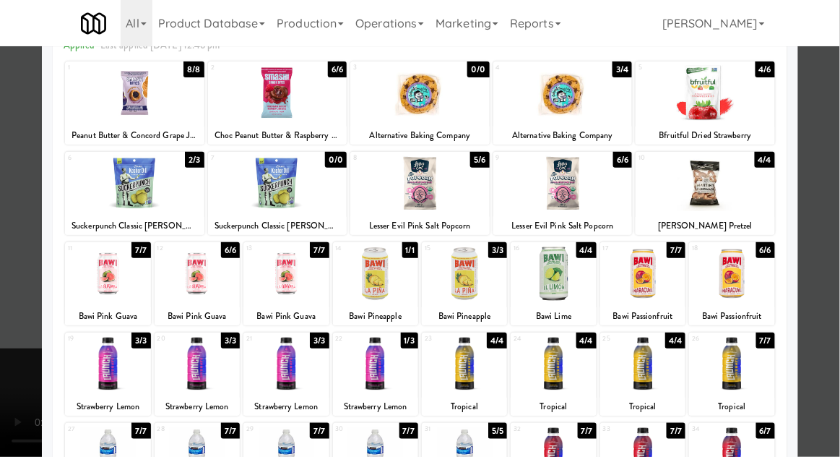
click at [269, 361] on div at bounding box center [286, 364] width 85 height 56
click at [838, 181] on div at bounding box center [420, 228] width 840 height 457
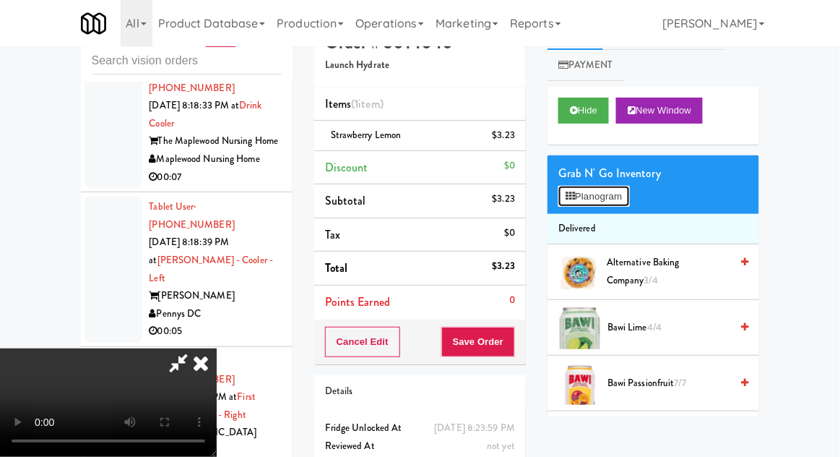
click at [620, 206] on button "Planogram" at bounding box center [594, 197] width 71 height 22
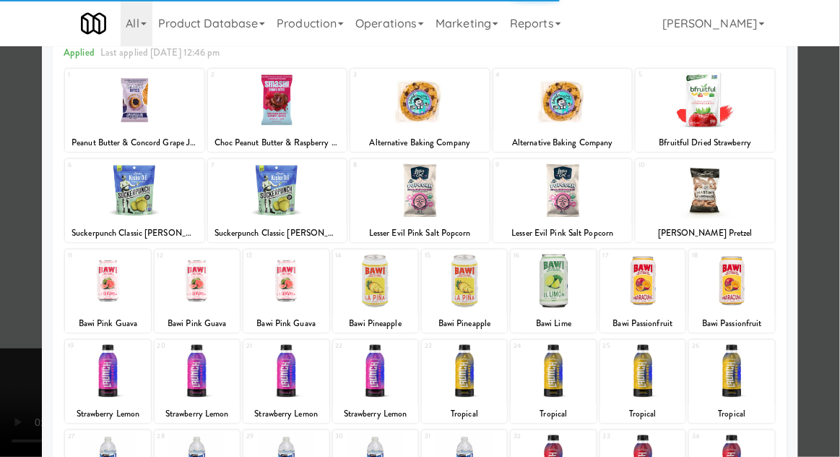
scroll to position [72, 0]
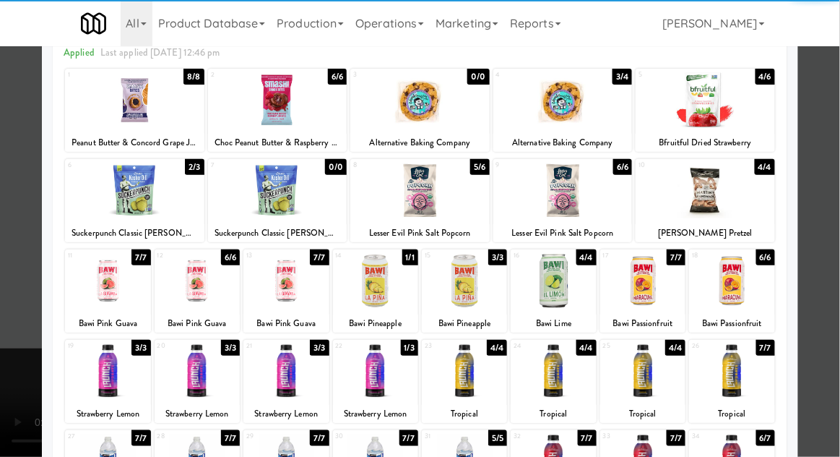
click at [287, 456] on div at bounding box center [286, 462] width 85 height 56
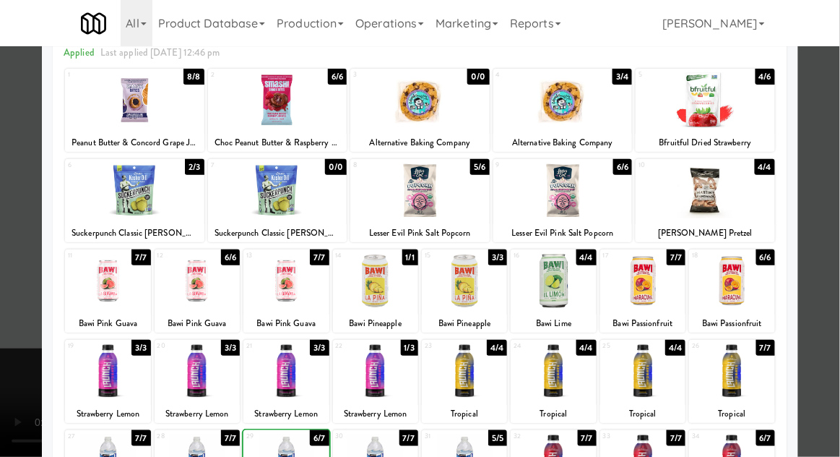
click at [839, 183] on div at bounding box center [420, 228] width 840 height 457
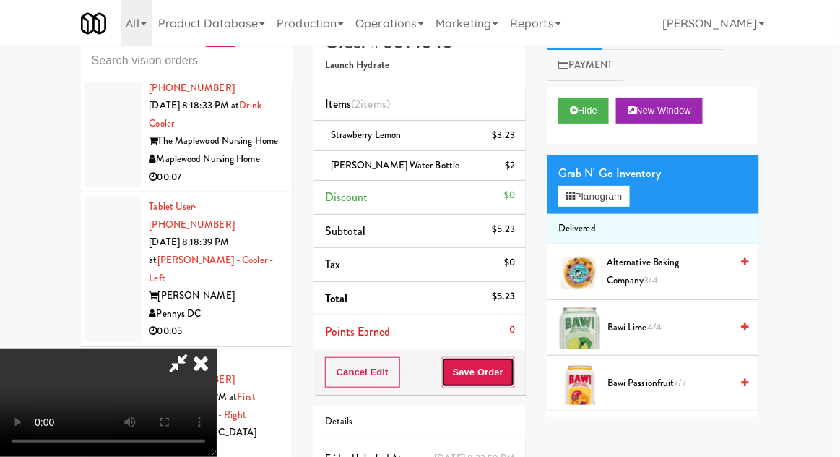
click at [515, 378] on button "Save Order" at bounding box center [478, 372] width 74 height 30
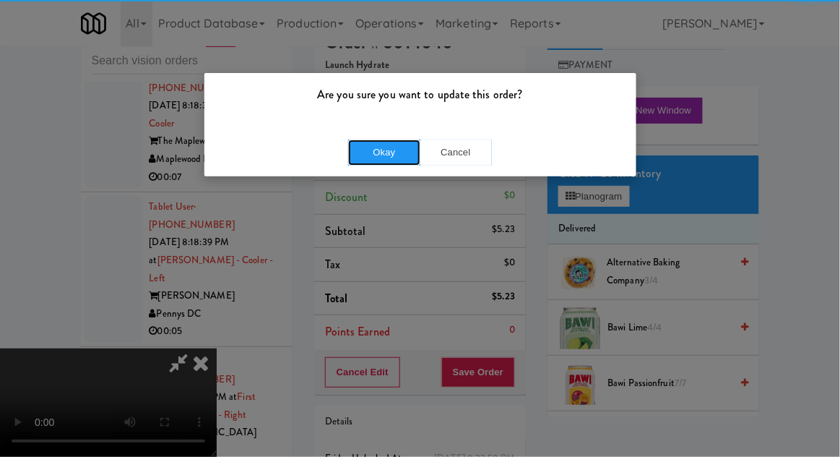
click at [376, 158] on button "Okay" at bounding box center [384, 152] width 72 height 26
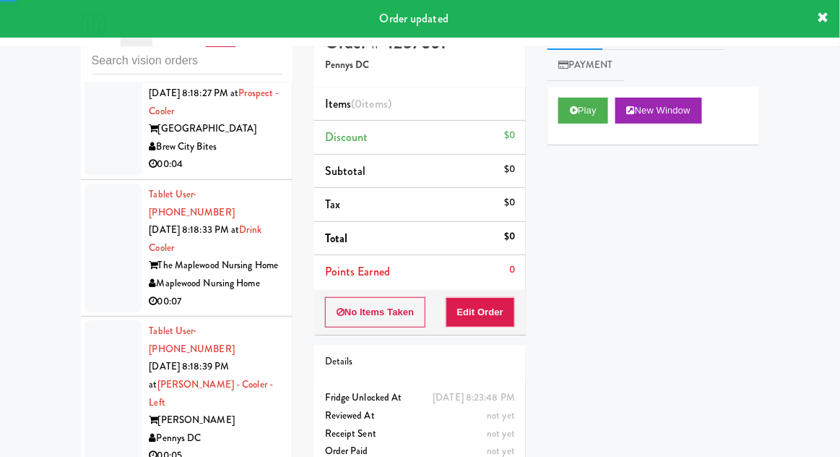
scroll to position [16409, 0]
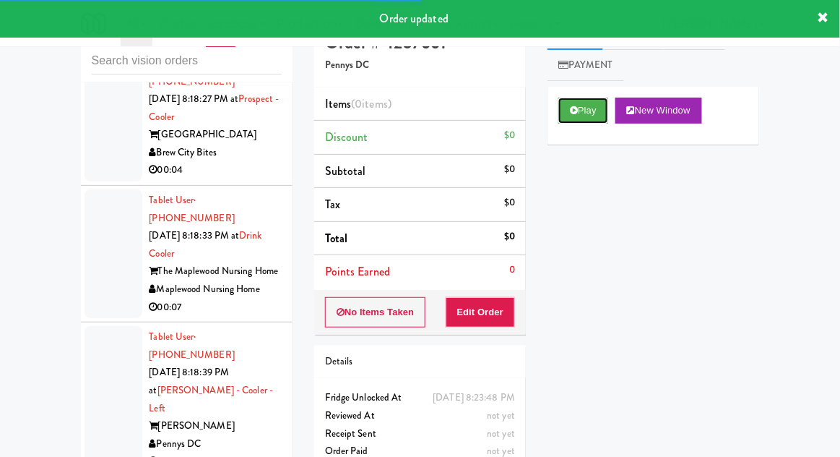
click at [565, 121] on button "Play" at bounding box center [584, 111] width 50 height 26
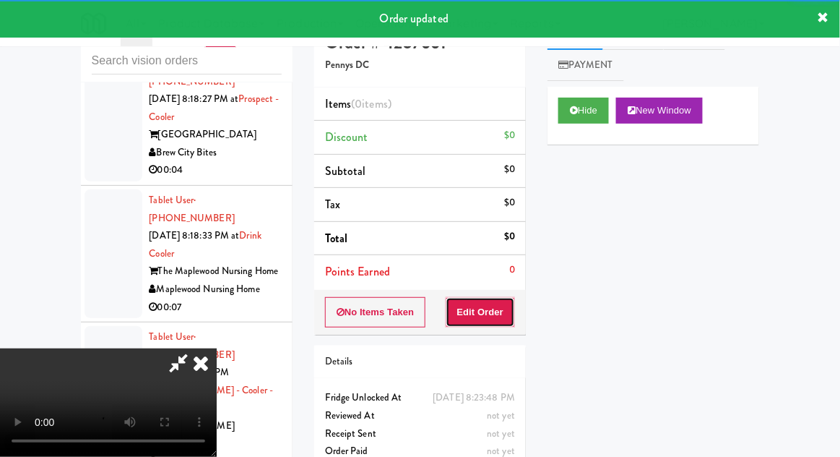
click at [494, 308] on button "Edit Order" at bounding box center [481, 312] width 70 height 30
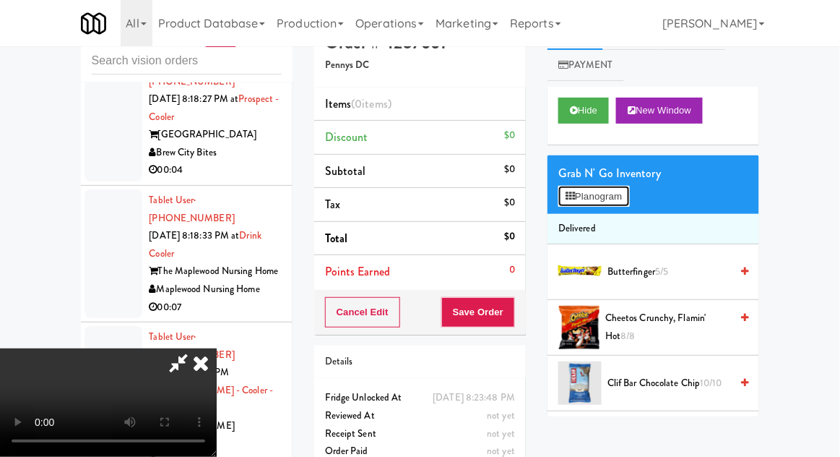
click at [627, 204] on button "Planogram" at bounding box center [594, 197] width 71 height 22
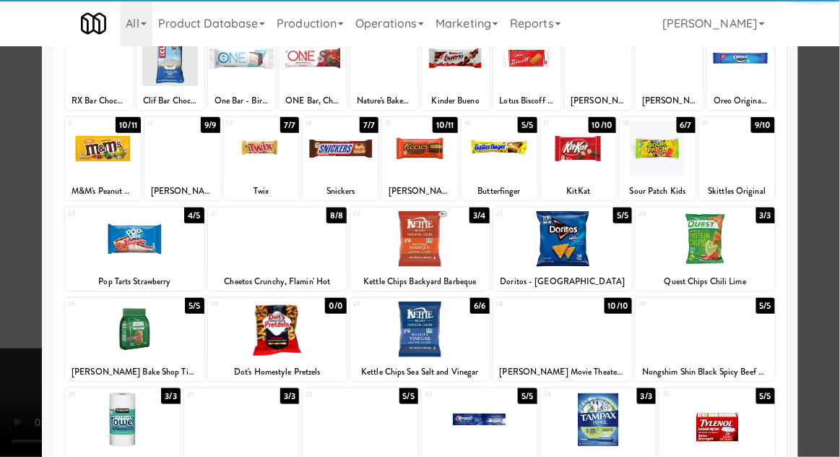
scroll to position [117, 0]
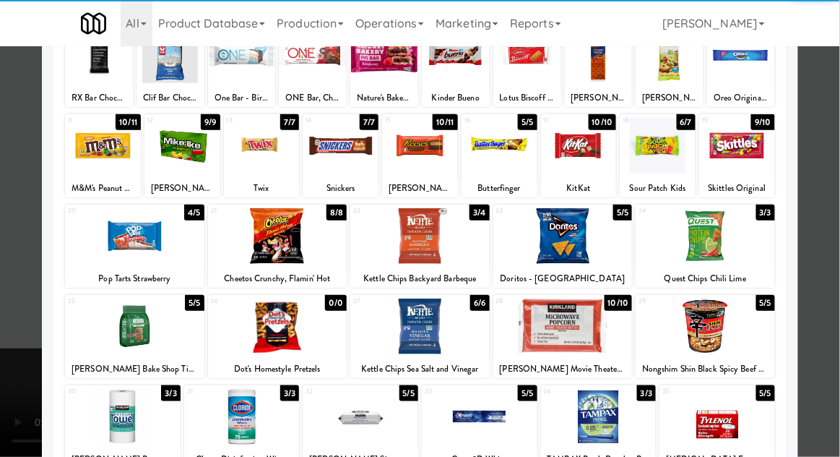
click at [559, 332] on div at bounding box center [563, 326] width 139 height 56
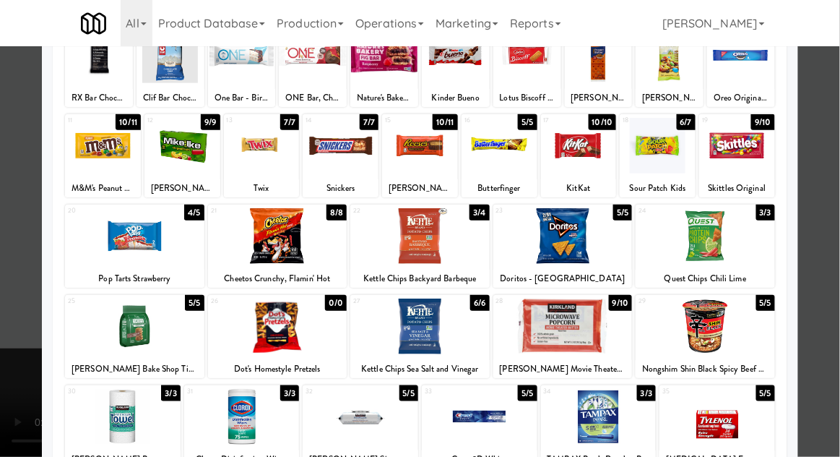
click at [836, 179] on div at bounding box center [420, 228] width 840 height 457
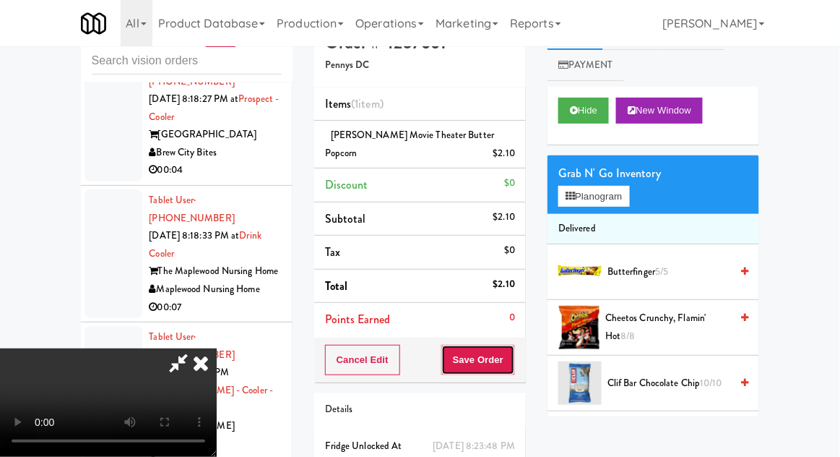
click at [509, 366] on button "Save Order" at bounding box center [478, 360] width 74 height 30
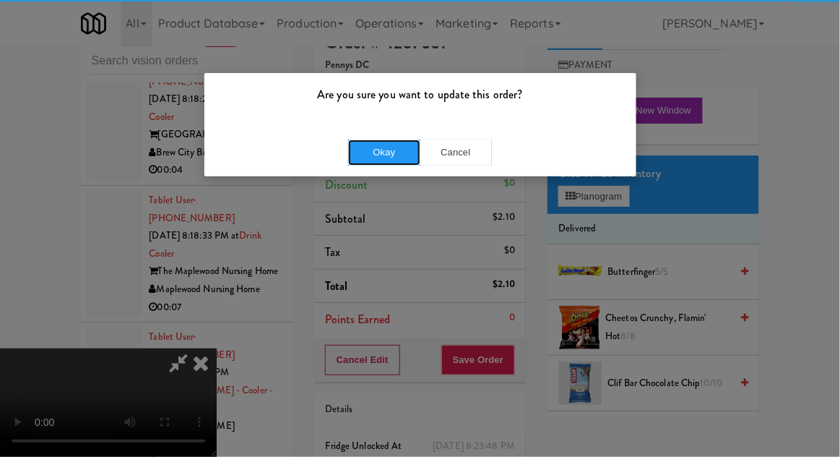
click at [388, 146] on button "Okay" at bounding box center [384, 152] width 72 height 26
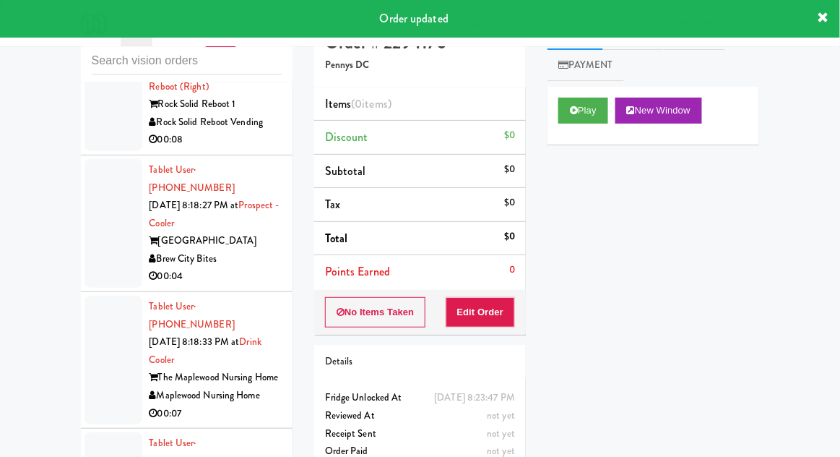
scroll to position [16289, 0]
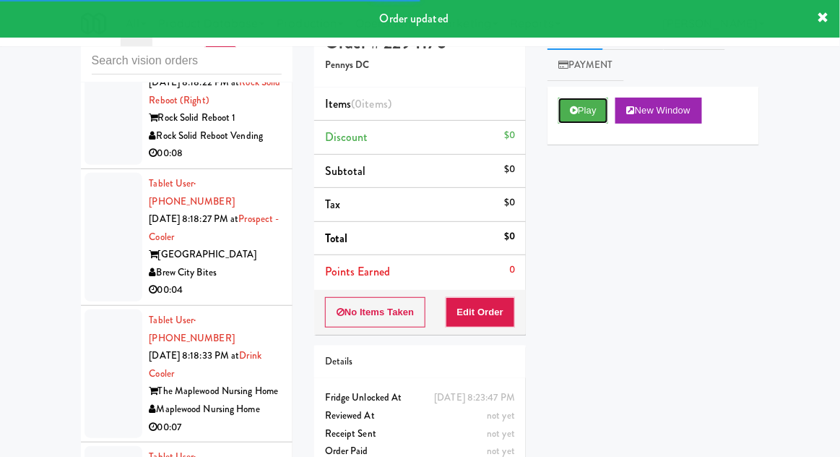
click at [579, 116] on button "Play" at bounding box center [584, 111] width 50 height 26
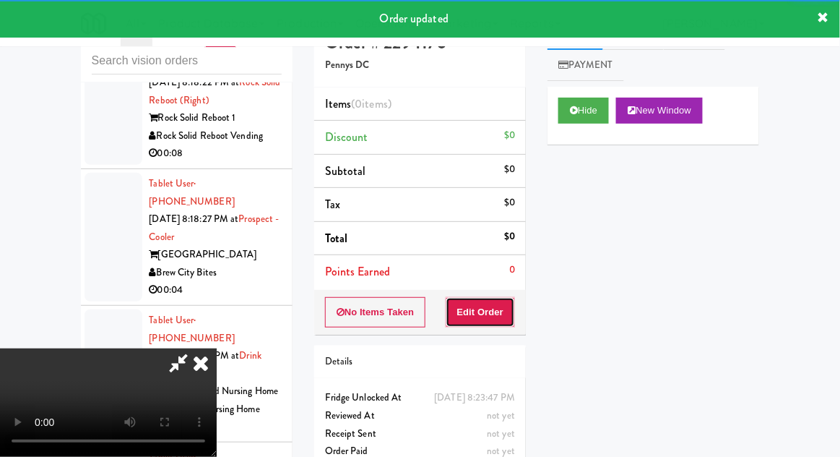
click at [484, 312] on button "Edit Order" at bounding box center [481, 312] width 70 height 30
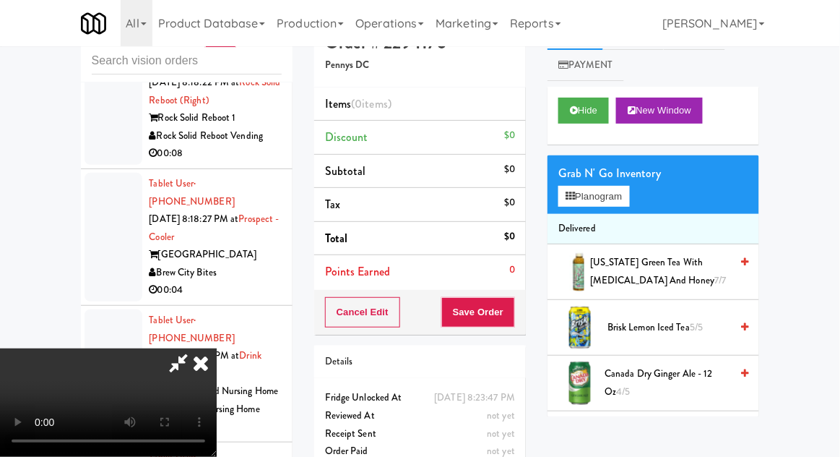
scroll to position [0, 0]
click at [617, 202] on button "Planogram" at bounding box center [594, 197] width 71 height 22
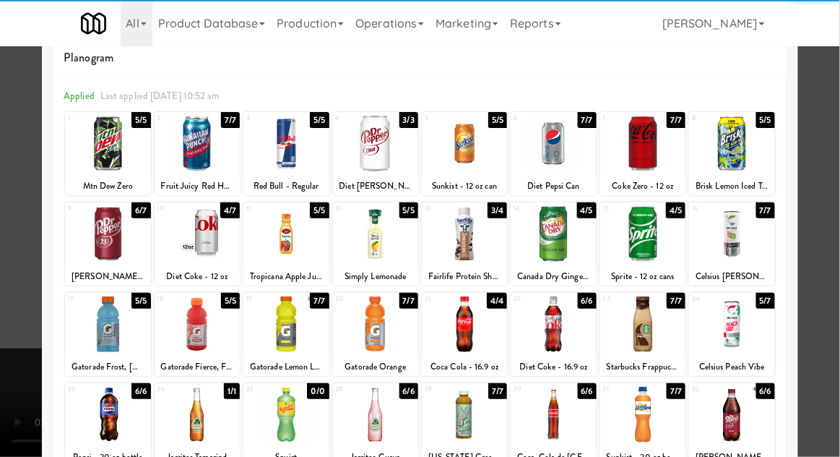
scroll to position [137, 0]
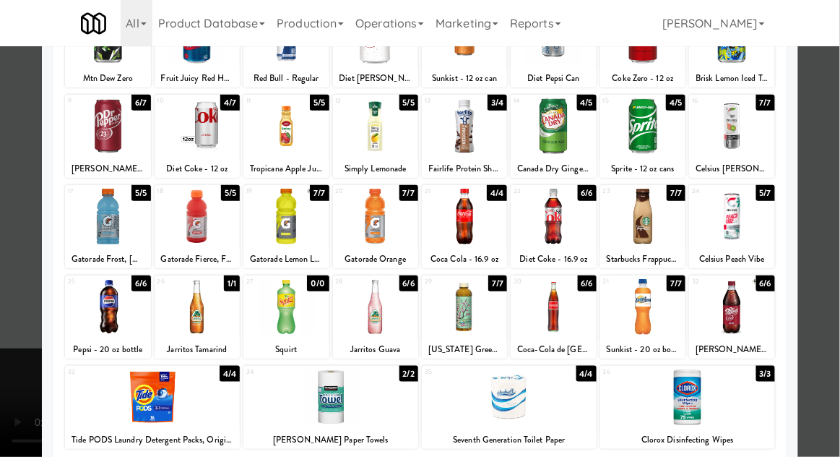
click at [637, 321] on div at bounding box center [642, 307] width 85 height 56
click at [836, 178] on div at bounding box center [420, 228] width 840 height 457
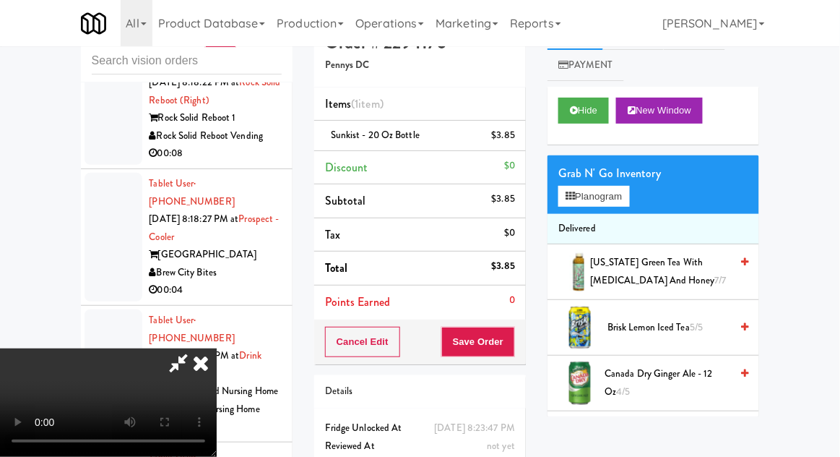
scroll to position [53, 0]
click at [514, 343] on button "Save Order" at bounding box center [478, 342] width 74 height 30
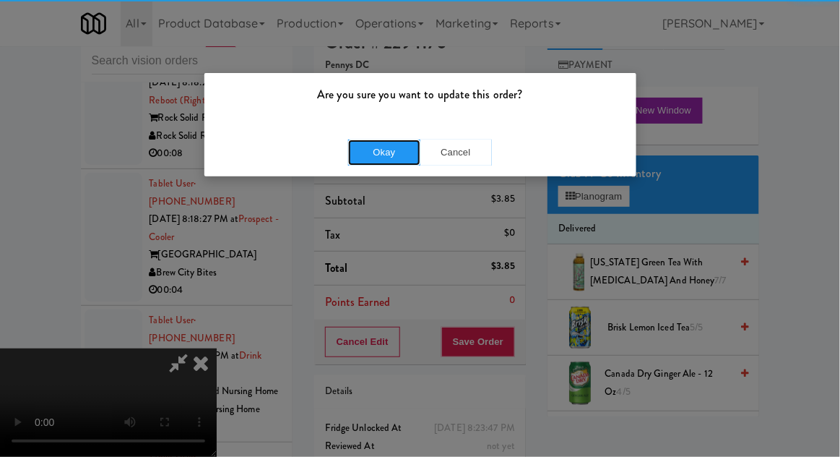
click at [376, 148] on button "Okay" at bounding box center [384, 152] width 72 height 26
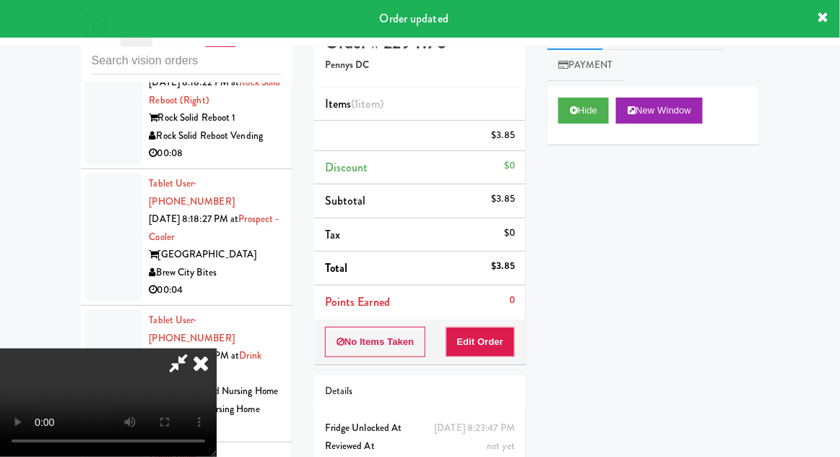
scroll to position [0, 0]
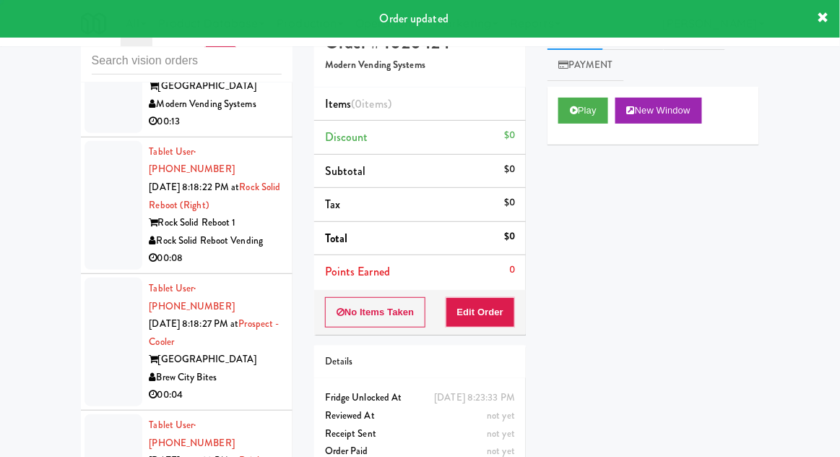
scroll to position [16174, 0]
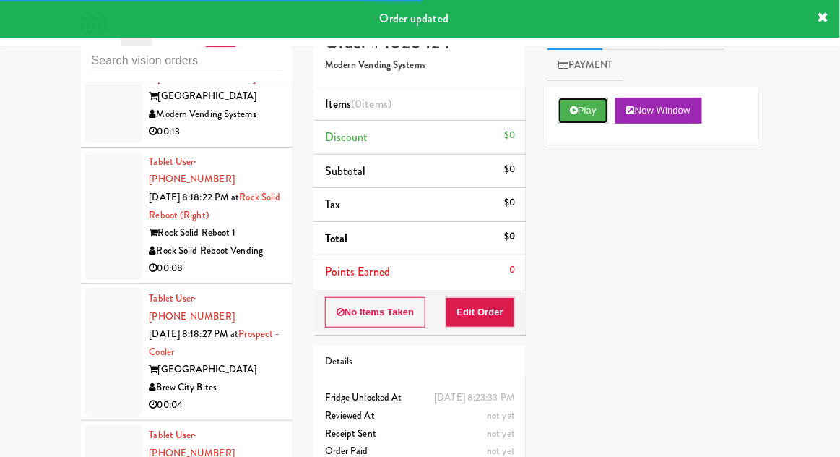
click at [577, 121] on button "Play" at bounding box center [584, 111] width 50 height 26
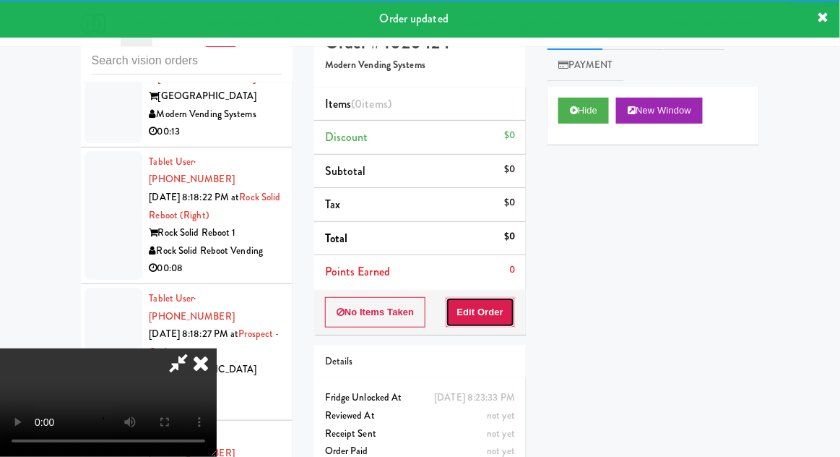
click at [491, 315] on button "Edit Order" at bounding box center [481, 312] width 70 height 30
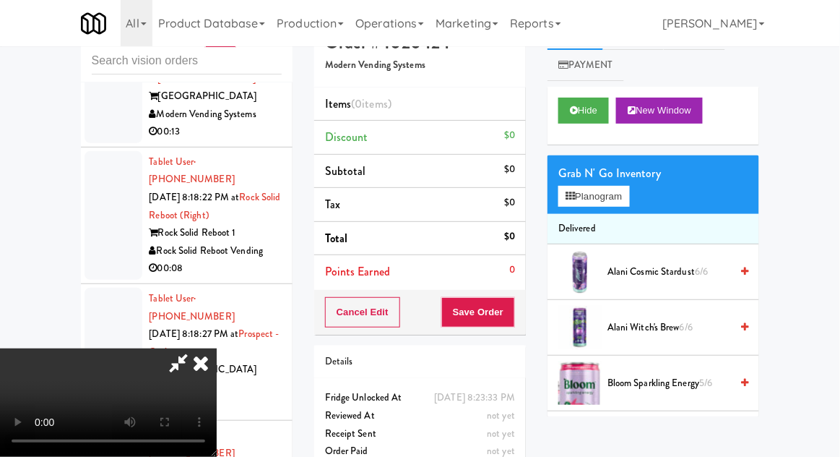
scroll to position [53, 0]
click at [626, 197] on button "Planogram" at bounding box center [594, 197] width 71 height 22
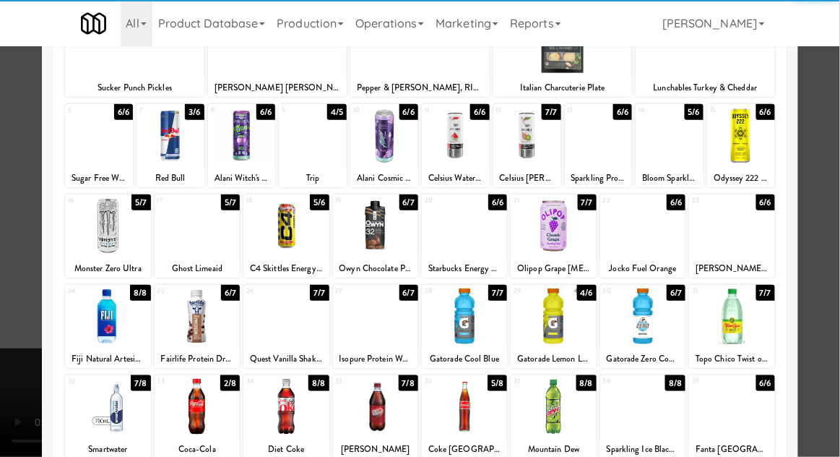
scroll to position [139, 0]
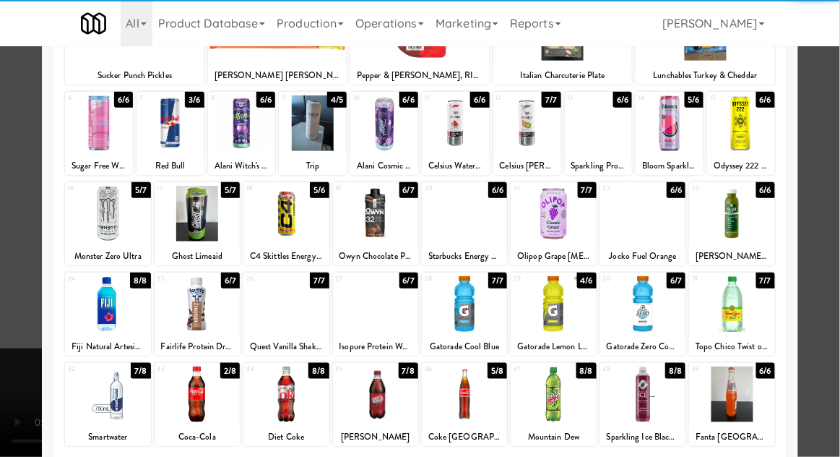
click at [743, 408] on div at bounding box center [731, 394] width 85 height 56
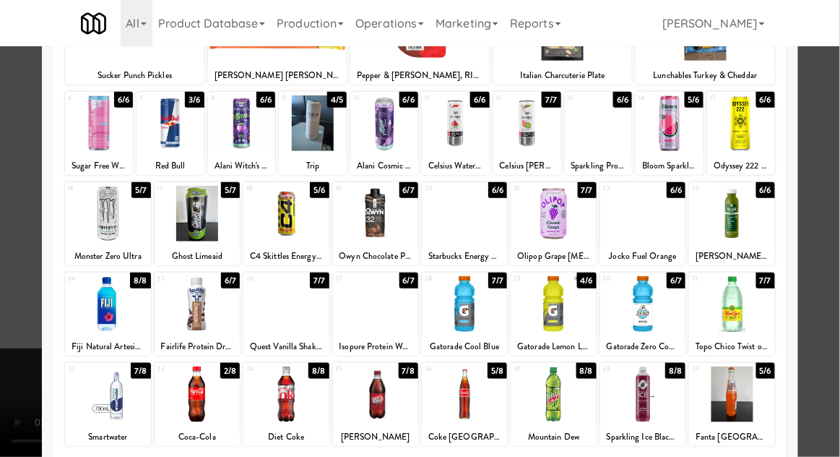
click at [835, 175] on div at bounding box center [420, 228] width 840 height 457
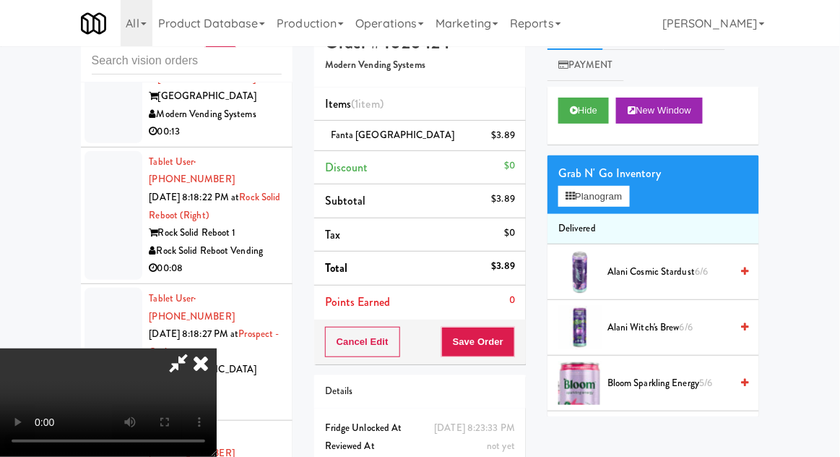
scroll to position [36, 0]
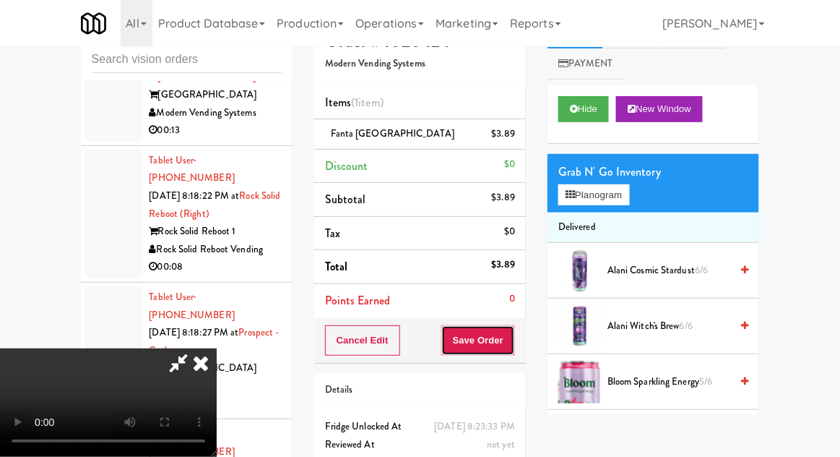
click at [515, 335] on button "Save Order" at bounding box center [478, 340] width 74 height 30
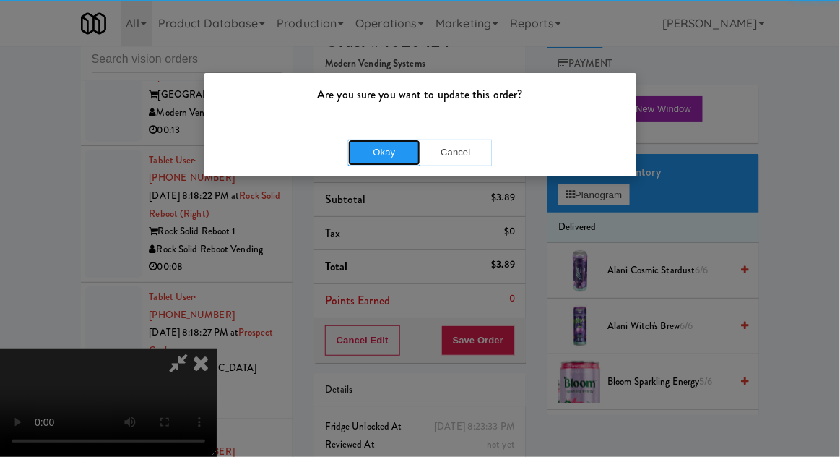
click at [382, 162] on button "Okay" at bounding box center [384, 152] width 72 height 26
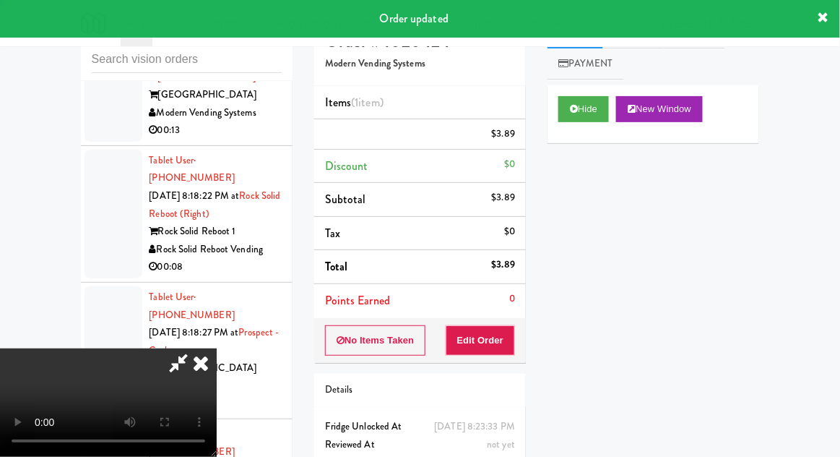
scroll to position [0, 0]
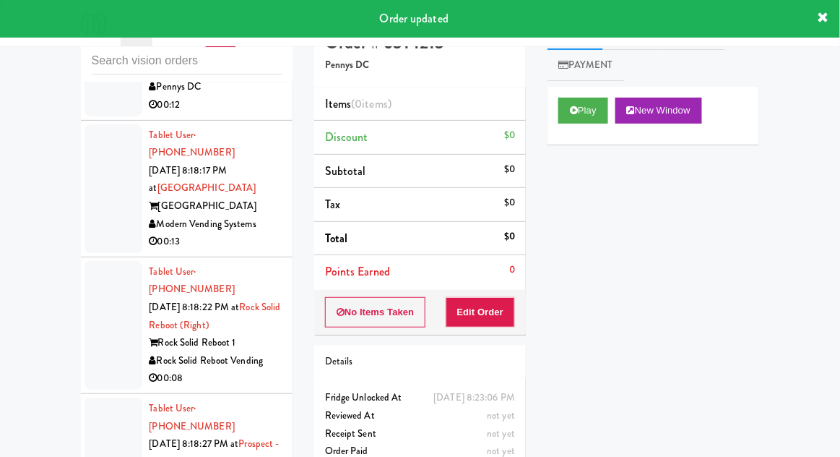
scroll to position [16062, 0]
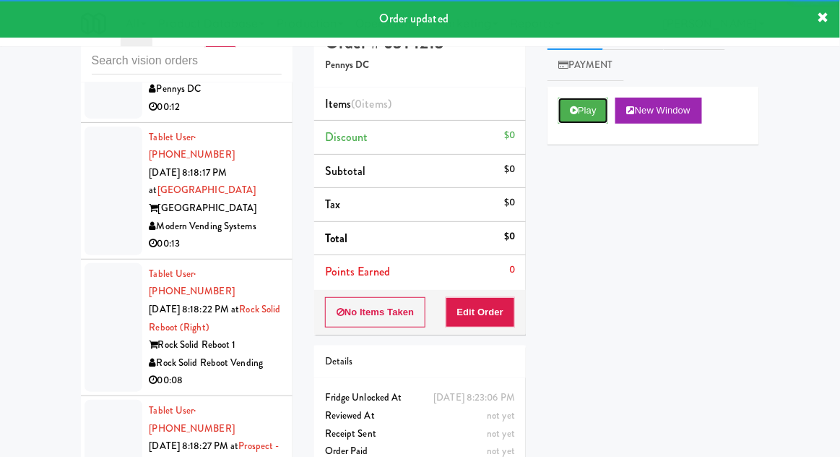
click at [574, 108] on icon at bounding box center [574, 109] width 8 height 9
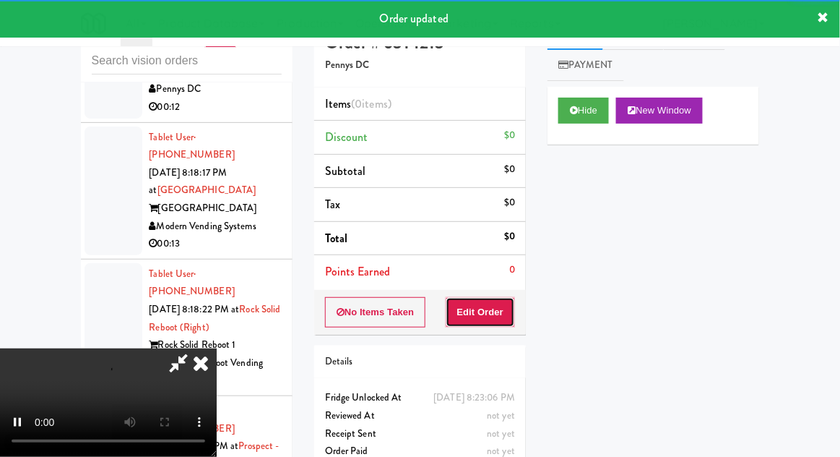
click at [489, 314] on button "Edit Order" at bounding box center [481, 312] width 70 height 30
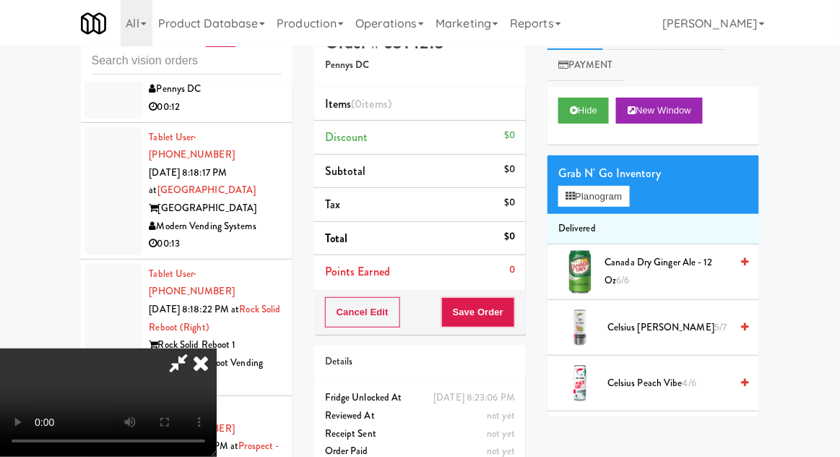
scroll to position [53, 0]
click at [629, 197] on button "Planogram" at bounding box center [594, 197] width 71 height 22
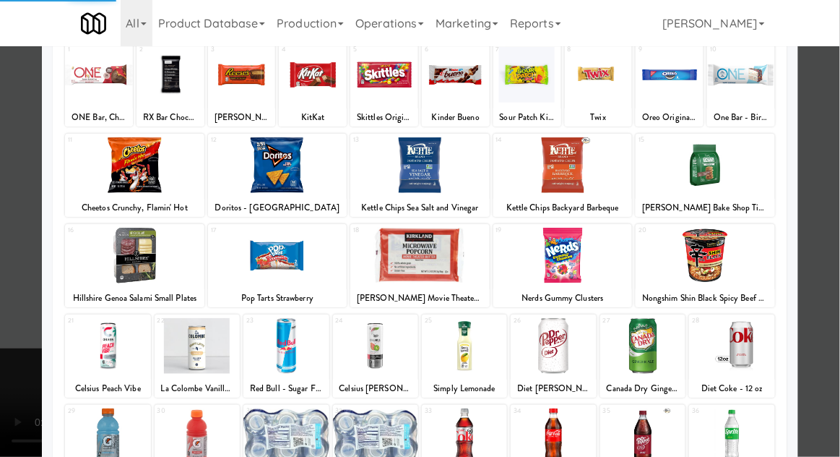
scroll to position [97, 0]
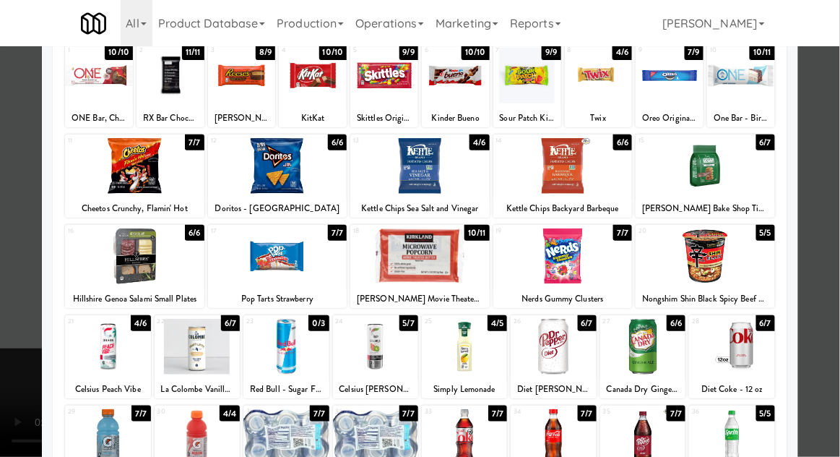
click at [465, 446] on div at bounding box center [464, 437] width 85 height 56
click at [834, 181] on div at bounding box center [420, 228] width 840 height 457
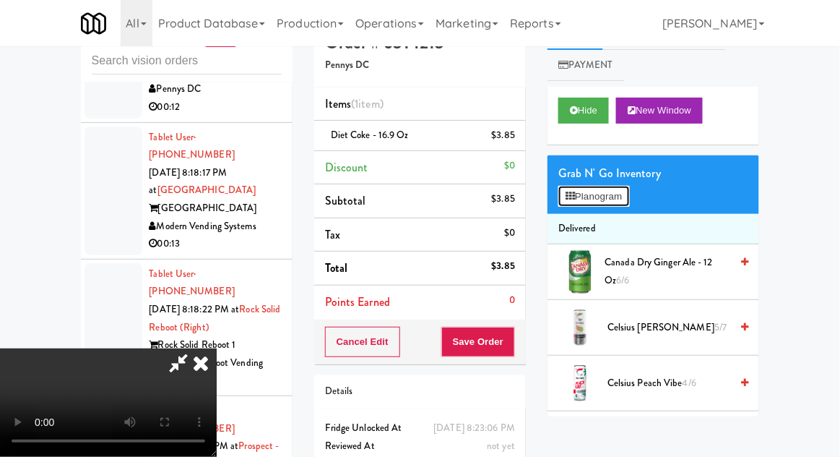
click at [629, 199] on button "Planogram" at bounding box center [594, 197] width 71 height 22
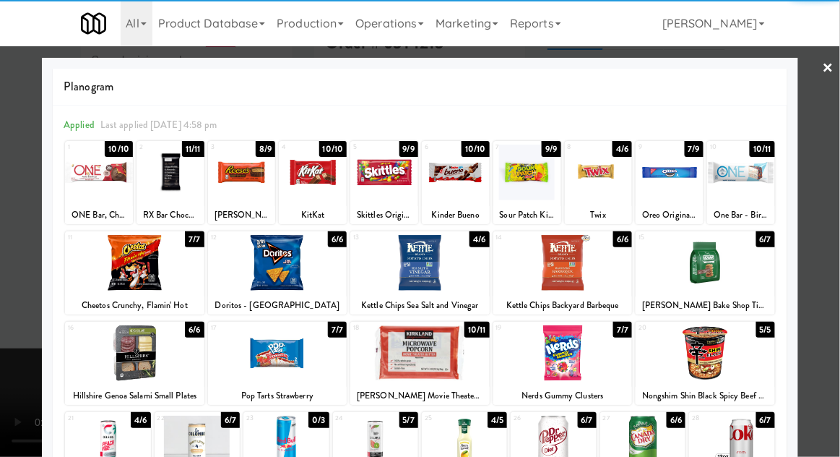
click at [676, 186] on div at bounding box center [670, 173] width 68 height 56
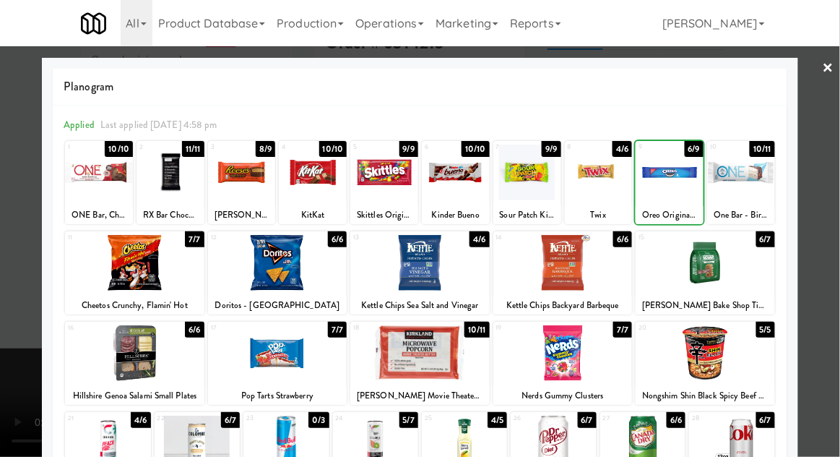
click at [839, 184] on div at bounding box center [420, 228] width 840 height 457
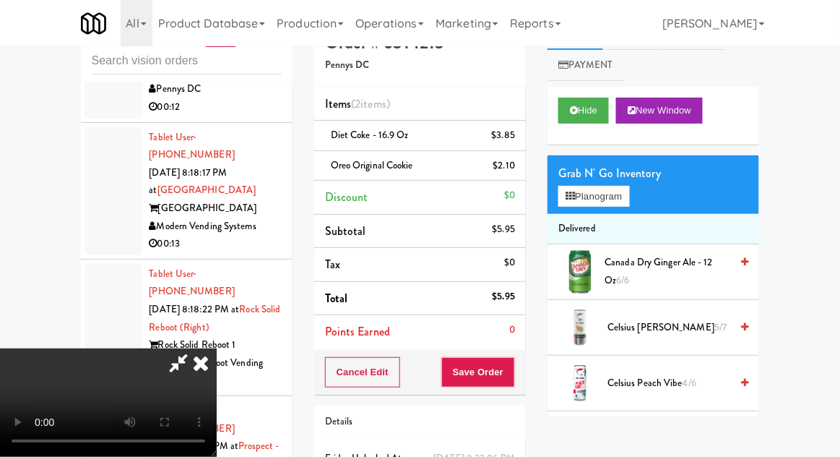
scroll to position [53, 0]
click at [514, 367] on button "Save Order" at bounding box center [478, 372] width 74 height 30
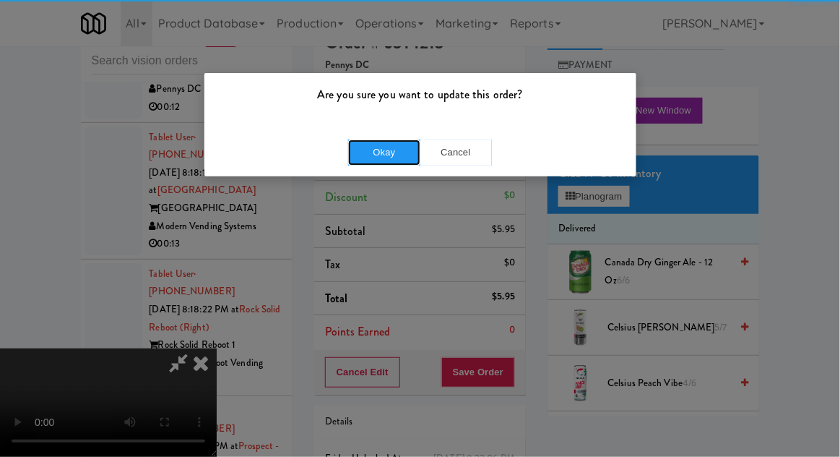
click at [371, 151] on button "Okay" at bounding box center [384, 152] width 72 height 26
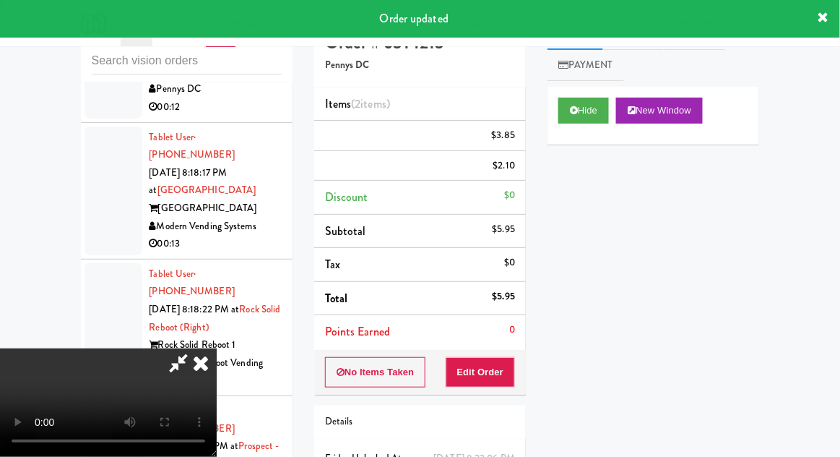
scroll to position [0, 0]
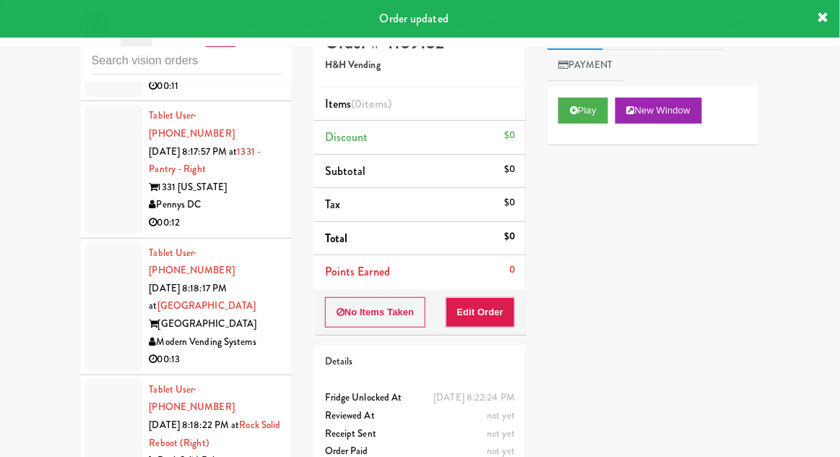
scroll to position [15946, 0]
click at [581, 122] on button "Play" at bounding box center [584, 111] width 50 height 26
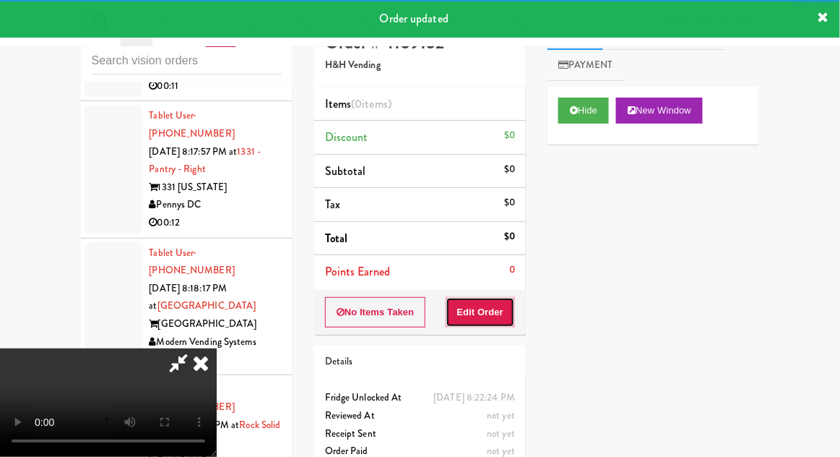
click at [495, 301] on button "Edit Order" at bounding box center [481, 312] width 70 height 30
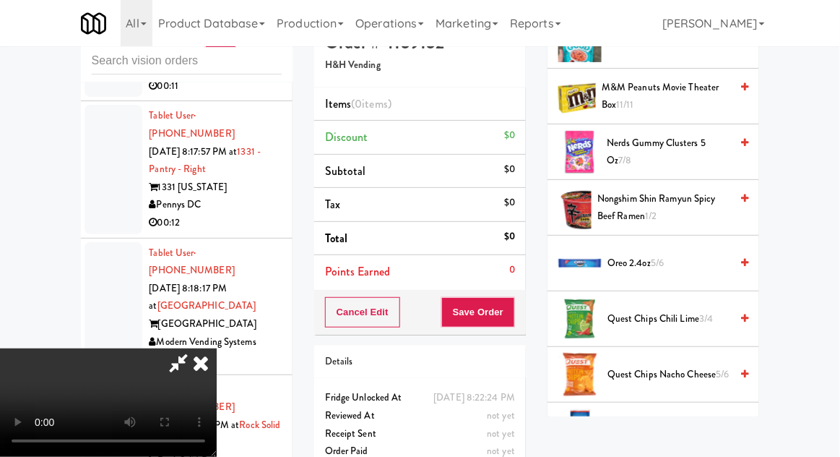
scroll to position [1154, 0]
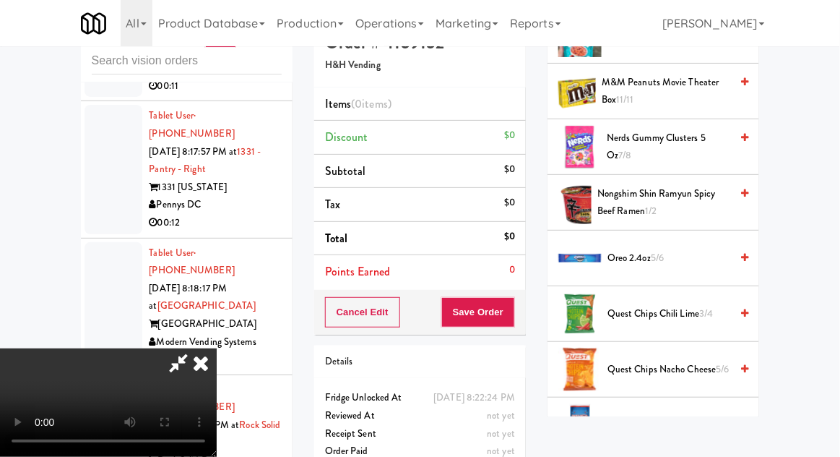
click at [689, 249] on span "Oreo 2.4oz 5/6" at bounding box center [669, 258] width 123 height 18
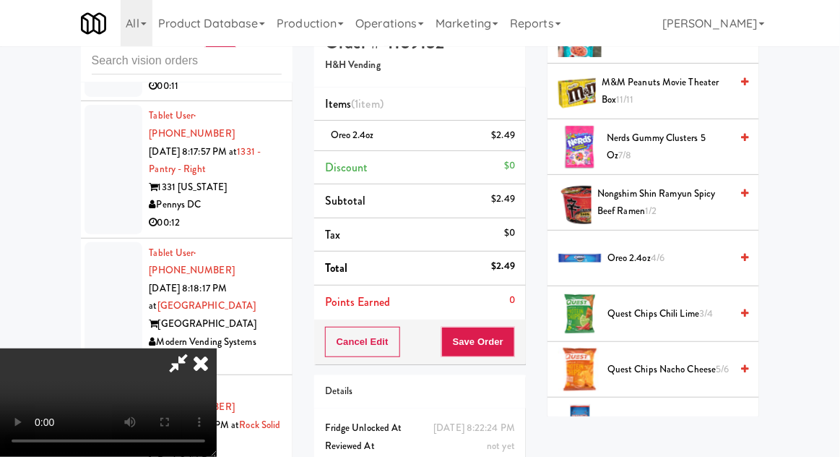
scroll to position [53, 0]
click at [512, 351] on button "Save Order" at bounding box center [478, 342] width 74 height 30
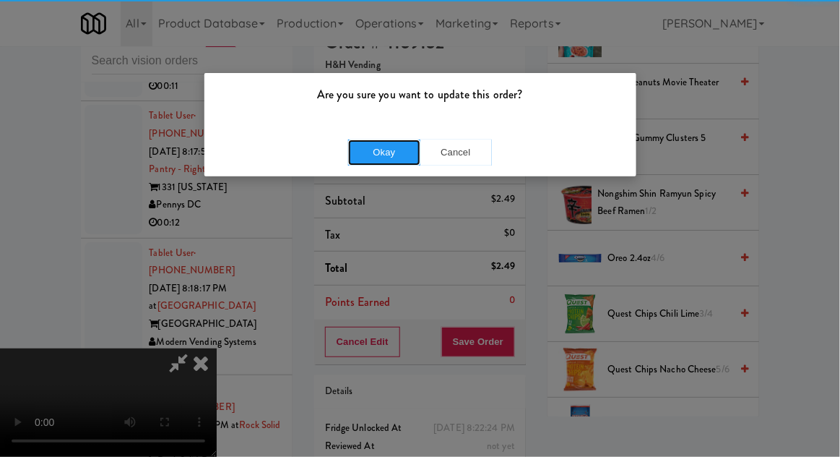
click at [384, 145] on button "Okay" at bounding box center [384, 152] width 72 height 26
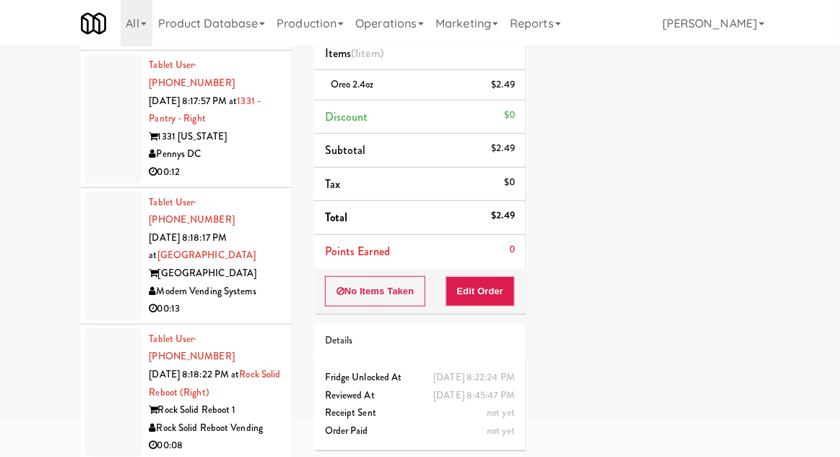
scroll to position [97, 0]
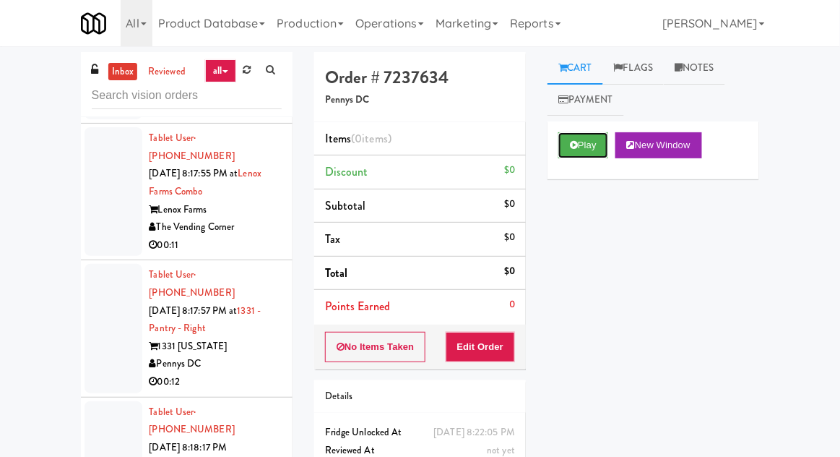
click at [587, 155] on button "Play" at bounding box center [584, 145] width 50 height 26
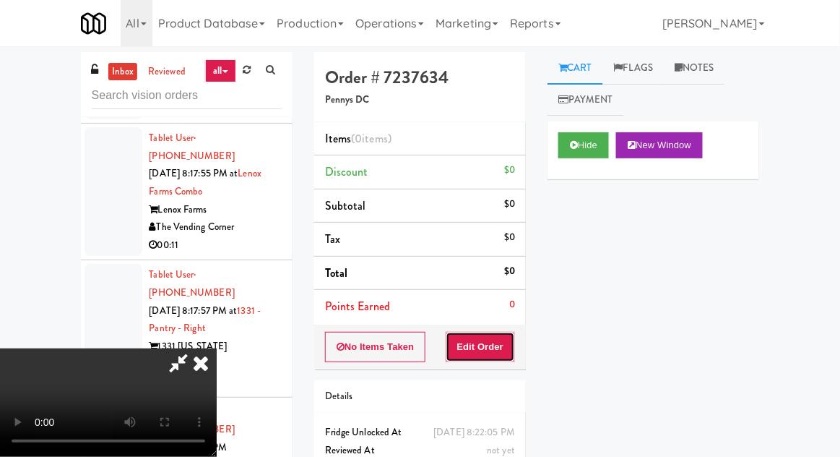
click at [491, 332] on button "Edit Order" at bounding box center [481, 347] width 70 height 30
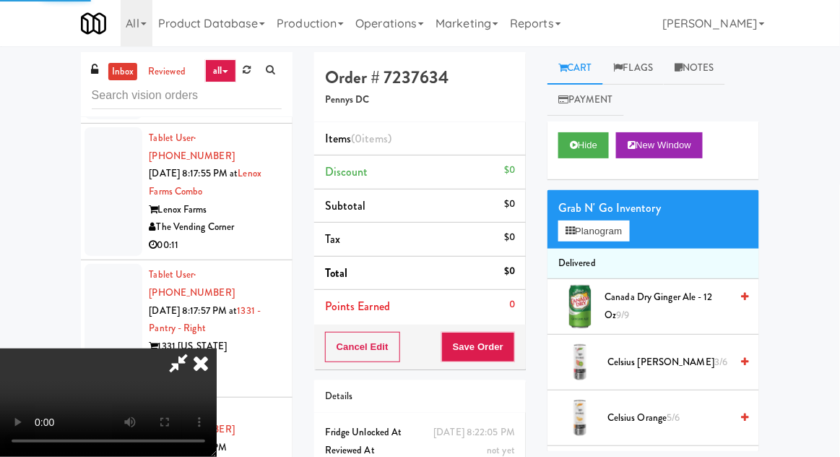
scroll to position [35, 0]
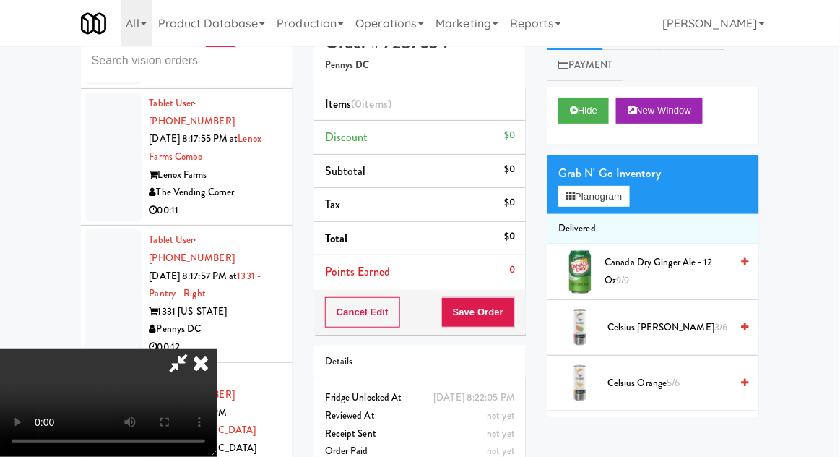
click at [645, 189] on div "Grab N' Go Inventory Planogram" at bounding box center [654, 184] width 212 height 59
click at [629, 199] on button "Planogram" at bounding box center [594, 197] width 71 height 22
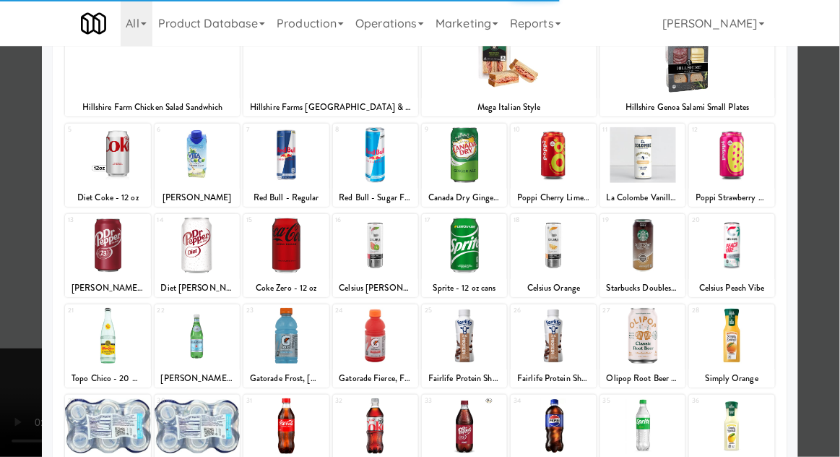
scroll to position [123, 0]
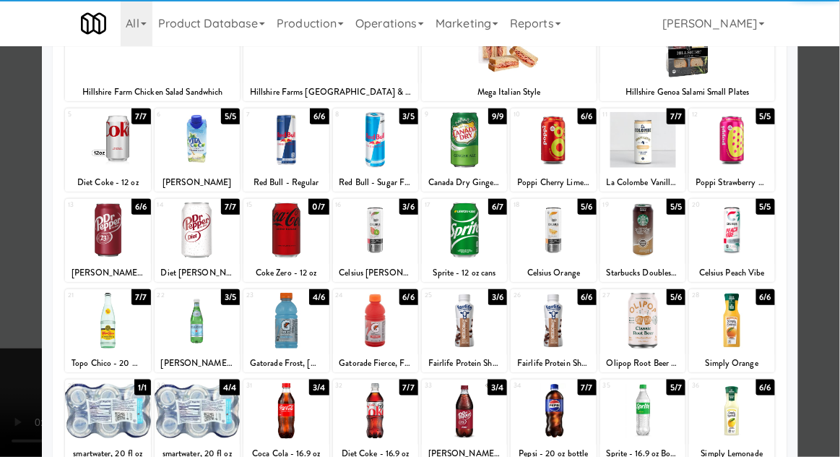
click at [462, 430] on div at bounding box center [464, 411] width 85 height 56
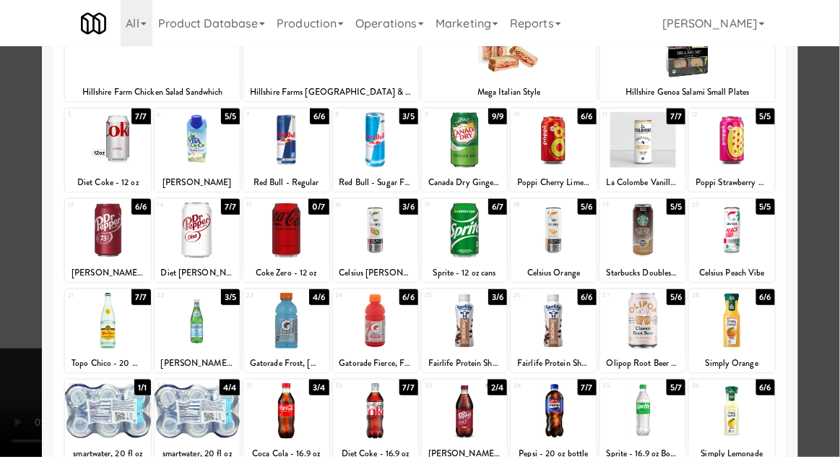
click at [749, 427] on div at bounding box center [731, 411] width 85 height 56
click at [17, 402] on div at bounding box center [420, 228] width 840 height 457
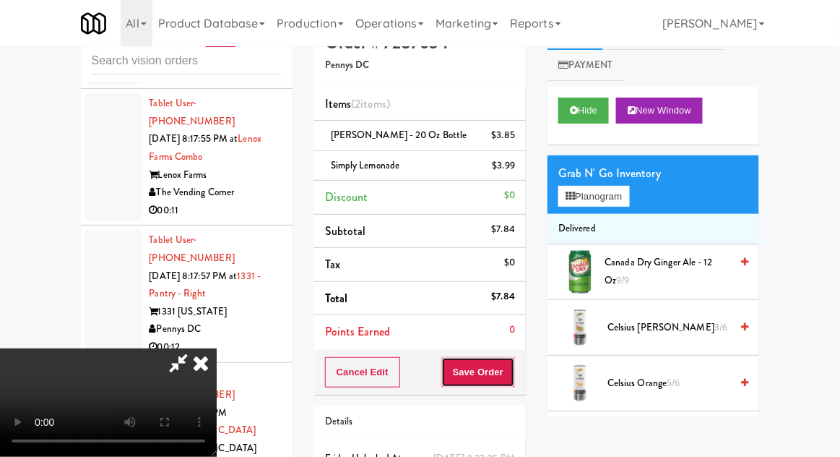
click at [512, 379] on button "Save Order" at bounding box center [478, 372] width 74 height 30
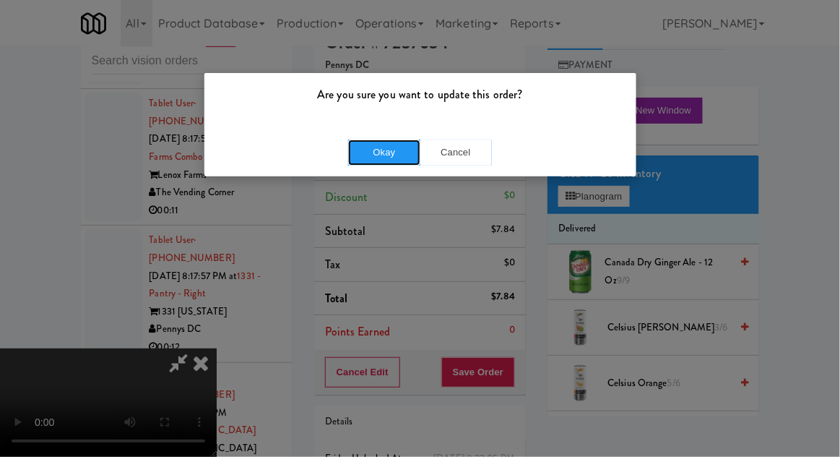
click at [391, 160] on button "Okay" at bounding box center [384, 152] width 72 height 26
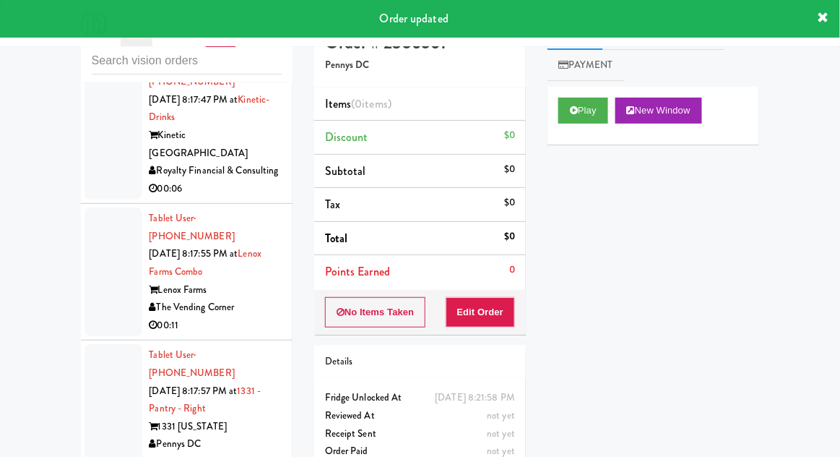
scroll to position [15700, 0]
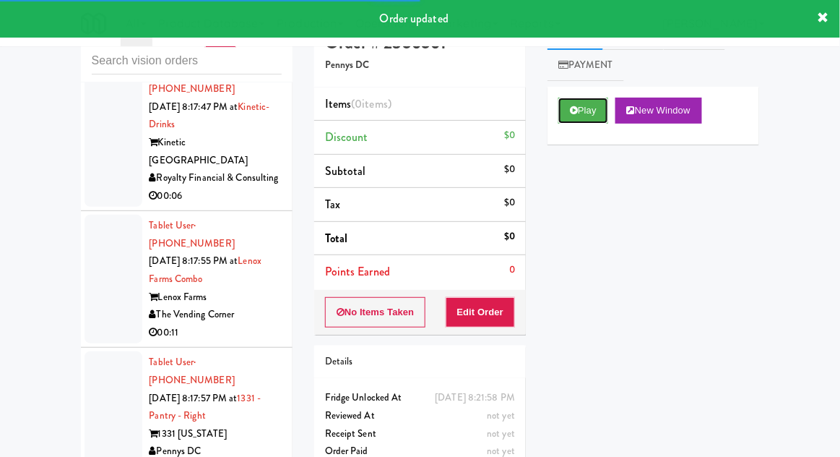
click at [586, 118] on button "Play" at bounding box center [584, 111] width 50 height 26
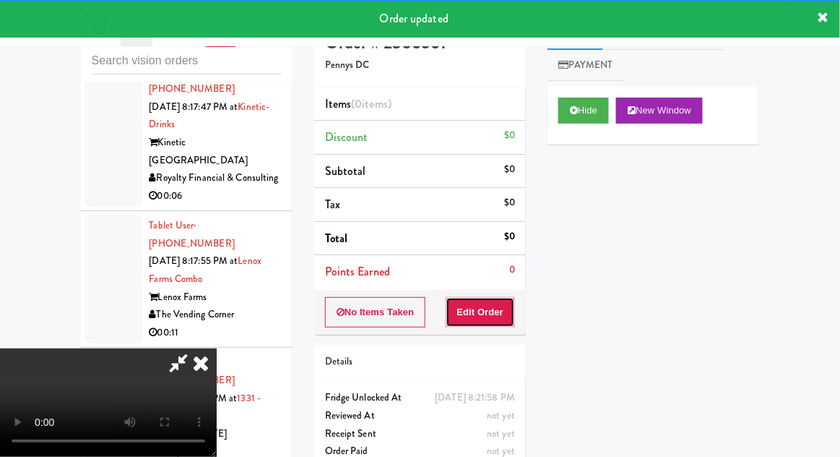
click at [507, 315] on button "Edit Order" at bounding box center [481, 312] width 70 height 30
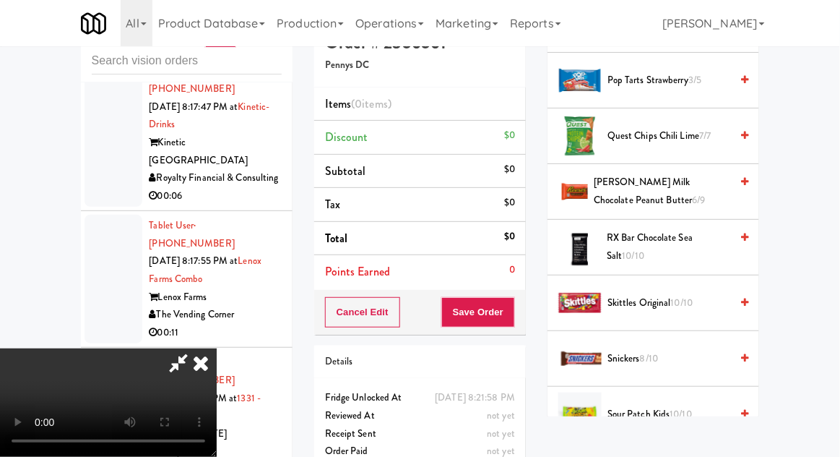
scroll to position [1429, 0]
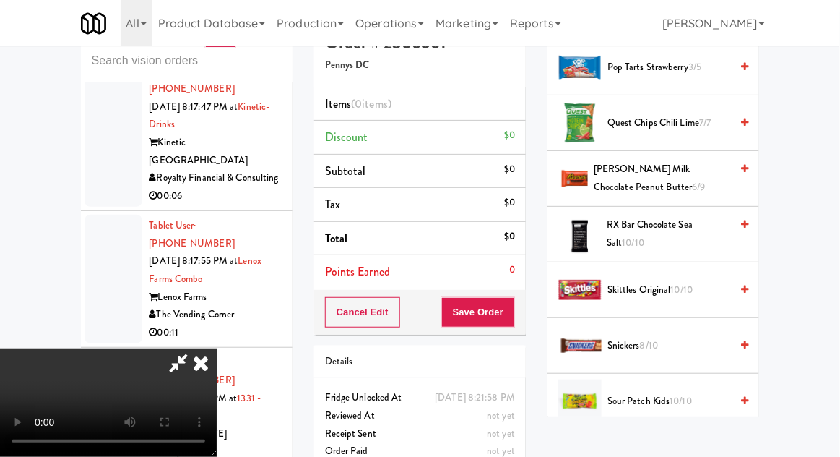
click at [699, 169] on span "Reese's Milk Chocolate Peanut Butter 6/9" at bounding box center [662, 177] width 137 height 35
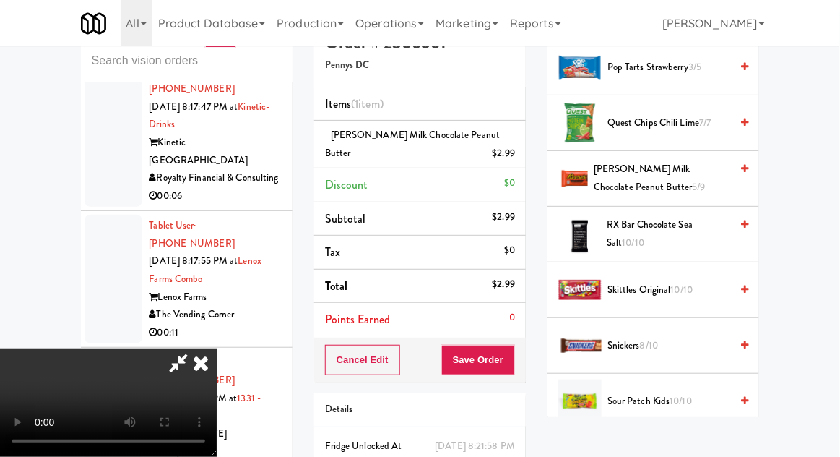
click at [688, 178] on span "Reese's Milk Chocolate Peanut Butter 5/9" at bounding box center [662, 177] width 137 height 35
click at [520, 383] on div "Order # 2356561 Pennys DC Items (2 items ) Reese's Milk Chocolate Peanut Butter…" at bounding box center [419, 273] width 233 height 512
click at [514, 362] on button "Save Order" at bounding box center [478, 360] width 74 height 30
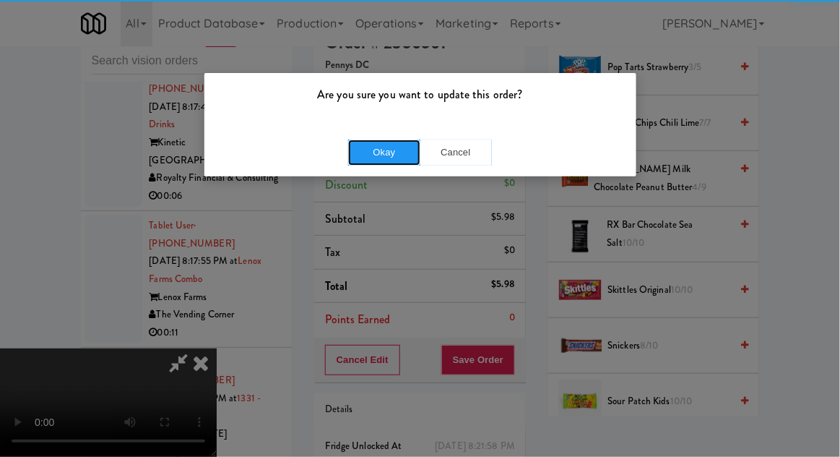
click at [377, 158] on button "Okay" at bounding box center [384, 152] width 72 height 26
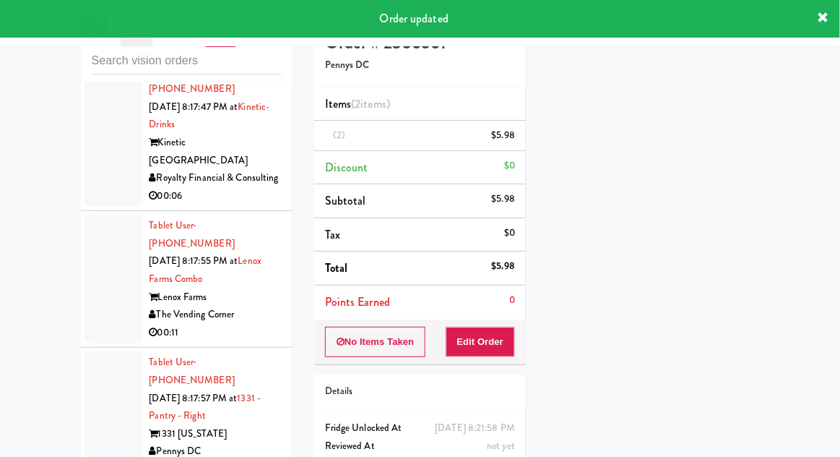
scroll to position [0, 0]
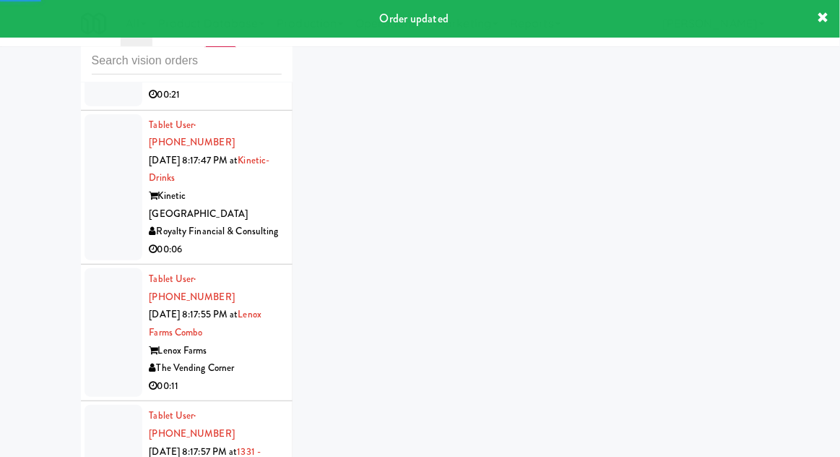
scroll to position [15591, 0]
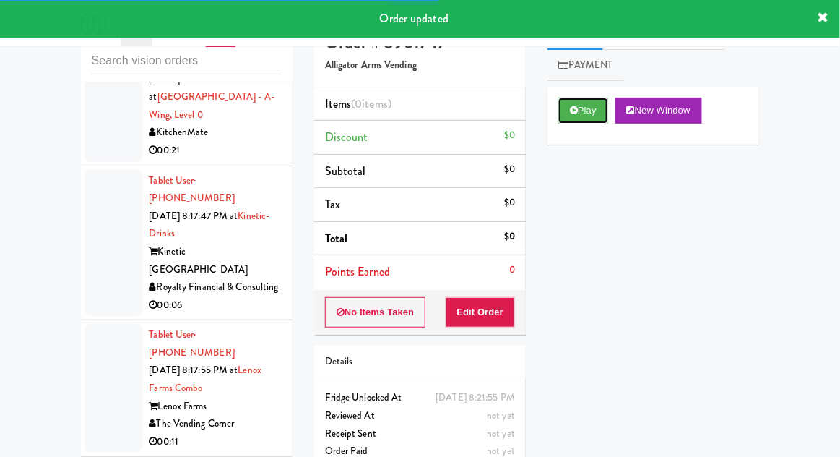
click at [564, 113] on button "Play" at bounding box center [584, 111] width 50 height 26
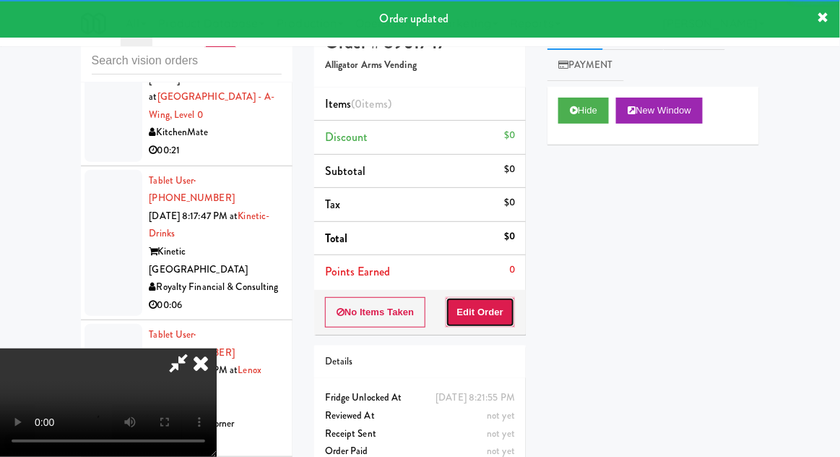
click at [486, 306] on button "Edit Order" at bounding box center [481, 312] width 70 height 30
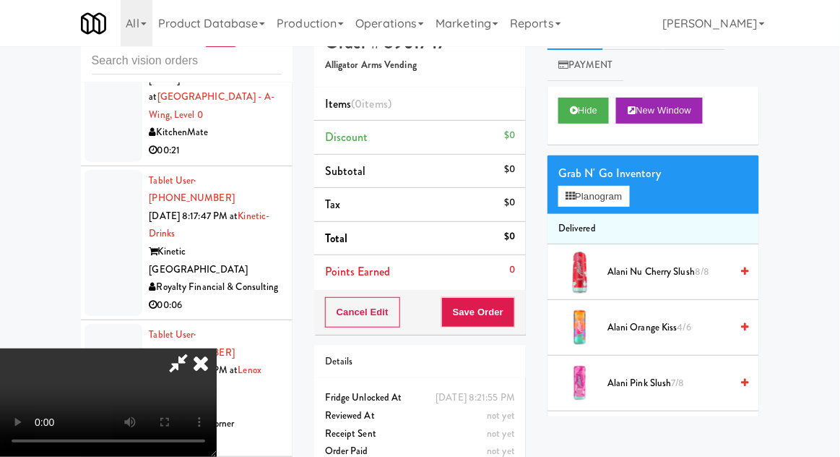
scroll to position [53, 0]
click at [629, 194] on button "Planogram" at bounding box center [594, 197] width 71 height 22
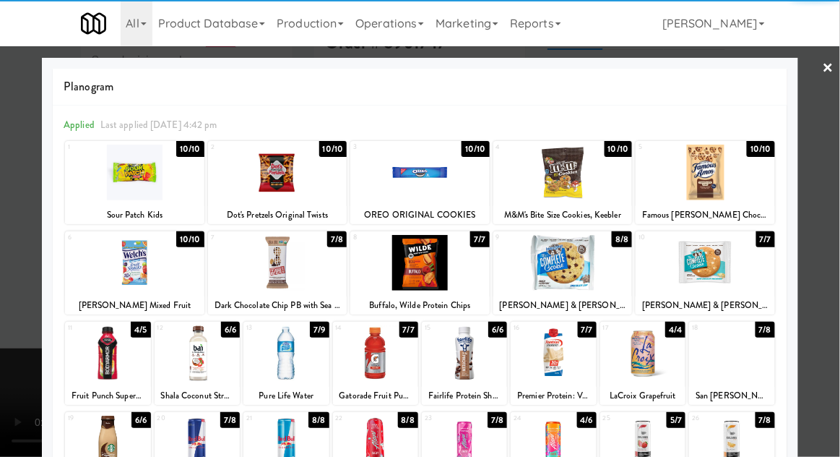
click at [563, 267] on div at bounding box center [563, 263] width 139 height 56
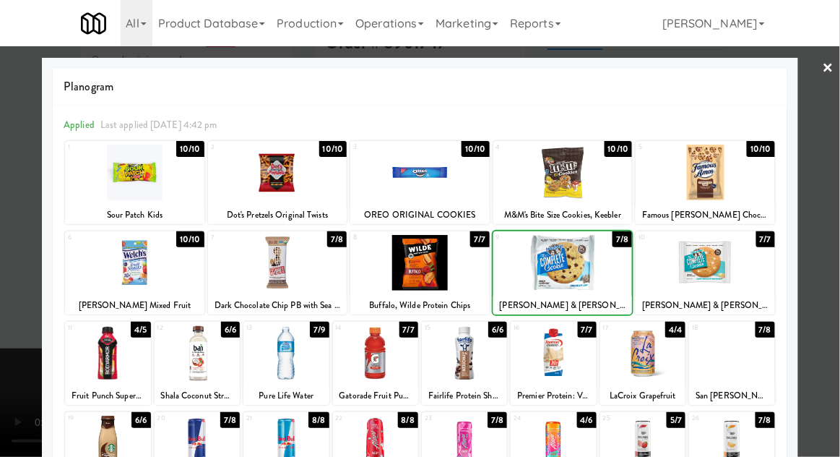
click at [836, 155] on div at bounding box center [420, 228] width 840 height 457
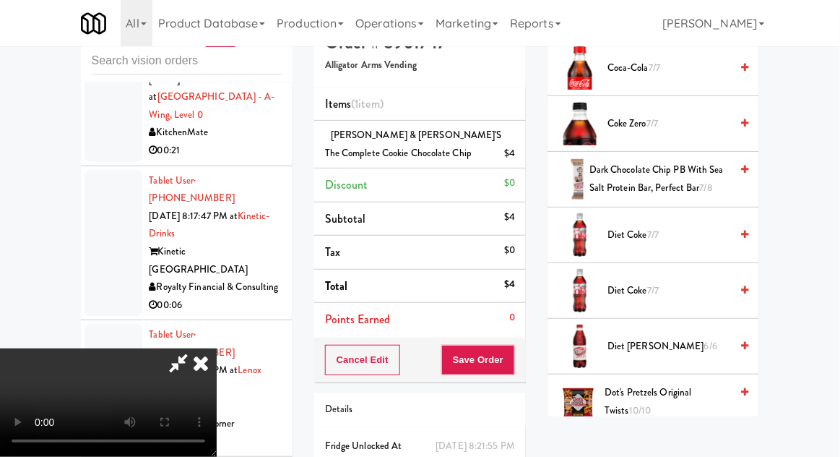
scroll to position [553, 0]
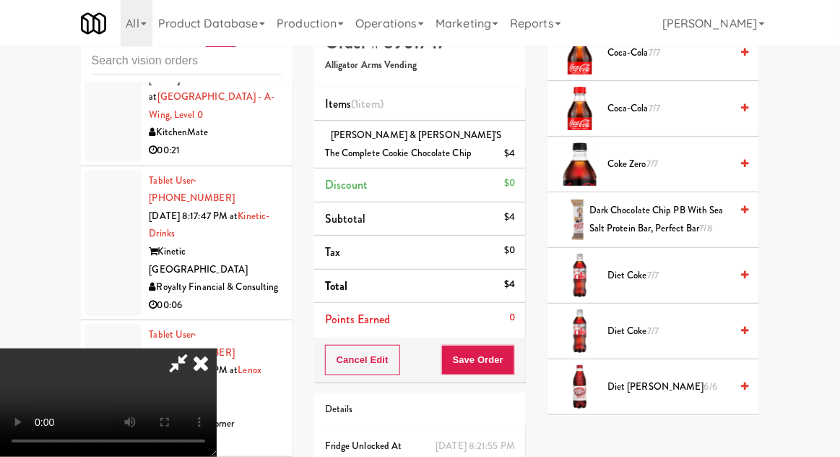
click at [681, 155] on span "Coke Zero 7/7" at bounding box center [669, 164] width 123 height 18
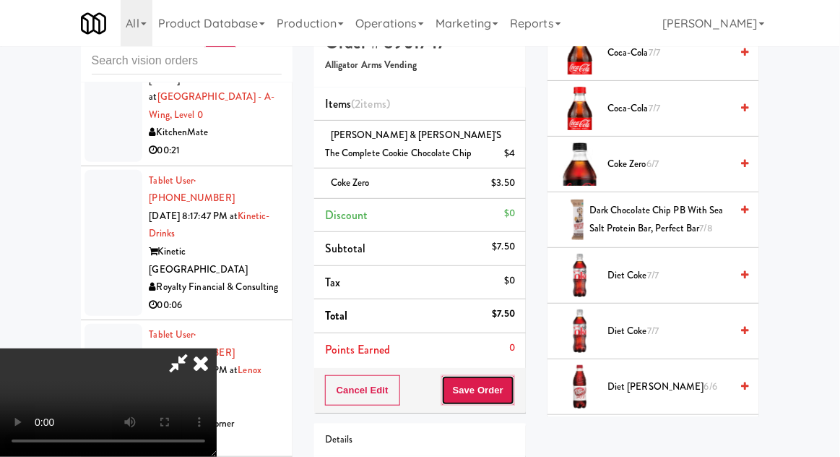
click at [512, 384] on button "Save Order" at bounding box center [478, 390] width 74 height 30
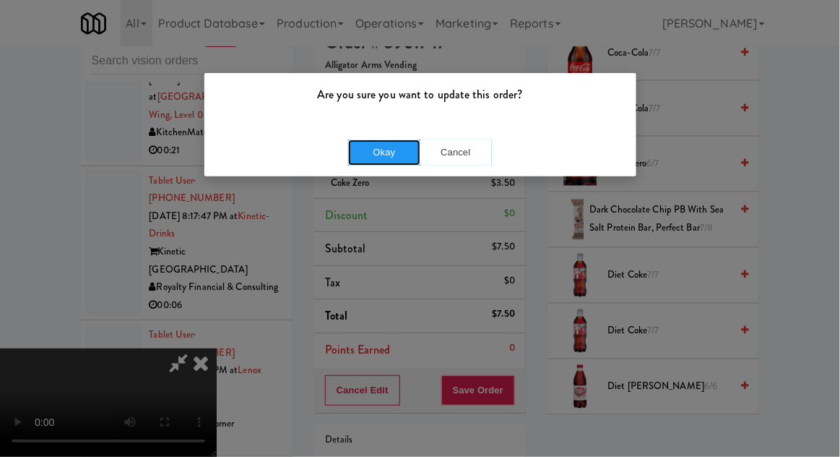
click at [390, 158] on button "Okay" at bounding box center [384, 152] width 72 height 26
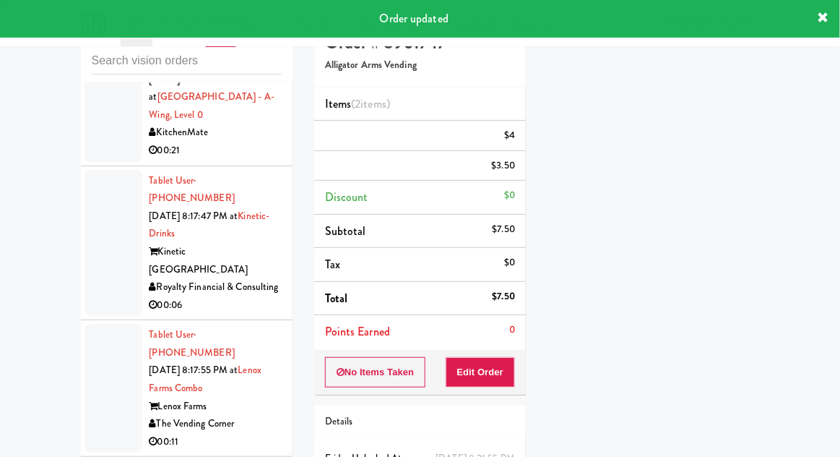
scroll to position [0, 0]
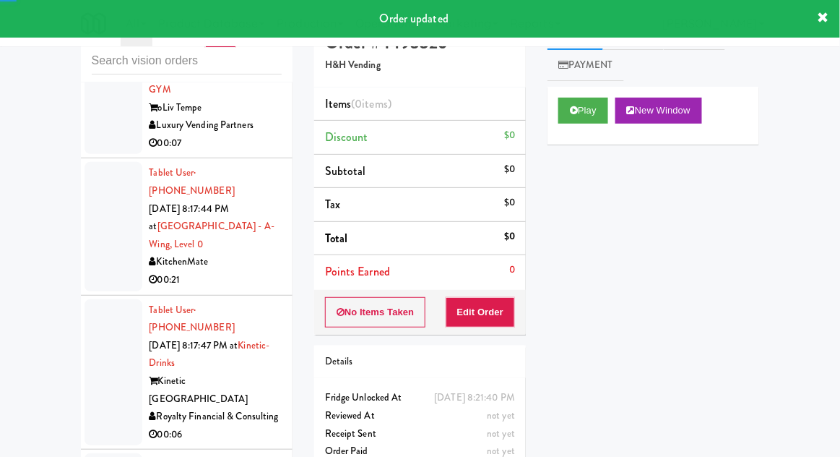
scroll to position [15462, 0]
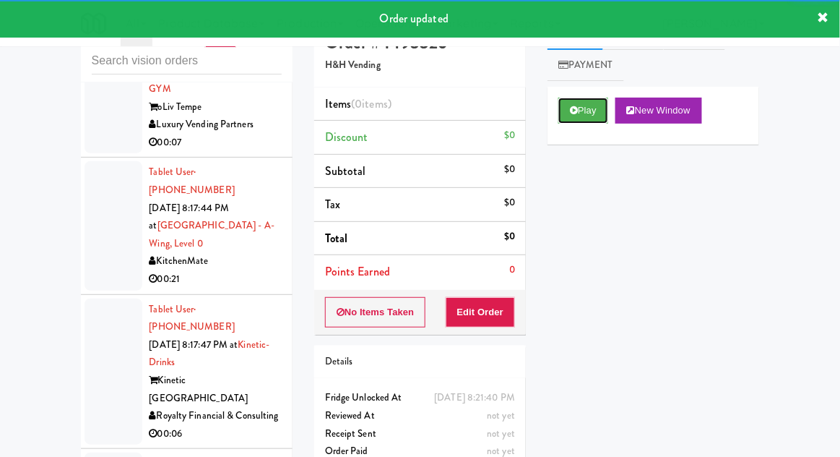
click at [564, 116] on button "Play" at bounding box center [584, 111] width 50 height 26
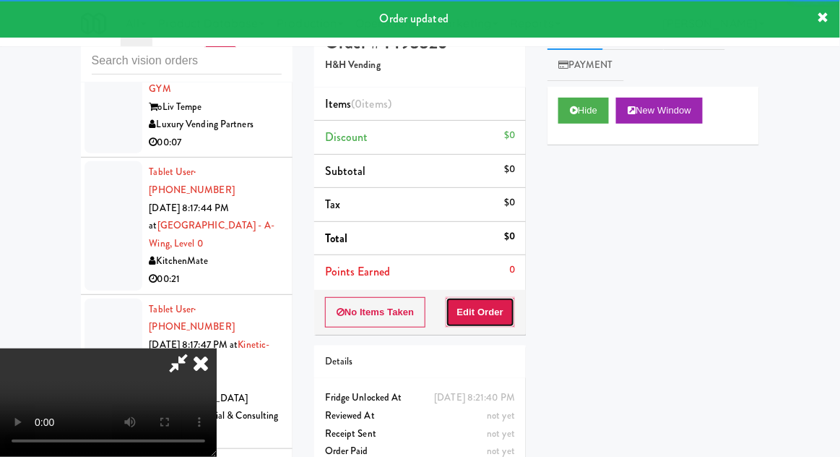
click at [504, 312] on button "Edit Order" at bounding box center [481, 312] width 70 height 30
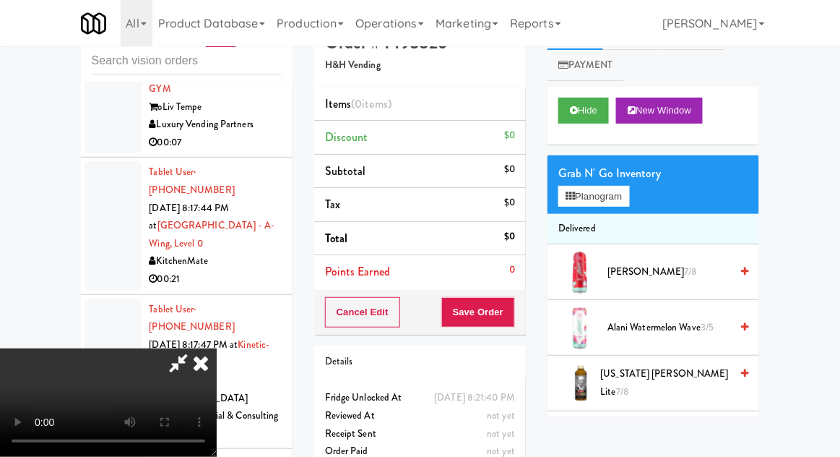
scroll to position [0, 0]
click at [629, 196] on button "Planogram" at bounding box center [594, 197] width 71 height 22
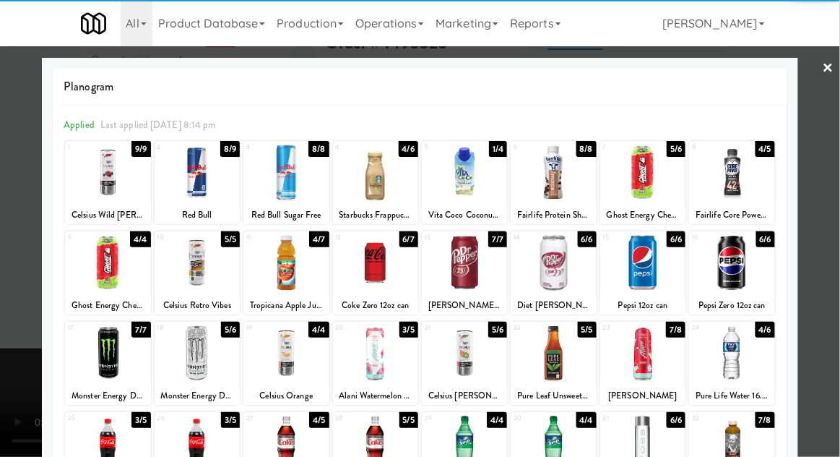
click at [382, 273] on div at bounding box center [375, 263] width 85 height 56
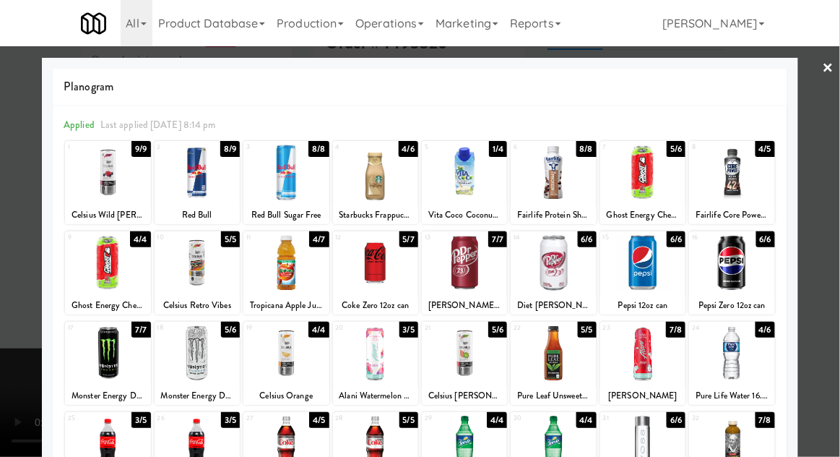
click at [834, 140] on div at bounding box center [420, 228] width 840 height 457
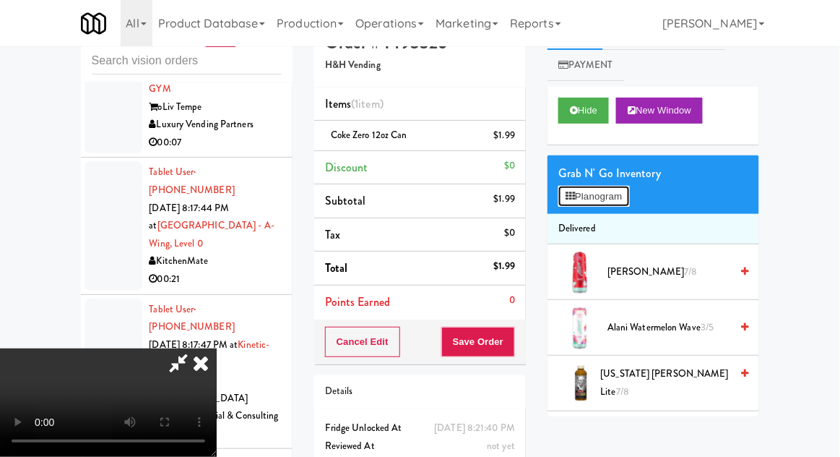
click at [621, 196] on button "Planogram" at bounding box center [594, 197] width 71 height 22
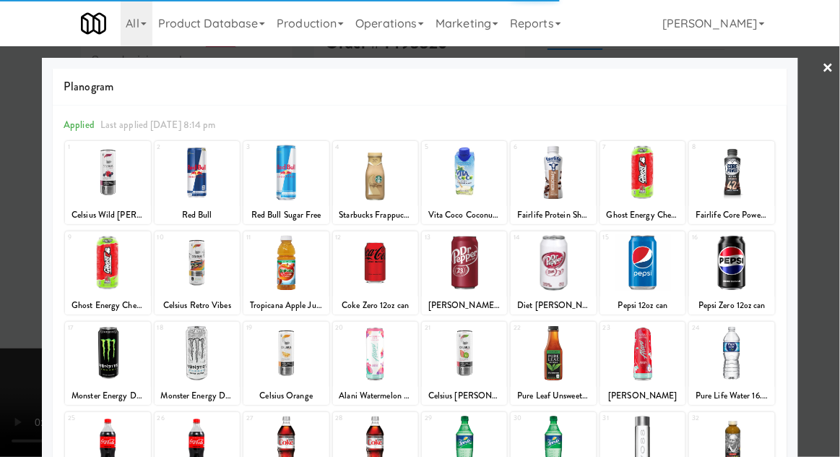
click at [836, 160] on div at bounding box center [420, 228] width 840 height 457
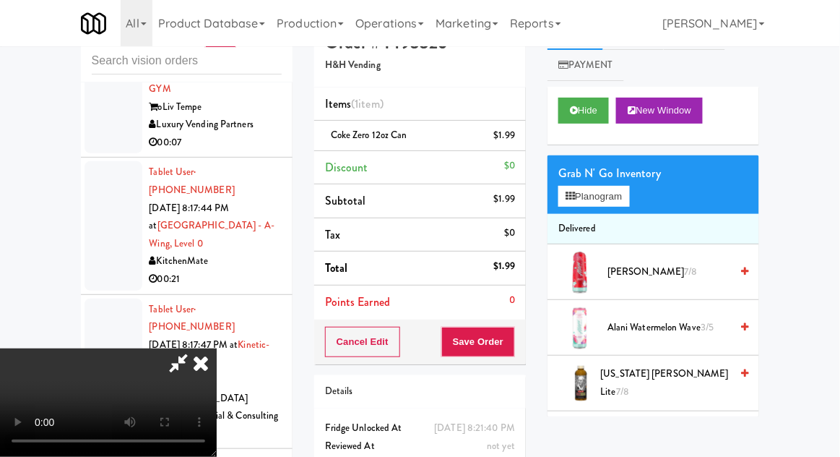
scroll to position [53, 0]
click at [522, 345] on div "Cancel Edit Save Order" at bounding box center [420, 341] width 212 height 45
click at [509, 353] on button "Save Order" at bounding box center [478, 342] width 74 height 30
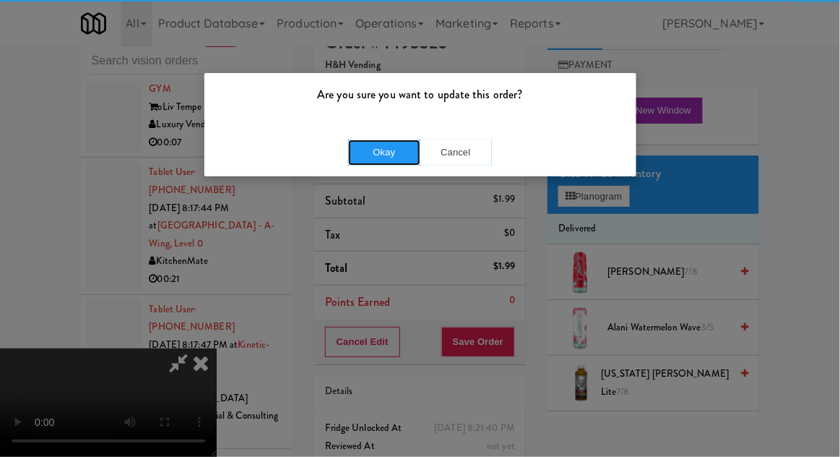
click at [383, 158] on button "Okay" at bounding box center [384, 152] width 72 height 26
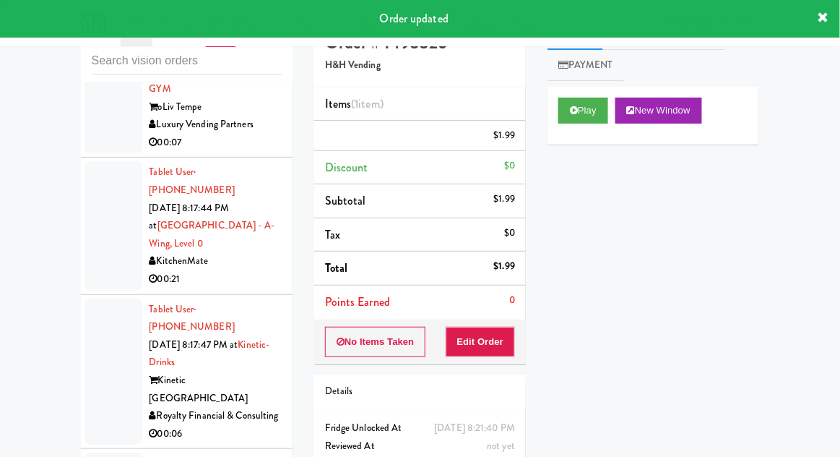
scroll to position [0, 0]
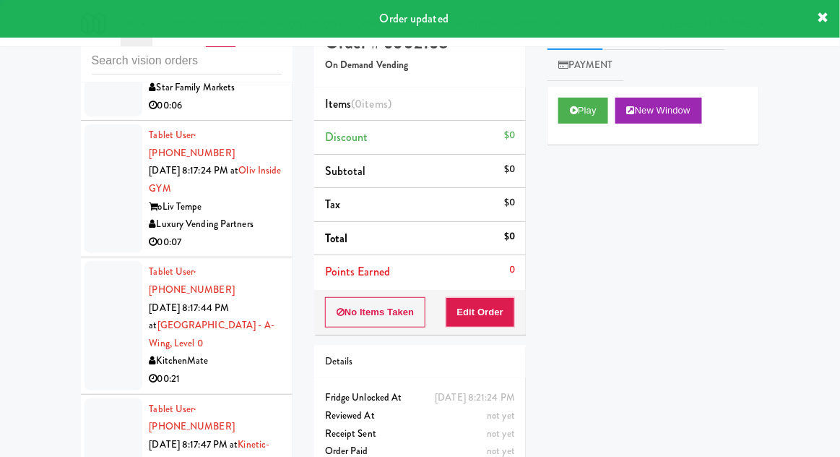
scroll to position [15353, 0]
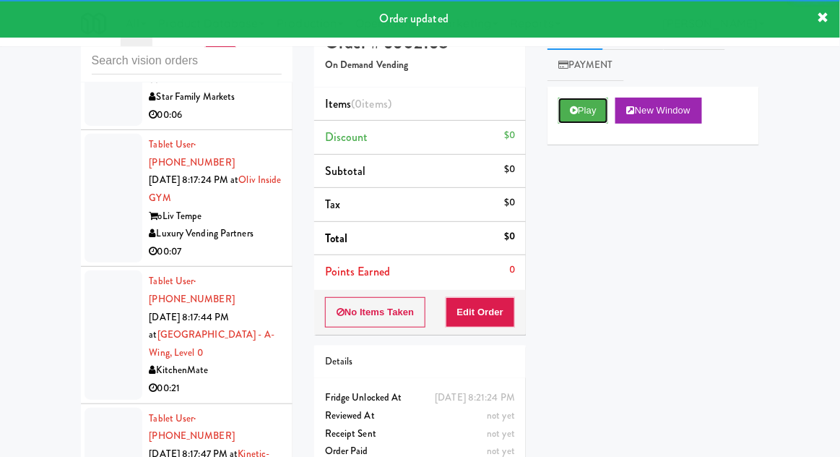
click at [559, 105] on button "Play" at bounding box center [584, 111] width 50 height 26
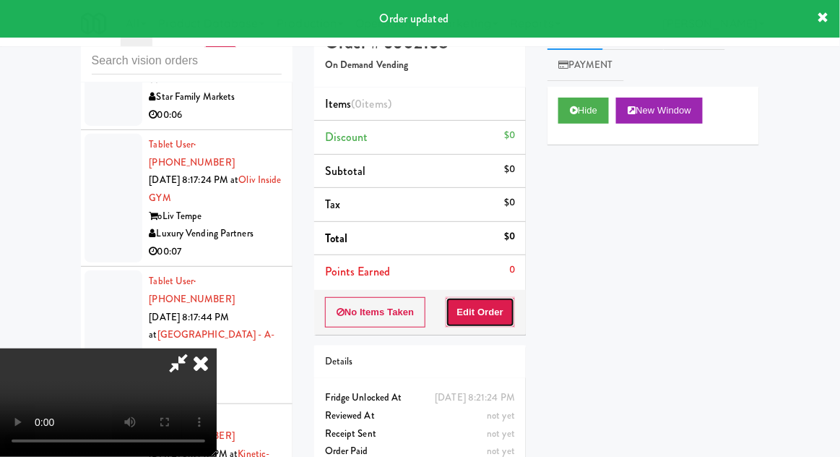
click at [486, 314] on button "Edit Order" at bounding box center [481, 312] width 70 height 30
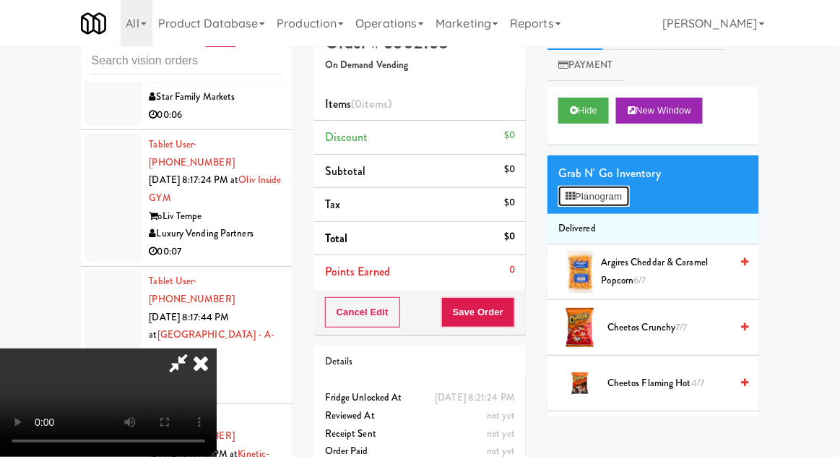
click at [629, 198] on button "Planogram" at bounding box center [594, 197] width 71 height 22
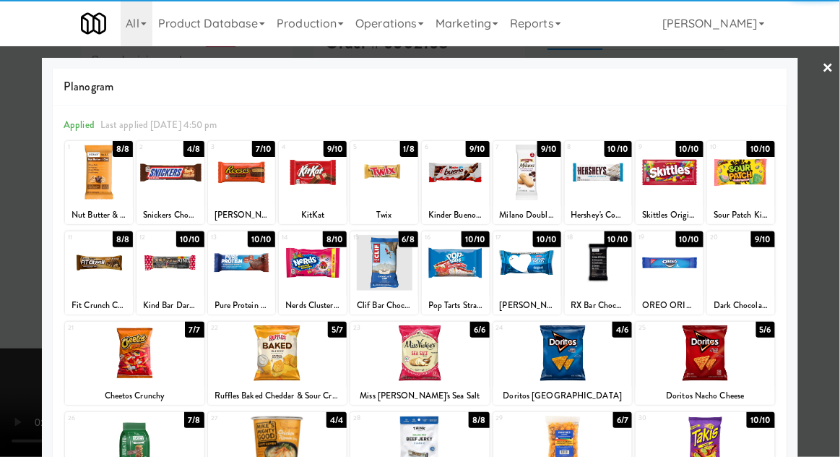
click at [313, 168] on div at bounding box center [313, 173] width 68 height 56
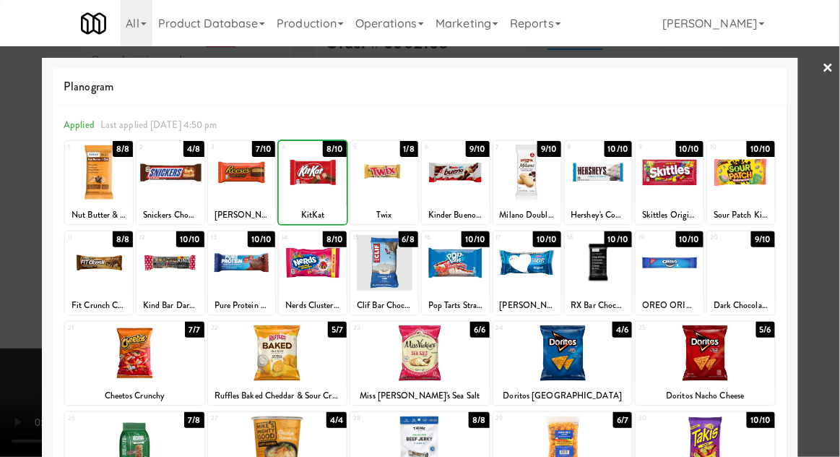
click at [829, 139] on div at bounding box center [420, 228] width 840 height 457
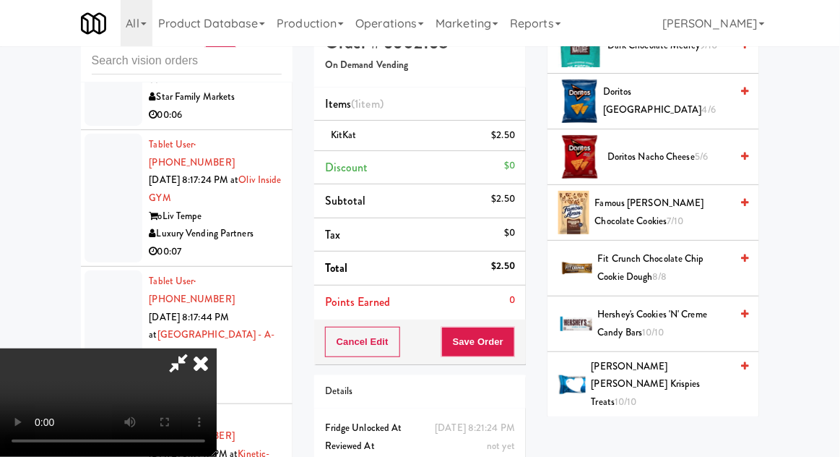
scroll to position [564, 0]
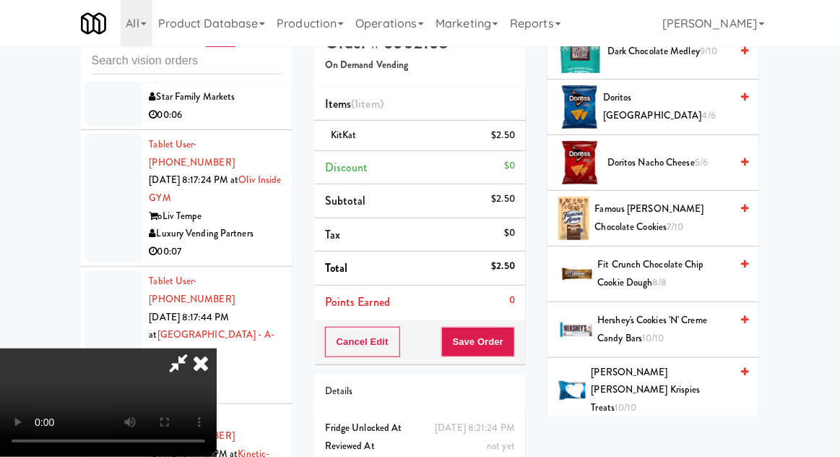
click at [680, 200] on span "Famous Amos Chocolate Cookies 7/10" at bounding box center [663, 217] width 136 height 35
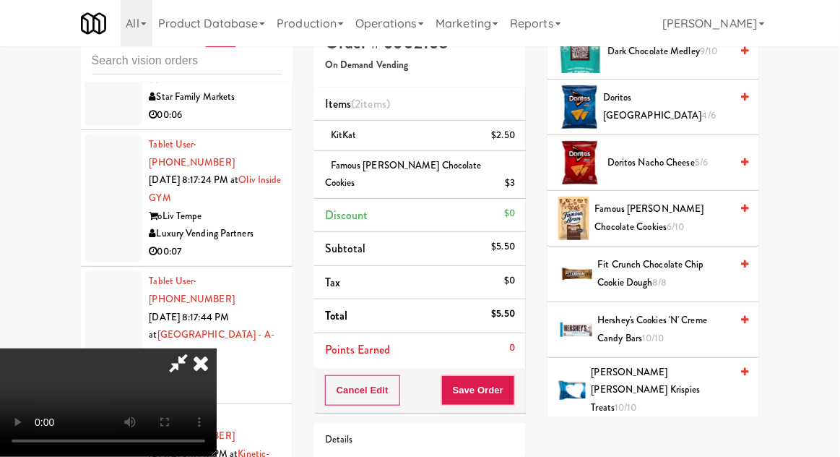
click at [679, 312] on span "Hershey's Cookies 'n' Creme Candy Bars 10/10" at bounding box center [664, 328] width 133 height 35
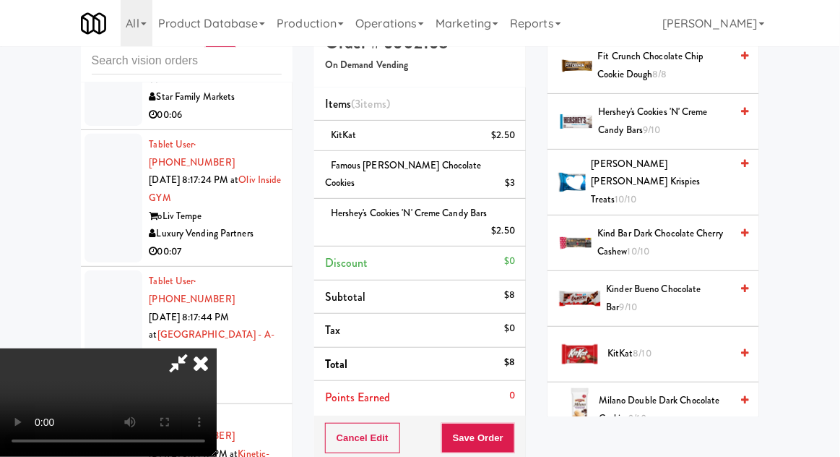
scroll to position [797, 0]
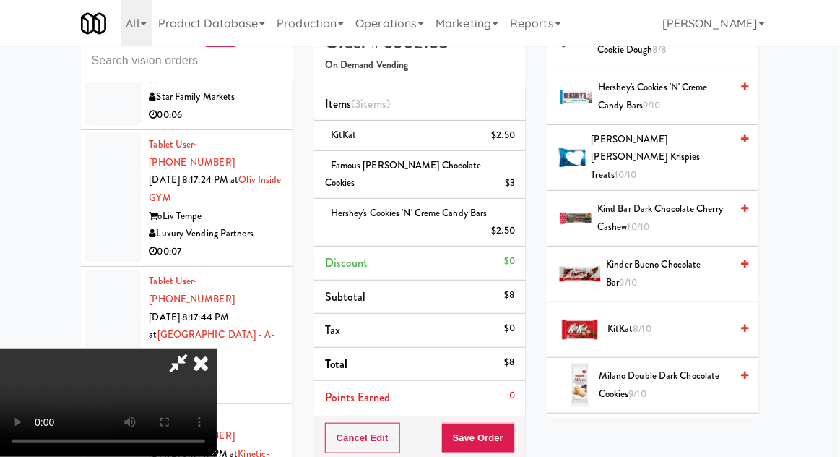
click at [668, 320] on span "KitKat 8/10" at bounding box center [669, 329] width 123 height 18
click at [513, 427] on button "Save Order" at bounding box center [478, 438] width 74 height 30
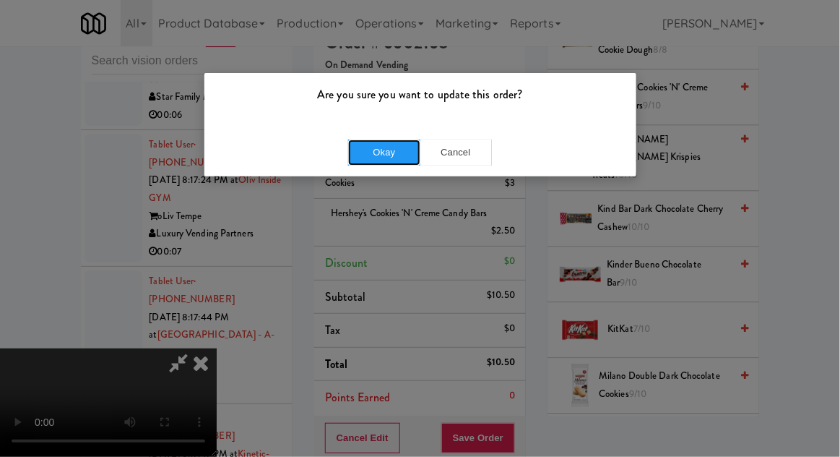
click at [378, 160] on button "Okay" at bounding box center [384, 152] width 72 height 26
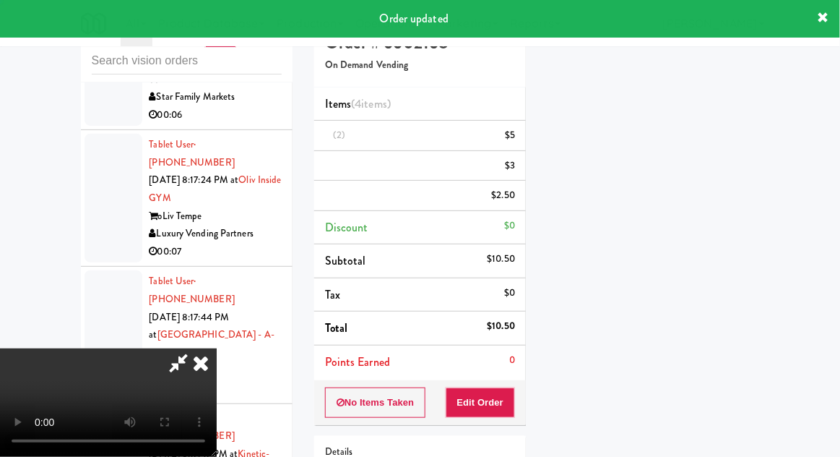
scroll to position [142, 0]
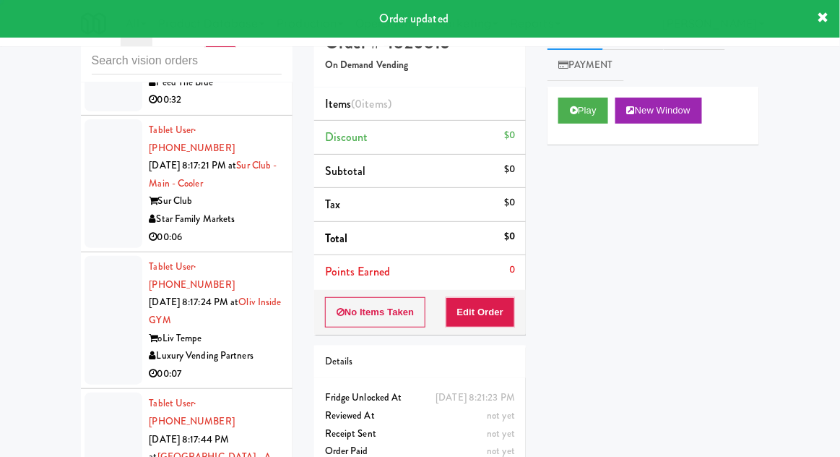
scroll to position [15232, 0]
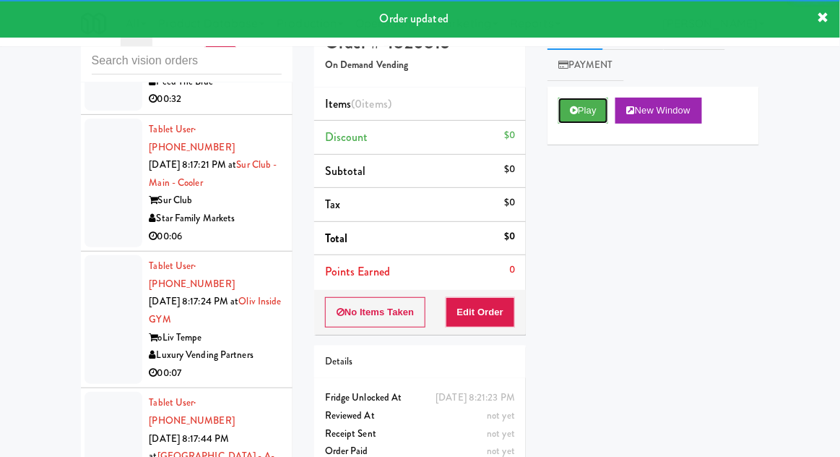
click at [576, 113] on icon at bounding box center [574, 109] width 8 height 9
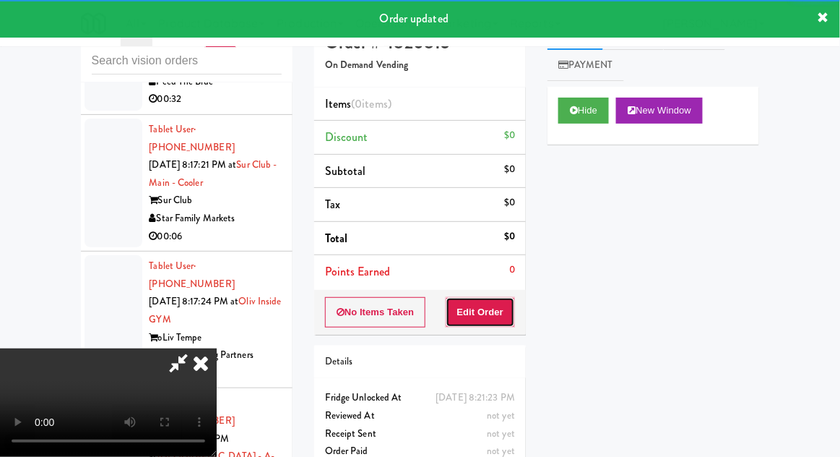
click at [493, 319] on button "Edit Order" at bounding box center [481, 312] width 70 height 30
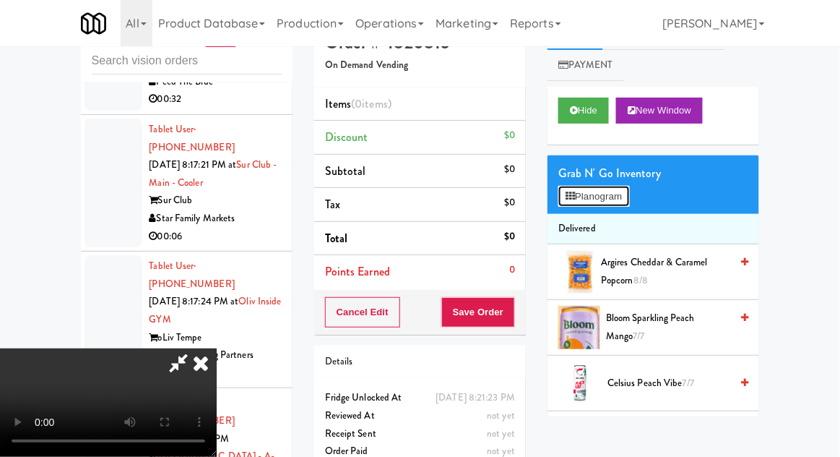
click at [621, 197] on button "Planogram" at bounding box center [594, 197] width 71 height 22
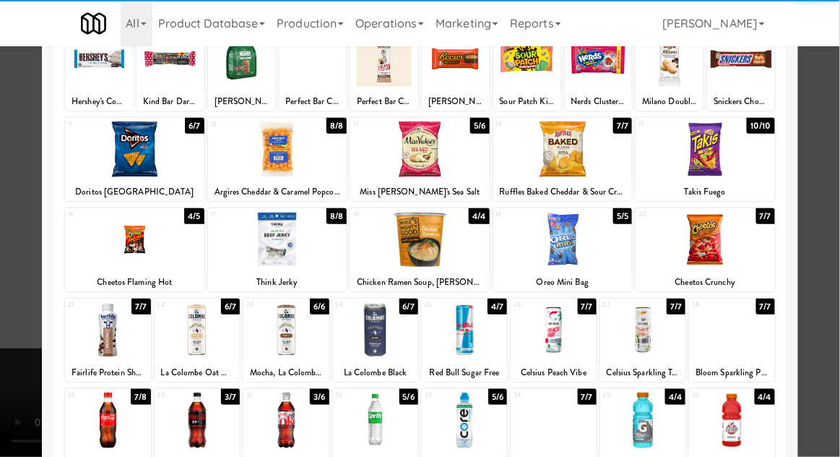
scroll to position [113, 0]
click at [126, 248] on div at bounding box center [134, 240] width 139 height 56
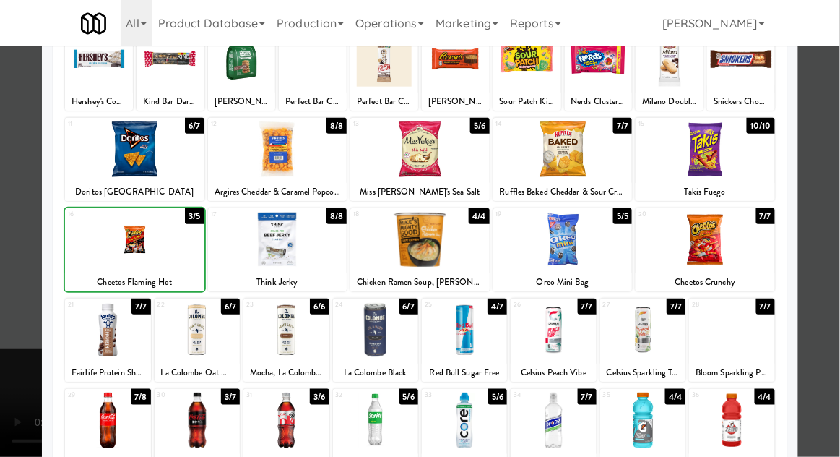
click at [837, 235] on div at bounding box center [420, 228] width 840 height 457
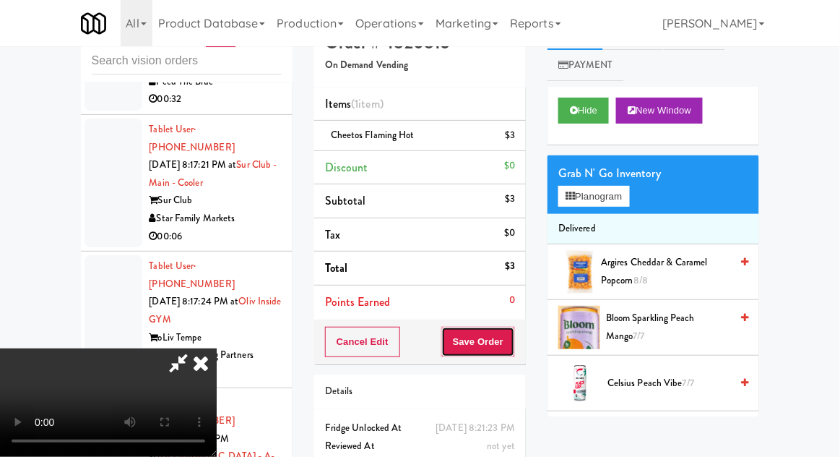
click at [506, 339] on button "Save Order" at bounding box center [478, 342] width 74 height 30
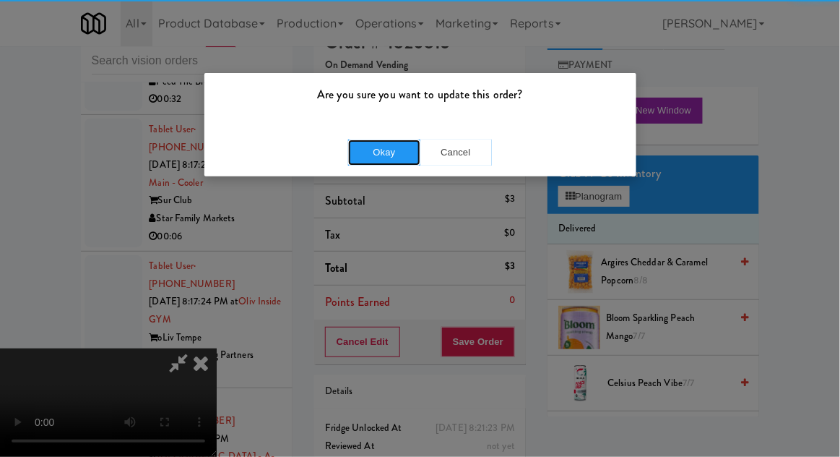
click at [371, 153] on button "Okay" at bounding box center [384, 152] width 72 height 26
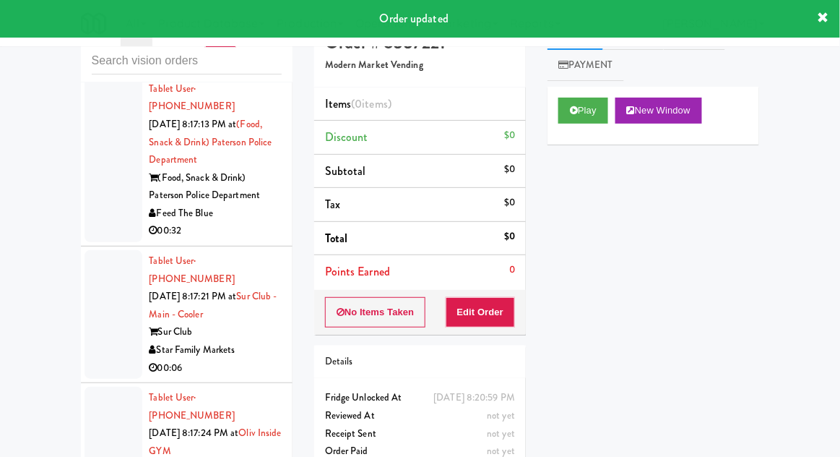
scroll to position [15099, 0]
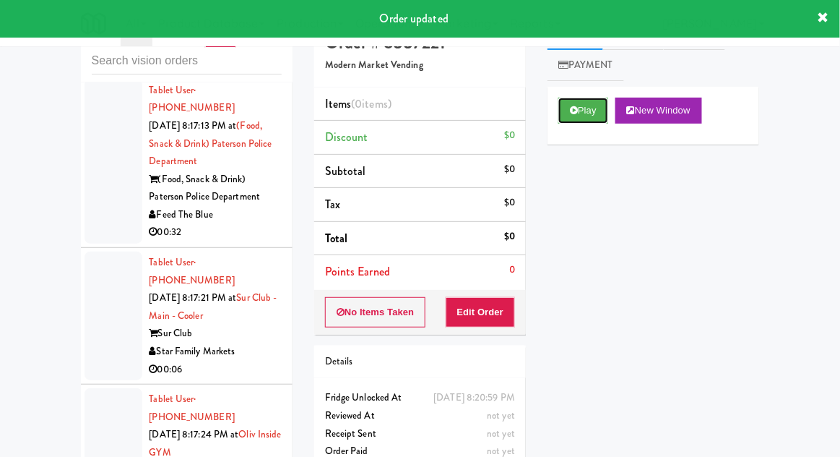
click at [569, 119] on button "Play" at bounding box center [584, 111] width 50 height 26
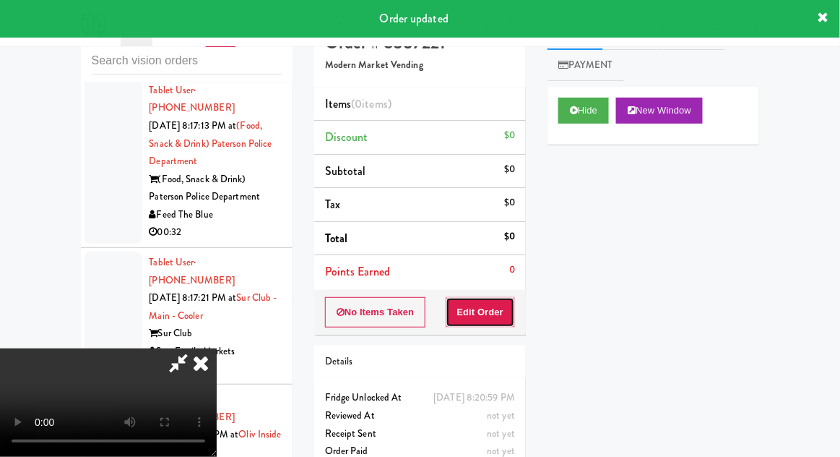
click at [480, 322] on button "Edit Order" at bounding box center [481, 312] width 70 height 30
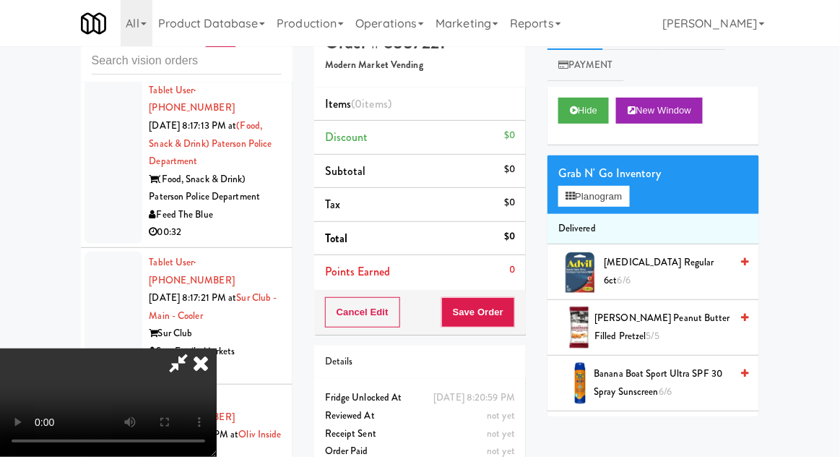
scroll to position [0, 0]
click at [621, 197] on button "Planogram" at bounding box center [594, 197] width 71 height 22
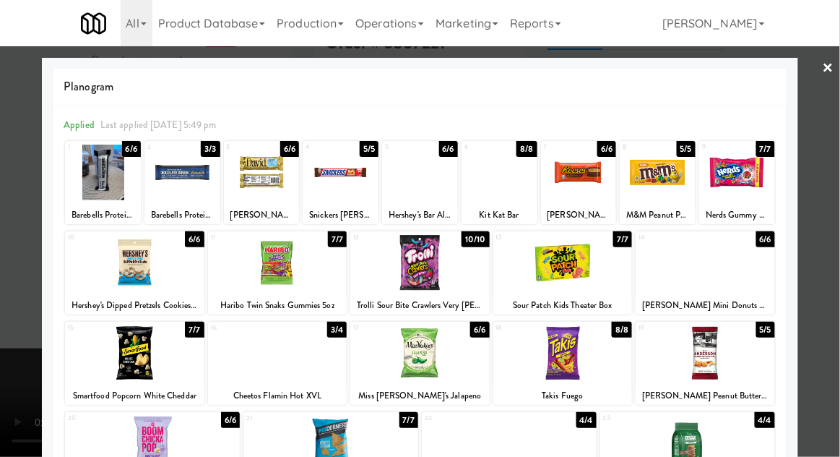
click at [255, 342] on div at bounding box center [277, 353] width 139 height 56
click at [835, 232] on div at bounding box center [420, 228] width 840 height 457
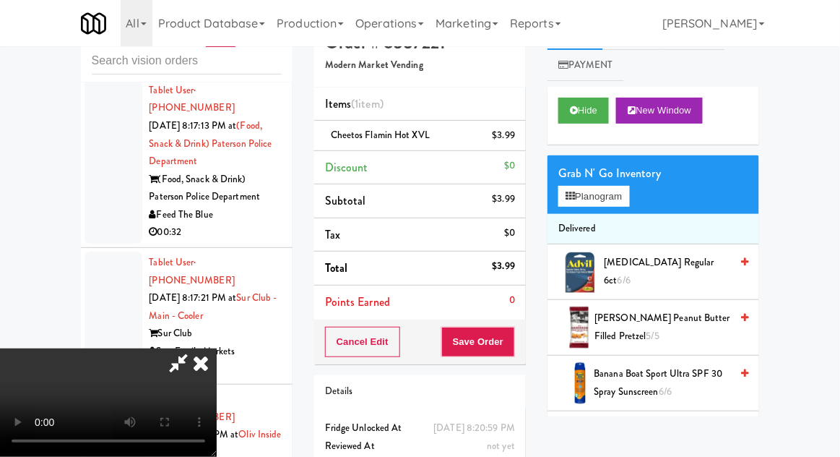
scroll to position [53, 0]
click at [514, 335] on button "Save Order" at bounding box center [478, 342] width 74 height 30
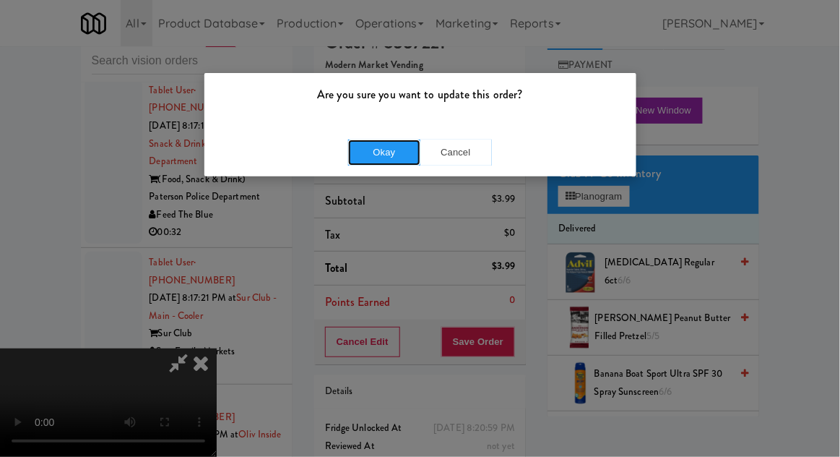
click at [373, 158] on button "Okay" at bounding box center [384, 152] width 72 height 26
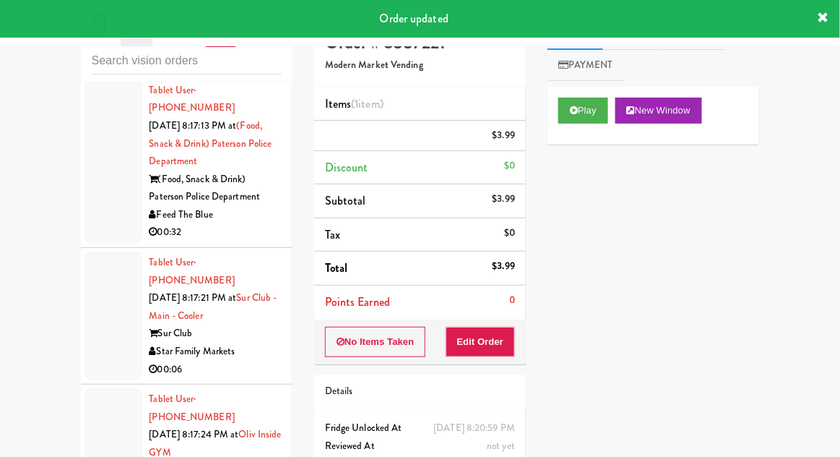
scroll to position [0, 0]
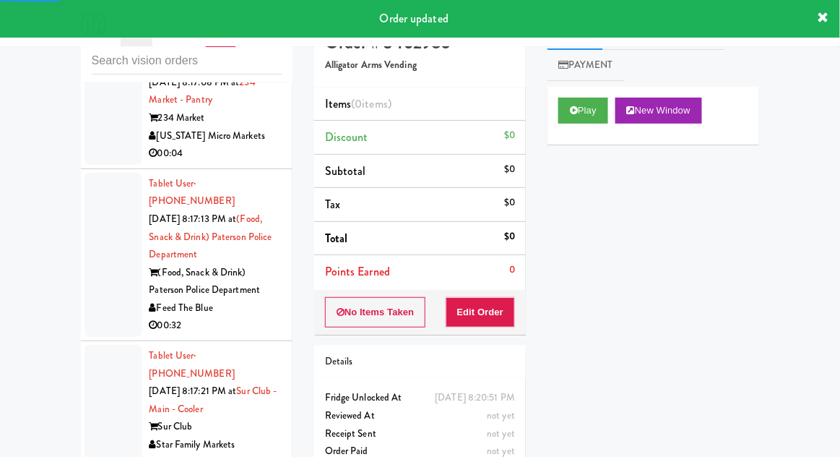
scroll to position [15000, 0]
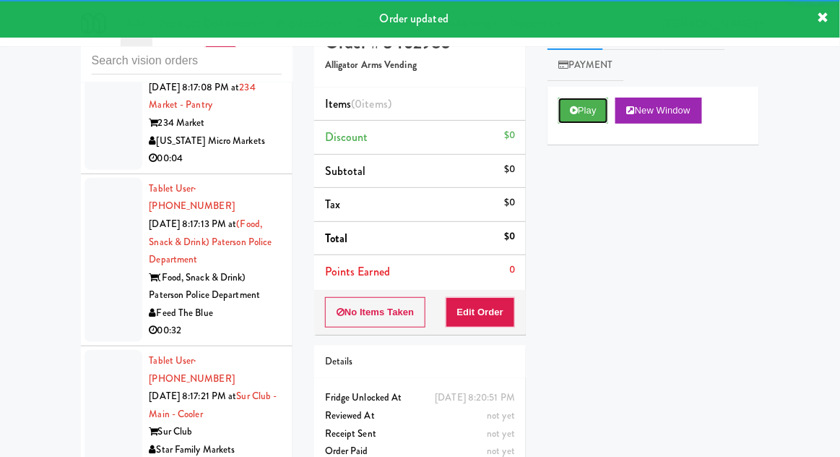
click at [574, 111] on icon at bounding box center [574, 109] width 8 height 9
click at [495, 319] on button "Edit Order" at bounding box center [481, 312] width 70 height 30
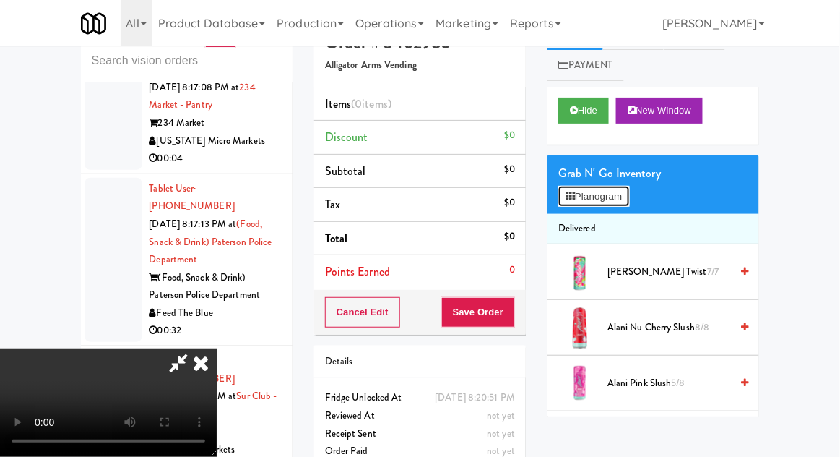
click at [624, 202] on button "Planogram" at bounding box center [594, 197] width 71 height 22
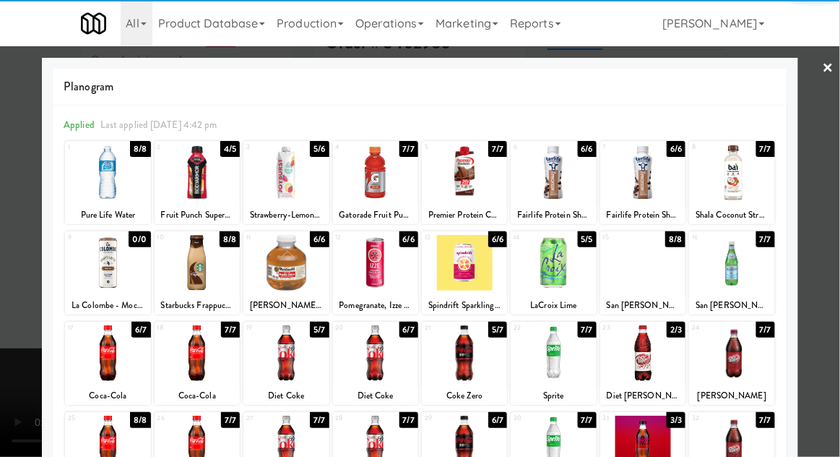
click at [273, 279] on div at bounding box center [286, 263] width 85 height 56
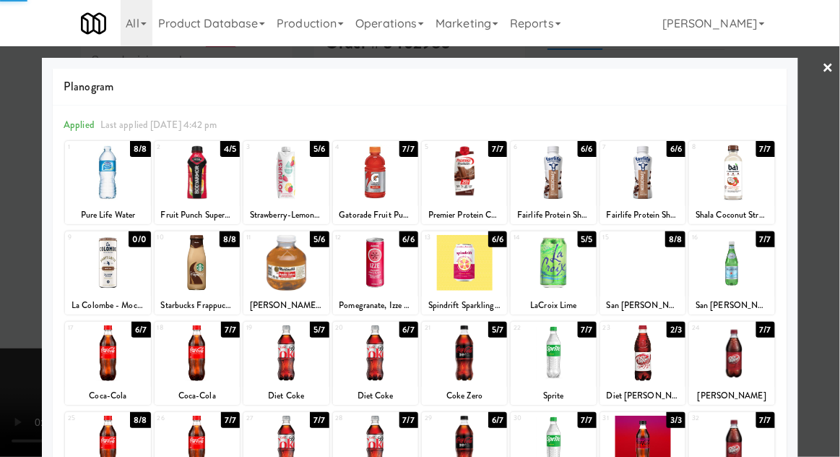
click at [834, 236] on div at bounding box center [420, 228] width 840 height 457
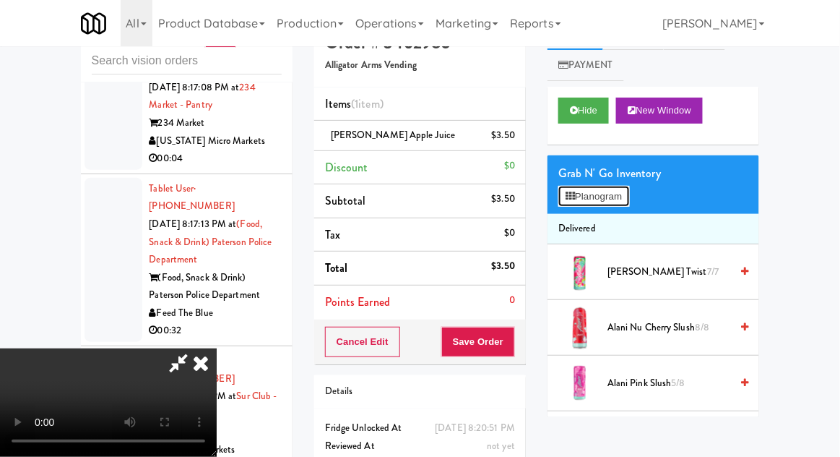
click at [622, 200] on button "Planogram" at bounding box center [594, 197] width 71 height 22
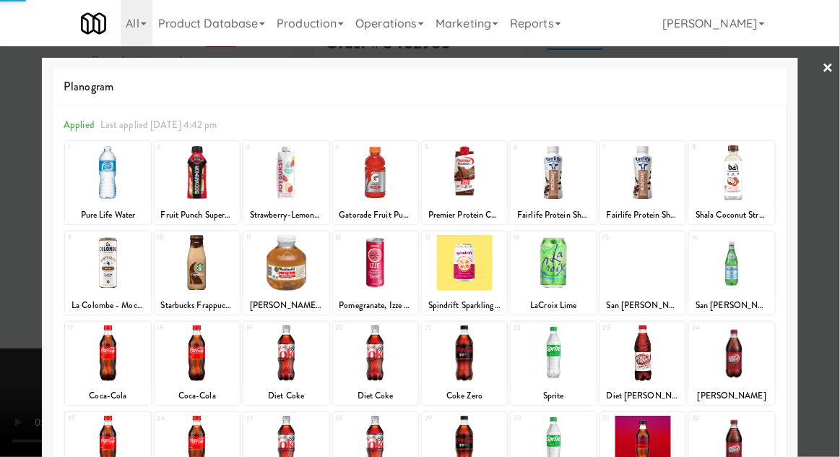
scroll to position [42, 0]
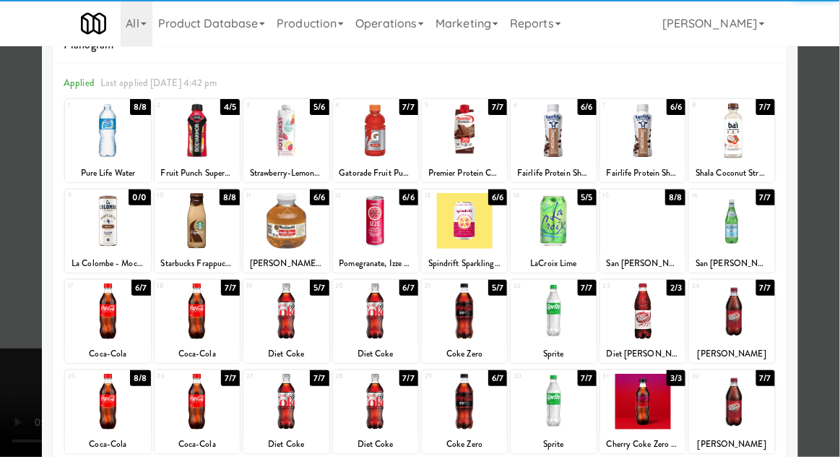
click at [745, 227] on div at bounding box center [731, 221] width 85 height 56
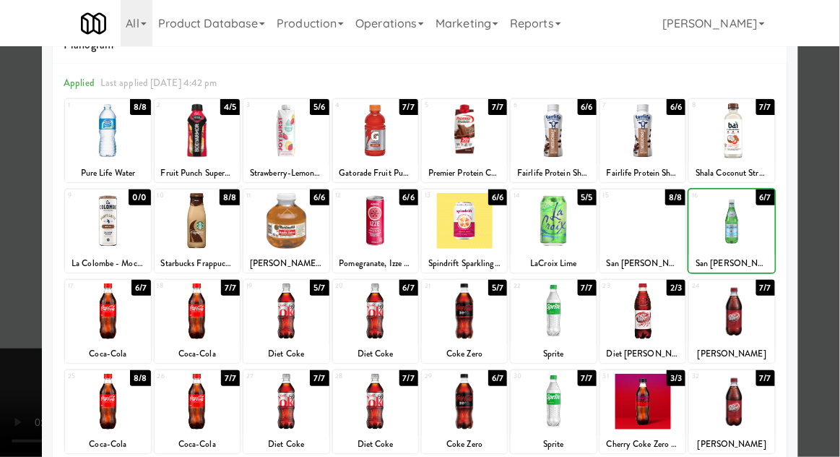
click at [835, 226] on div at bounding box center [420, 228] width 840 height 457
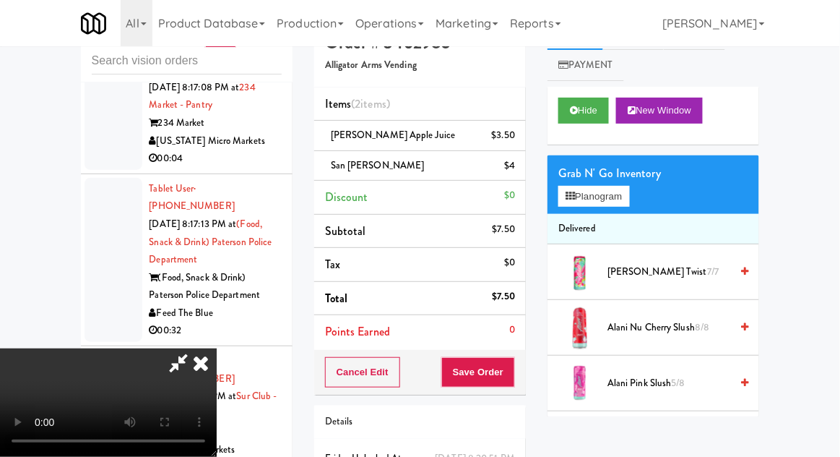
scroll to position [66, 0]
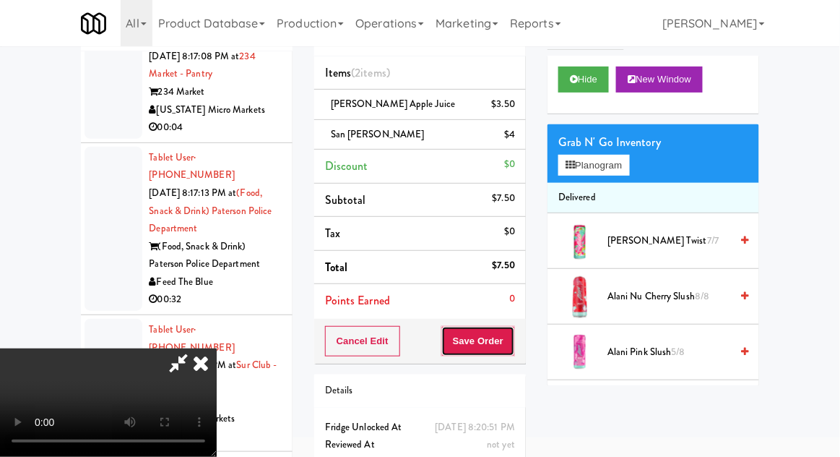
click at [509, 345] on button "Save Order" at bounding box center [478, 341] width 74 height 30
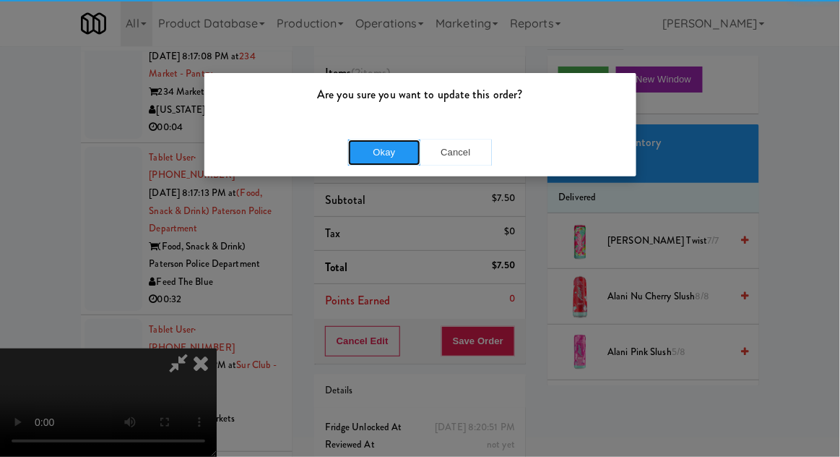
click at [387, 141] on button "Okay" at bounding box center [384, 152] width 72 height 26
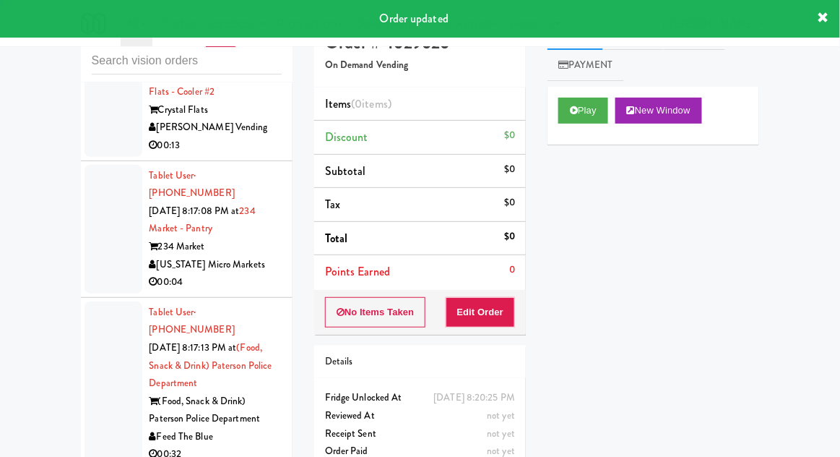
scroll to position [14879, 0]
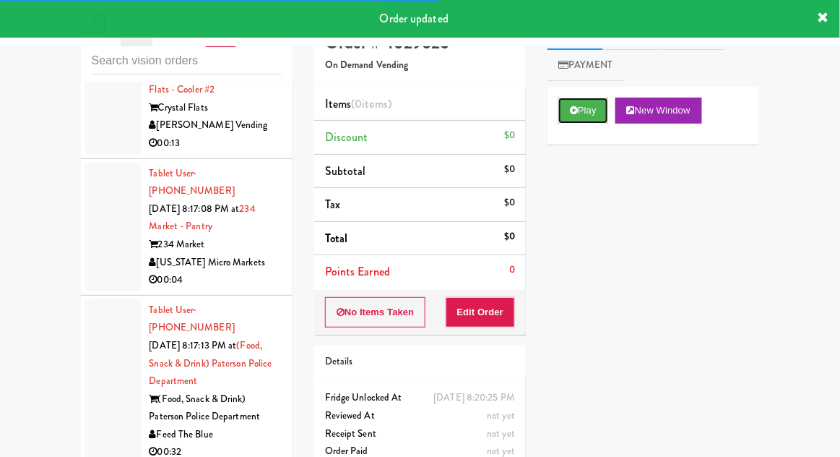
click at [577, 106] on icon at bounding box center [574, 109] width 8 height 9
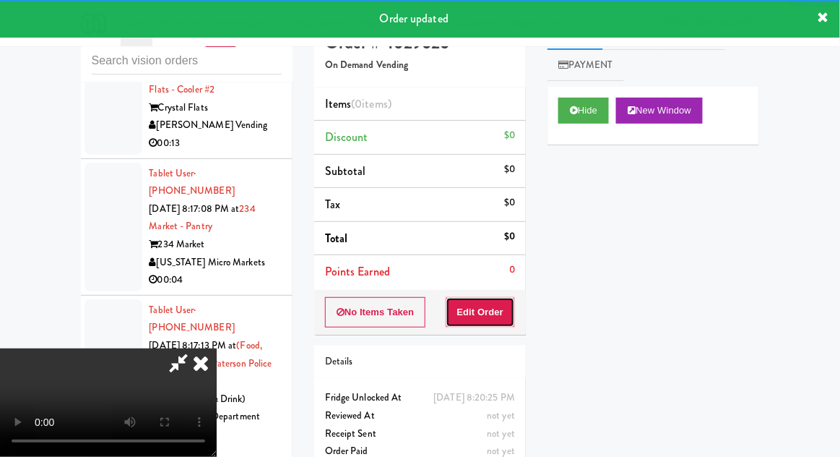
click at [489, 306] on button "Edit Order" at bounding box center [481, 312] width 70 height 30
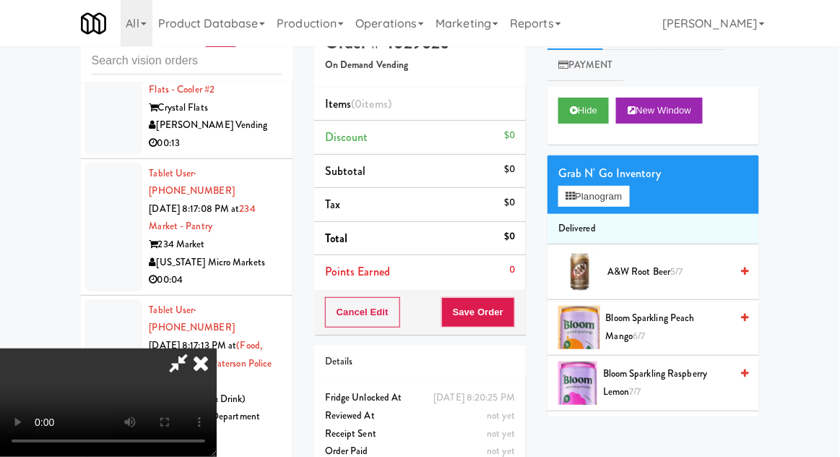
scroll to position [0, 0]
click at [619, 191] on button "Planogram" at bounding box center [594, 197] width 71 height 22
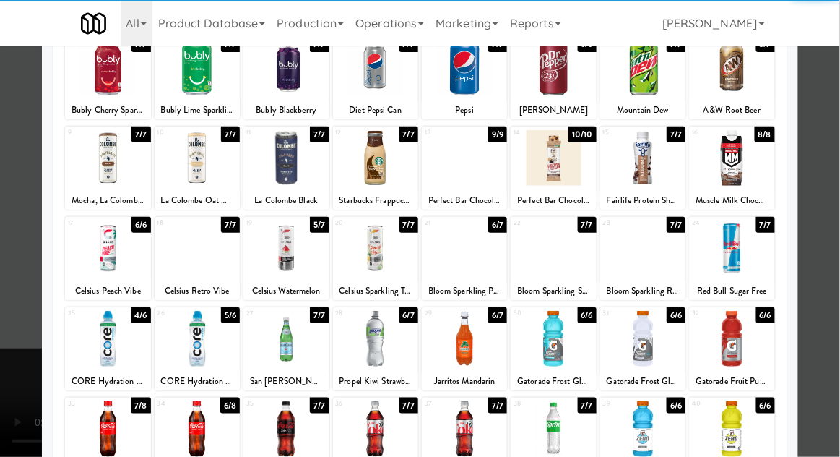
scroll to position [111, 0]
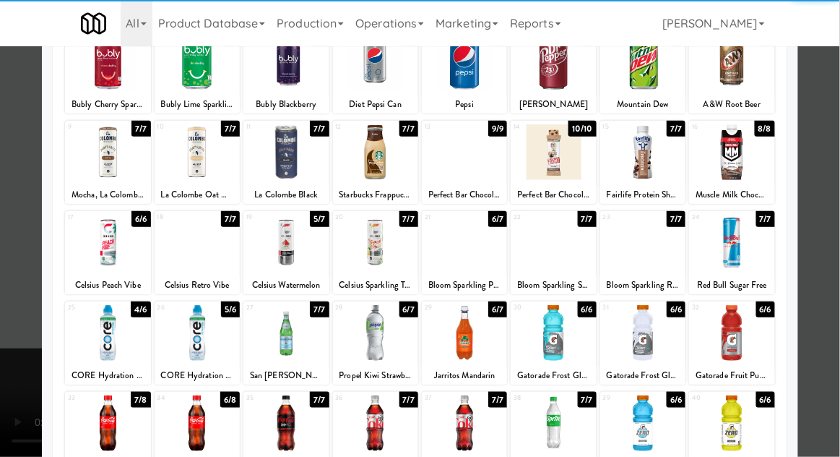
click at [211, 334] on div at bounding box center [197, 333] width 85 height 56
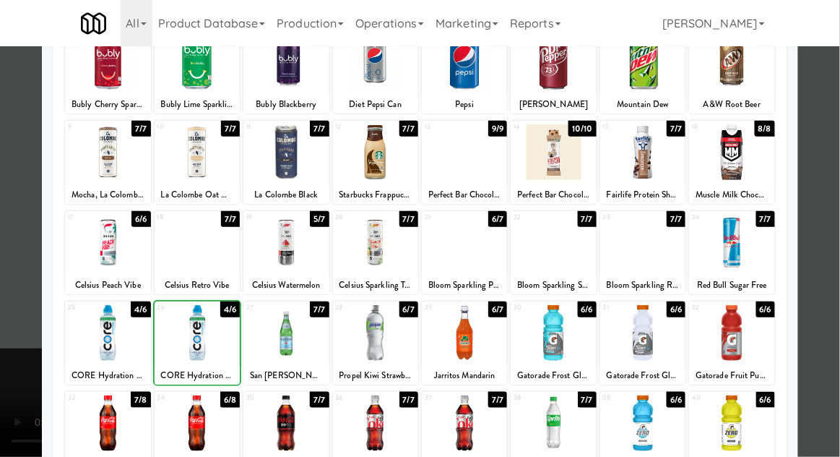
click at [829, 241] on div at bounding box center [420, 228] width 840 height 457
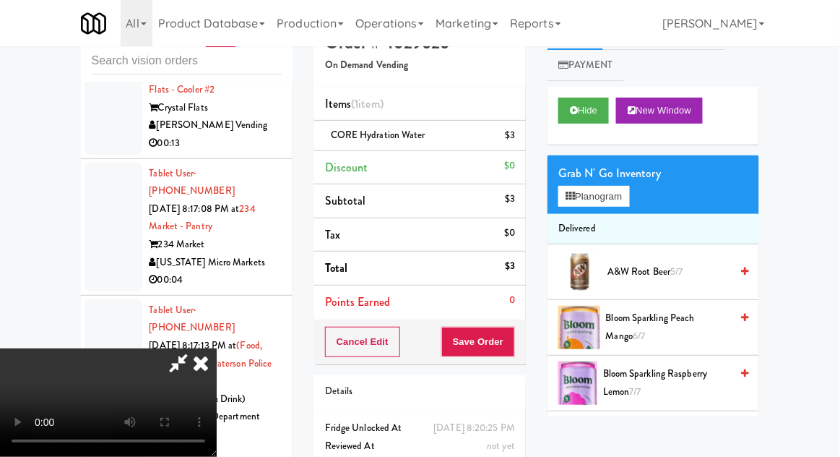
scroll to position [53, 0]
click at [512, 340] on button "Save Order" at bounding box center [478, 342] width 74 height 30
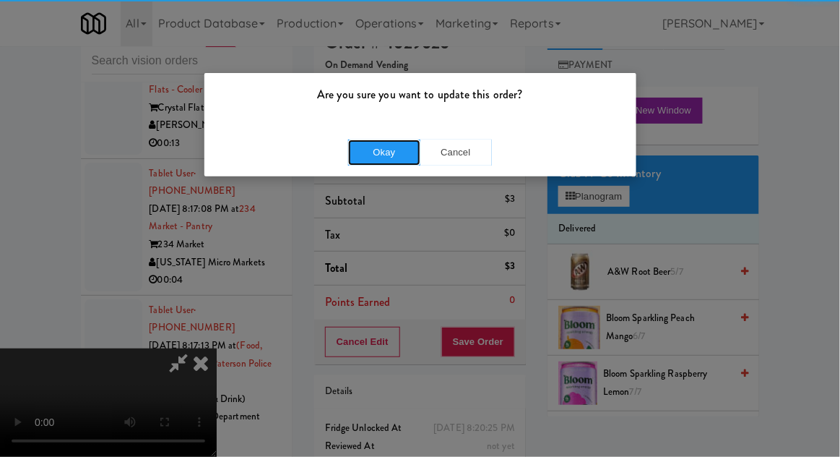
click at [398, 147] on button "Okay" at bounding box center [384, 152] width 72 height 26
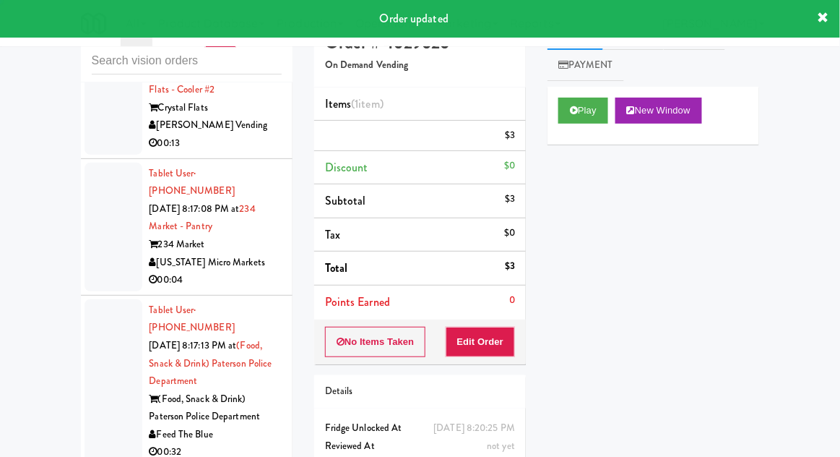
scroll to position [0, 0]
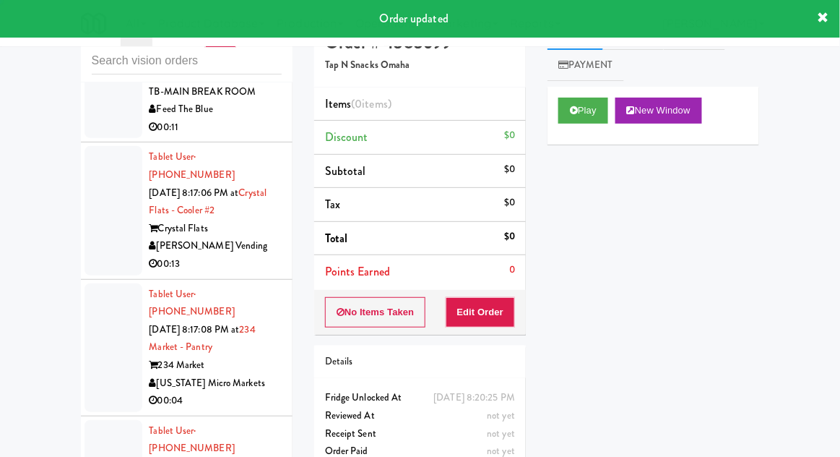
scroll to position [14747, 0]
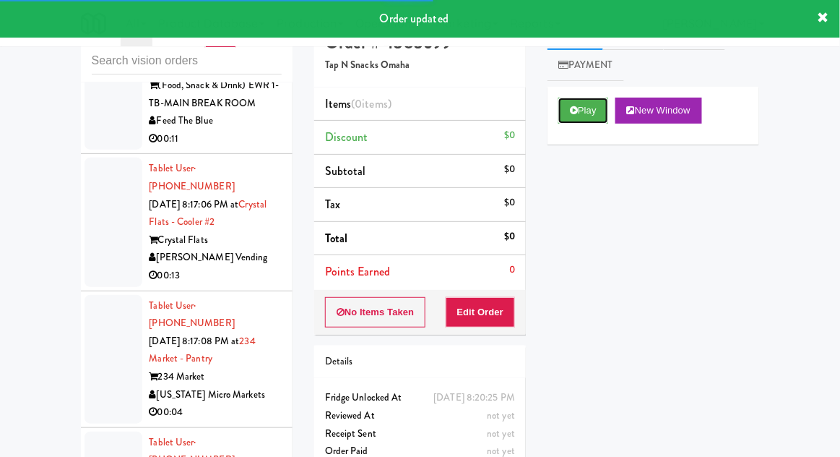
click at [579, 121] on button "Play" at bounding box center [584, 111] width 50 height 26
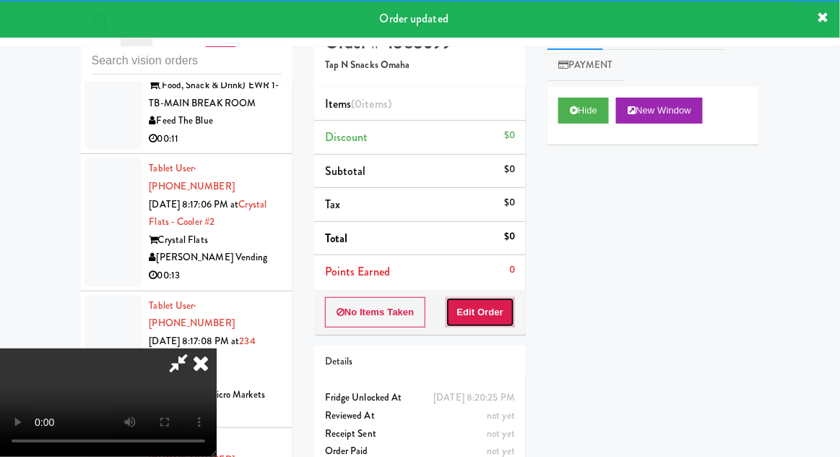
click at [490, 306] on button "Edit Order" at bounding box center [481, 312] width 70 height 30
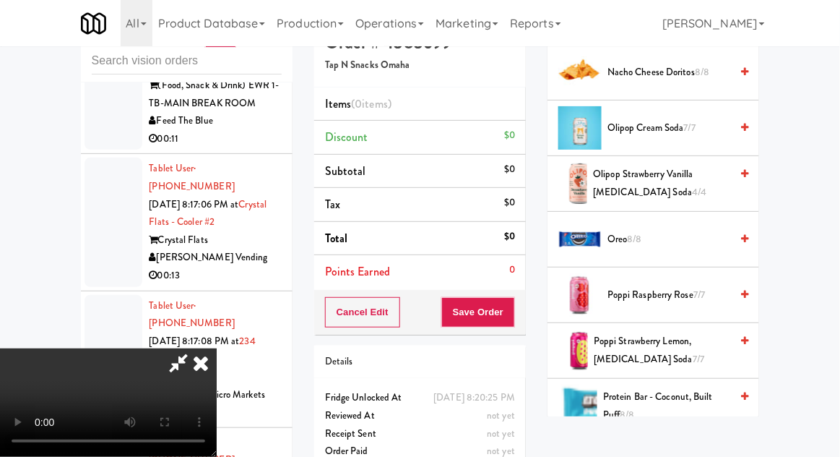
scroll to position [1429, 0]
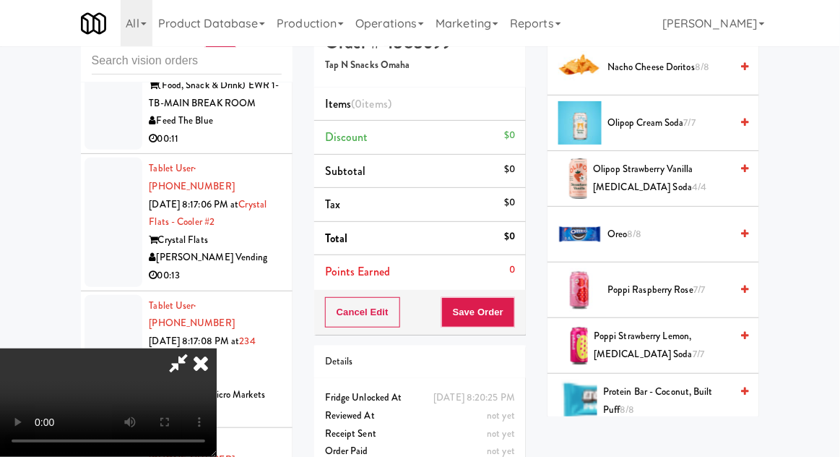
click at [702, 225] on span "Oreo 8/8" at bounding box center [669, 234] width 123 height 18
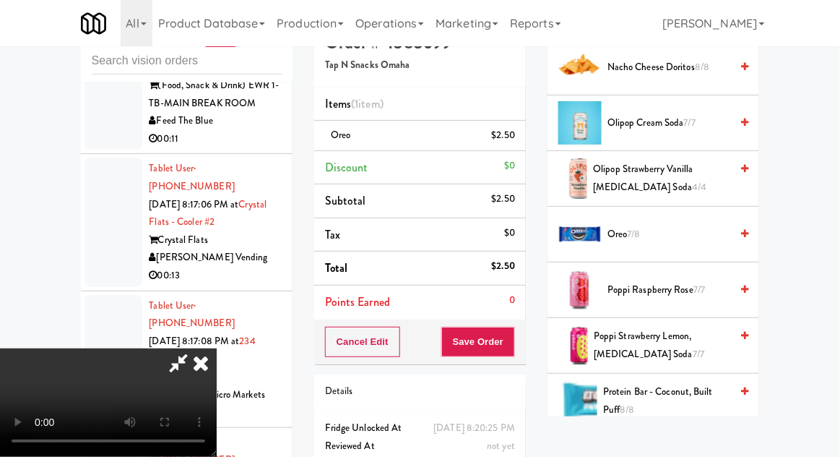
scroll to position [53, 0]
click at [510, 342] on button "Save Order" at bounding box center [478, 342] width 74 height 30
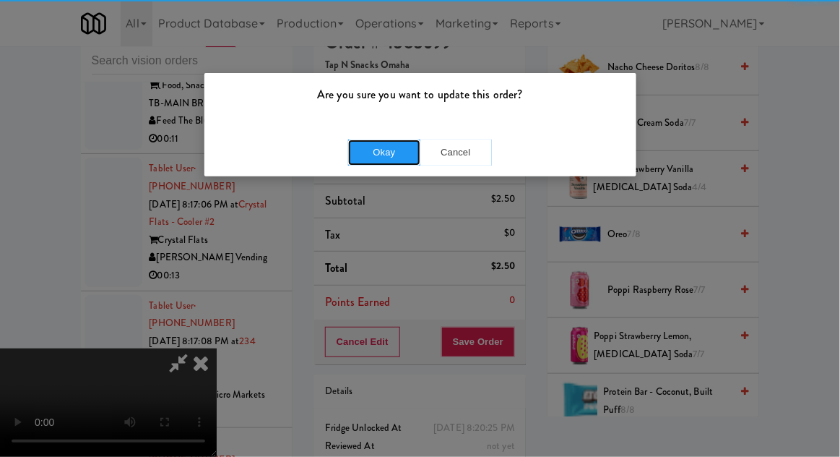
click at [384, 152] on button "Okay" at bounding box center [384, 152] width 72 height 26
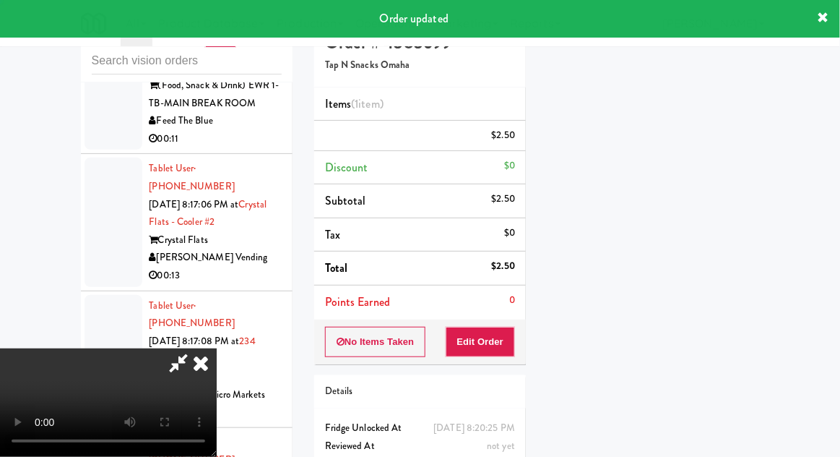
scroll to position [0, 0]
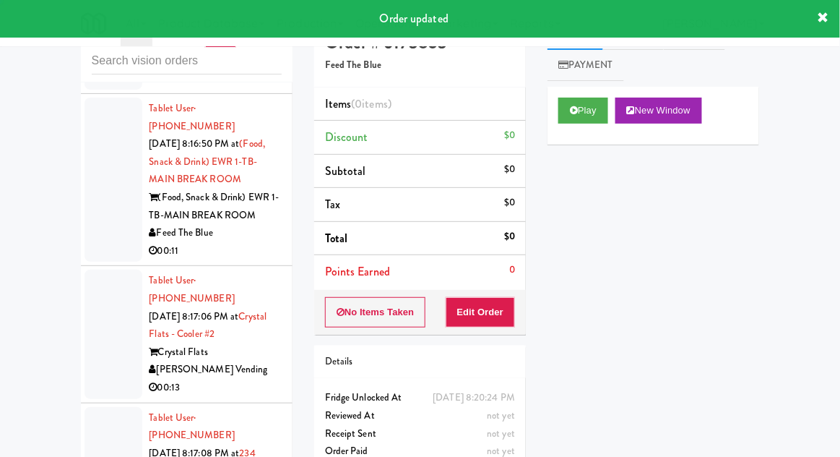
scroll to position [14625, 0]
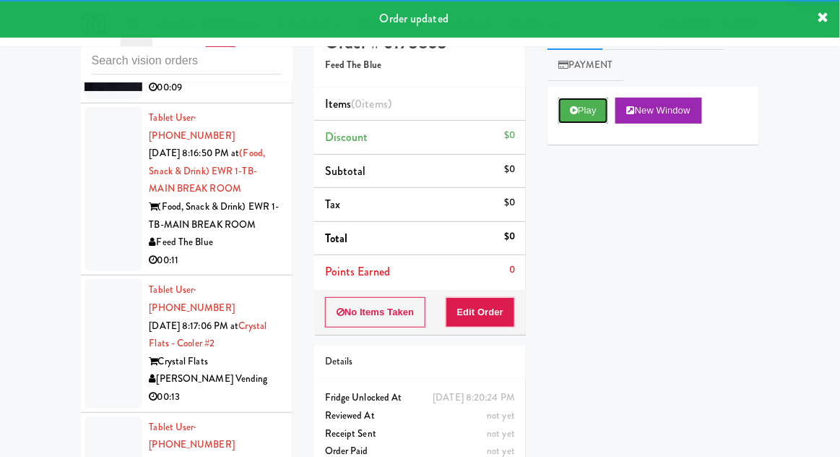
click at [561, 116] on button "Play" at bounding box center [584, 111] width 50 height 26
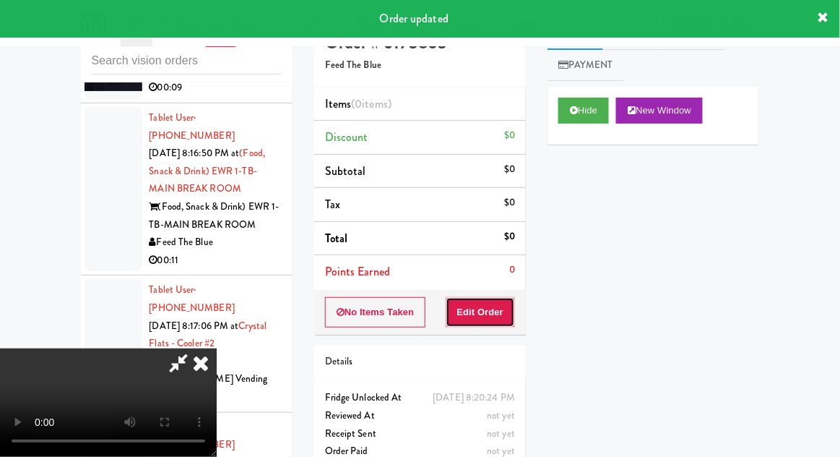
click at [480, 313] on button "Edit Order" at bounding box center [481, 312] width 70 height 30
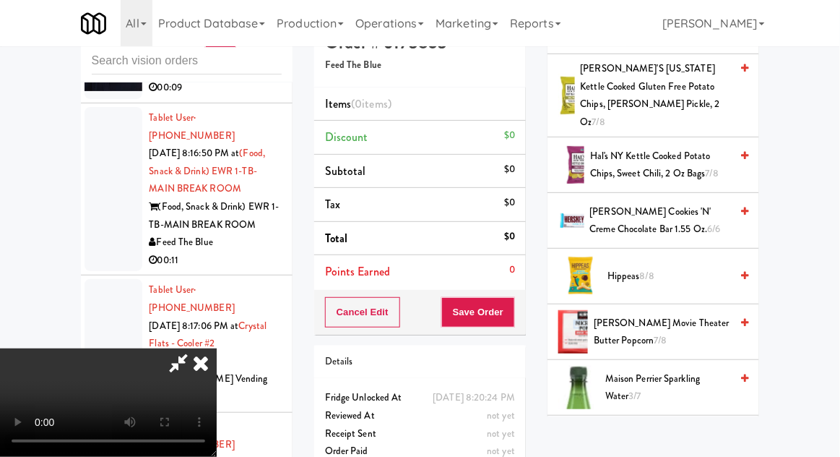
scroll to position [793, 0]
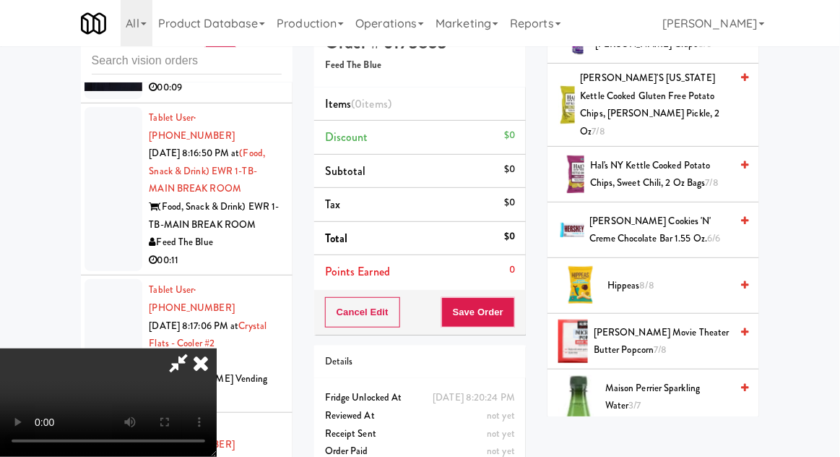
click at [707, 231] on span "6/6" at bounding box center [713, 238] width 13 height 14
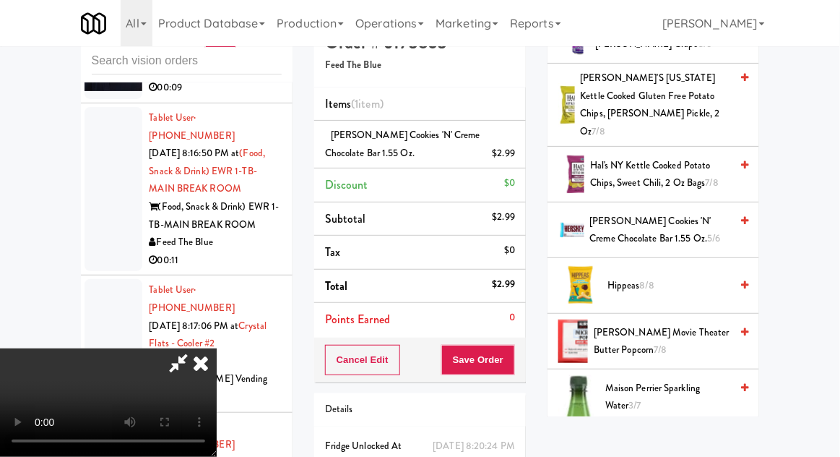
scroll to position [53, 0]
click at [512, 363] on button "Save Order" at bounding box center [478, 360] width 74 height 30
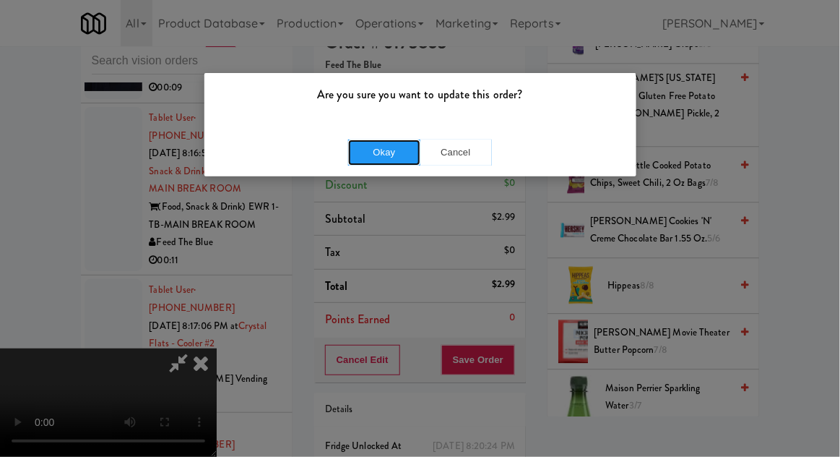
click at [383, 158] on button "Okay" at bounding box center [384, 152] width 72 height 26
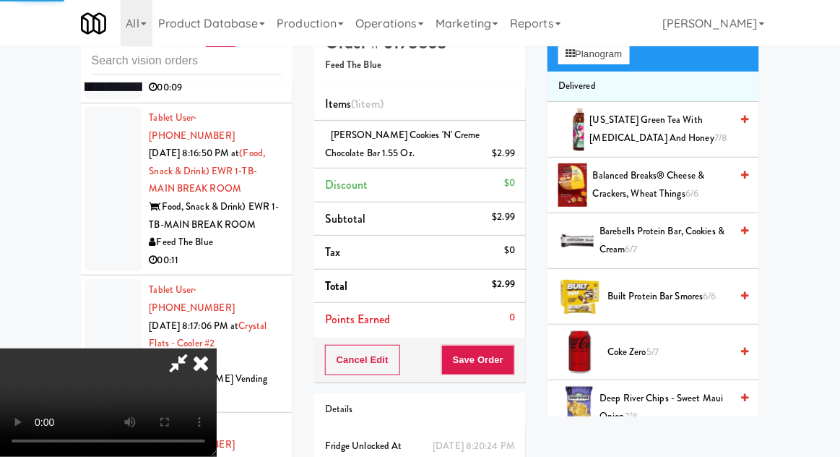
scroll to position [0, 0]
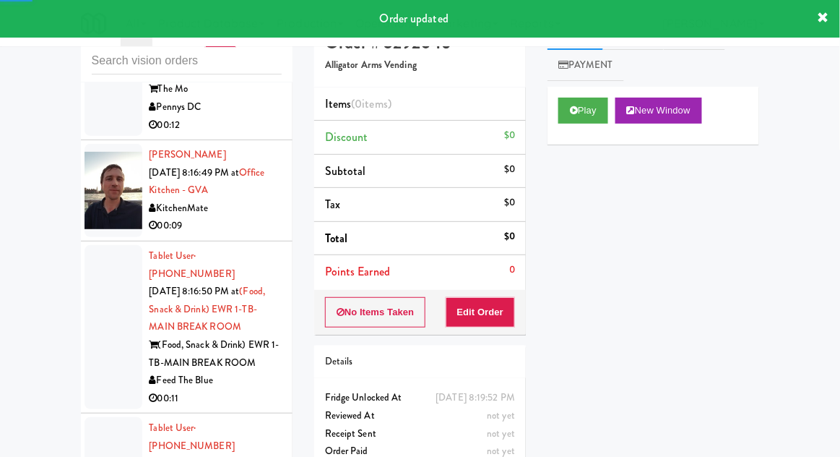
scroll to position [14487, 0]
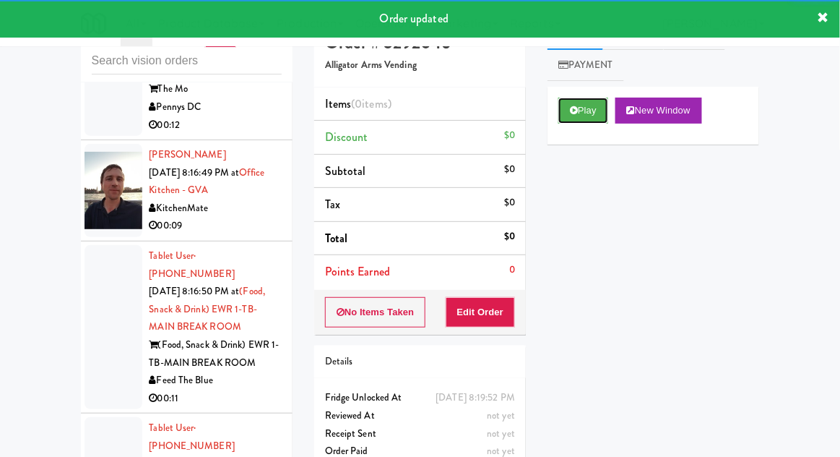
click at [565, 121] on button "Play" at bounding box center [584, 111] width 50 height 26
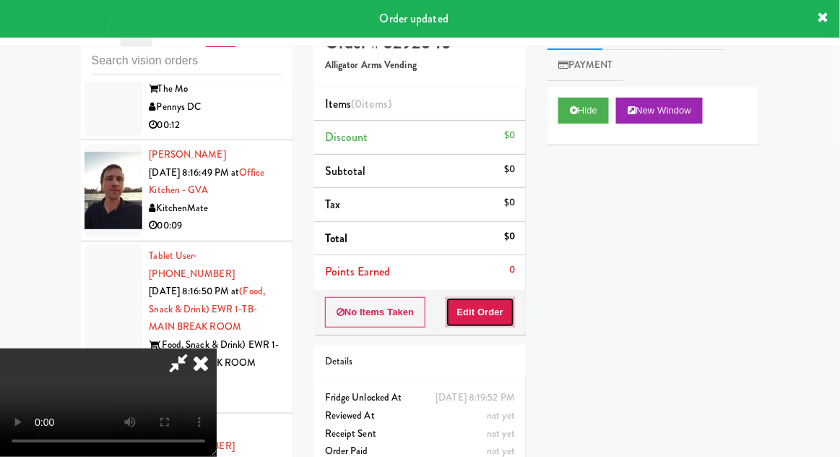
click at [491, 315] on button "Edit Order" at bounding box center [481, 312] width 70 height 30
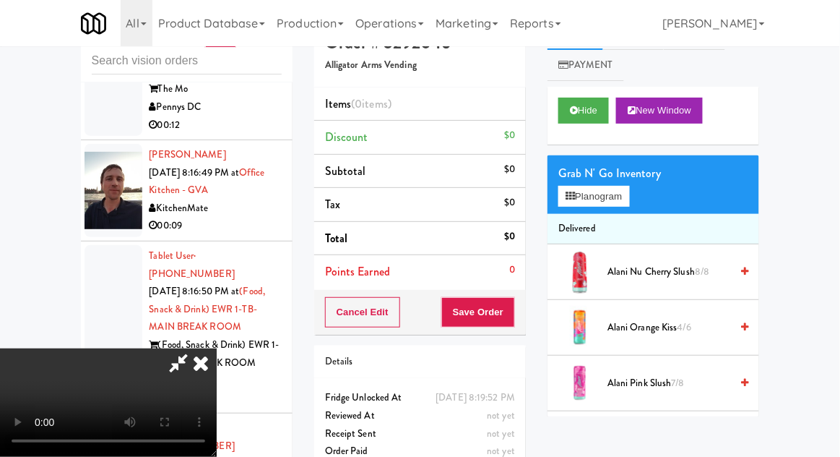
scroll to position [53, 0]
click at [625, 197] on button "Planogram" at bounding box center [594, 197] width 71 height 22
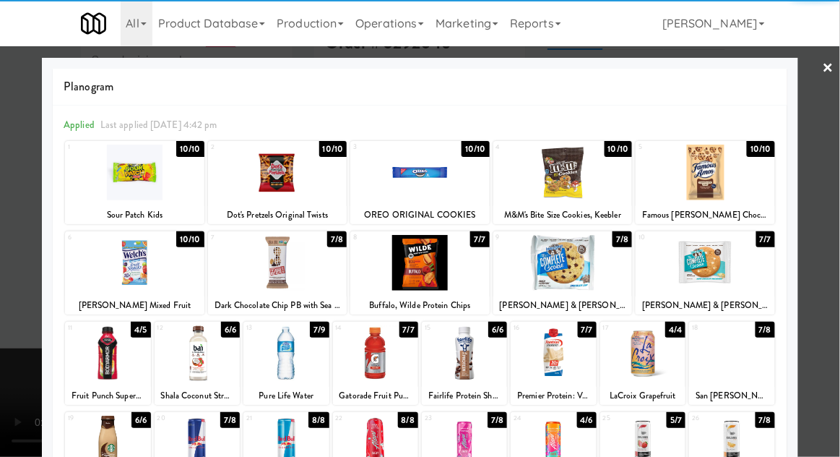
click at [741, 264] on div at bounding box center [705, 263] width 139 height 56
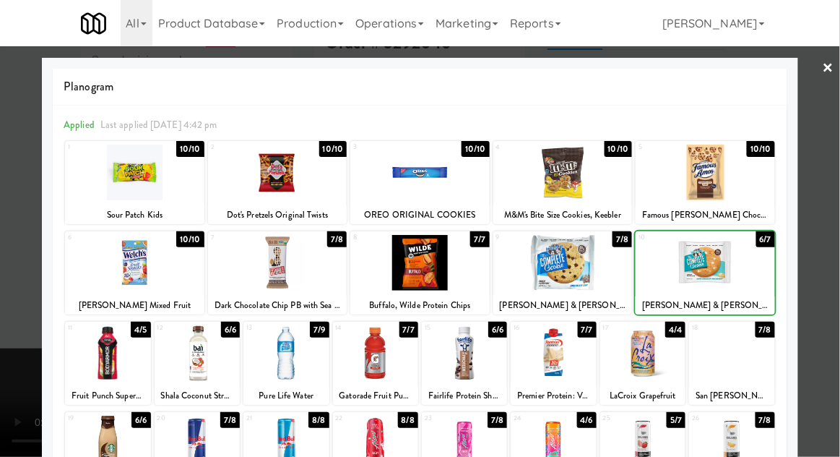
click at [820, 241] on div at bounding box center [420, 228] width 840 height 457
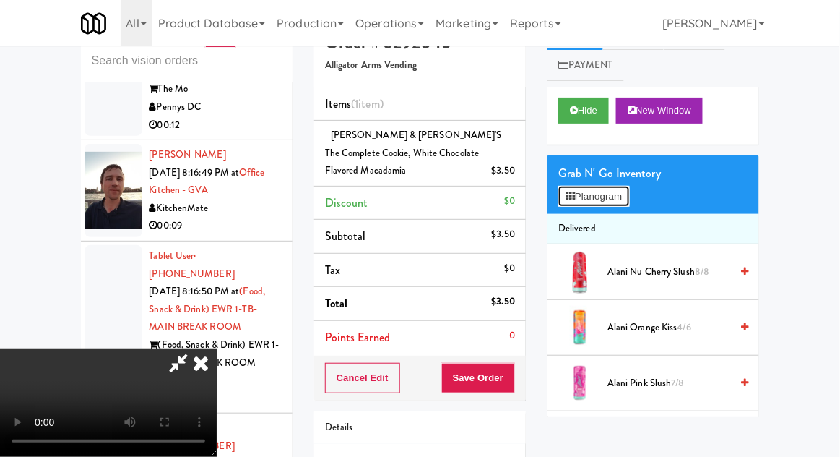
click at [629, 205] on button "Planogram" at bounding box center [594, 197] width 71 height 22
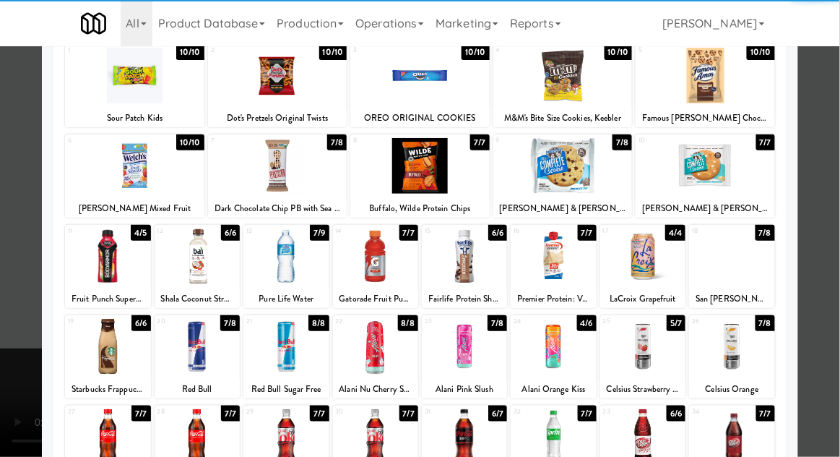
scroll to position [93, 0]
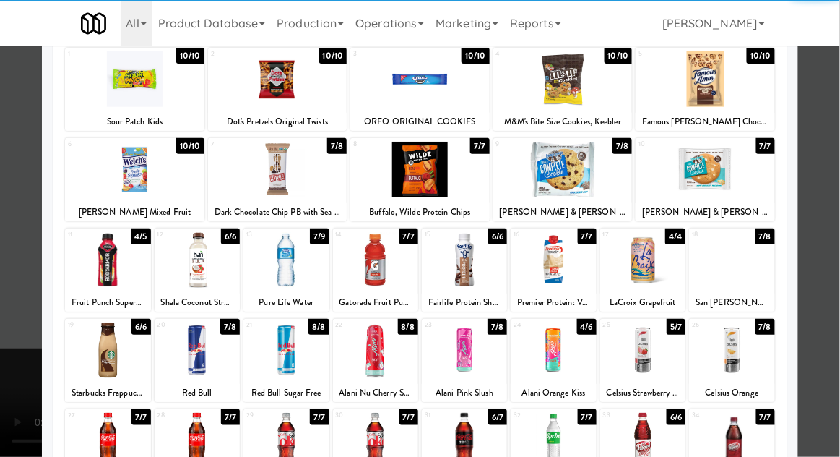
click at [287, 444] on div at bounding box center [286, 441] width 85 height 56
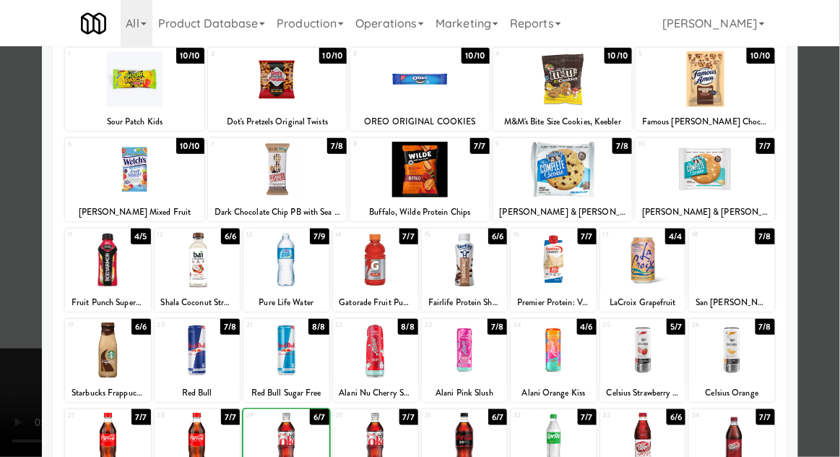
click at [833, 237] on div at bounding box center [420, 228] width 840 height 457
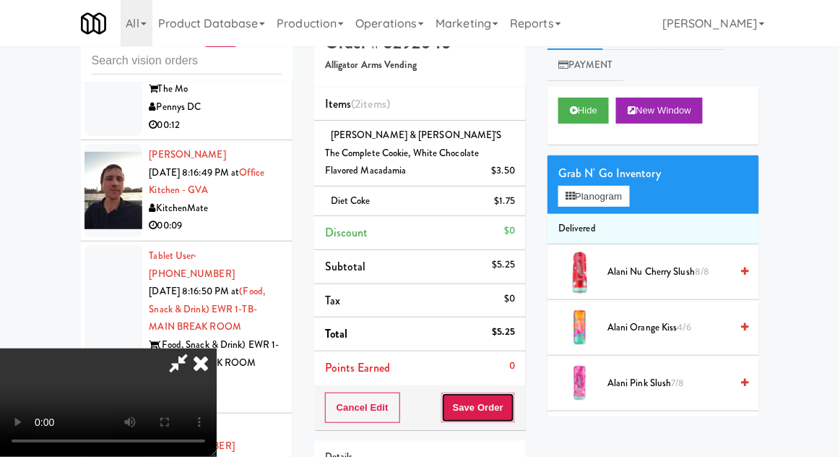
click at [512, 392] on button "Save Order" at bounding box center [478, 407] width 74 height 30
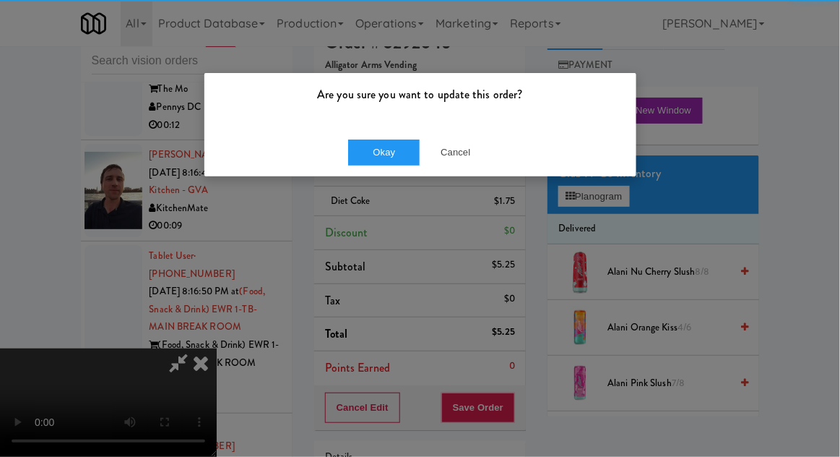
click at [394, 125] on div "Are you sure you want to update this order?" at bounding box center [420, 100] width 432 height 55
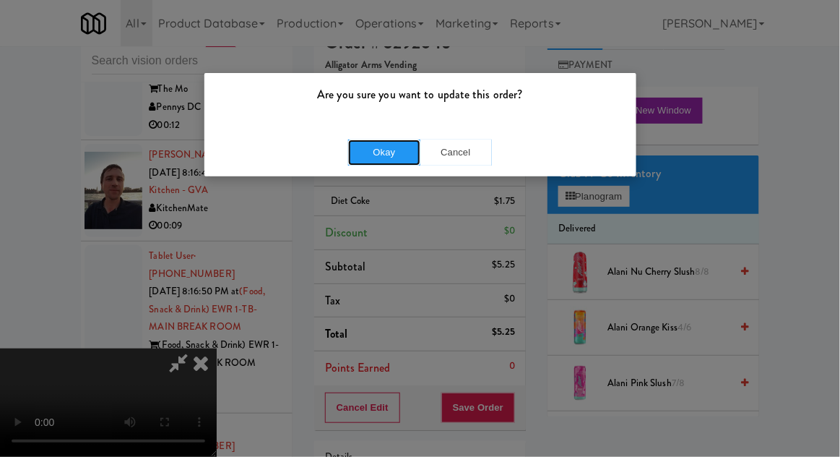
click at [388, 154] on button "Okay" at bounding box center [384, 152] width 72 height 26
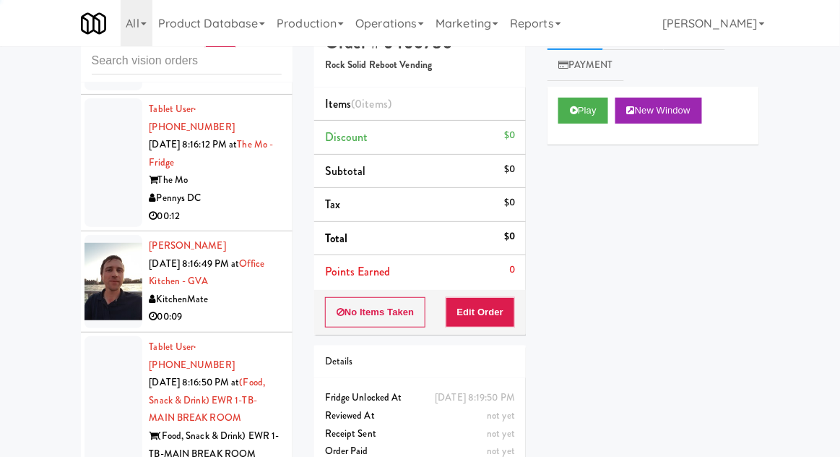
scroll to position [14362, 0]
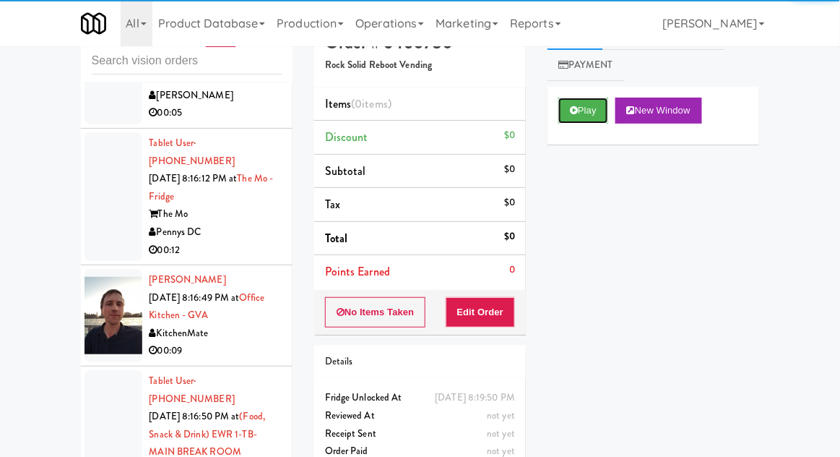
click at [561, 110] on button "Play" at bounding box center [584, 111] width 50 height 26
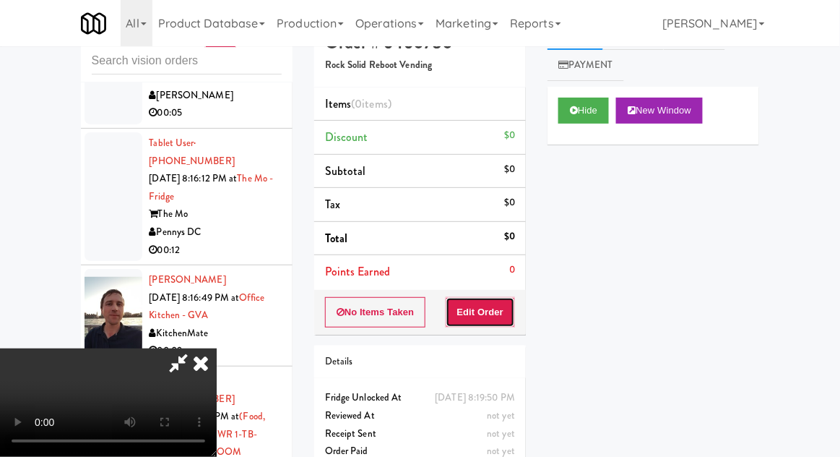
click at [485, 299] on button "Edit Order" at bounding box center [481, 312] width 70 height 30
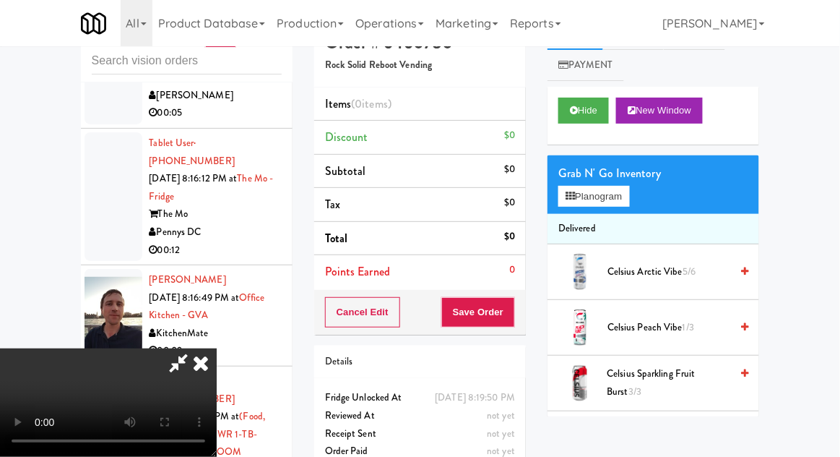
scroll to position [0, 0]
click at [629, 197] on button "Planogram" at bounding box center [594, 197] width 71 height 22
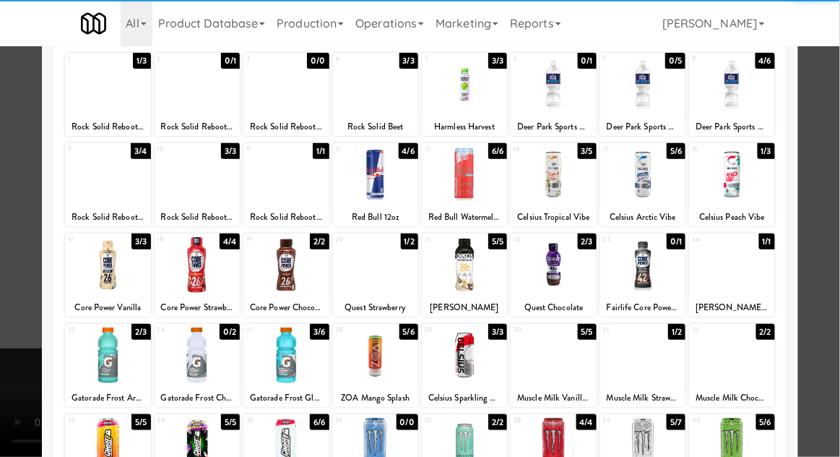
scroll to position [93, 0]
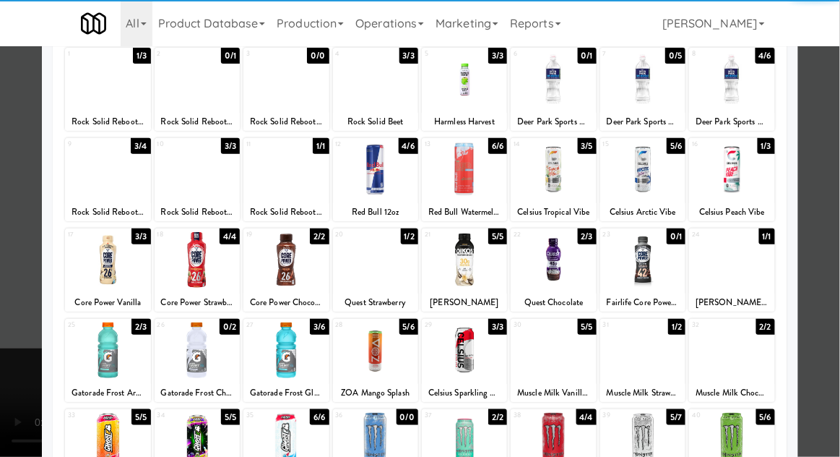
click at [275, 350] on div at bounding box center [286, 350] width 85 height 56
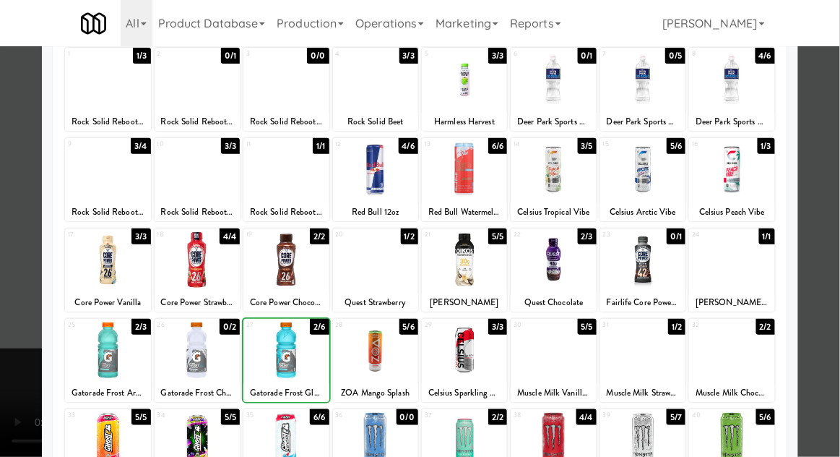
click at [832, 197] on div at bounding box center [420, 228] width 840 height 457
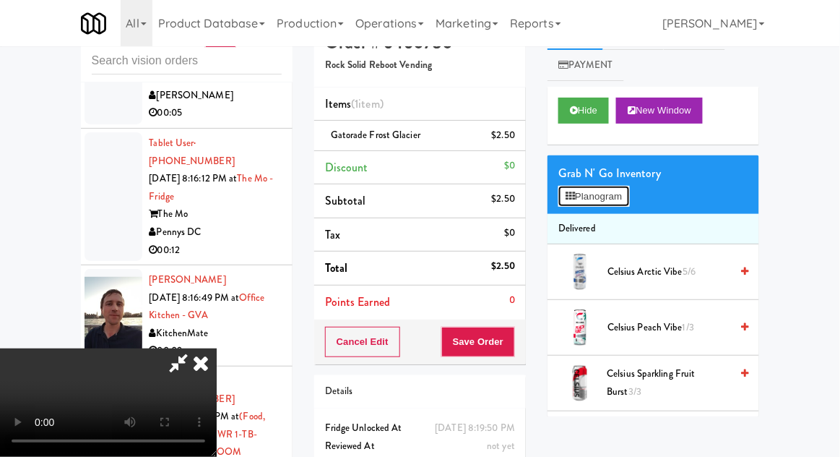
click at [628, 188] on button "Planogram" at bounding box center [594, 197] width 71 height 22
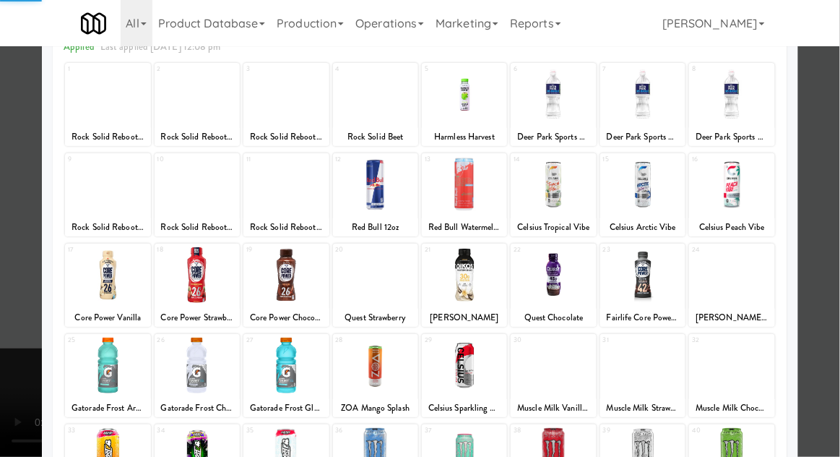
scroll to position [108, 0]
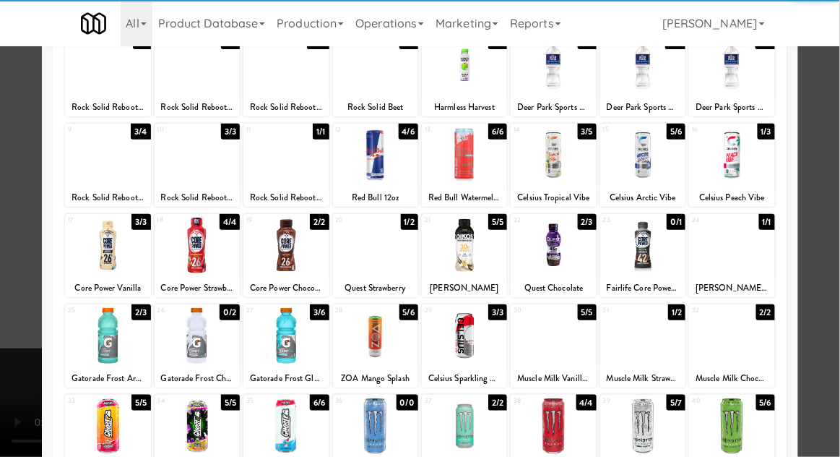
click at [287, 342] on div at bounding box center [286, 336] width 85 height 56
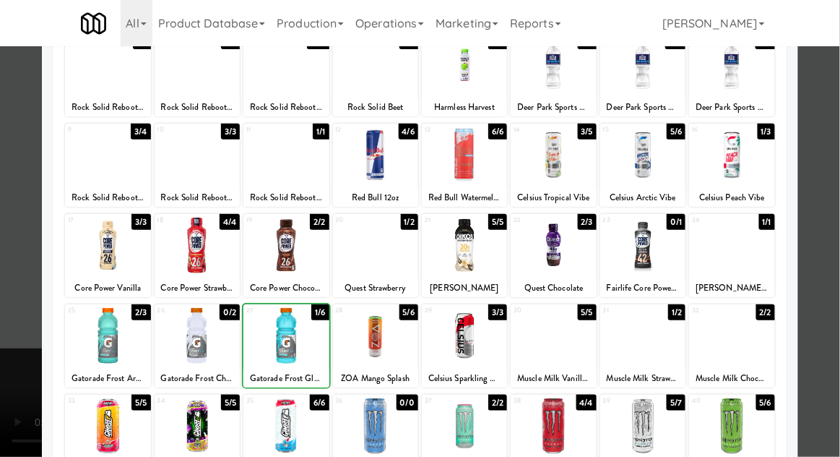
click at [833, 199] on div at bounding box center [420, 228] width 840 height 457
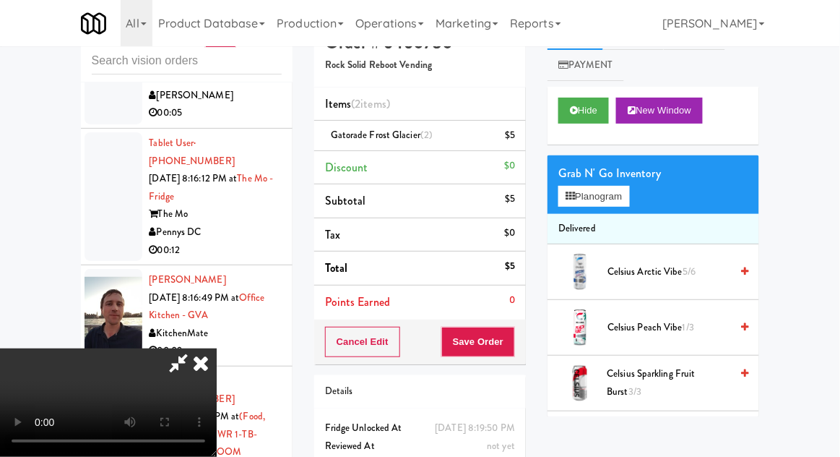
scroll to position [53, 0]
click at [513, 344] on button "Save Order" at bounding box center [478, 342] width 74 height 30
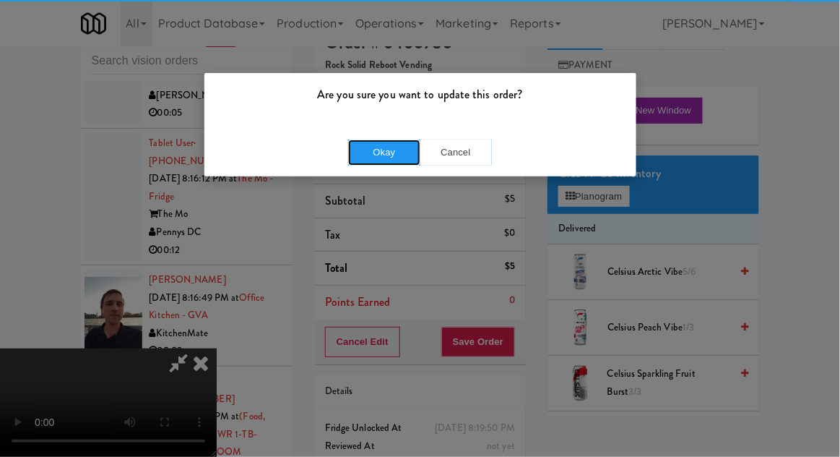
click at [374, 157] on button "Okay" at bounding box center [384, 152] width 72 height 26
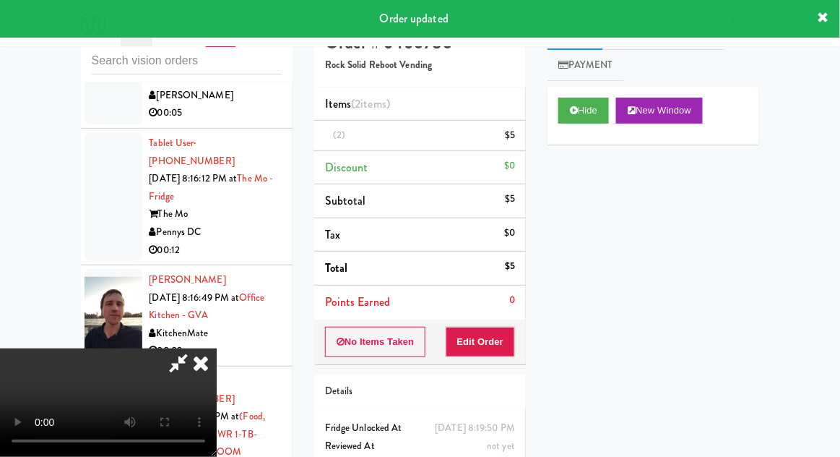
scroll to position [0, 0]
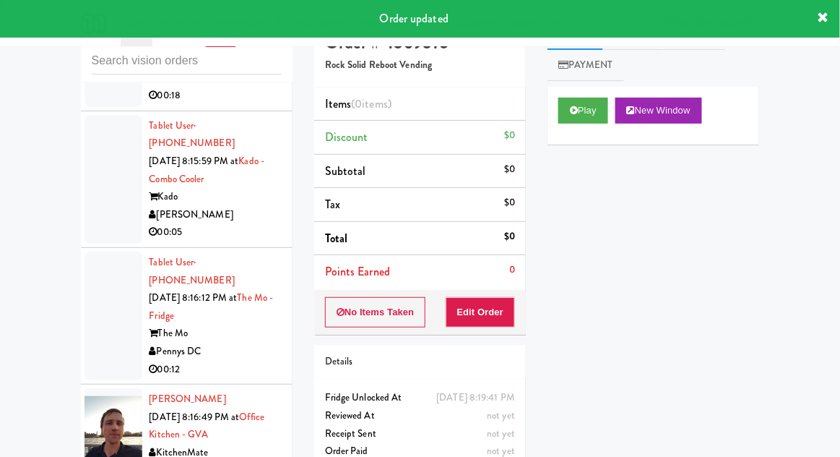
scroll to position [14242, 0]
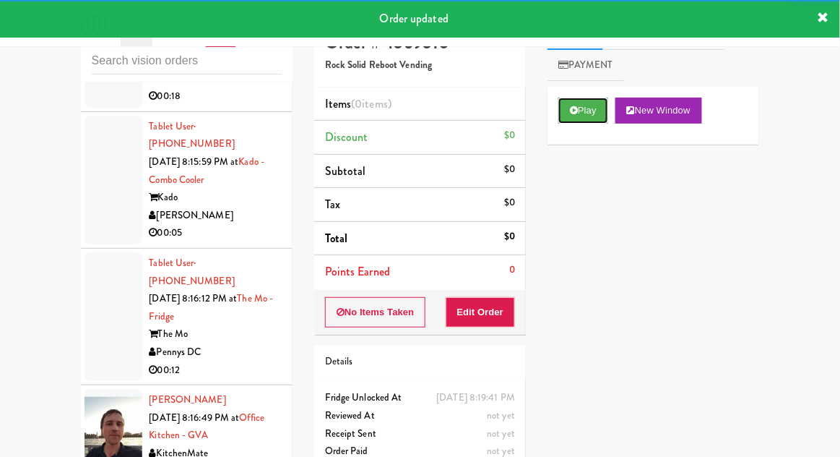
click at [569, 122] on button "Play" at bounding box center [584, 111] width 50 height 26
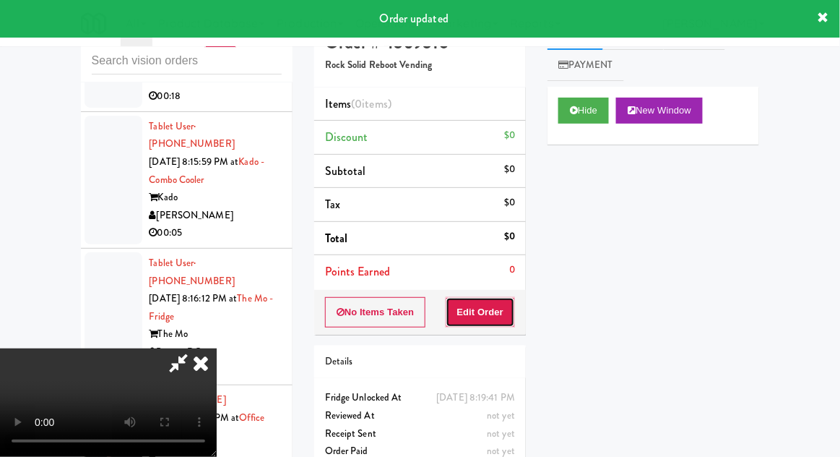
click at [505, 316] on button "Edit Order" at bounding box center [481, 312] width 70 height 30
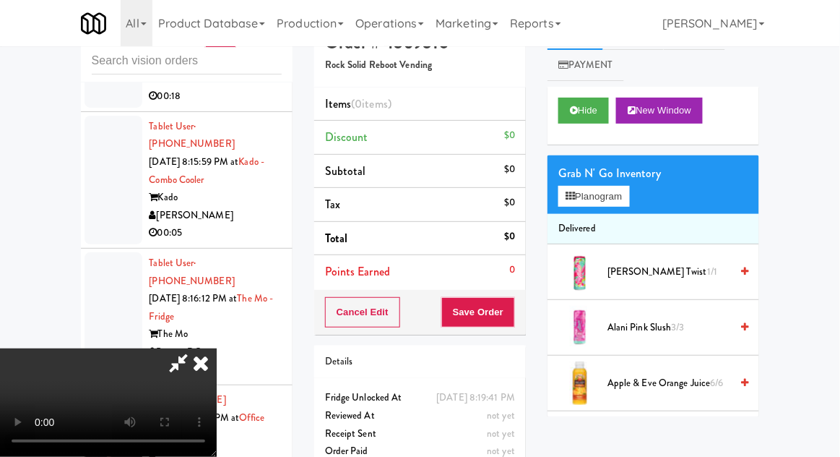
scroll to position [0, 0]
click at [614, 206] on button "Planogram" at bounding box center [594, 197] width 71 height 22
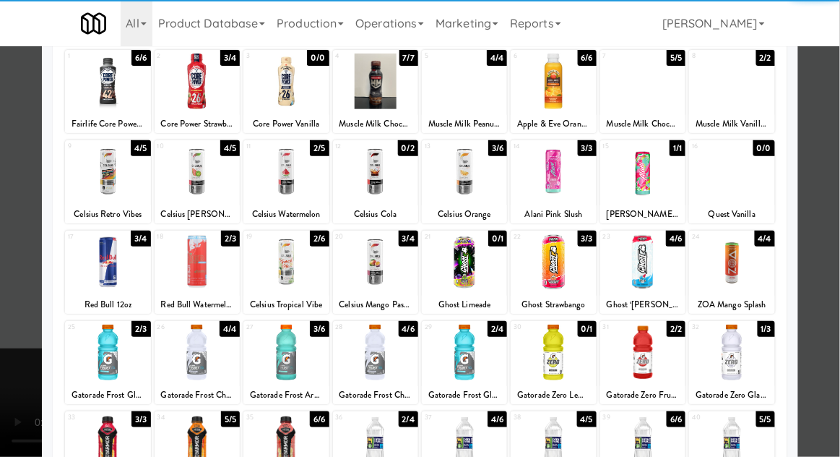
scroll to position [97, 0]
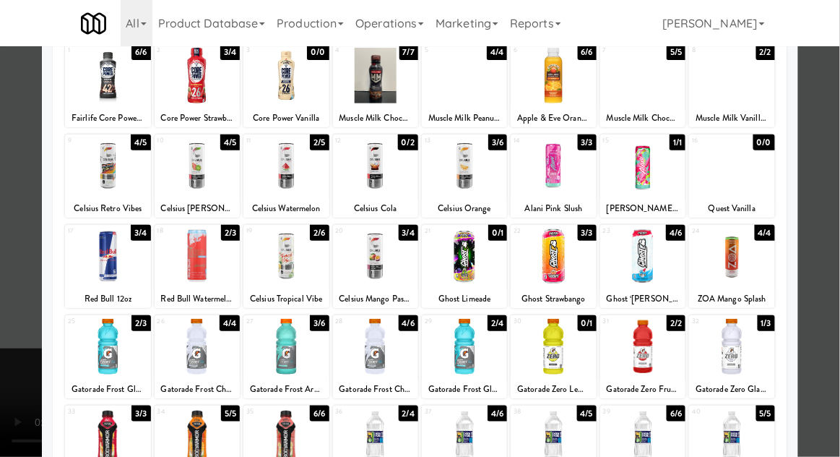
click at [737, 350] on div at bounding box center [731, 347] width 85 height 56
click at [837, 215] on div at bounding box center [420, 228] width 840 height 457
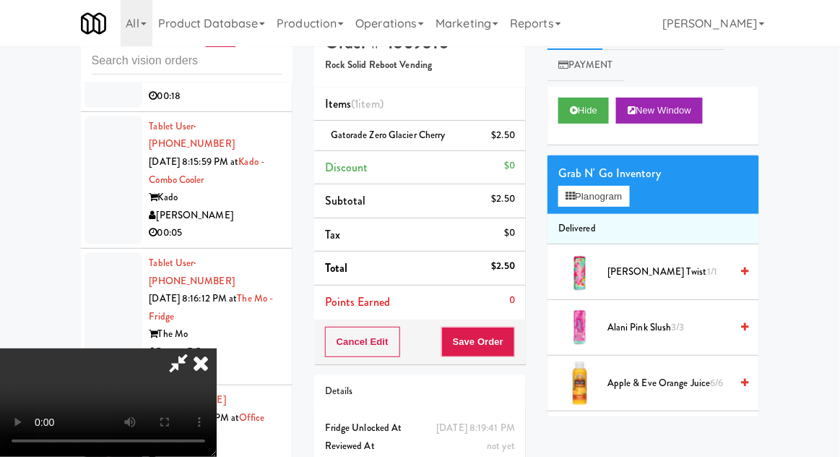
scroll to position [53, 0]
click at [515, 350] on button "Save Order" at bounding box center [478, 342] width 74 height 30
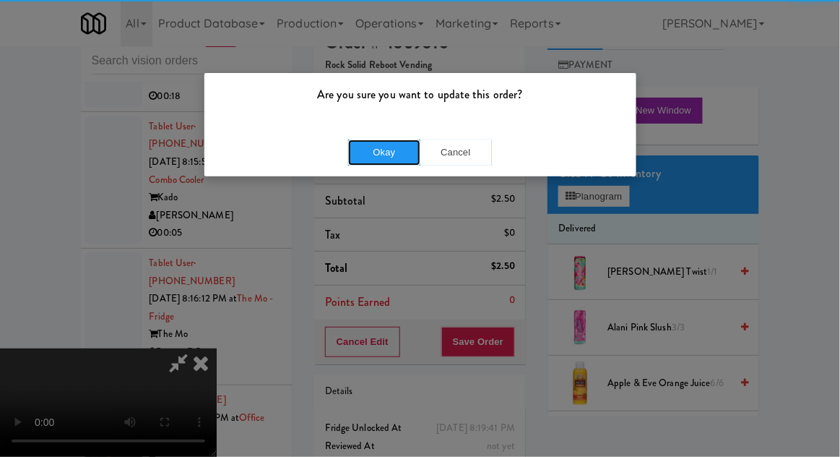
click at [374, 158] on button "Okay" at bounding box center [384, 152] width 72 height 26
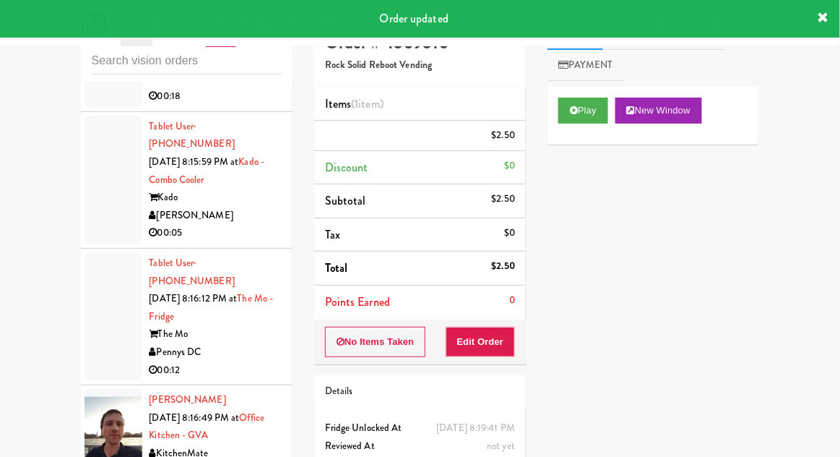
scroll to position [0, 0]
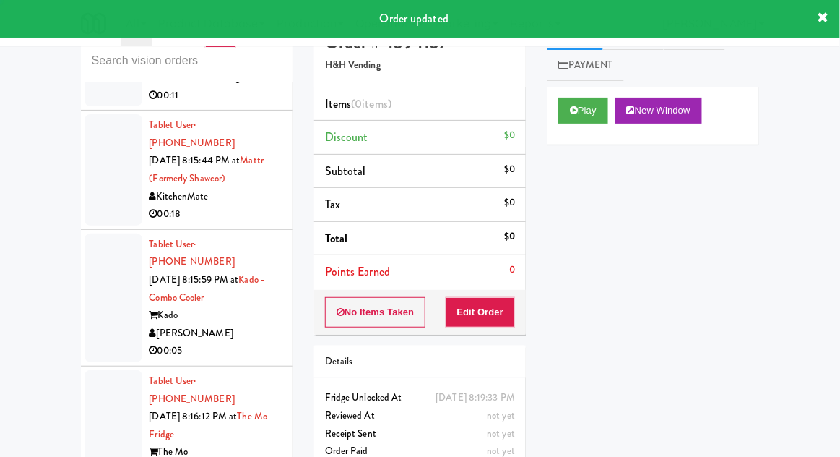
scroll to position [14121, 0]
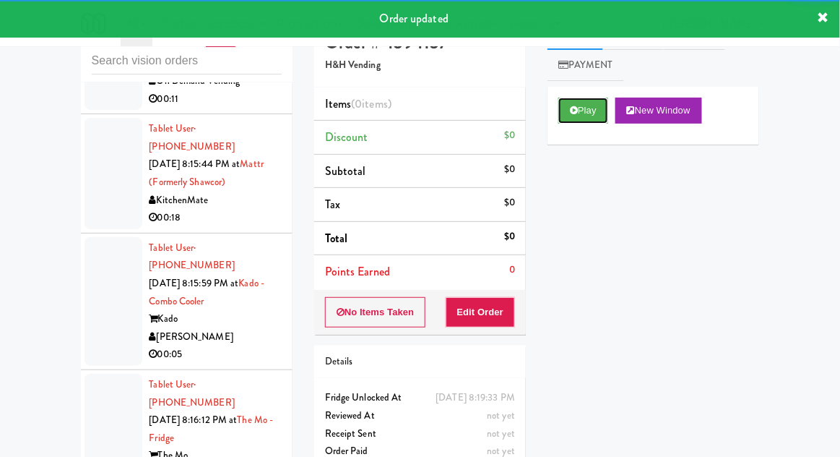
click at [579, 108] on button "Play" at bounding box center [584, 111] width 50 height 26
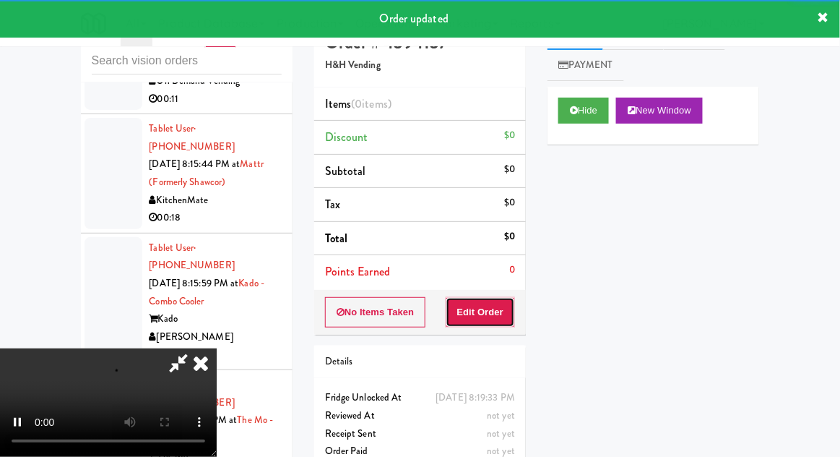
click at [501, 324] on button "Edit Order" at bounding box center [481, 312] width 70 height 30
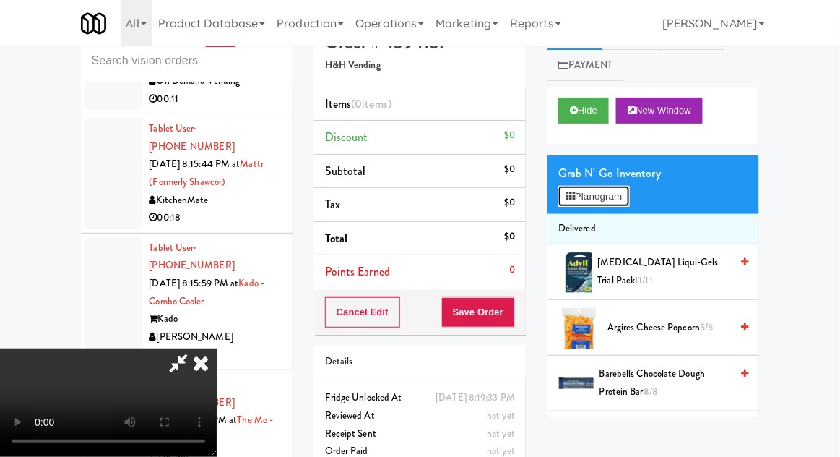
click at [629, 191] on button "Planogram" at bounding box center [594, 197] width 71 height 22
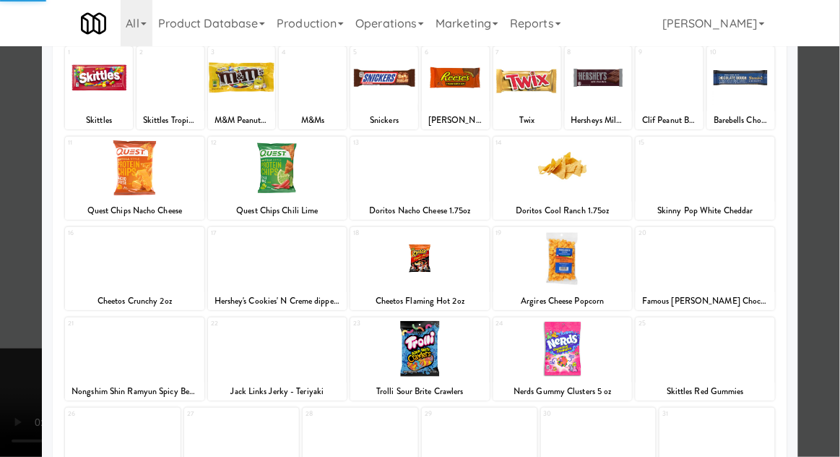
scroll to position [108, 0]
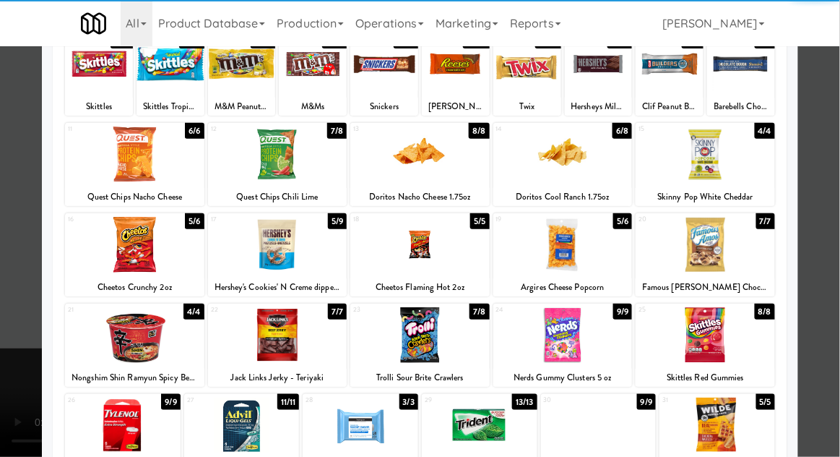
click at [139, 338] on div at bounding box center [134, 335] width 139 height 56
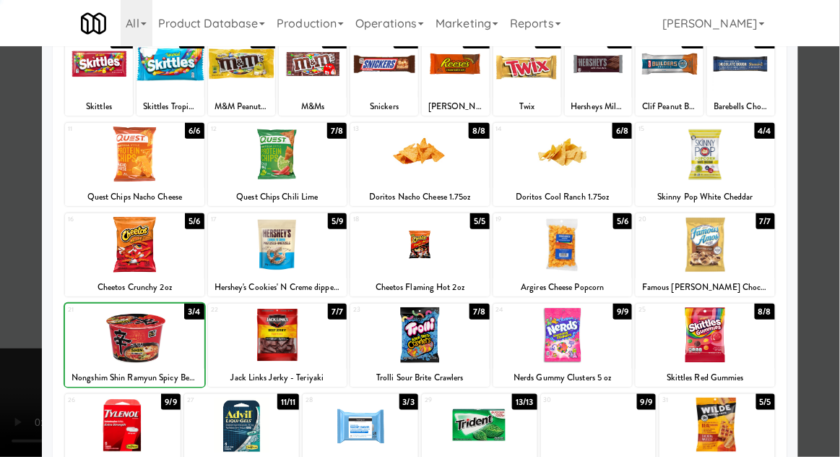
click at [839, 207] on div at bounding box center [420, 228] width 840 height 457
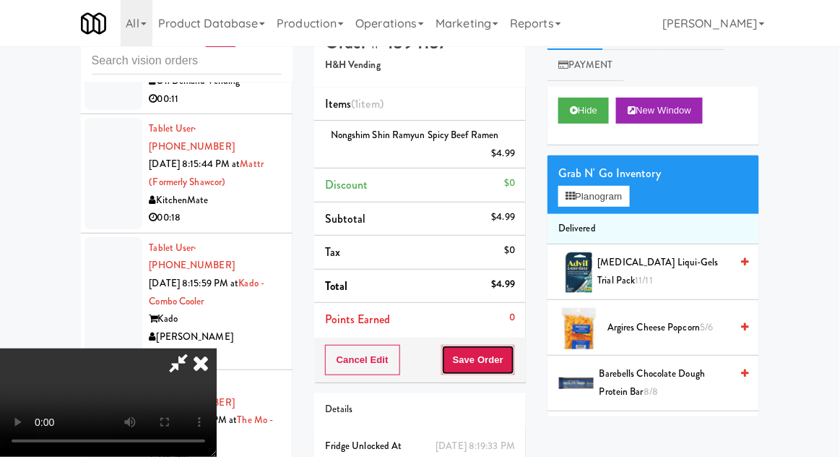
click at [512, 363] on button "Save Order" at bounding box center [478, 360] width 74 height 30
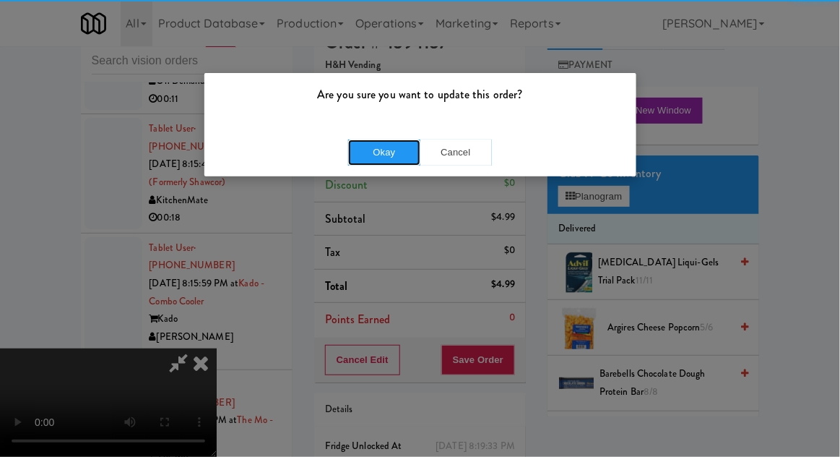
click at [376, 162] on button "Okay" at bounding box center [384, 152] width 72 height 26
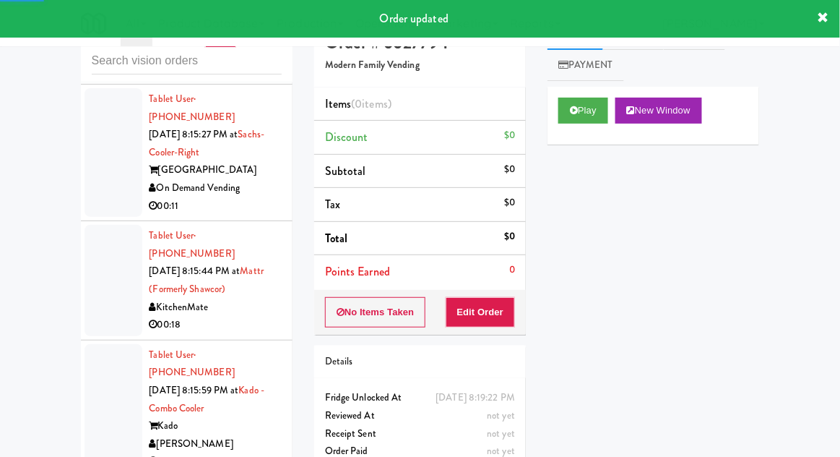
scroll to position [14005, 0]
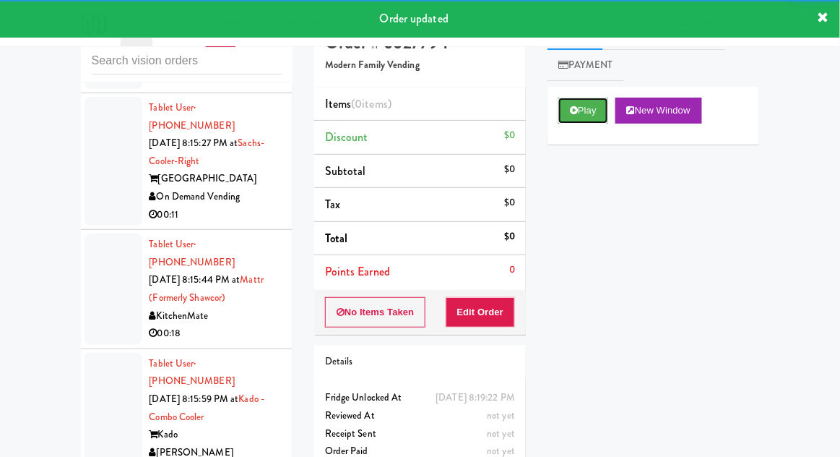
click at [566, 111] on button "Play" at bounding box center [584, 111] width 50 height 26
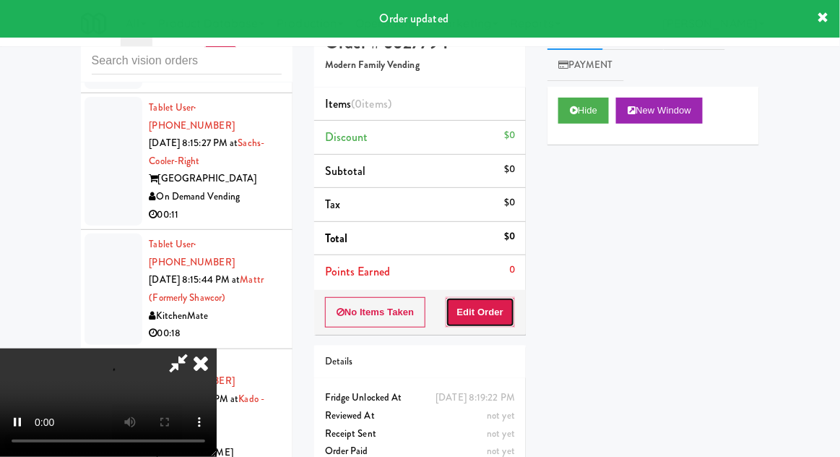
click at [483, 311] on button "Edit Order" at bounding box center [481, 312] width 70 height 30
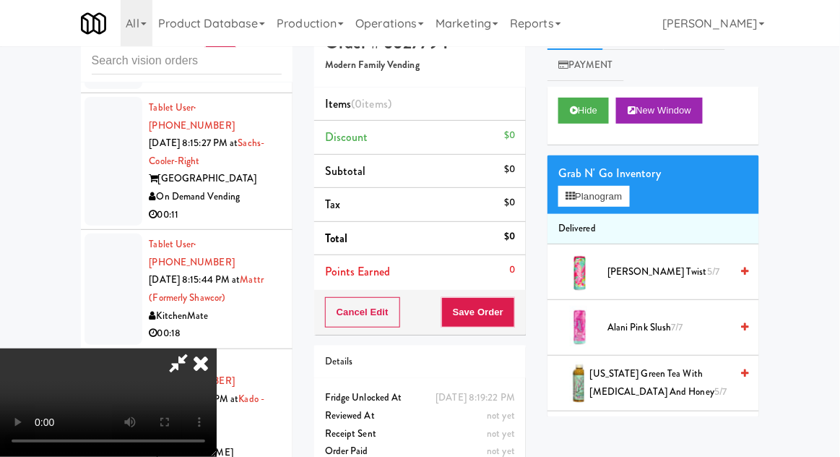
scroll to position [0, 0]
click at [629, 191] on button "Planogram" at bounding box center [594, 197] width 71 height 22
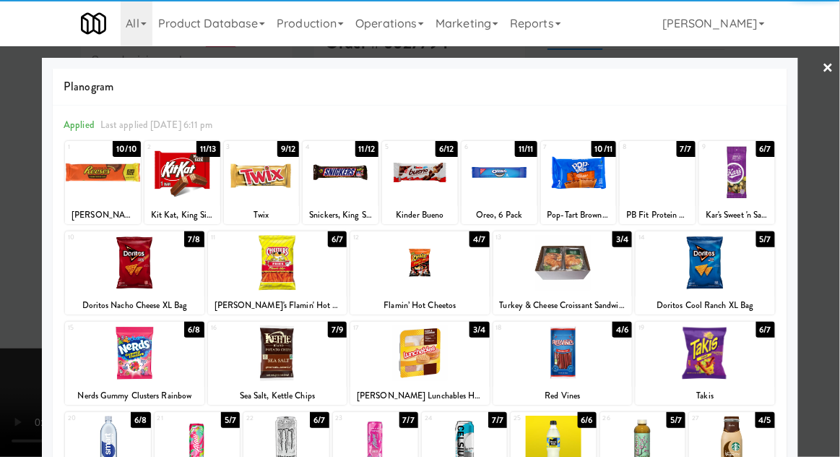
click at [249, 185] on div at bounding box center [262, 173] width 76 height 56
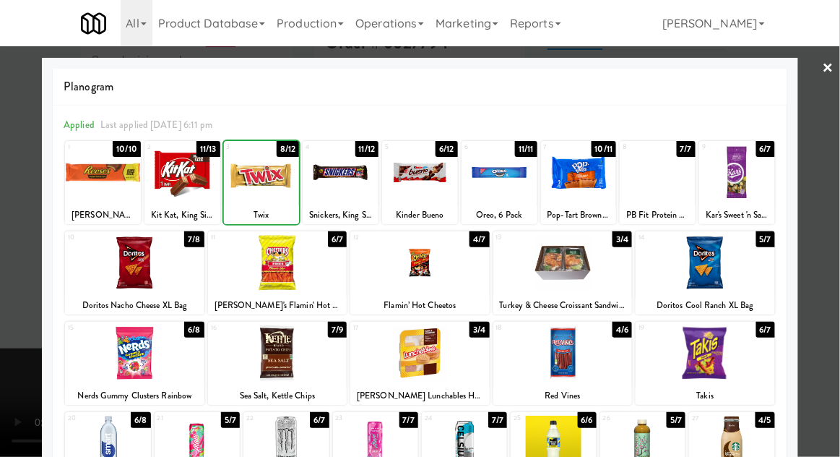
click at [836, 203] on div at bounding box center [420, 228] width 840 height 457
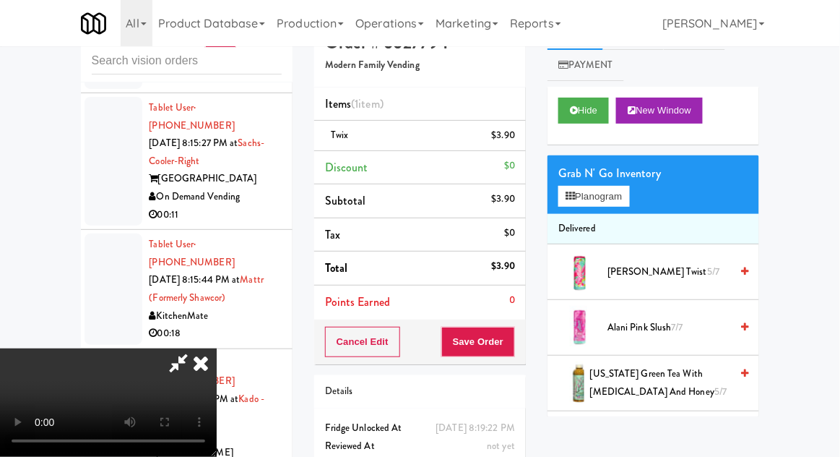
scroll to position [53, 0]
click at [513, 342] on button "Save Order" at bounding box center [478, 342] width 74 height 30
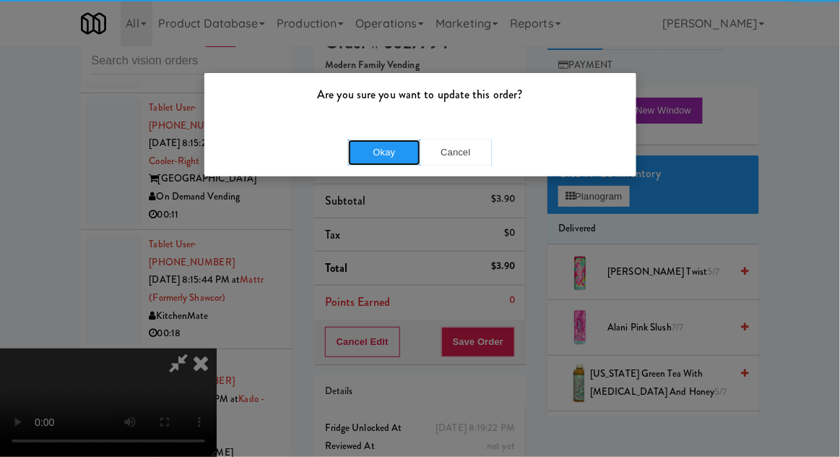
click at [382, 161] on button "Okay" at bounding box center [384, 152] width 72 height 26
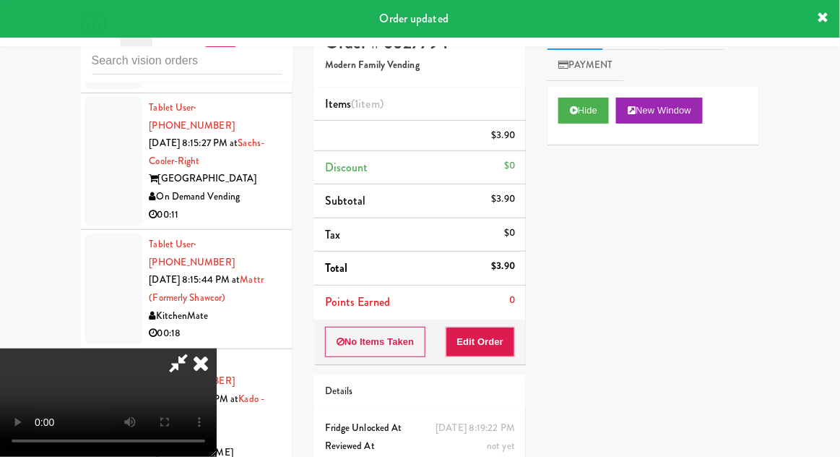
scroll to position [0, 0]
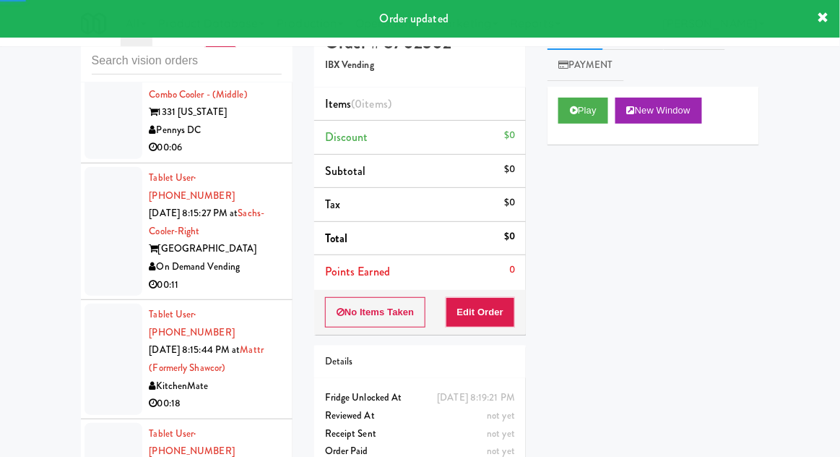
scroll to position [13872, 0]
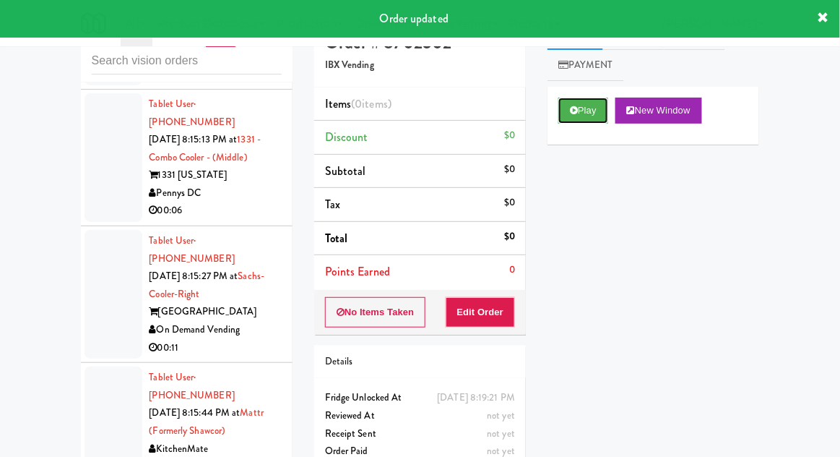
click at [583, 114] on button "Play" at bounding box center [584, 111] width 50 height 26
click at [514, 312] on button "Edit Order" at bounding box center [481, 312] width 70 height 30
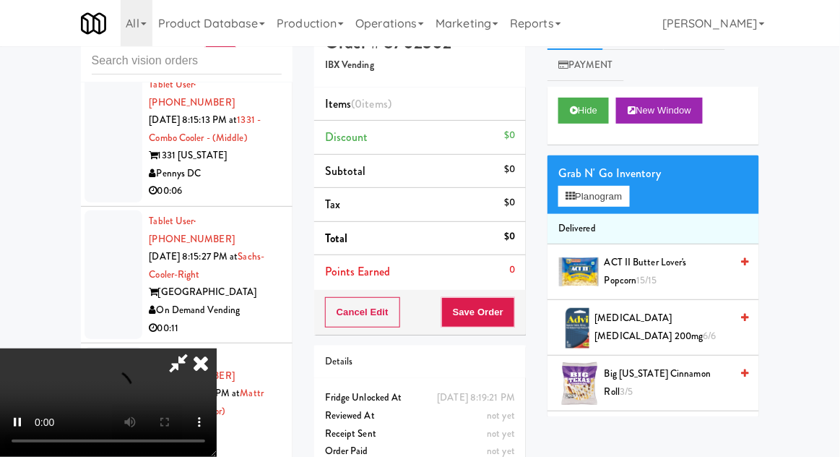
scroll to position [13888, 0]
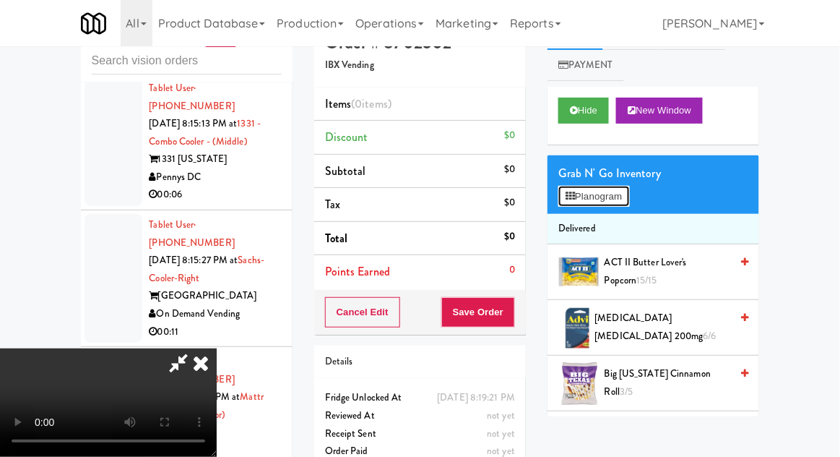
click at [629, 199] on button "Planogram" at bounding box center [594, 197] width 71 height 22
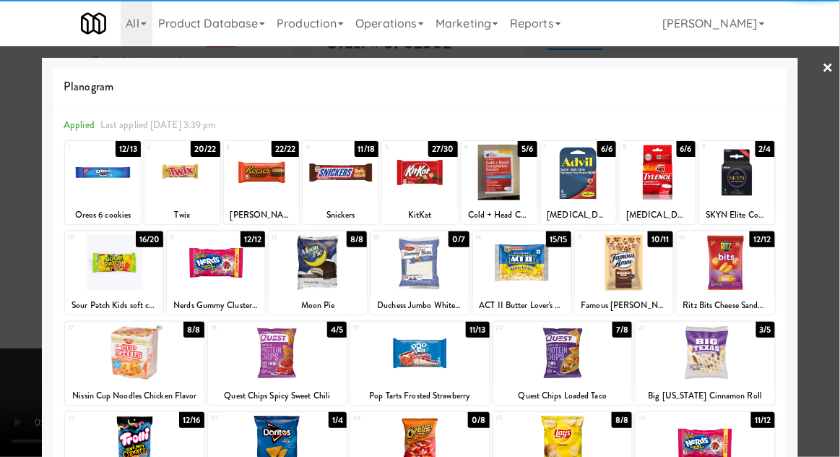
click at [519, 270] on div at bounding box center [522, 263] width 98 height 56
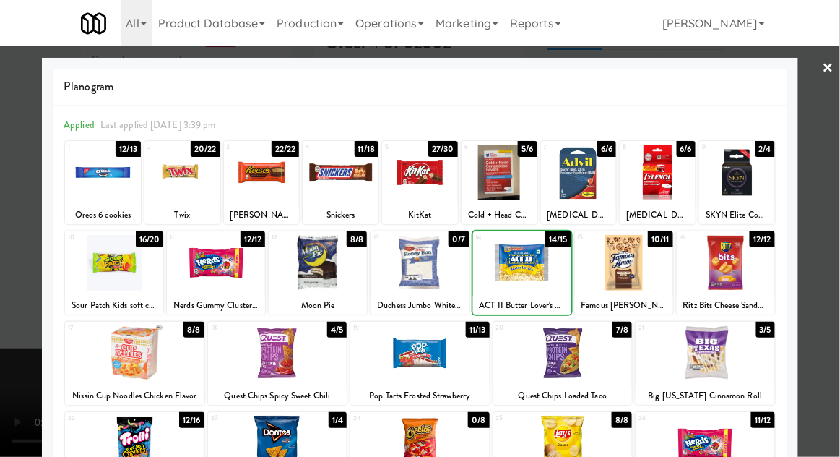
click at [839, 212] on div at bounding box center [420, 228] width 840 height 457
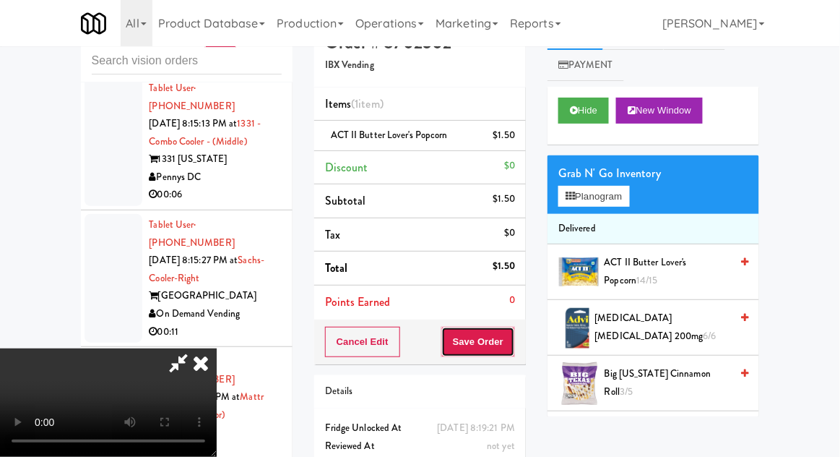
click at [512, 348] on button "Save Order" at bounding box center [478, 342] width 74 height 30
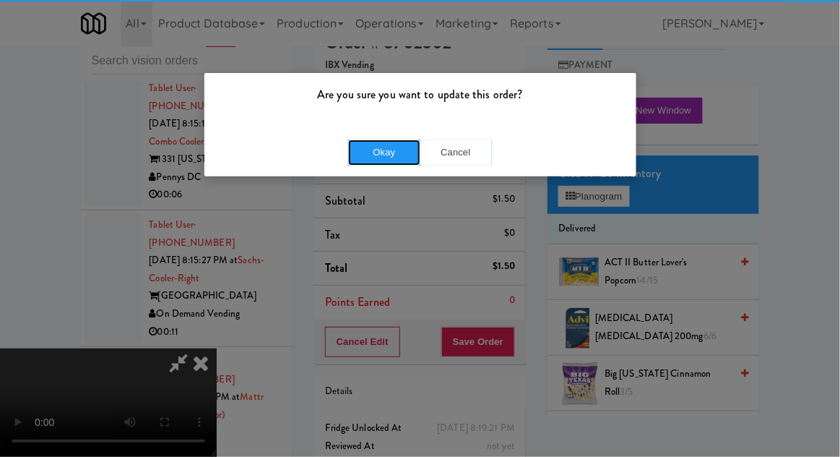
click at [395, 139] on button "Okay" at bounding box center [384, 152] width 72 height 26
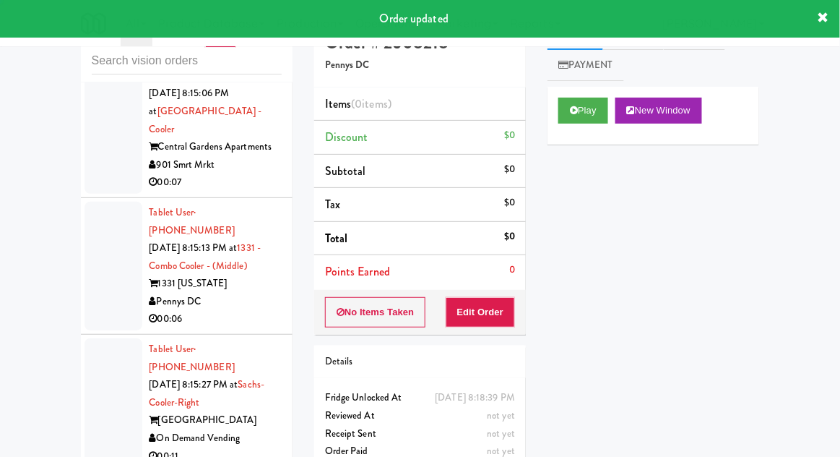
scroll to position [13763, 0]
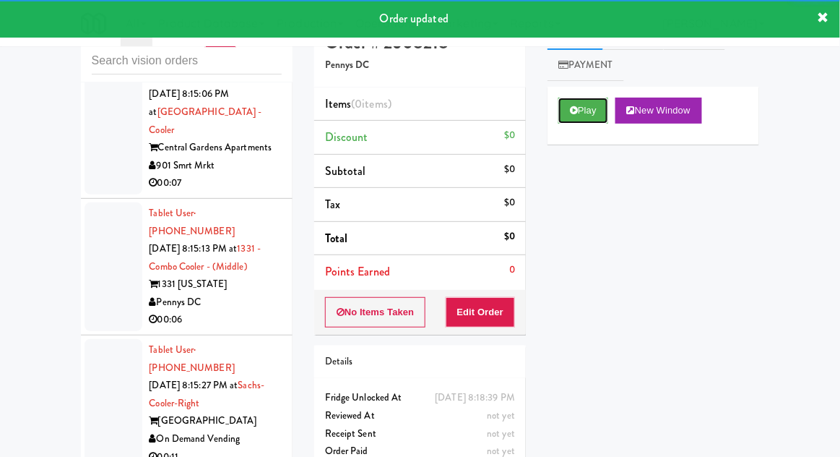
click at [569, 116] on button "Play" at bounding box center [584, 111] width 50 height 26
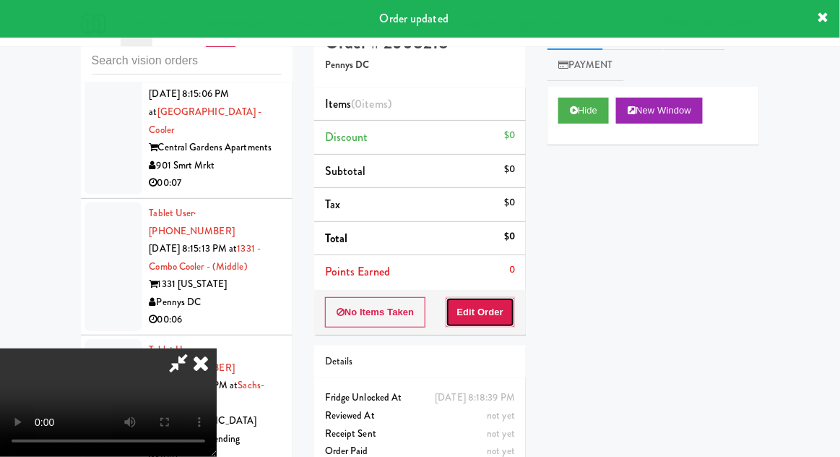
click at [496, 312] on button "Edit Order" at bounding box center [481, 312] width 70 height 30
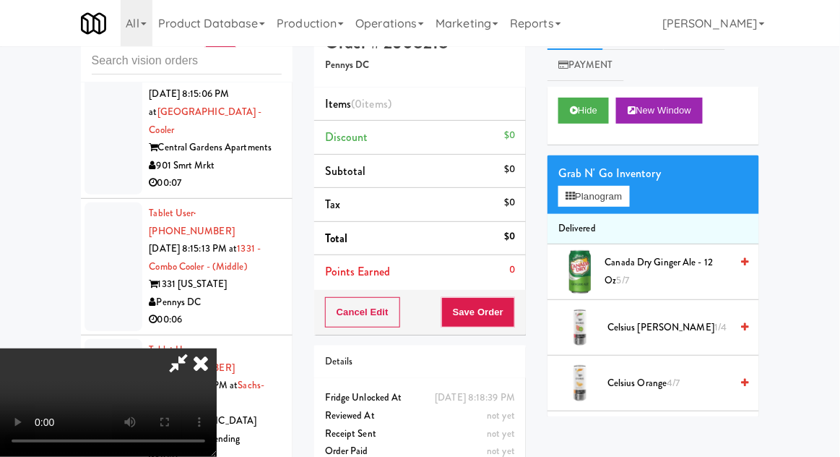
scroll to position [0, 0]
click at [629, 200] on button "Planogram" at bounding box center [594, 197] width 71 height 22
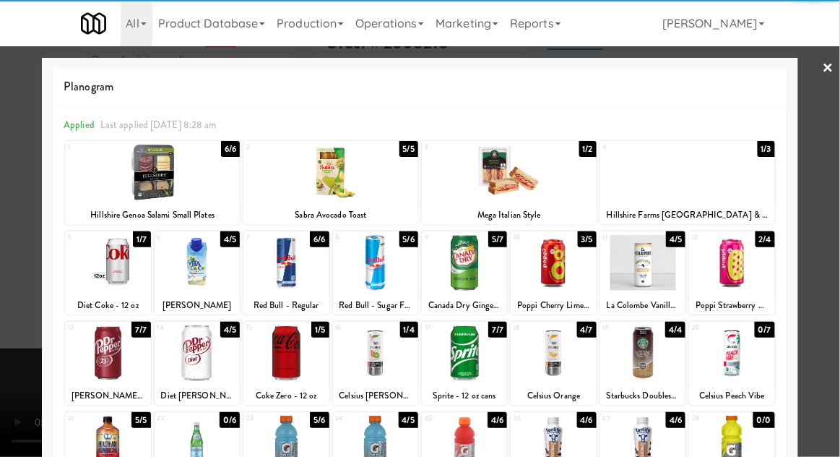
click at [749, 272] on div at bounding box center [731, 263] width 85 height 56
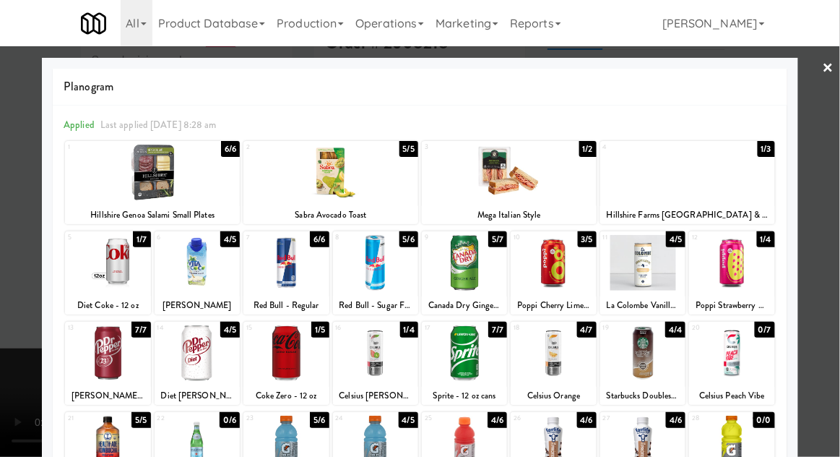
click at [821, 246] on div at bounding box center [420, 228] width 840 height 457
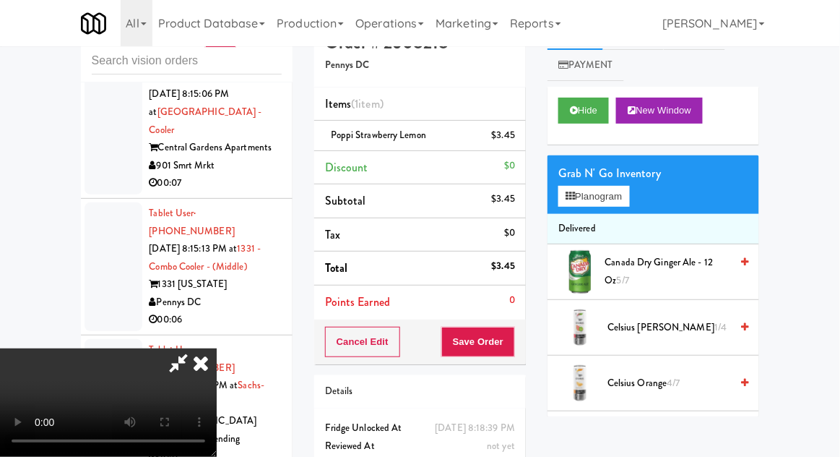
scroll to position [53, 0]
click at [512, 344] on button "Save Order" at bounding box center [478, 342] width 74 height 30
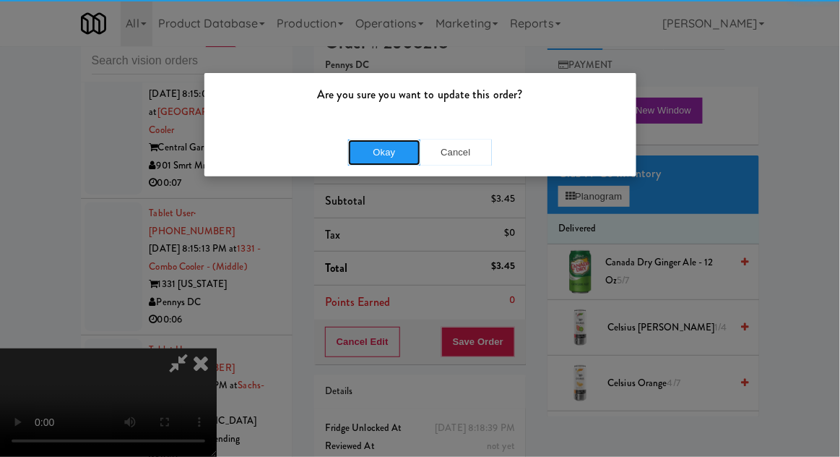
click at [386, 160] on button "Okay" at bounding box center [384, 152] width 72 height 26
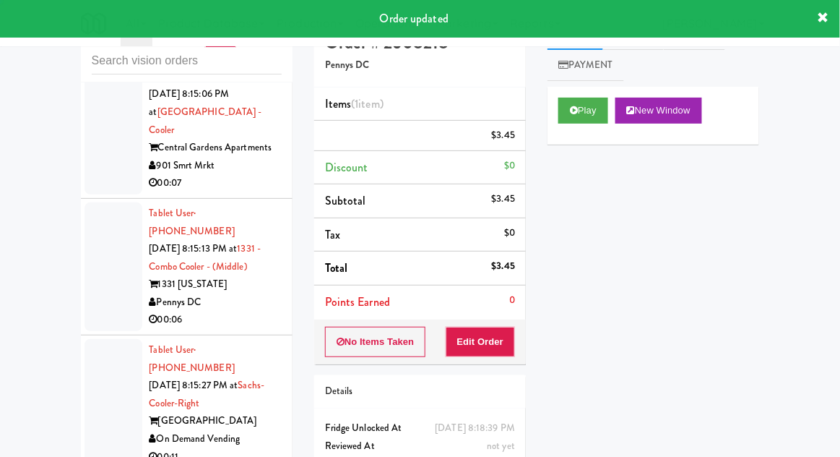
scroll to position [0, 0]
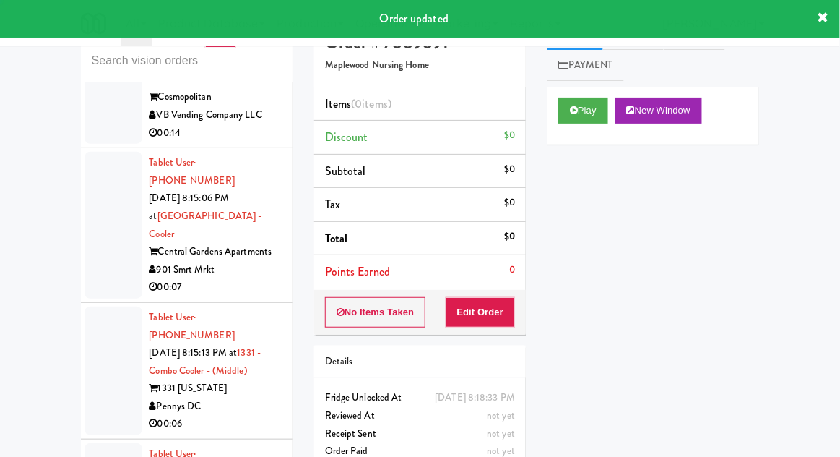
scroll to position [13659, 0]
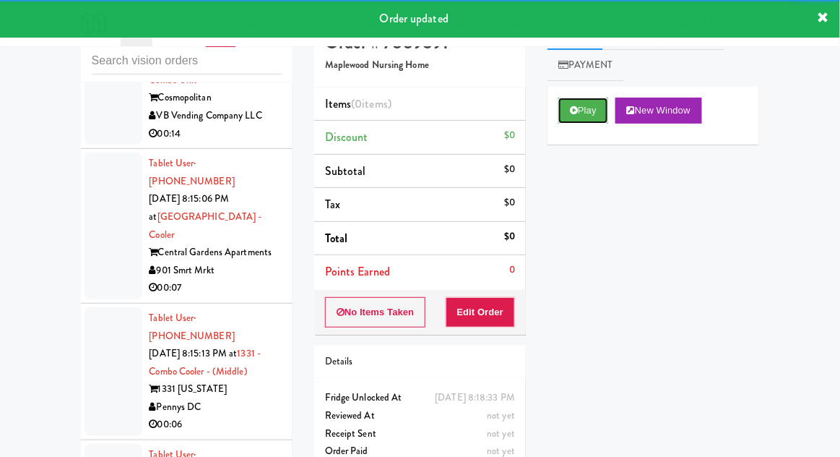
click at [575, 106] on icon at bounding box center [574, 109] width 8 height 9
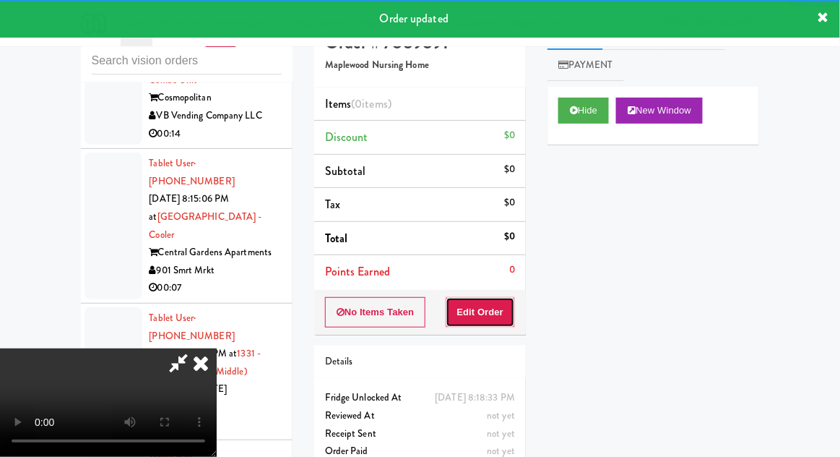
click at [487, 312] on button "Edit Order" at bounding box center [481, 312] width 70 height 30
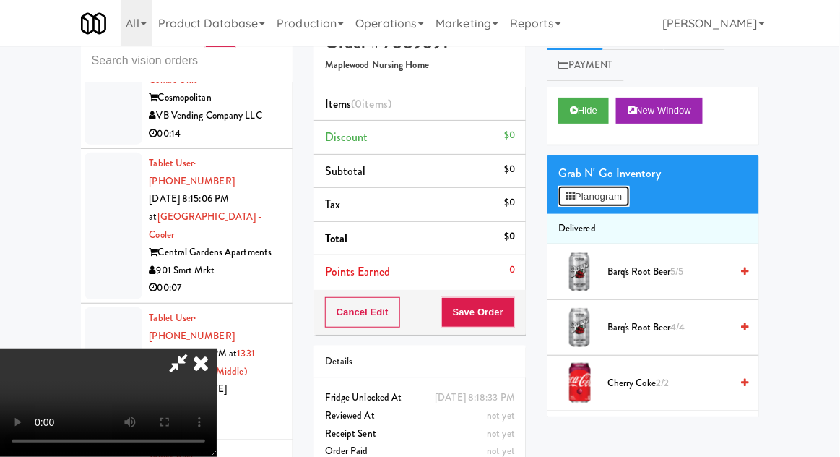
click at [623, 202] on button "Planogram" at bounding box center [594, 197] width 71 height 22
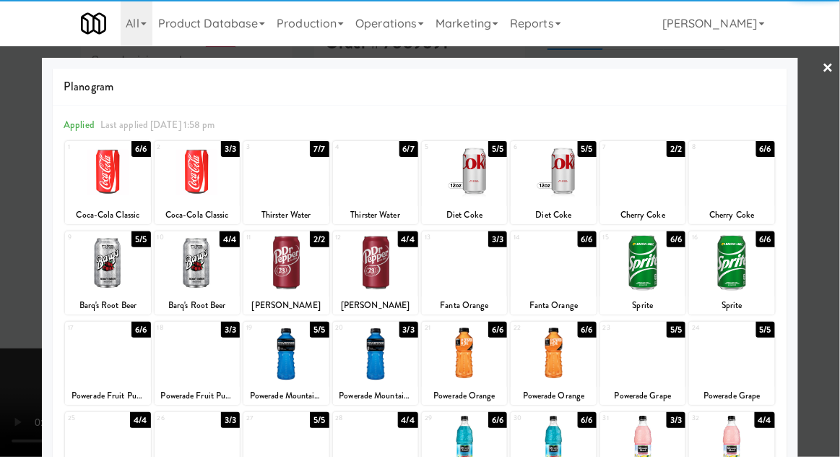
scroll to position [95, 0]
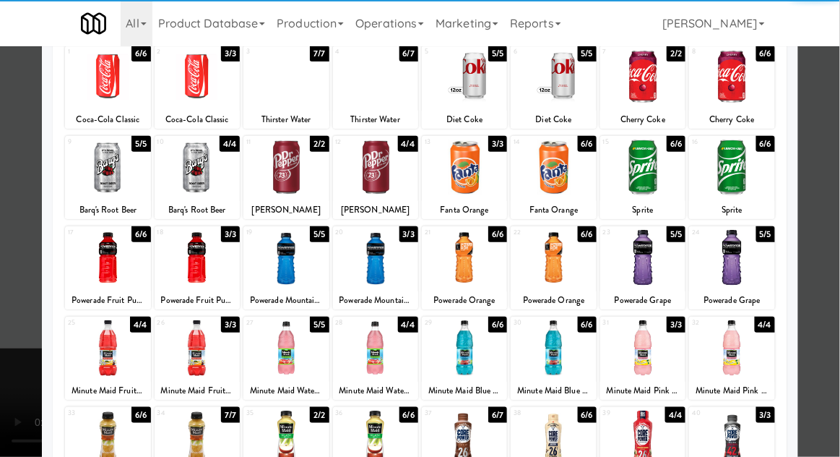
click at [191, 348] on div at bounding box center [197, 348] width 85 height 56
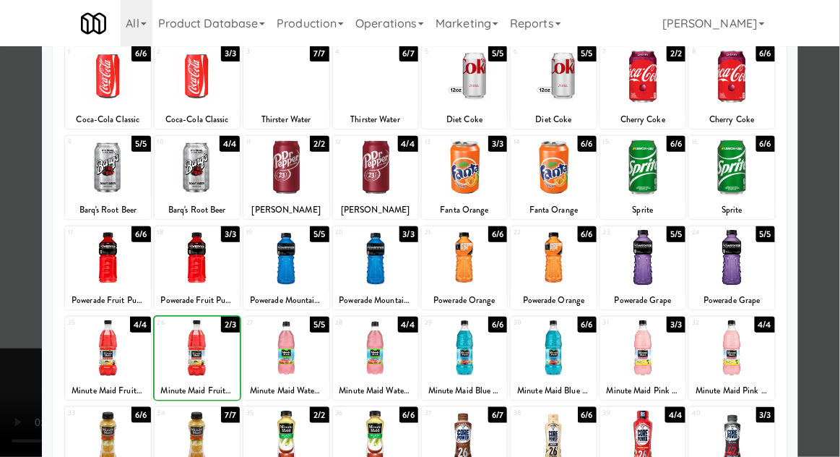
click at [833, 200] on div at bounding box center [420, 228] width 840 height 457
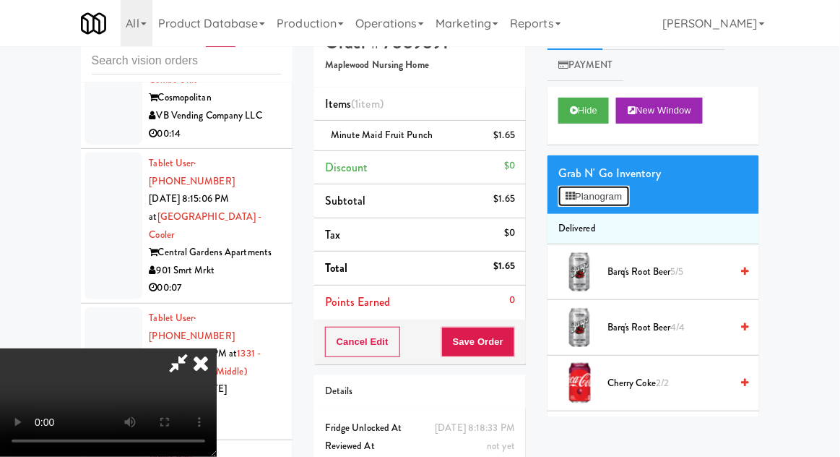
click at [629, 193] on button "Planogram" at bounding box center [594, 197] width 71 height 22
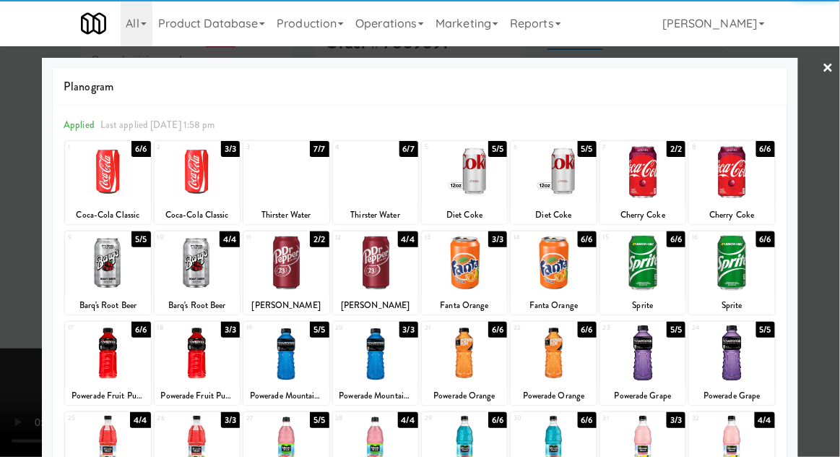
click at [197, 182] on div at bounding box center [197, 173] width 85 height 56
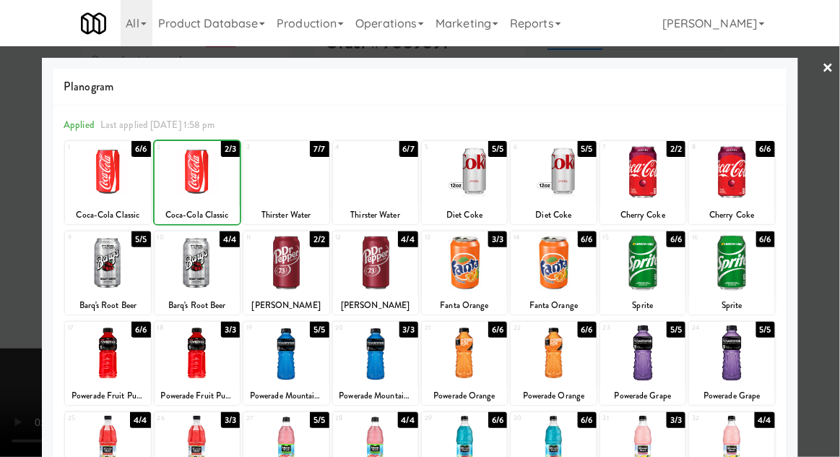
click at [837, 208] on div at bounding box center [420, 228] width 840 height 457
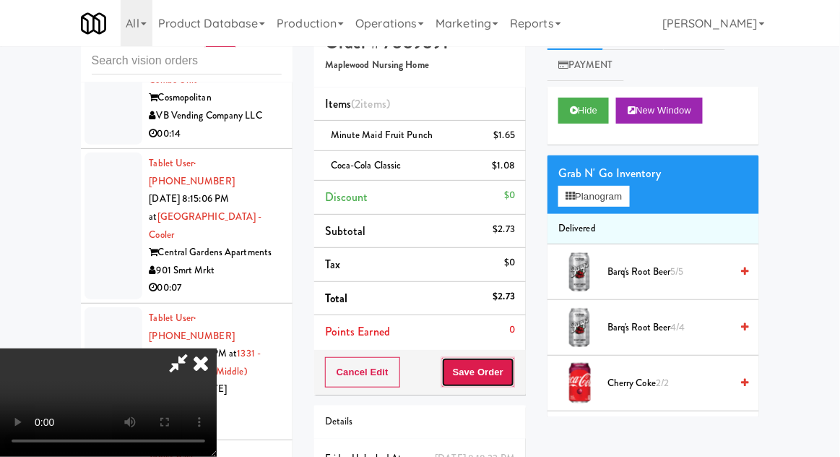
click at [514, 376] on button "Save Order" at bounding box center [478, 372] width 74 height 30
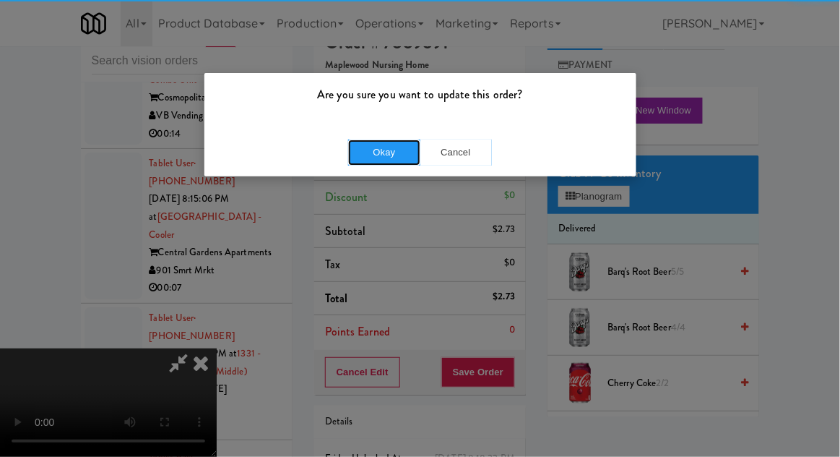
click at [369, 155] on button "Okay" at bounding box center [384, 152] width 72 height 26
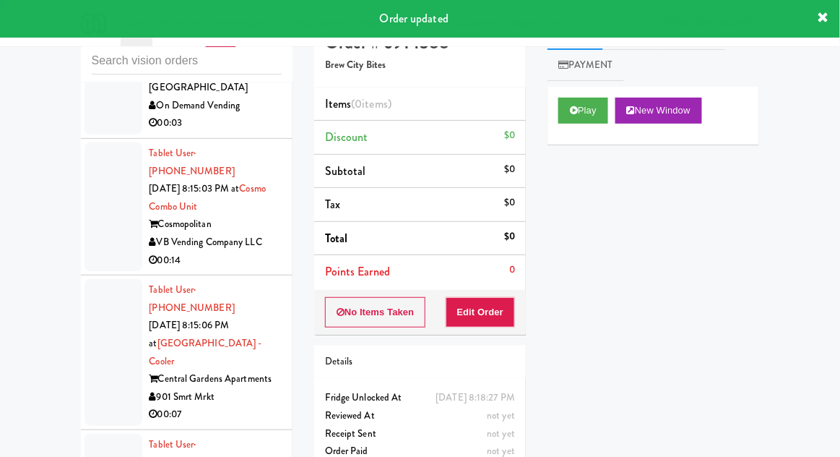
scroll to position [13531, 0]
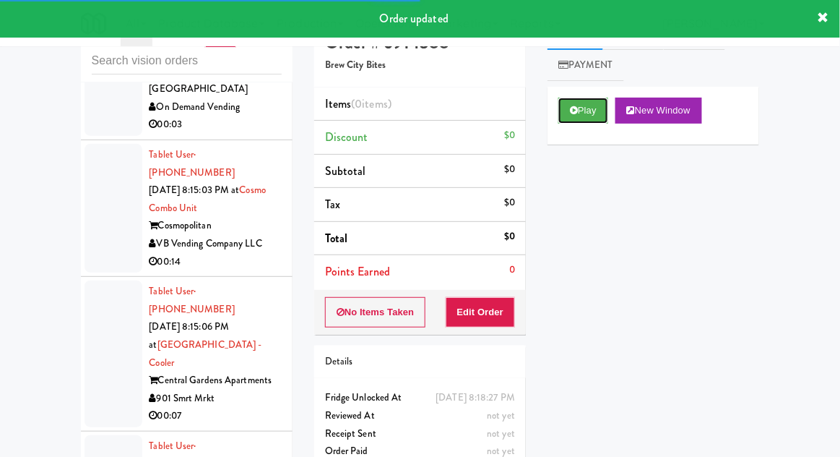
click at [585, 113] on button "Play" at bounding box center [584, 111] width 50 height 26
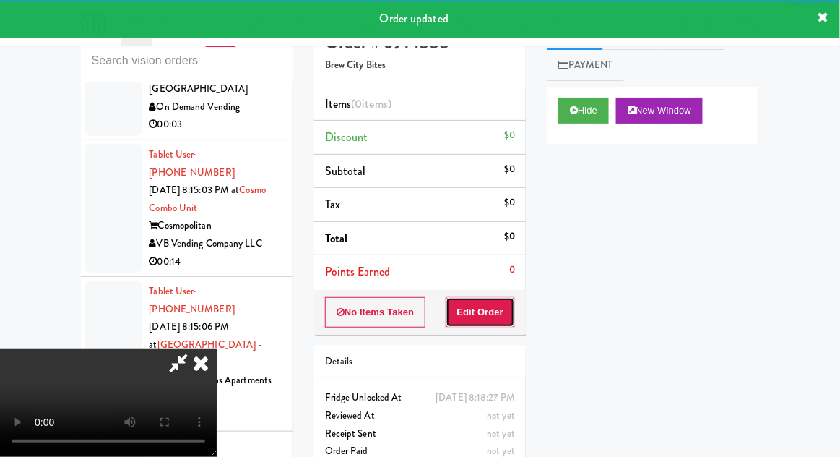
click at [497, 307] on button "Edit Order" at bounding box center [481, 312] width 70 height 30
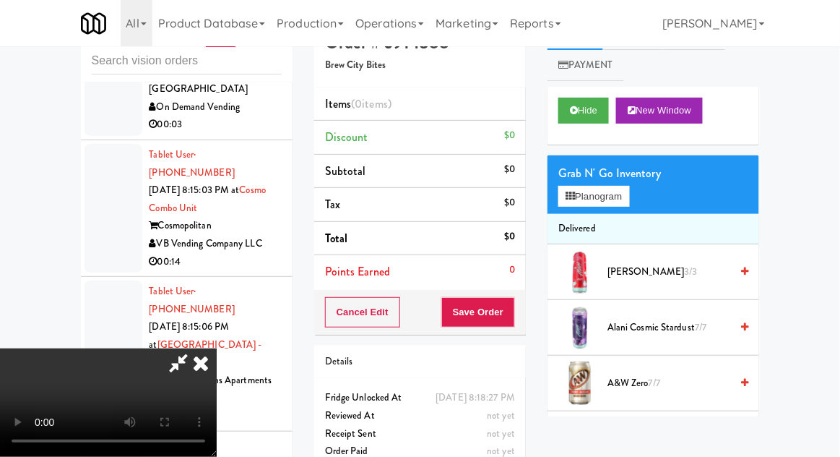
scroll to position [0, 0]
click at [650, 195] on div "Grab N' Go Inventory Planogram" at bounding box center [654, 184] width 212 height 59
click at [629, 206] on button "Planogram" at bounding box center [594, 197] width 71 height 22
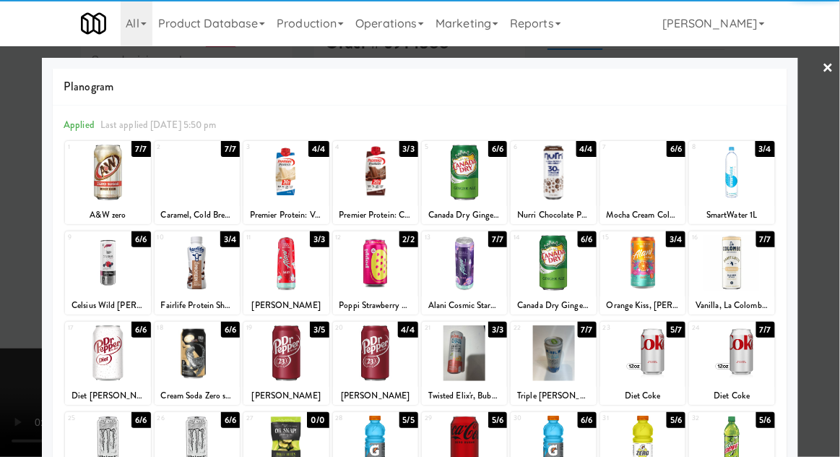
click at [648, 355] on div at bounding box center [642, 353] width 85 height 56
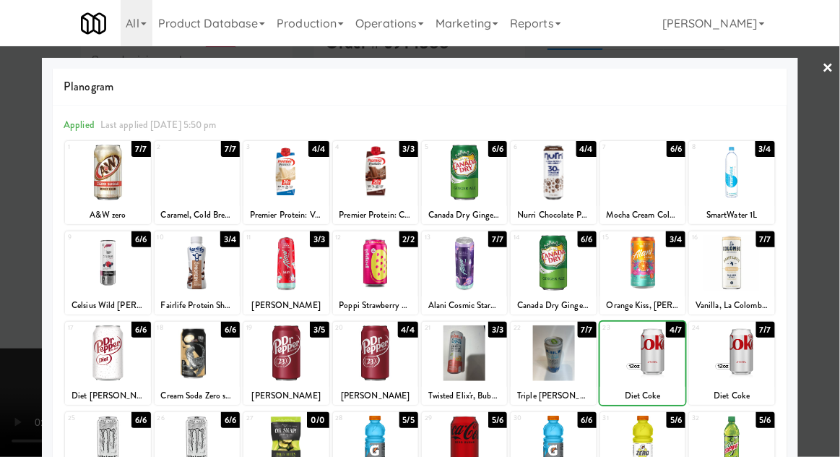
click at [837, 226] on div at bounding box center [420, 228] width 840 height 457
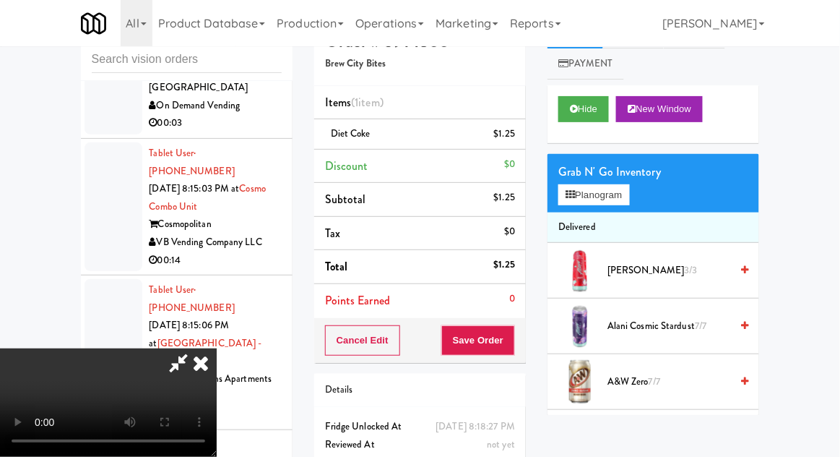
scroll to position [53, 0]
click at [509, 353] on button "Save Order" at bounding box center [478, 340] width 74 height 30
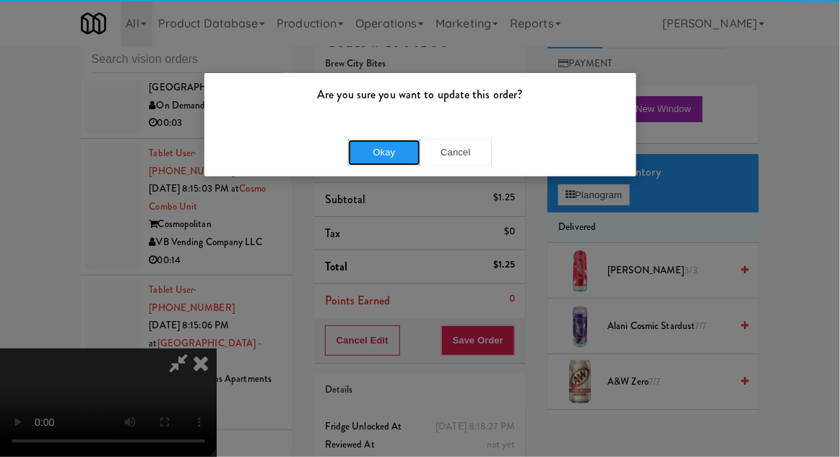
click at [389, 160] on button "Okay" at bounding box center [384, 152] width 72 height 26
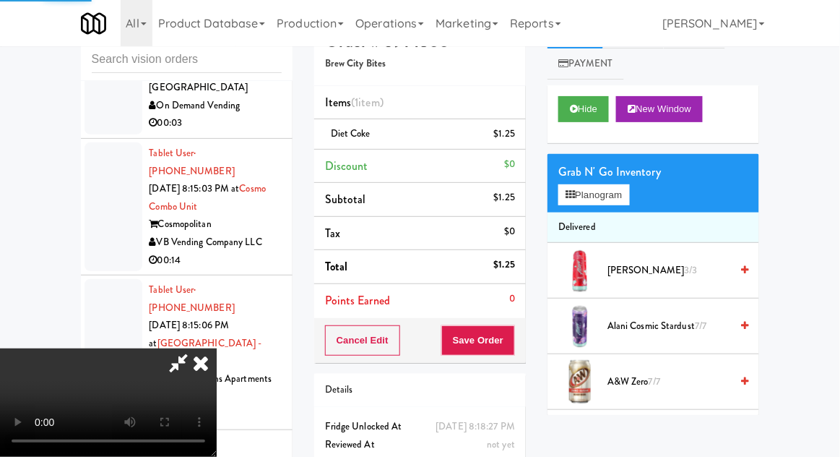
scroll to position [0, 0]
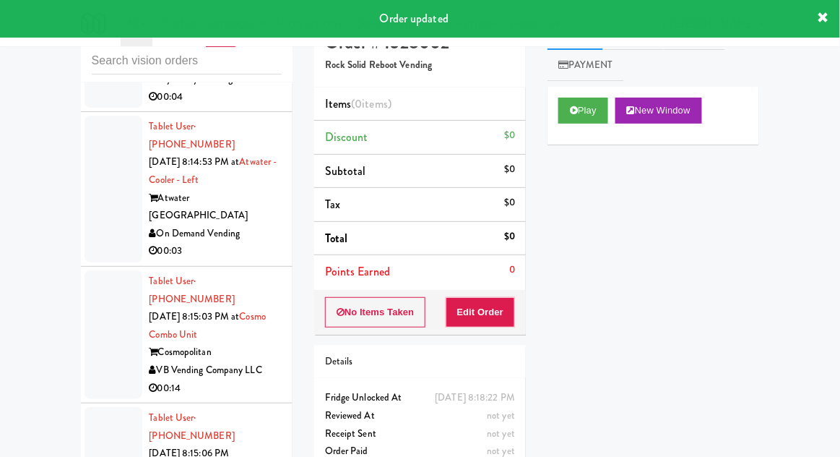
scroll to position [13403, 0]
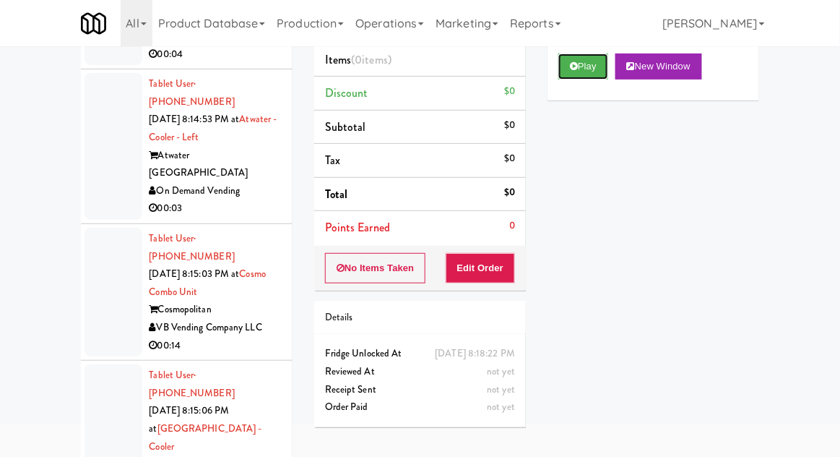
click at [561, 65] on button "Play" at bounding box center [584, 66] width 50 height 26
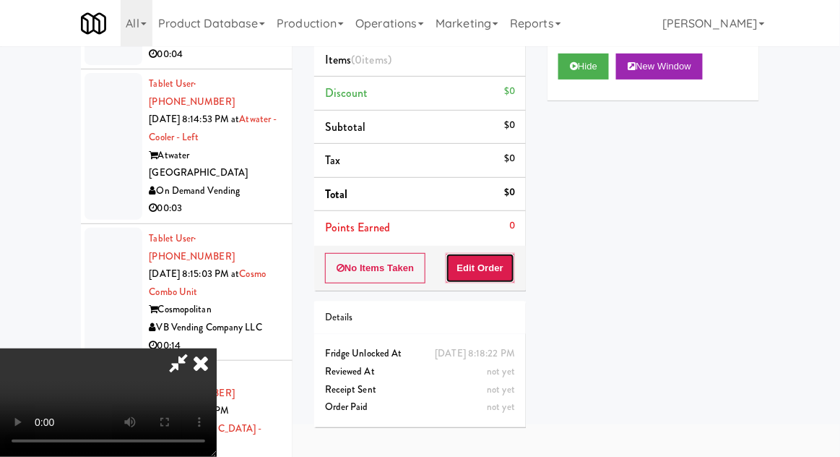
click at [484, 259] on button "Edit Order" at bounding box center [481, 268] width 70 height 30
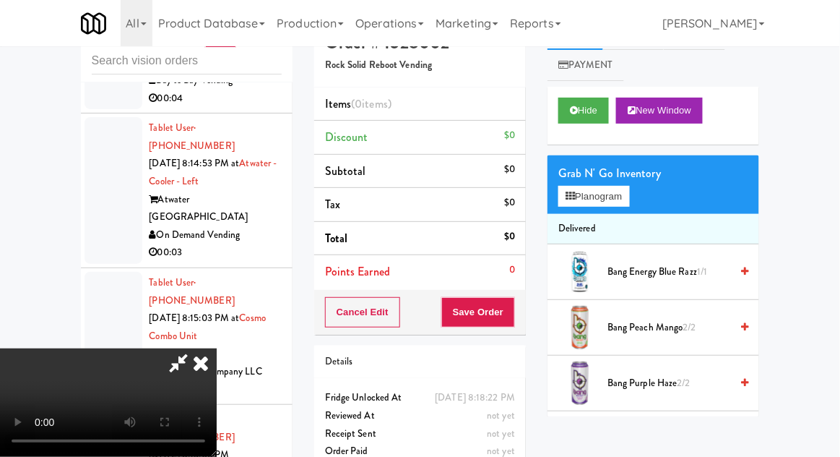
scroll to position [0, 0]
click at [628, 204] on button "Planogram" at bounding box center [594, 197] width 71 height 22
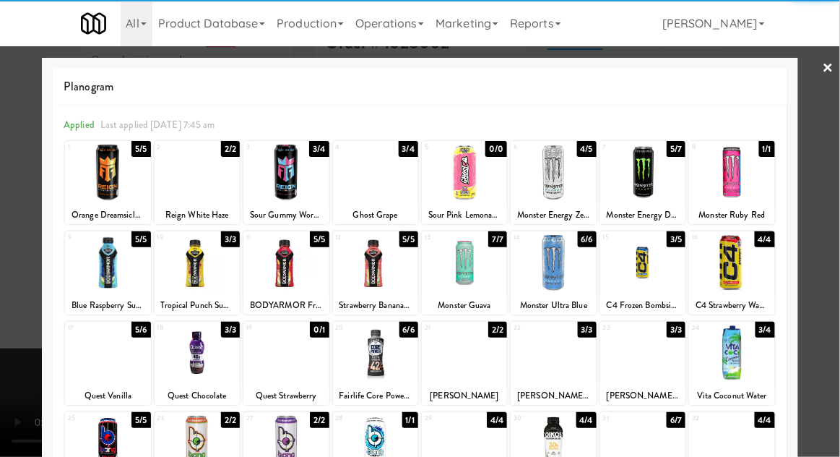
click at [550, 173] on div at bounding box center [553, 173] width 85 height 56
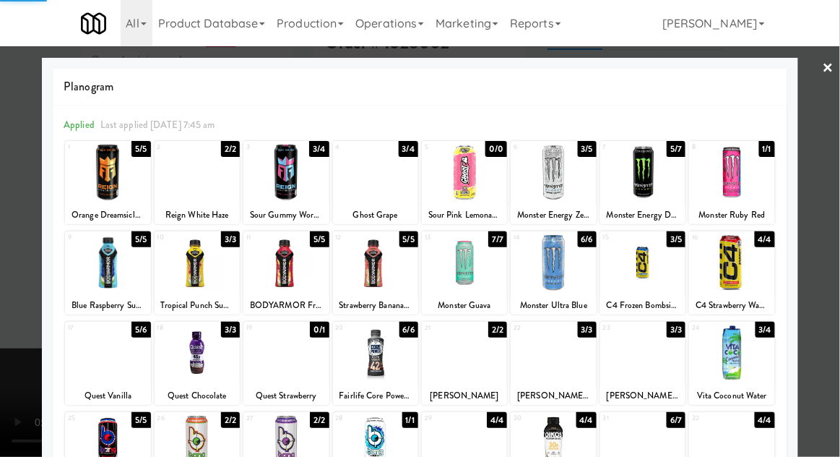
click at [839, 207] on div at bounding box center [420, 228] width 840 height 457
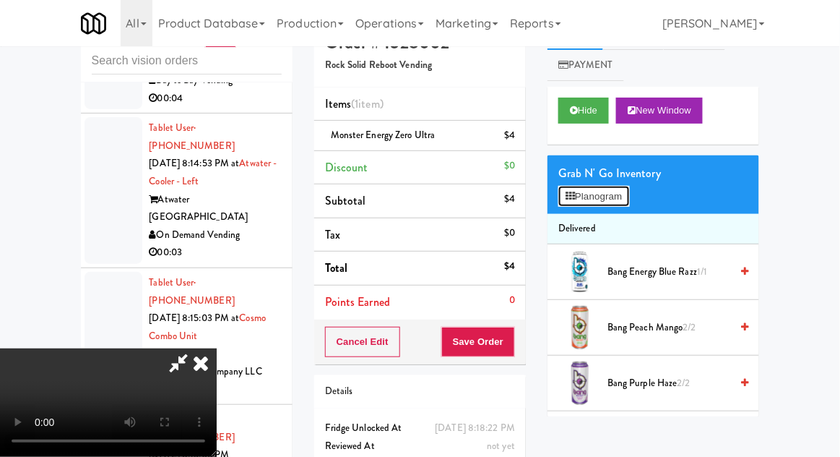
click at [626, 197] on button "Planogram" at bounding box center [594, 197] width 71 height 22
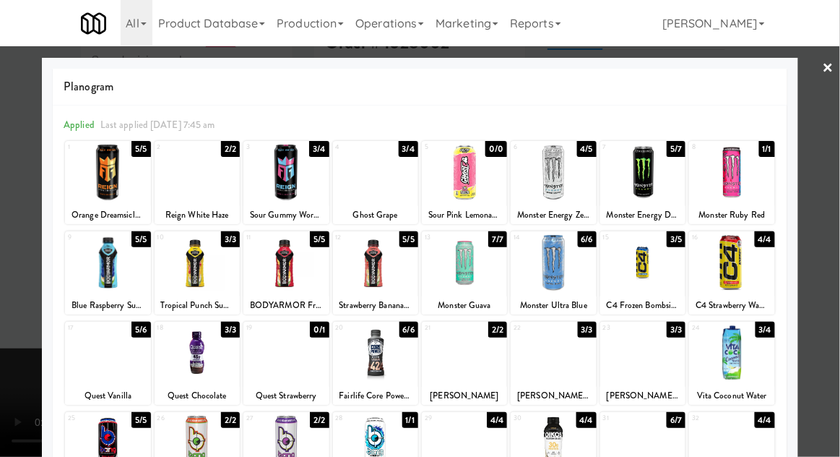
click at [543, 174] on div at bounding box center [553, 173] width 85 height 56
click at [839, 200] on div at bounding box center [420, 228] width 840 height 457
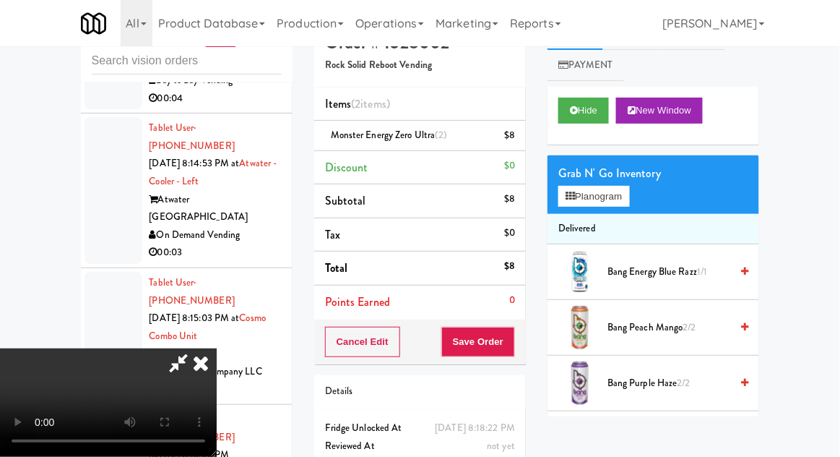
scroll to position [53, 0]
click at [515, 350] on button "Save Order" at bounding box center [478, 342] width 74 height 30
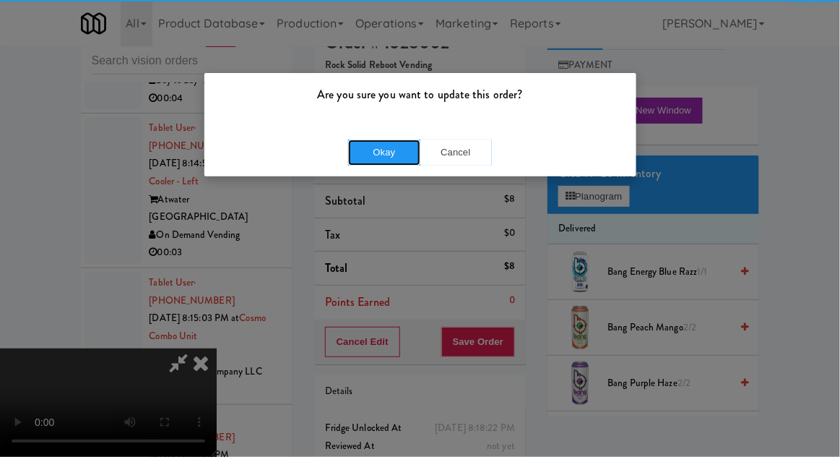
click at [385, 162] on button "Okay" at bounding box center [384, 152] width 72 height 26
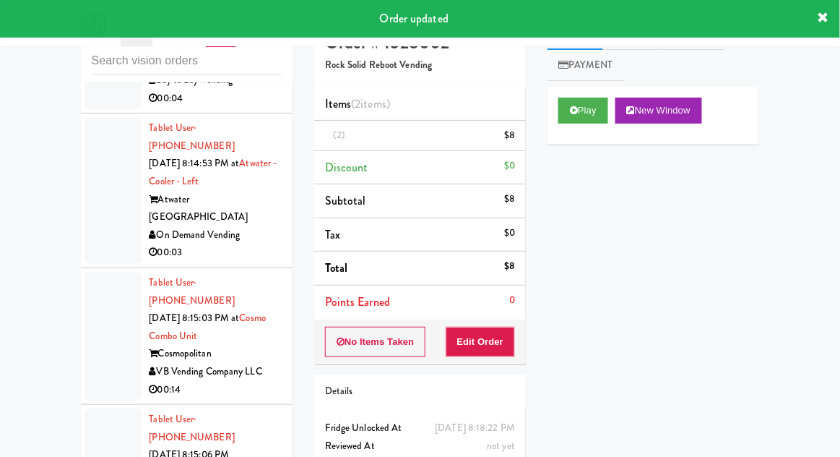
scroll to position [0, 0]
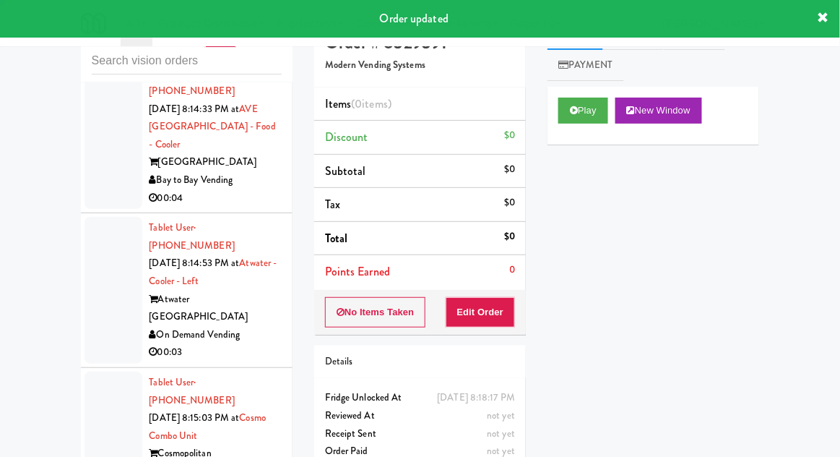
scroll to position [13286, 0]
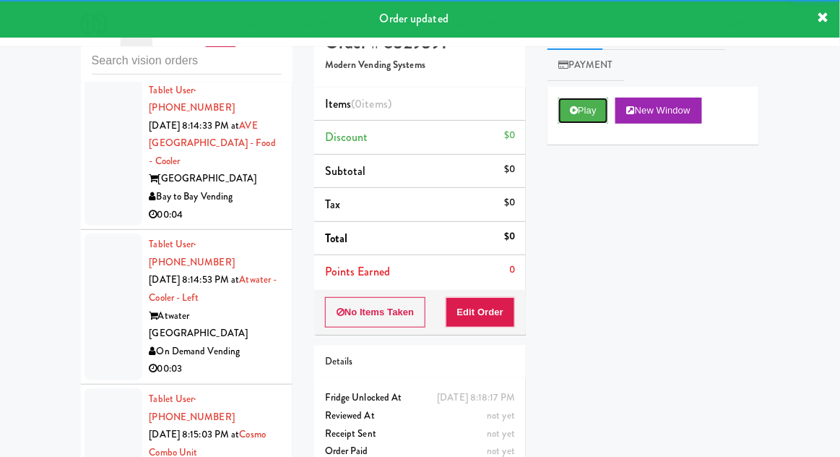
click at [577, 109] on icon at bounding box center [574, 109] width 8 height 9
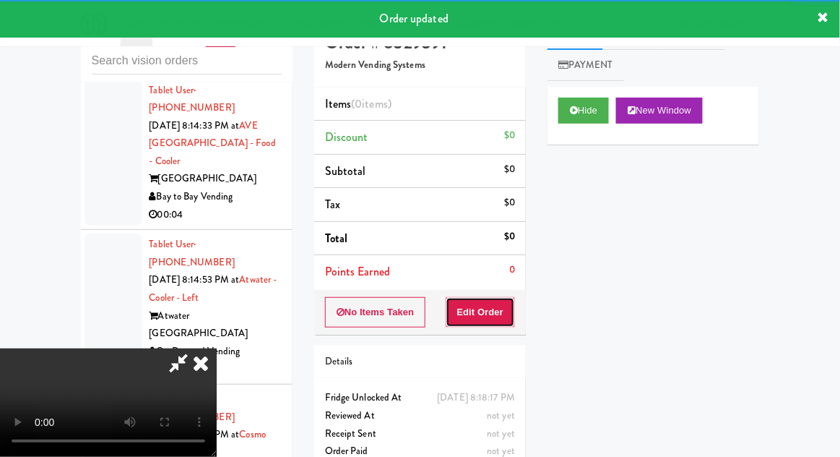
click at [495, 303] on button "Edit Order" at bounding box center [481, 312] width 70 height 30
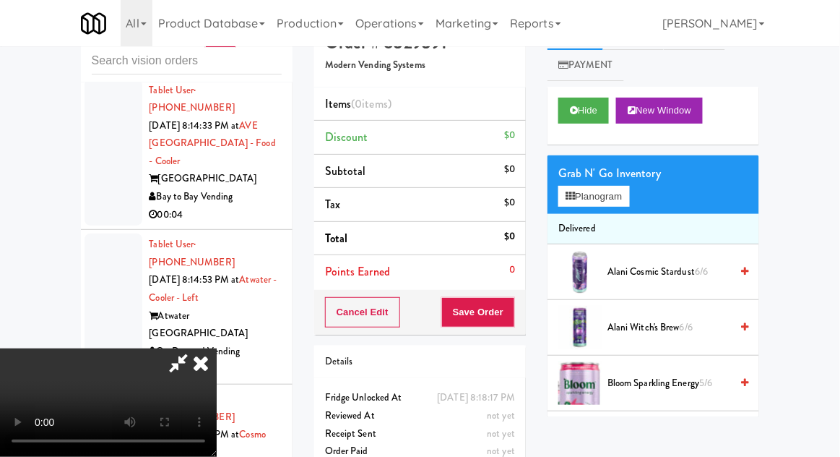
scroll to position [0, 0]
click at [629, 191] on button "Planogram" at bounding box center [594, 197] width 71 height 22
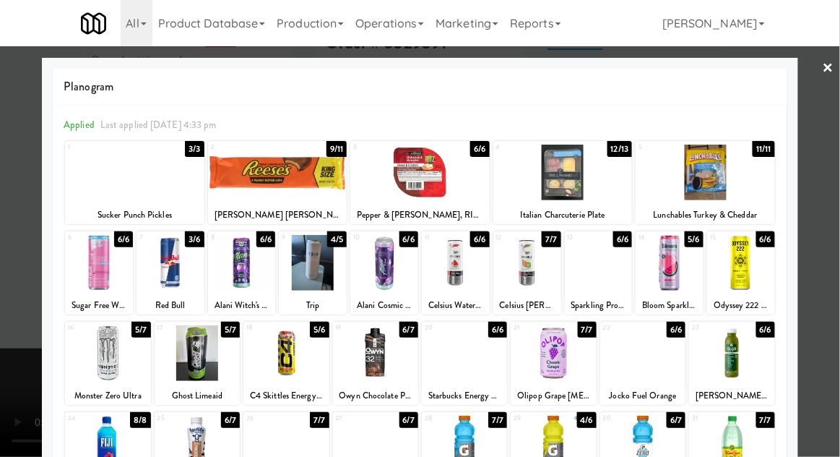
click at [249, 265] on div at bounding box center [242, 263] width 68 height 56
click at [837, 207] on div at bounding box center [420, 228] width 840 height 457
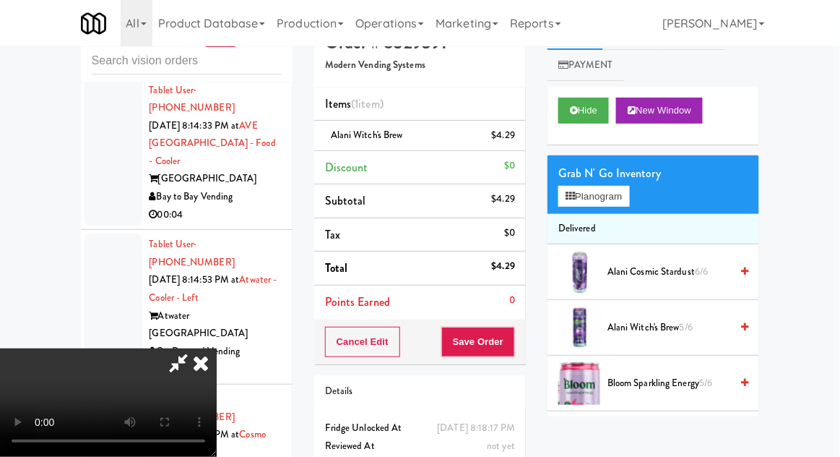
click at [520, 132] on li "Alani Witch's Brew $4.29" at bounding box center [420, 136] width 212 height 30
click at [514, 147] on link at bounding box center [513, 141] width 13 height 18
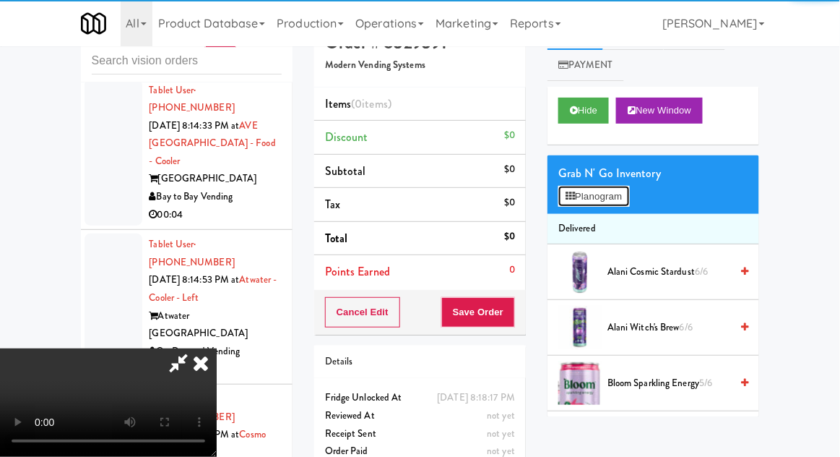
click at [564, 193] on button "Planogram" at bounding box center [594, 197] width 71 height 22
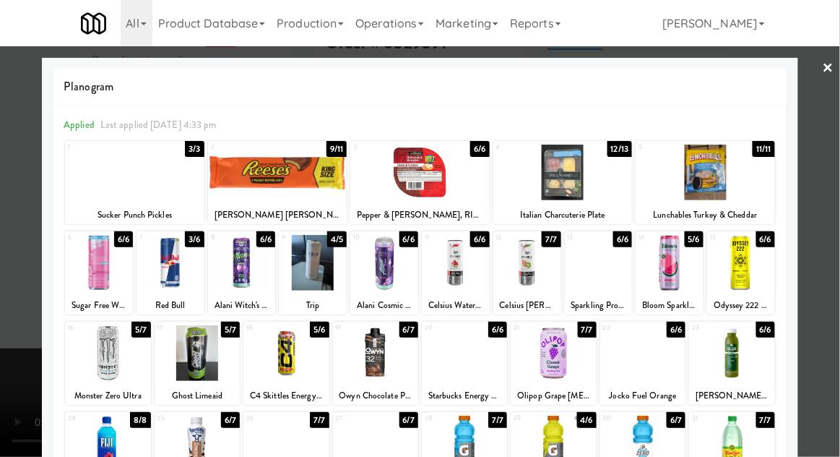
click at [398, 271] on div at bounding box center [384, 263] width 68 height 56
click at [833, 207] on div at bounding box center [420, 228] width 840 height 457
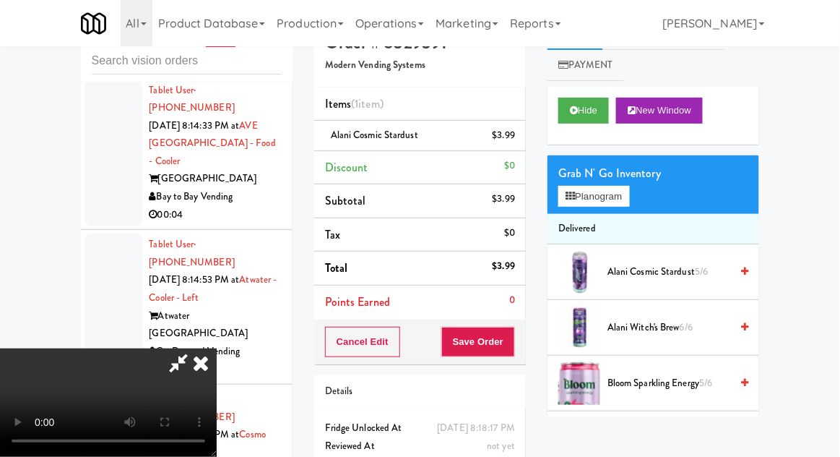
scroll to position [53, 0]
click at [514, 347] on button "Save Order" at bounding box center [478, 342] width 74 height 30
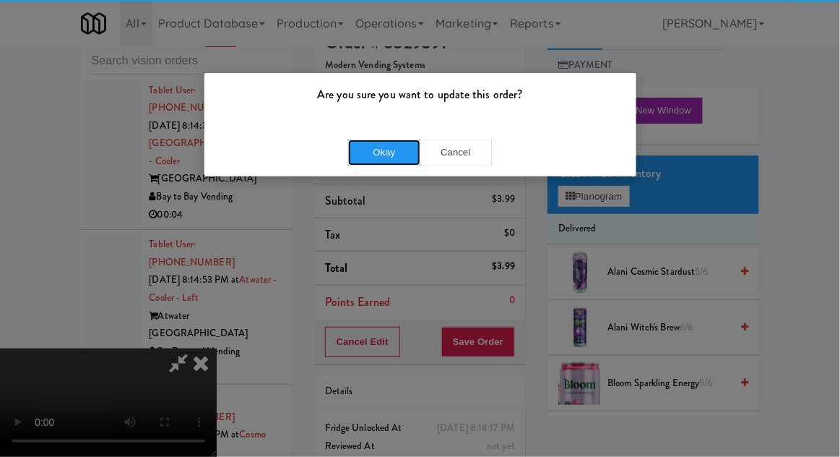
click at [369, 160] on button "Okay" at bounding box center [384, 152] width 72 height 26
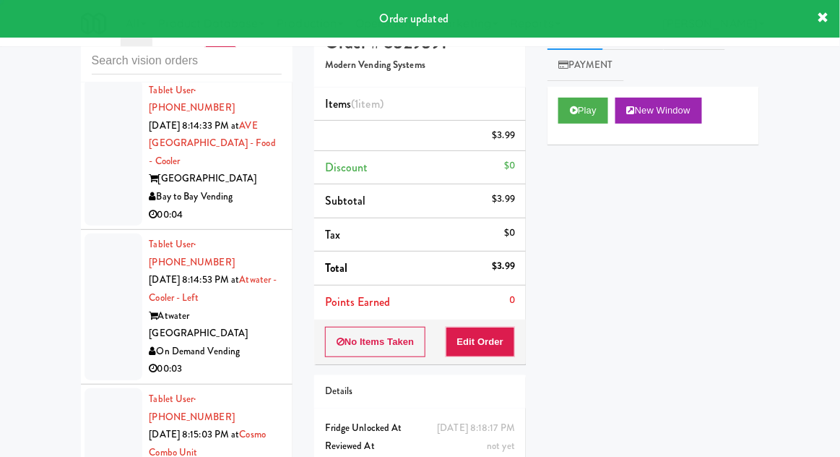
scroll to position [0, 0]
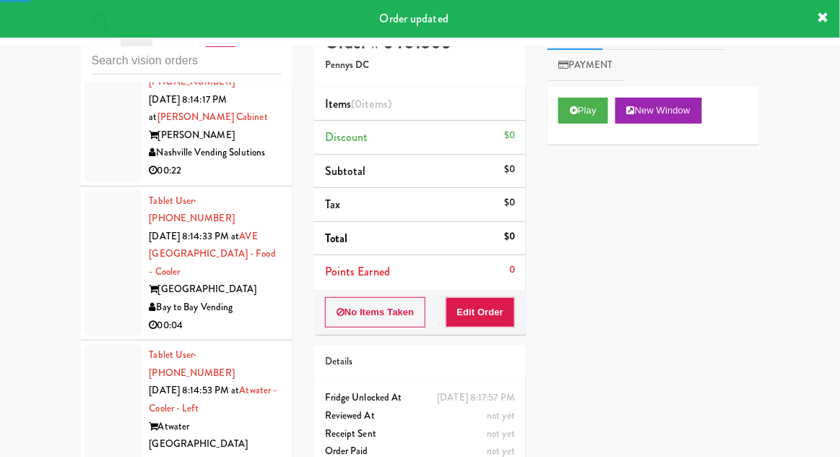
scroll to position [13175, 0]
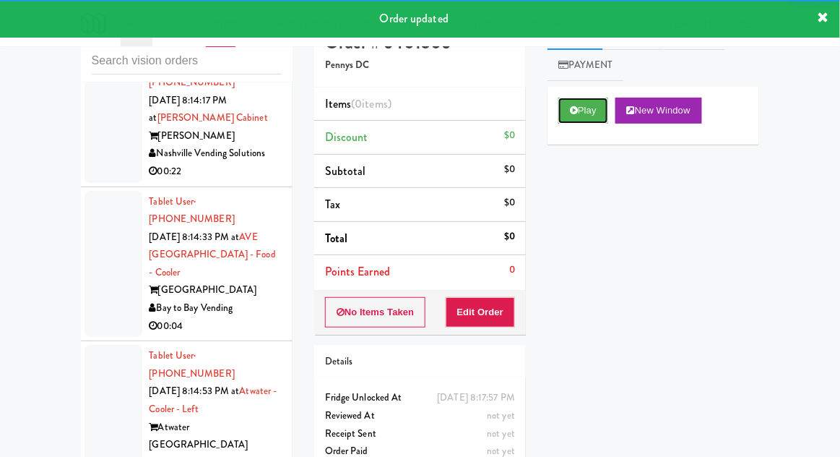
click at [559, 120] on button "Play" at bounding box center [584, 111] width 50 height 26
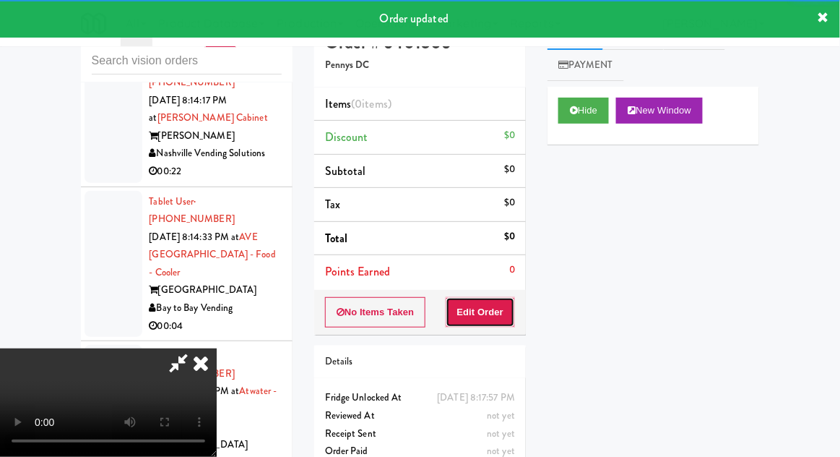
click at [491, 314] on button "Edit Order" at bounding box center [481, 312] width 70 height 30
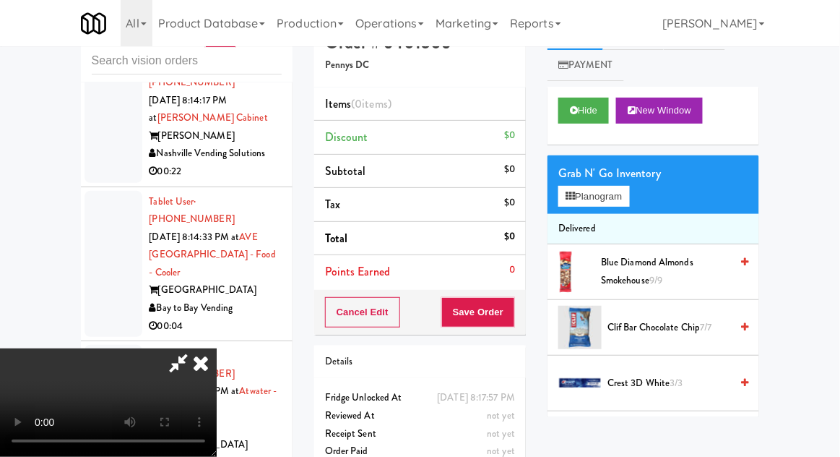
scroll to position [0, 0]
click at [626, 193] on button "Planogram" at bounding box center [594, 197] width 71 height 22
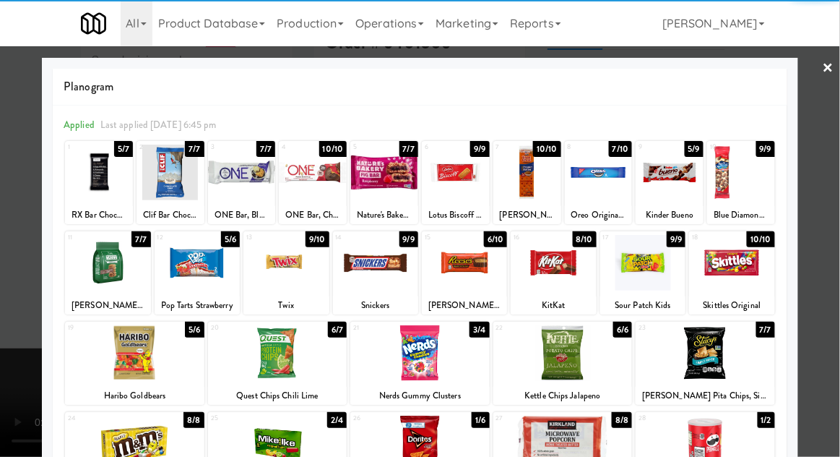
click at [565, 268] on div at bounding box center [553, 263] width 85 height 56
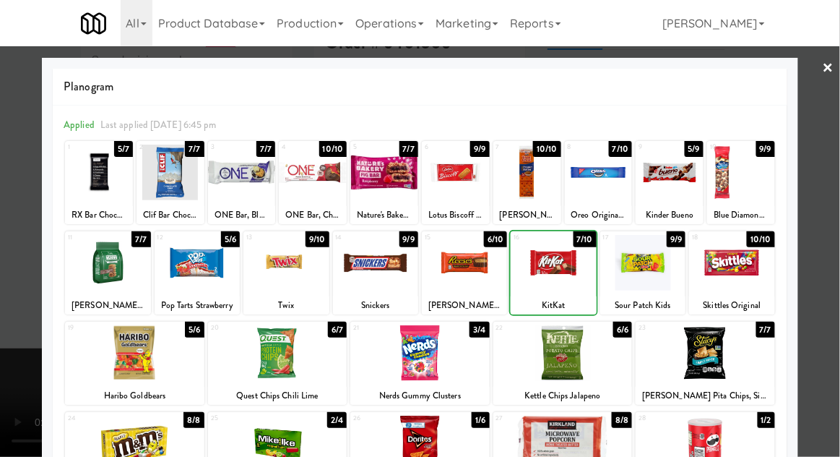
click at [839, 200] on div at bounding box center [420, 228] width 840 height 457
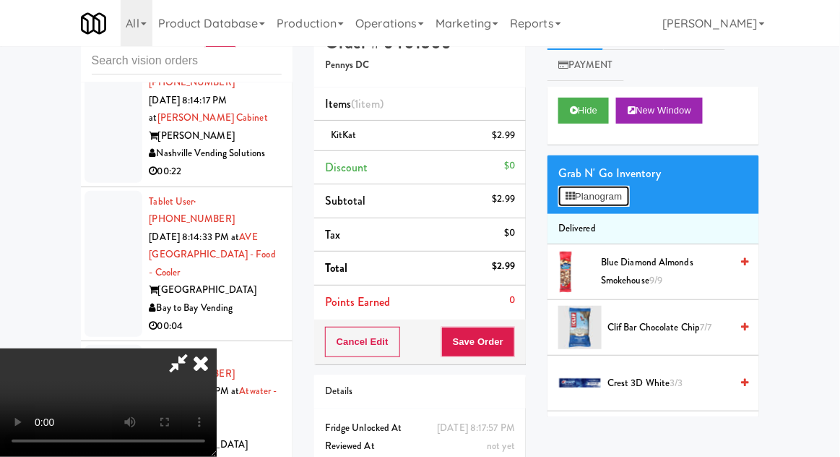
click at [628, 199] on button "Planogram" at bounding box center [594, 197] width 71 height 22
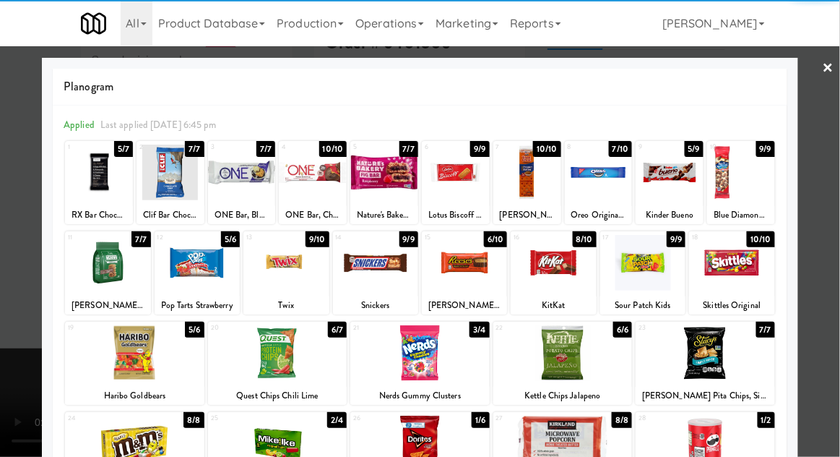
click at [610, 178] on div at bounding box center [599, 173] width 68 height 56
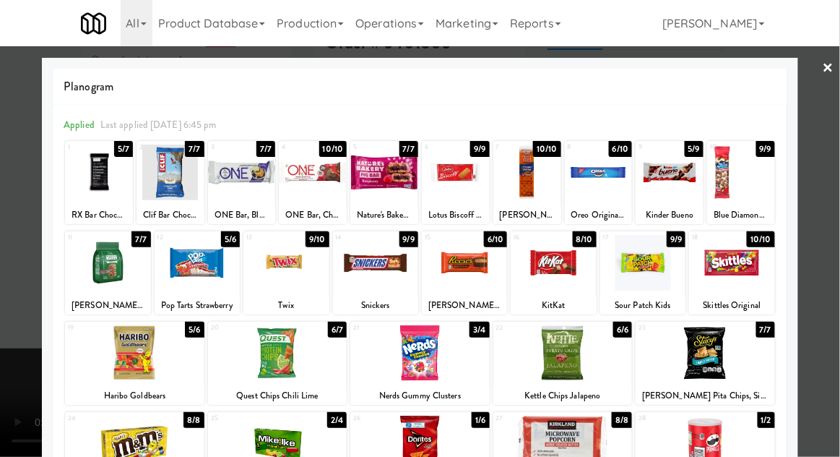
click at [839, 204] on div at bounding box center [420, 228] width 840 height 457
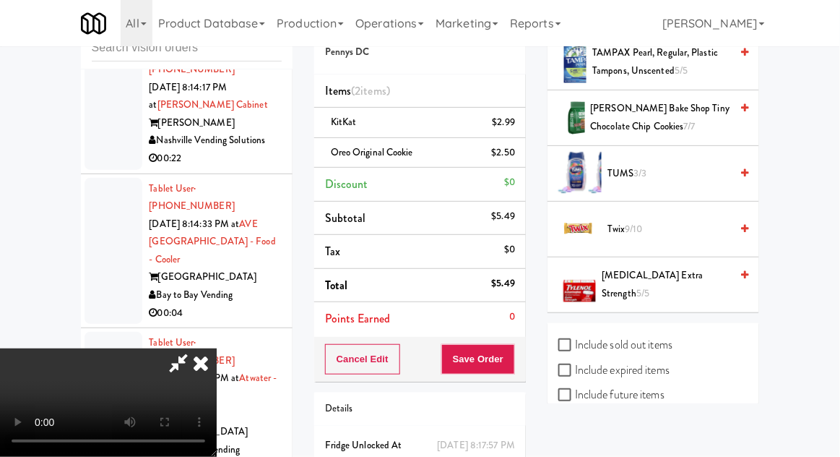
scroll to position [49, 0]
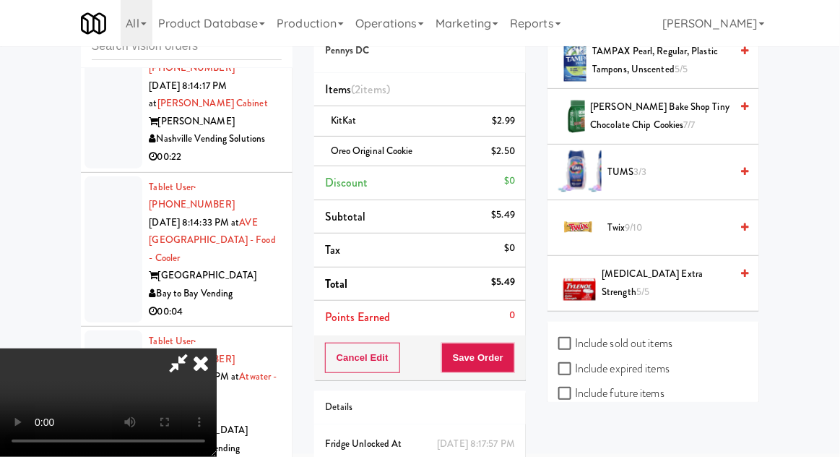
click at [697, 223] on span "Twix 9/10" at bounding box center [669, 228] width 123 height 18
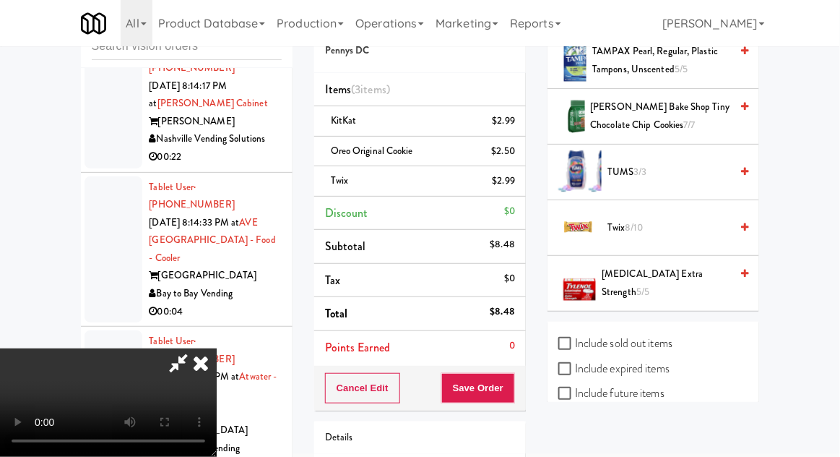
scroll to position [96, 0]
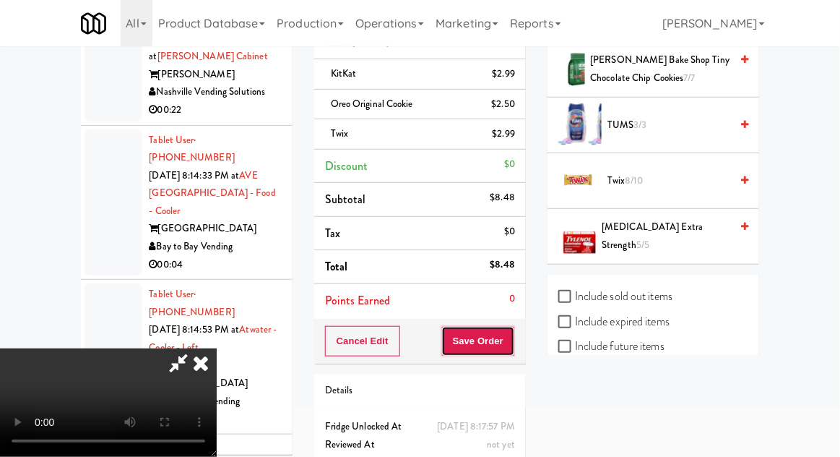
click at [509, 340] on button "Save Order" at bounding box center [478, 341] width 74 height 30
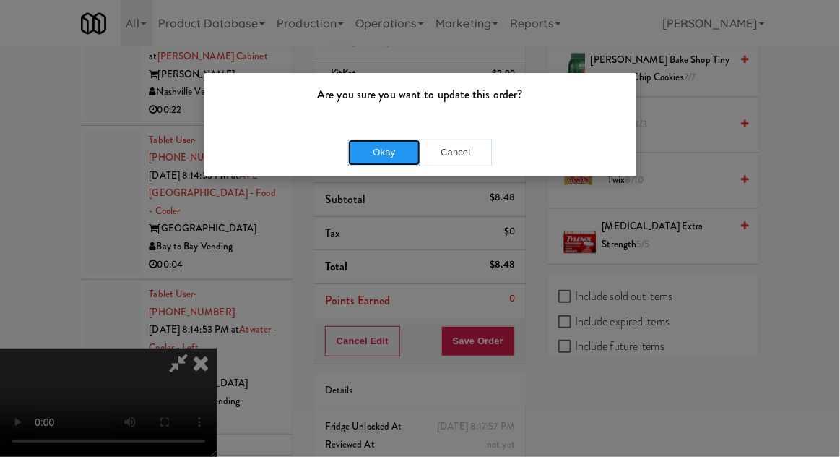
click at [395, 149] on button "Okay" at bounding box center [384, 152] width 72 height 26
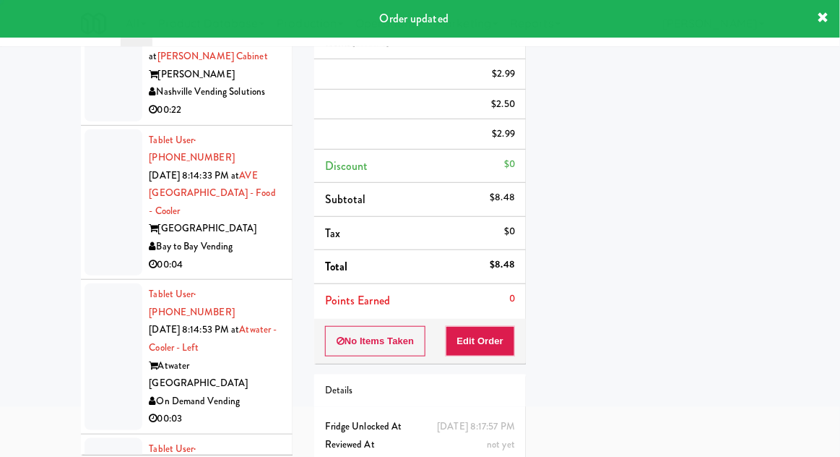
scroll to position [0, 0]
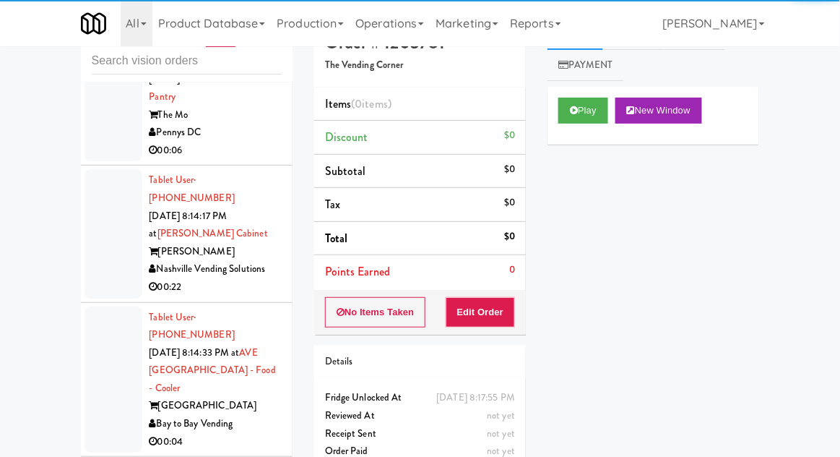
scroll to position [13055, 0]
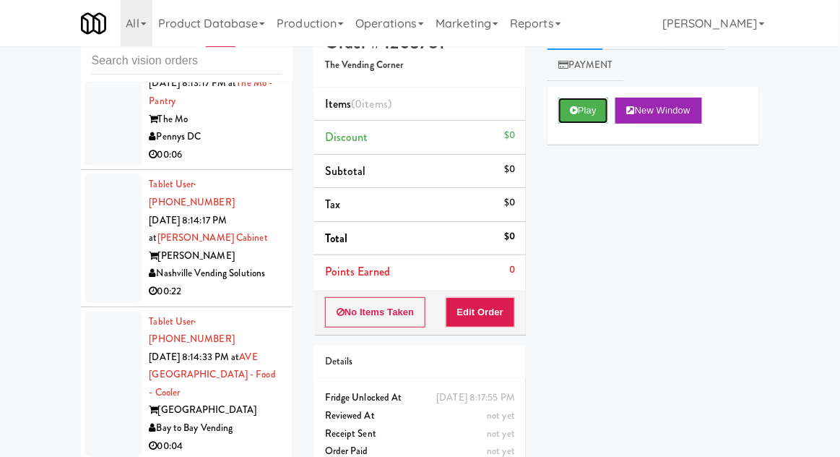
click at [577, 122] on button "Play" at bounding box center [584, 111] width 50 height 26
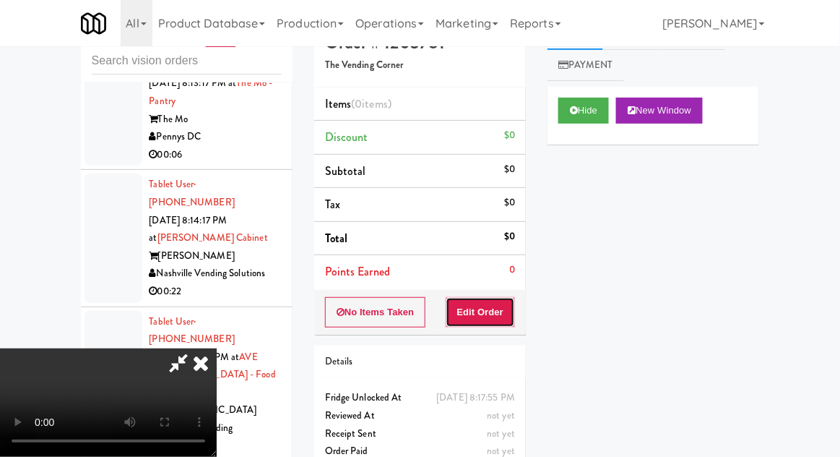
click at [494, 314] on button "Edit Order" at bounding box center [481, 312] width 70 height 30
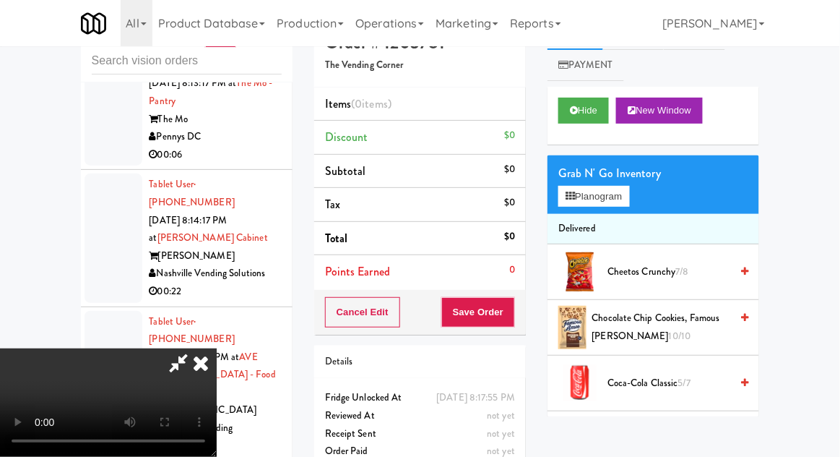
scroll to position [0, 0]
click at [621, 190] on button "Planogram" at bounding box center [594, 197] width 71 height 22
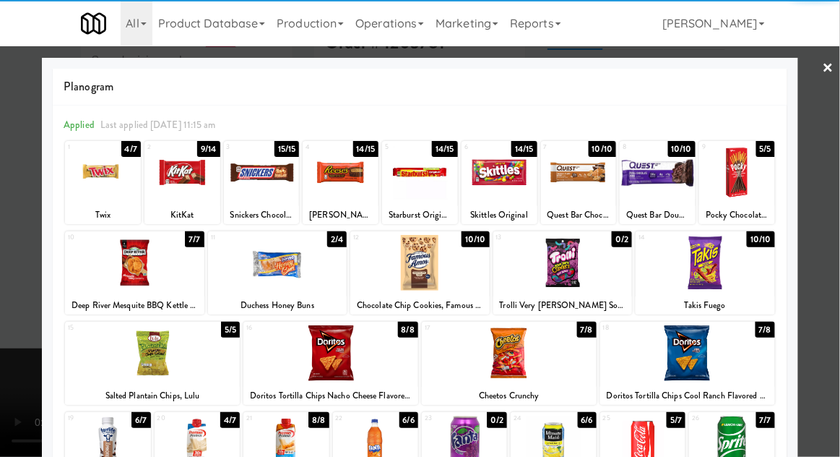
click at [260, 191] on div at bounding box center [262, 173] width 76 height 56
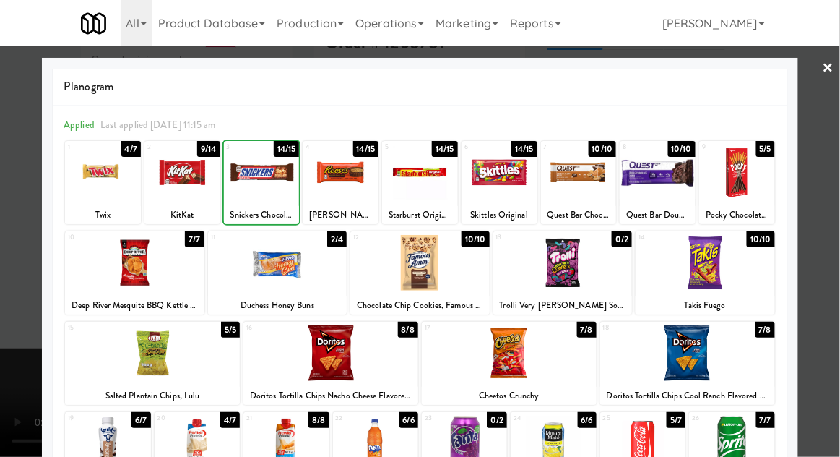
click at [821, 241] on div at bounding box center [420, 228] width 840 height 457
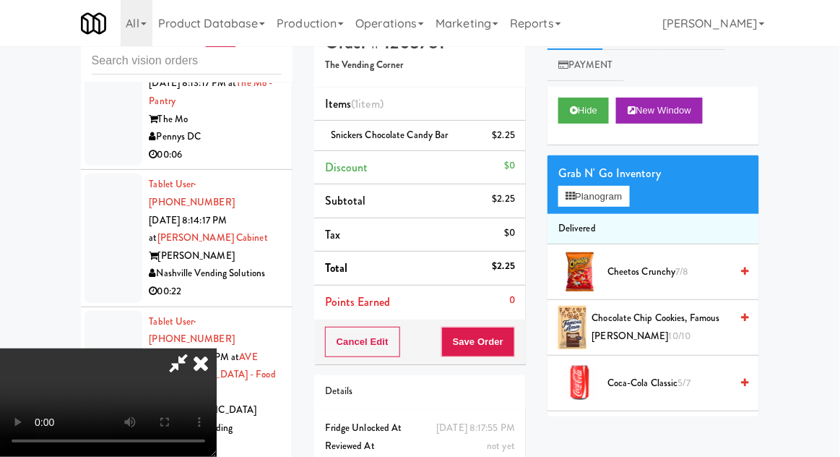
scroll to position [53, 0]
click at [509, 344] on button "Save Order" at bounding box center [478, 342] width 74 height 30
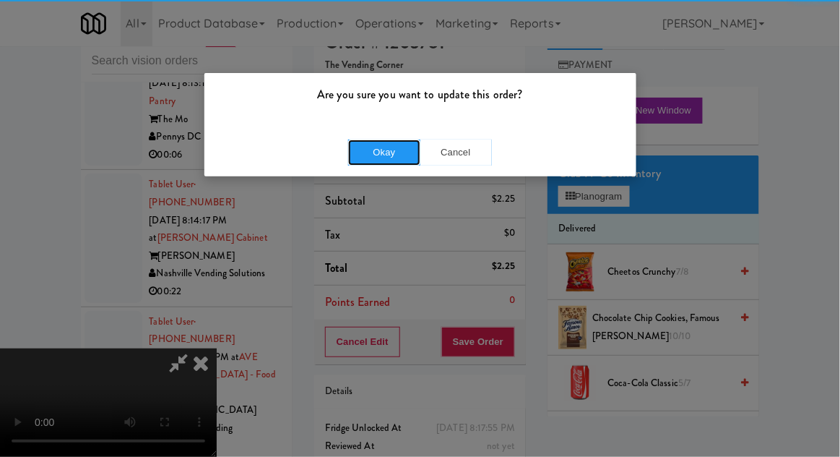
click at [387, 162] on button "Okay" at bounding box center [384, 152] width 72 height 26
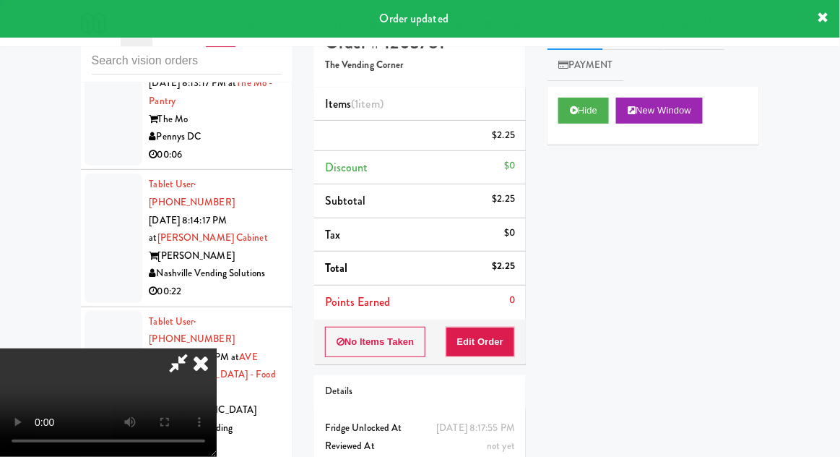
scroll to position [0, 0]
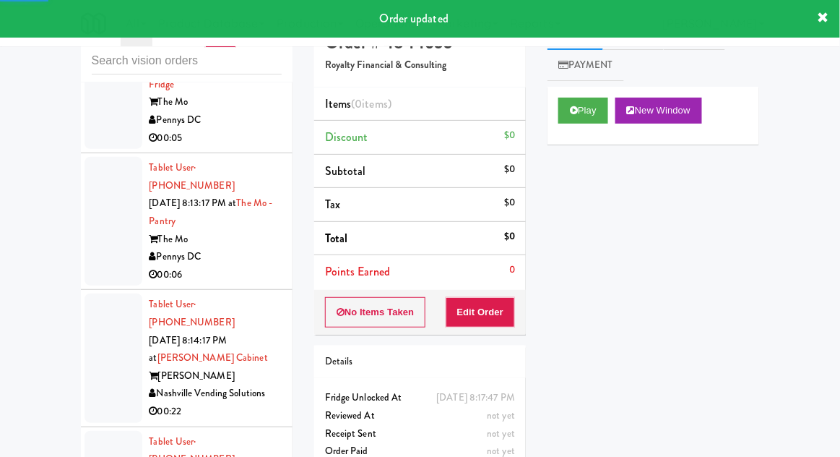
scroll to position [12928, 0]
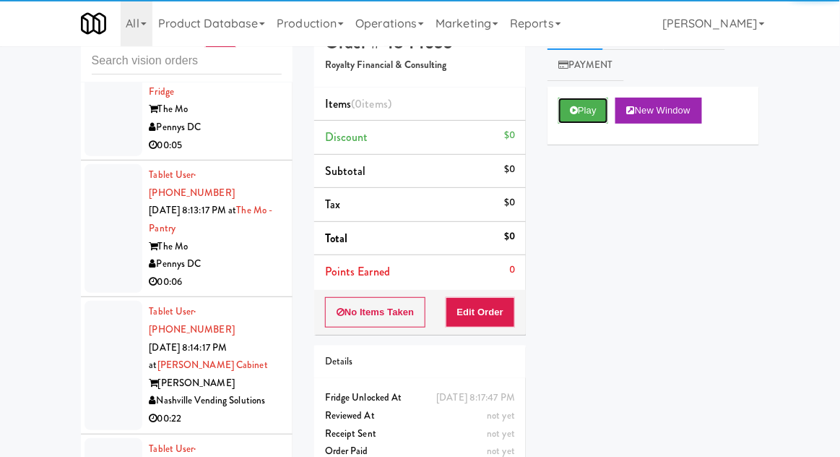
click at [581, 114] on button "Play" at bounding box center [584, 111] width 50 height 26
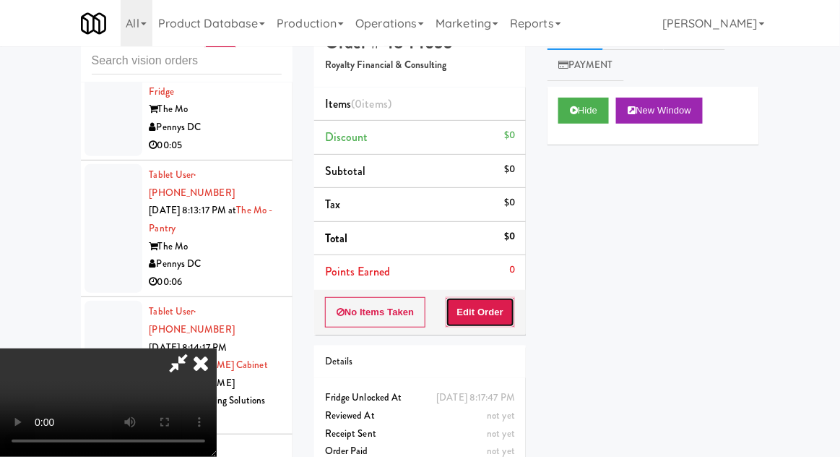
click at [484, 321] on button "Edit Order" at bounding box center [481, 312] width 70 height 30
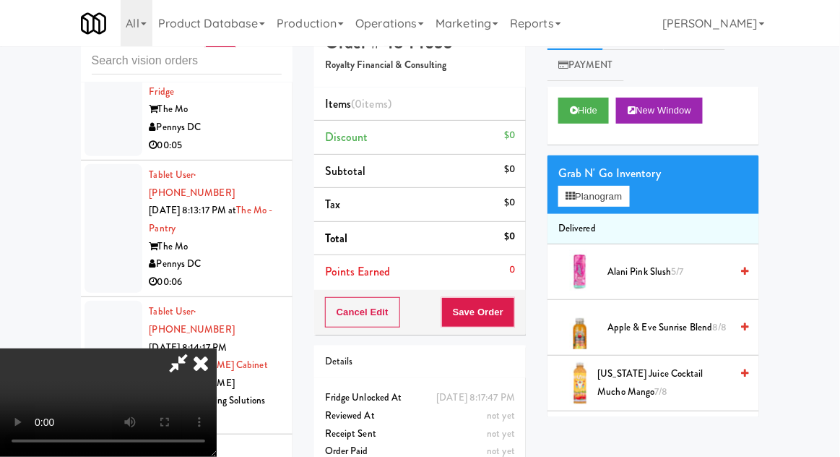
scroll to position [0, 0]
click at [626, 199] on button "Planogram" at bounding box center [594, 197] width 71 height 22
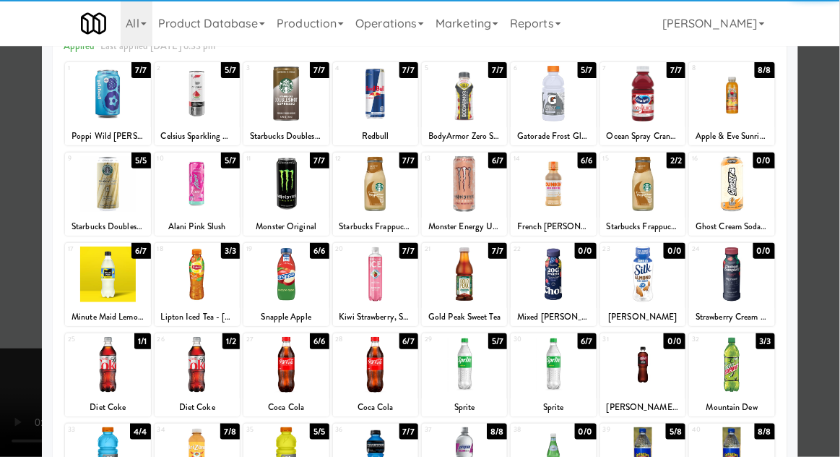
scroll to position [84, 0]
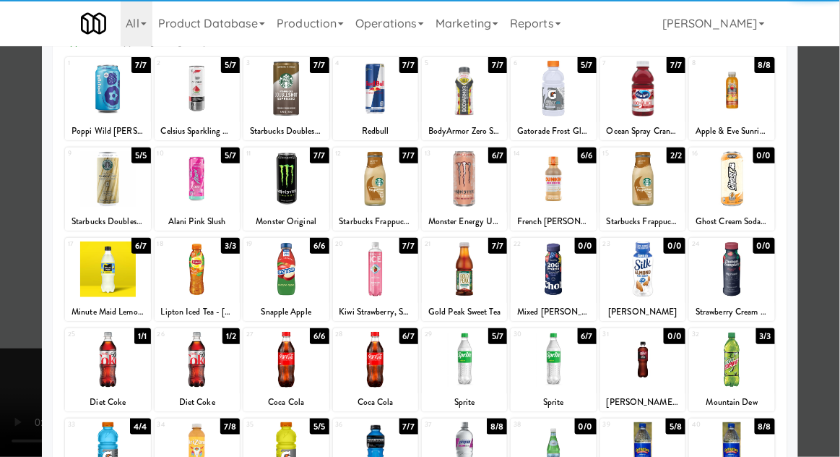
click at [203, 372] on div at bounding box center [197, 360] width 85 height 56
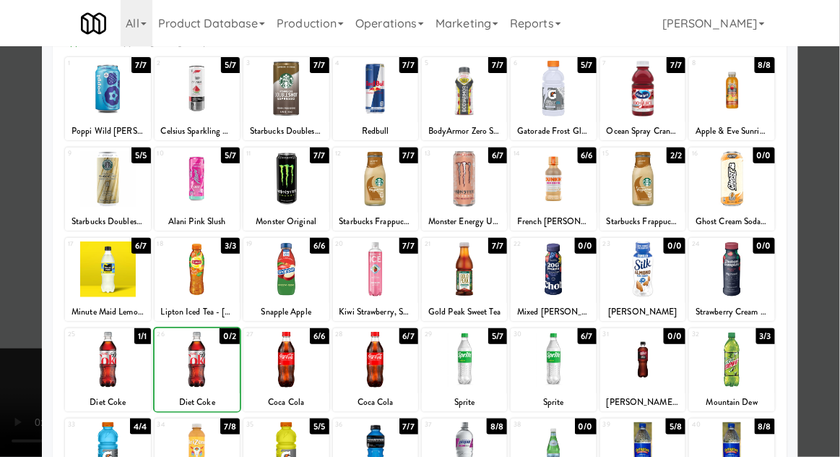
click at [822, 197] on div at bounding box center [420, 228] width 840 height 457
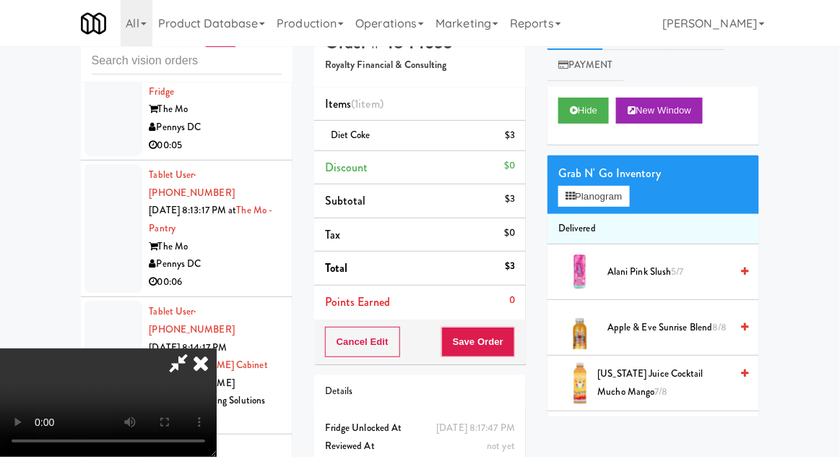
scroll to position [53, 0]
click at [624, 198] on button "Planogram" at bounding box center [594, 197] width 71 height 22
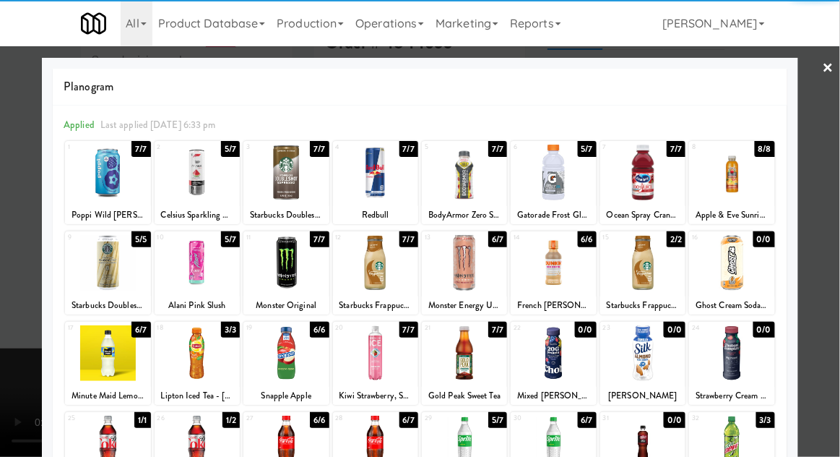
click at [200, 345] on div at bounding box center [197, 353] width 85 height 56
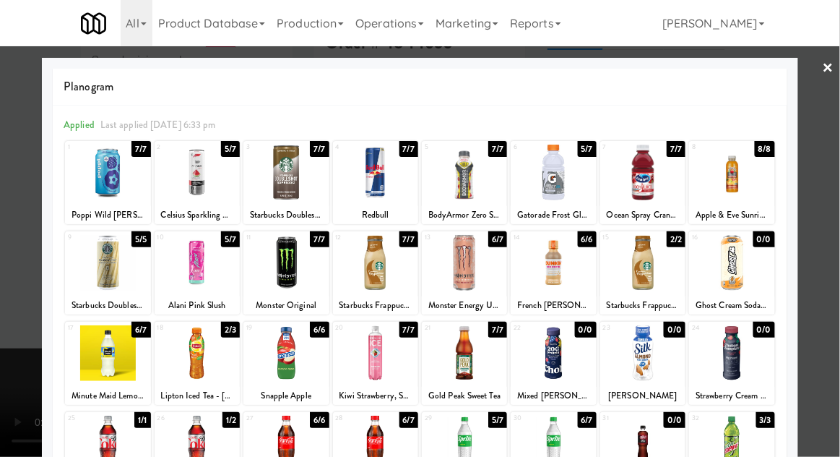
click at [833, 215] on div at bounding box center [420, 228] width 840 height 457
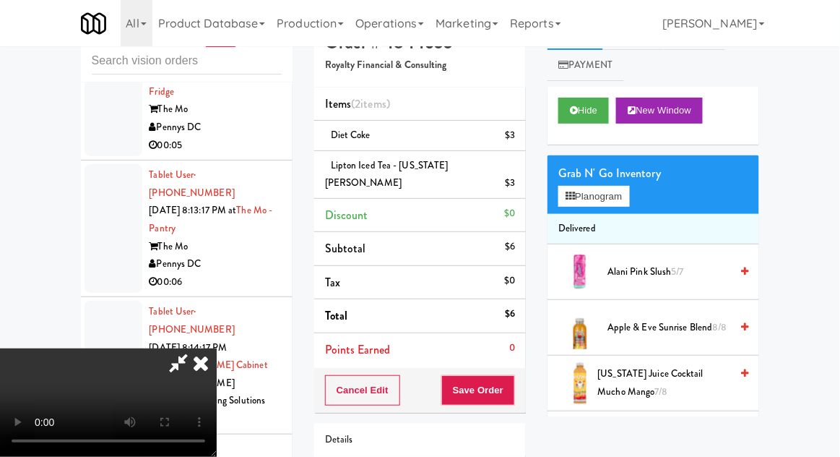
scroll to position [66, 0]
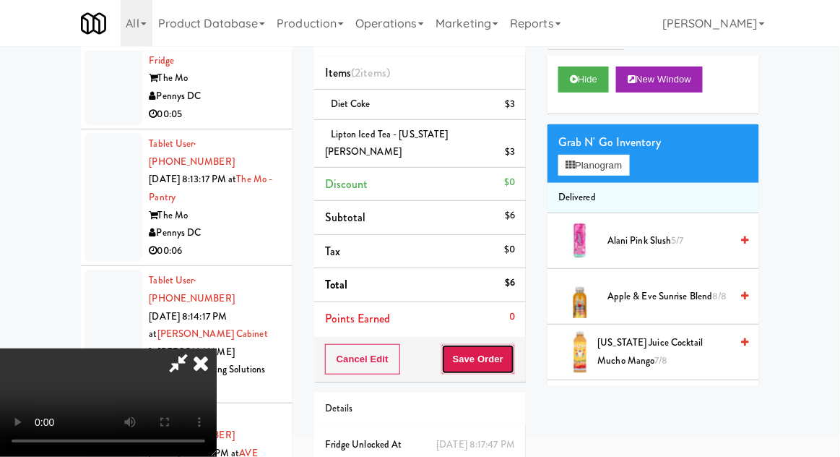
click at [514, 344] on button "Save Order" at bounding box center [478, 359] width 74 height 30
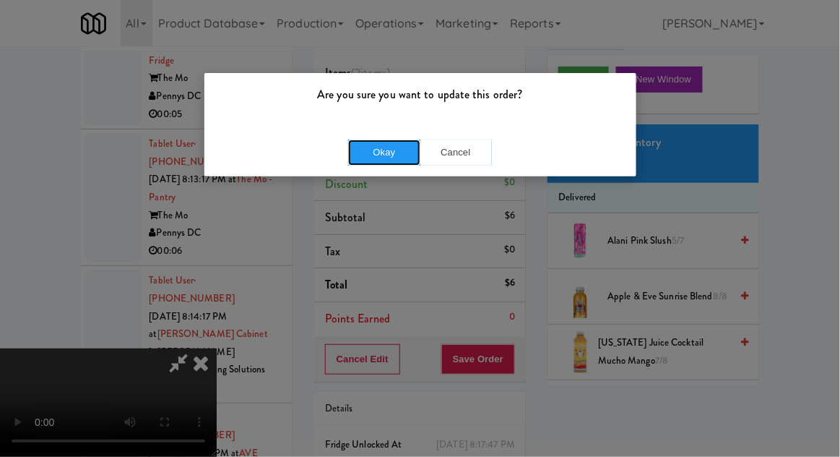
click at [379, 163] on button "Okay" at bounding box center [384, 152] width 72 height 26
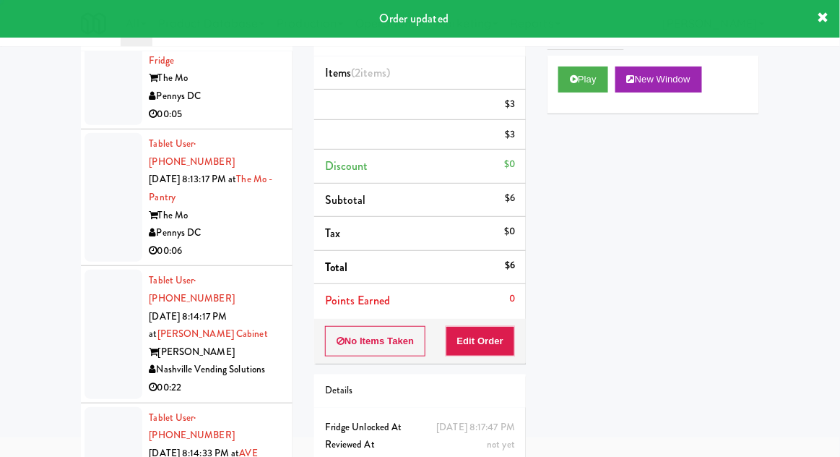
scroll to position [0, 0]
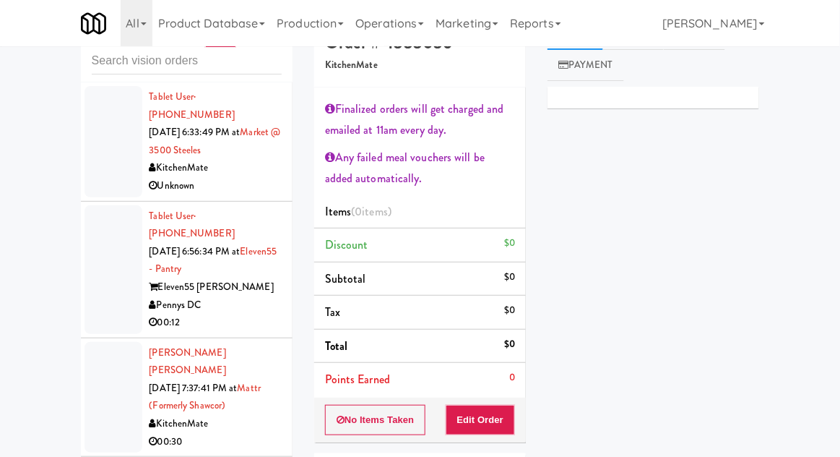
click at [103, 150] on div at bounding box center [114, 141] width 58 height 111
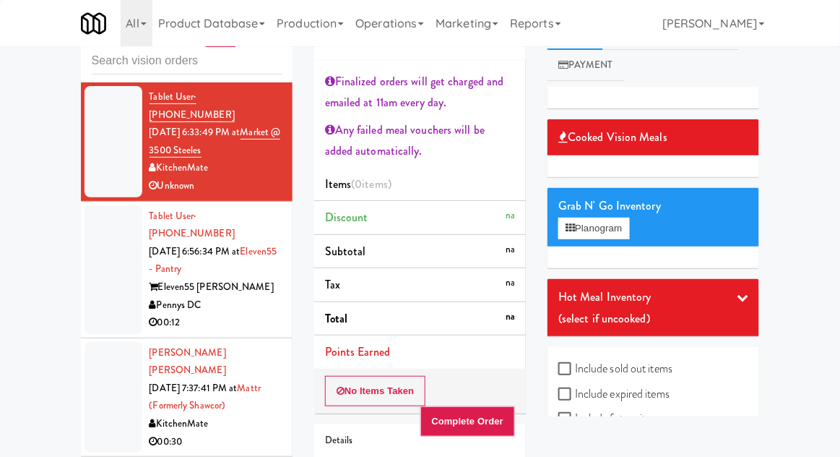
click at [97, 267] on div at bounding box center [114, 269] width 58 height 129
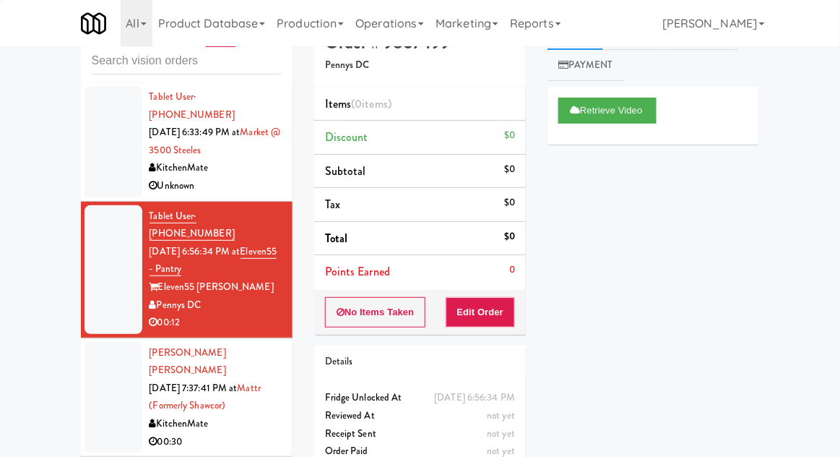
click at [106, 382] on div at bounding box center [114, 397] width 58 height 111
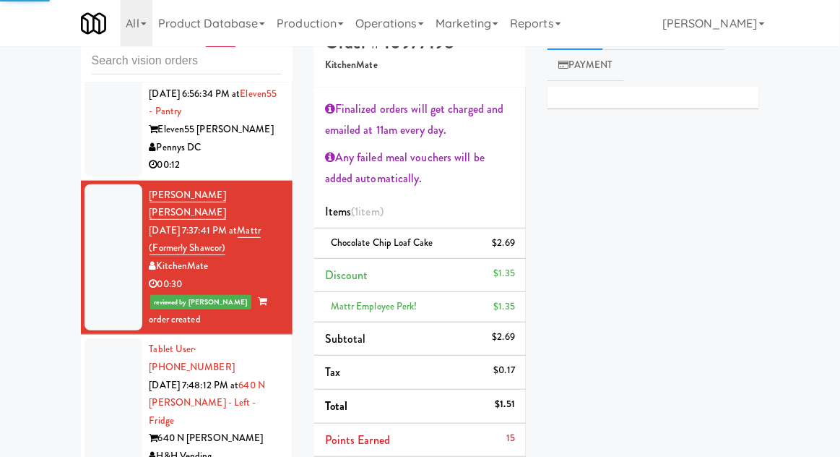
click at [104, 338] on div at bounding box center [114, 411] width 58 height 147
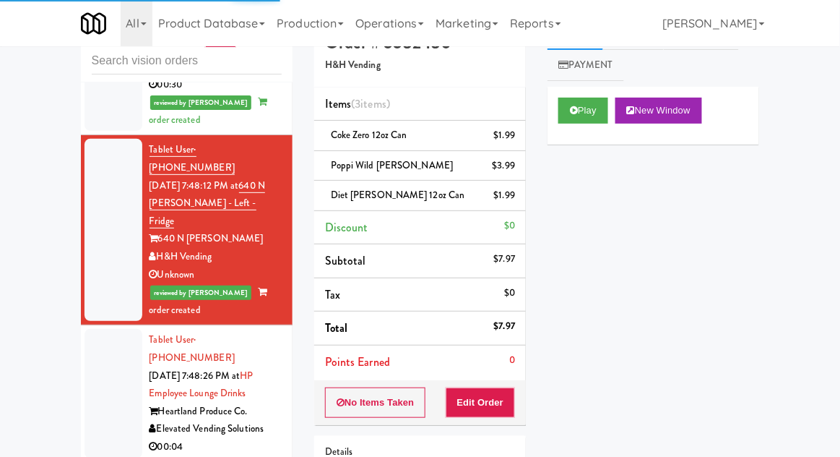
click at [104, 329] on div at bounding box center [114, 393] width 58 height 129
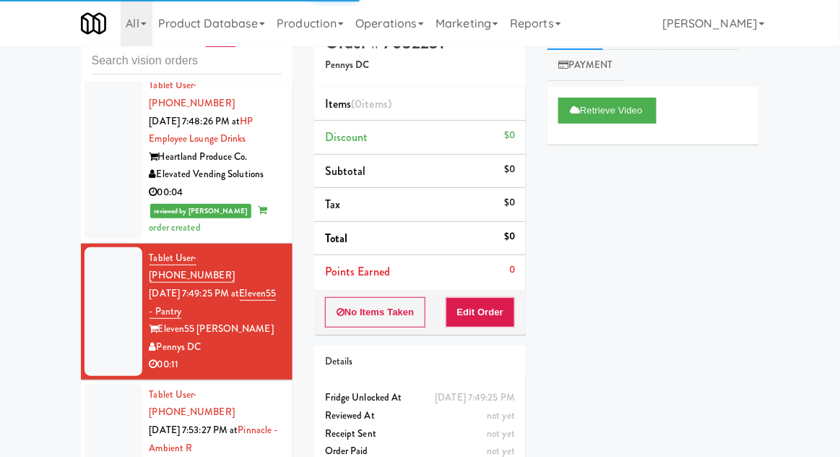
scroll to position [623, 0]
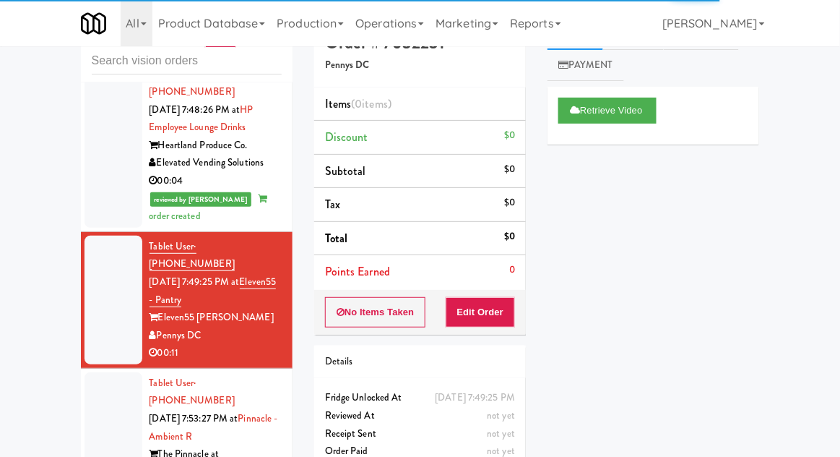
click at [102, 372] on div at bounding box center [114, 445] width 58 height 147
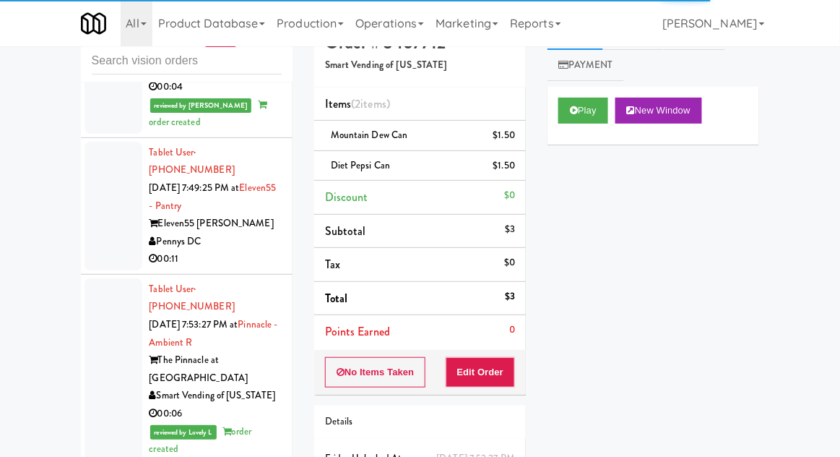
scroll to position [645, 0]
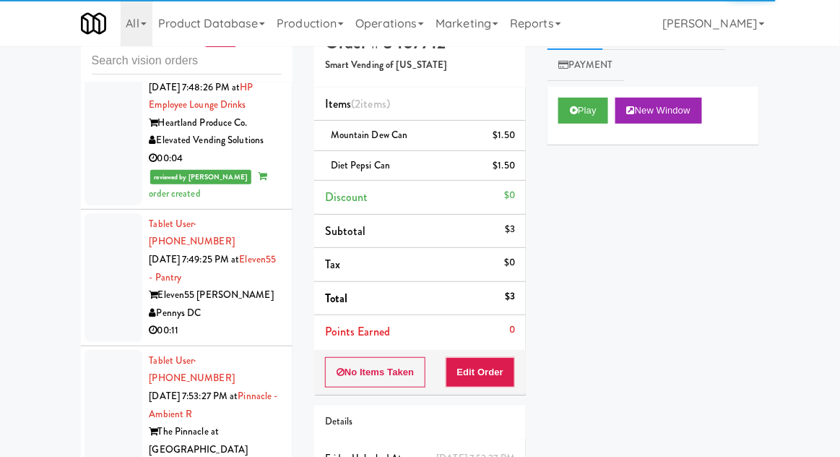
click at [111, 213] on div at bounding box center [114, 277] width 58 height 129
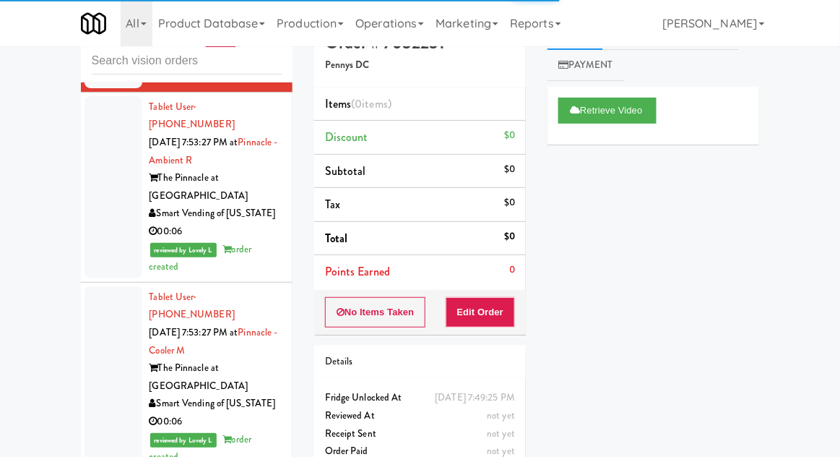
scroll to position [900, 0]
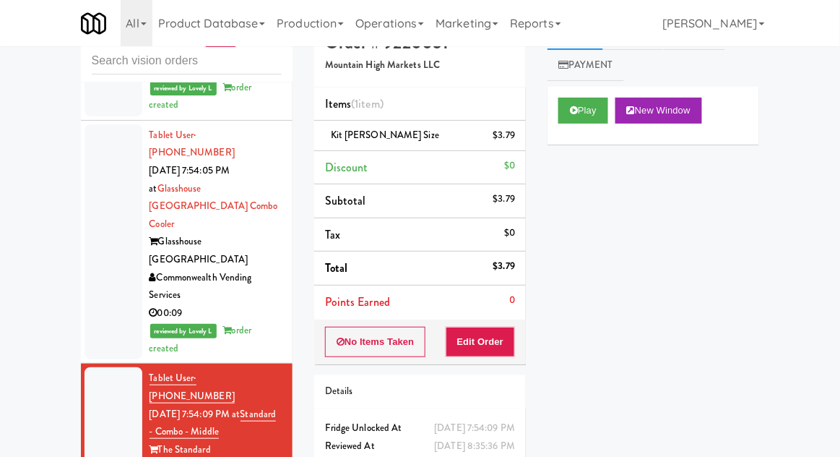
scroll to position [1263, 0]
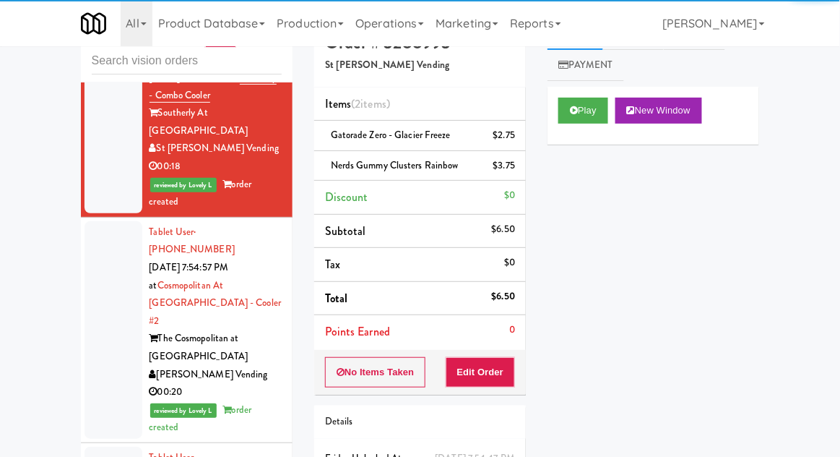
scroll to position [1754, 0]
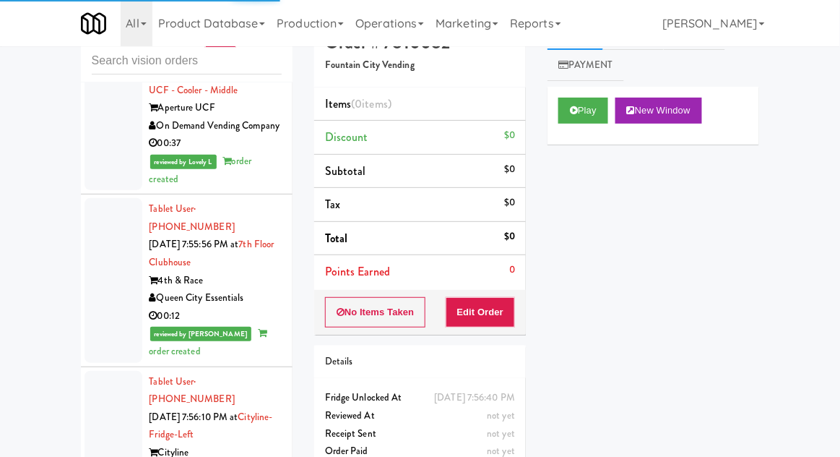
scroll to position [2686, 0]
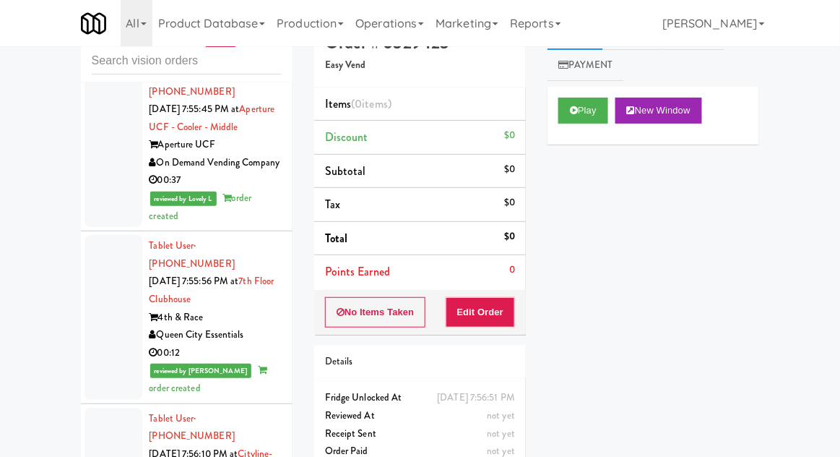
scroll to position [2651, 0]
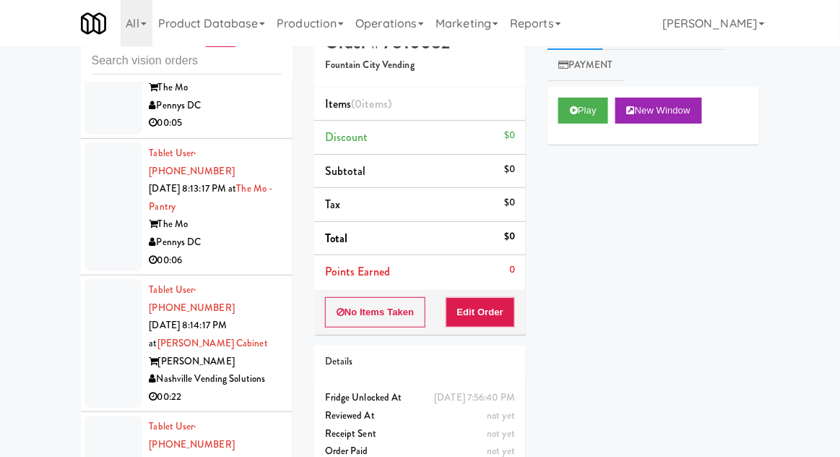
scroll to position [13479, 0]
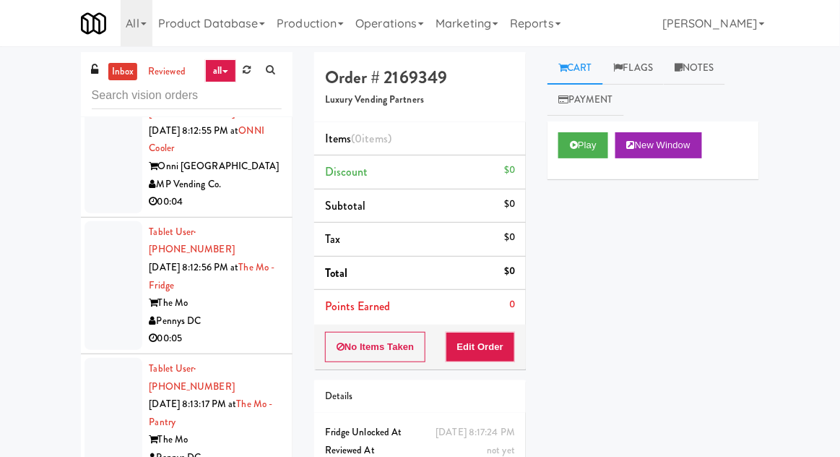
scroll to position [13303, 0]
click at [573, 144] on icon at bounding box center [574, 144] width 8 height 9
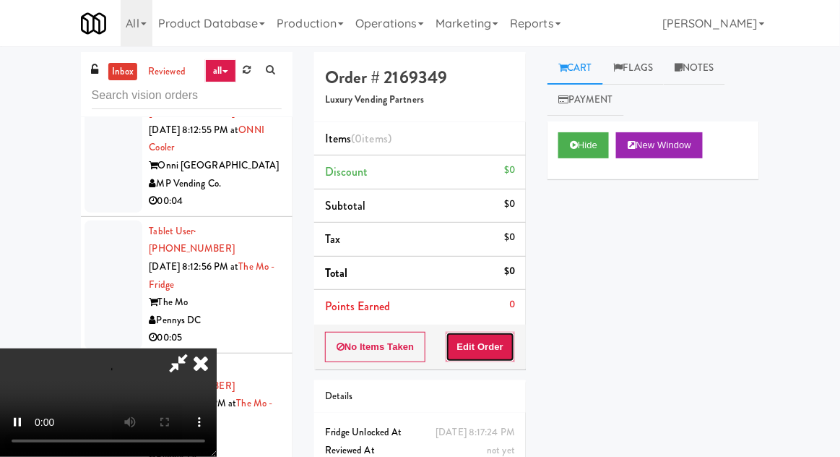
click at [496, 342] on button "Edit Order" at bounding box center [481, 347] width 70 height 30
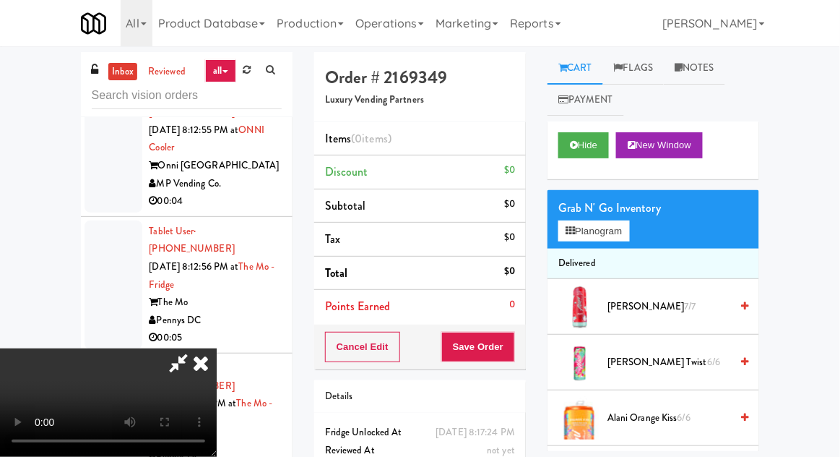
scroll to position [35, 0]
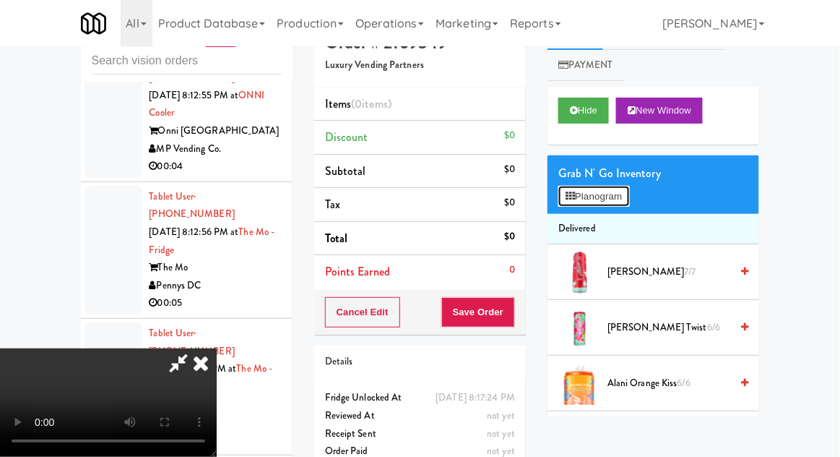
click at [627, 198] on button "Planogram" at bounding box center [594, 197] width 71 height 22
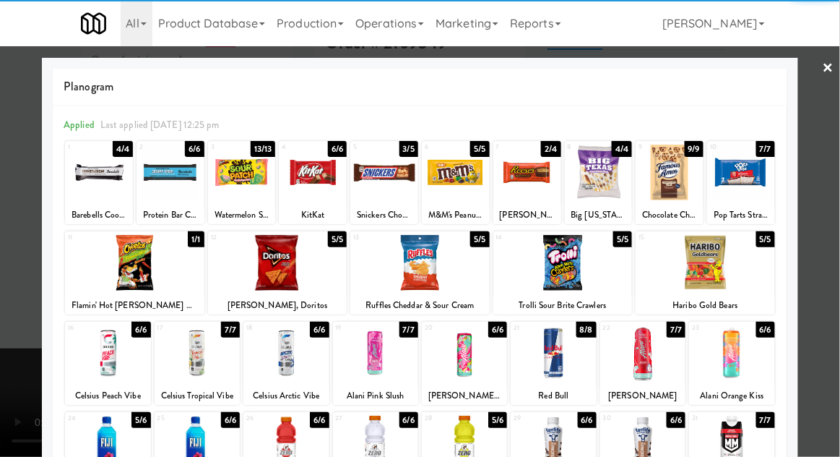
click at [551, 440] on div at bounding box center [553, 443] width 85 height 56
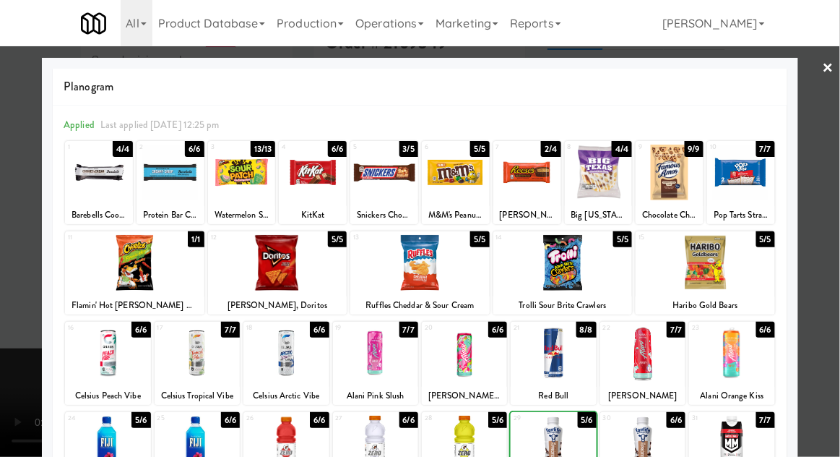
click at [837, 212] on div at bounding box center [420, 228] width 840 height 457
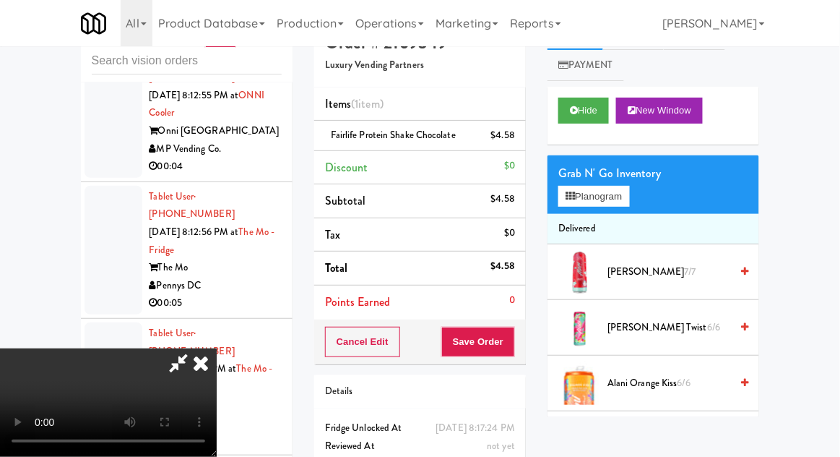
scroll to position [53, 0]
click at [507, 342] on button "Save Order" at bounding box center [478, 342] width 74 height 30
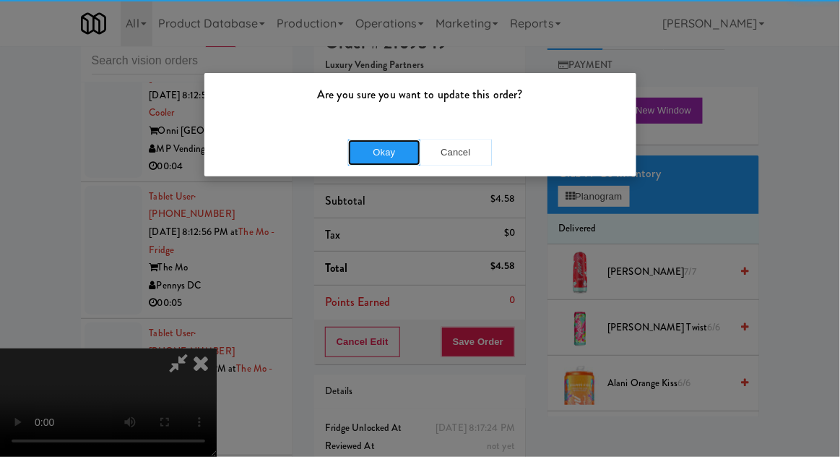
click at [386, 145] on button "Okay" at bounding box center [384, 152] width 72 height 26
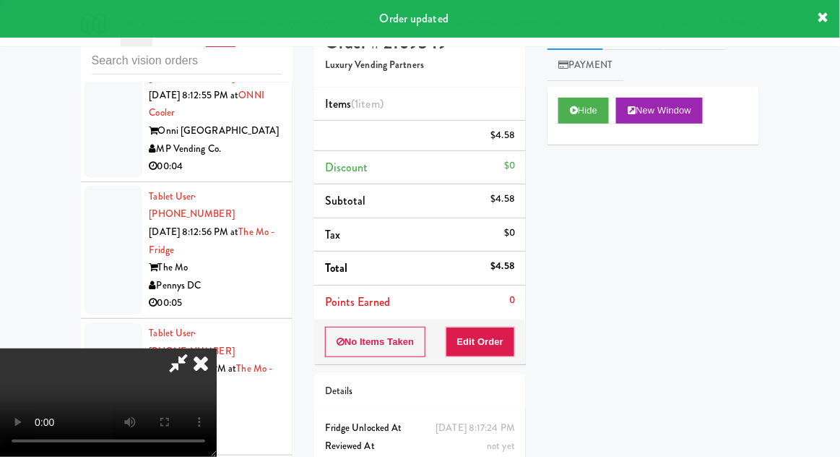
scroll to position [0, 0]
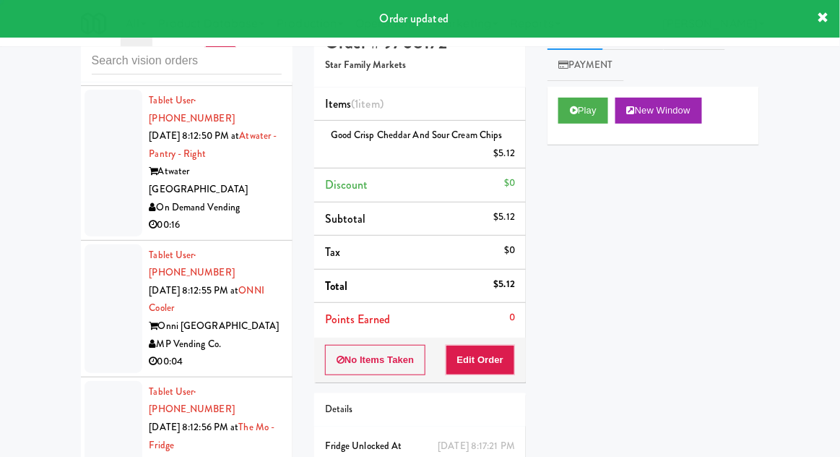
scroll to position [13086, 0]
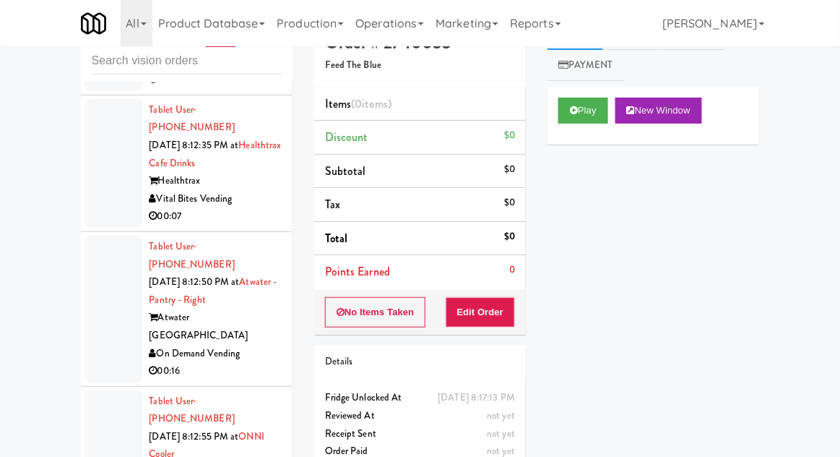
scroll to position [12959, 0]
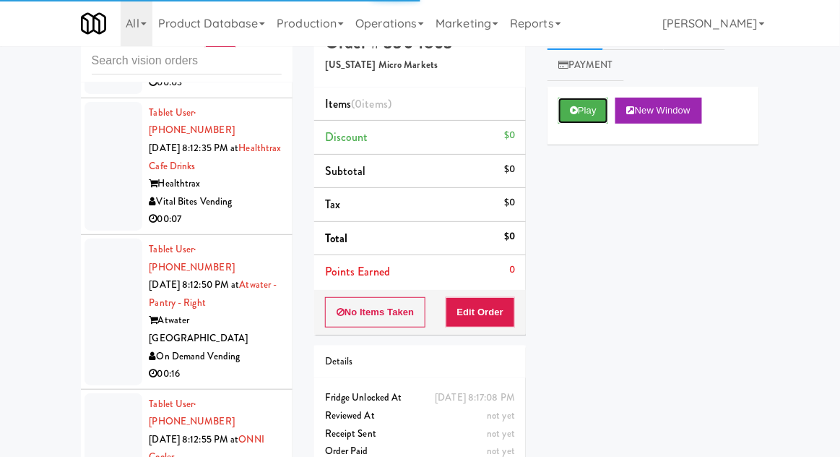
click at [584, 116] on button "Play" at bounding box center [584, 111] width 50 height 26
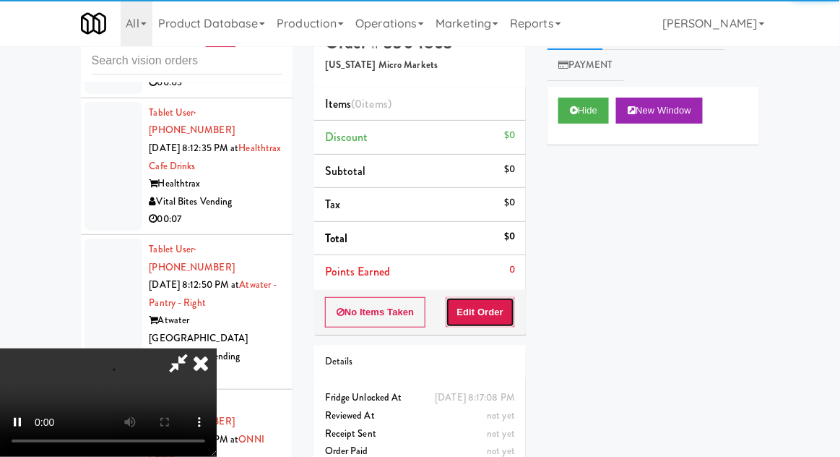
click at [488, 312] on button "Edit Order" at bounding box center [481, 312] width 70 height 30
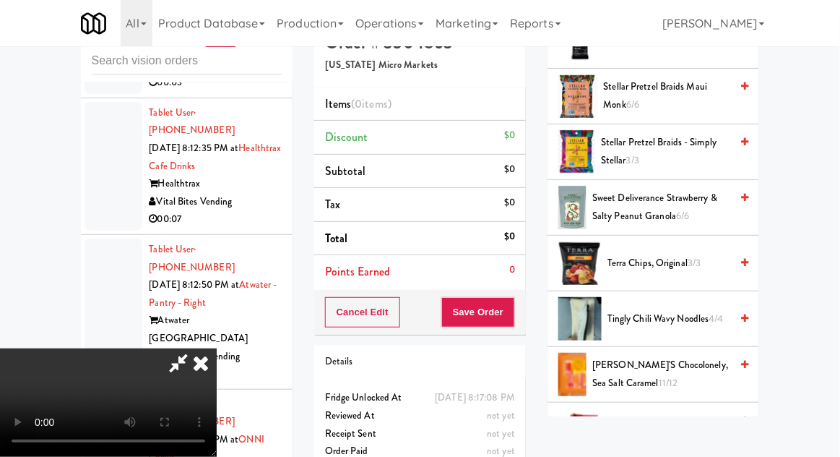
scroll to position [1533, 0]
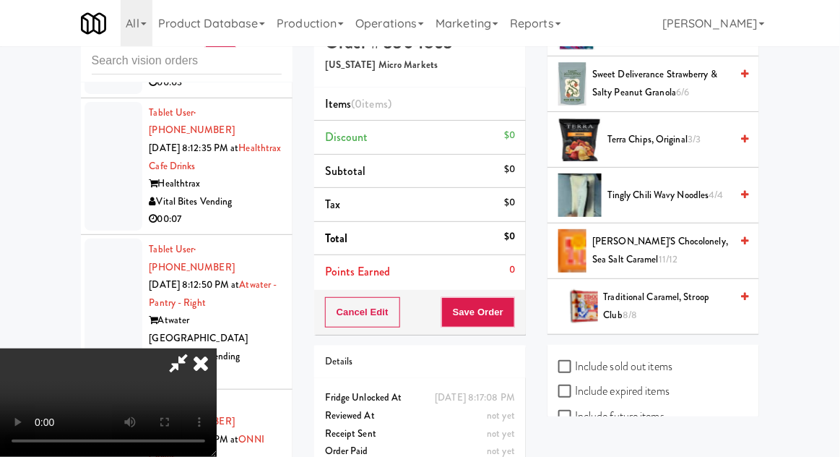
click at [689, 233] on span "Tony's Chocolonely, Sea Salt Caramel 11/12" at bounding box center [661, 250] width 138 height 35
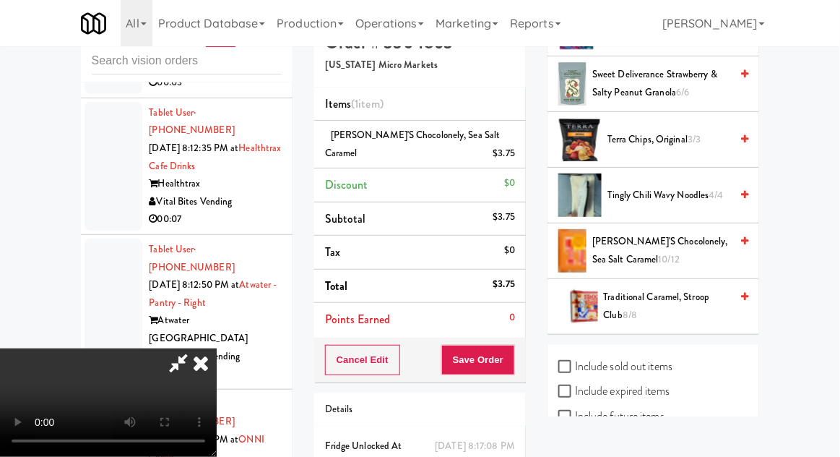
scroll to position [53, 0]
click at [509, 370] on button "Save Order" at bounding box center [478, 360] width 74 height 30
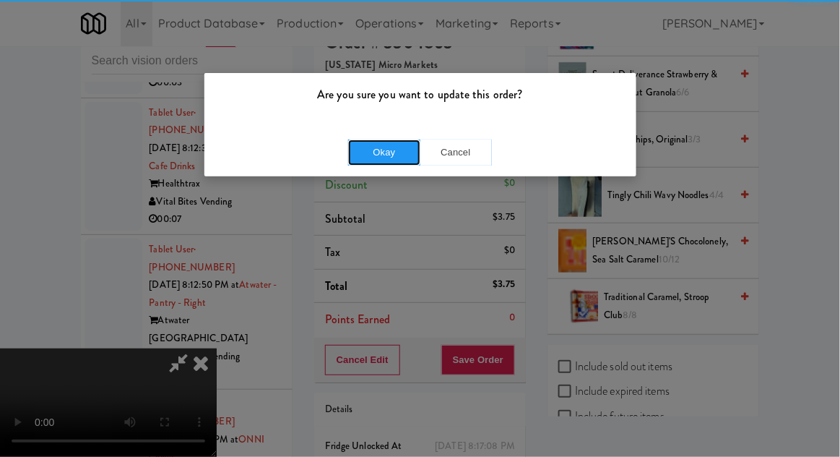
click at [376, 152] on button "Okay" at bounding box center [384, 152] width 72 height 26
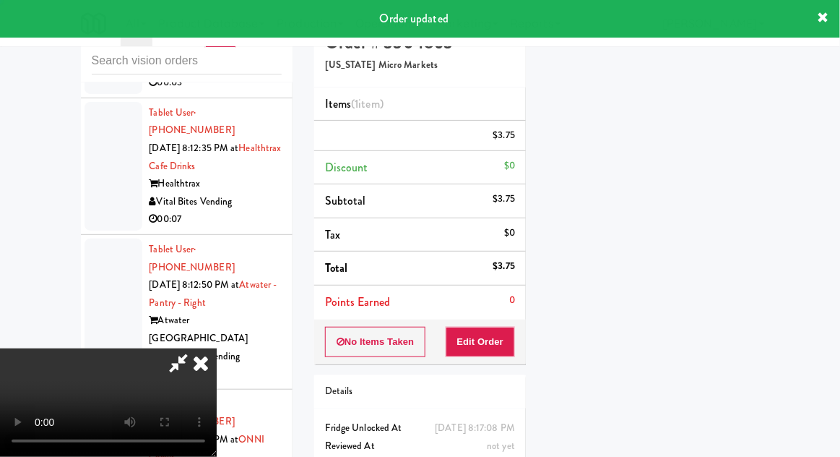
scroll to position [0, 0]
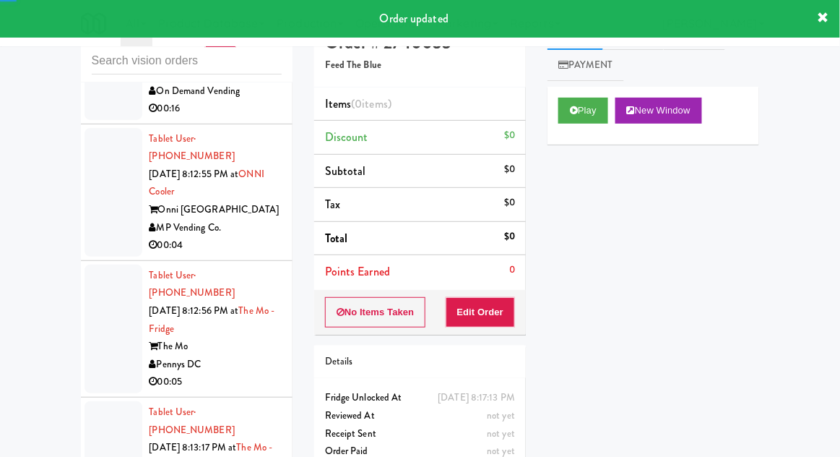
scroll to position [13225, 0]
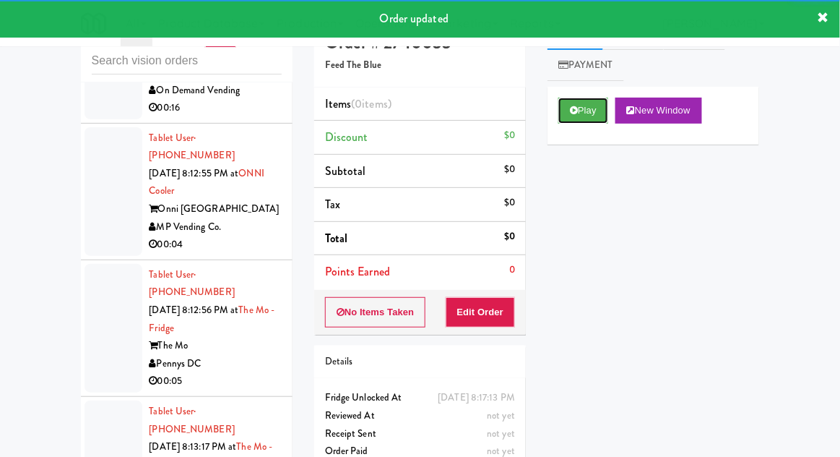
click at [581, 117] on button "Play" at bounding box center [584, 111] width 50 height 26
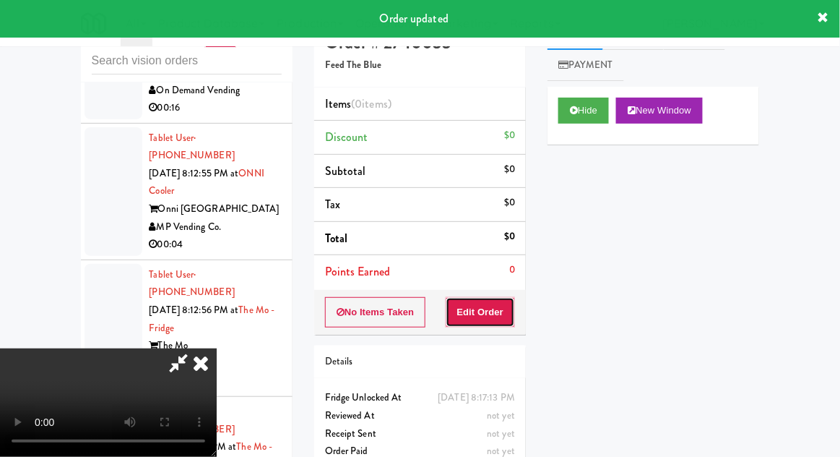
click at [496, 314] on button "Edit Order" at bounding box center [481, 312] width 70 height 30
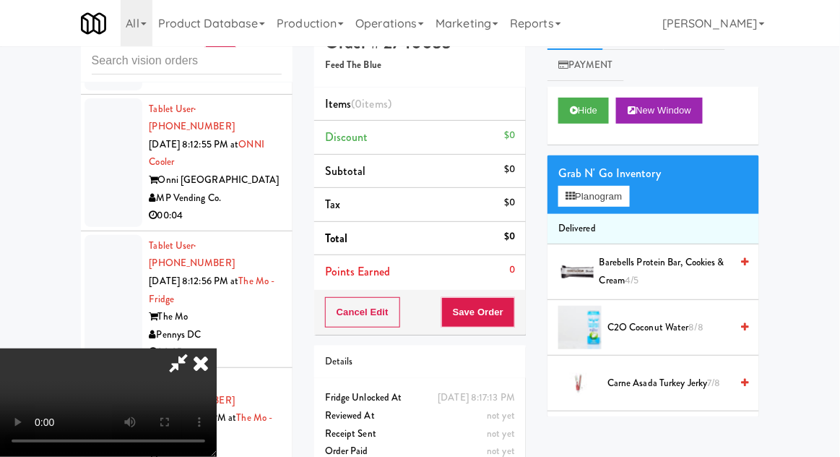
scroll to position [53, 0]
click at [642, 224] on li "Delivered" at bounding box center [654, 229] width 212 height 30
click at [629, 195] on button "Planogram" at bounding box center [594, 197] width 71 height 22
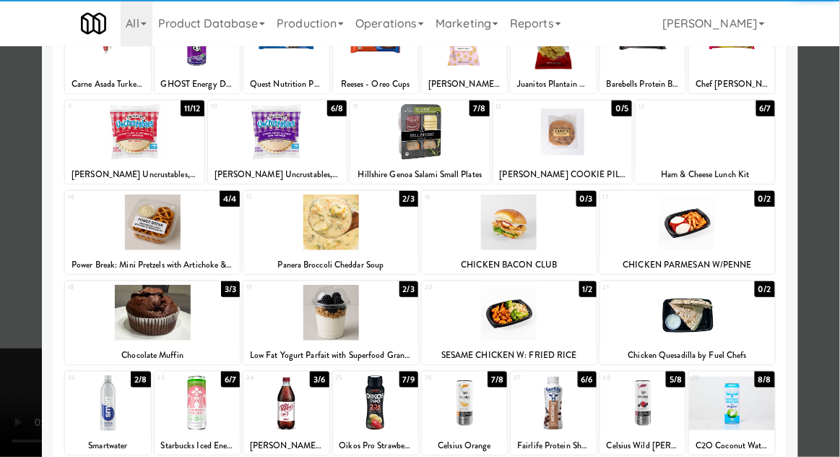
scroll to position [139, 0]
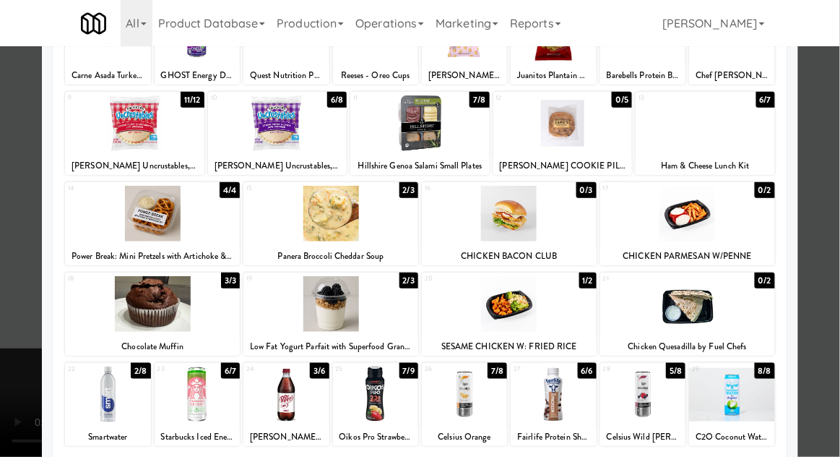
click at [559, 392] on div at bounding box center [553, 394] width 85 height 56
click at [833, 197] on div at bounding box center [420, 228] width 840 height 457
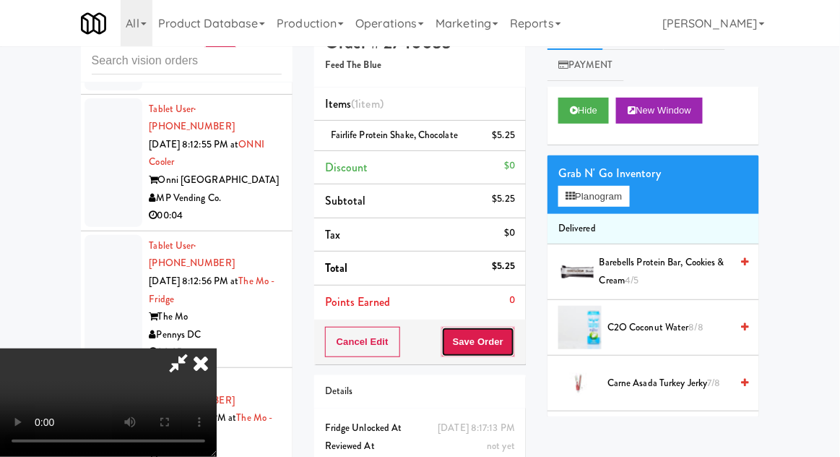
click at [512, 341] on button "Save Order" at bounding box center [478, 342] width 74 height 30
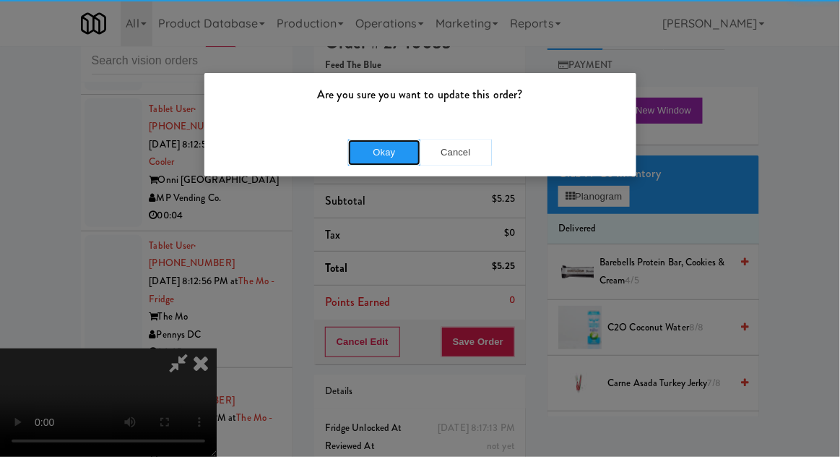
click at [373, 139] on button "Okay" at bounding box center [384, 152] width 72 height 26
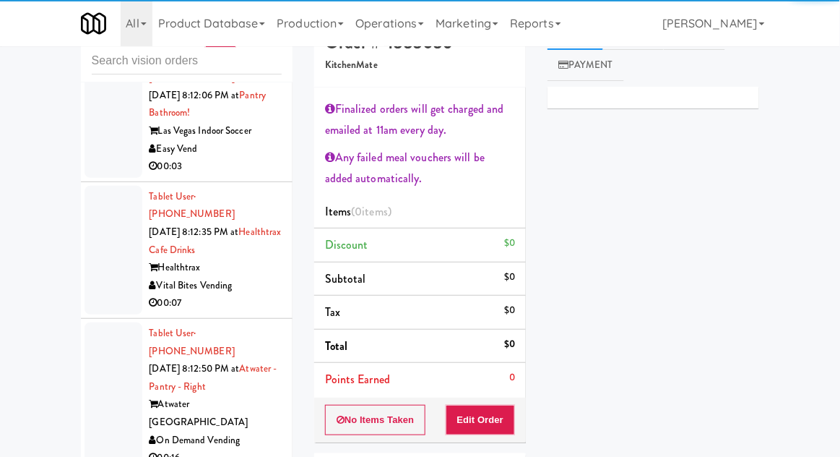
scroll to position [12842, 0]
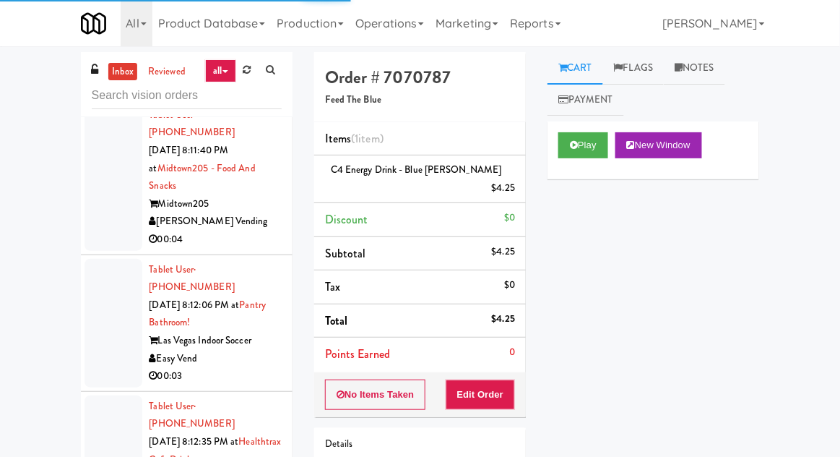
scroll to position [12702, 0]
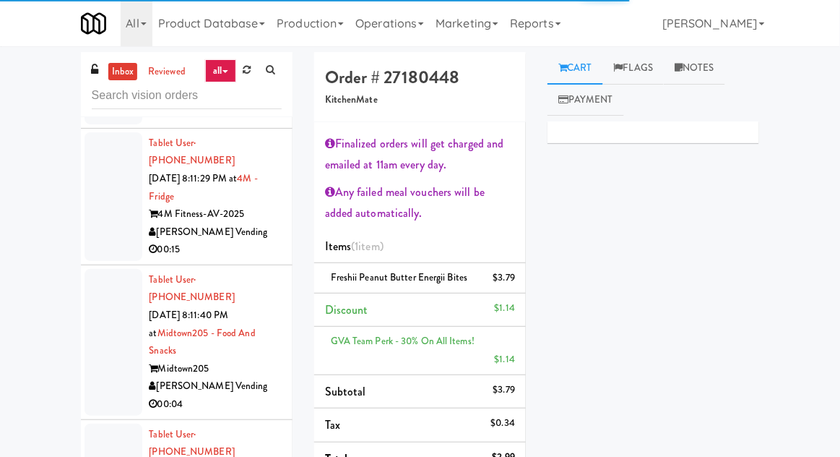
scroll to position [12535, 0]
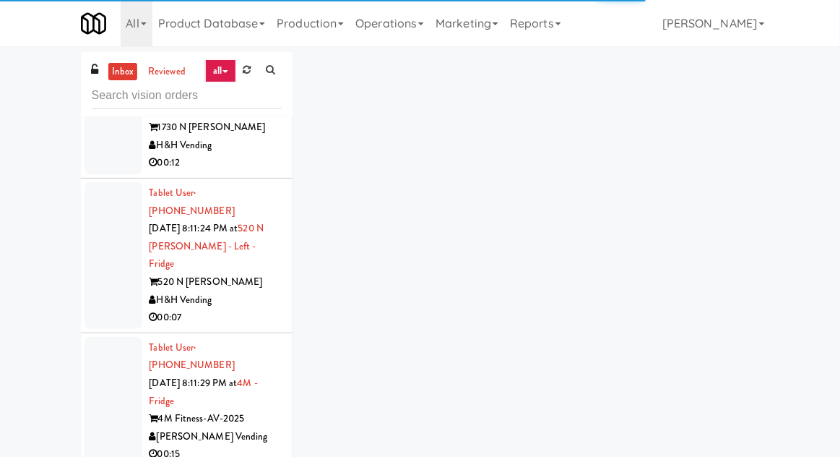
scroll to position [12334, 0]
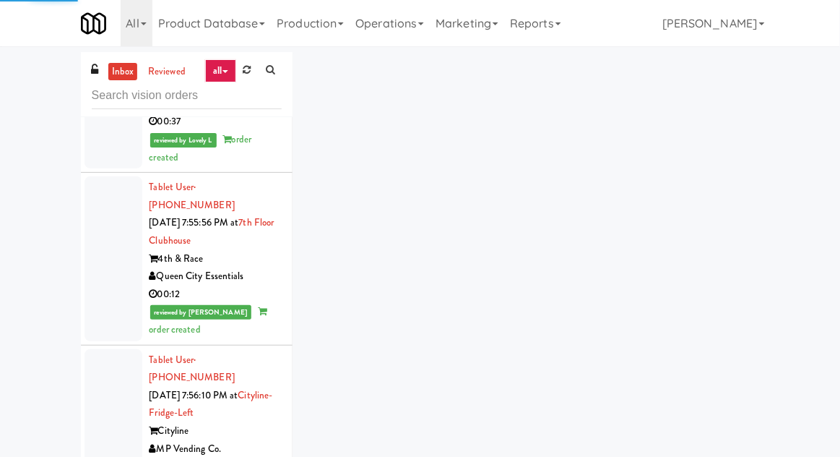
scroll to position [2764, 0]
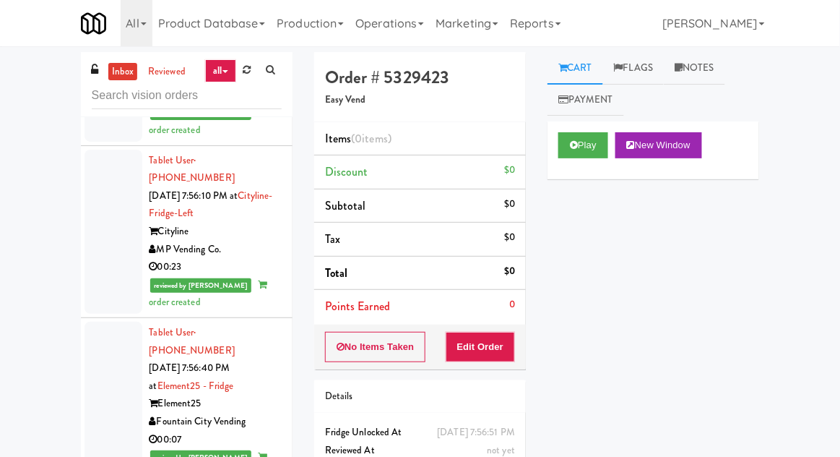
scroll to position [2949, 0]
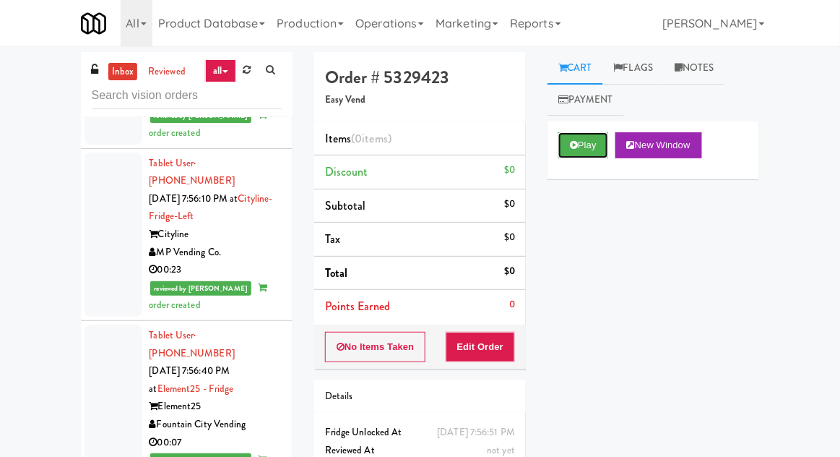
click at [576, 150] on button "Play" at bounding box center [584, 145] width 50 height 26
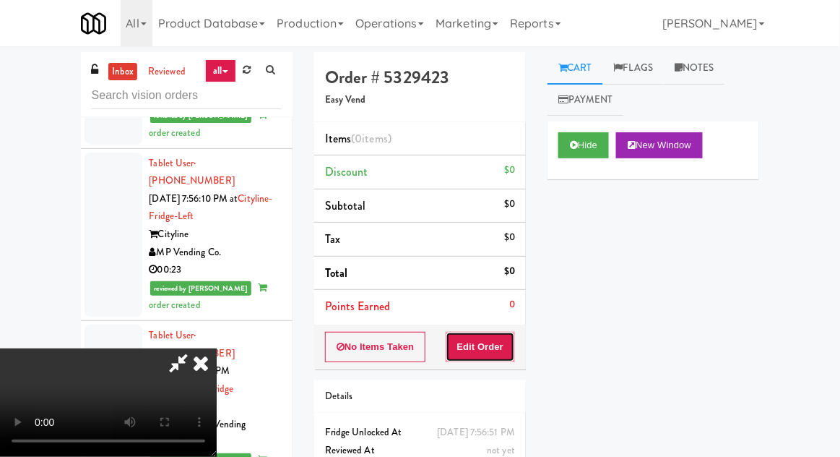
click at [492, 342] on button "Edit Order" at bounding box center [481, 347] width 70 height 30
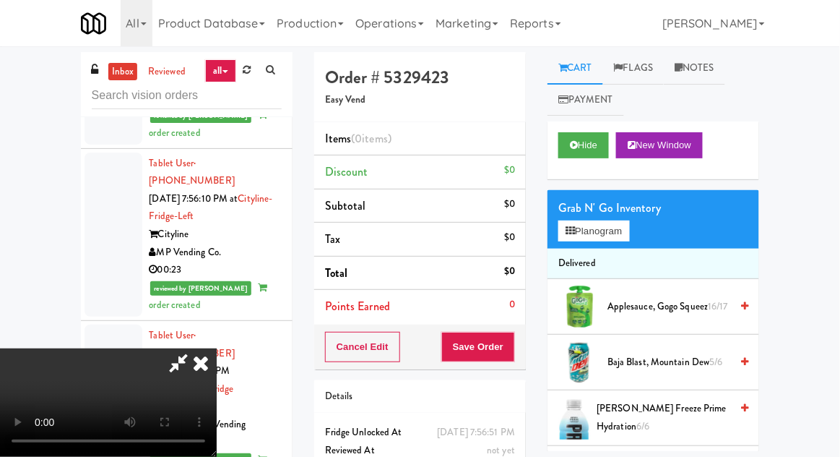
scroll to position [35, 0]
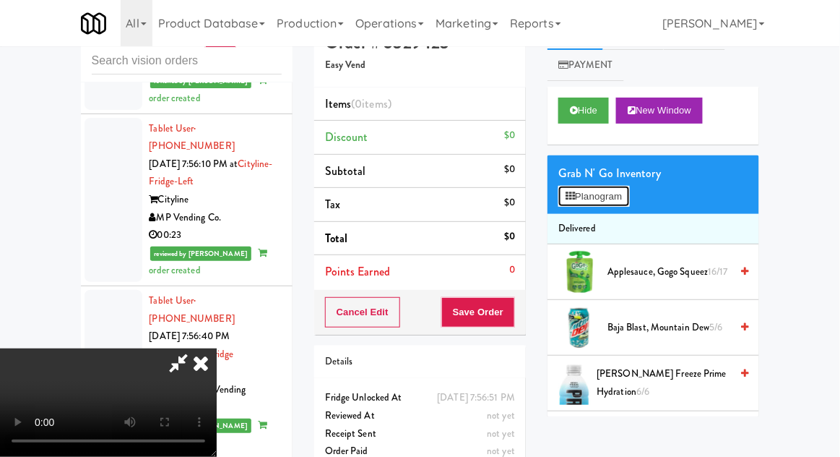
click at [629, 191] on button "Planogram" at bounding box center [594, 197] width 71 height 22
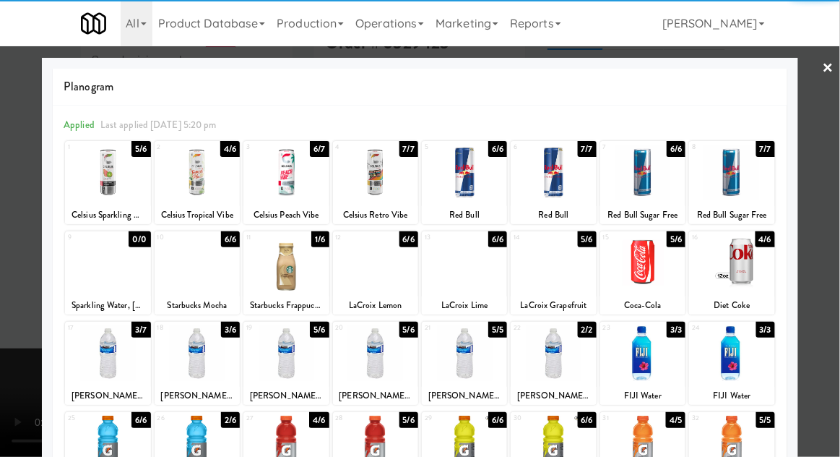
click at [111, 365] on div at bounding box center [107, 353] width 85 height 56
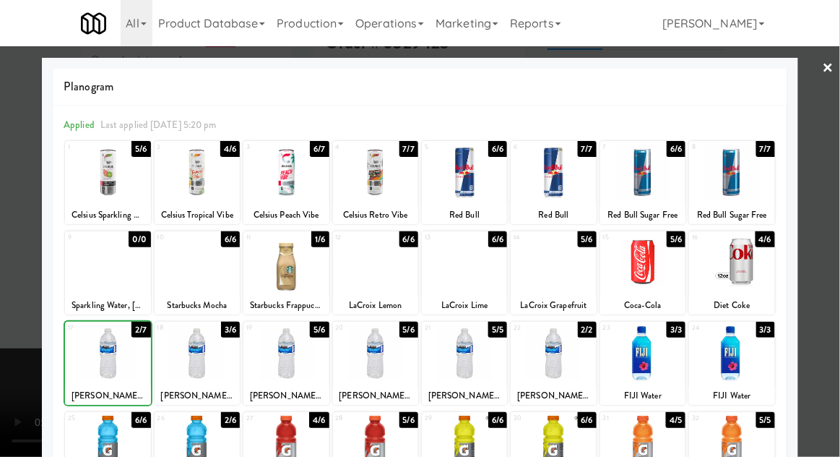
click at [835, 201] on div at bounding box center [420, 228] width 840 height 457
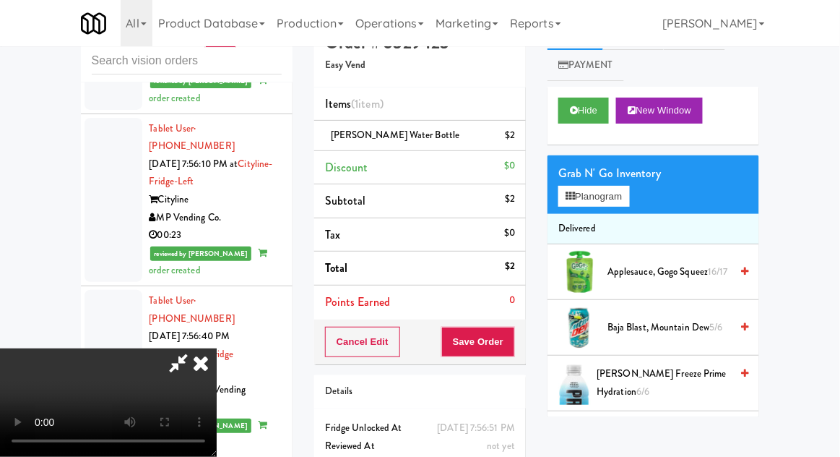
scroll to position [53, 0]
click at [506, 345] on button "Save Order" at bounding box center [478, 342] width 74 height 30
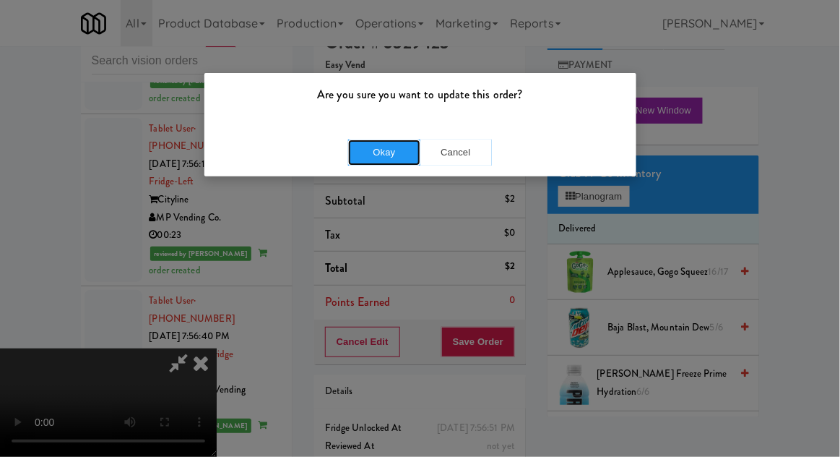
click at [383, 163] on button "Okay" at bounding box center [384, 152] width 72 height 26
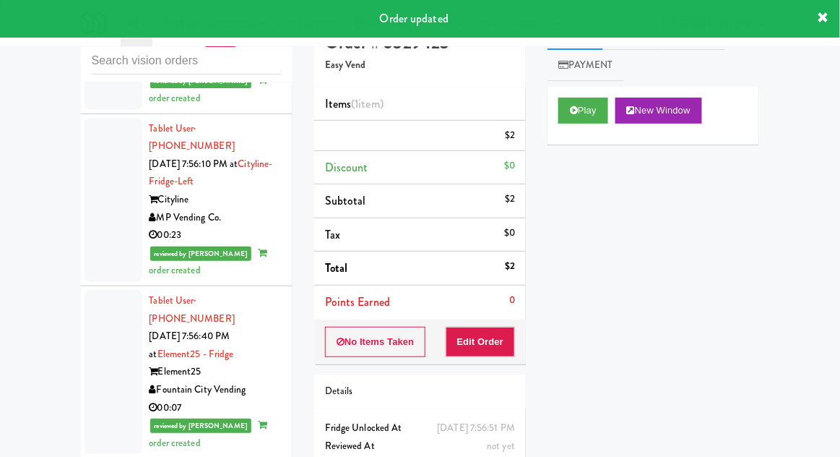
scroll to position [0, 0]
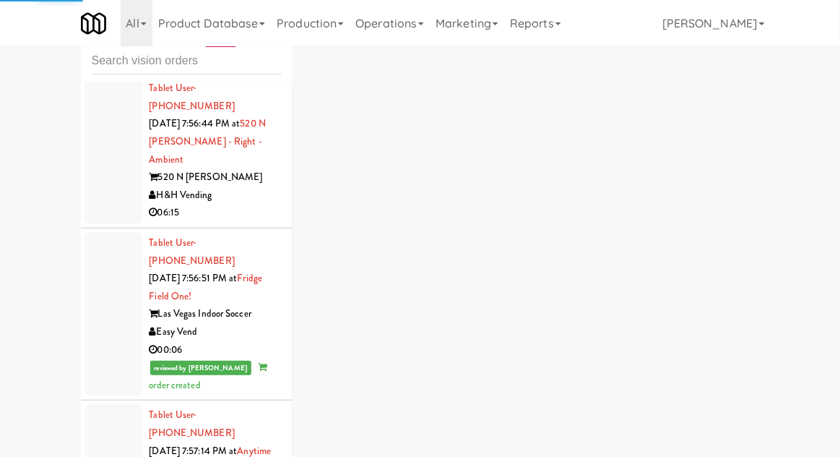
scroll to position [3335, 0]
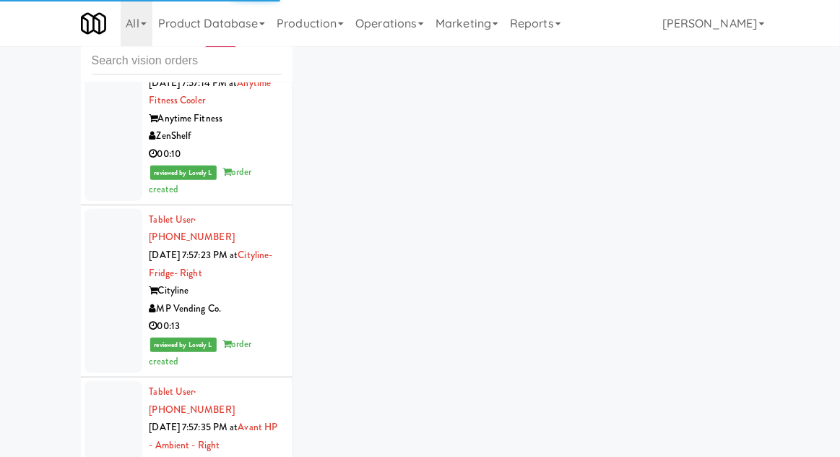
scroll to position [3703, 0]
